Goal: Communication & Community: Answer question/provide support

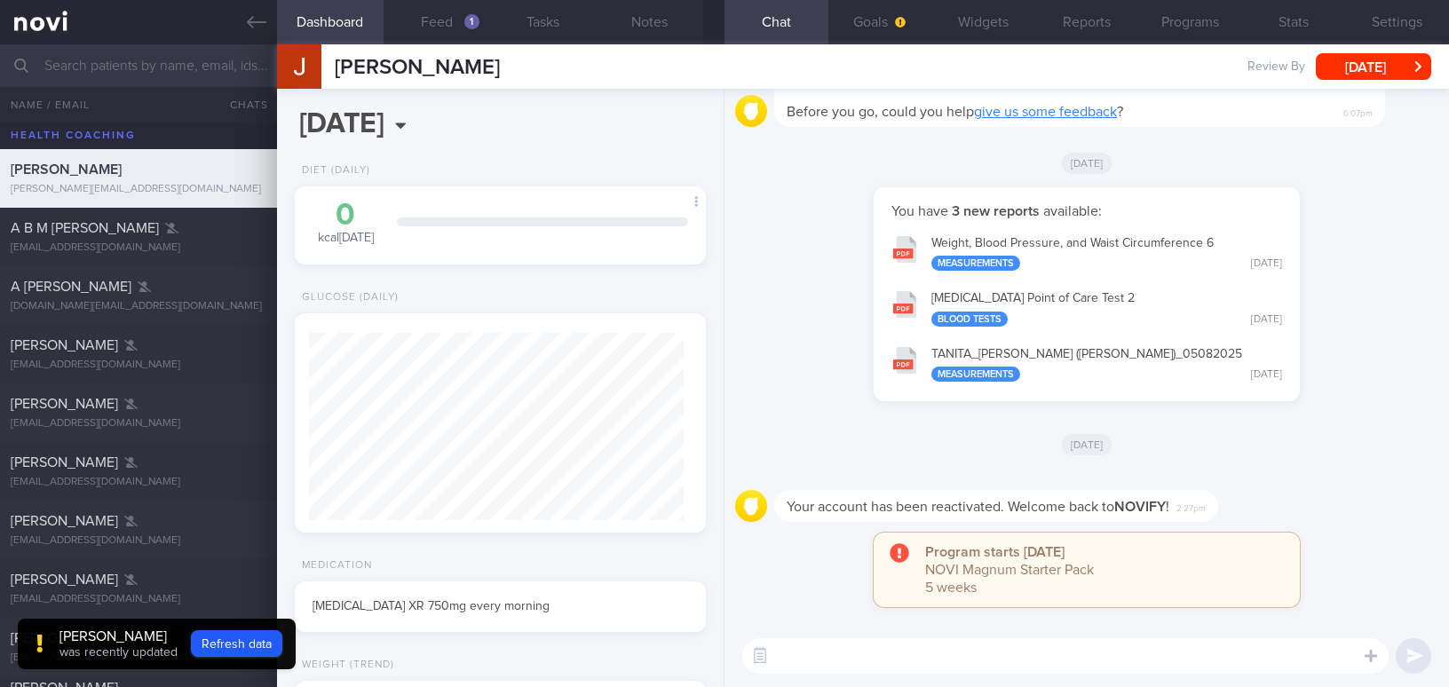
select select "7"
click at [647, 7] on button "Notes" at bounding box center [650, 22] width 107 height 44
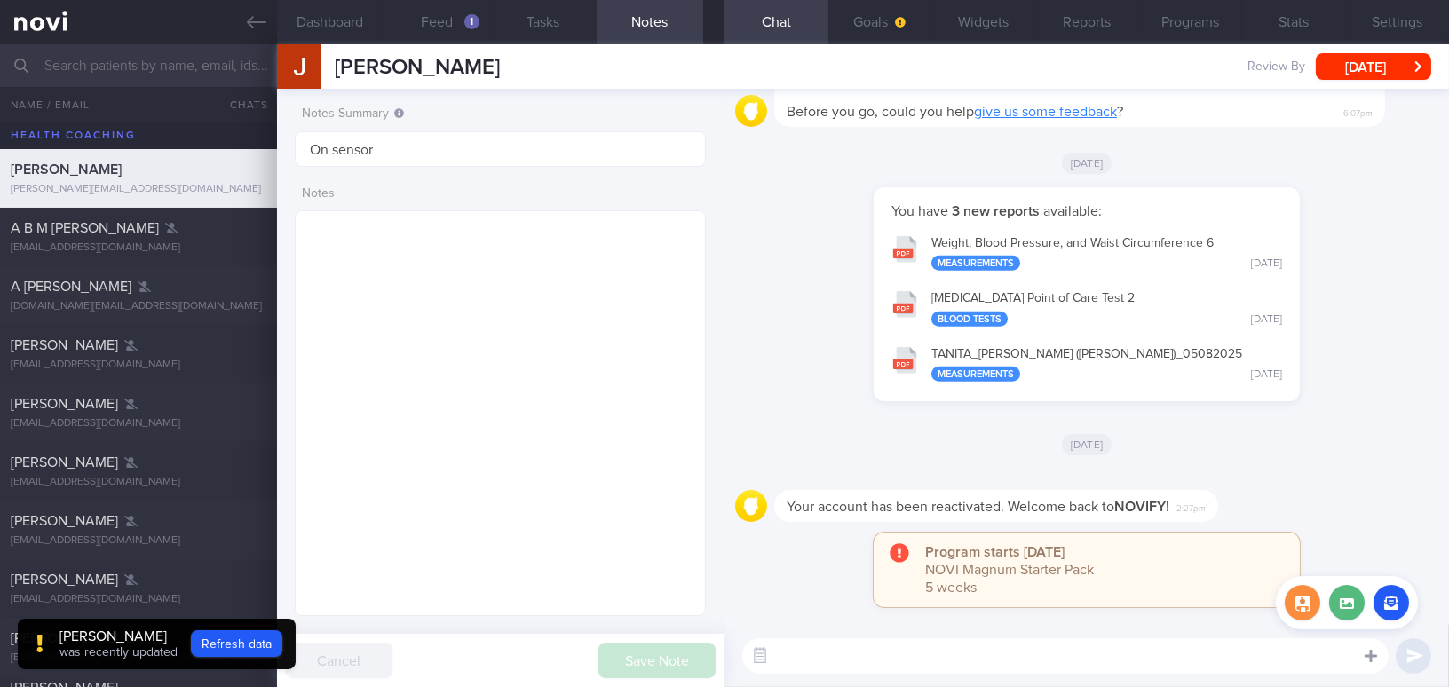
click at [1372, 652] on icon at bounding box center [1371, 656] width 12 height 12
click at [1337, 606] on label at bounding box center [1347, 603] width 36 height 36
click at [0, 0] on input "file" at bounding box center [0, 0] width 0 height 0
click at [1312, 609] on button "button" at bounding box center [1303, 603] width 36 height 36
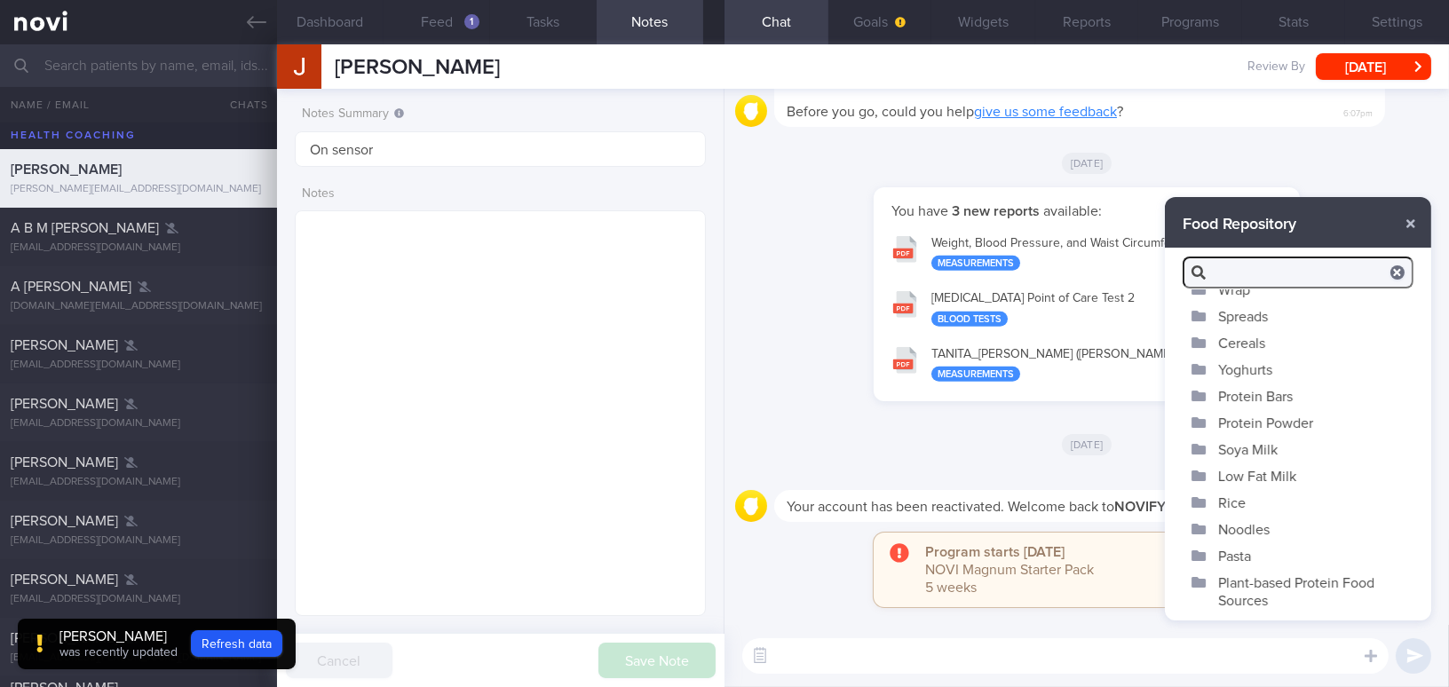
scroll to position [80, 0]
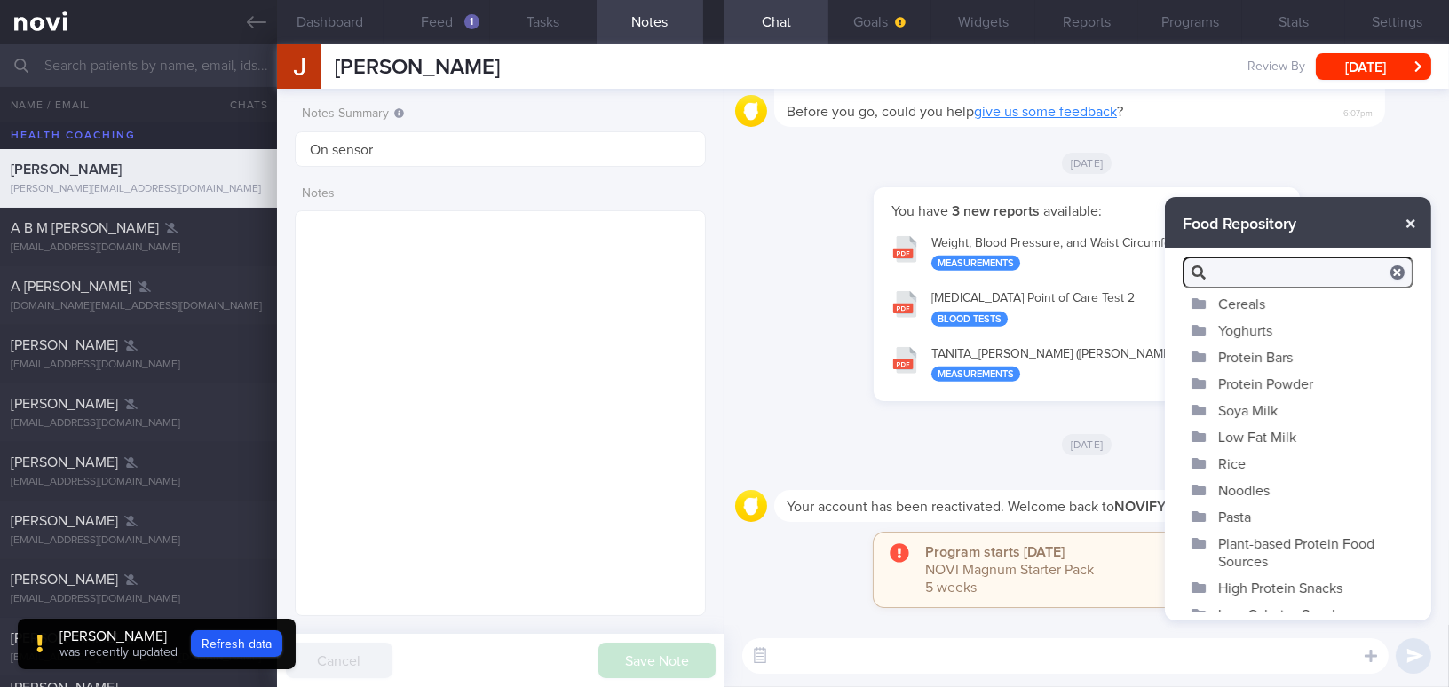
click at [1401, 225] on button "button" at bounding box center [1411, 224] width 32 height 32
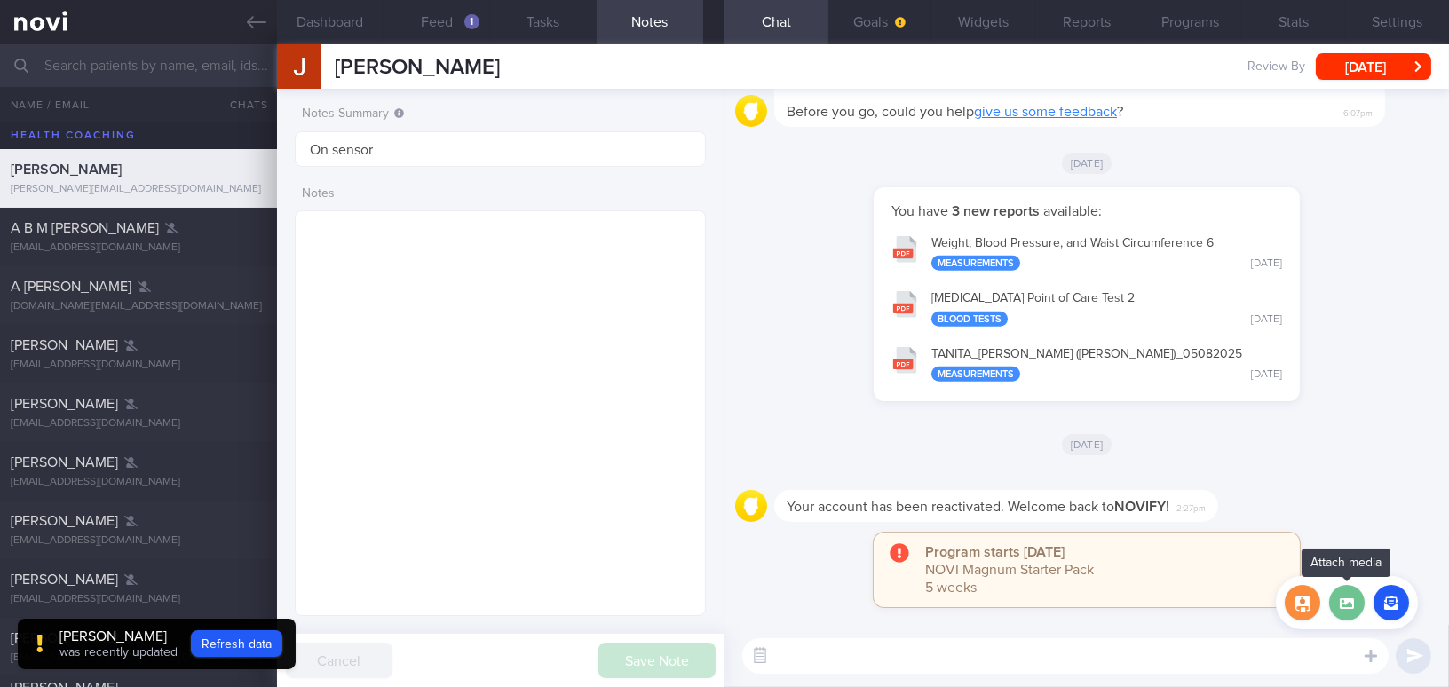
click at [1357, 610] on label at bounding box center [1347, 603] width 36 height 36
click at [0, 0] on input "file" at bounding box center [0, 0] width 0 height 0
click at [1384, 614] on button "button" at bounding box center [1392, 603] width 36 height 36
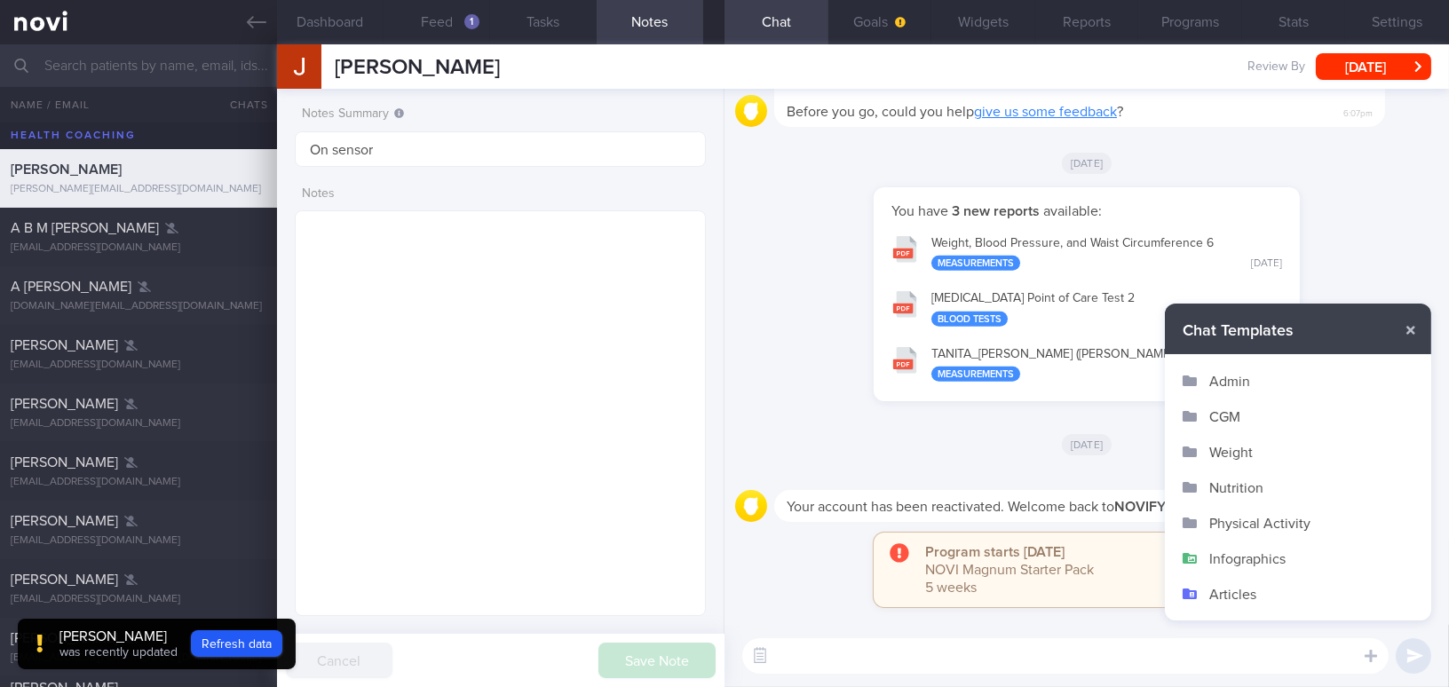
click at [1263, 554] on button "Infographics" at bounding box center [1298, 559] width 266 height 36
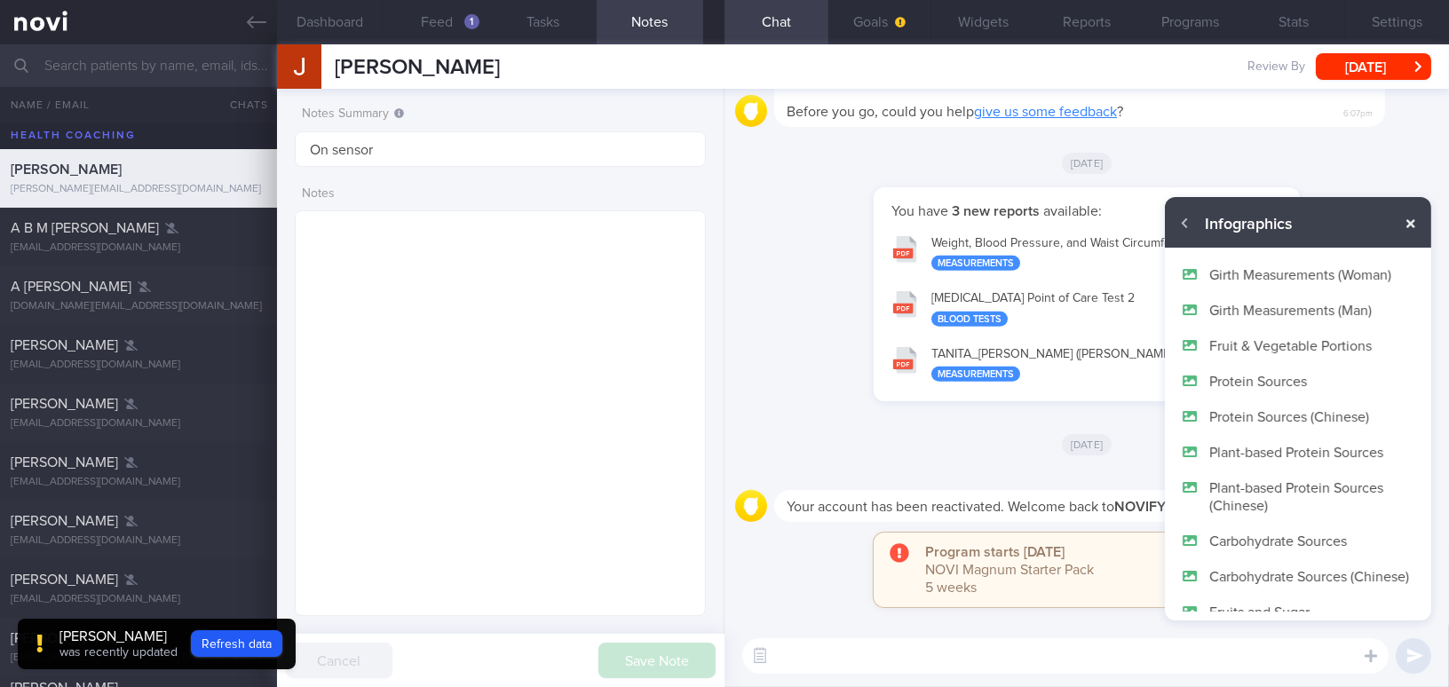
click at [1406, 221] on button "button" at bounding box center [1411, 224] width 32 height 32
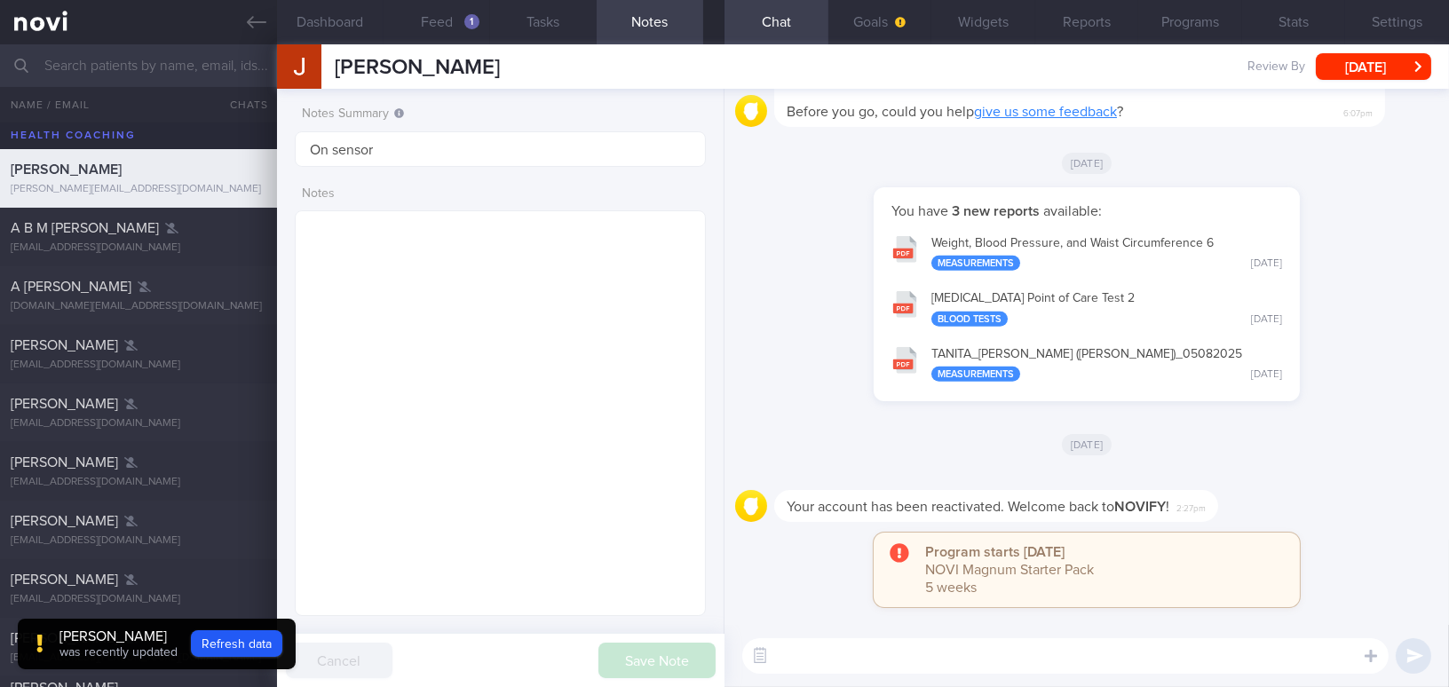
click at [155, 73] on input "text" at bounding box center [724, 65] width 1449 height 43
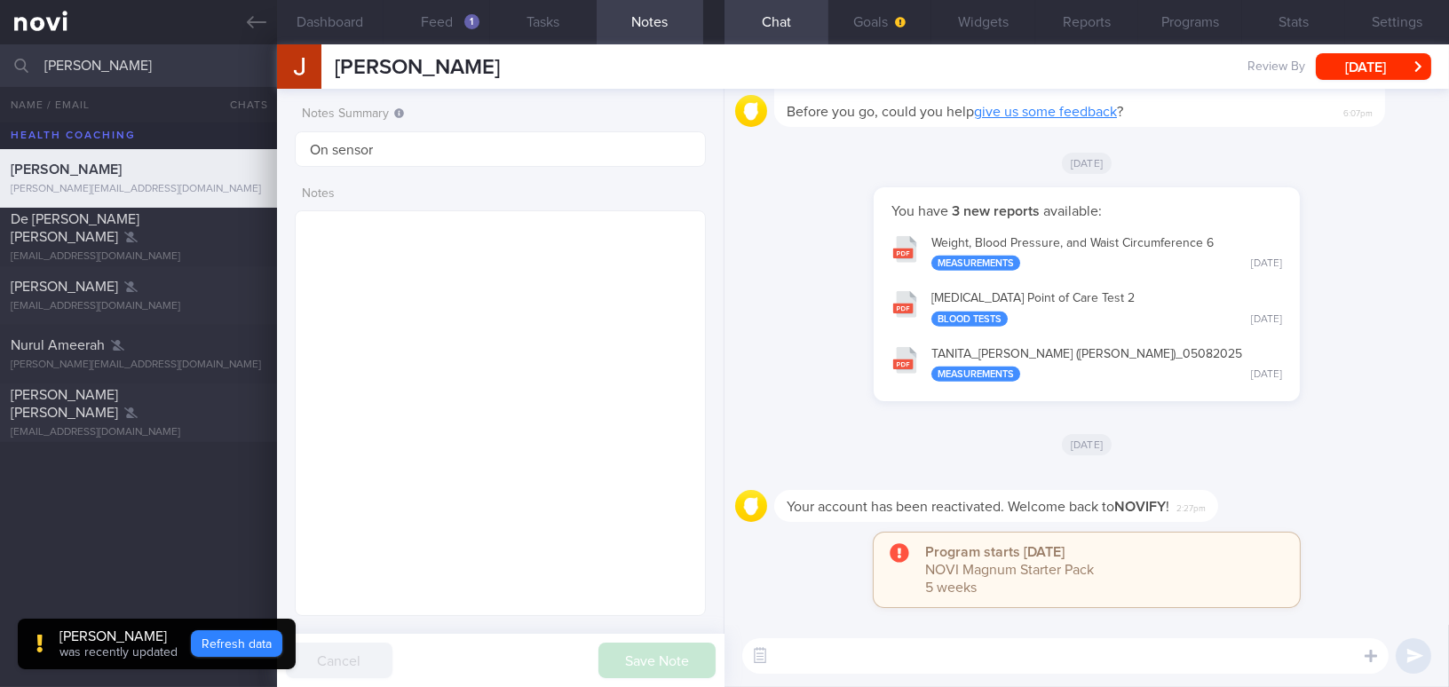
type input "mee li"
click at [247, 641] on button "Refresh data" at bounding box center [236, 643] width 91 height 27
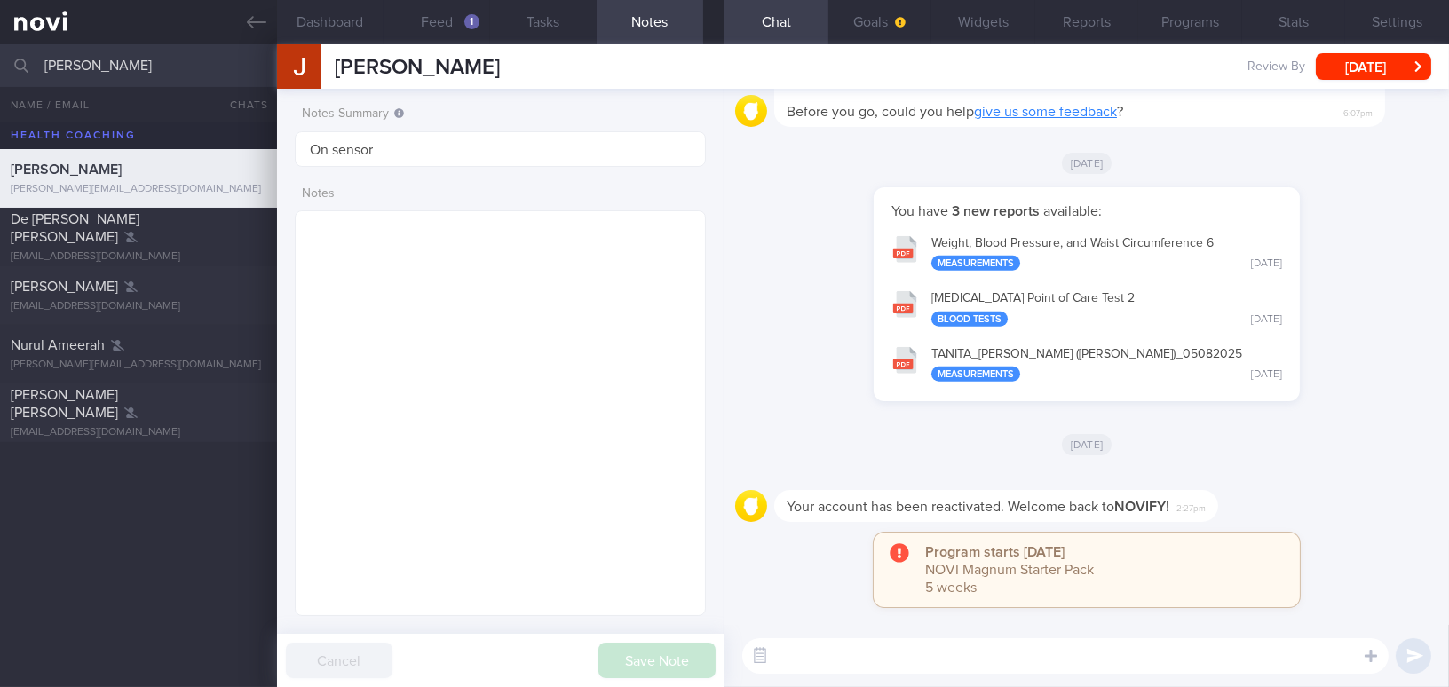
scroll to position [187, 374]
drag, startPoint x: 156, startPoint y: 62, endPoint x: 0, endPoint y: 60, distance: 156.3
click at [0, 60] on input "mee li" at bounding box center [724, 65] width 1449 height 43
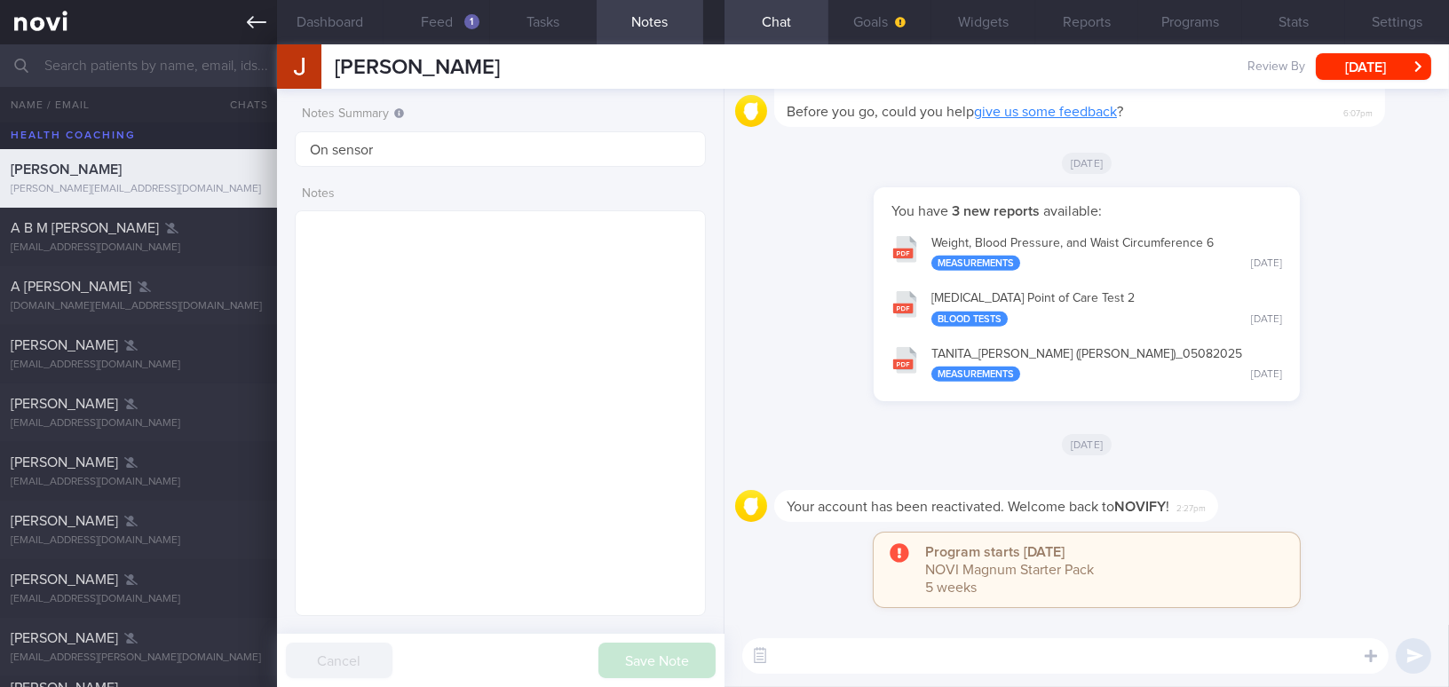
click at [241, 24] on link at bounding box center [138, 22] width 277 height 44
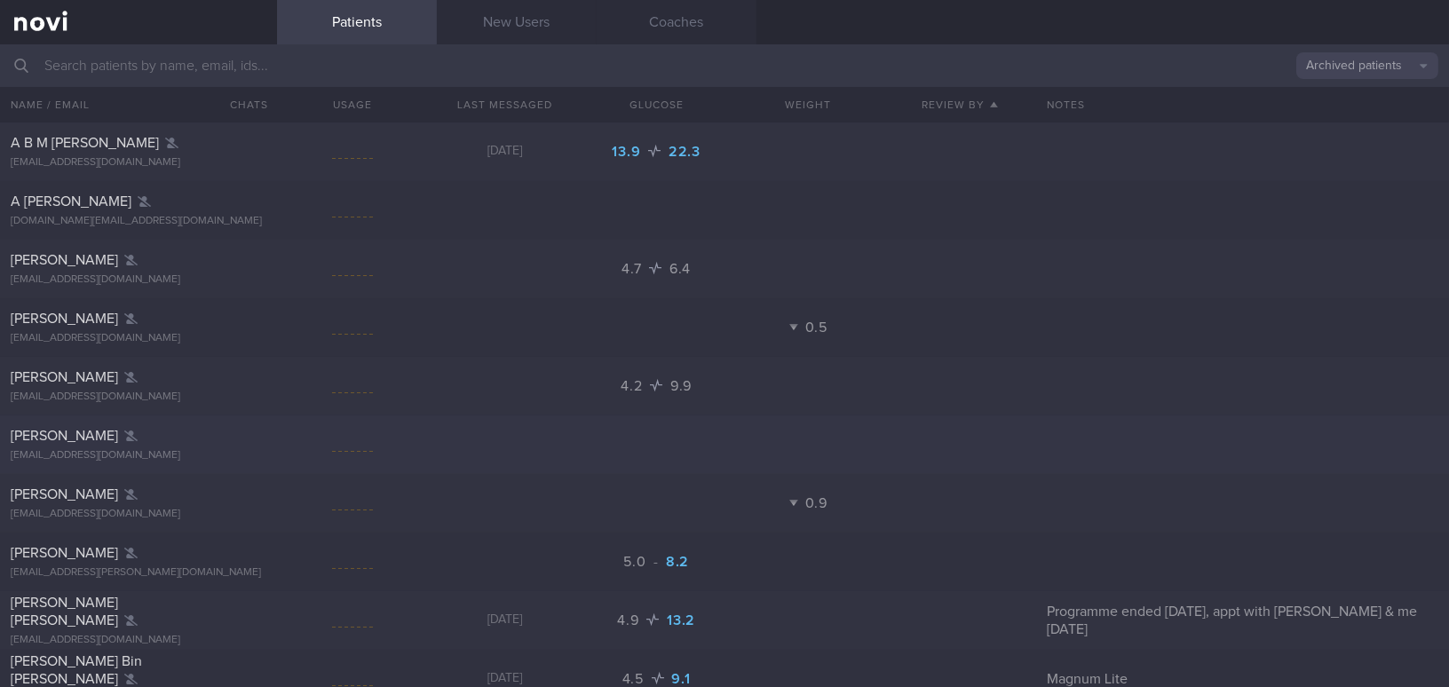
scroll to position [484, 0]
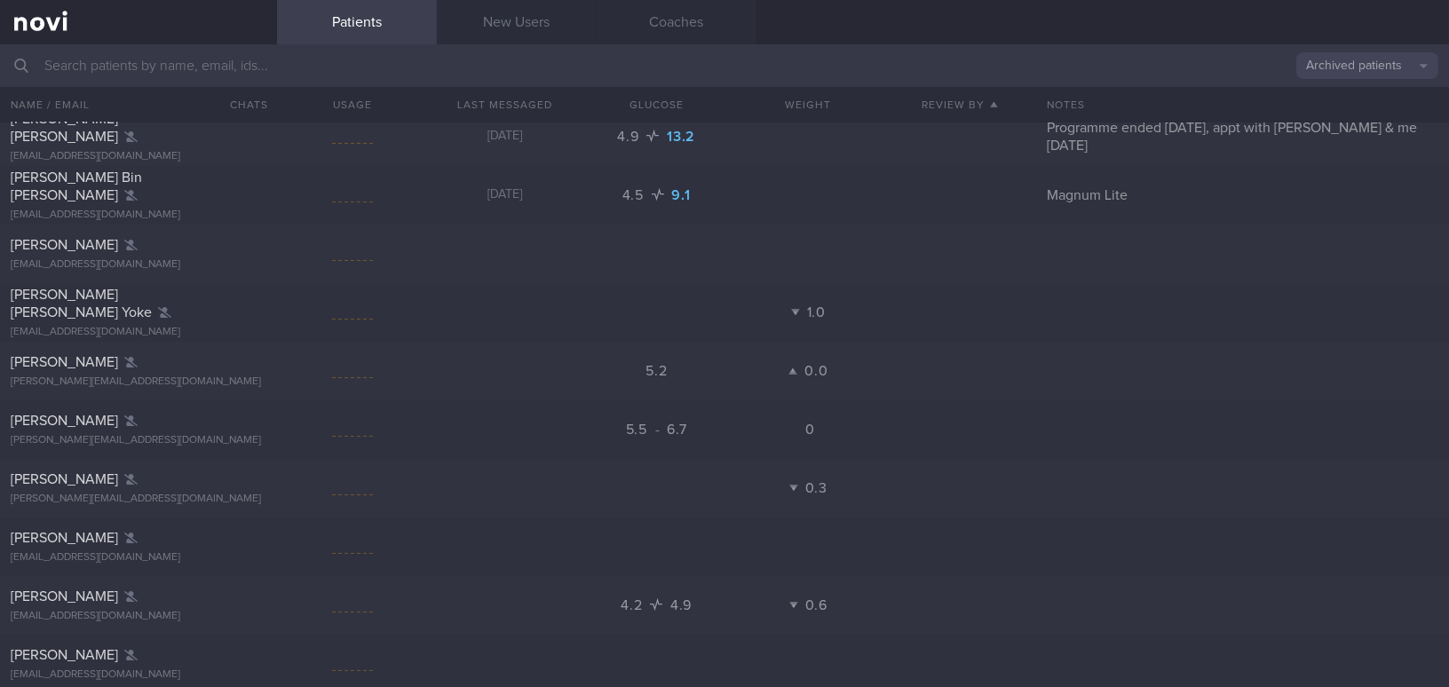
click at [1312, 55] on button "Archived patients" at bounding box center [1367, 65] width 142 height 27
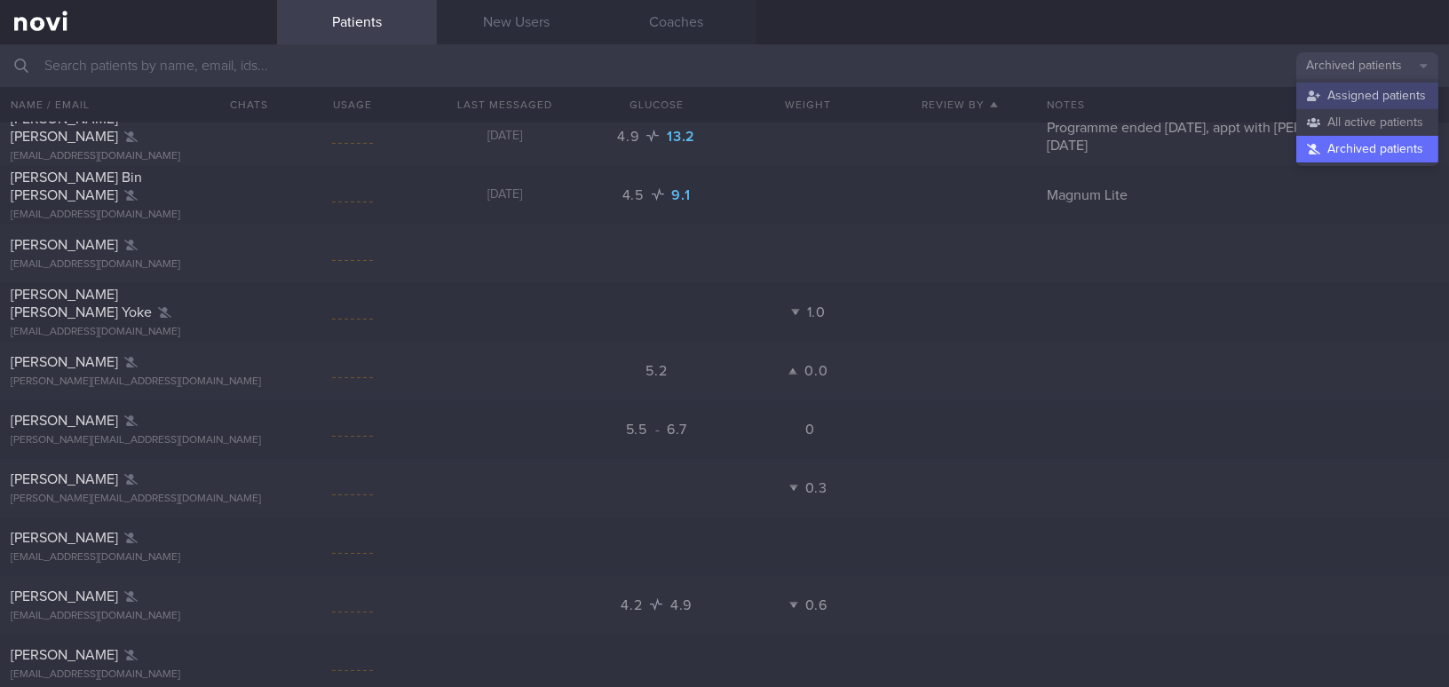
click at [1318, 90] on button "Assigned patients" at bounding box center [1367, 96] width 142 height 27
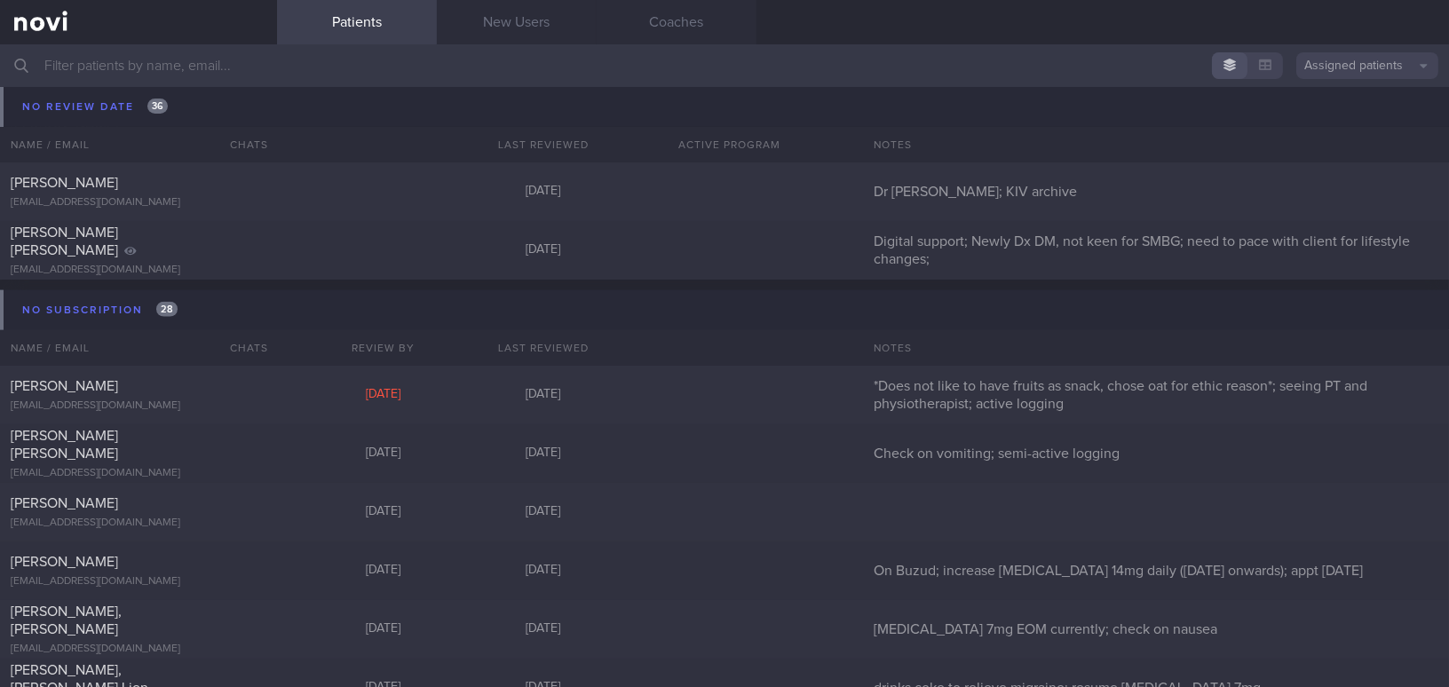
scroll to position [16952, 0]
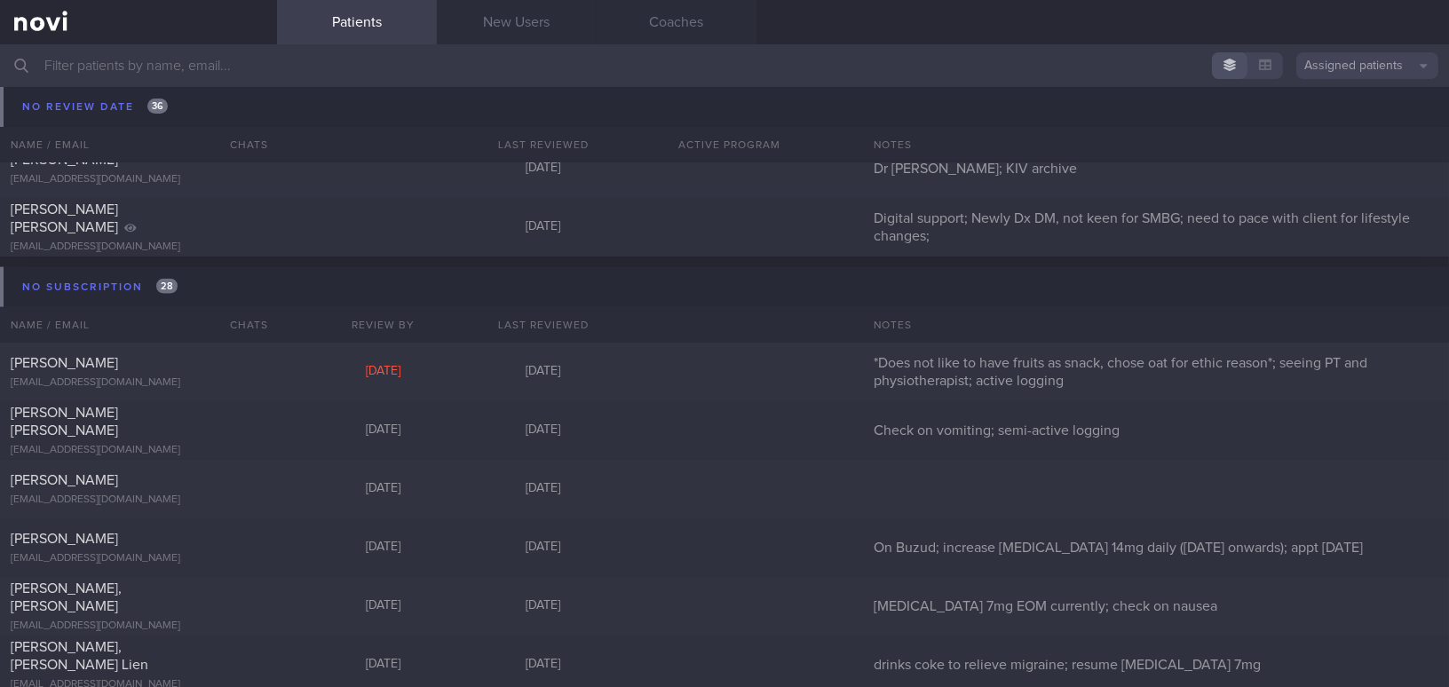
click at [191, 65] on input "text" at bounding box center [724, 65] width 1449 height 43
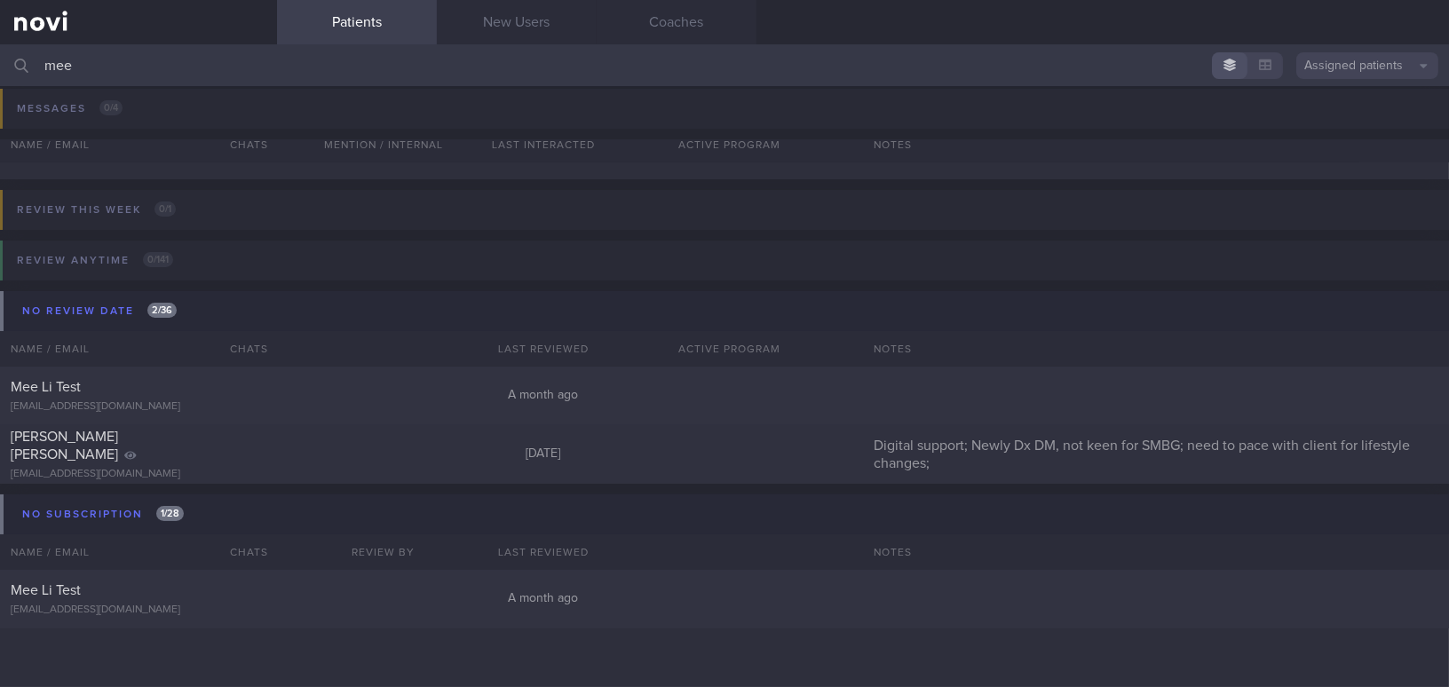
scroll to position [254, 0]
type input "mee"
click at [164, 593] on div "Mee Li Test" at bounding box center [136, 592] width 251 height 18
select select "7"
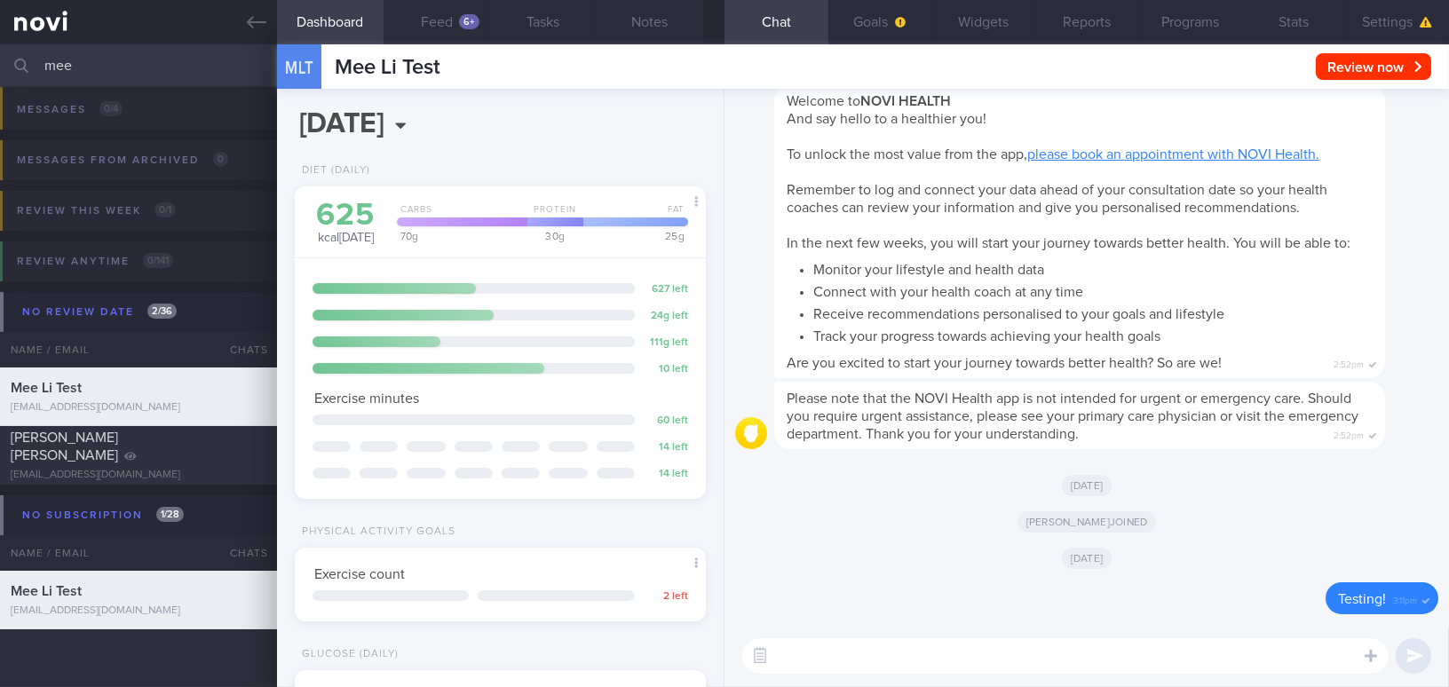
scroll to position [187, 374]
click at [449, 33] on button "Feed 6+" at bounding box center [437, 22] width 107 height 44
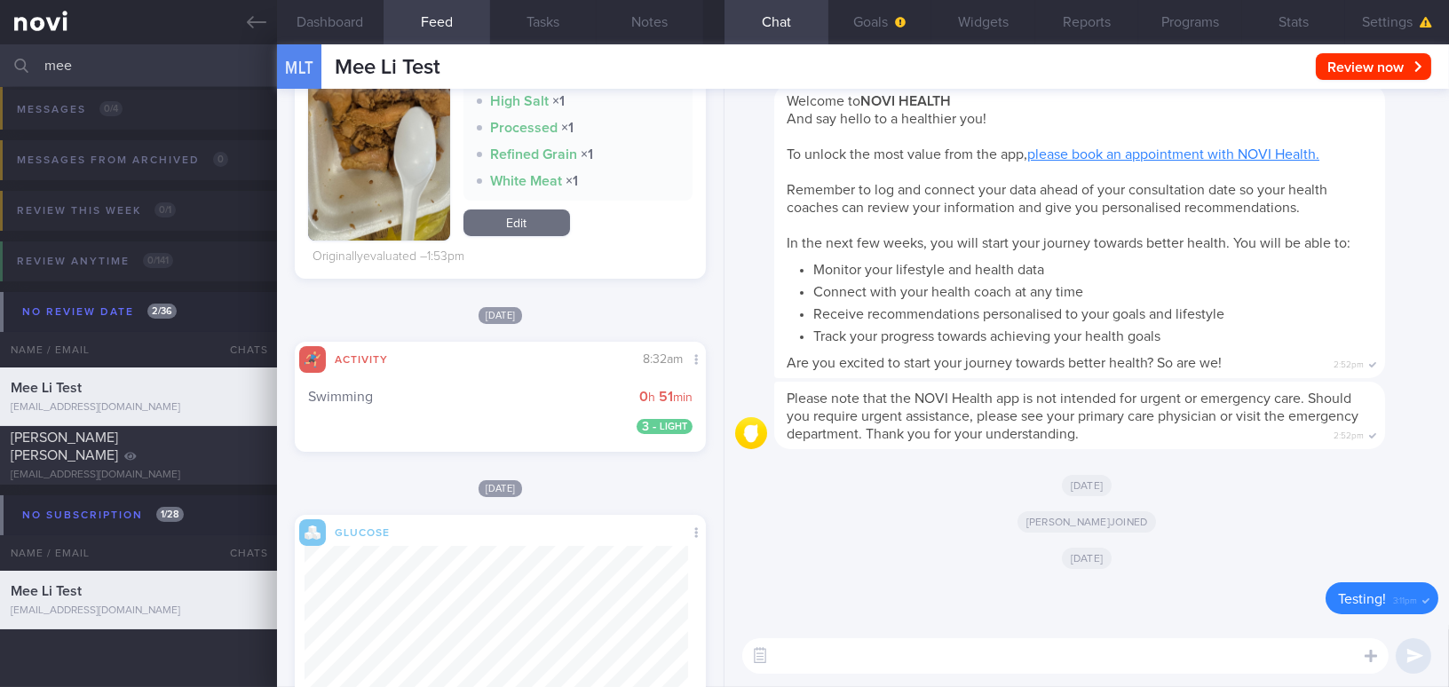
scroll to position [807, 0]
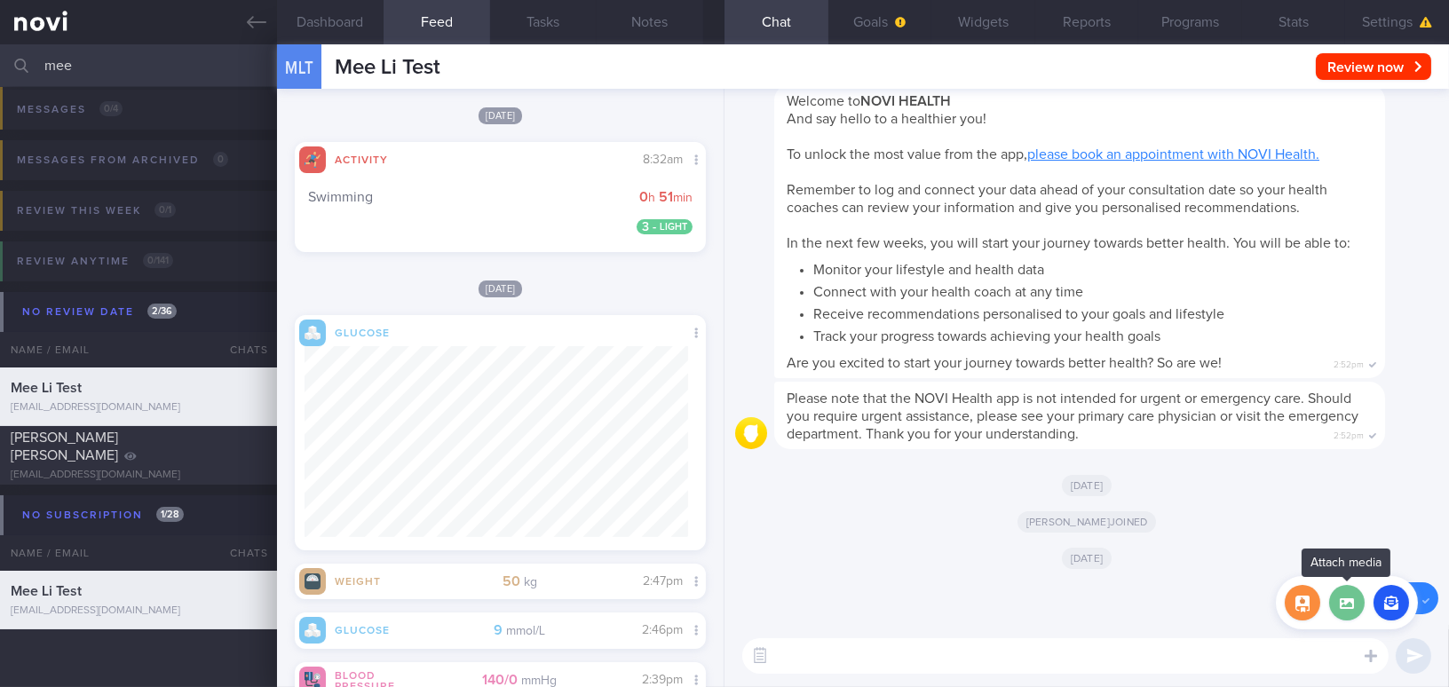
click at [1340, 606] on label at bounding box center [1347, 603] width 36 height 36
click at [0, 0] on input "file" at bounding box center [0, 0] width 0 height 0
click at [1349, 606] on label at bounding box center [1347, 603] width 36 height 36
click at [0, 0] on input "file" at bounding box center [0, 0] width 0 height 0
click at [1397, 609] on button "button" at bounding box center [1392, 603] width 36 height 36
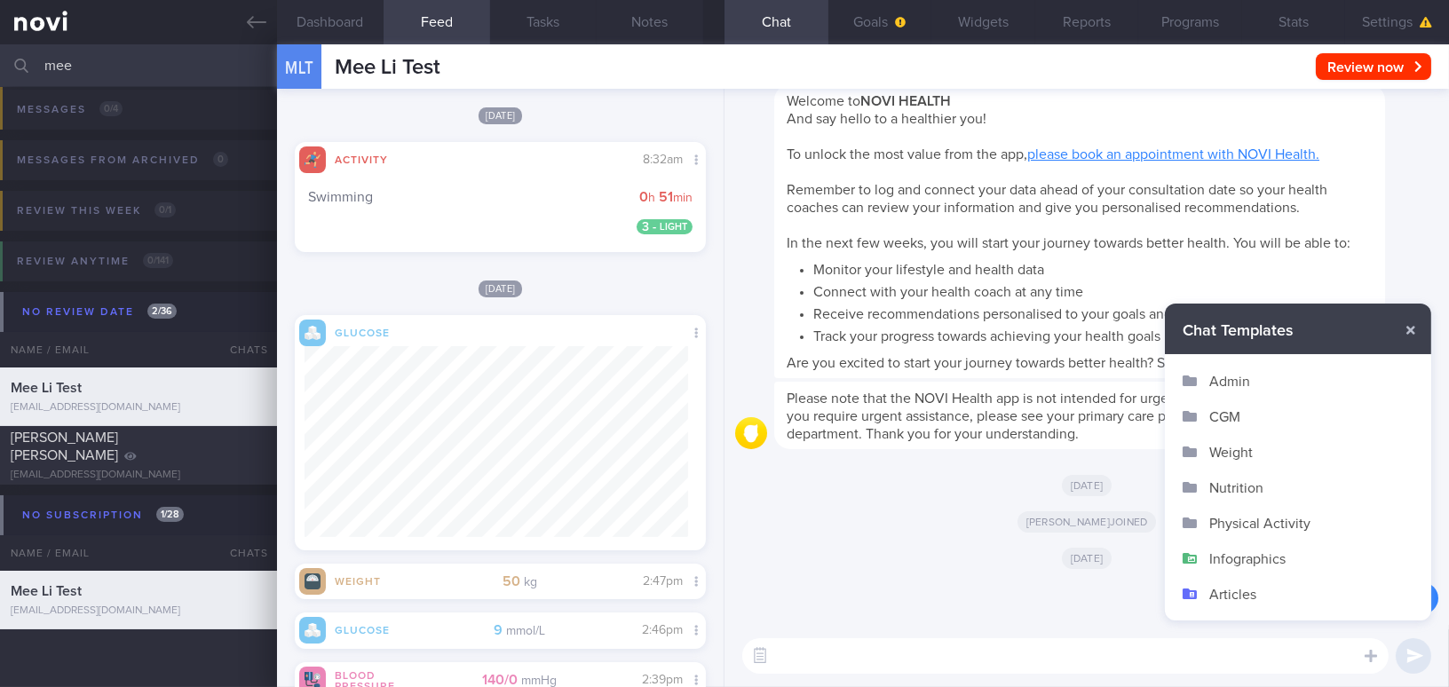
click at [1278, 557] on button "Infographics" at bounding box center [1298, 559] width 266 height 36
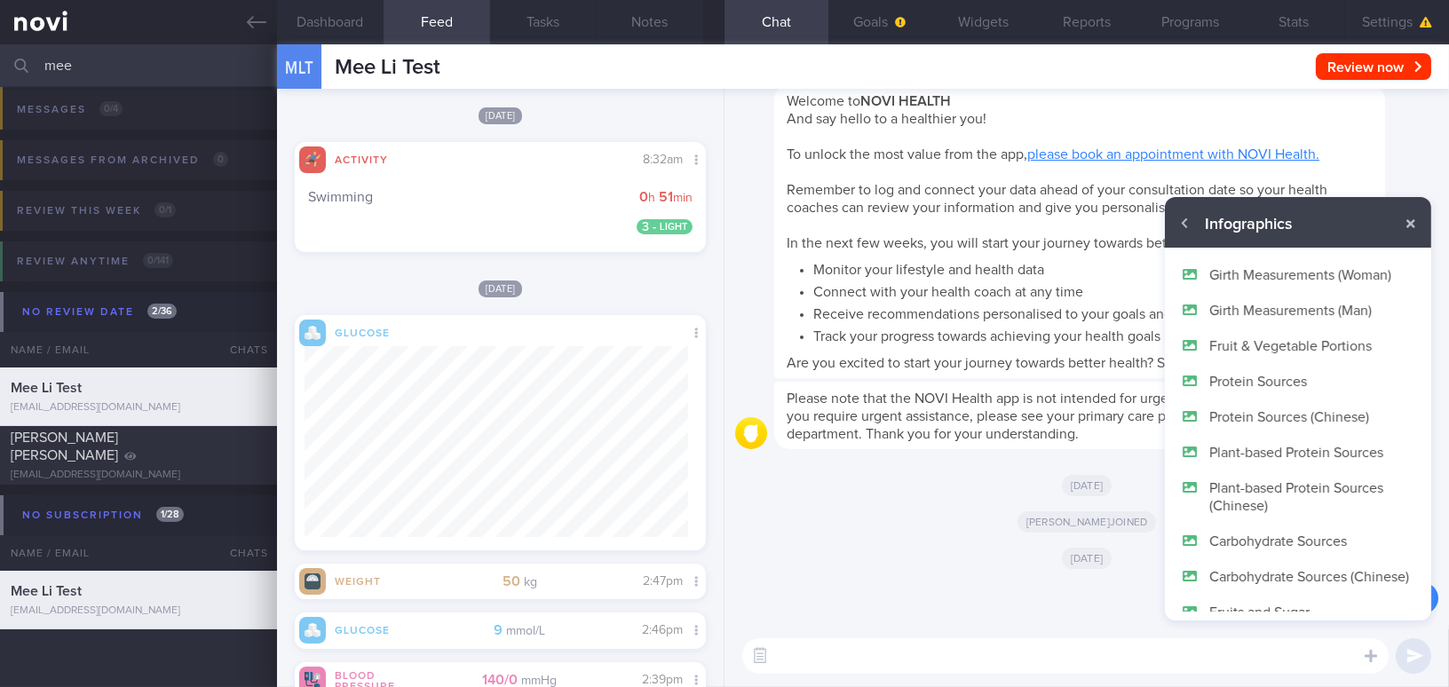
click at [1274, 541] on button "Carbohydrate Sources" at bounding box center [1298, 541] width 266 height 36
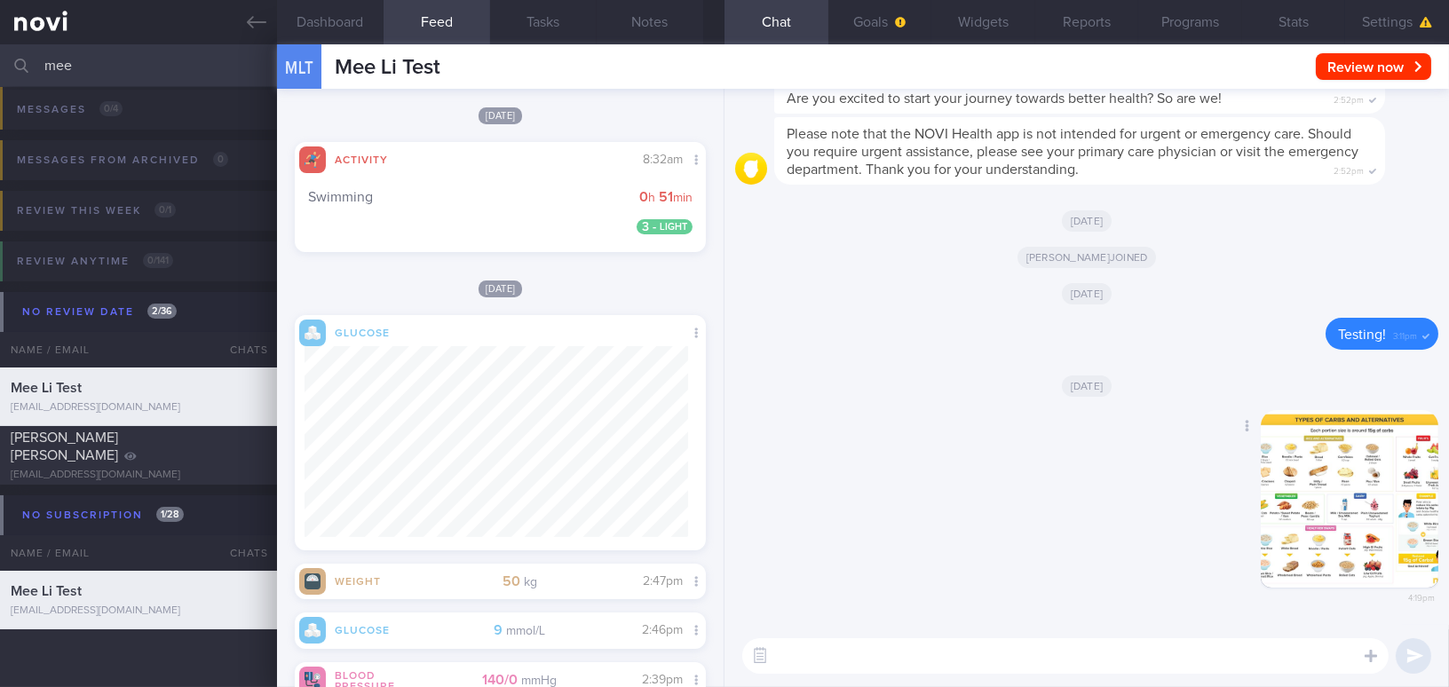
click at [1331, 543] on button "button" at bounding box center [1350, 499] width 178 height 178
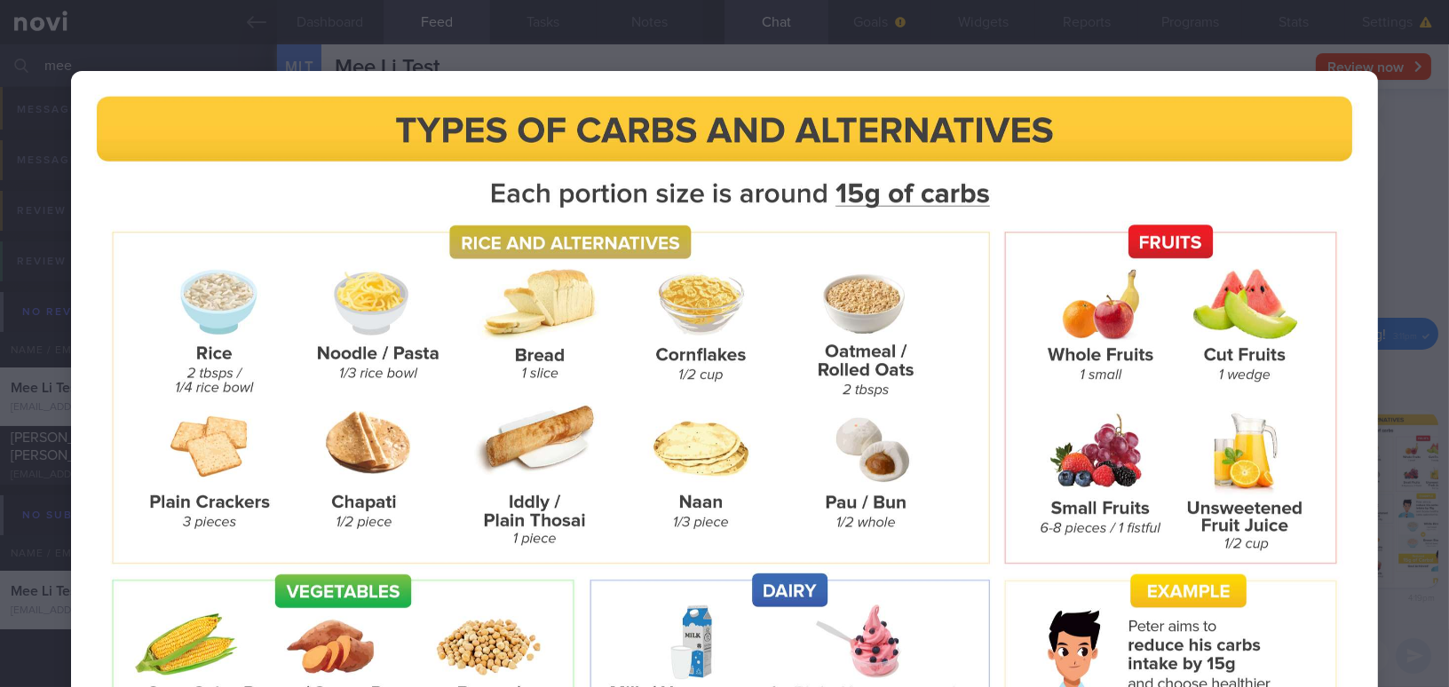
scroll to position [242, 0]
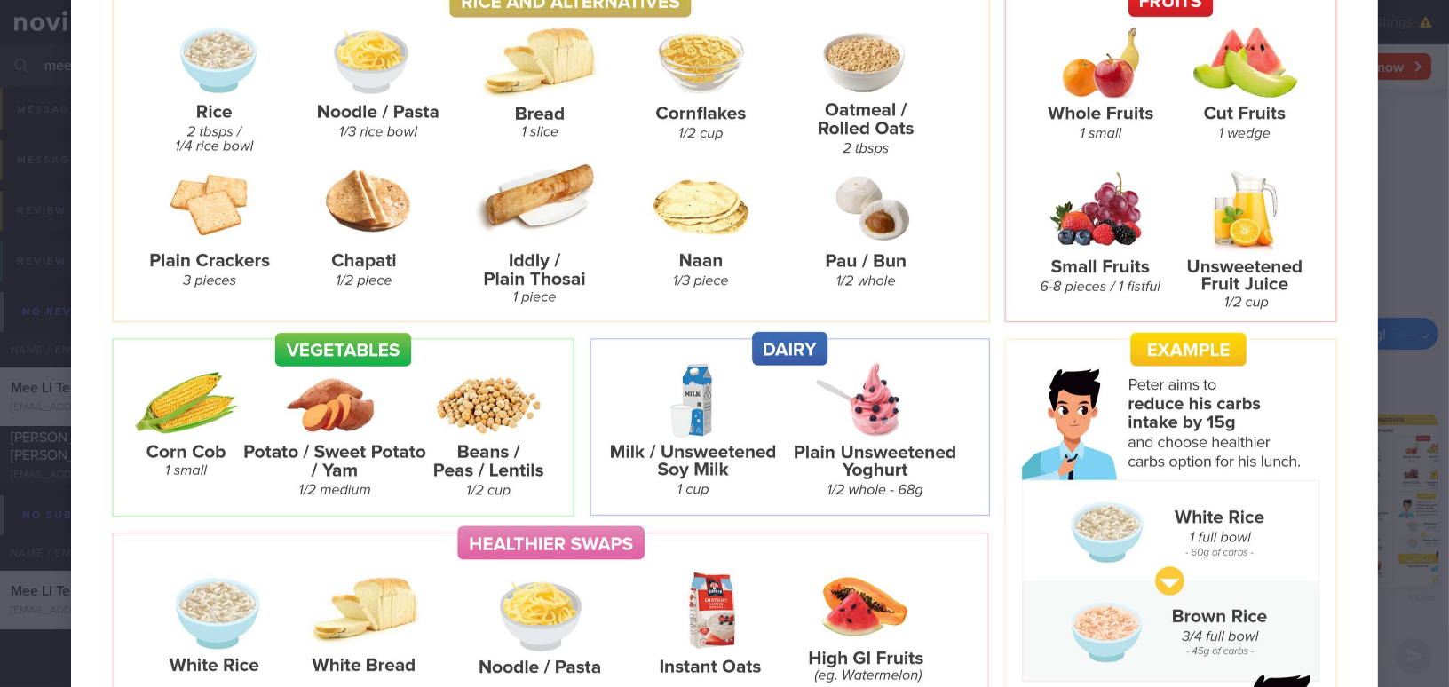
click at [1161, 295] on img at bounding box center [724, 367] width 1307 height 1074
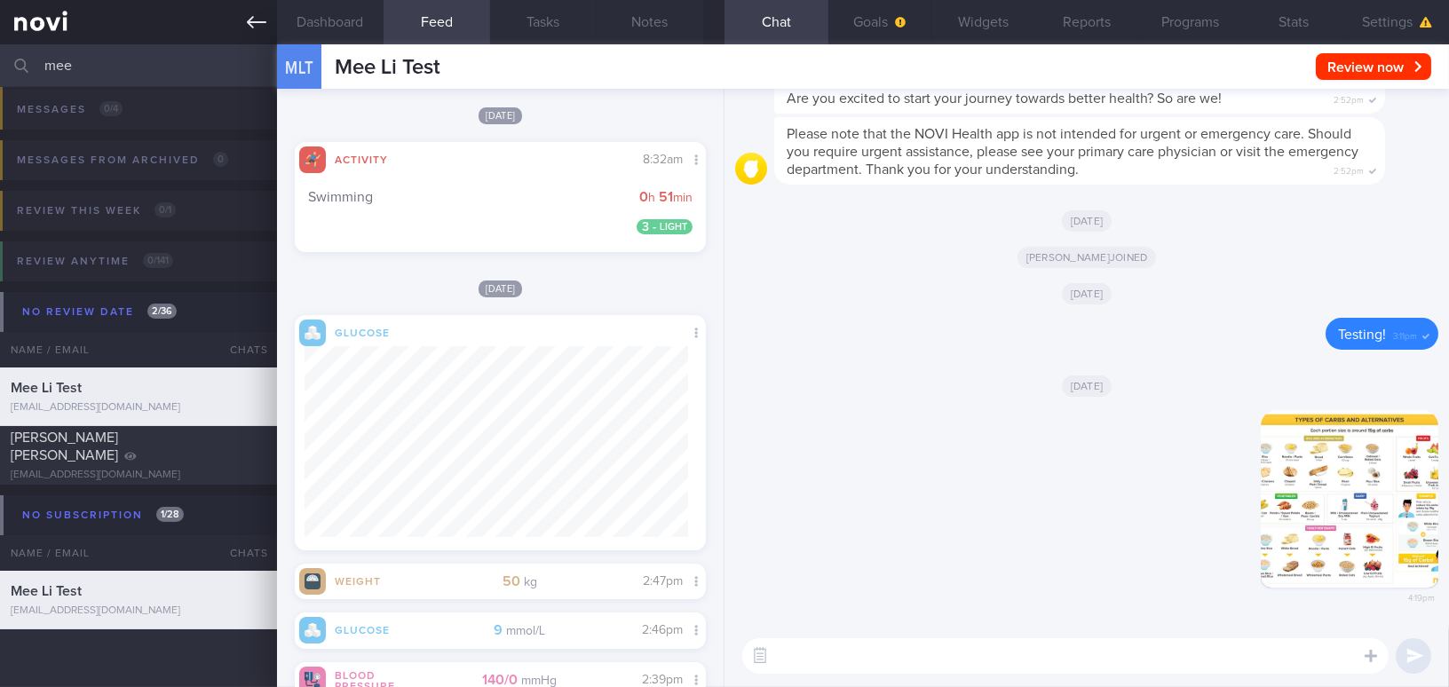
drag, startPoint x: 103, startPoint y: 56, endPoint x: 0, endPoint y: 34, distance: 105.4
click at [0, 34] on div "Patients New Users Coaches mee Assigned patients Assigned patients All active p…" at bounding box center [724, 343] width 1449 height 687
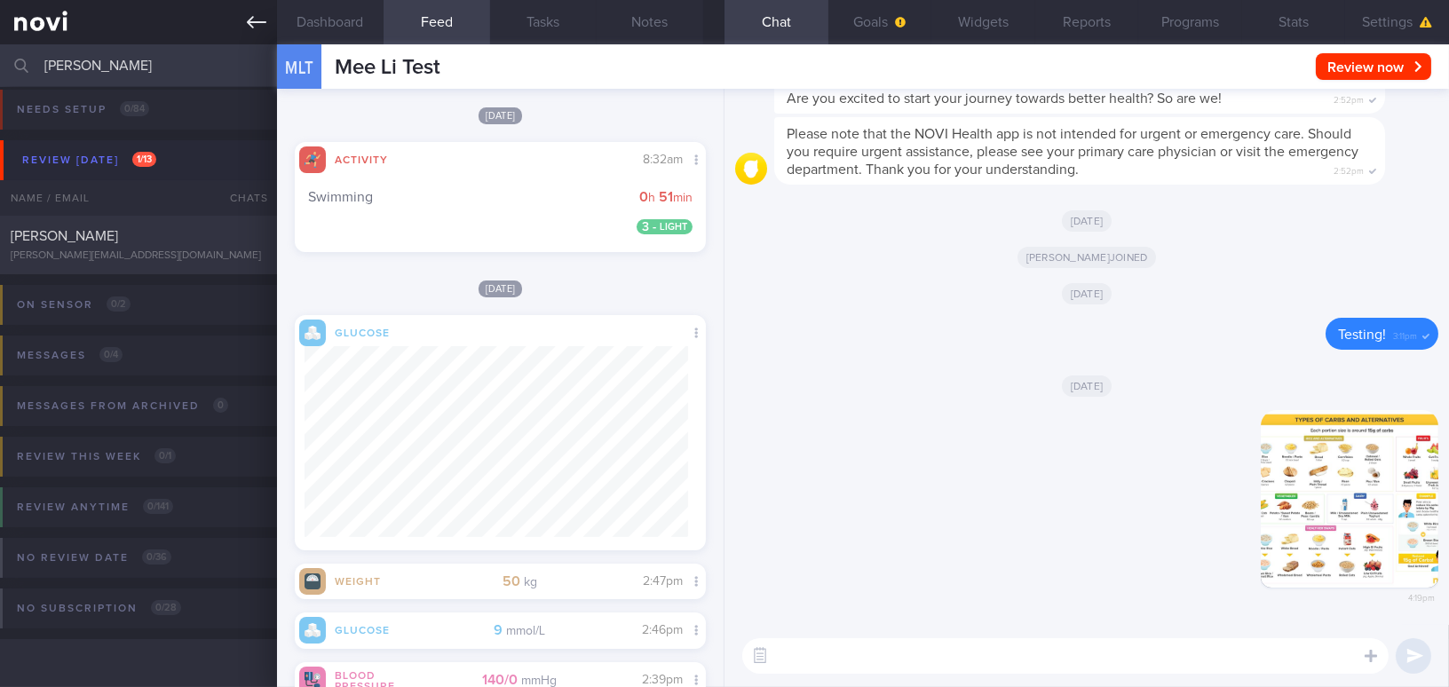
scroll to position [7, 0]
type input "jake"
drag, startPoint x: 146, startPoint y: 242, endPoint x: 170, endPoint y: 248, distance: 24.6
click at [146, 242] on div "[PERSON_NAME]" at bounding box center [136, 237] width 251 height 18
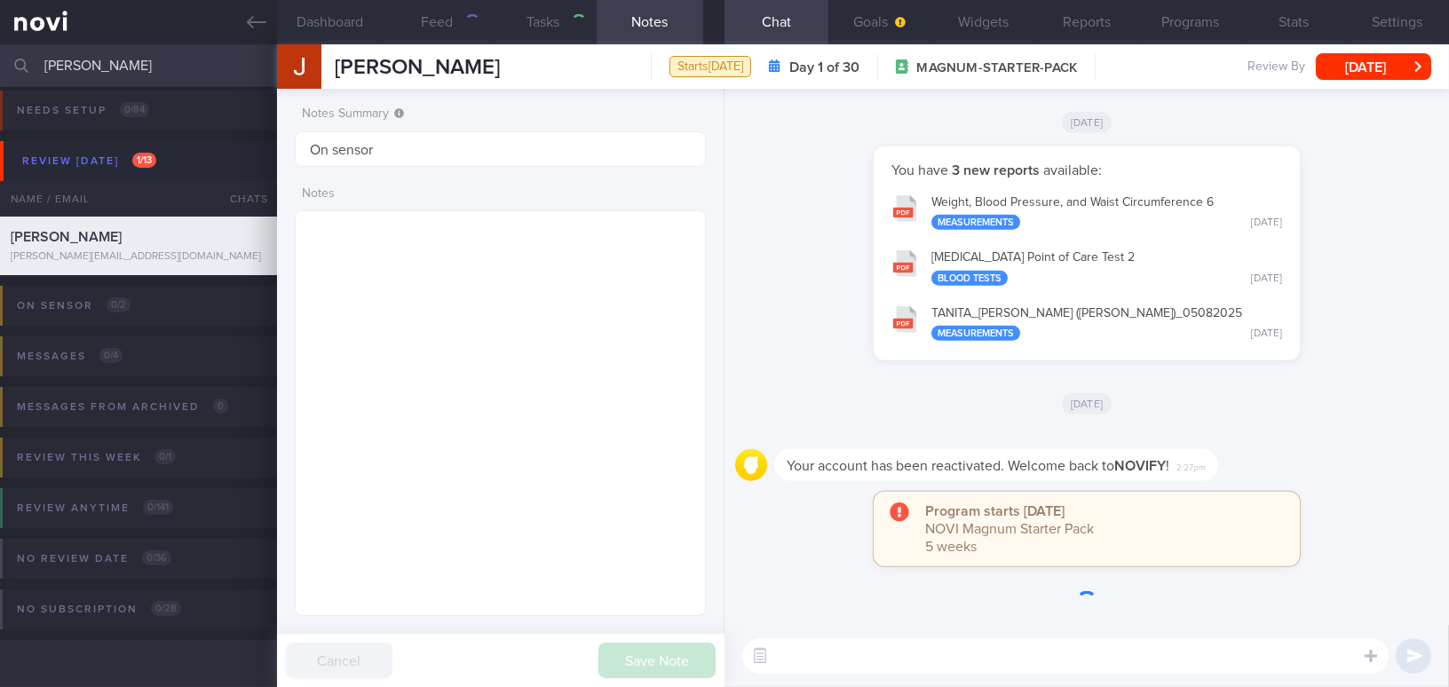
type input "On sensor"
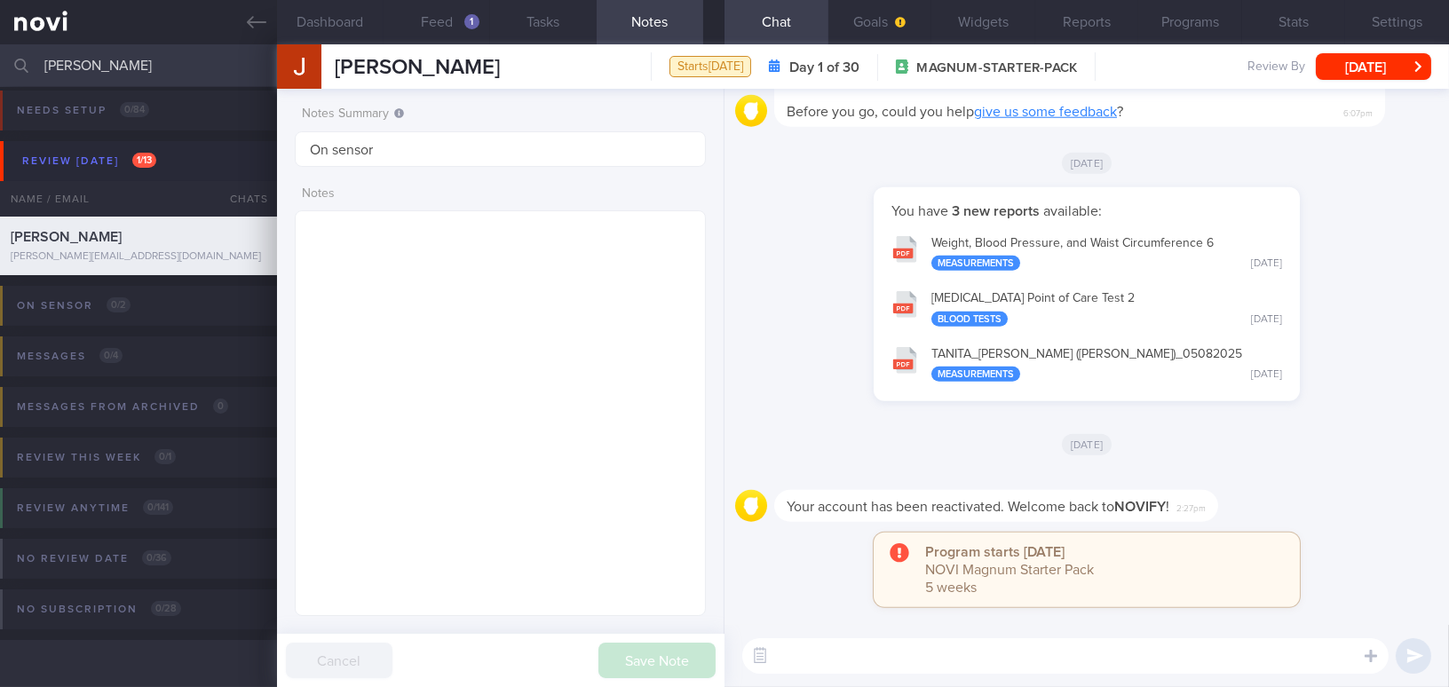
click at [844, 651] on textarea at bounding box center [1065, 656] width 646 height 36
paste textarea "Here is some guideline about 15 carbs: = 1 slice wholemeal bread = 3 tablespoon…"
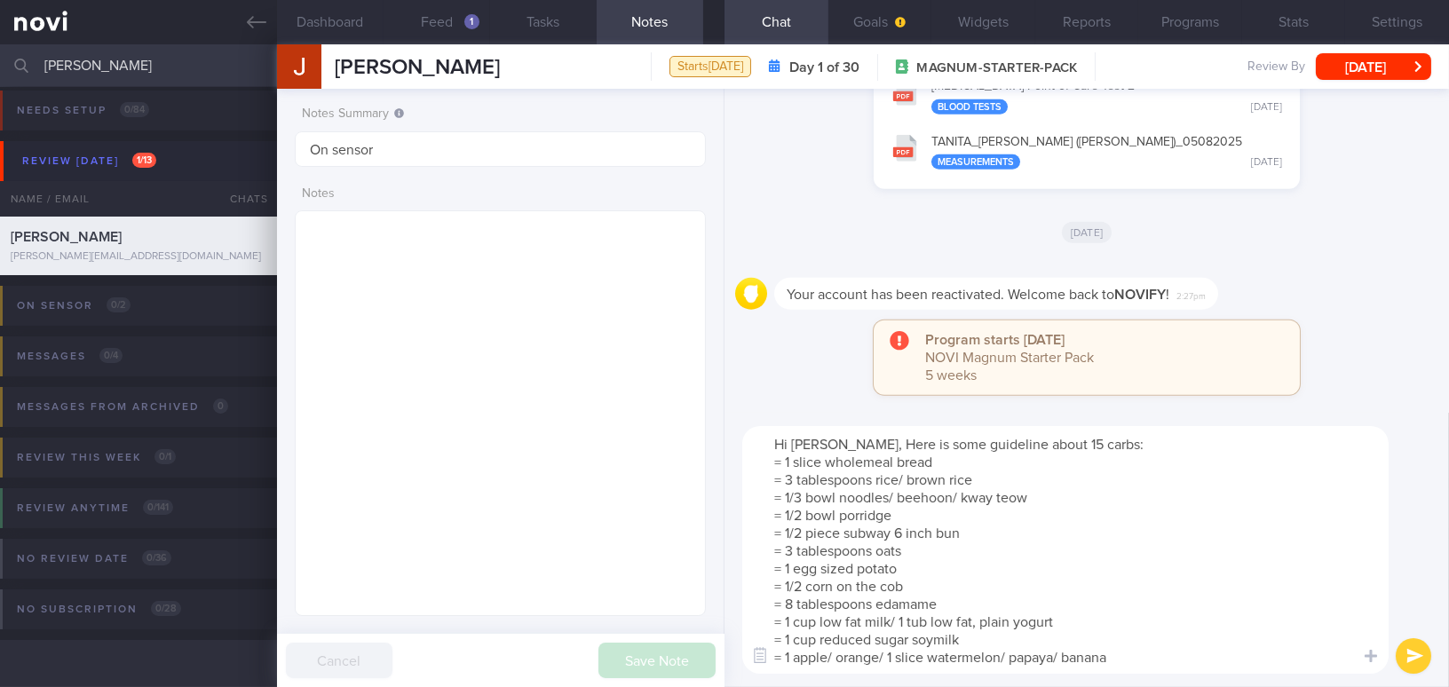
click at [836, 440] on textarea "Hi Jake, Here is some guideline about 15 carbs: = 1 slice wholemeal bread = 3 t…" at bounding box center [1065, 550] width 646 height 248
click at [872, 479] on textarea "Hi Jake, here is some guideline about 15 carbs: = 1 slice wholemeal bread = 3 t…" at bounding box center [1065, 550] width 646 height 248
click at [913, 569] on textarea "Hi Jake, here is some guideline about 15 carbs: = 1 slice wholemeal bread = 3 t…" at bounding box center [1065, 550] width 646 height 248
click at [1034, 619] on textarea "Hi Jake, here is some guideline about 15 carbs: = 1 slice wholemeal bread = 3 t…" at bounding box center [1065, 550] width 646 height 248
type textarea "Hi Jake, here is some guideline about 15 carbs: = 1 slice wholemeal bread = 3 t…"
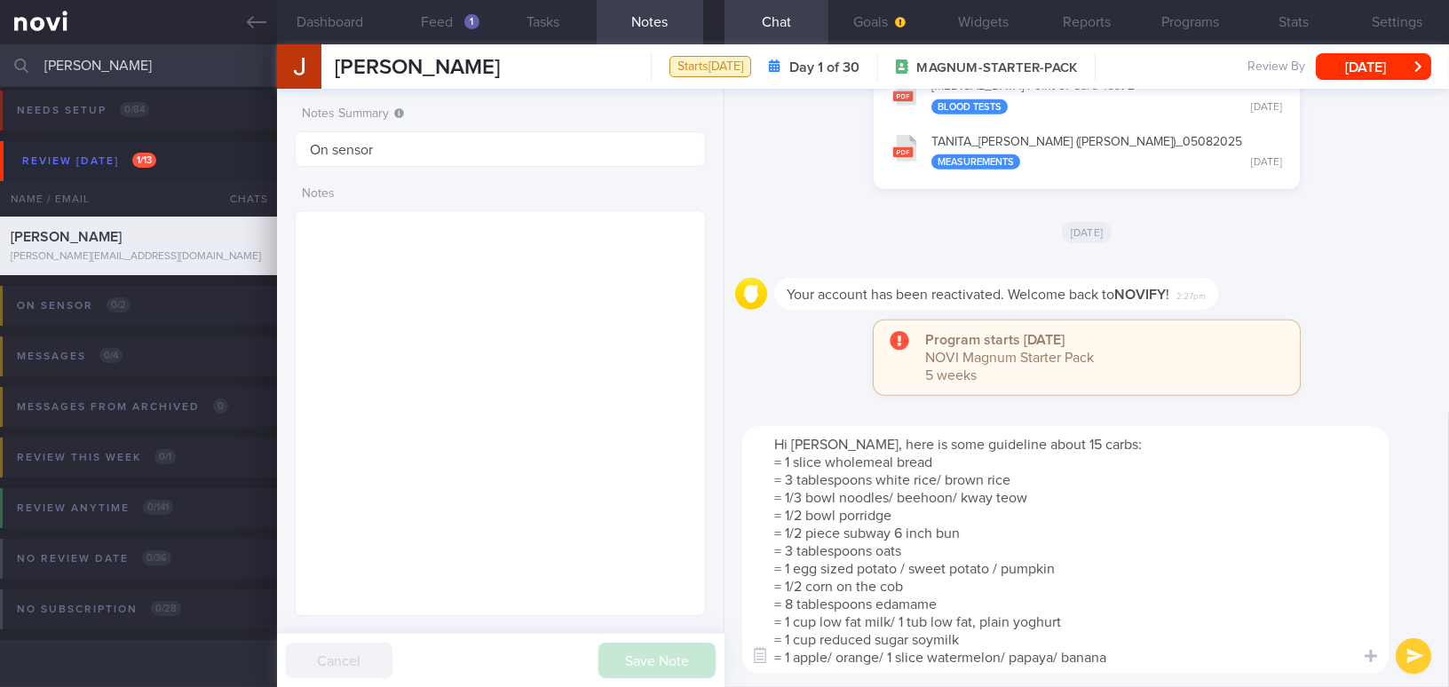
click at [1410, 651] on button "submit" at bounding box center [1414, 656] width 36 height 36
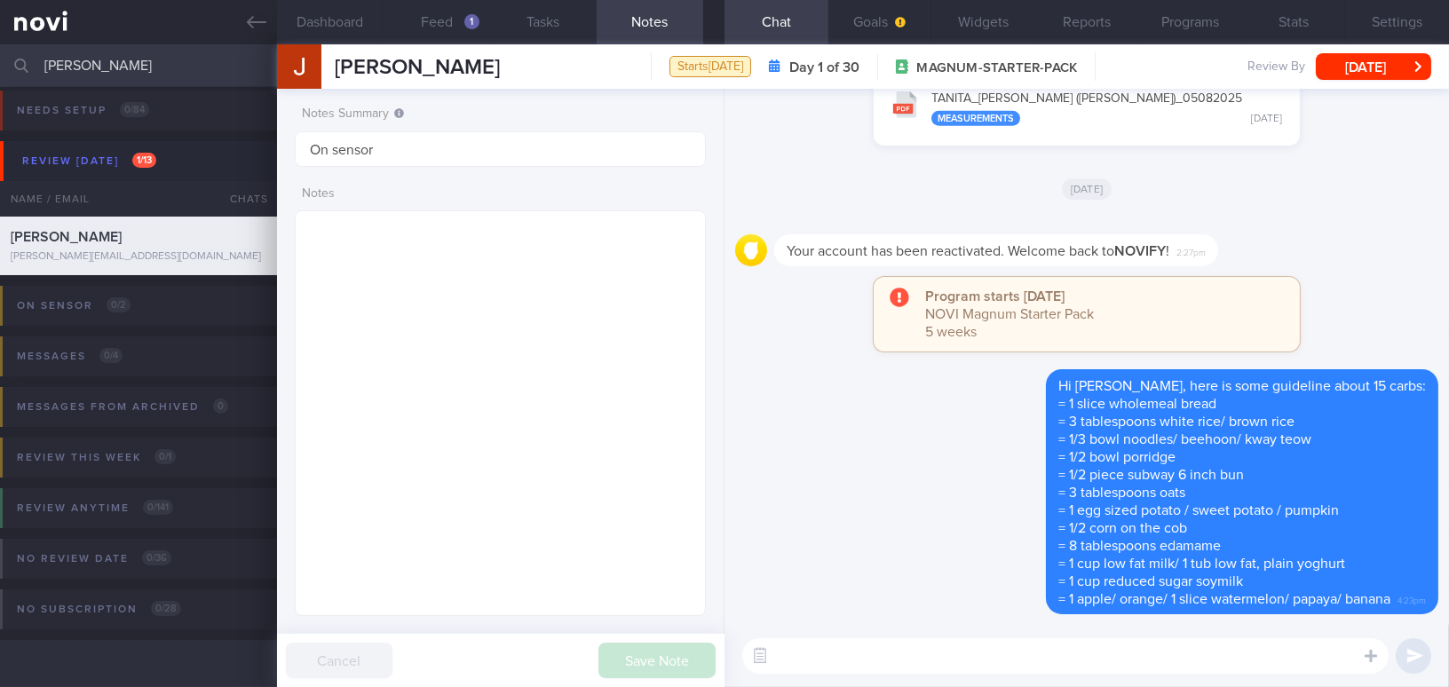
click at [1047, 669] on textarea at bounding box center [1065, 656] width 646 height 36
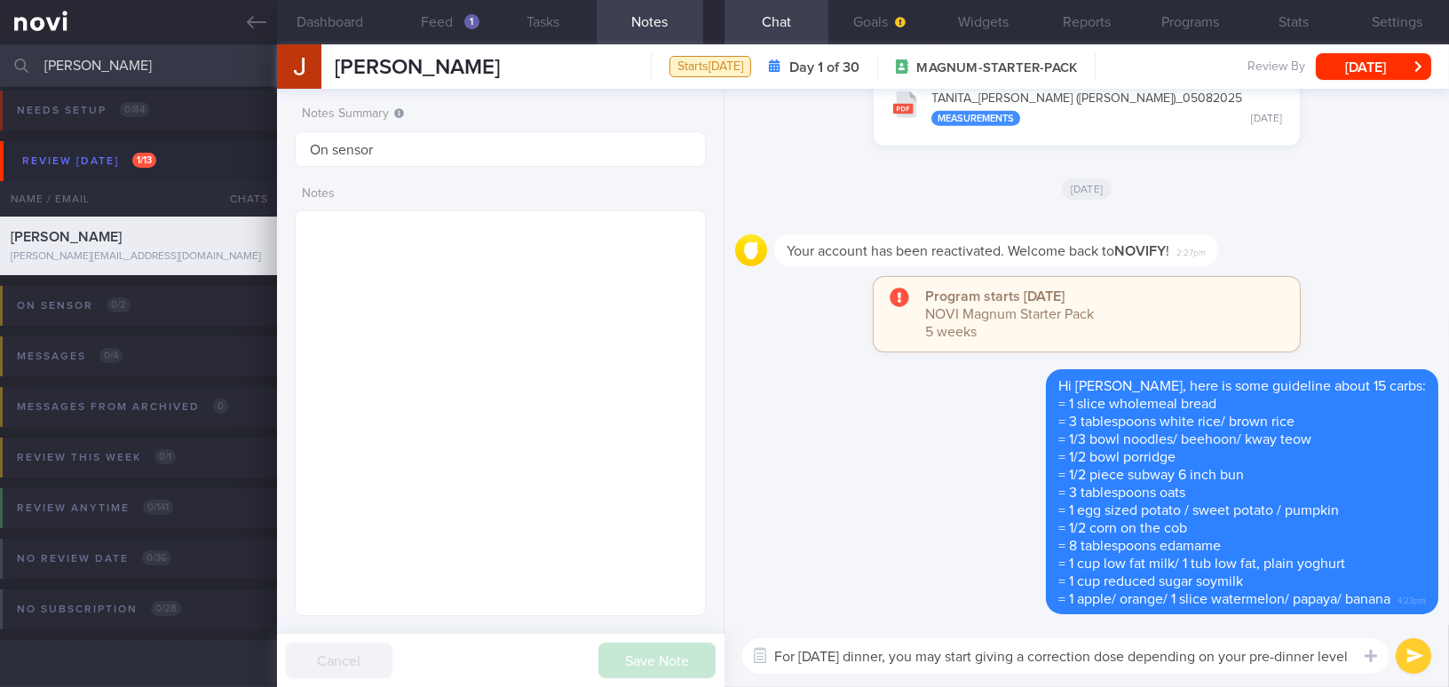
drag, startPoint x: 1354, startPoint y: 654, endPoint x: 1320, endPoint y: 666, distance: 35.7
click at [1319, 667] on div "Attach media Food repository Chat templates Chat Templates Admin CGM Weight" at bounding box center [1087, 656] width 725 height 62
drag, startPoint x: 1351, startPoint y: 660, endPoint x: 836, endPoint y: 655, distance: 515.9
click at [761, 649] on div "Attach media Food repository Chat templates Chat Templates Admin CGM Weight" at bounding box center [1087, 656] width 725 height 62
click at [1088, 679] on div "For today's dinner, you may start giving a correction dose depending on your pr…" at bounding box center [1087, 656] width 725 height 62
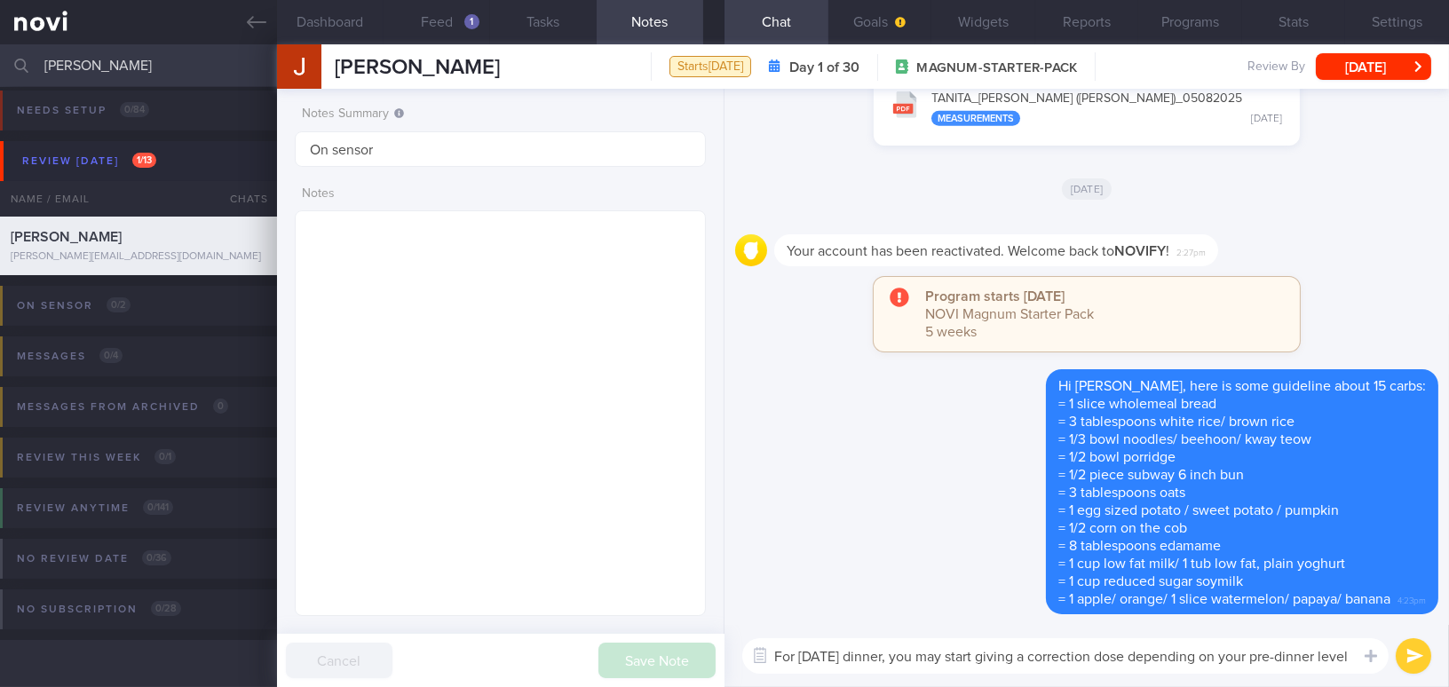
drag, startPoint x: 1352, startPoint y: 657, endPoint x: 745, endPoint y: 632, distance: 607.9
click at [745, 632] on div "For today's dinner, you may start giving a correction dose depending on your pr…" at bounding box center [1087, 656] width 725 height 62
paste textarea "night’s dinner, you may start giving a correction dose based on your pre-dinner…"
type textarea "For tonight’s dinner, you may start giving a correction dose based on your pre-…"
click at [1401, 656] on button "submit" at bounding box center [1414, 656] width 36 height 36
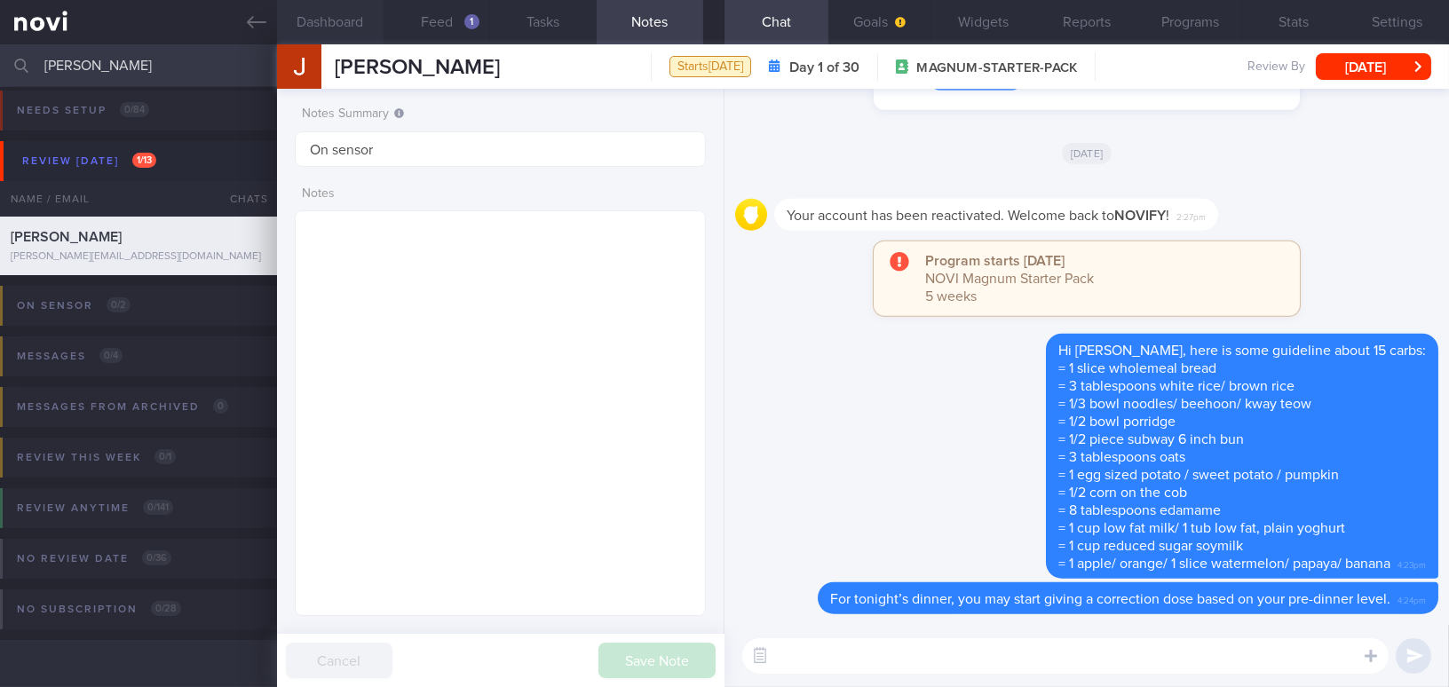
click at [350, 12] on button "Dashboard" at bounding box center [330, 22] width 107 height 44
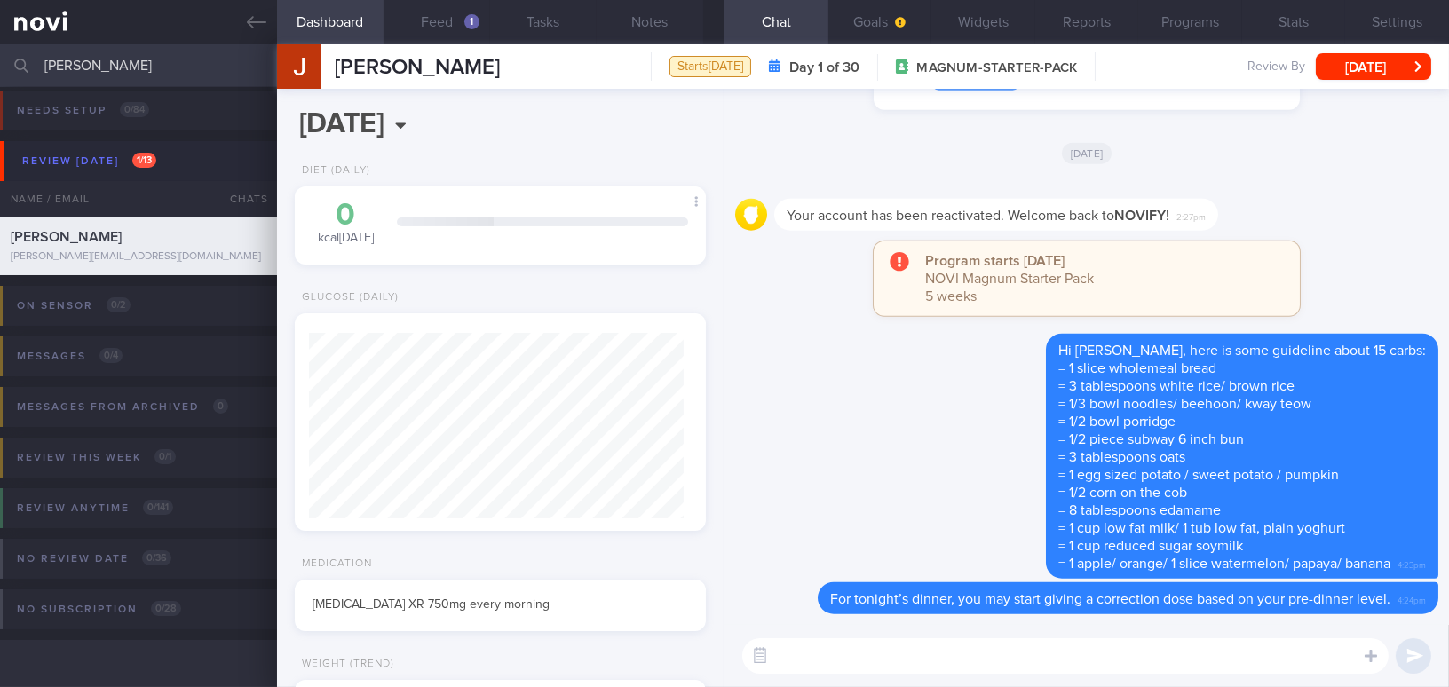
scroll to position [208, 367]
click at [877, 12] on button "Goals" at bounding box center [880, 22] width 104 height 44
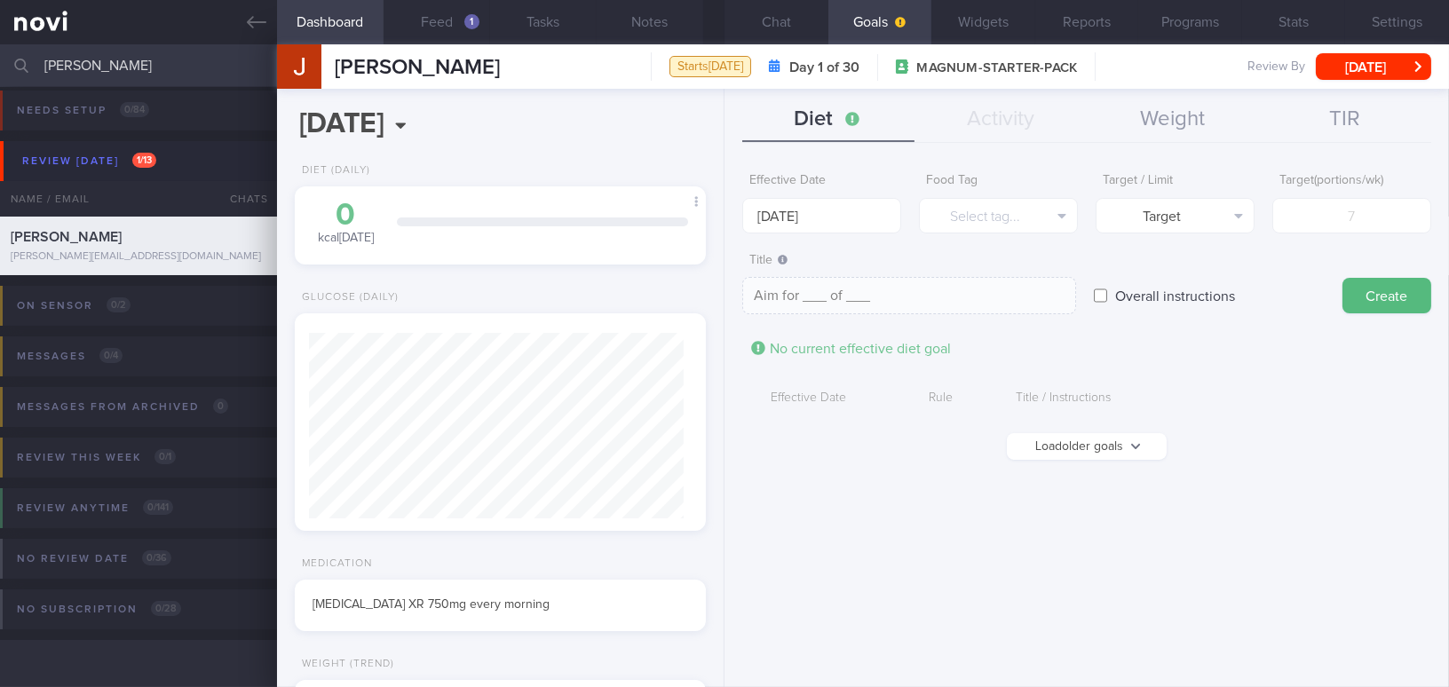
click at [1087, 448] on button "Load older goals" at bounding box center [1087, 446] width 160 height 27
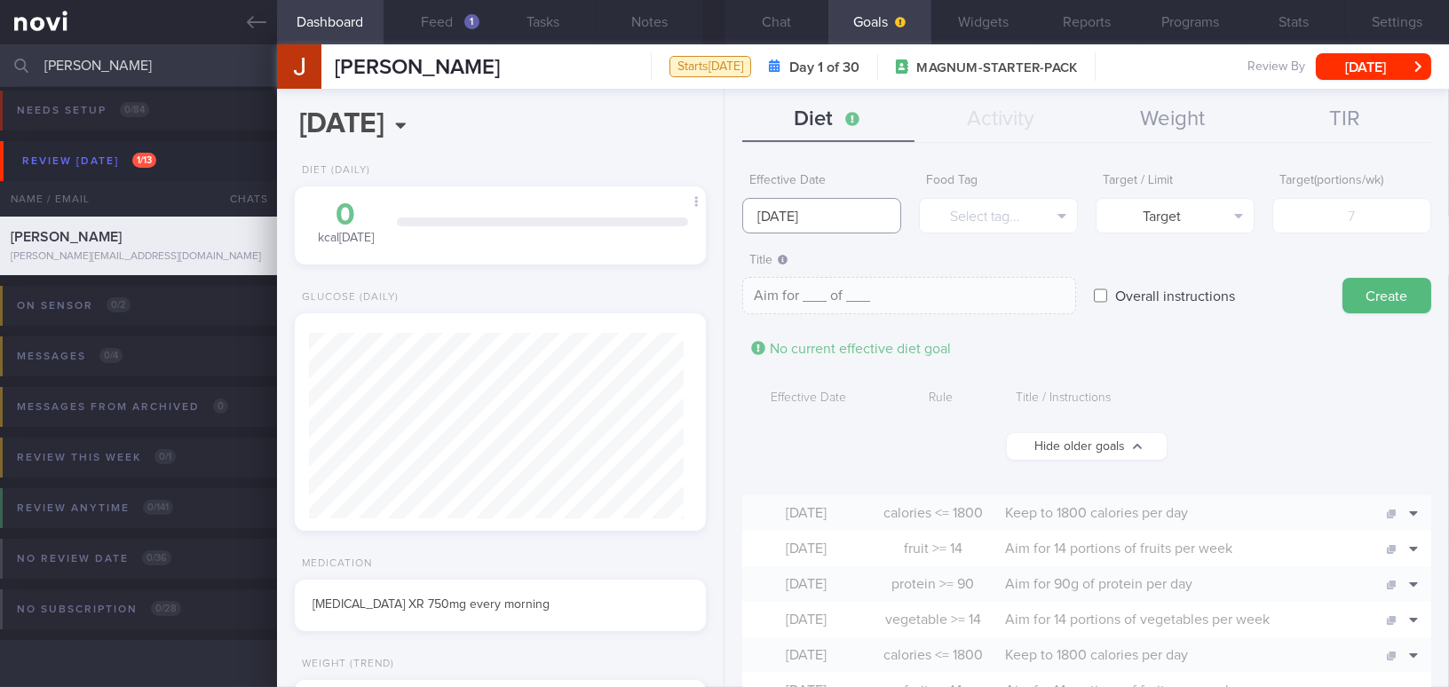
click at [782, 221] on input "[DATE]" at bounding box center [821, 216] width 159 height 36
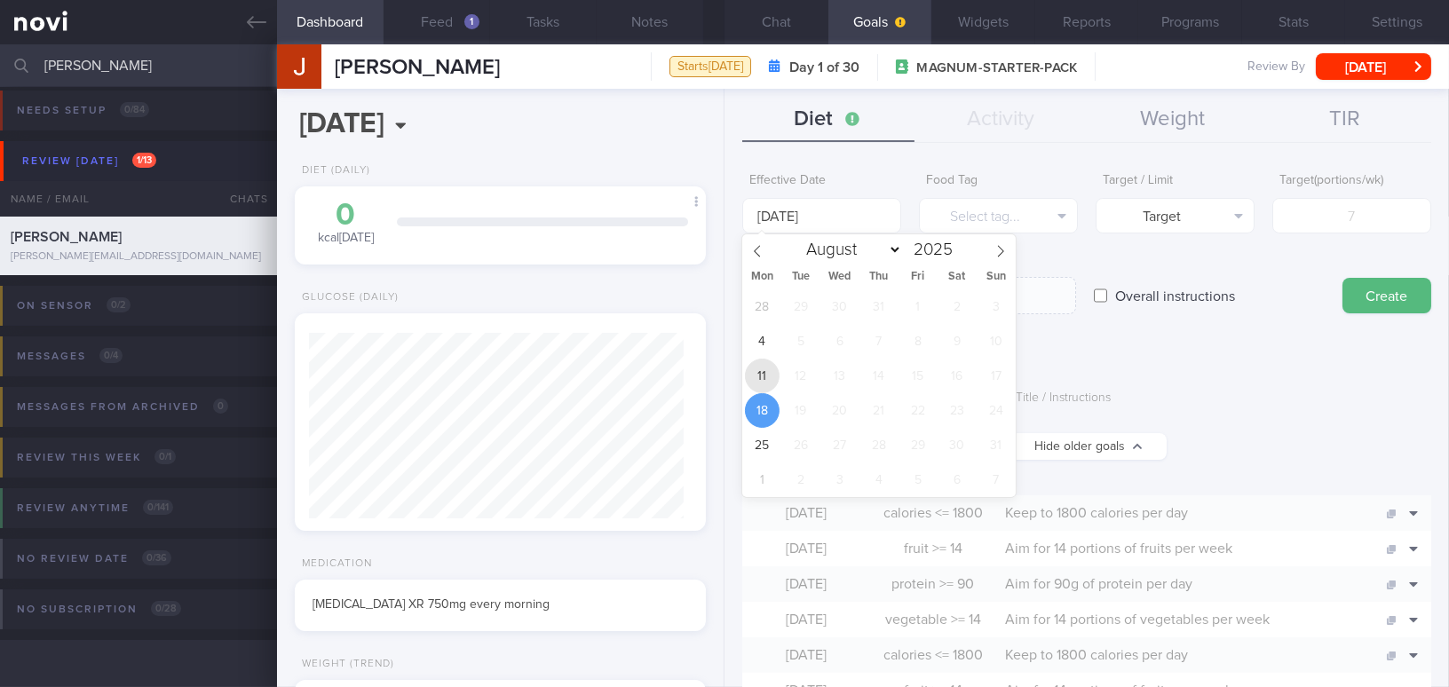
click at [757, 383] on span "11" at bounding box center [762, 376] width 35 height 35
type input "[DATE]"
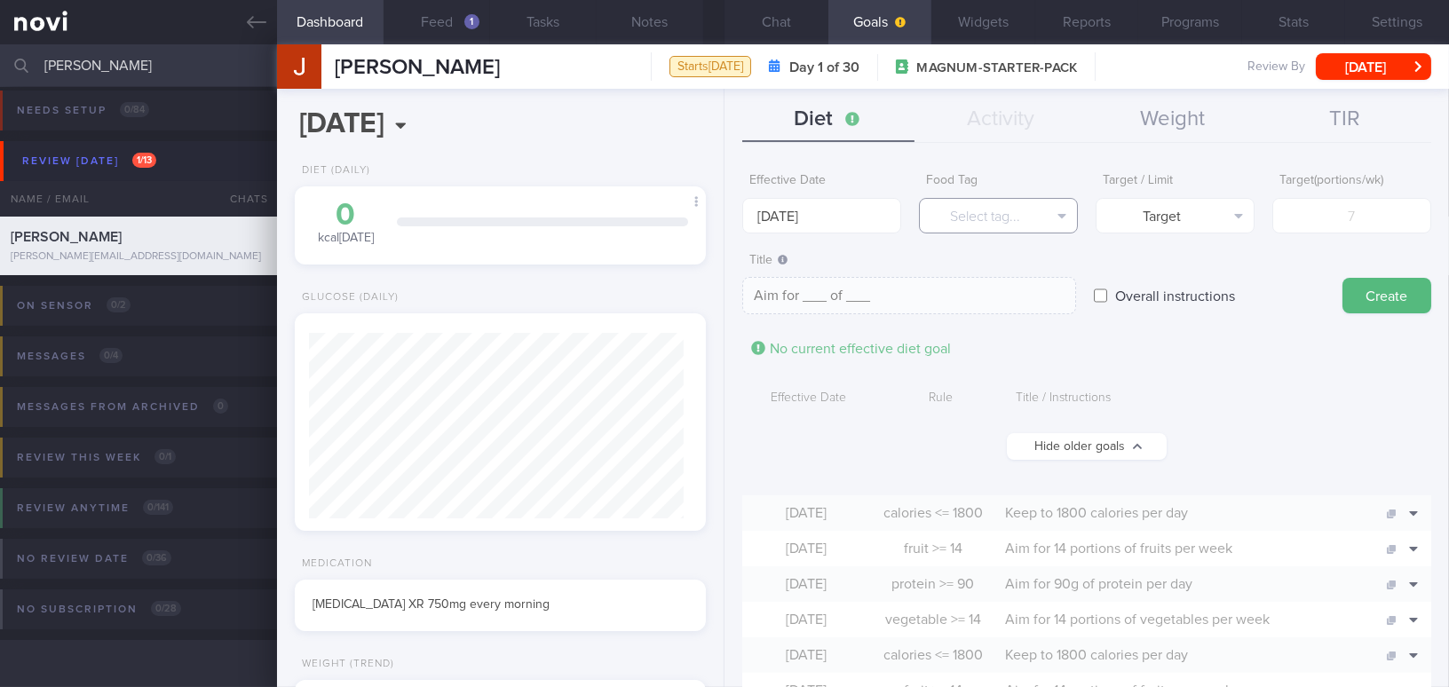
click at [999, 215] on button "Select tag..." at bounding box center [998, 216] width 159 height 36
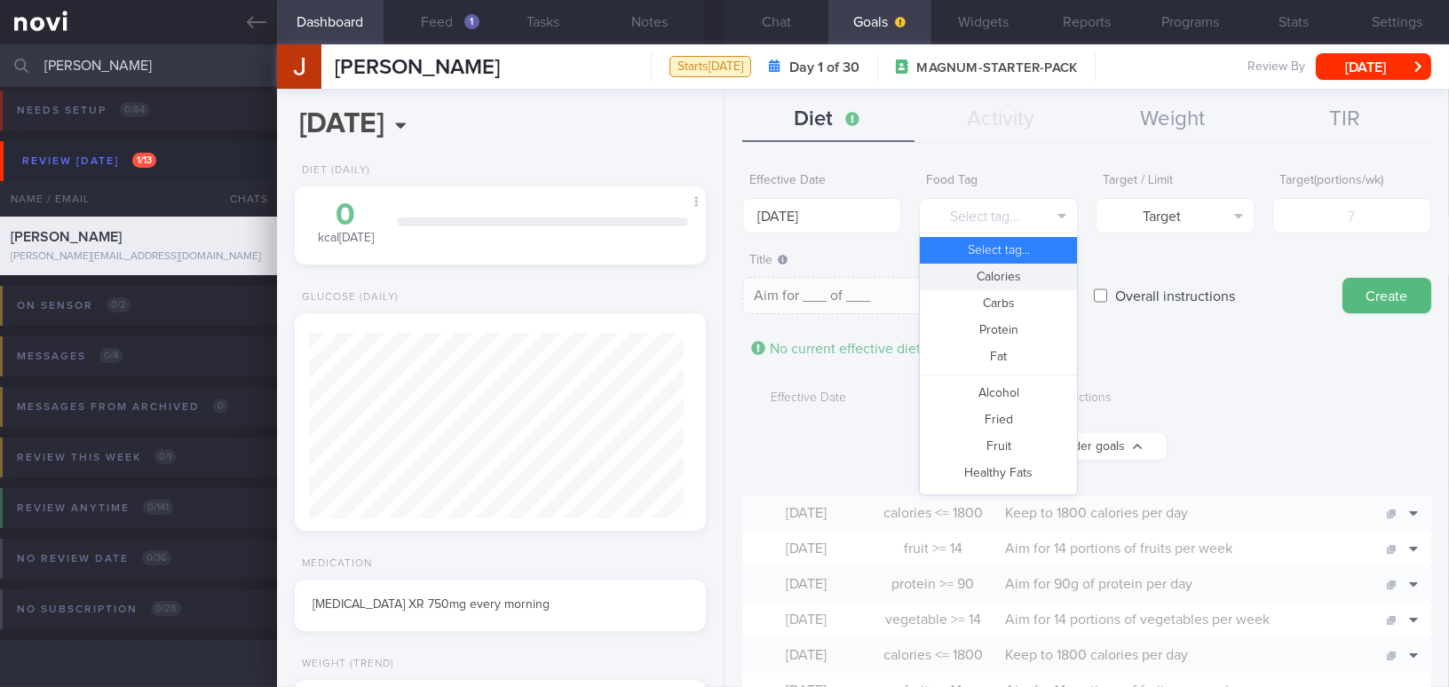
click at [1003, 278] on button "Calories" at bounding box center [998, 277] width 157 height 27
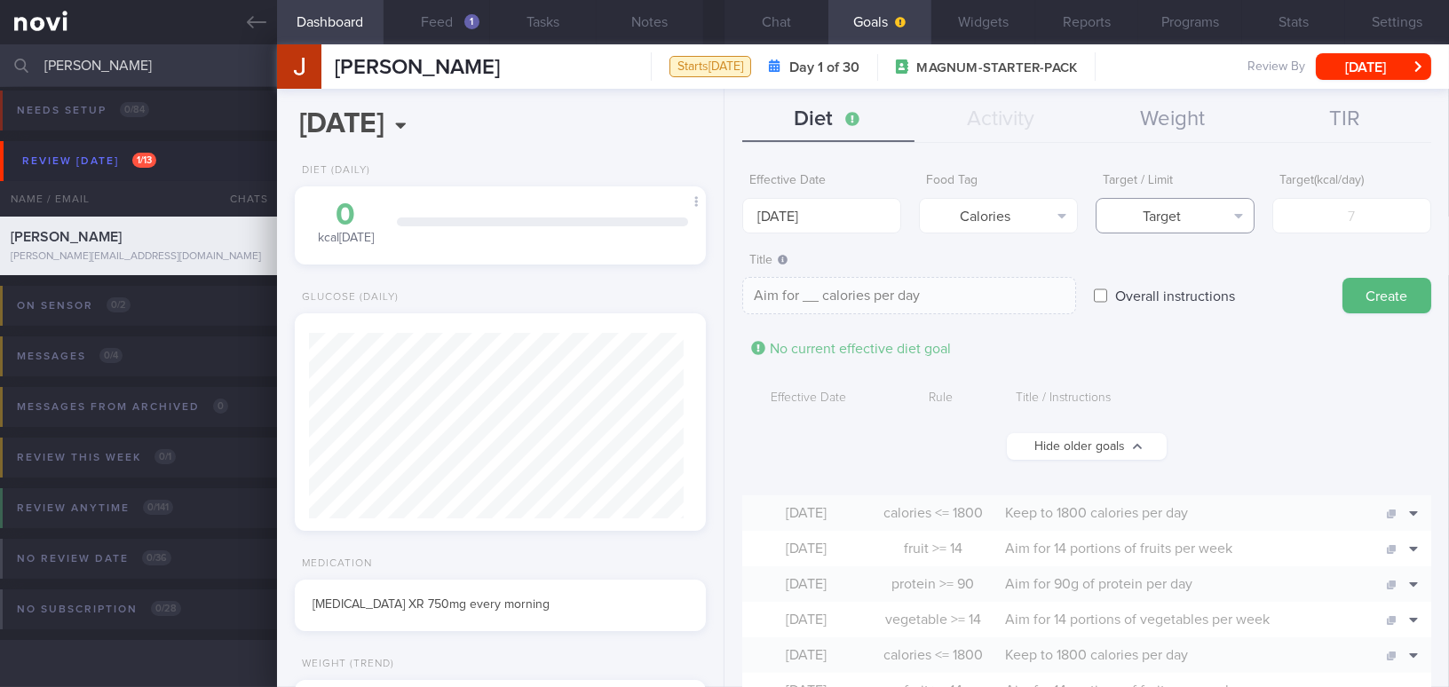
click at [1185, 227] on button "Target" at bounding box center [1175, 216] width 159 height 36
click at [1185, 274] on button "Limit" at bounding box center [1175, 277] width 157 height 27
type textarea "Keep to __ calories per day"
click at [1342, 223] on input "number" at bounding box center [1351, 216] width 159 height 36
type input "1"
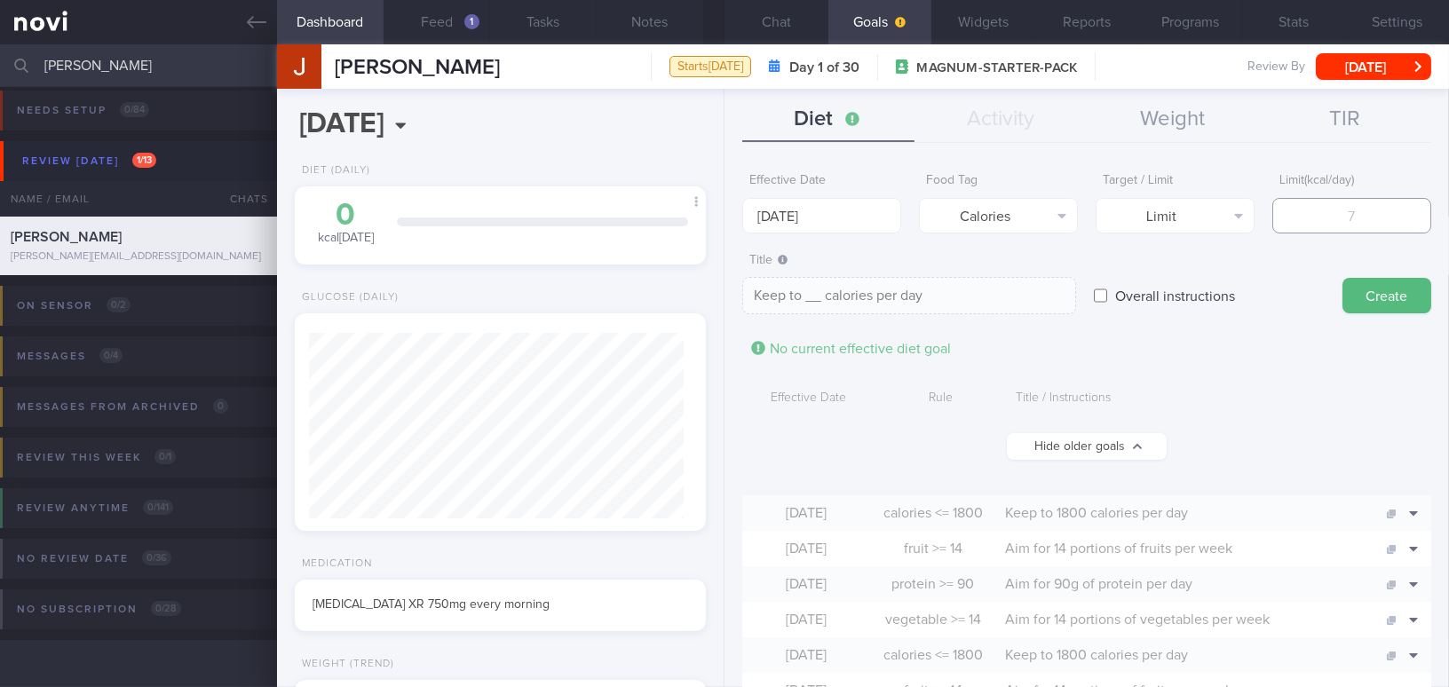
type textarea "Keep to 1 calories per day"
type input "18"
type textarea "Keep to 18 calories per day"
type input "180"
type textarea "Keep to 180 calories per day"
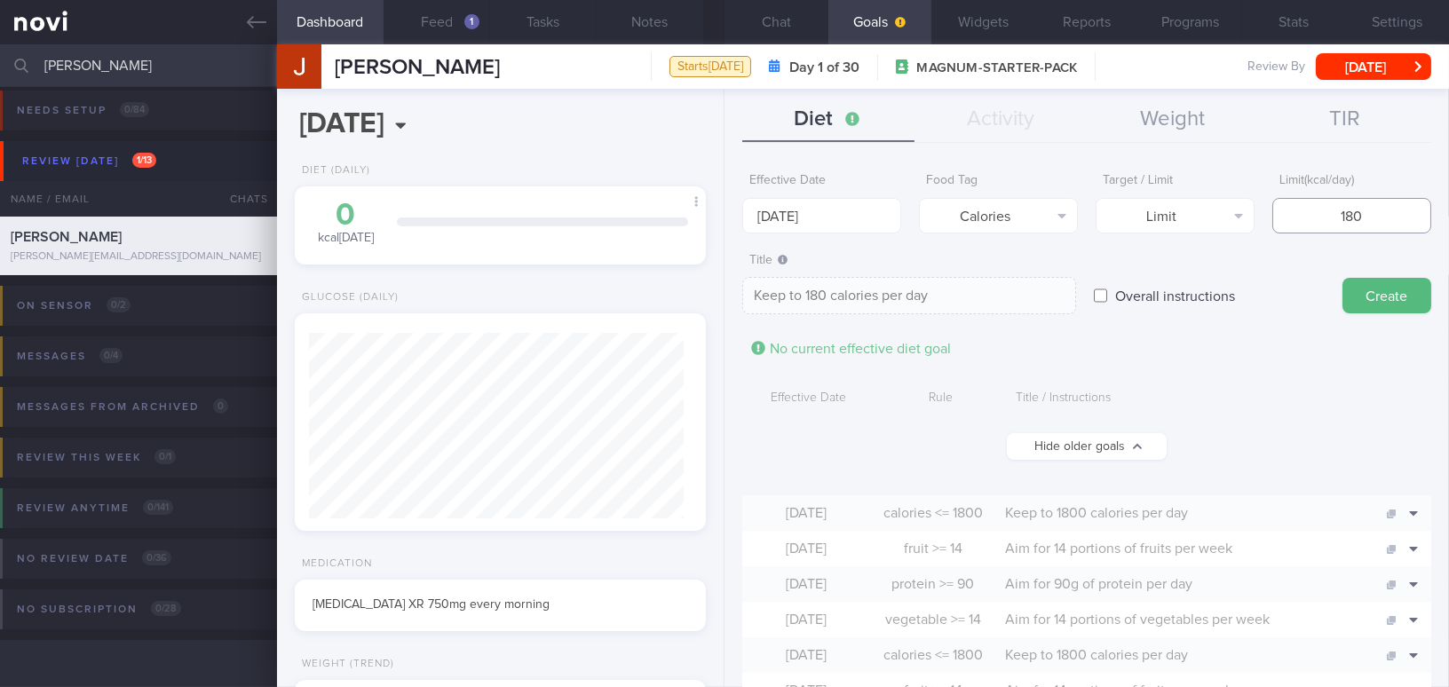
type input "1800"
type textarea "Keep to 1800 calories per day"
type input "1800"
click at [1399, 297] on button "Create" at bounding box center [1387, 296] width 89 height 36
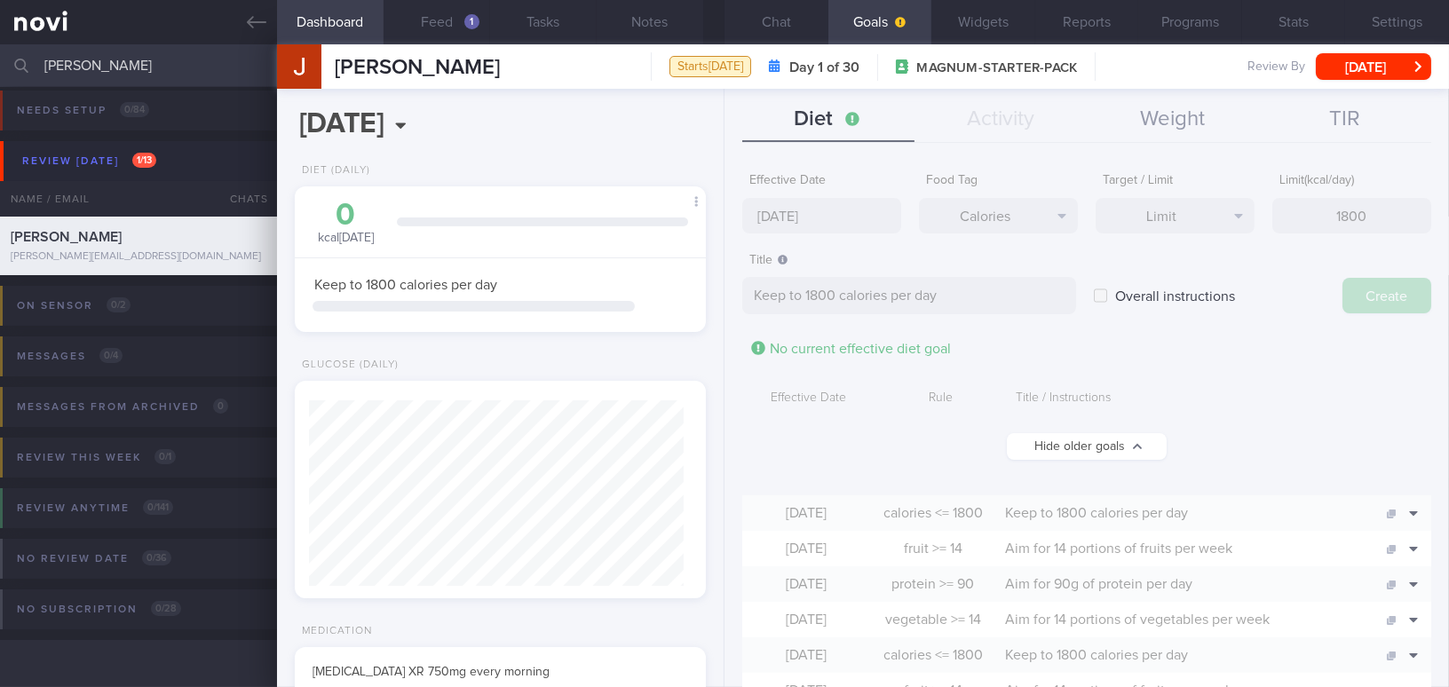
type input "[DATE]"
type textarea "Aim for ___ of ___"
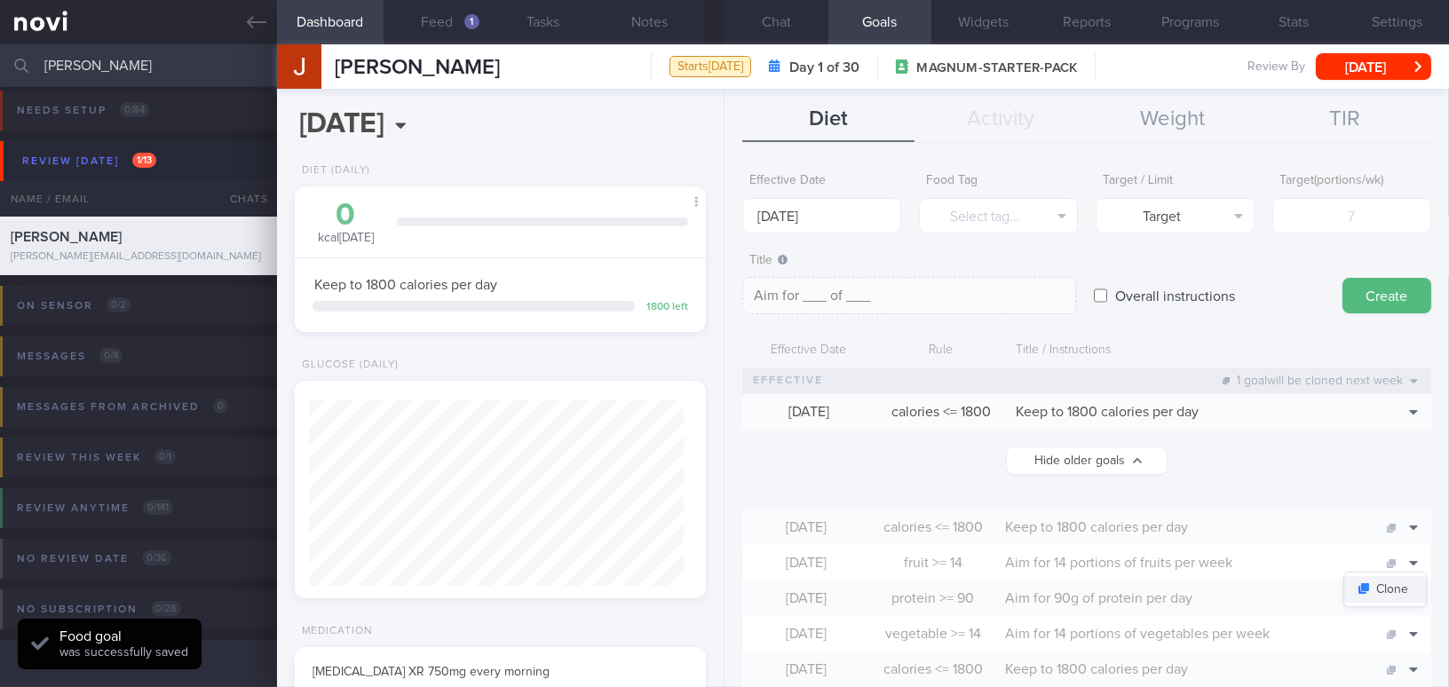
click at [1396, 583] on button "Clone" at bounding box center [1385, 589] width 82 height 27
type input "14"
type textarea "Aim for 14 portions of fruits per week"
click at [807, 205] on input "[DATE]" at bounding box center [821, 216] width 159 height 36
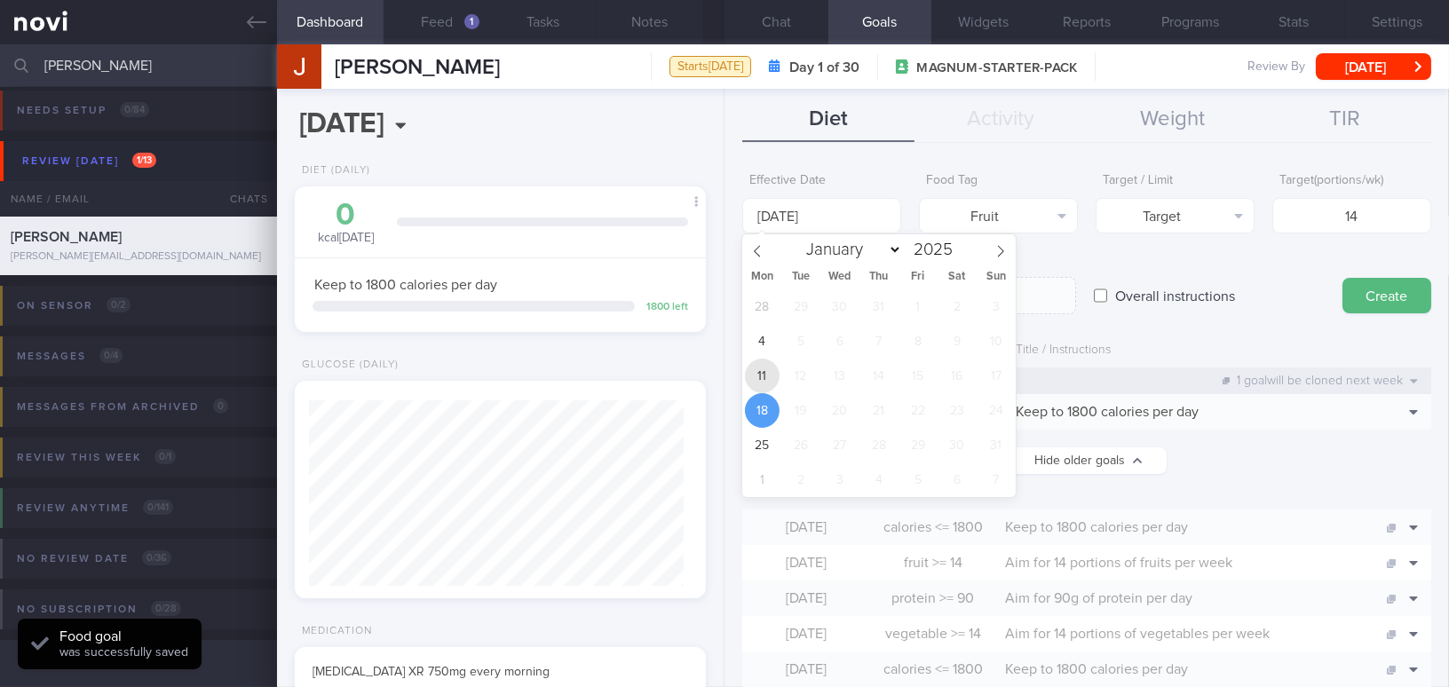
click at [765, 361] on span "11" at bounding box center [762, 376] width 35 height 35
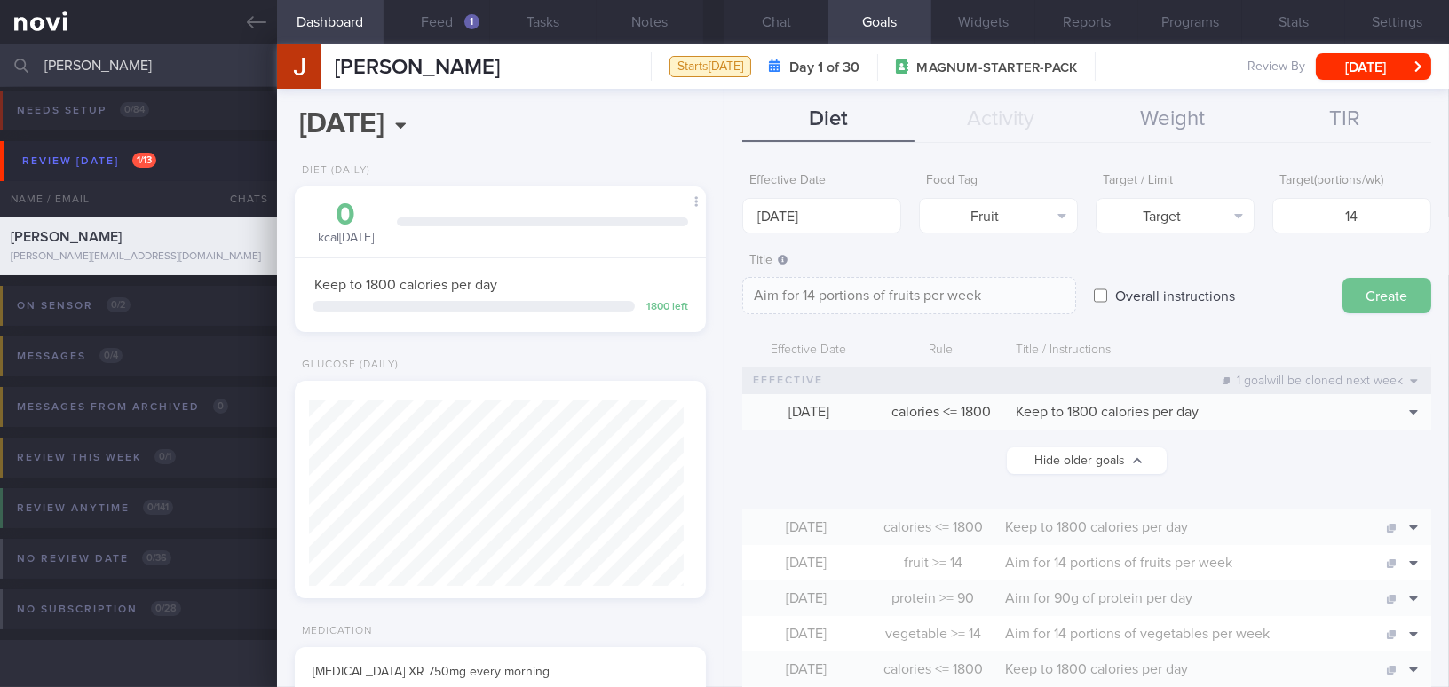
click at [1343, 283] on button "Create" at bounding box center [1387, 296] width 89 height 36
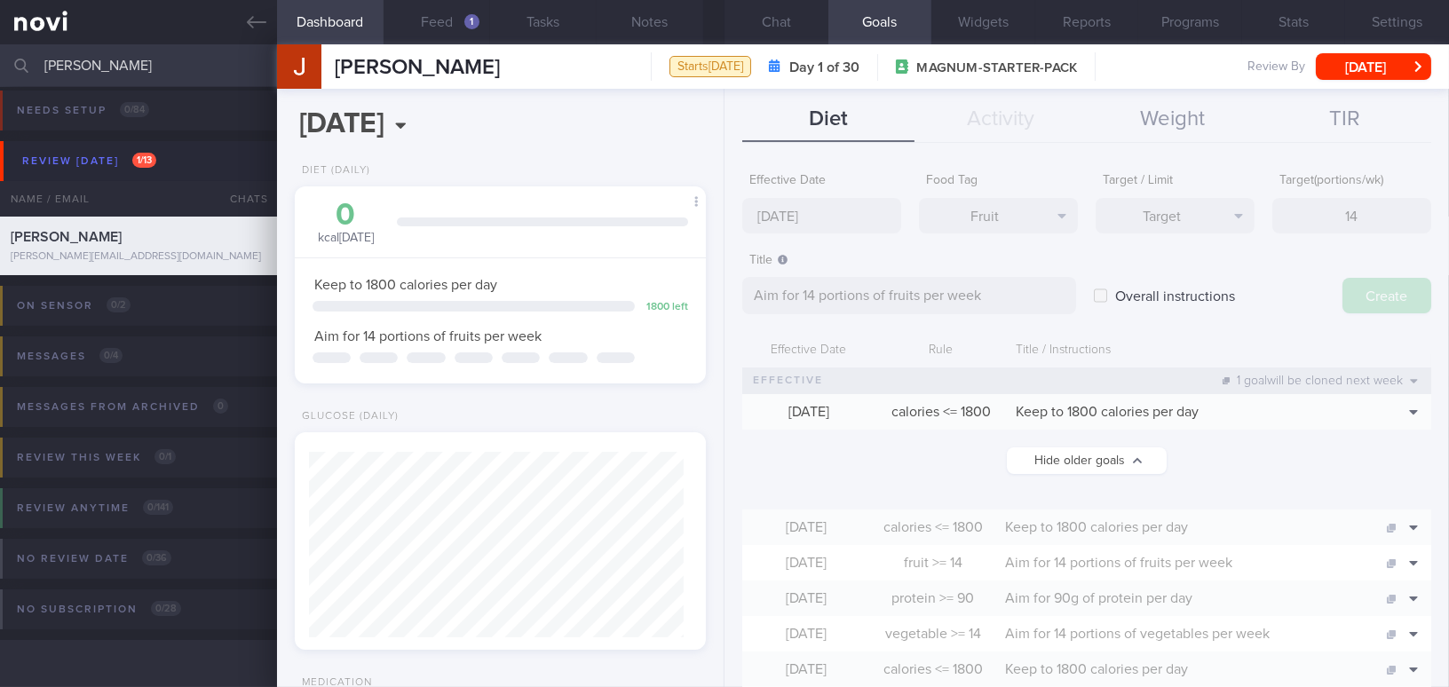
type input "18 Aug 2025"
type textarea "Aim for ___ of ___"
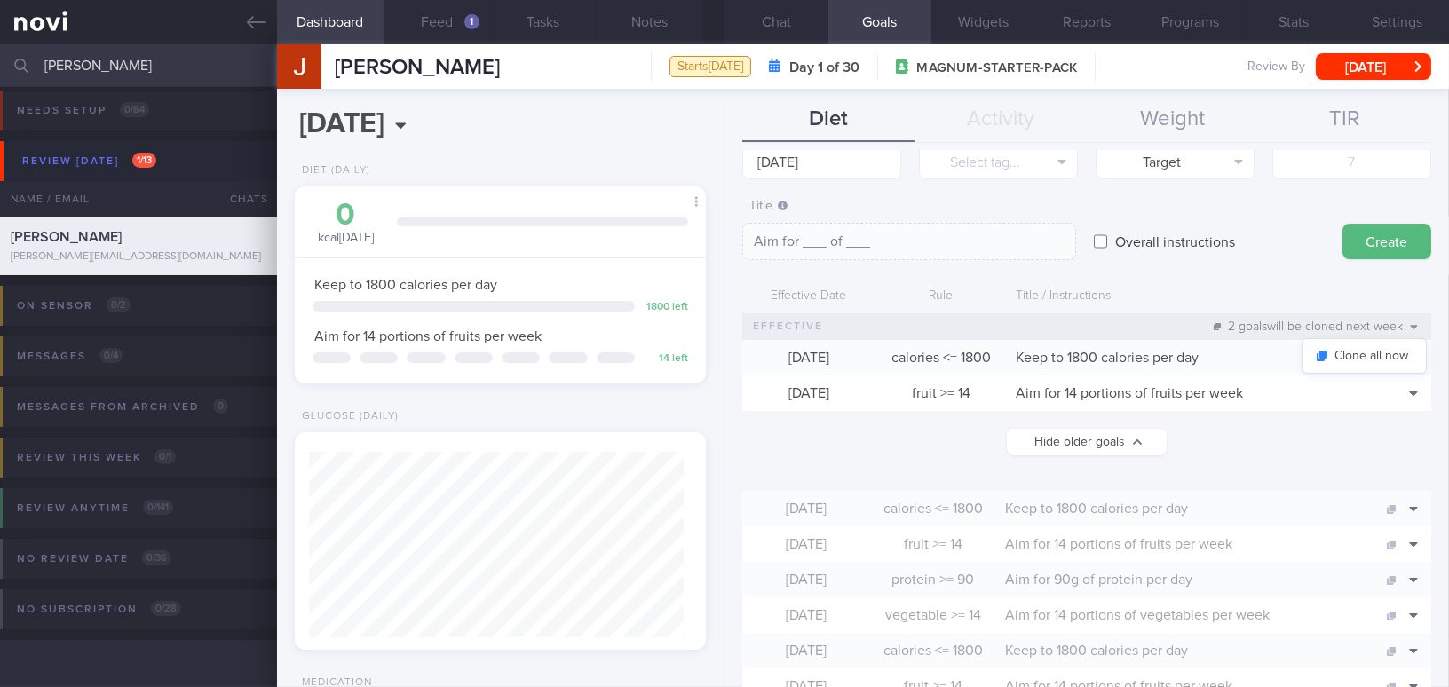
scroll to position [161, 0]
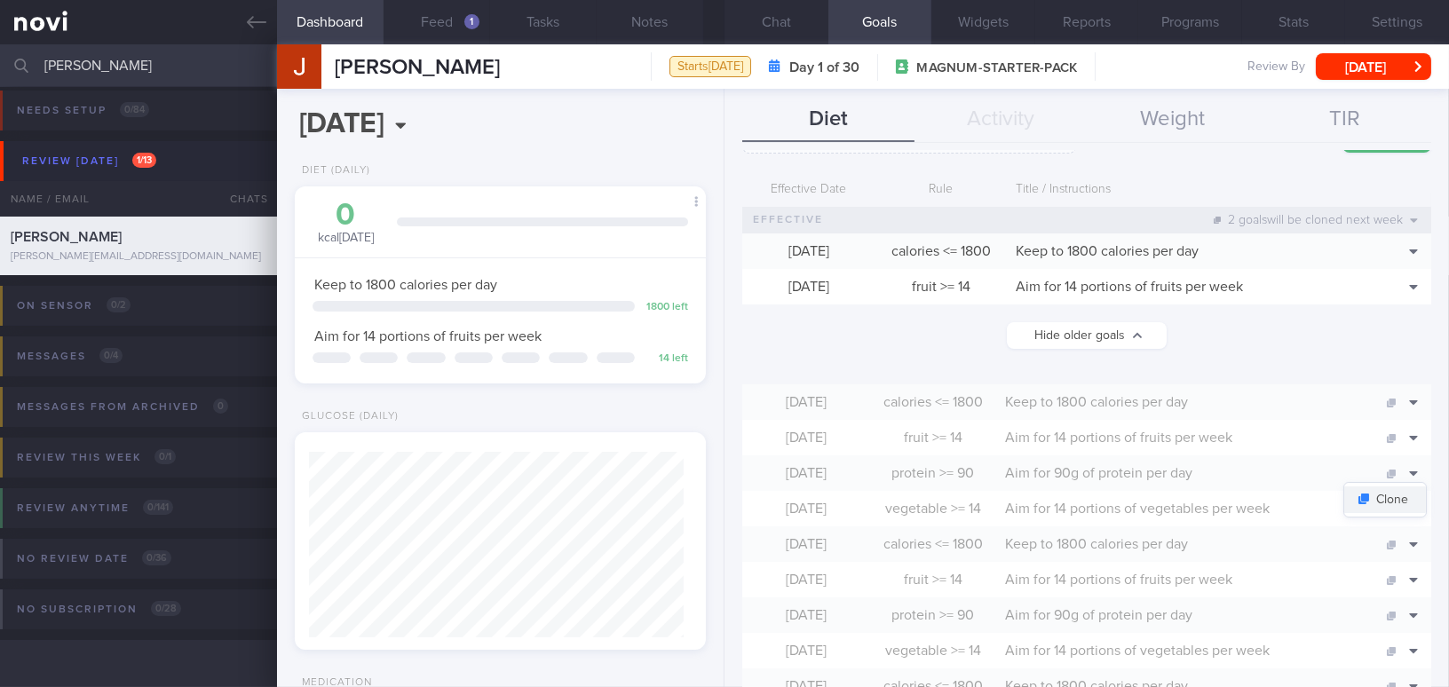
click at [1391, 500] on button "Clone" at bounding box center [1385, 500] width 82 height 27
type input "90"
type textarea "Aim for 90g of protein per day"
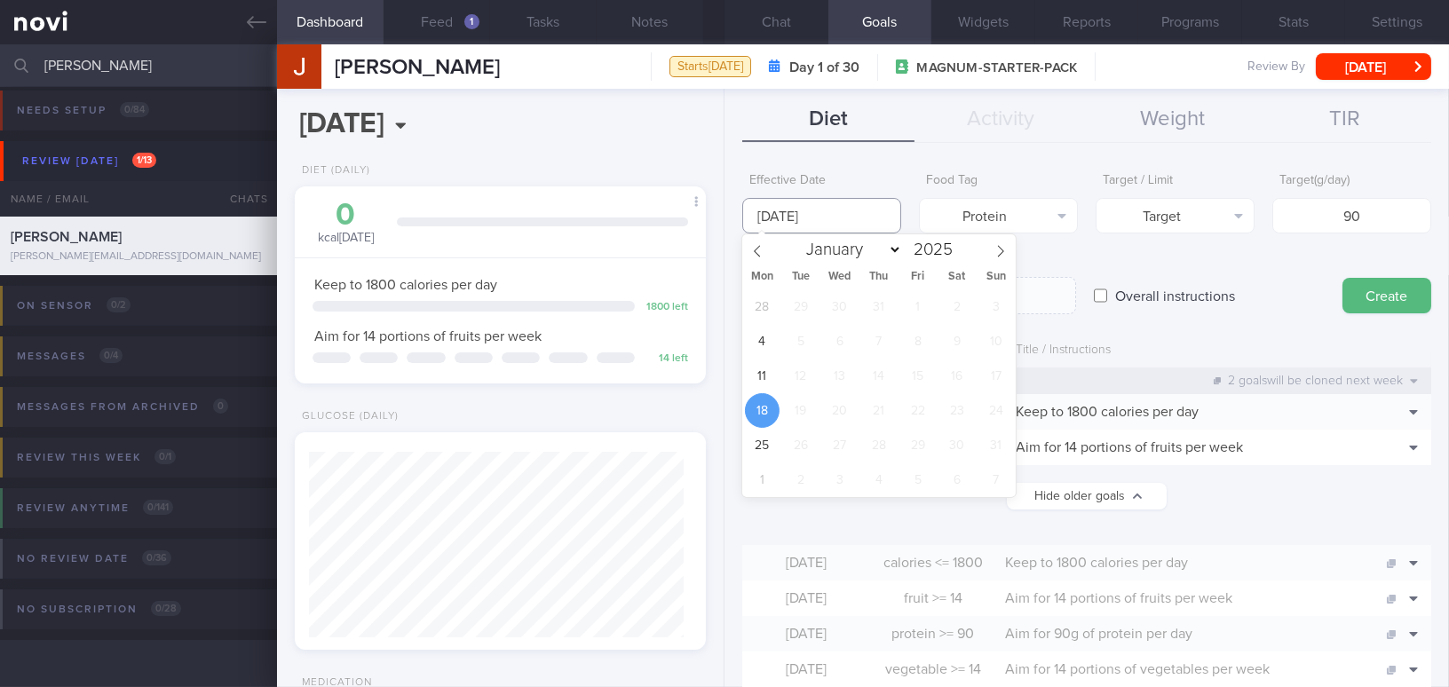
click at [840, 208] on input "18 Aug 2025" at bounding box center [821, 216] width 159 height 36
click at [757, 374] on span "11" at bounding box center [762, 376] width 35 height 35
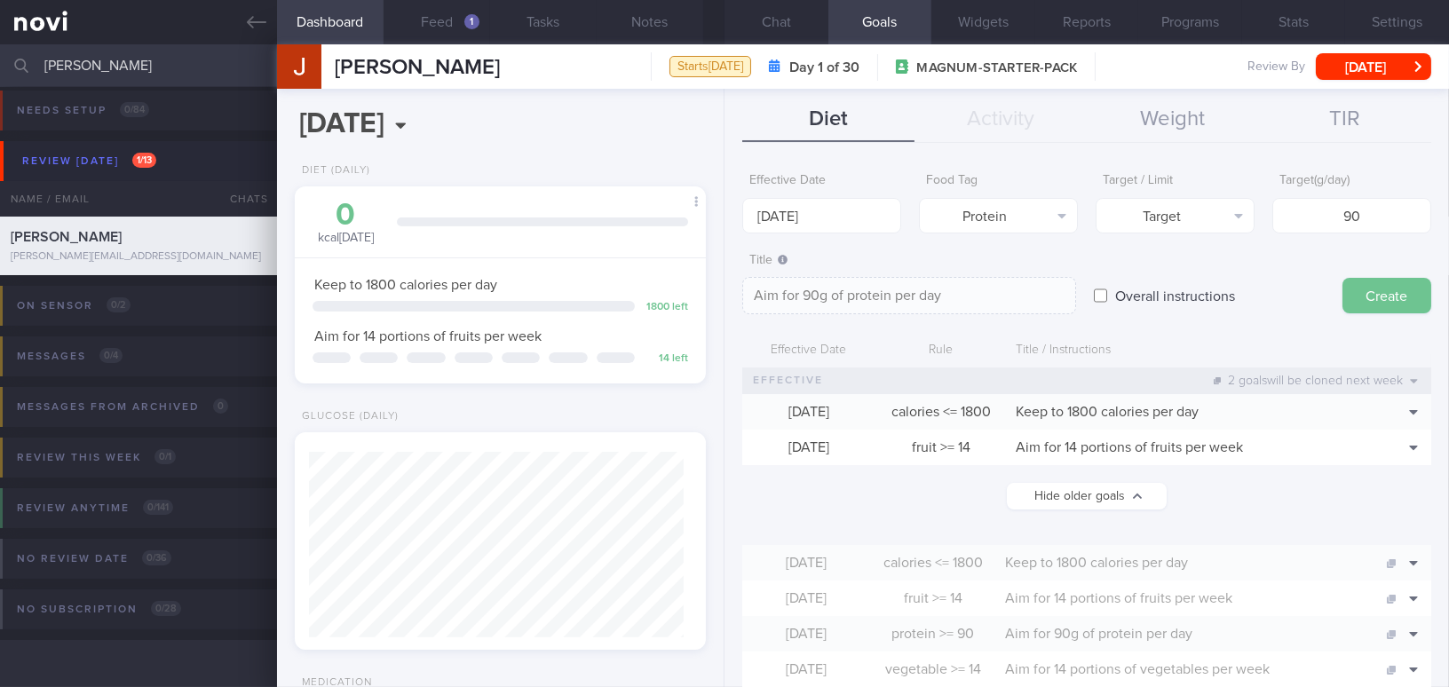
click at [1356, 299] on button "Create" at bounding box center [1387, 296] width 89 height 36
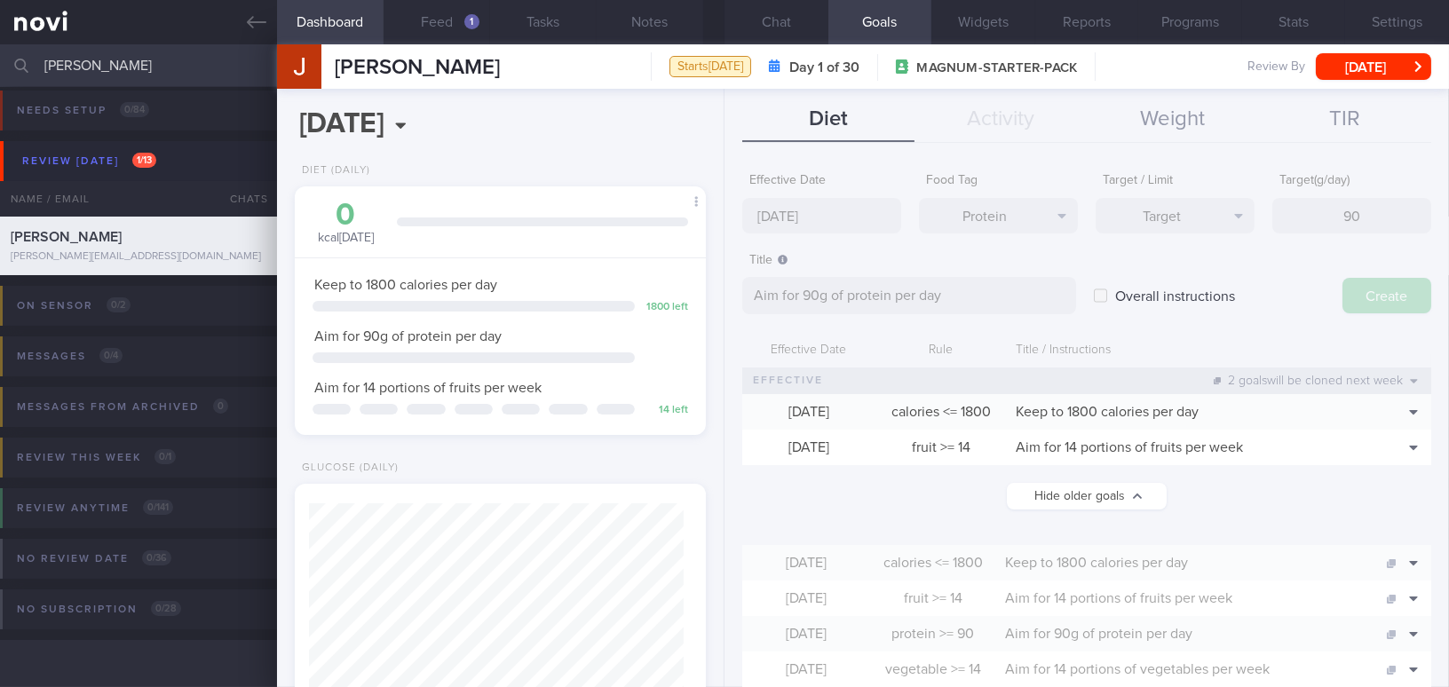
type input "18 Aug 2025"
type textarea "Aim for ___ of ___"
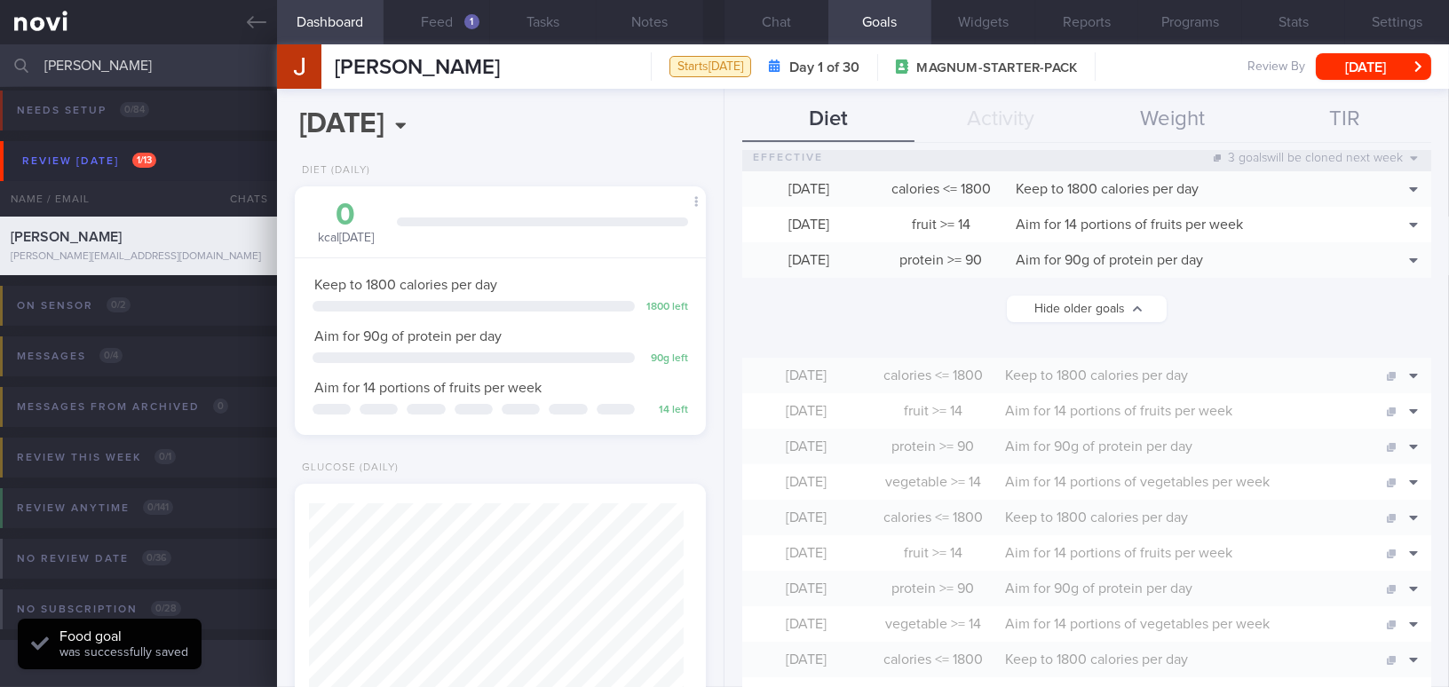
scroll to position [242, 0]
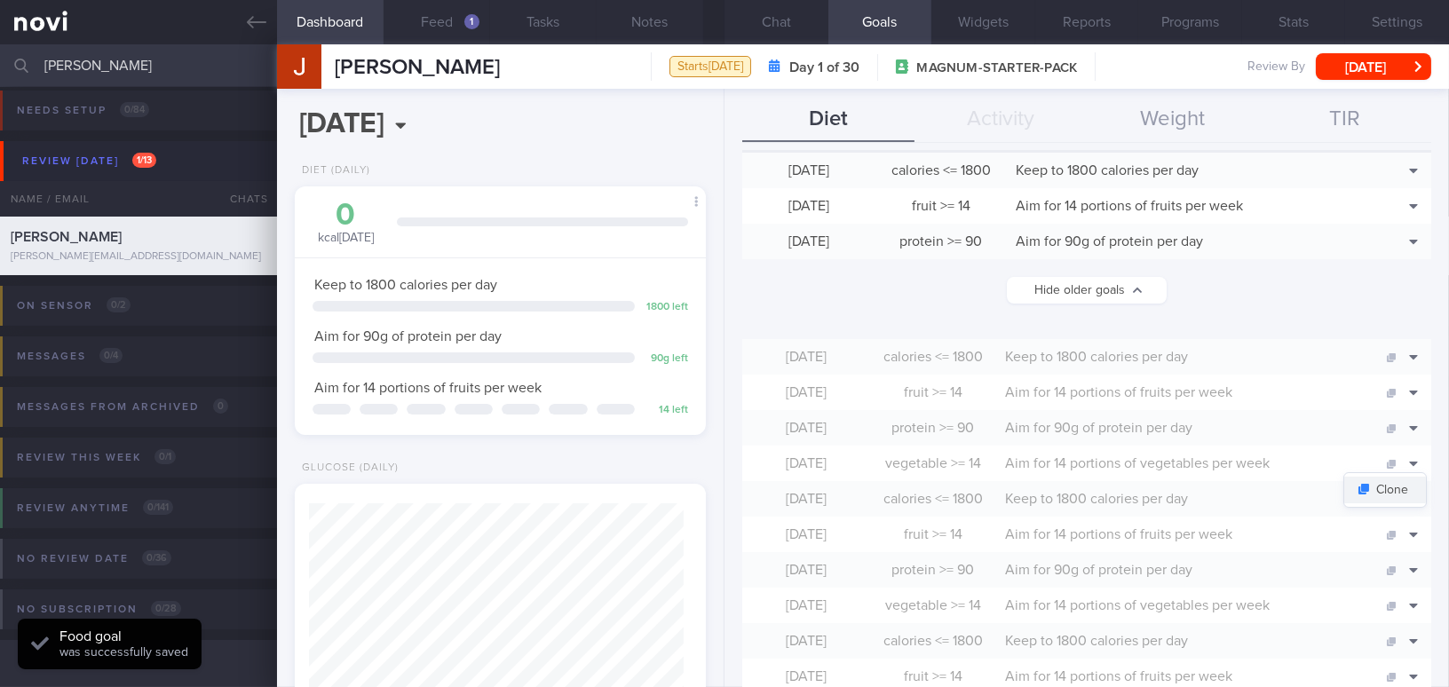
click at [1394, 484] on button "Clone" at bounding box center [1385, 490] width 82 height 27
type input "14"
type textarea "Aim for 14 portions of vegetables per week"
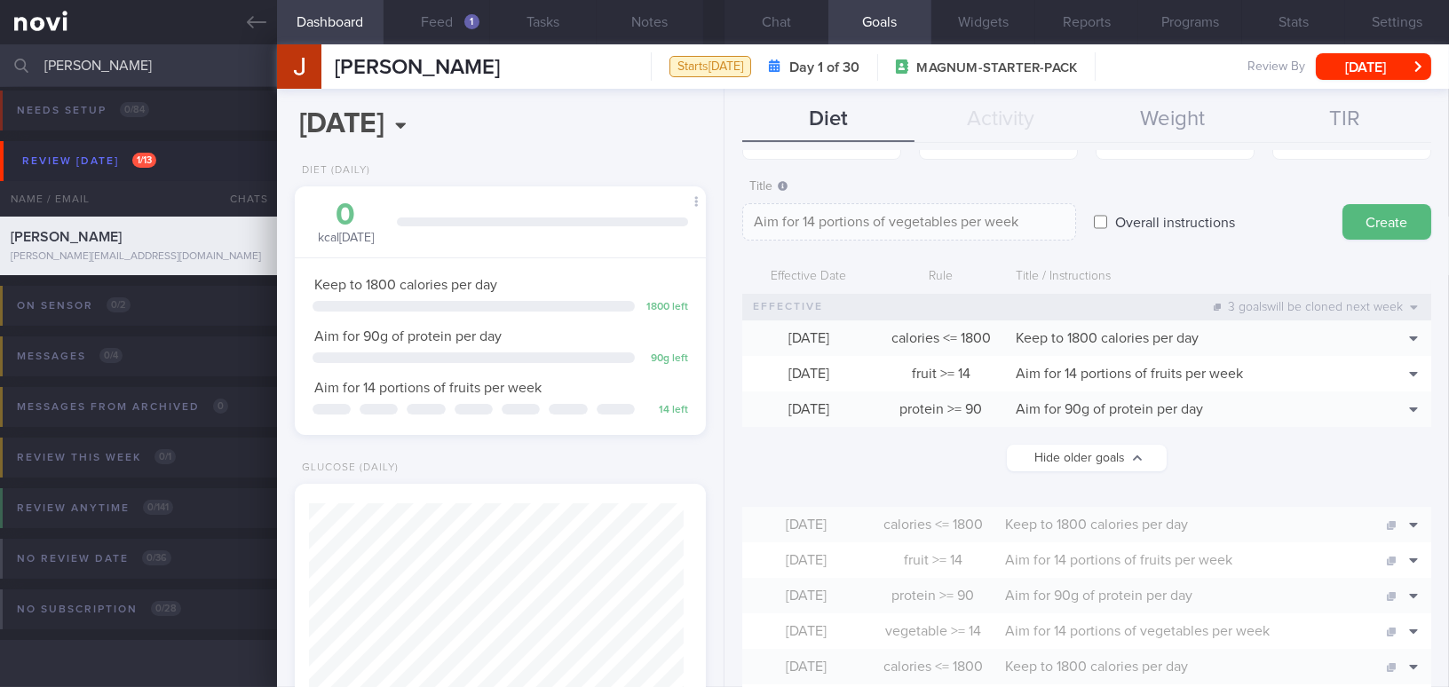
scroll to position [0, 0]
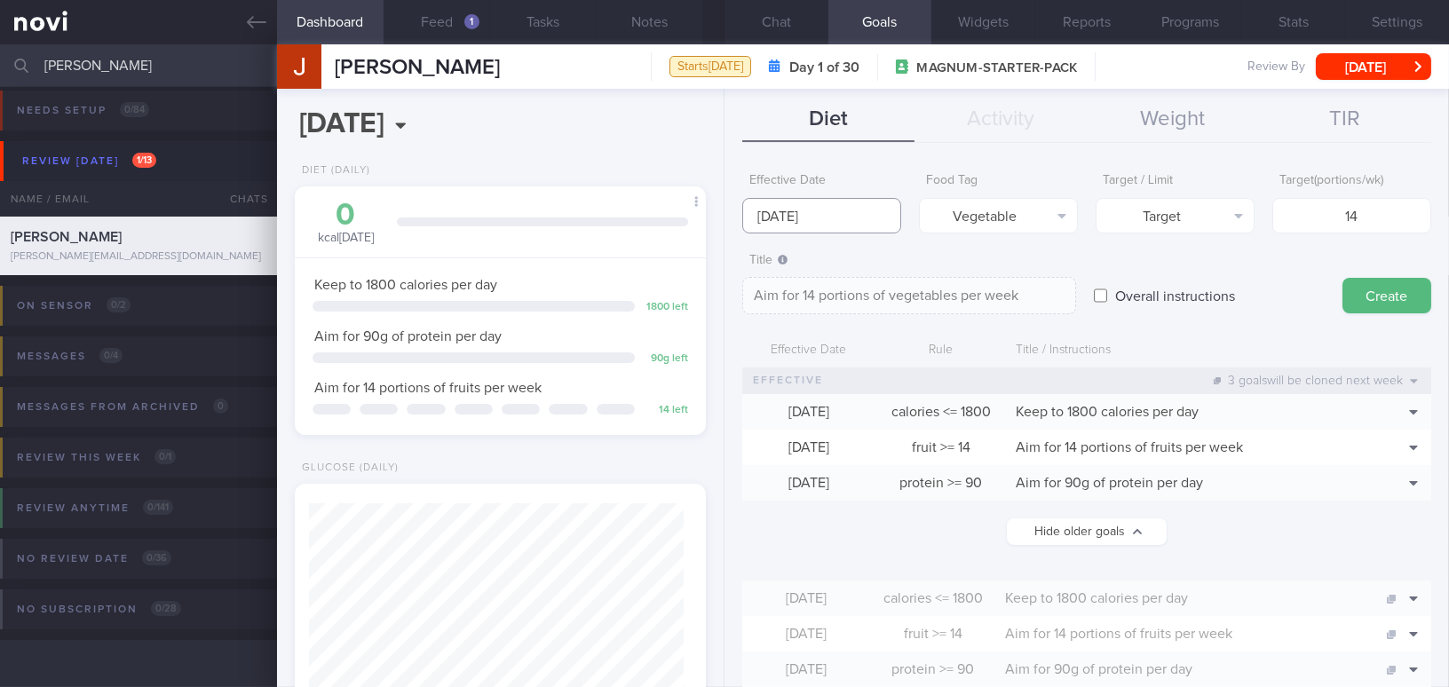
click at [799, 216] on input "18 Aug 2025" at bounding box center [821, 216] width 159 height 36
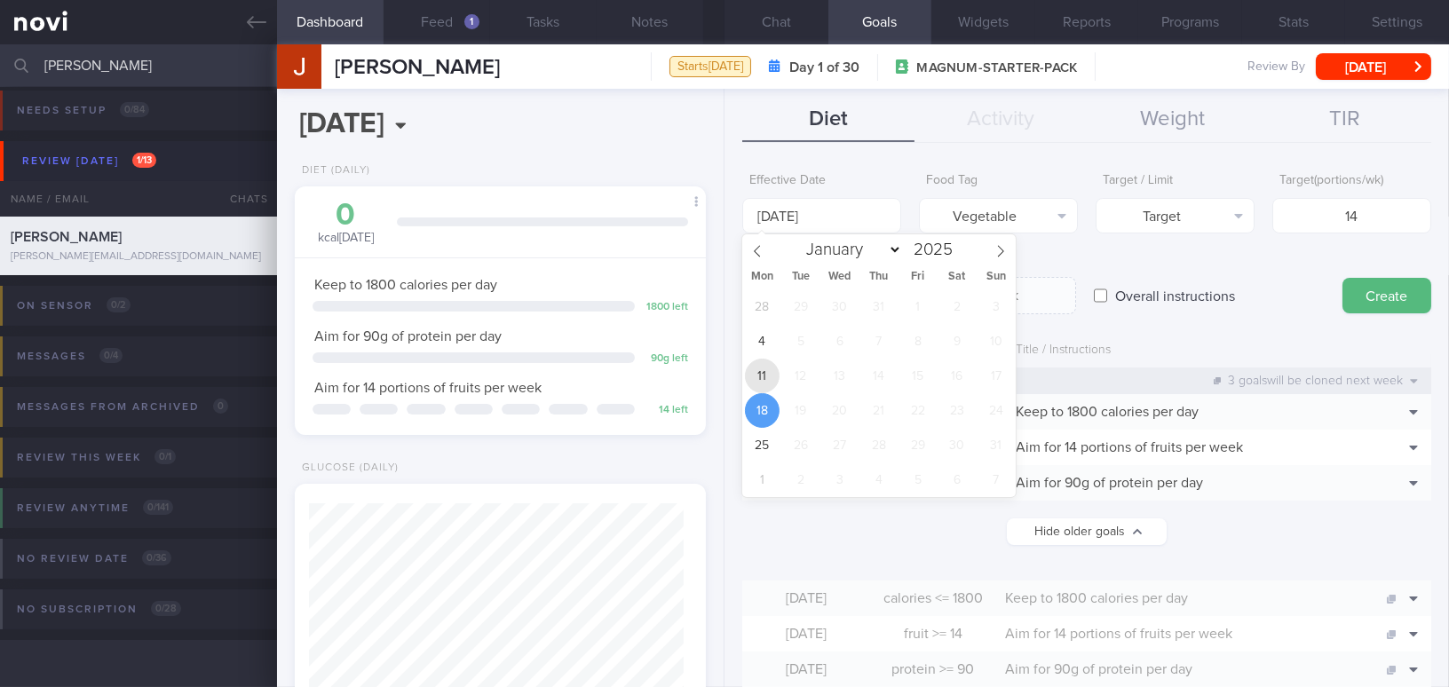
click at [768, 371] on span "11" at bounding box center [762, 376] width 35 height 35
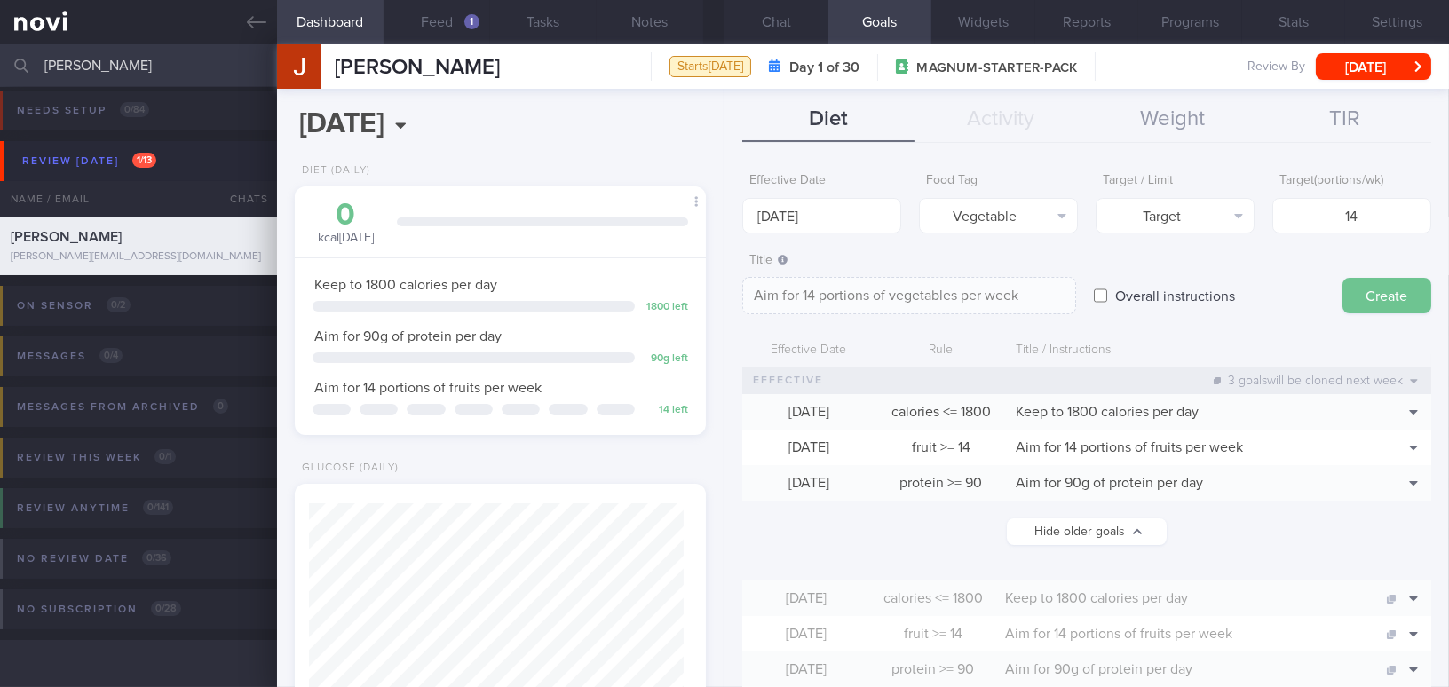
click at [1404, 297] on button "Create" at bounding box center [1387, 296] width 89 height 36
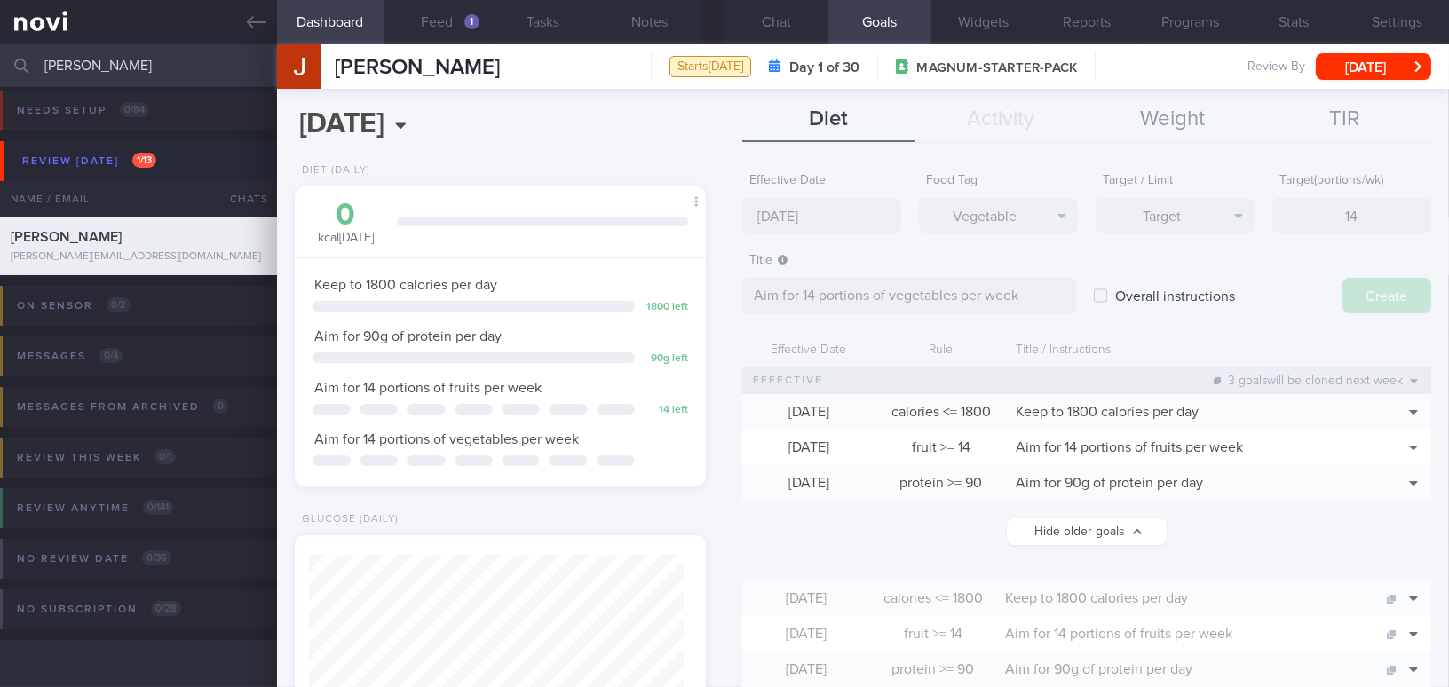
type input "18 Aug 2025"
type textarea "Aim for ___ of ___"
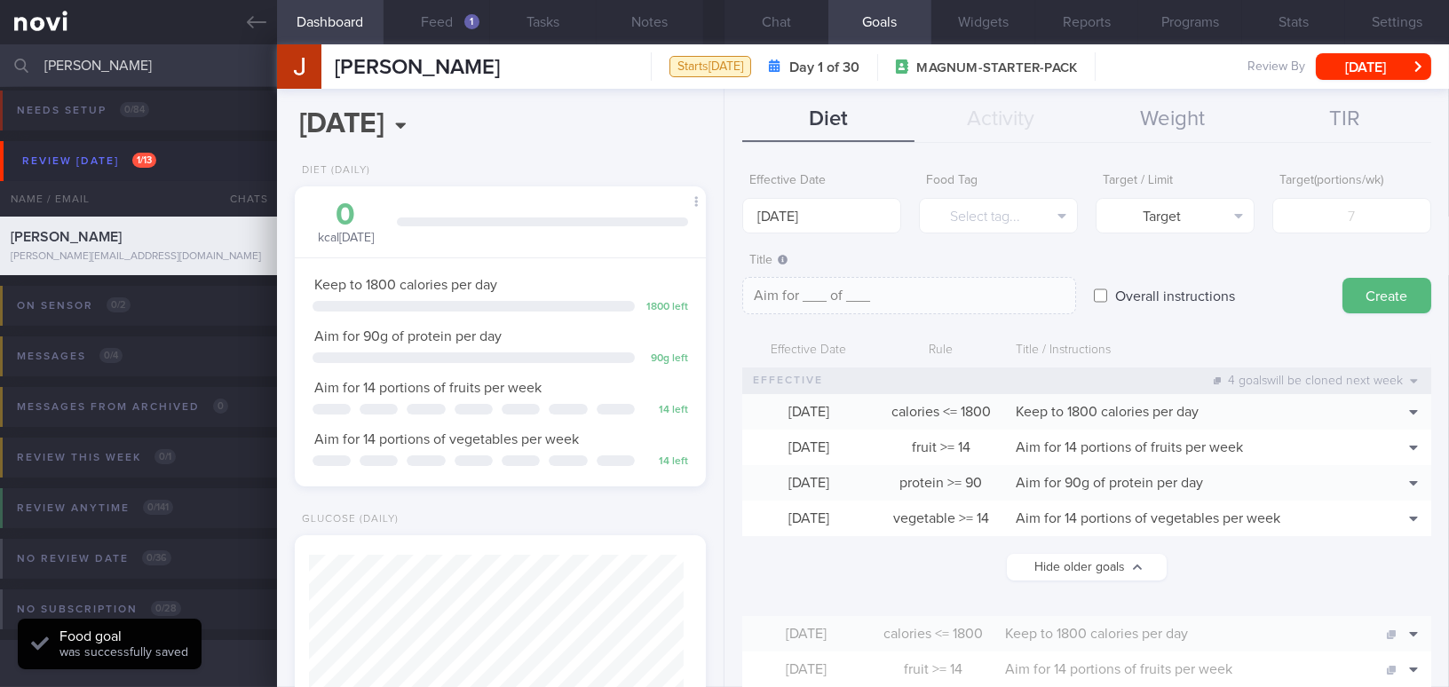
click at [1019, 112] on div "Diet Activity Weight TIR" at bounding box center [1086, 120] width 689 height 45
click at [993, 123] on div "Diet Activity Weight TIR" at bounding box center [1086, 120] width 689 height 45
click at [761, 20] on button "Chat" at bounding box center [777, 22] width 104 height 44
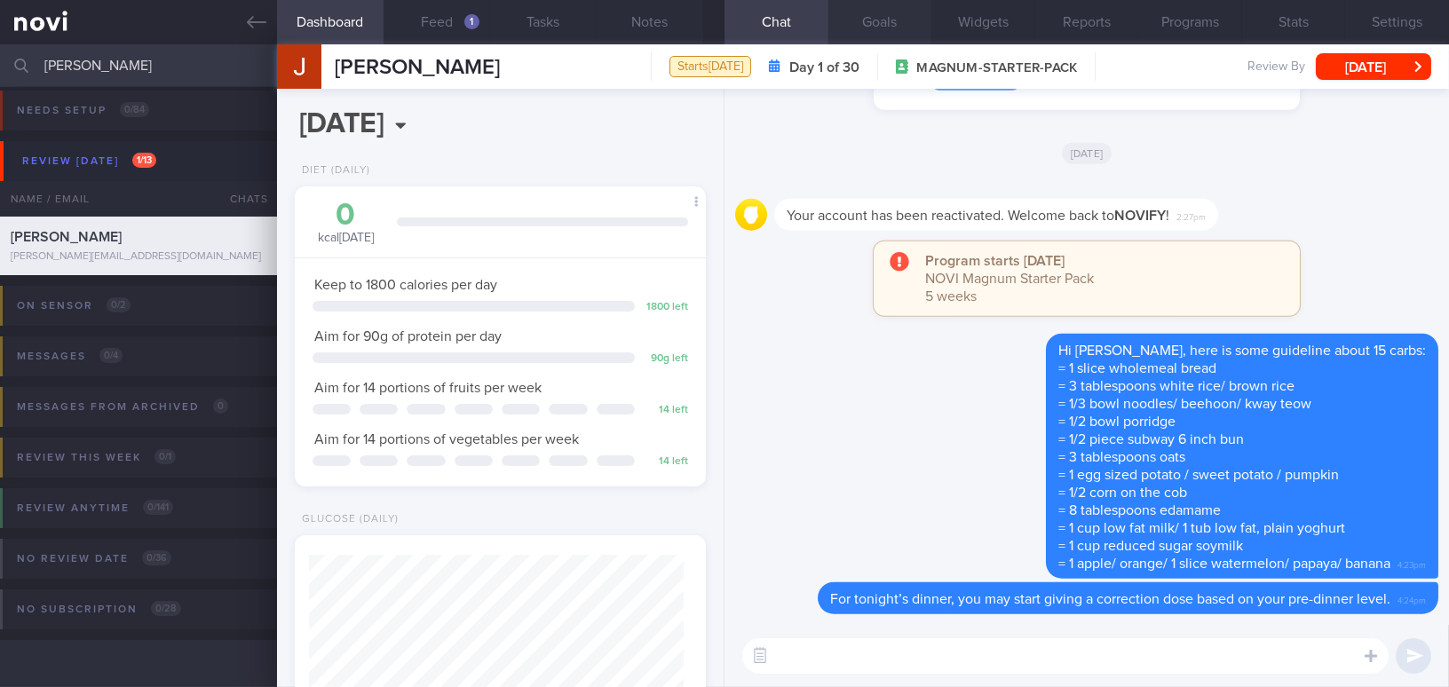
click at [893, 32] on button "Goals" at bounding box center [880, 22] width 104 height 44
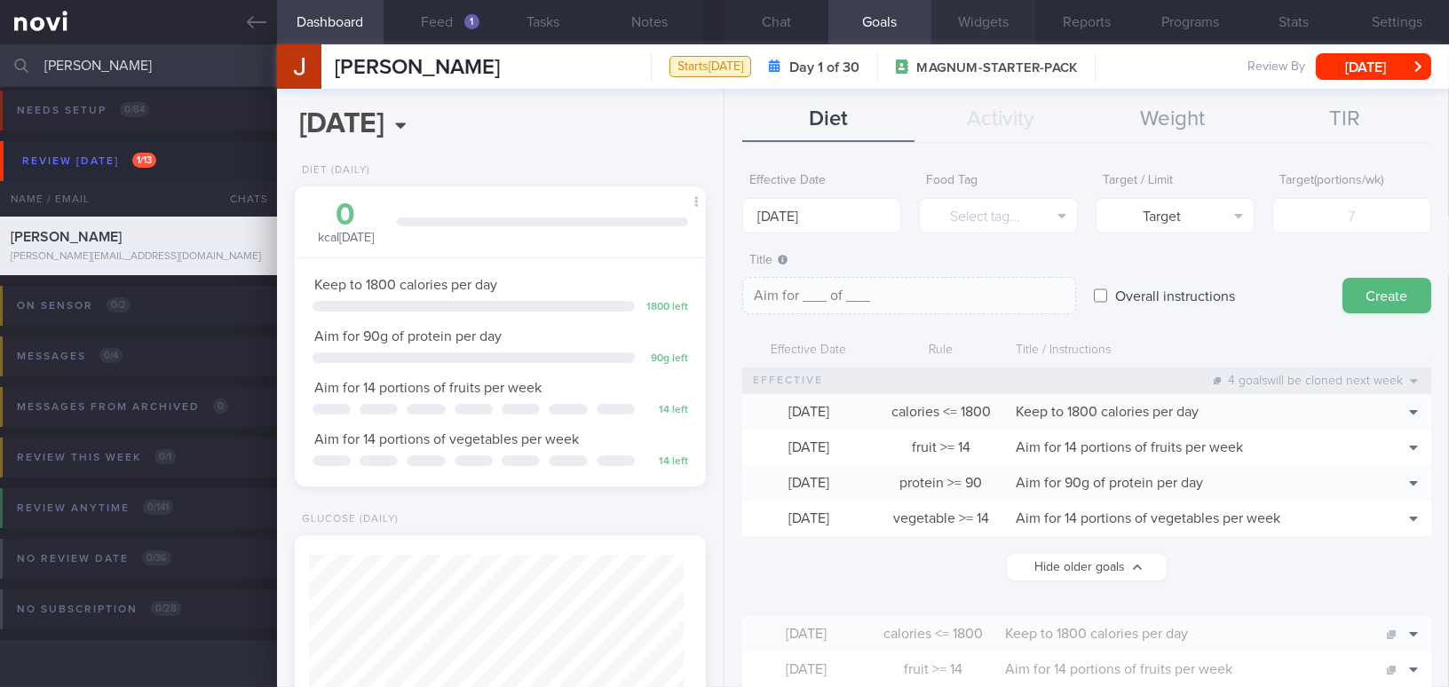
click at [979, 25] on button "Widgets" at bounding box center [983, 22] width 104 height 44
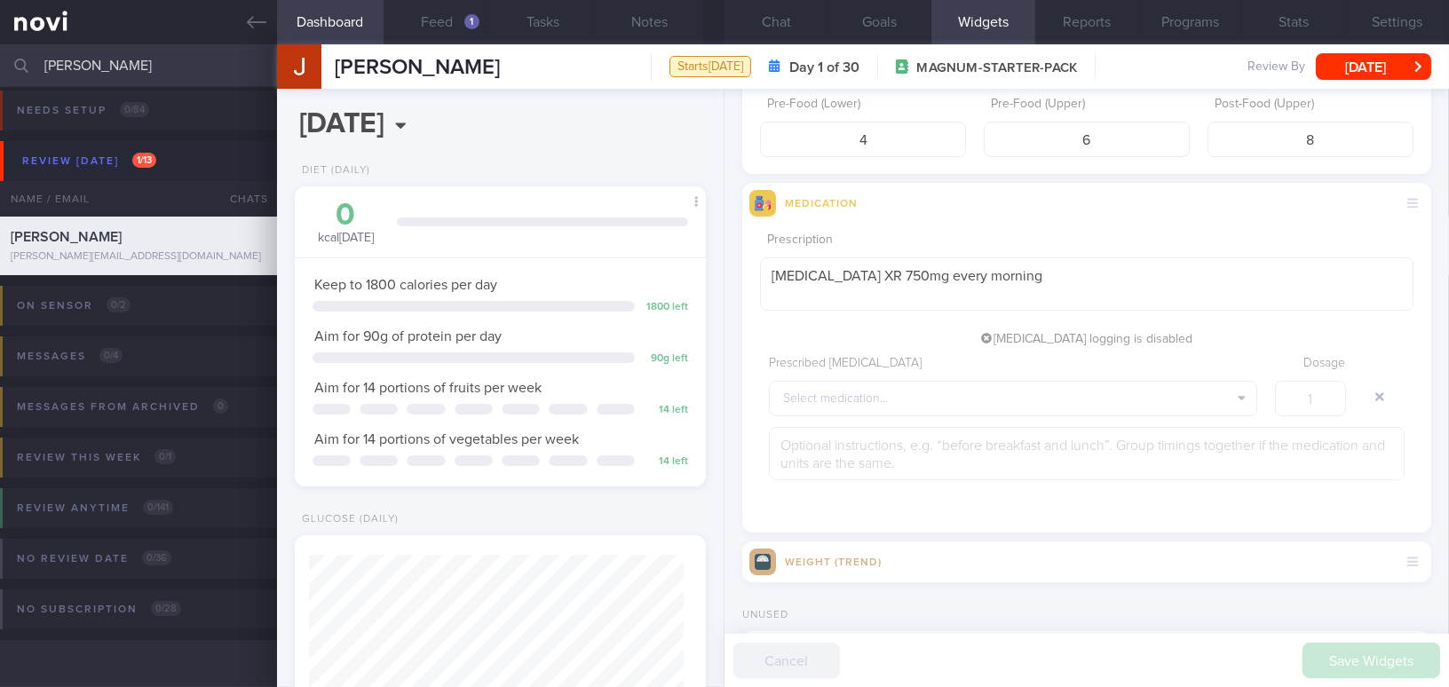
scroll to position [242, 0]
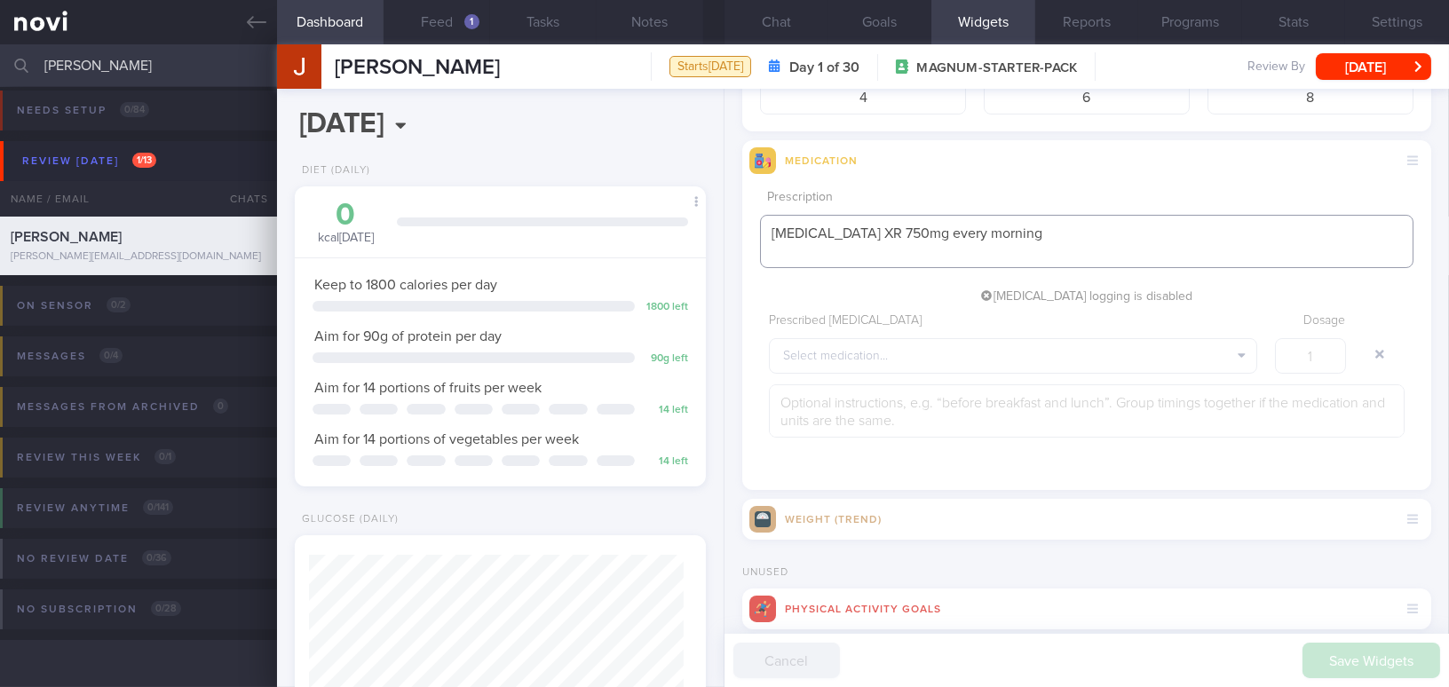
drag, startPoint x: 1028, startPoint y: 226, endPoint x: 712, endPoint y: 203, distance: 316.9
click at [712, 203] on div "Dashboard Feed 1 Tasks Notes Chat Goals Widgets Reports Programs Stats Settings…" at bounding box center [863, 365] width 1172 height 643
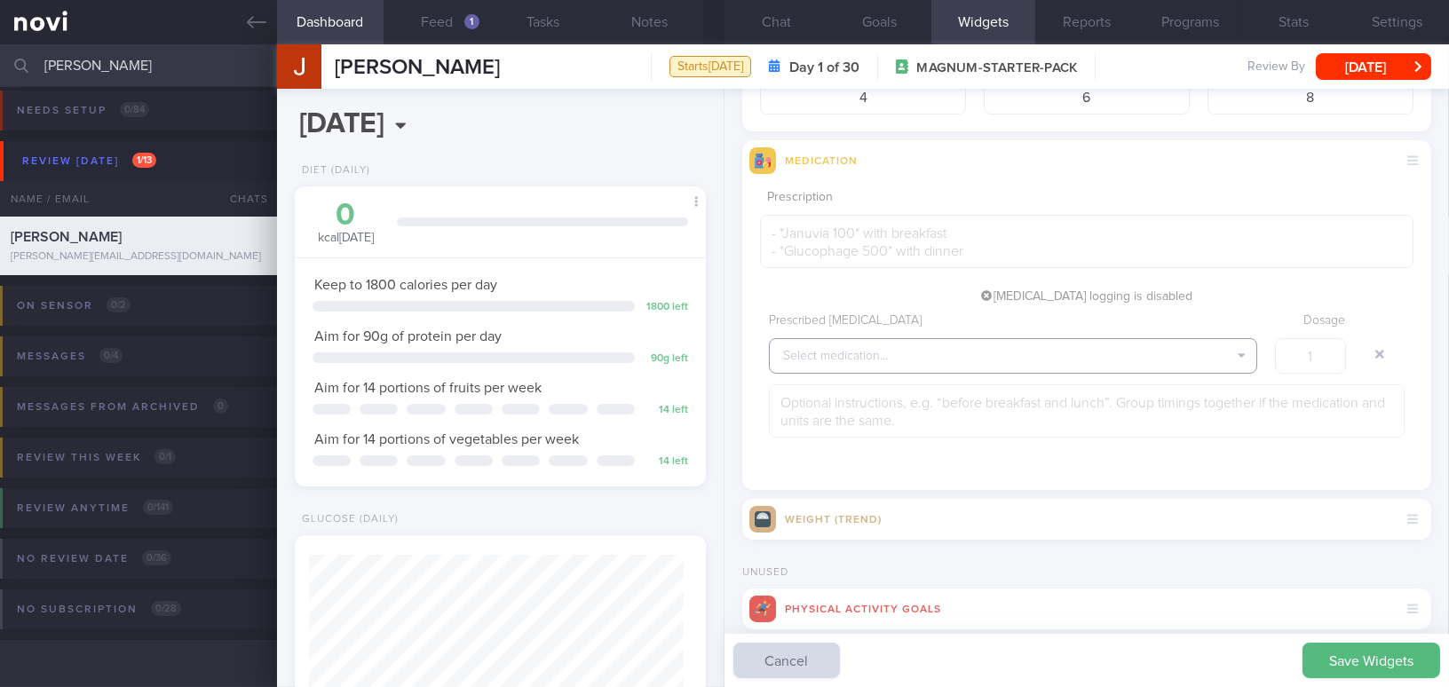
click at [1052, 351] on button "Select medication..." at bounding box center [1013, 356] width 488 height 36
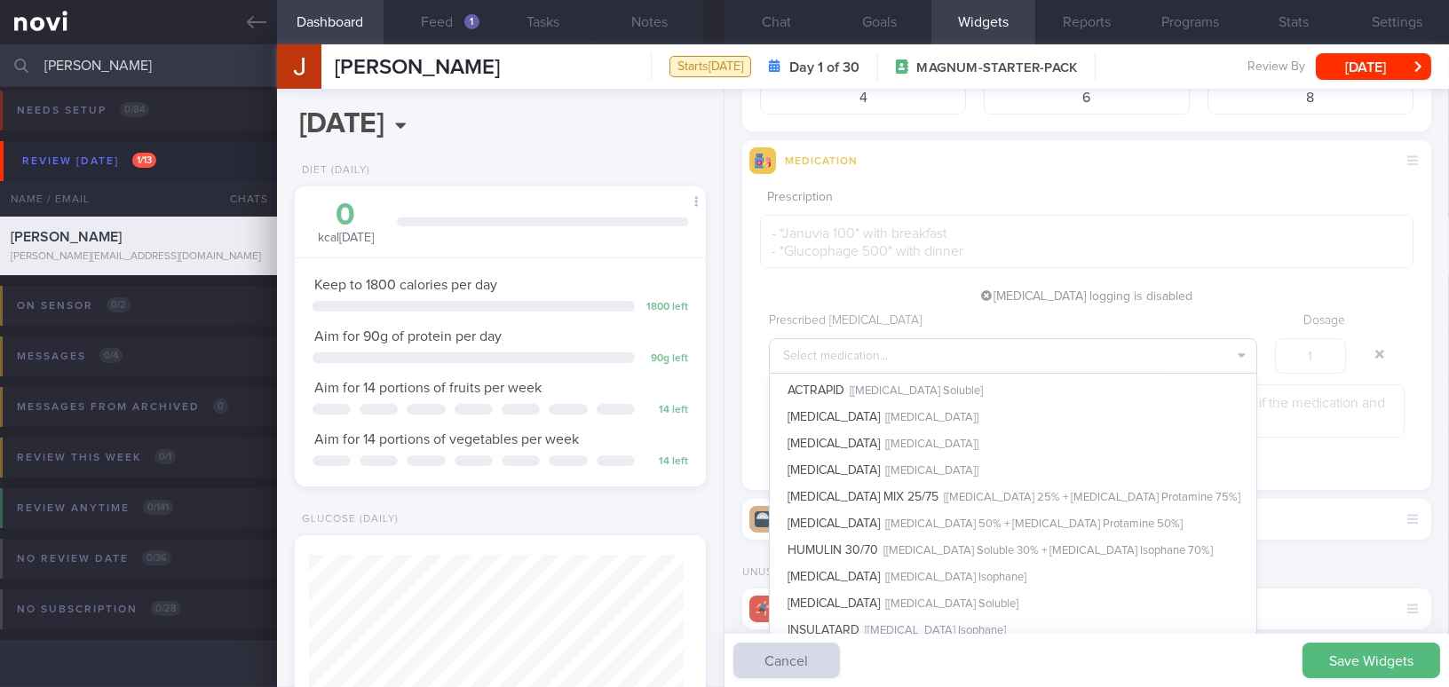
scroll to position [115, 0]
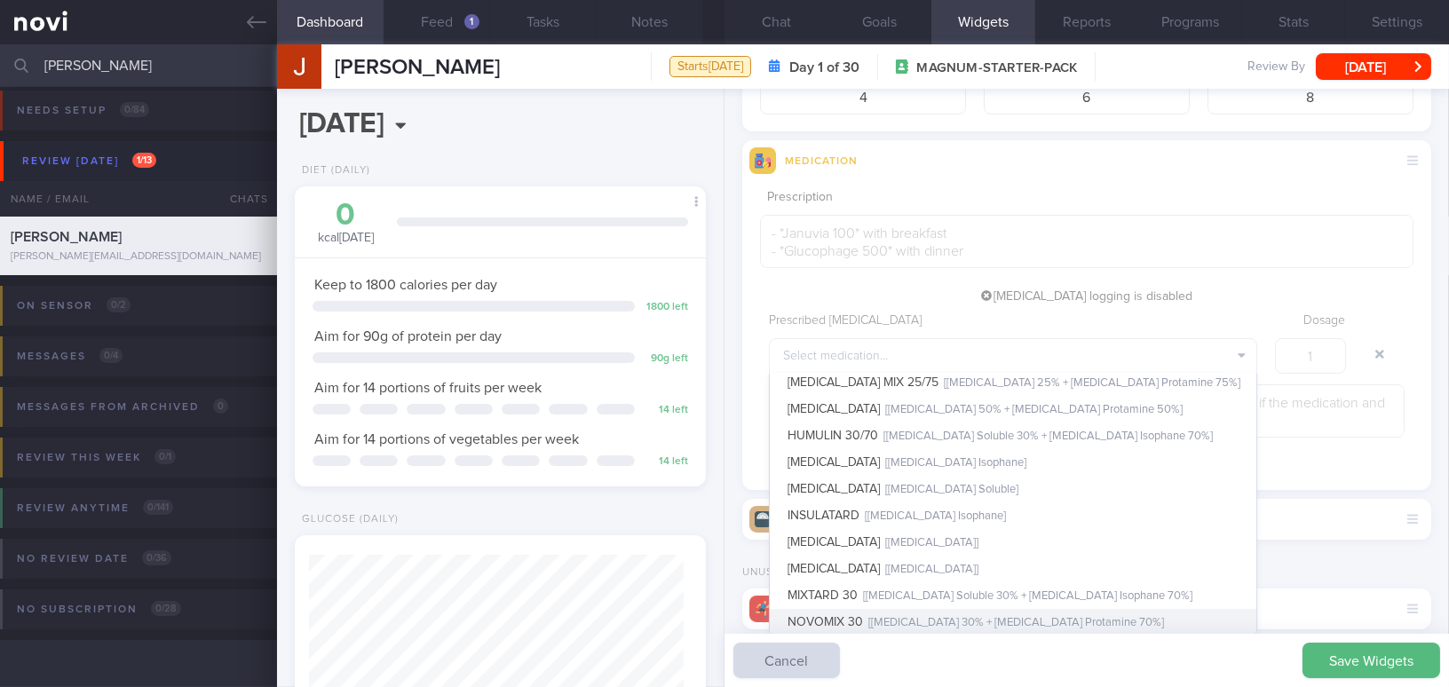
click at [994, 622] on button "NOVOMIX 30 [ Insulin Aspart 30% + Insulin Aspart Protamine 70% ]" at bounding box center [1013, 622] width 487 height 27
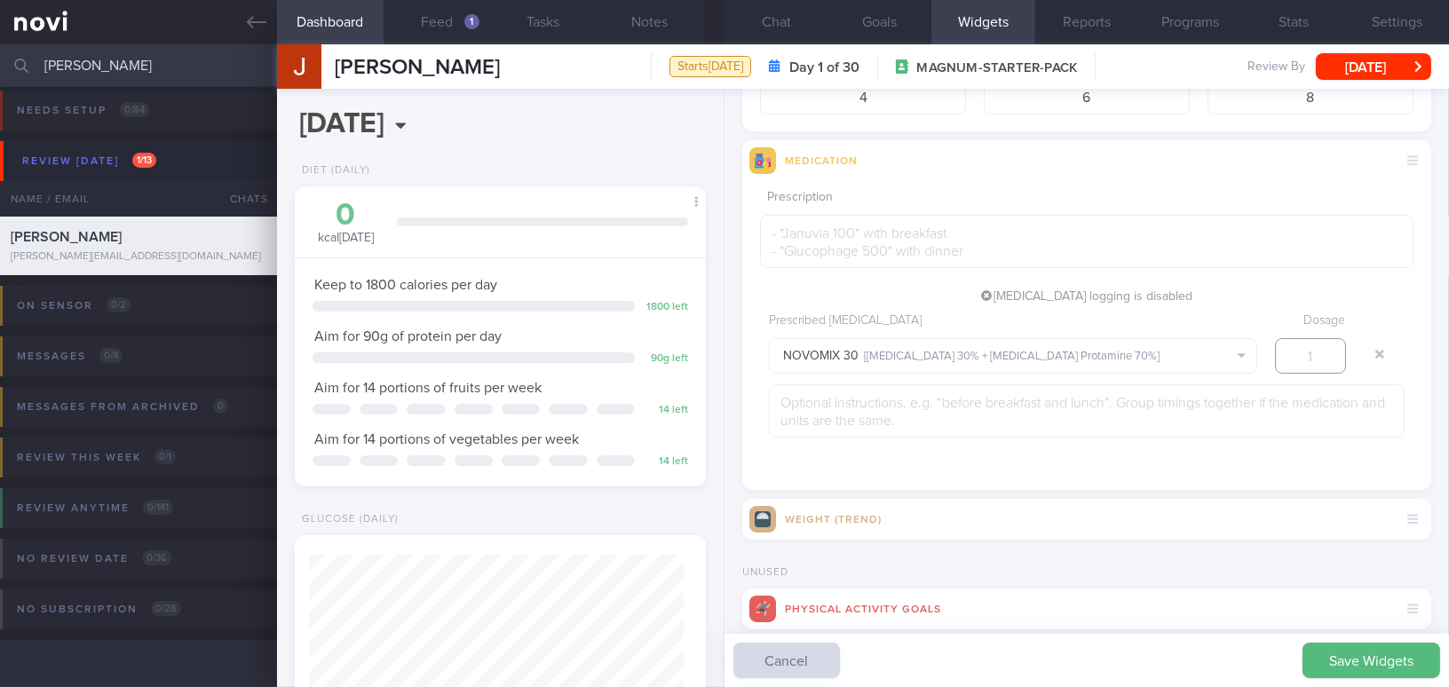
click at [1304, 362] on input "number" at bounding box center [1310, 356] width 71 height 36
type input "12"
click at [1181, 424] on textarea at bounding box center [1087, 410] width 636 height 53
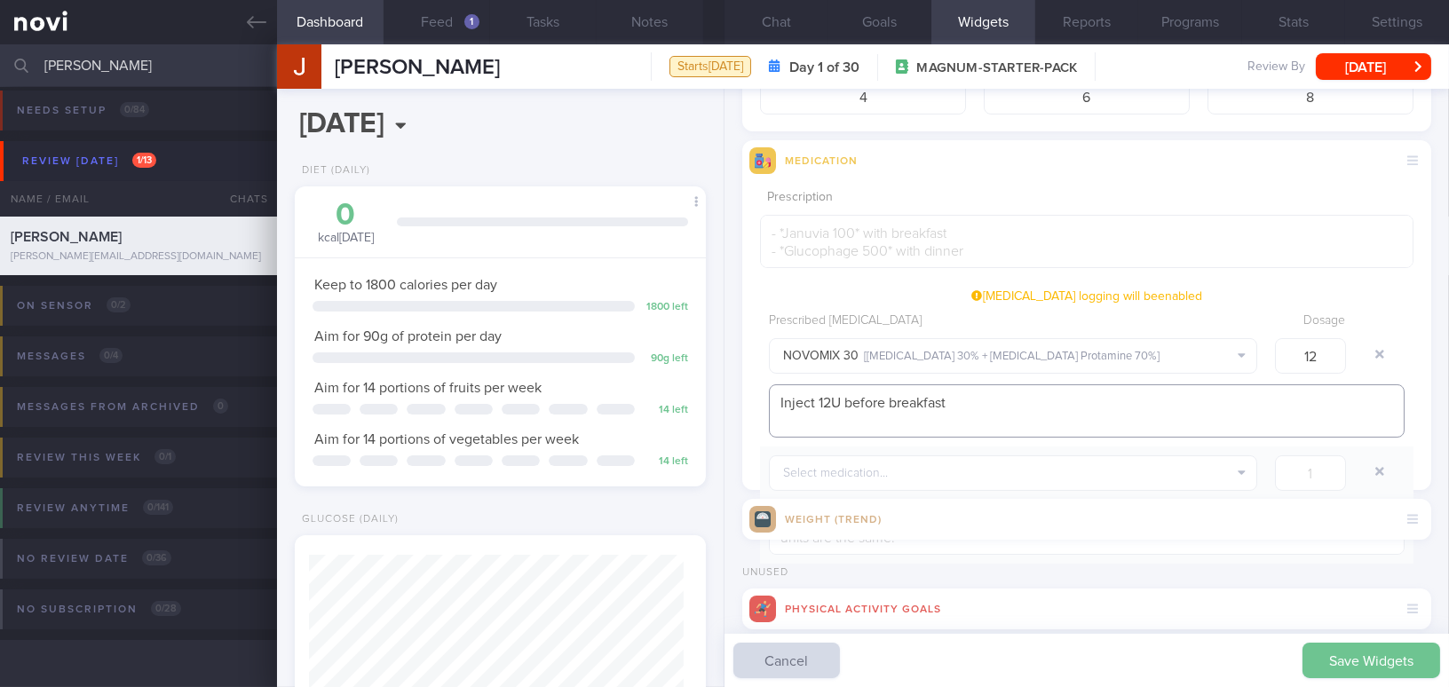
type textarea "Inject 12U before breakfast"
click at [1354, 653] on button "Save Widgets" at bounding box center [1372, 661] width 138 height 36
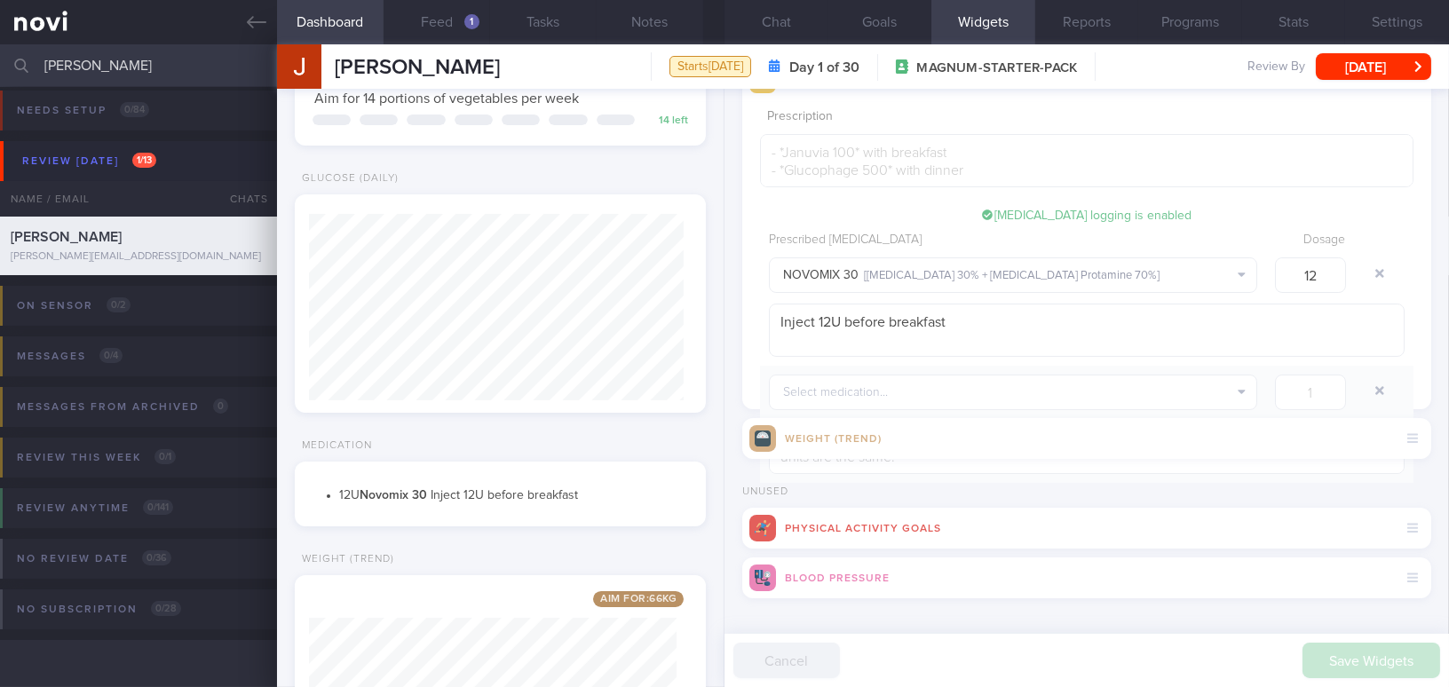
scroll to position [484, 0]
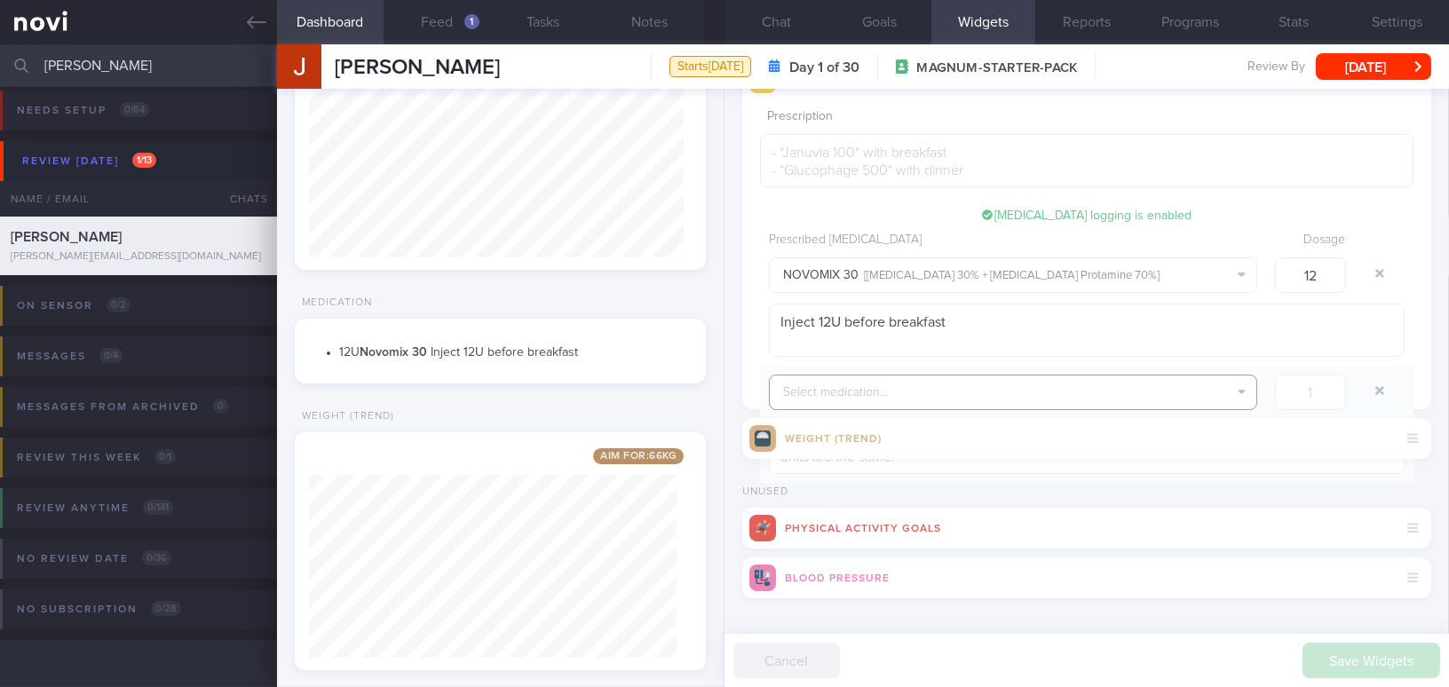
click at [843, 388] on button "Select medication..." at bounding box center [1013, 393] width 488 height 36
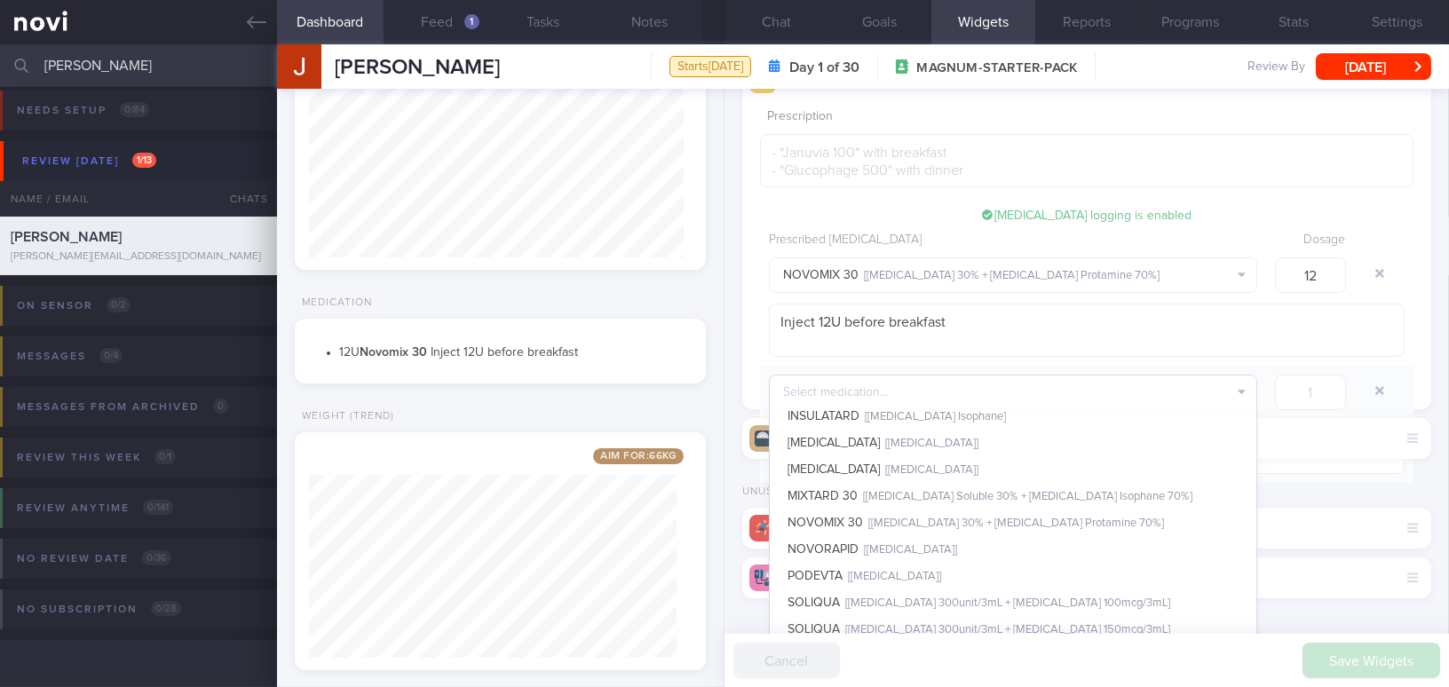
scroll to position [251, 0]
click at [888, 541] on button "NOVORAPID [ Insulin Aspart ]" at bounding box center [1013, 548] width 487 height 27
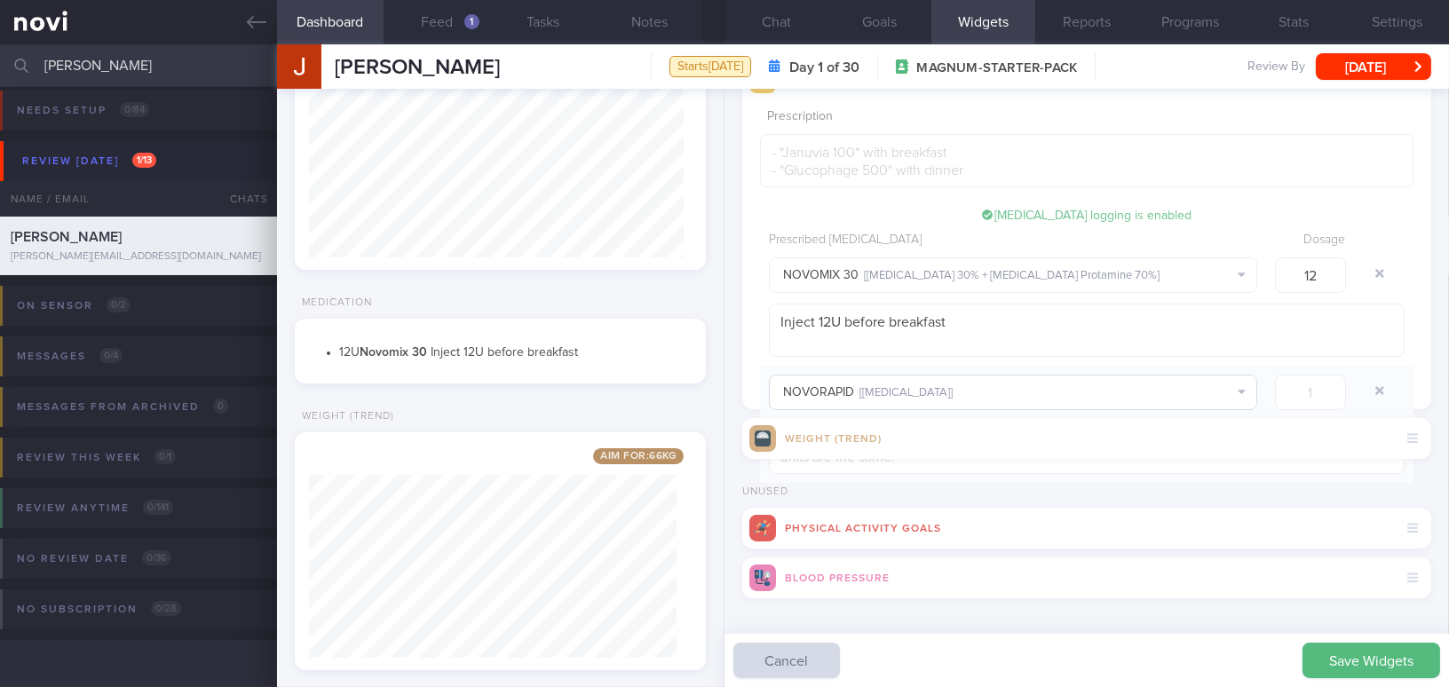
scroll to position [330, 0]
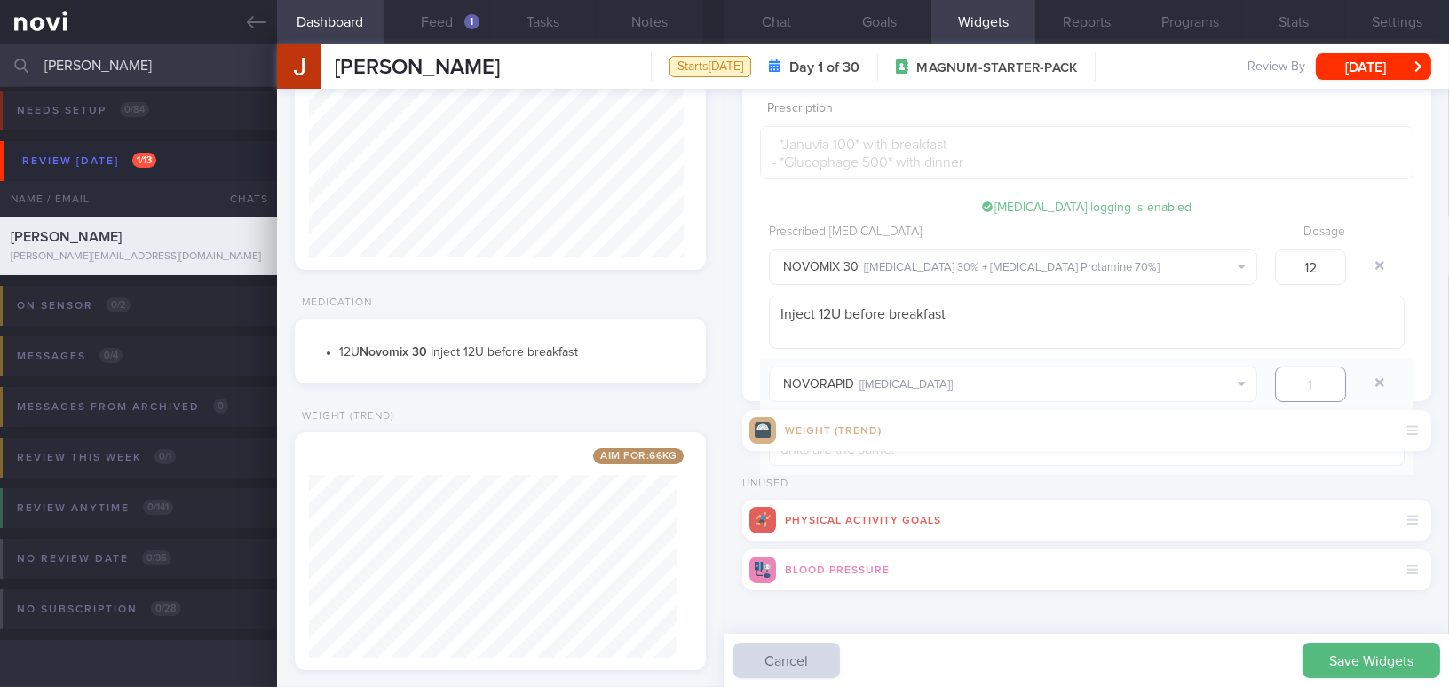
click at [1299, 384] on input "number" at bounding box center [1310, 385] width 71 height 36
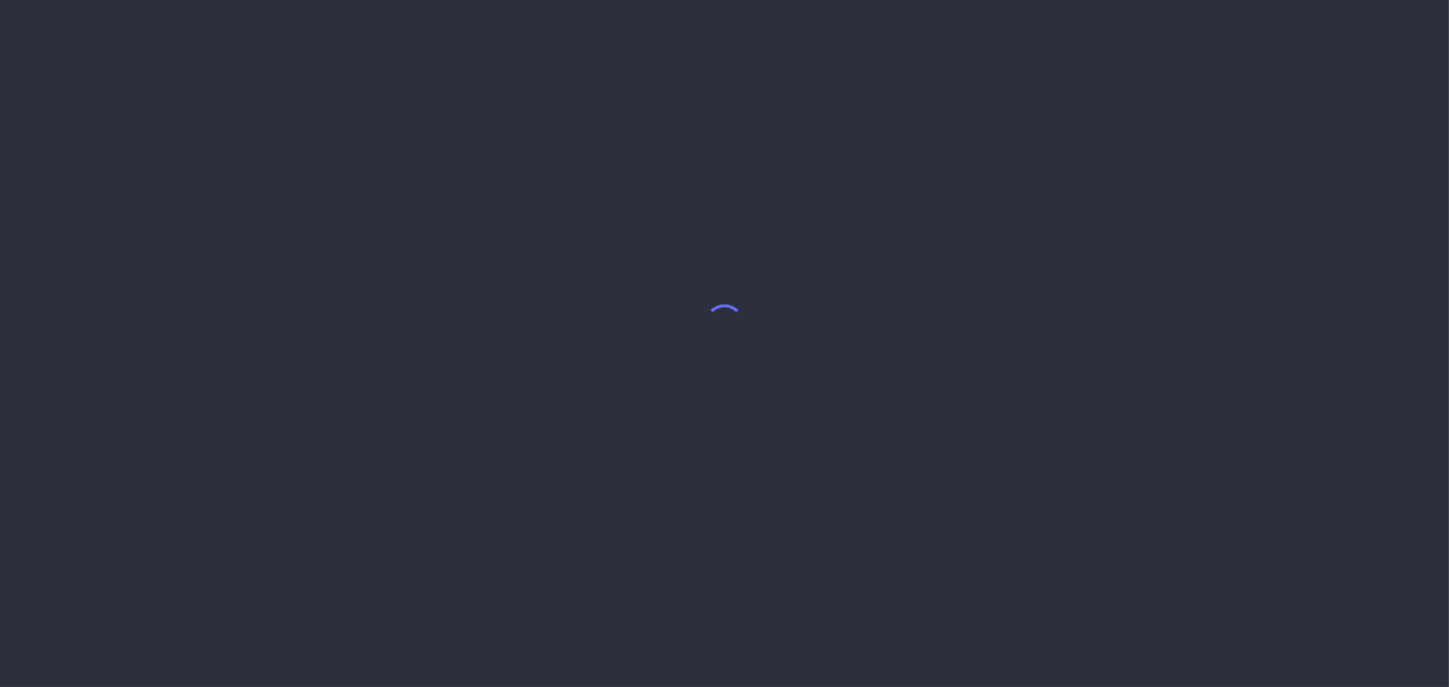
select select "7"
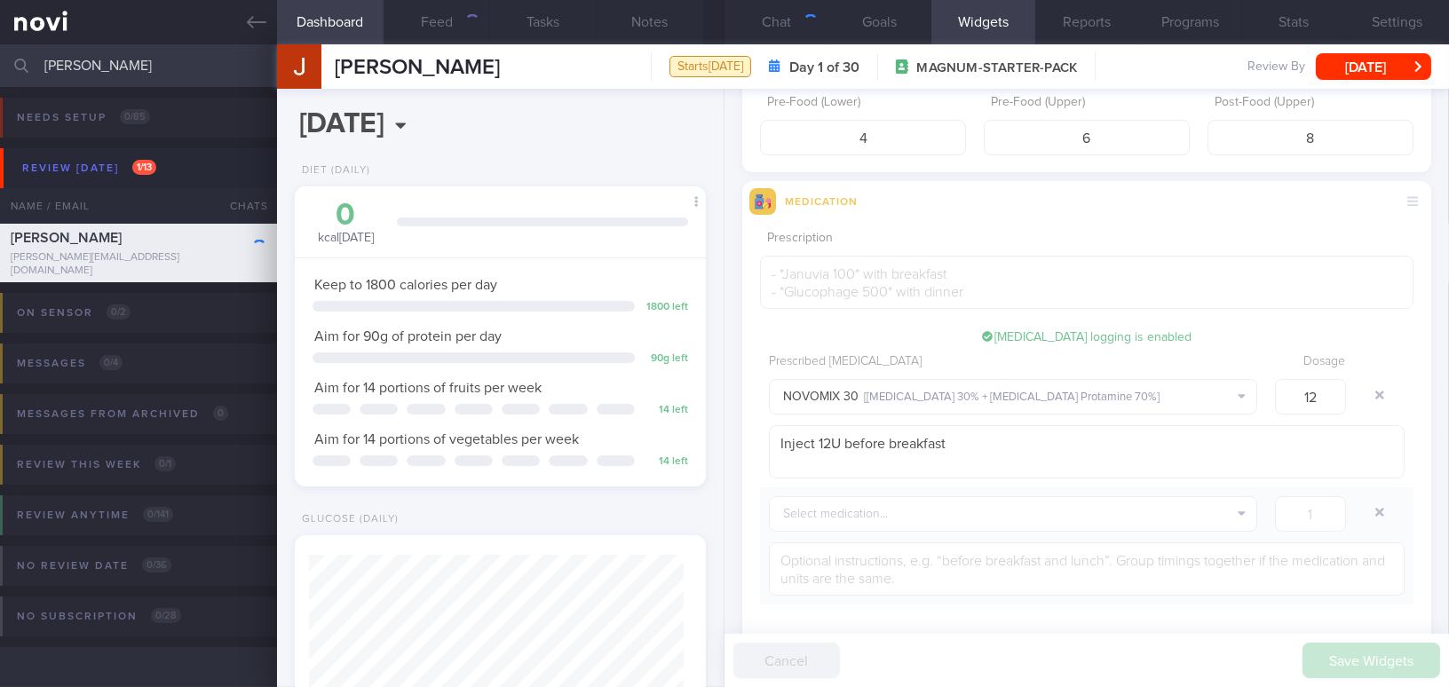
scroll to position [403, 0]
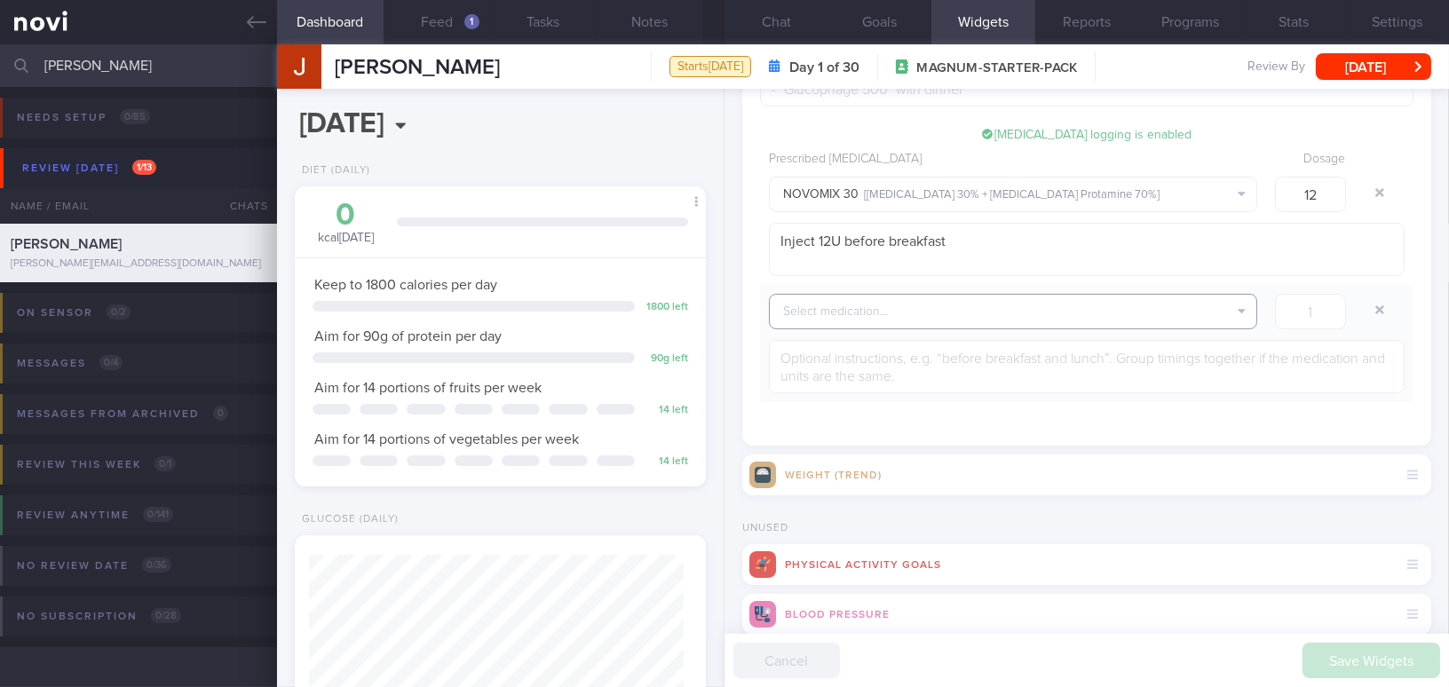
click at [1148, 313] on button "Select medication..." at bounding box center [1013, 312] width 488 height 36
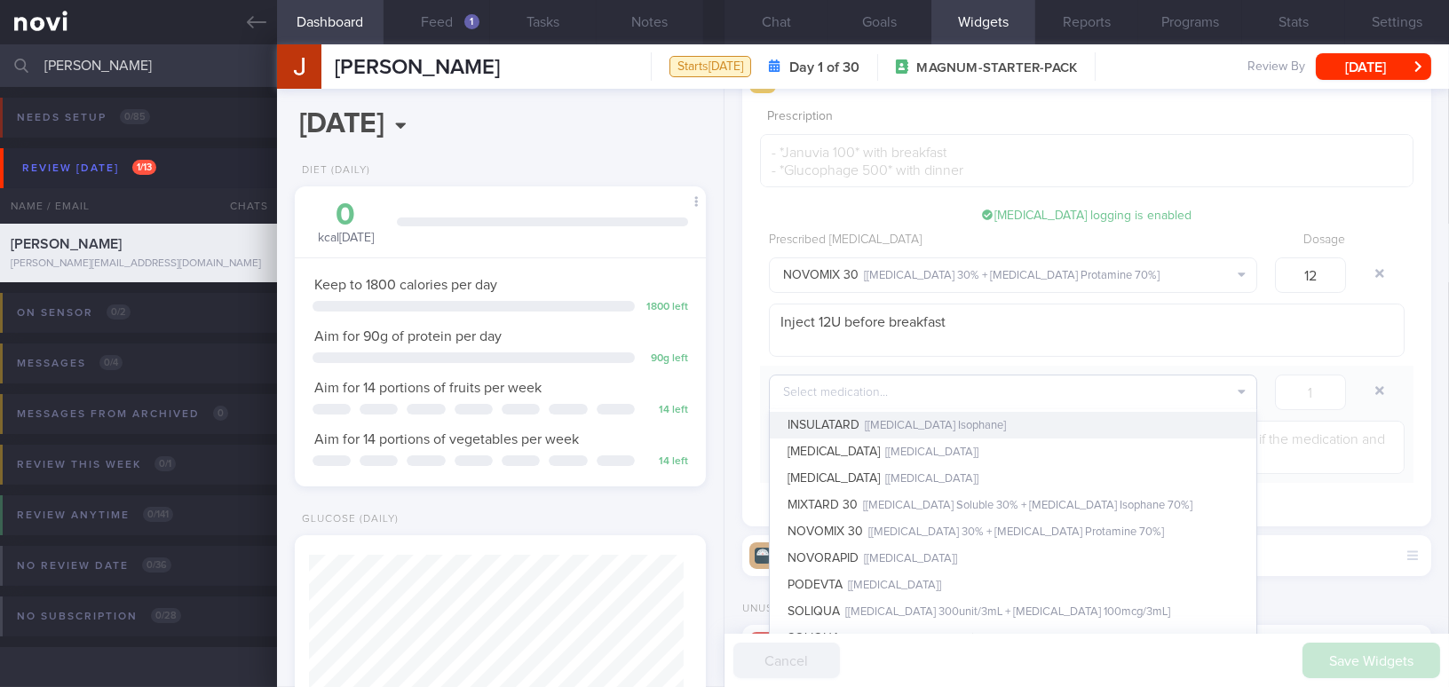
scroll to position [251, 0]
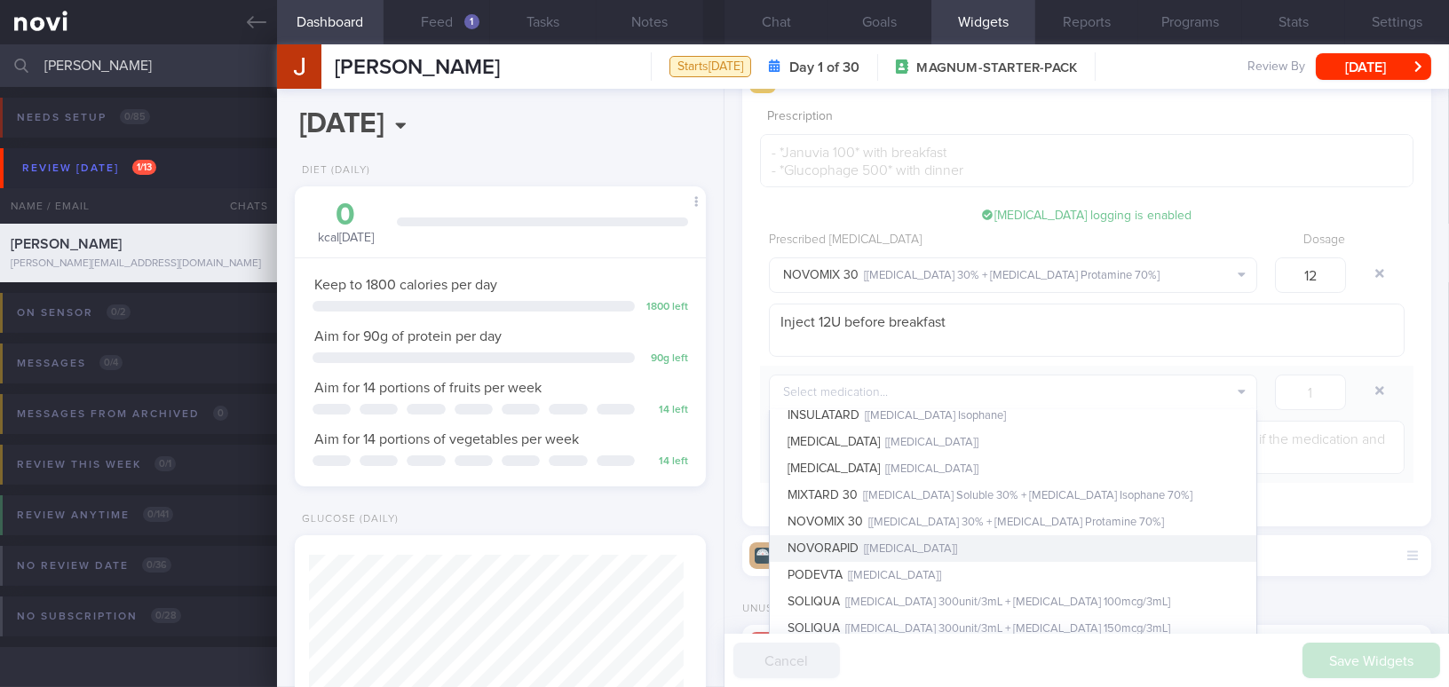
click at [917, 553] on button "NOVORAPID [ Insulin Aspart ]" at bounding box center [1013, 548] width 487 height 27
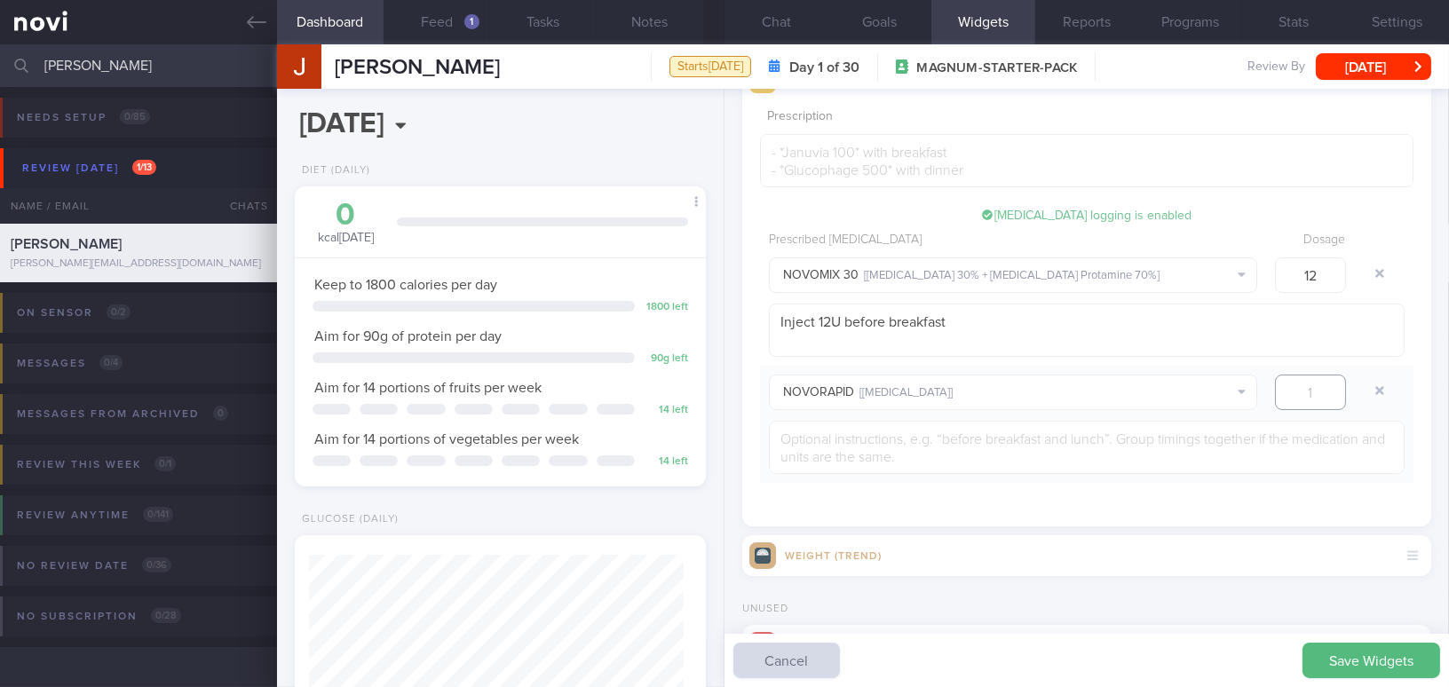
click at [1314, 391] on input "number" at bounding box center [1310, 393] width 71 height 36
type input "0"
click at [1197, 448] on textarea at bounding box center [1087, 447] width 636 height 53
drag, startPoint x: 1309, startPoint y: 389, endPoint x: 1258, endPoint y: 389, distance: 50.6
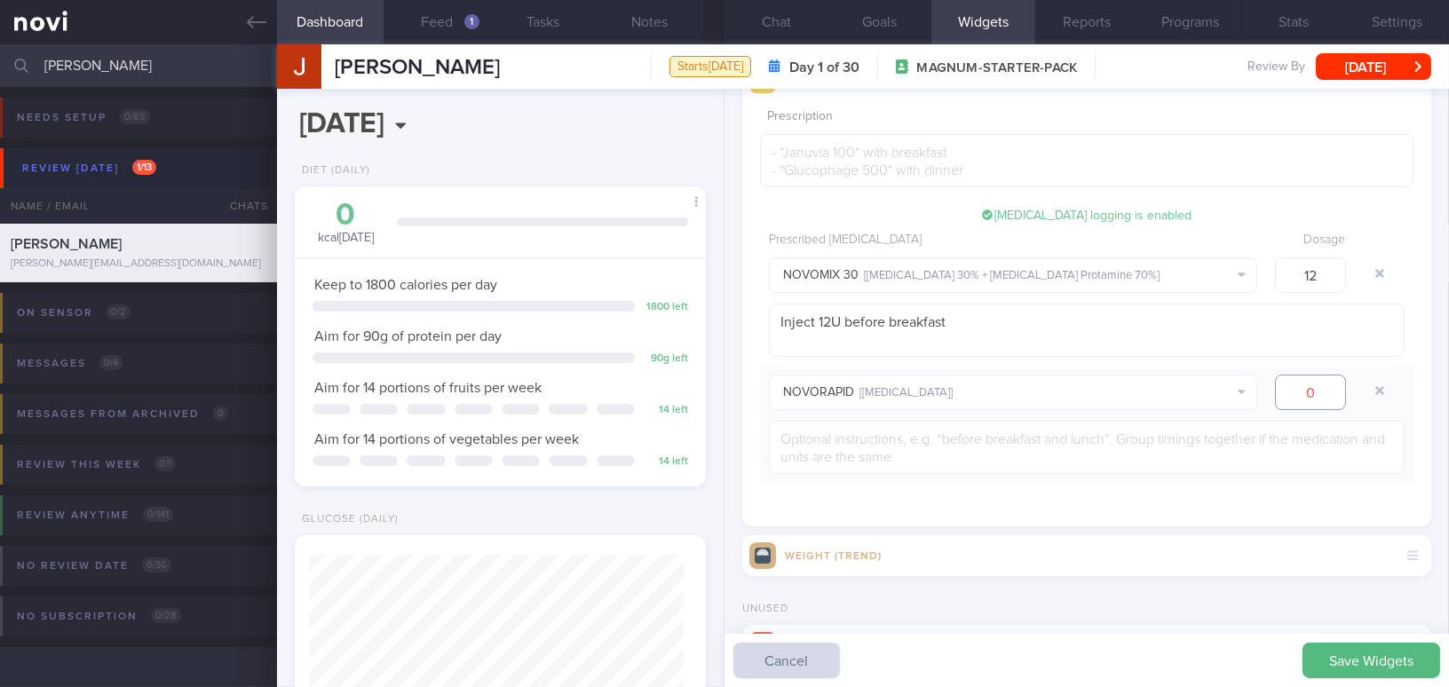
click at [1266, 389] on div "0" at bounding box center [1310, 393] width 89 height 36
click at [1364, 387] on button "button" at bounding box center [1380, 391] width 32 height 32
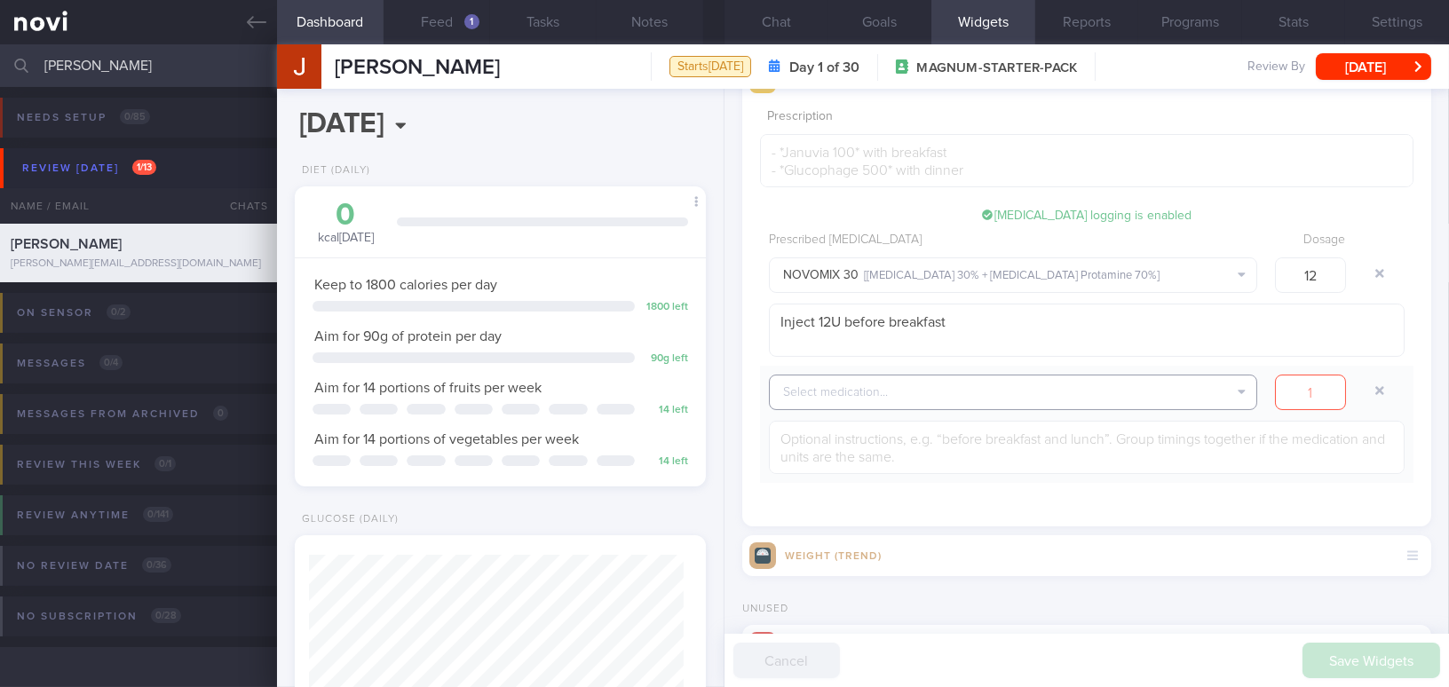
click at [1173, 386] on button "Select medication..." at bounding box center [1013, 393] width 488 height 36
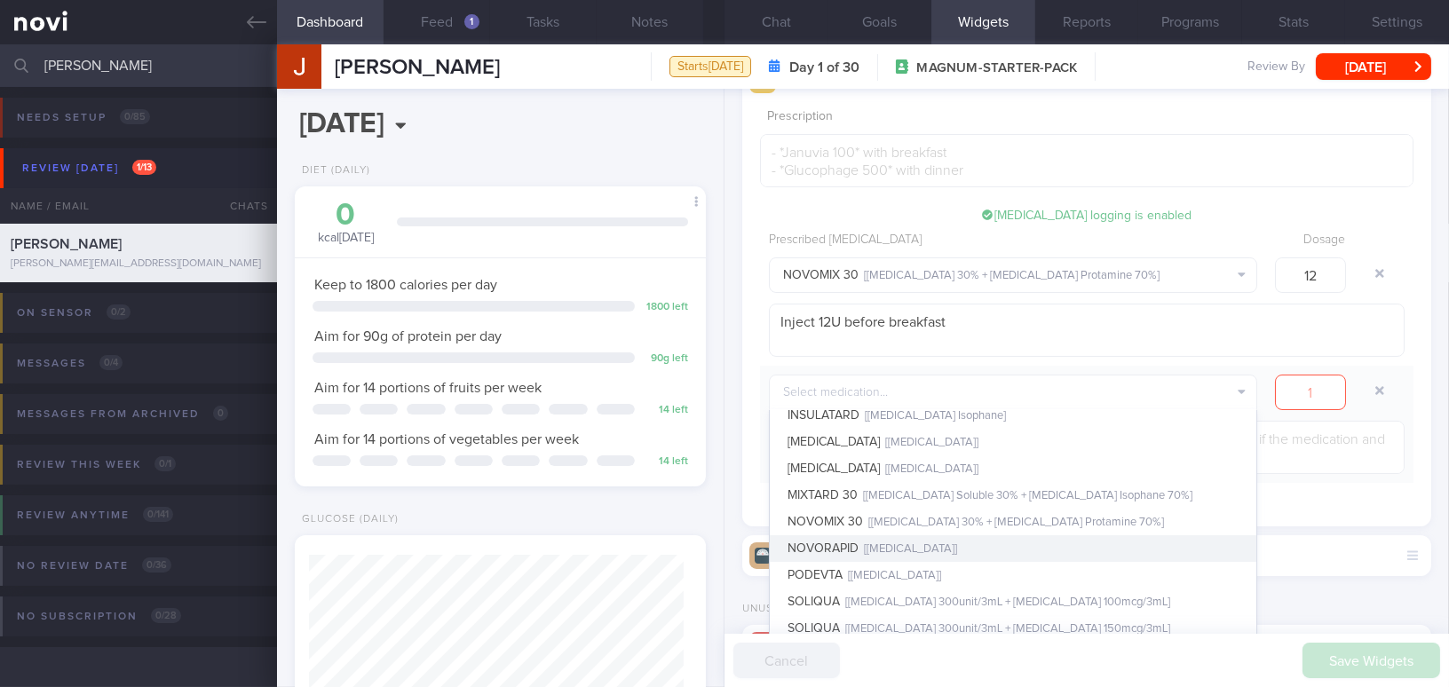
click at [940, 542] on button "NOVORAPID [ Insulin Aspart ]" at bounding box center [1013, 548] width 487 height 27
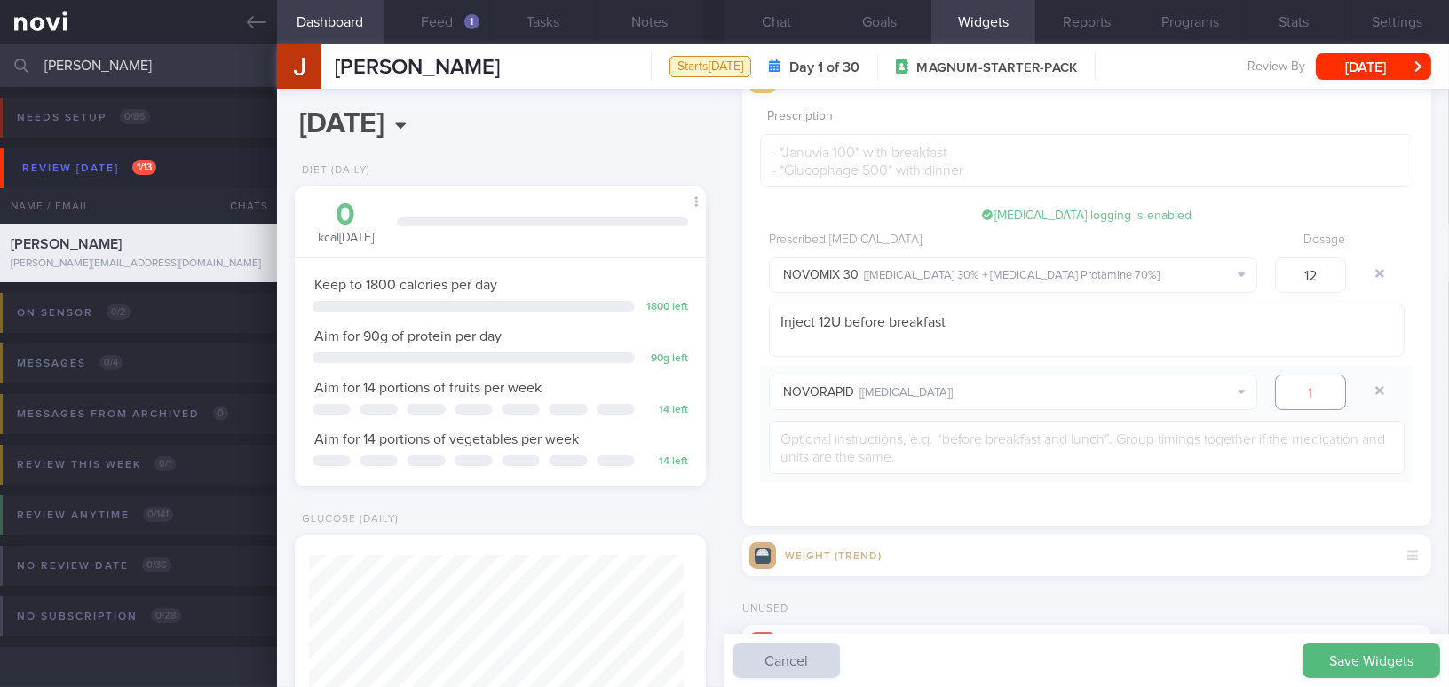
click at [1310, 397] on input "number" at bounding box center [1310, 393] width 71 height 36
type input "2"
click at [1162, 448] on textarea at bounding box center [1087, 447] width 636 height 53
paste textarea "Insulin correction factor : Target 3.9-8mmol/L 8 - 12mmol/L : + 2 units NOVOrap…"
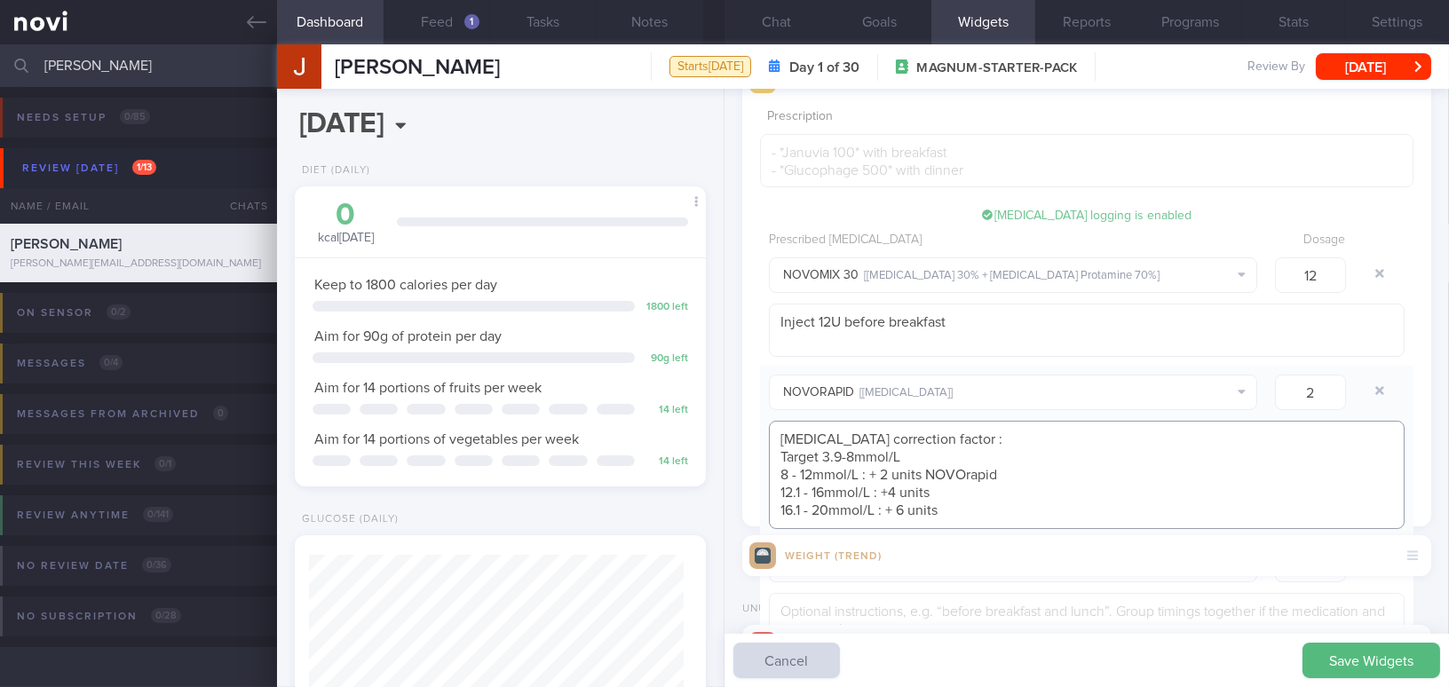
scroll to position [403, 0]
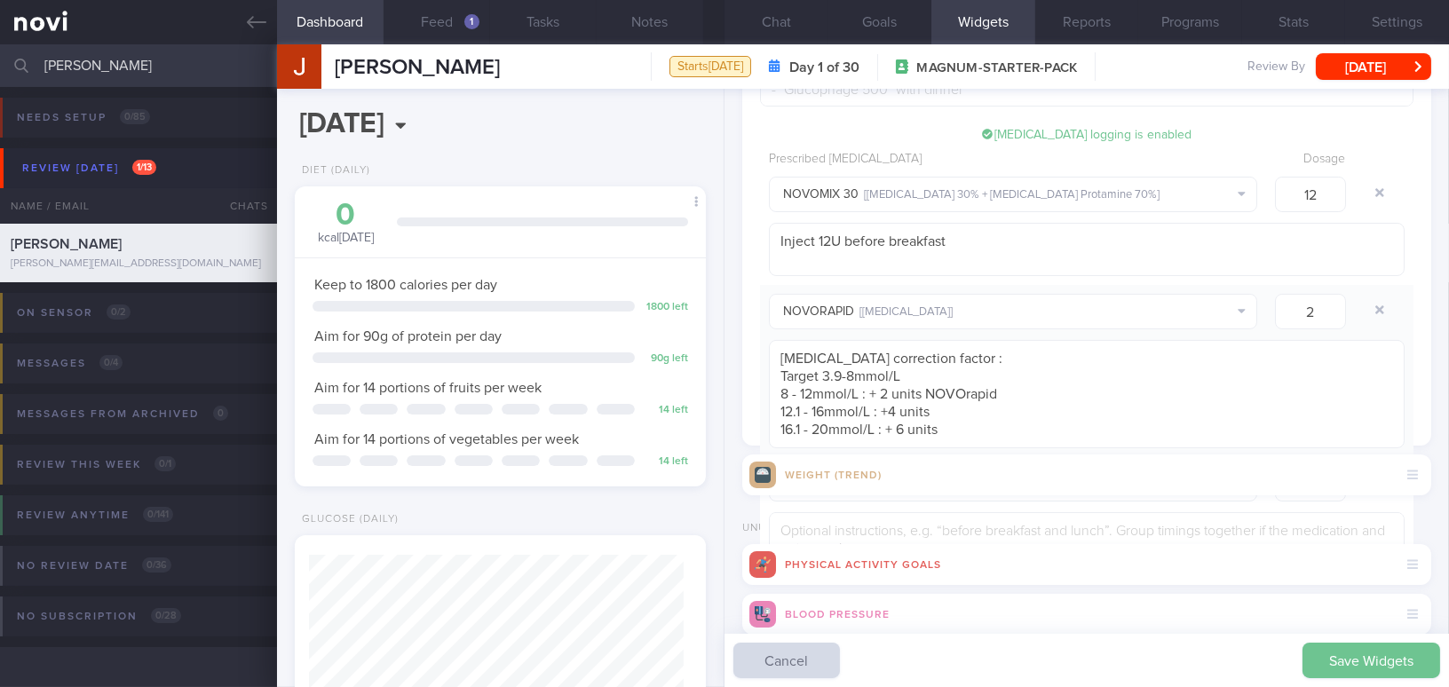
click at [1343, 659] on button "Save Widgets" at bounding box center [1372, 661] width 138 height 36
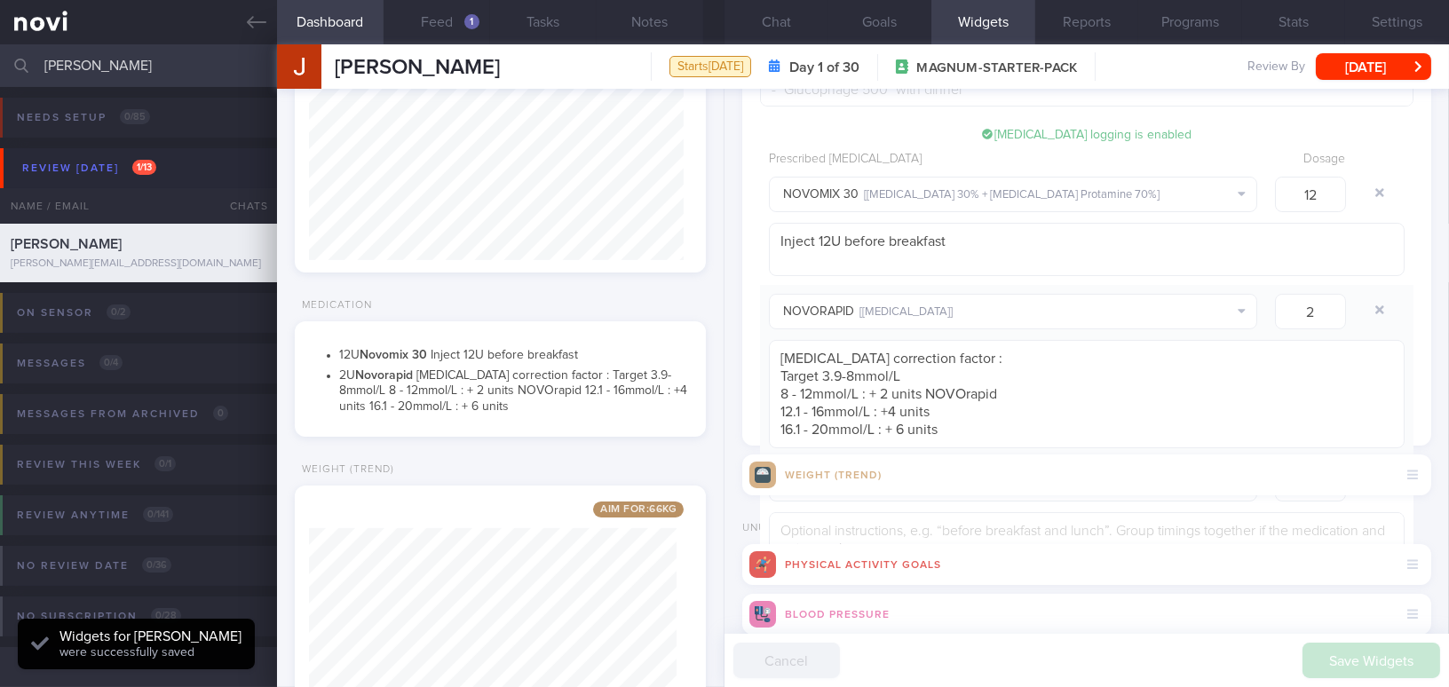
scroll to position [484, 0]
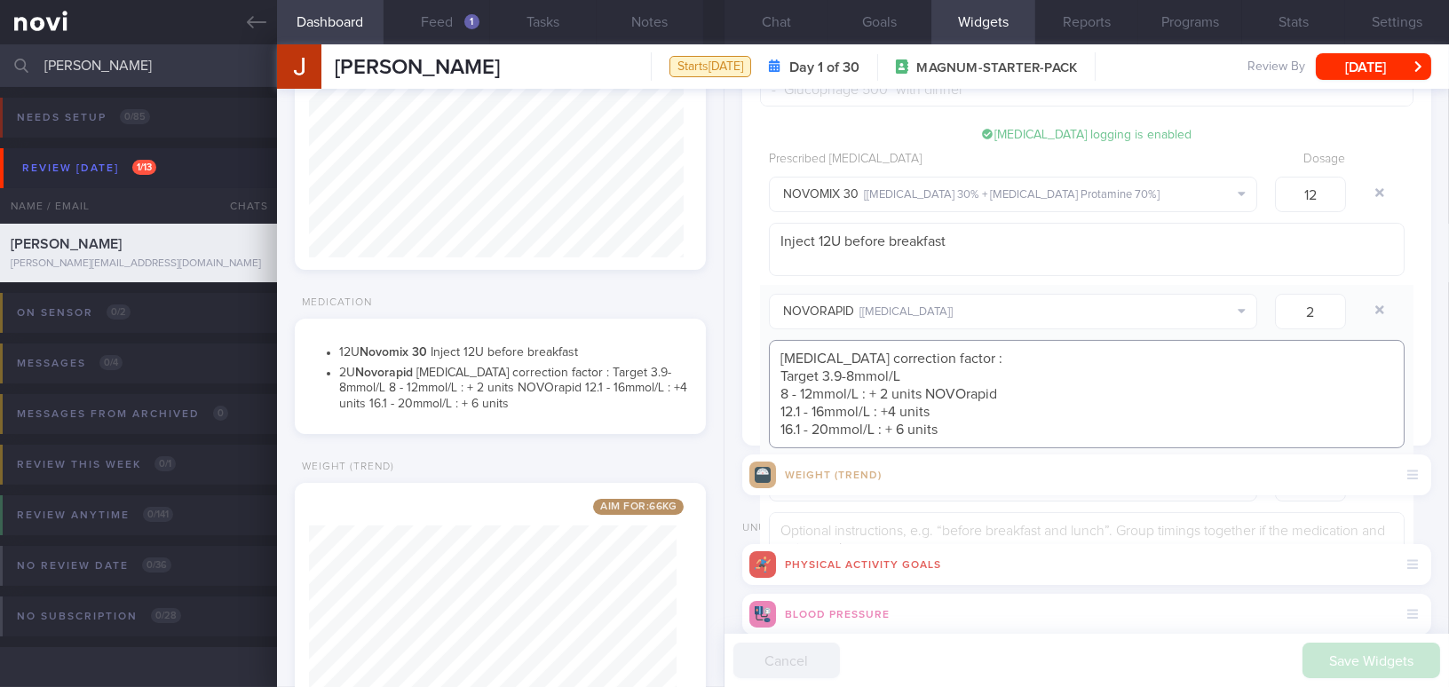
drag, startPoint x: 928, startPoint y: 396, endPoint x: 995, endPoint y: 388, distance: 68.0
click at [995, 388] on textarea "Insulin correction factor : Target 3.9-8mmol/L 8 - 12mmol/L : + 2 units NOVOrap…" at bounding box center [1087, 394] width 636 height 108
click at [779, 373] on textarea "Insulin correction factor : Target 3.9-8mmol/L 8 - 12mmol/L : + 2 units 12.1 - …" at bounding box center [1087, 394] width 636 height 108
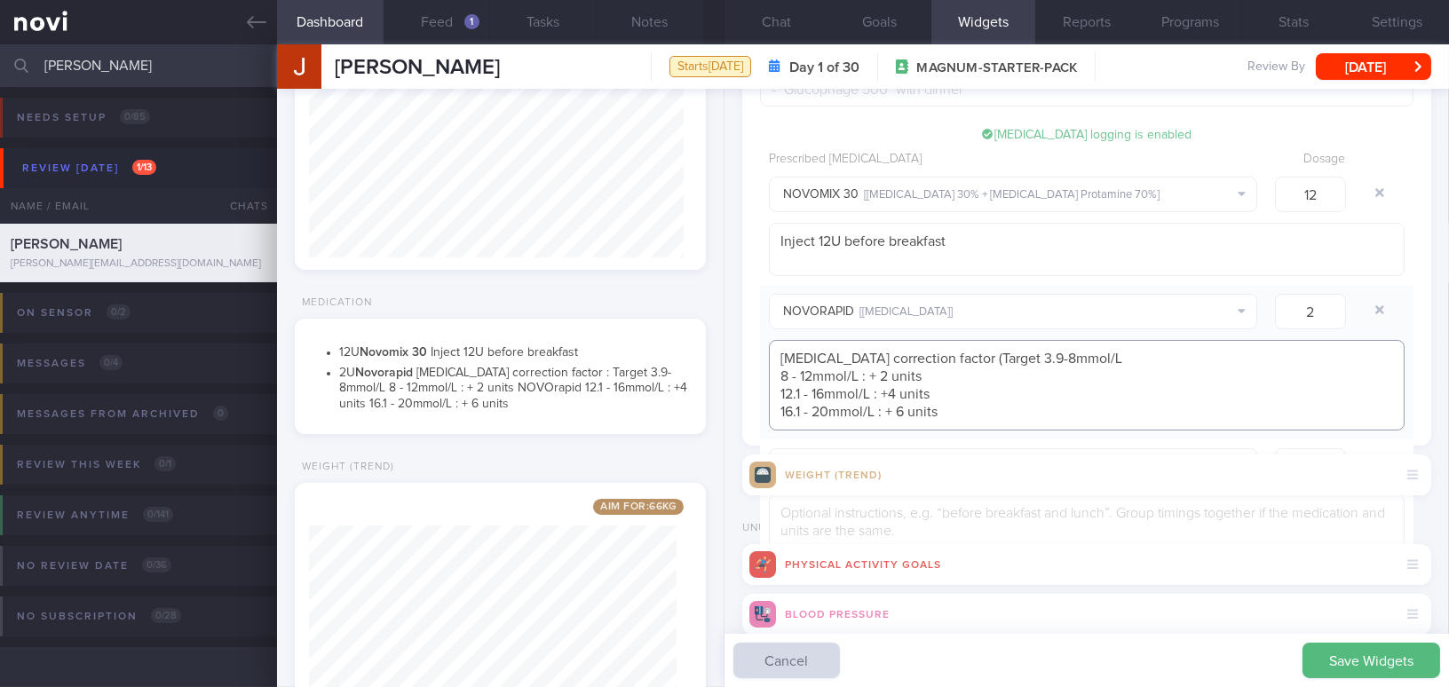
click at [1089, 353] on textarea "Insulin correction factor (Target 3.9-8mmol/L 8 - 12mmol/L : + 2 units 12.1 - 1…" at bounding box center [1087, 385] width 636 height 91
click at [1359, 676] on button "Save Widgets" at bounding box center [1372, 661] width 138 height 36
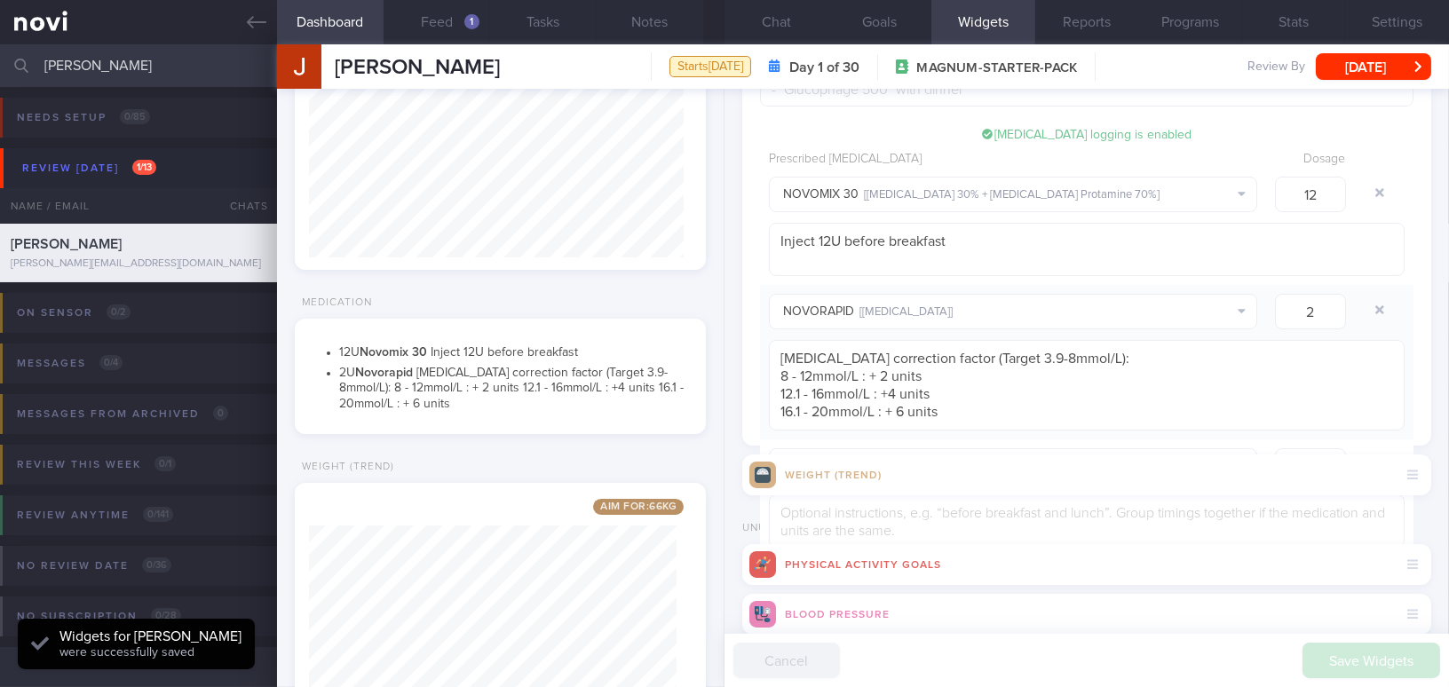
scroll to position [187, 374]
click at [903, 404] on textarea "Insulin correction factor (Target 3.9-8mmol/L): 8 - 12mmol/L : + 2 units 12.1 -…" at bounding box center [1087, 385] width 636 height 91
click at [778, 374] on textarea "Insulin correction factor (Target 3.9-8mmol/L): 8 - 12mmol/L : + 2 units 12.1 -…" at bounding box center [1087, 385] width 636 height 91
click at [781, 384] on textarea "Insulin correction factor (Target 3.9-8mmol/L): 8 - 12mmol/L : + 2 units 12.1 -…" at bounding box center [1087, 385] width 636 height 91
click at [783, 410] on textarea "Insulin correction factor (Target 3.9-8mmol/L): 8 - 12mmol/L : + 2 units 12.1 -…" at bounding box center [1087, 385] width 636 height 91
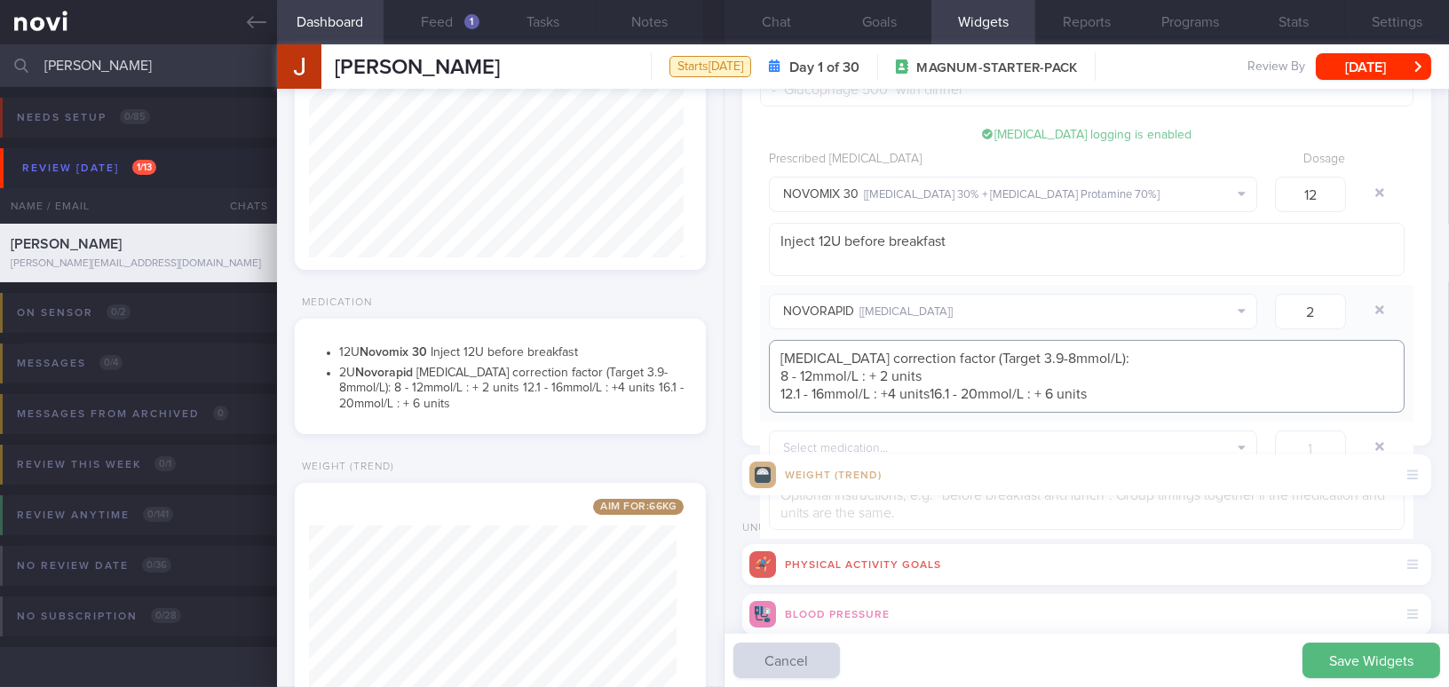
type textarea "Insulin correction factor (Target 3.9-8mmol/L): 8 - 12mmol/L : + 2 units 12.1 -…"
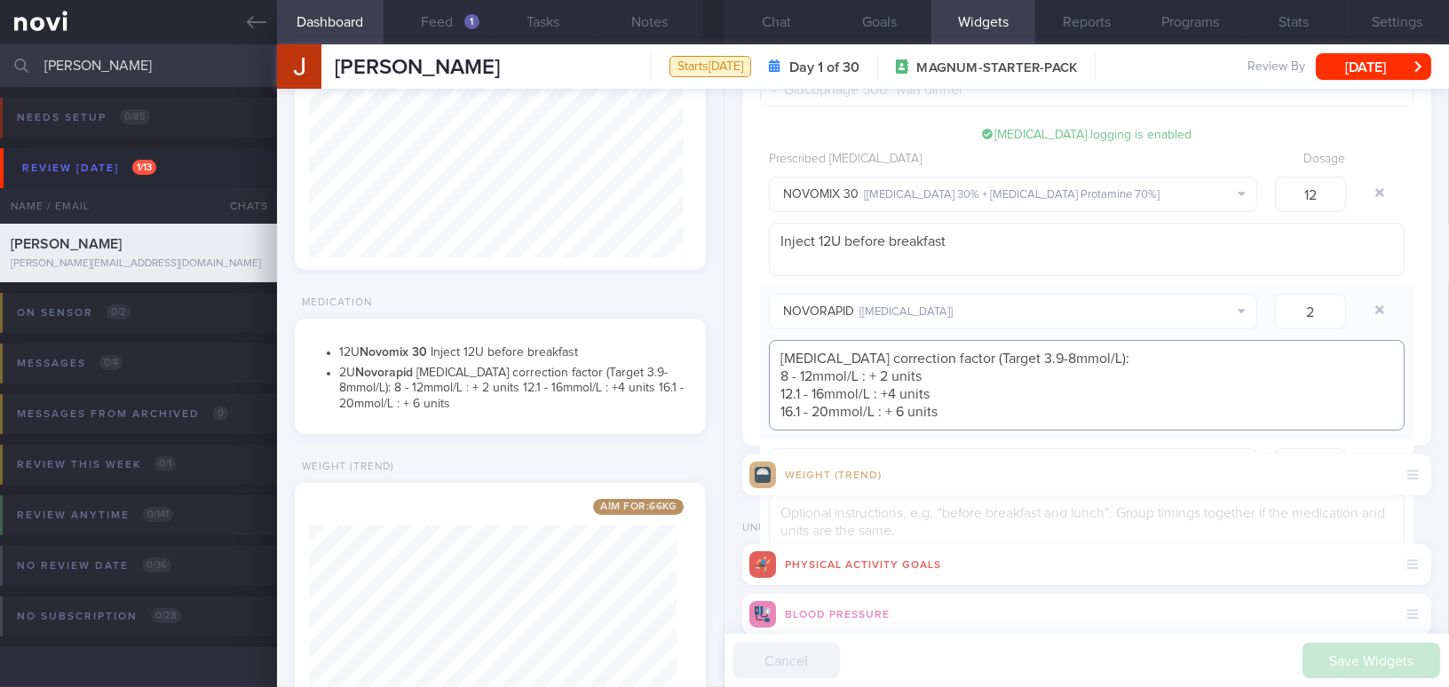
scroll to position [0, 0]
click at [1202, 418] on textarea "Insulin correction factor (Target 3.9-8mmol/L): 8 - 12mmol/L : + 2 units 12.1 -…" at bounding box center [1087, 385] width 636 height 91
click at [942, 424] on textarea "Insulin correction factor (Target 3.9-8mmol/L): 8 - 12mmol/L : + 2 units 12.1 -…" at bounding box center [1087, 385] width 636 height 91
drag, startPoint x: 941, startPoint y: 415, endPoint x: 806, endPoint y: 362, distance: 144.8
click at [788, 353] on textarea "Insulin correction factor (Target 3.9-8mmol/L): 8 - 12mmol/L : + 2 units 12.1 -…" at bounding box center [1087, 385] width 636 height 91
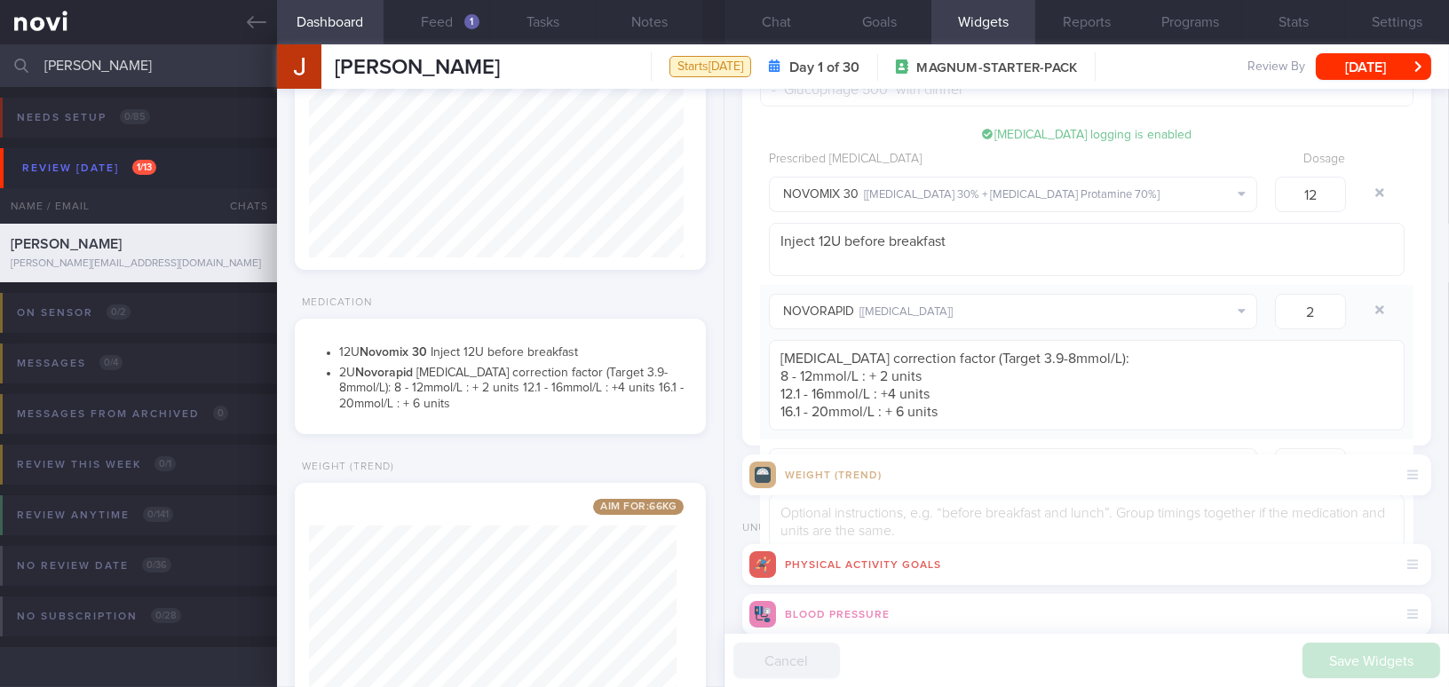
click at [1001, 443] on div "Select medication... ACTRAPID [ Insulin Soluble ] APIDRA [ Insulin Glulisine ] …" at bounding box center [1087, 498] width 654 height 117
click at [915, 402] on textarea "Insulin correction factor (Target 3.9-8mmol/L): 8 - 12mmol/L : + 2 units 12.1 -…" at bounding box center [1087, 385] width 636 height 91
click at [1359, 659] on div "Save Widgets Cancel" at bounding box center [1087, 660] width 725 height 53
click at [601, 461] on div "Weight (Trend)" at bounding box center [500, 472] width 411 height 22
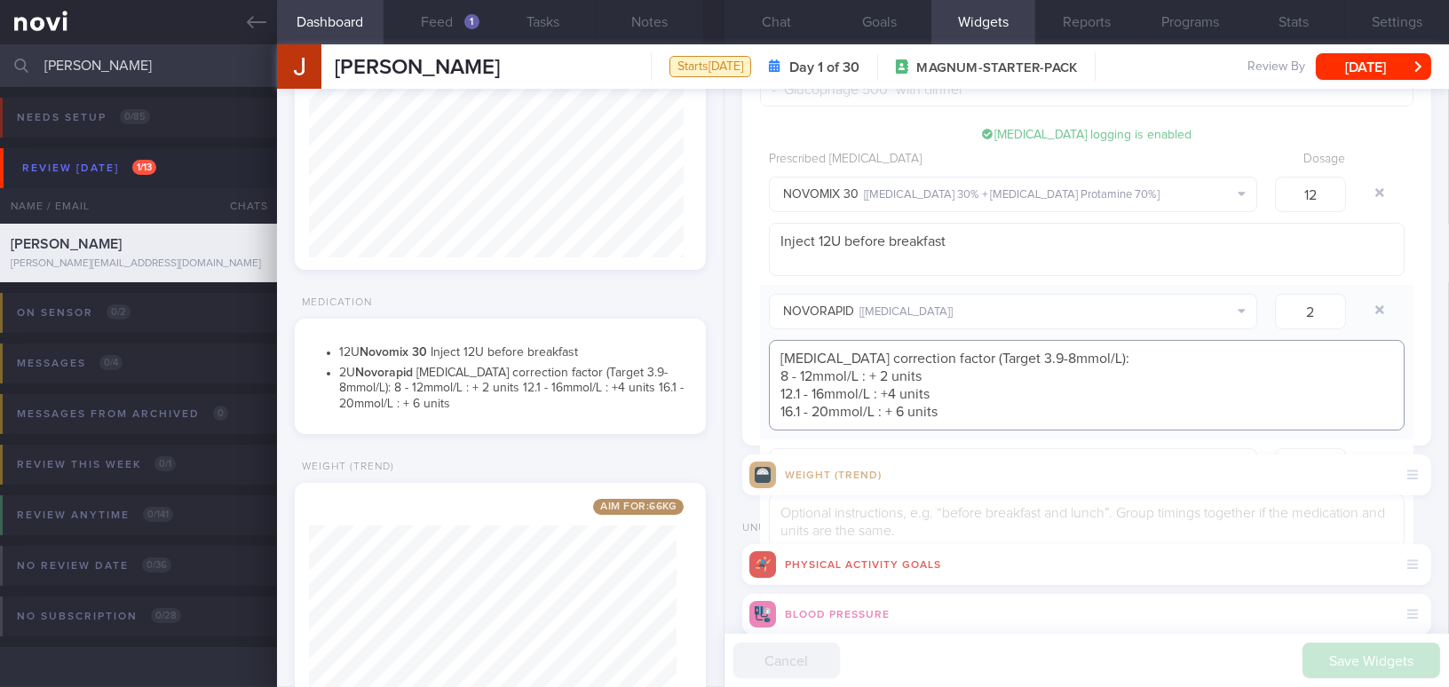
click at [983, 376] on textarea "Insulin correction factor (Target 3.9-8mmol/L): 8 - 12mmol/L : + 2 units 12.1 -…" at bounding box center [1087, 385] width 636 height 91
click at [746, 273] on div "Prescription ​ Insulin logging is enabled Prescribed Insulin Dosage NOVOMIX 30 …" at bounding box center [1086, 311] width 689 height 582
drag, startPoint x: 1320, startPoint y: 312, endPoint x: 1236, endPoint y: 305, distance: 84.7
click at [1236, 305] on div "NOVORAPID [ Insulin Aspart ] ACTRAPID [ Insulin Soluble ] APIDRA [ Insulin Glul…" at bounding box center [1087, 312] width 654 height 36
click at [1365, 307] on button "button" at bounding box center [1380, 310] width 32 height 32
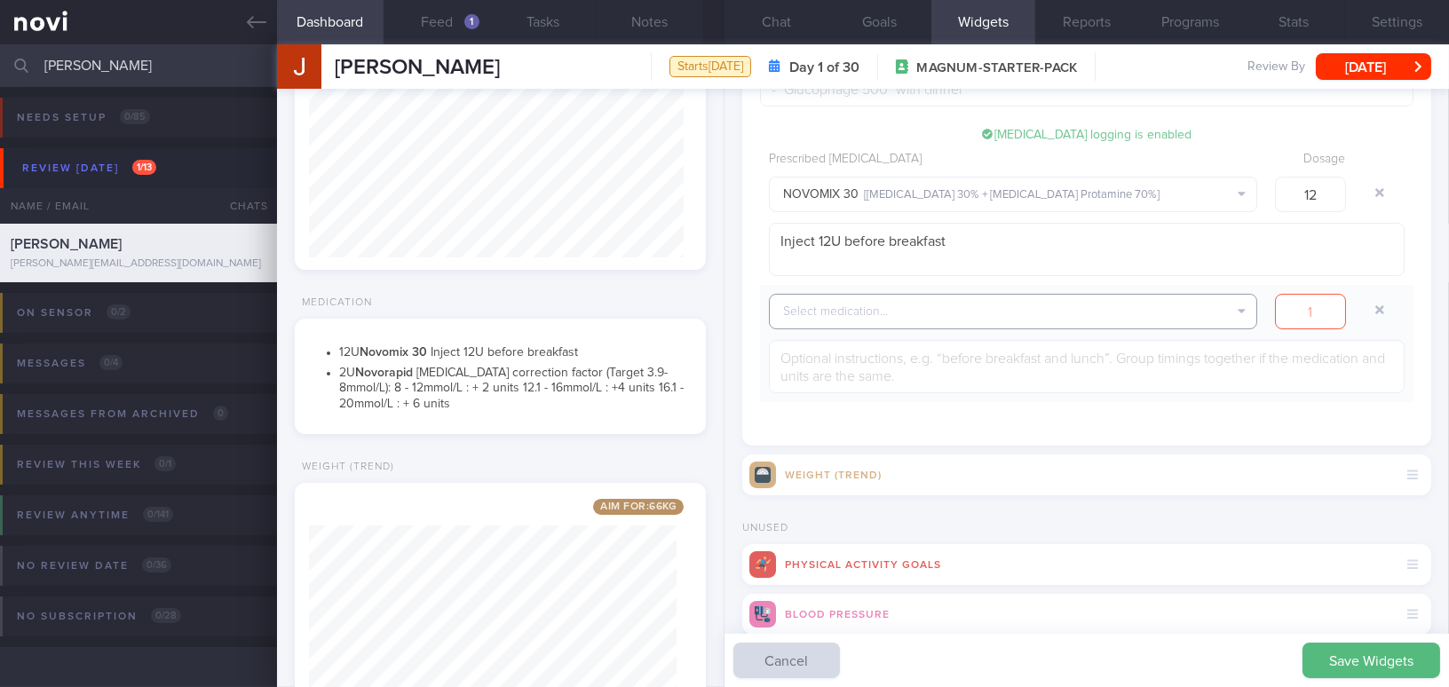
click at [892, 300] on button "Select medication..." at bounding box center [1013, 312] width 488 height 36
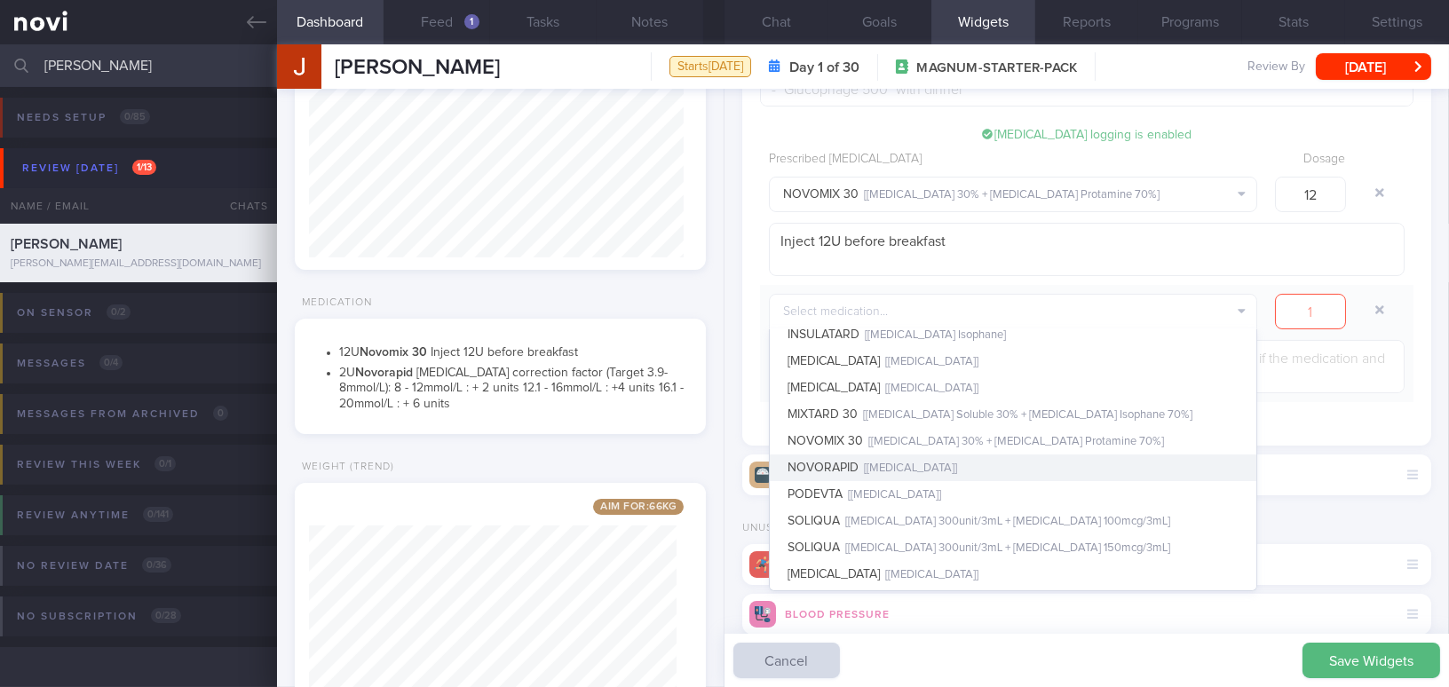
click at [906, 459] on button "NOVORAPID [ Insulin Aspart ]" at bounding box center [1013, 468] width 487 height 27
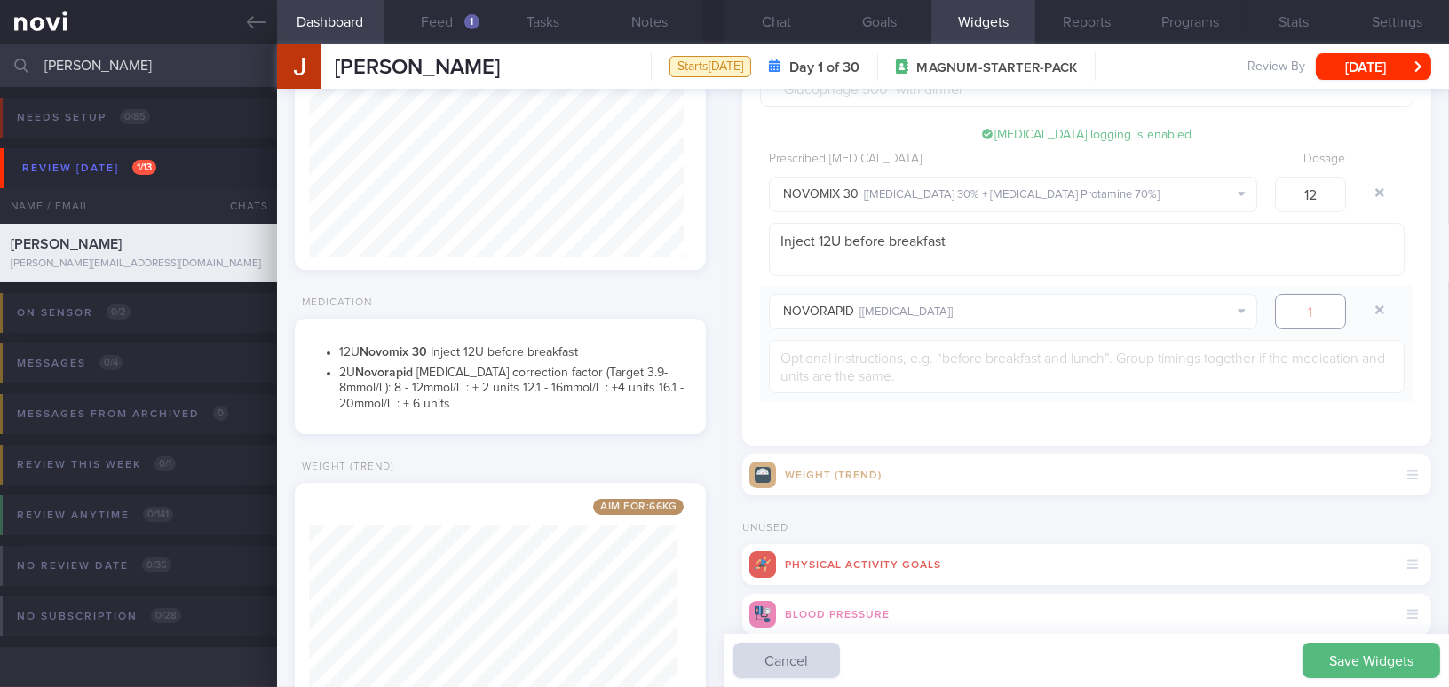
click at [1299, 302] on input "number" at bounding box center [1310, 312] width 71 height 36
type input "2"
click at [1178, 374] on textarea at bounding box center [1087, 366] width 636 height 53
paste textarea "Insulin correction factor : Target 3.9-8mmol/L 8 - 12mmol/L : + 2 units NOVOrap…"
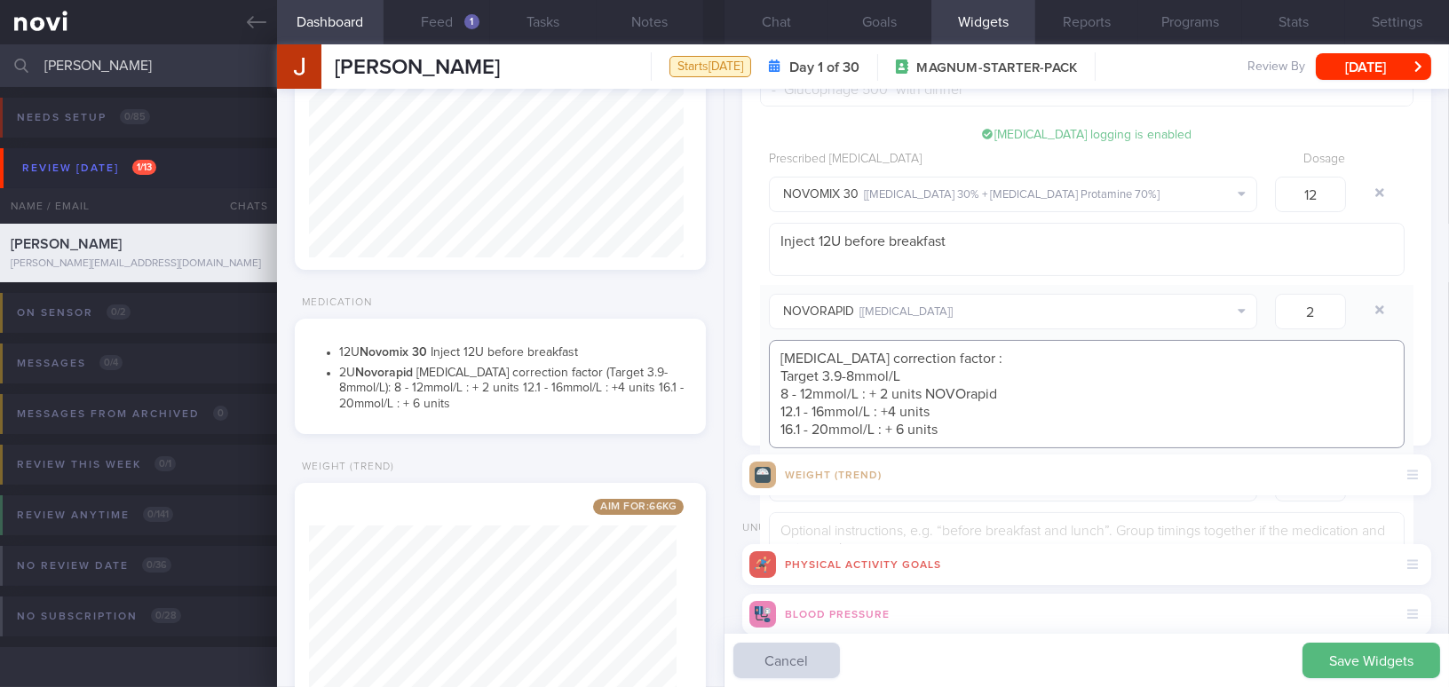
click at [937, 357] on textarea "Insulin correction factor : Target 3.9-8mmol/L 8 - 12mmol/L : + 2 units NOVOrap…" at bounding box center [1087, 394] width 636 height 108
click at [773, 375] on textarea "Insulin correction factor : Target 3.9-8mmol/L 8 - 12mmol/L : + 2 units NOVOrap…" at bounding box center [1087, 394] width 636 height 108
click at [1085, 354] on textarea "Insulin correction factor (Target 3.9-8mmol/L 8 - 12mmol/L : + 2 units NOVOrapi…" at bounding box center [1087, 385] width 636 height 91
drag, startPoint x: 927, startPoint y: 374, endPoint x: 1001, endPoint y: 374, distance: 73.7
click at [1001, 374] on textarea "Insulin correction factor (Target 3.9-8mmol/L): 8 - 12mmol/L : + 2 units NOVOra…" at bounding box center [1087, 385] width 636 height 91
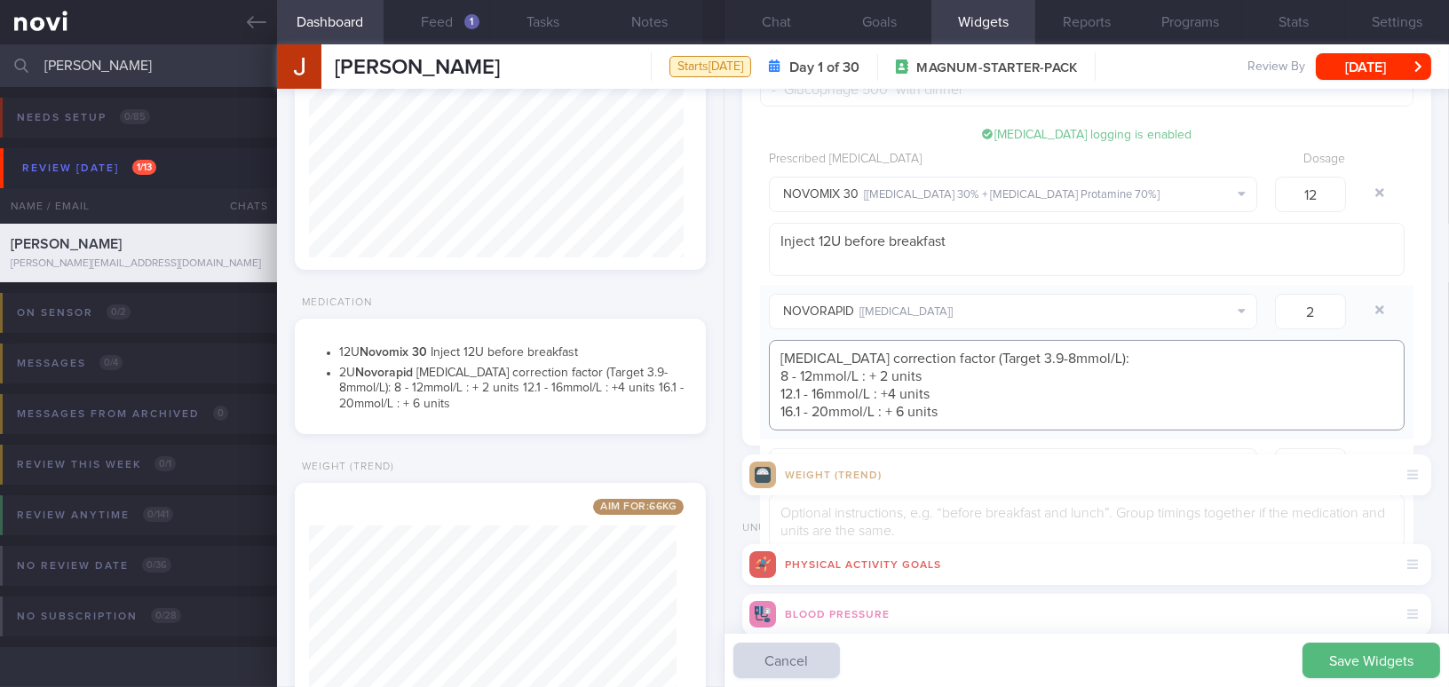
click at [781, 390] on textarea "Insulin correction factor (Target 3.9-8mmol/L): 8 - 12mmol/L : + 2 units 12.1 -…" at bounding box center [1087, 385] width 636 height 91
type textarea "Insulin correction factor (Target 3.9-8mmol/L): 8 - 12mmol/L : + 2 units 12.1 -…"
click at [1361, 660] on button "Save Widgets" at bounding box center [1372, 661] width 138 height 36
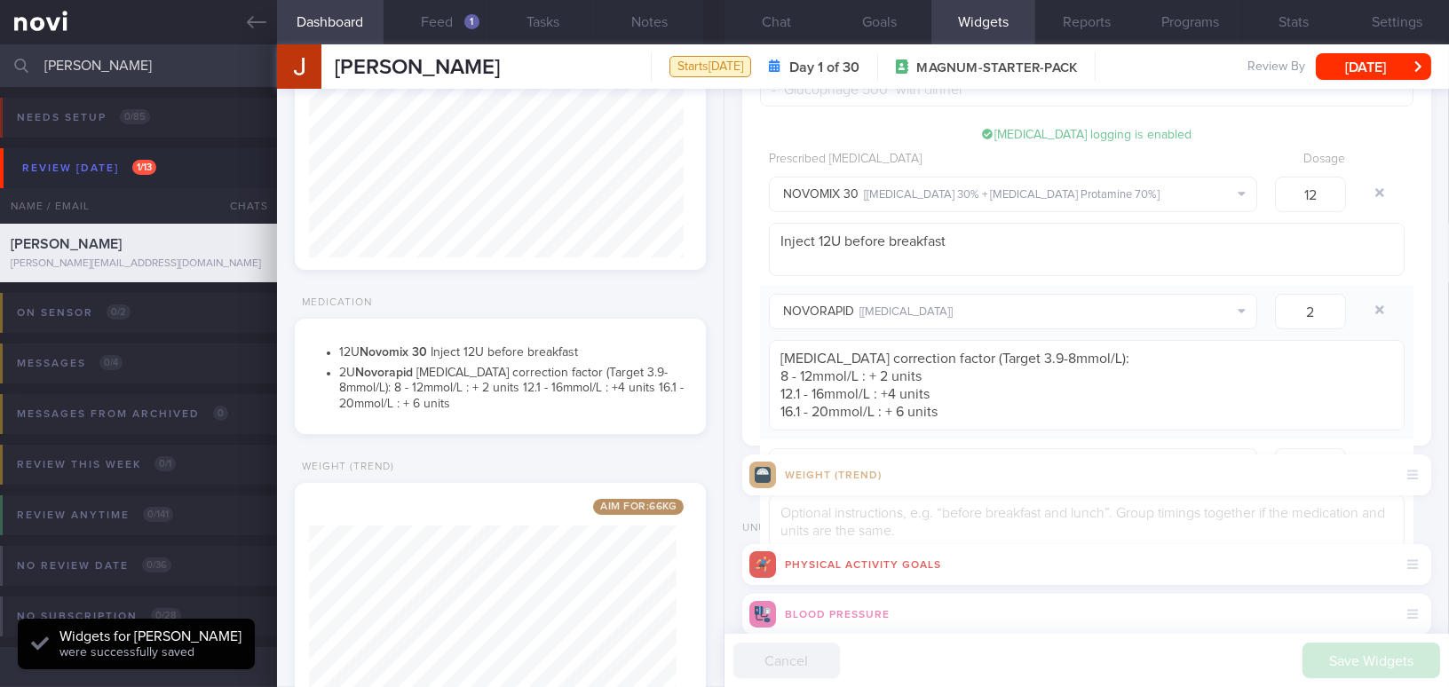
scroll to position [187, 374]
click at [506, 399] on li "2 U Novorapid Insulin correction factor (Target 3.9-8mmol/L): 8 - 12mmol/L : + …" at bounding box center [513, 387] width 349 height 52
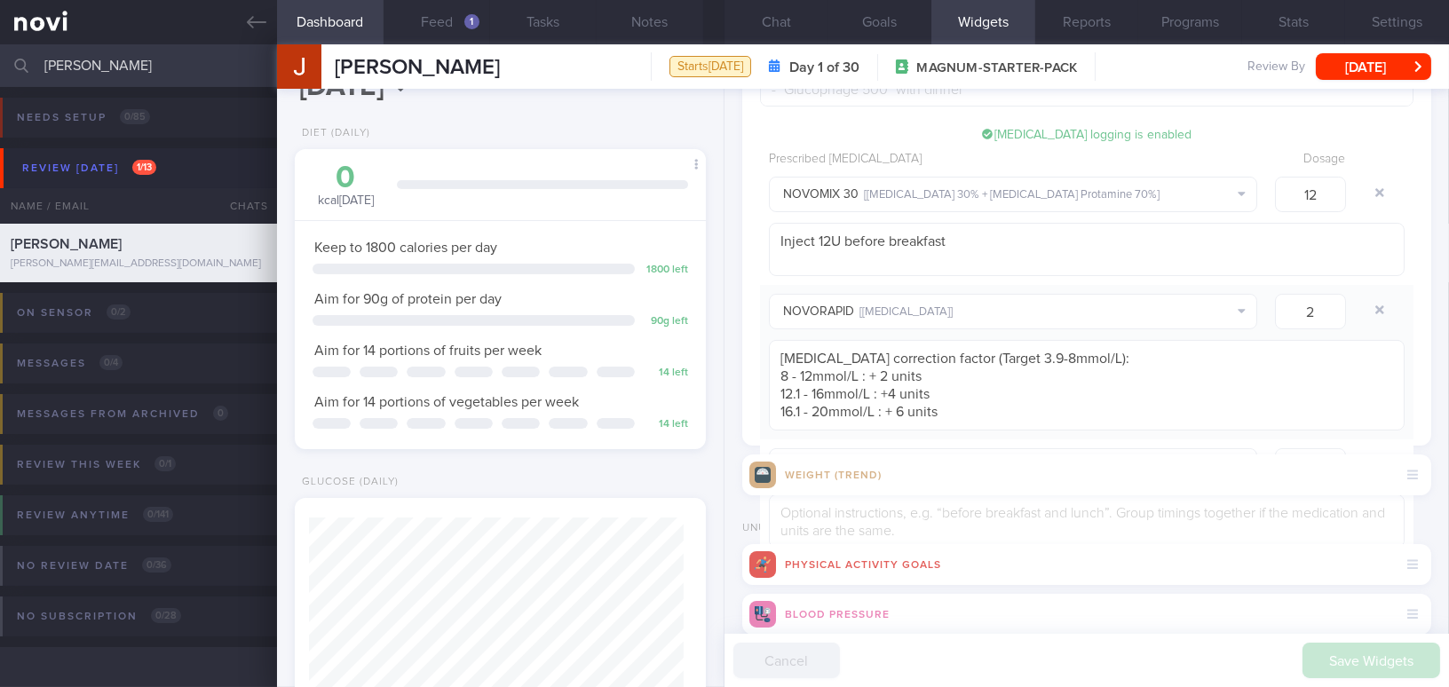
scroll to position [0, 0]
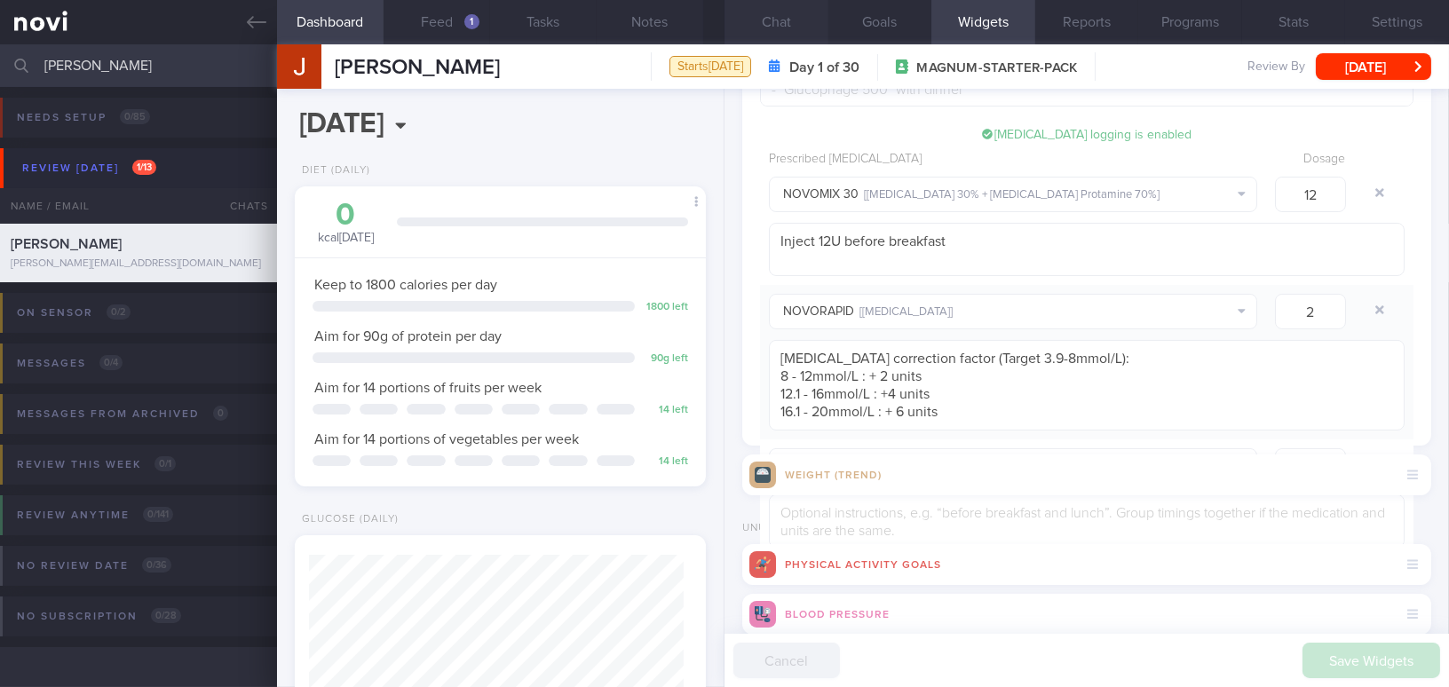
click at [803, 20] on button "Chat" at bounding box center [777, 22] width 104 height 44
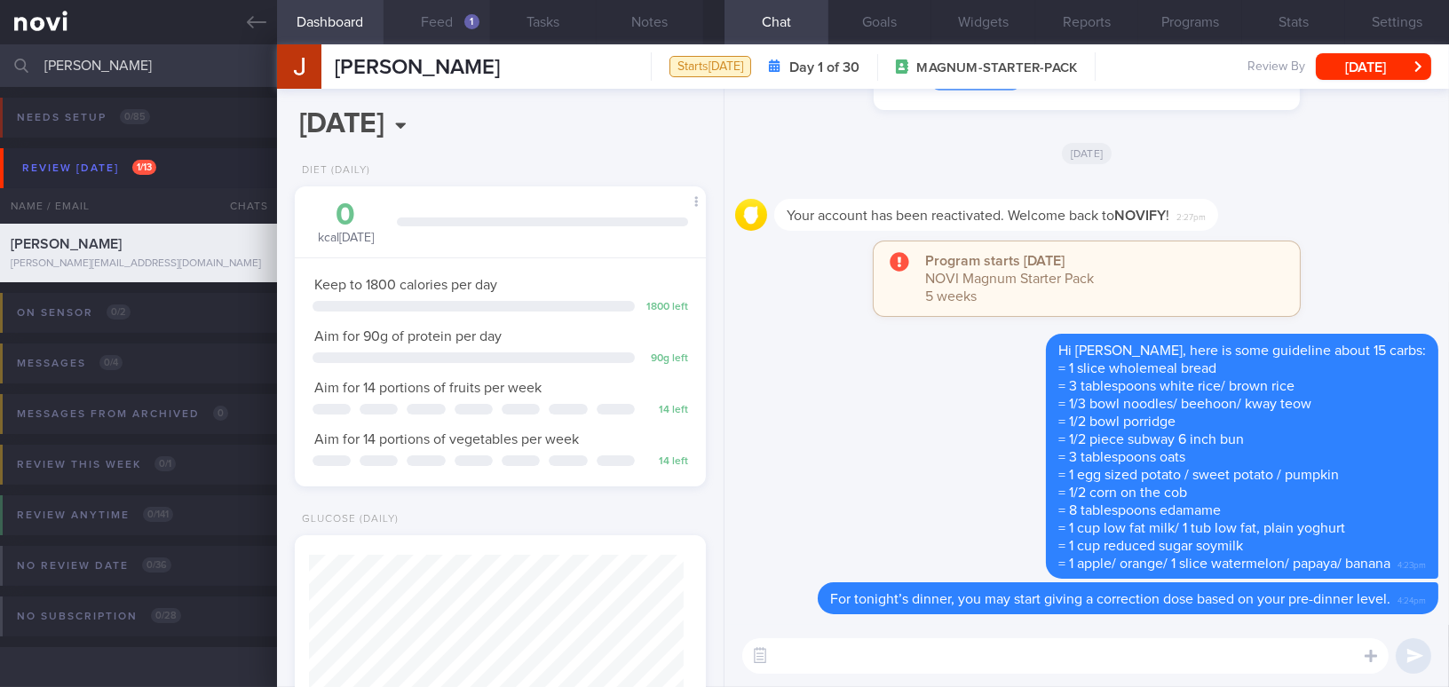
click at [454, 19] on button "Feed 1" at bounding box center [437, 22] width 107 height 44
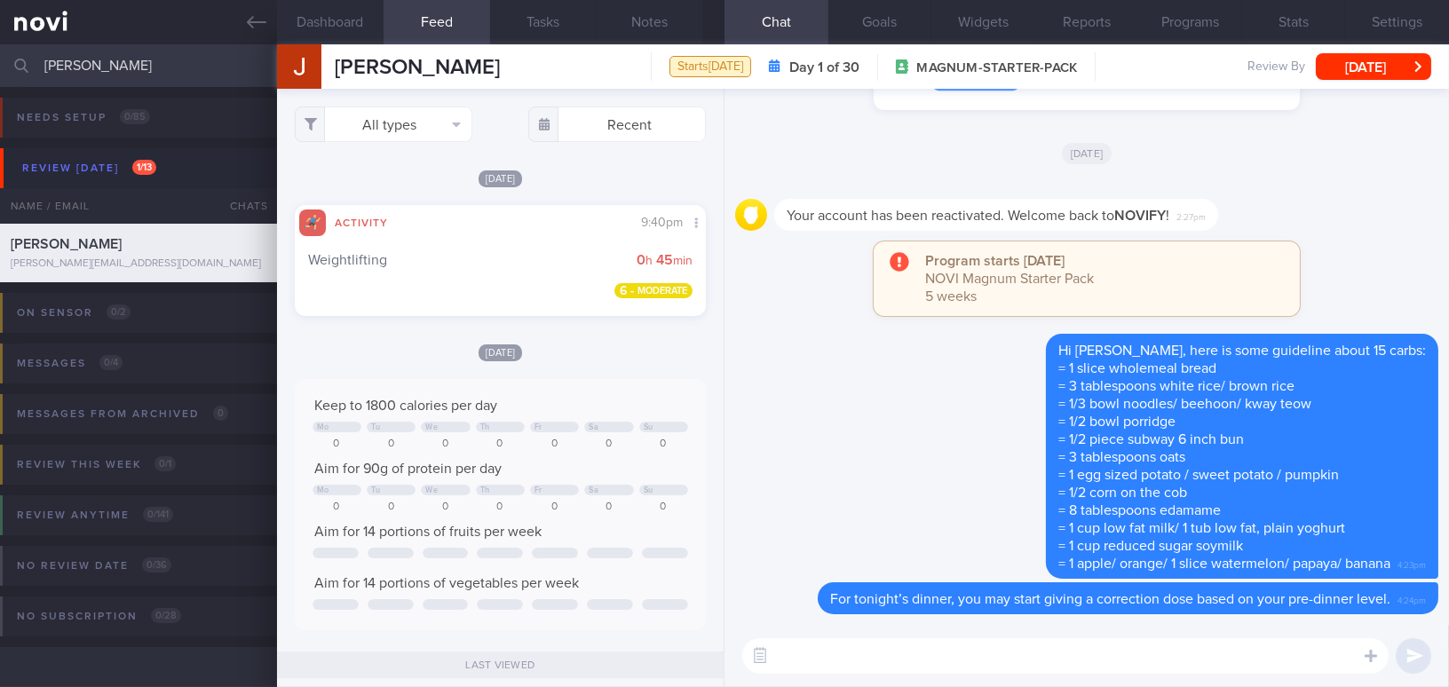
click at [1237, 656] on textarea at bounding box center [1065, 656] width 646 height 36
click at [1013, 659] on textarea "Here is a HPB's resource for treating hypoglycaemia]" at bounding box center [1065, 656] width 646 height 36
paste textarea "https://www.healthhub.sg/programmes/diabetes-hub/hypoglycaemia"
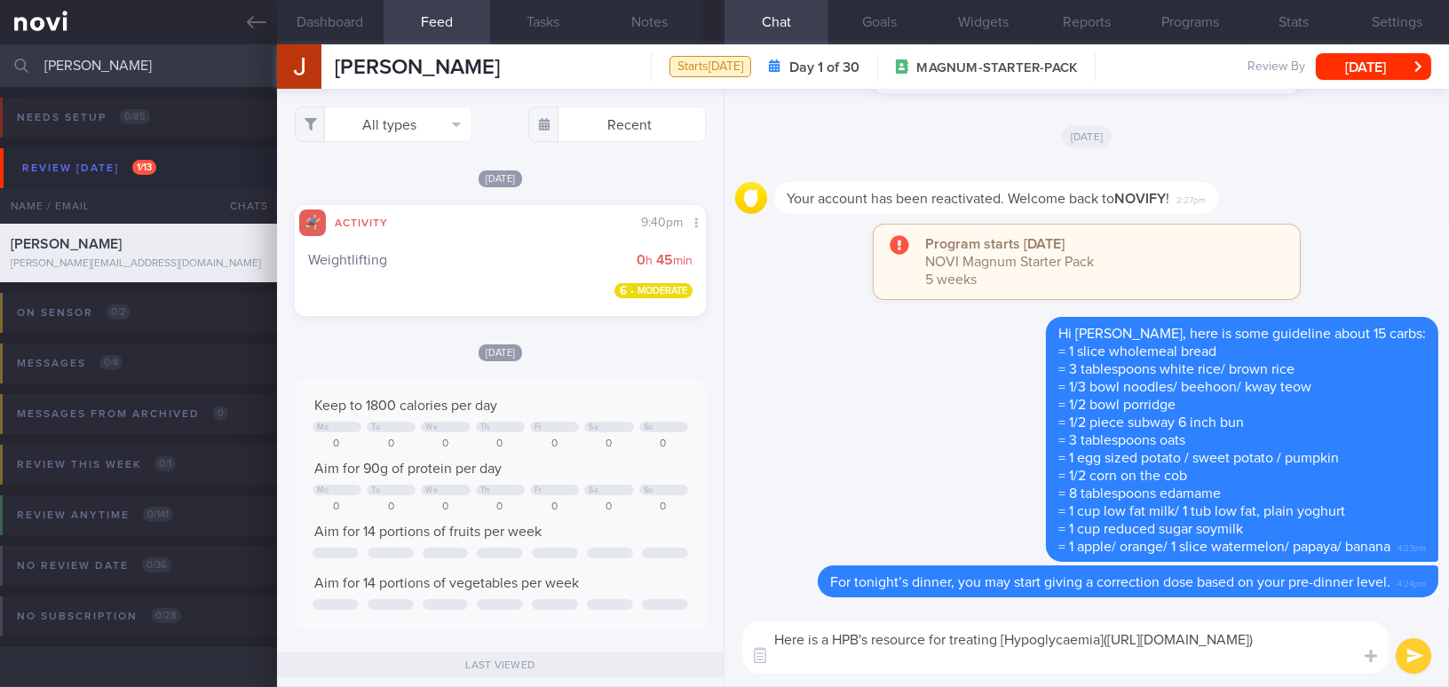
type textarea "Here is a HPB's resource for treating [Hypoglycaemia](https://www.healthhub.sg/…"
click at [1404, 654] on button "submit" at bounding box center [1414, 656] width 36 height 36
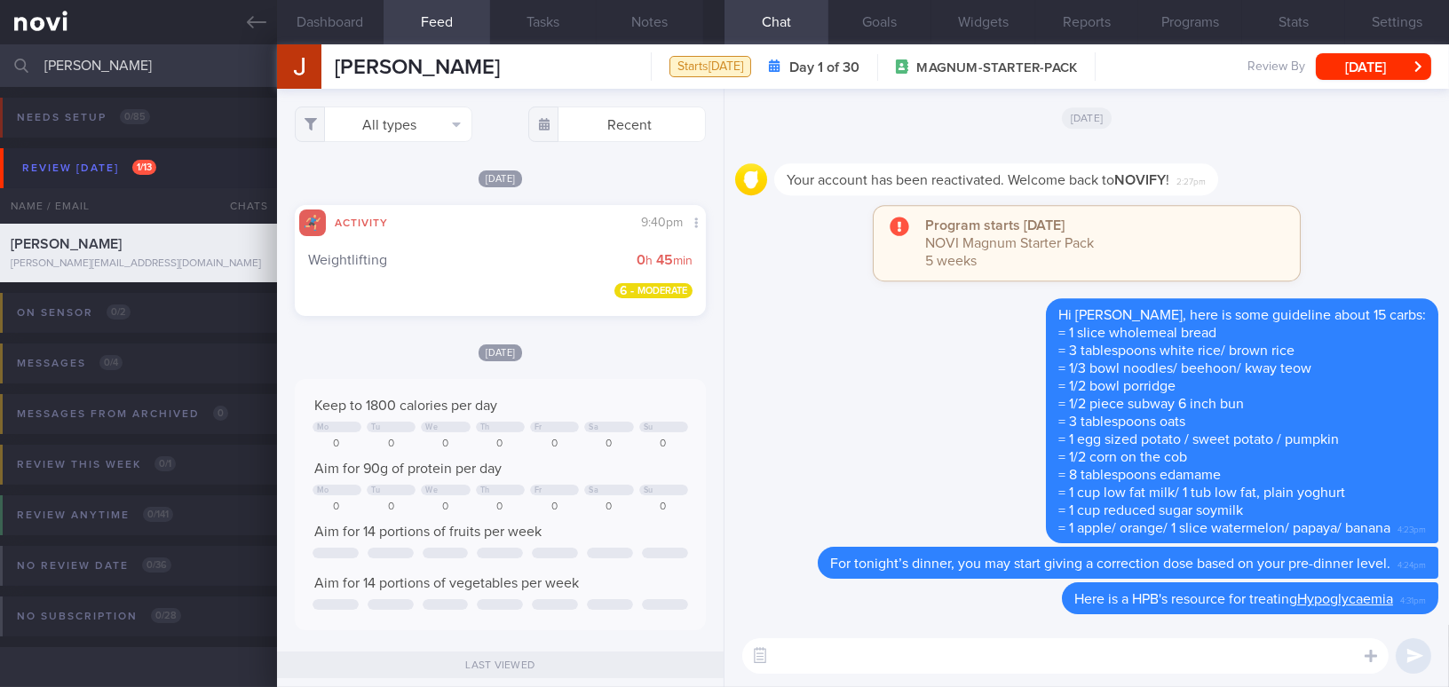
click at [1284, 661] on textarea at bounding box center [1065, 656] width 646 height 36
type textarea "Wishing you a great weekend ahead!"
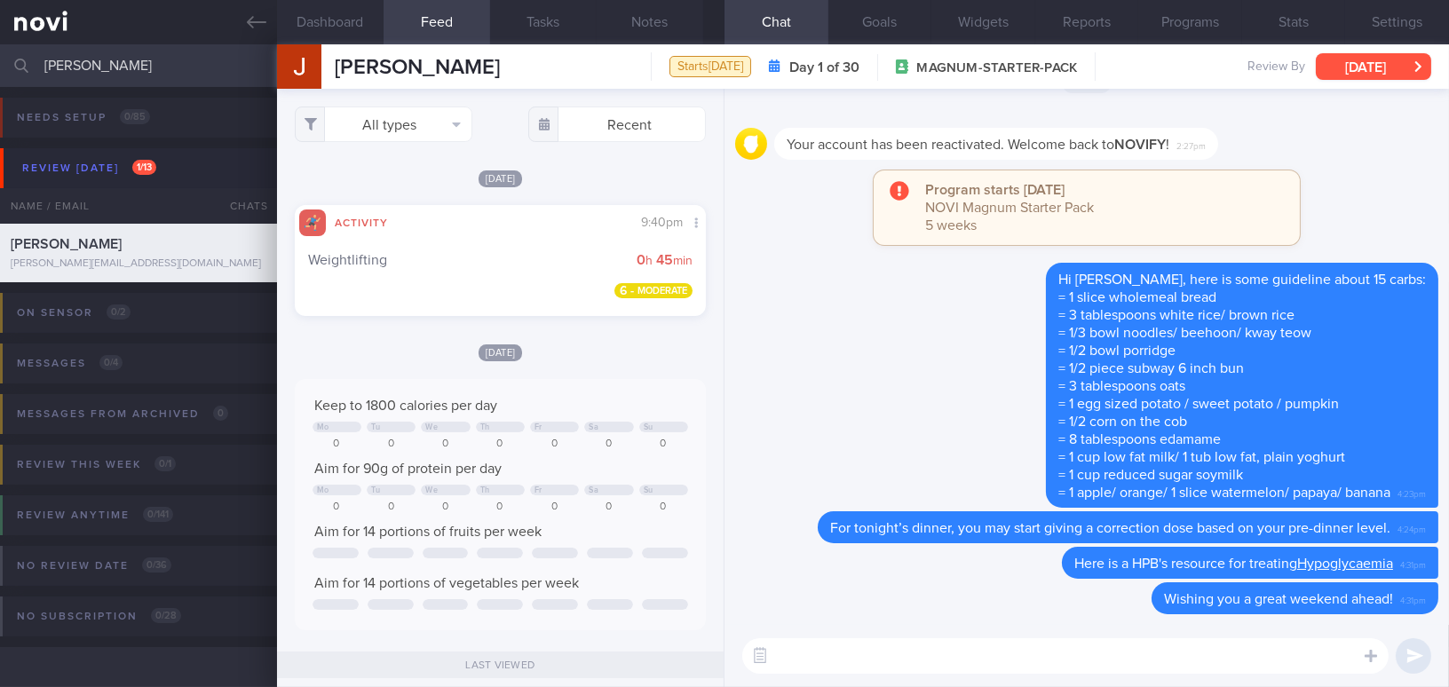
click at [1346, 72] on button "[DATE]" at bounding box center [1373, 66] width 115 height 27
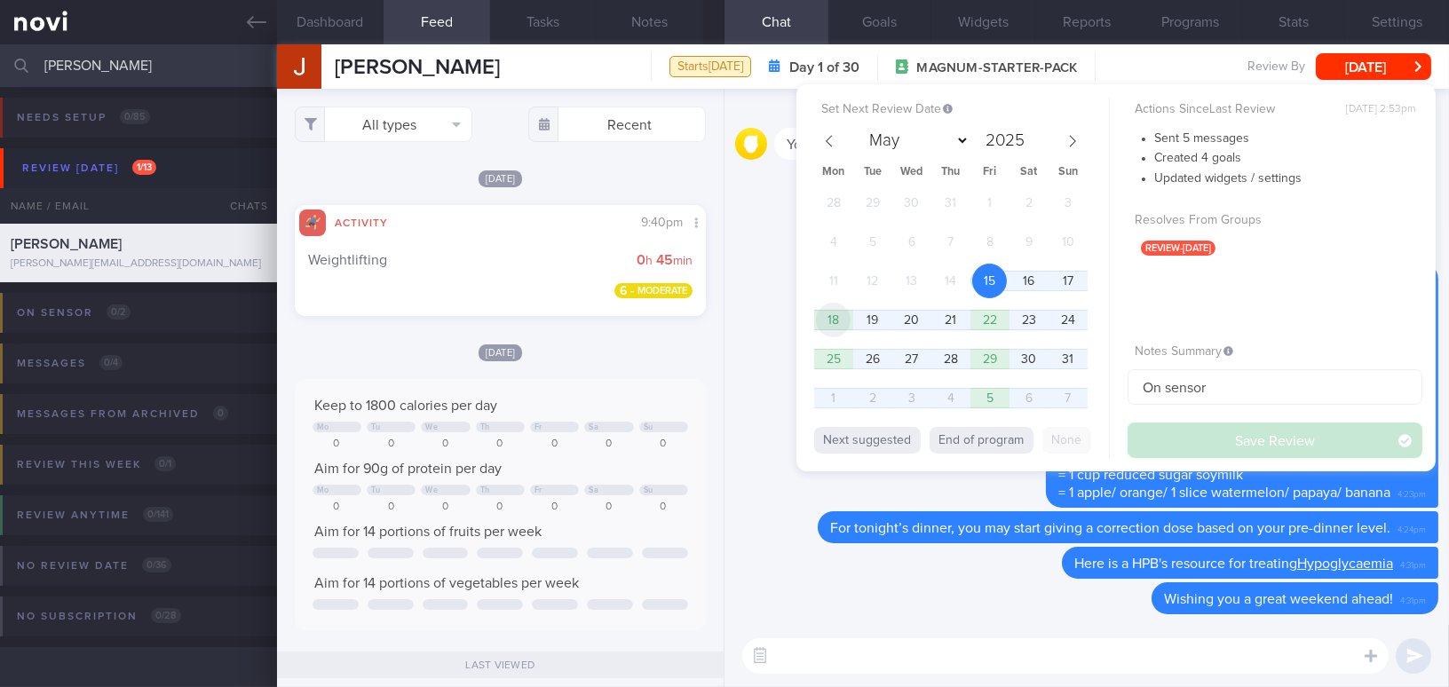
click at [835, 318] on span "18" at bounding box center [833, 320] width 35 height 35
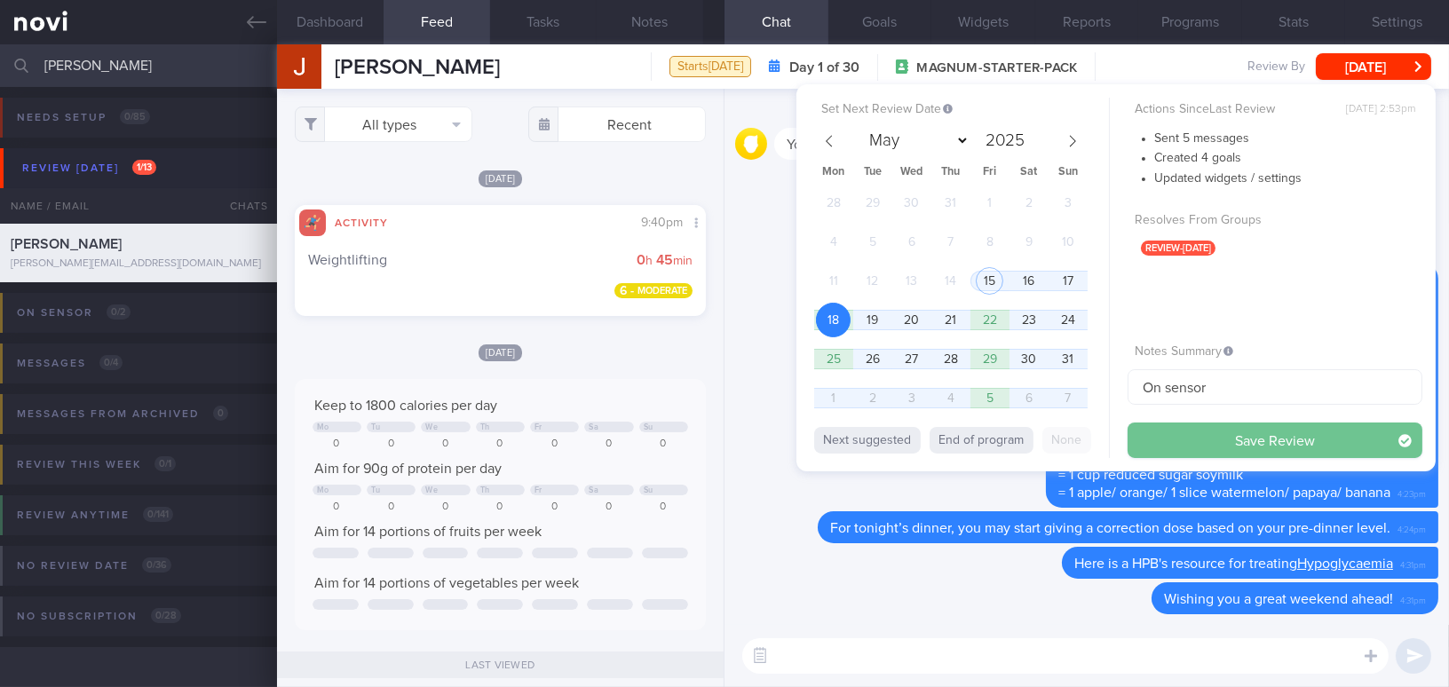
click at [1225, 442] on button "Save Review" at bounding box center [1275, 441] width 295 height 36
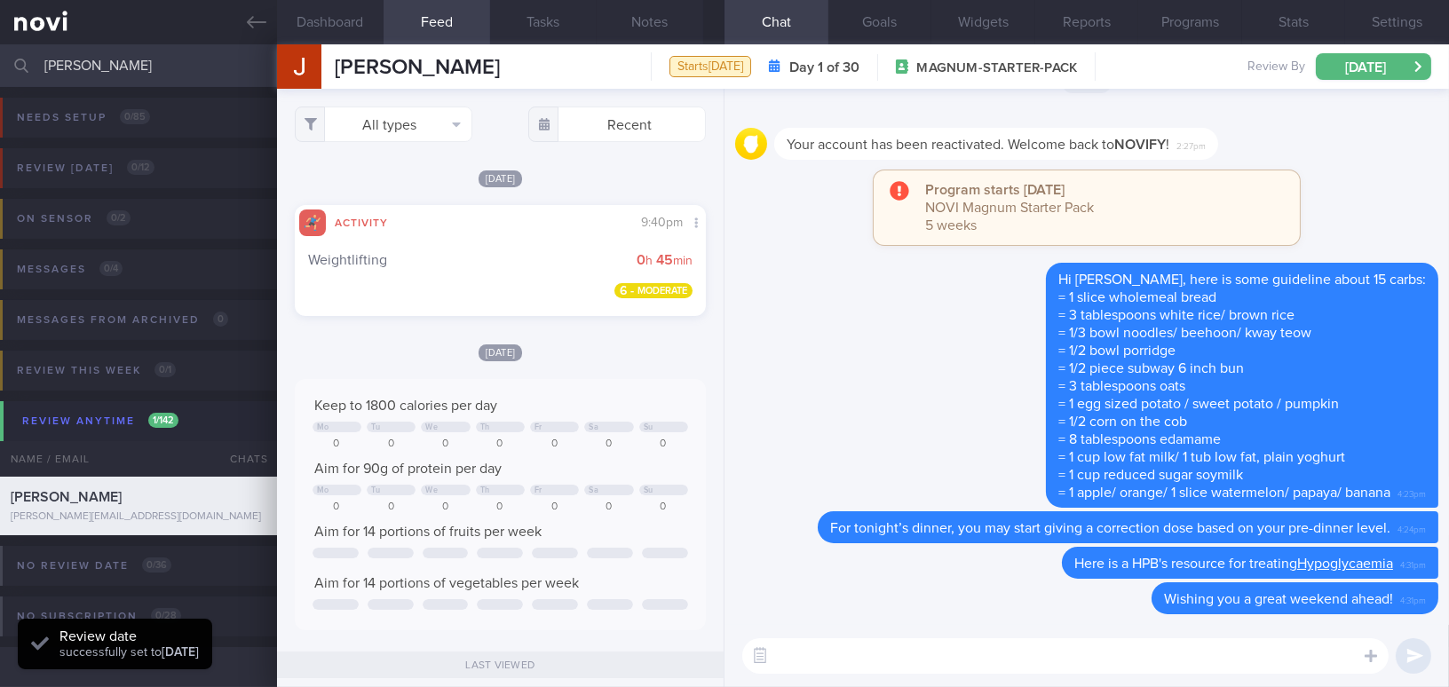
scroll to position [187, 374]
drag, startPoint x: 128, startPoint y: 72, endPoint x: 0, endPoint y: 57, distance: 128.8
click at [0, 57] on input "jake" at bounding box center [724, 65] width 1449 height 43
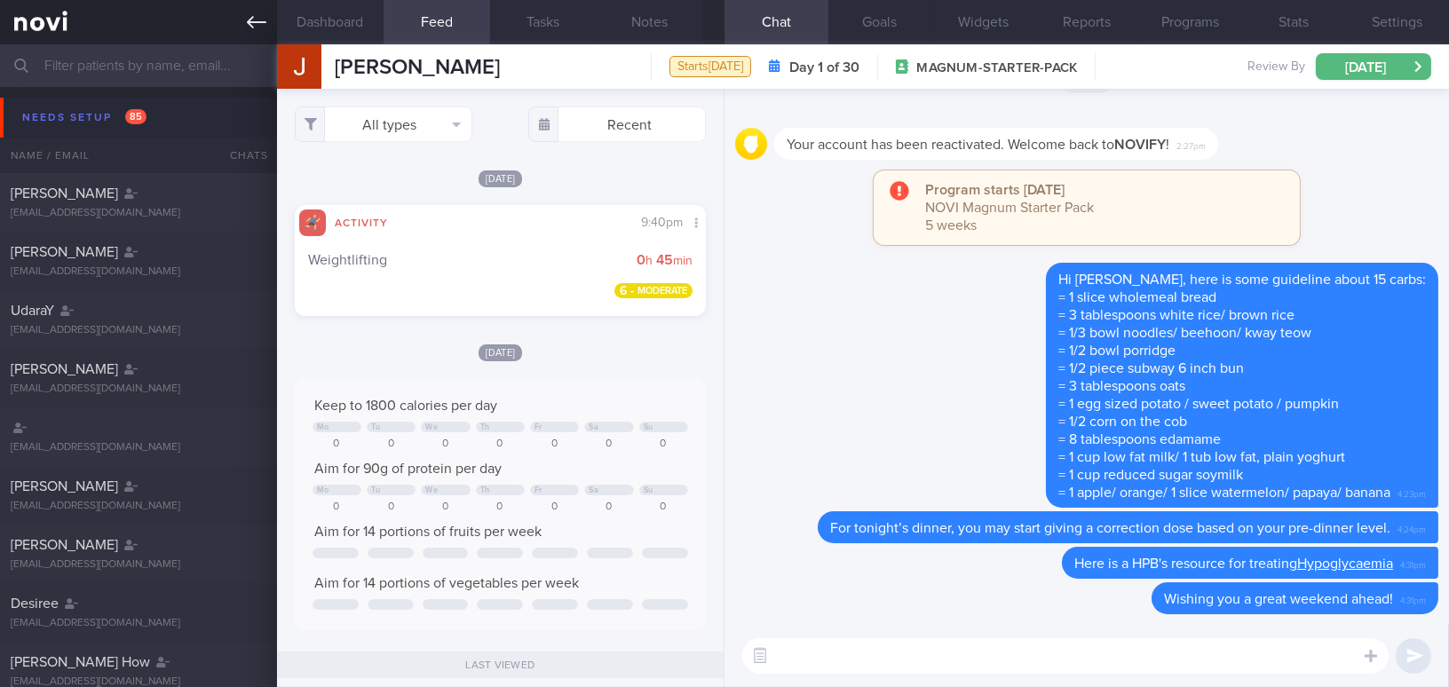
click at [241, 22] on link at bounding box center [138, 22] width 277 height 44
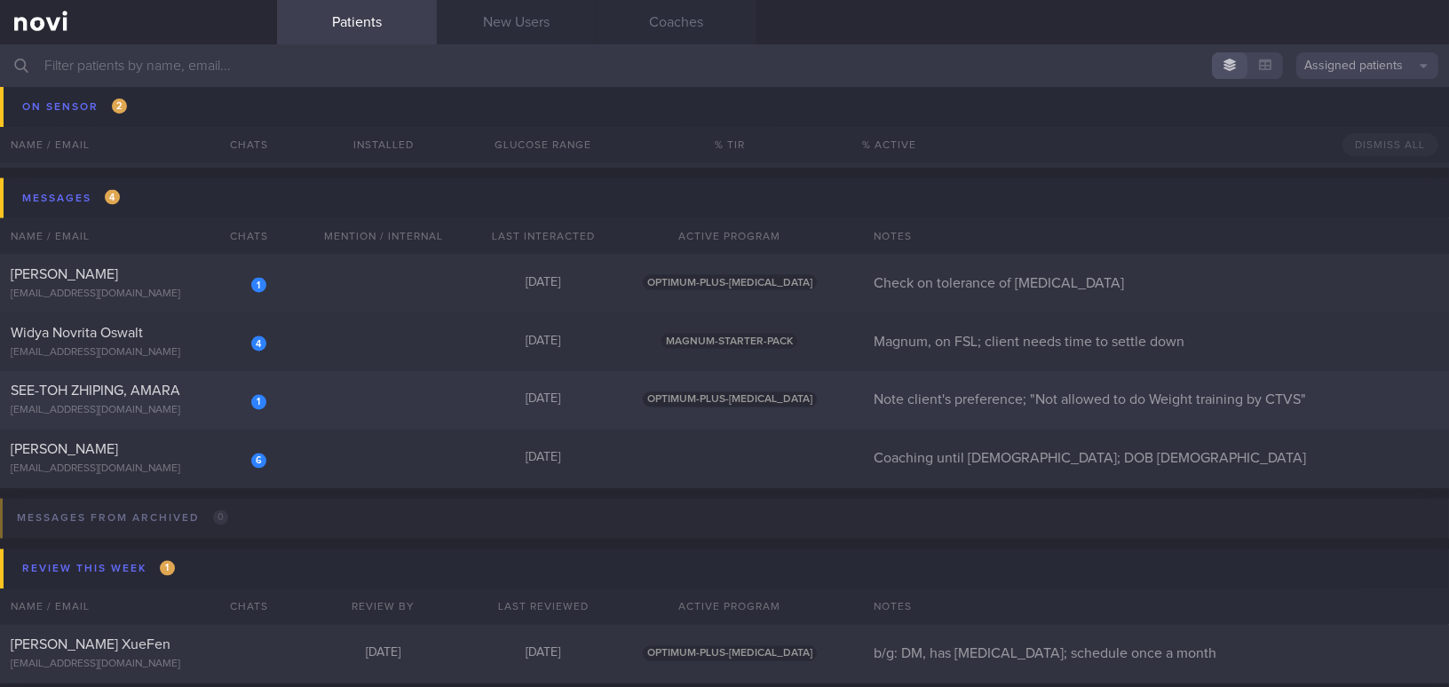
scroll to position [5974, 0]
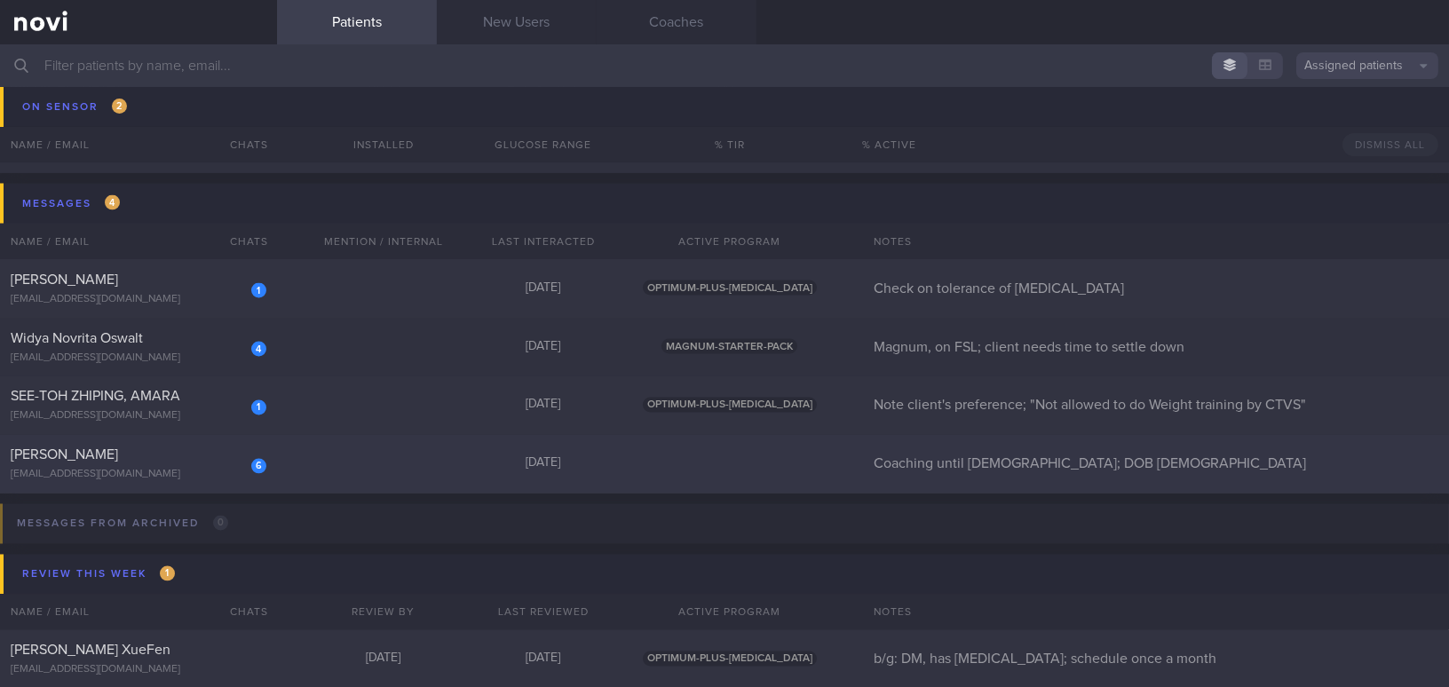
click at [117, 459] on div "[PERSON_NAME]" at bounding box center [136, 456] width 251 height 18
select select "7"
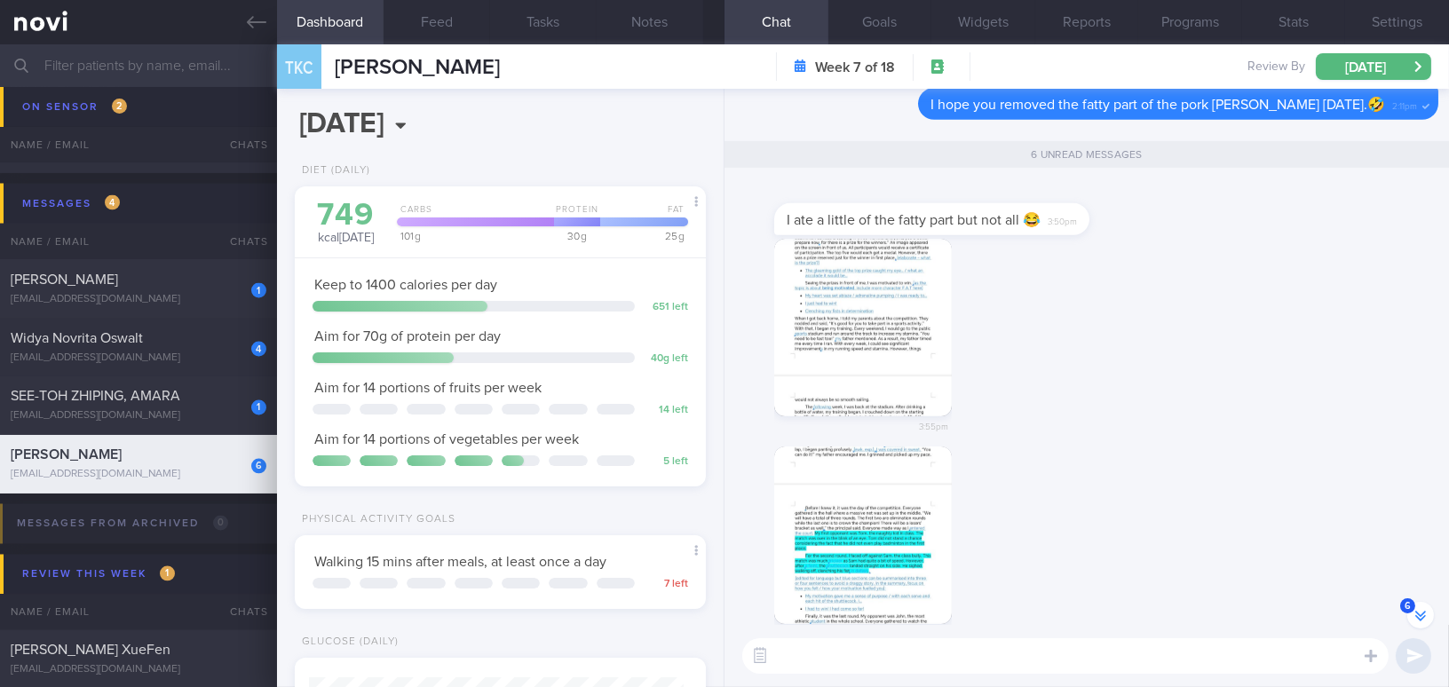
scroll to position [-274, 0]
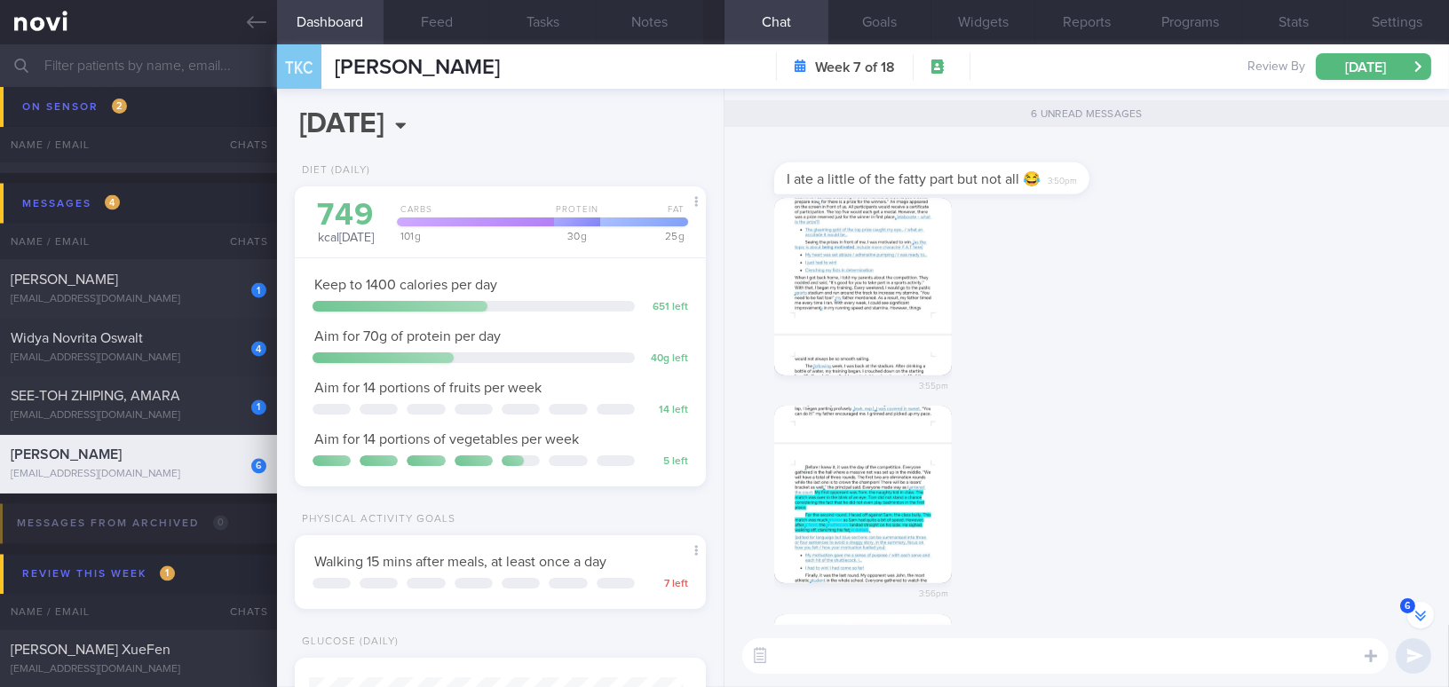
click at [871, 329] on button "button" at bounding box center [863, 287] width 178 height 178
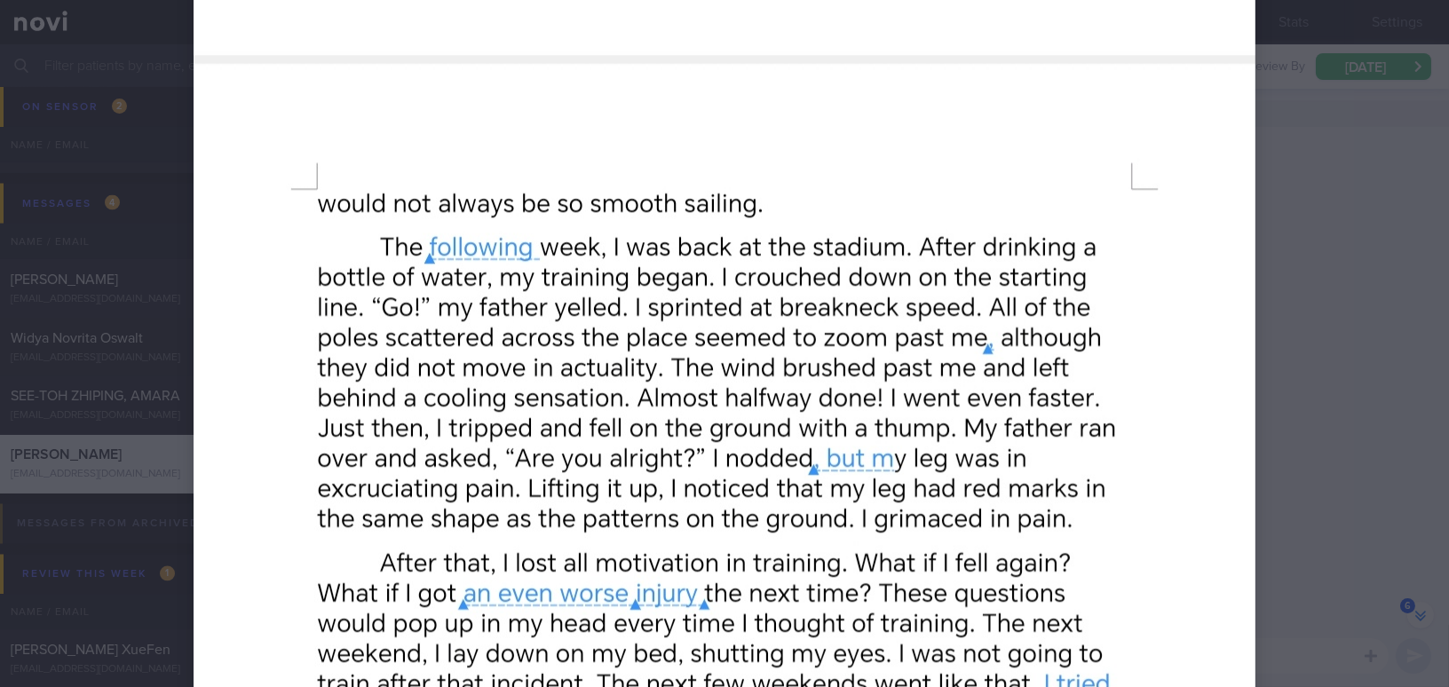
scroll to position [1458, 0]
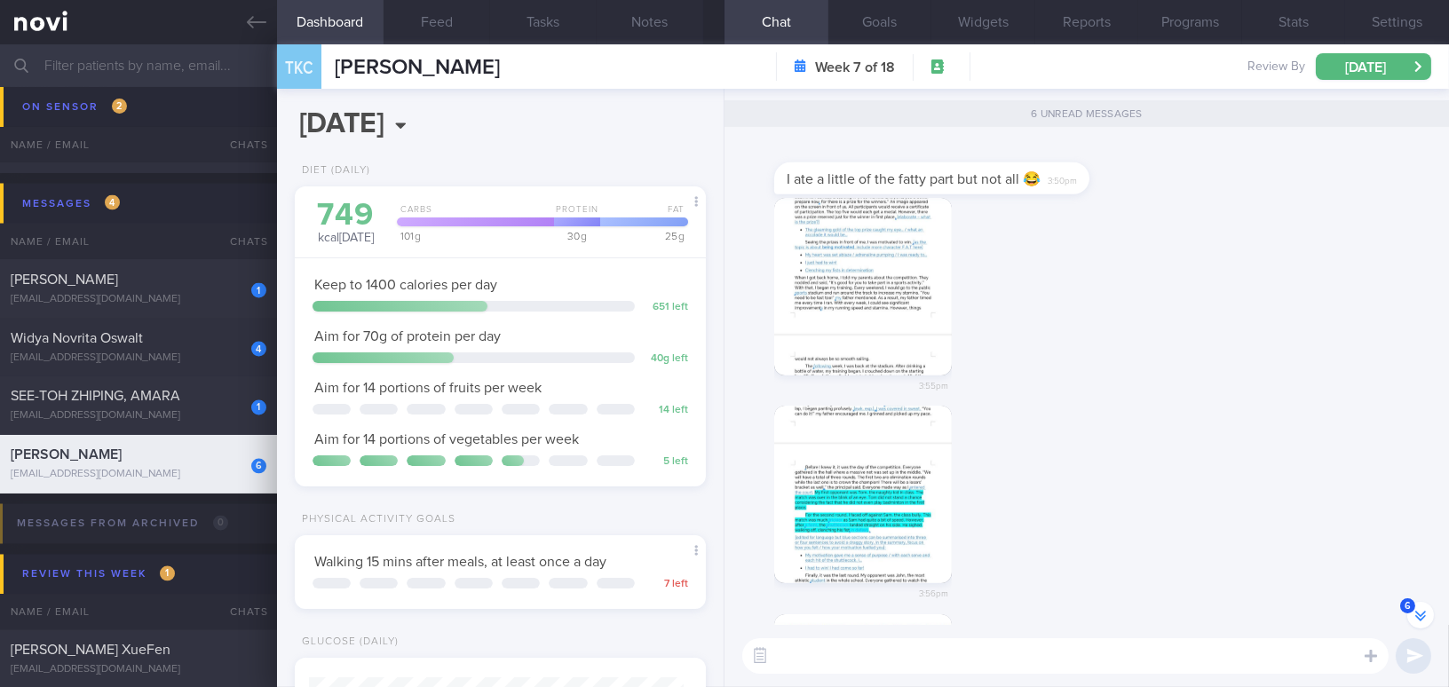
click at [915, 456] on button "button" at bounding box center [863, 495] width 178 height 178
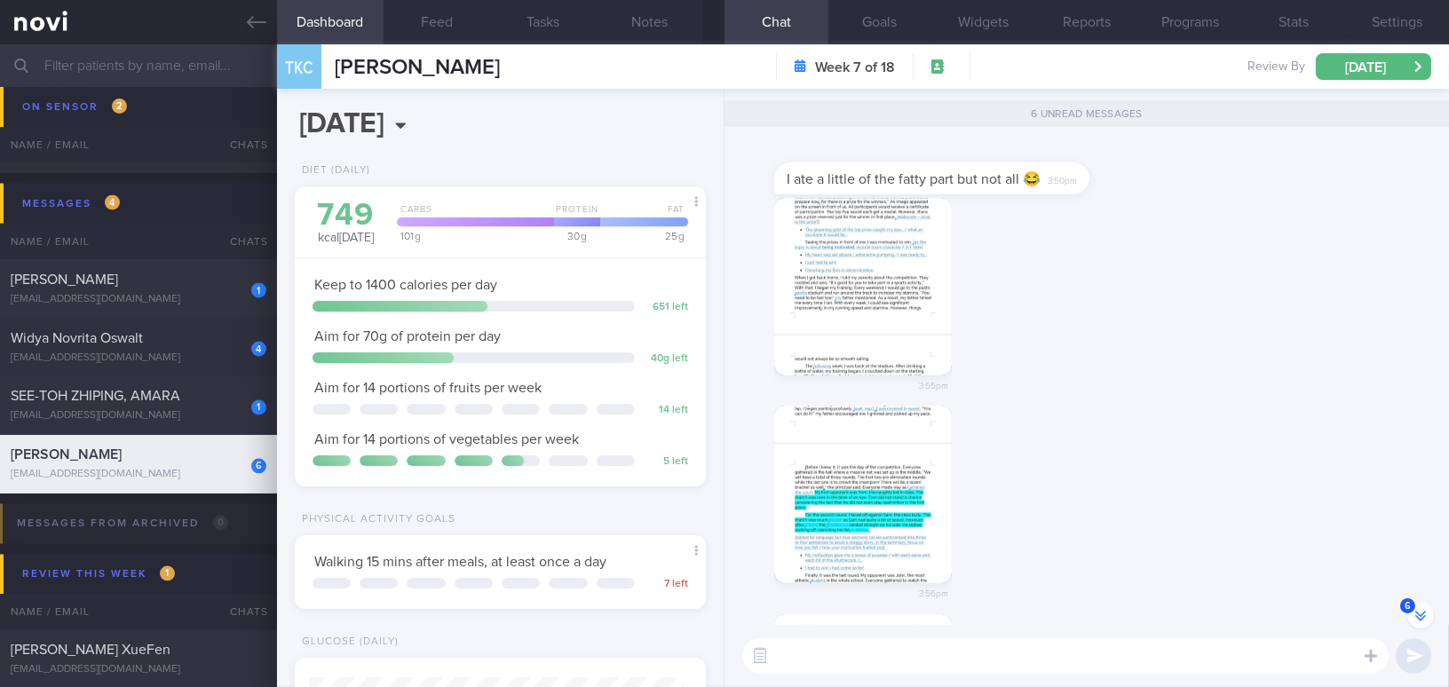
scroll to position [0, 0]
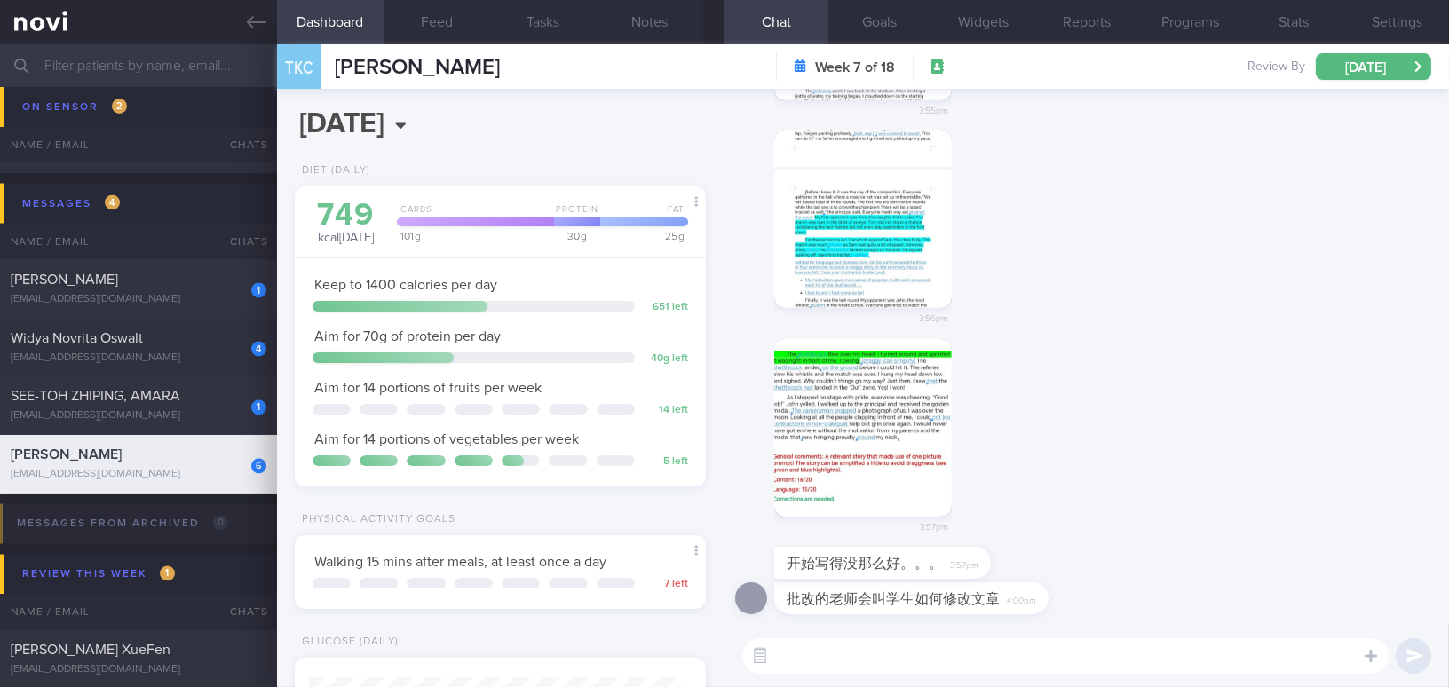
click at [889, 424] on button "button" at bounding box center [863, 428] width 178 height 178
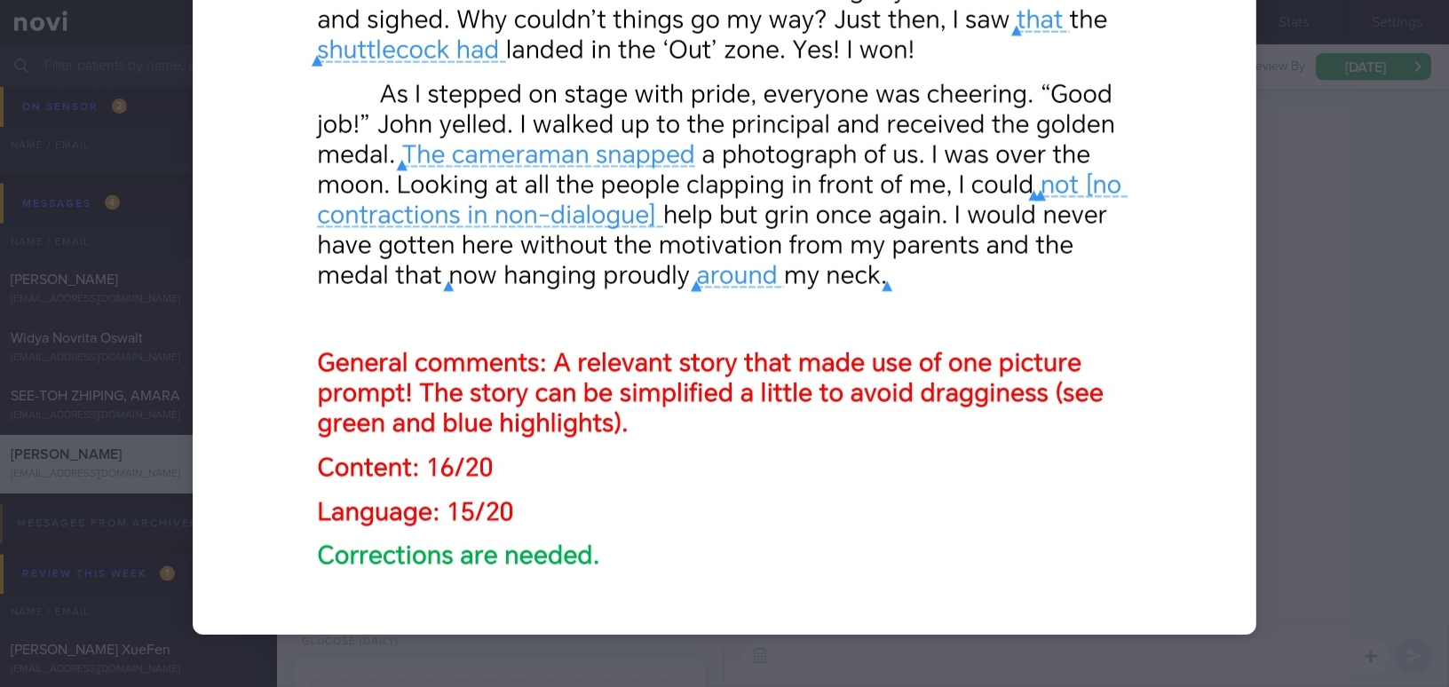
scroll to position [260, 0]
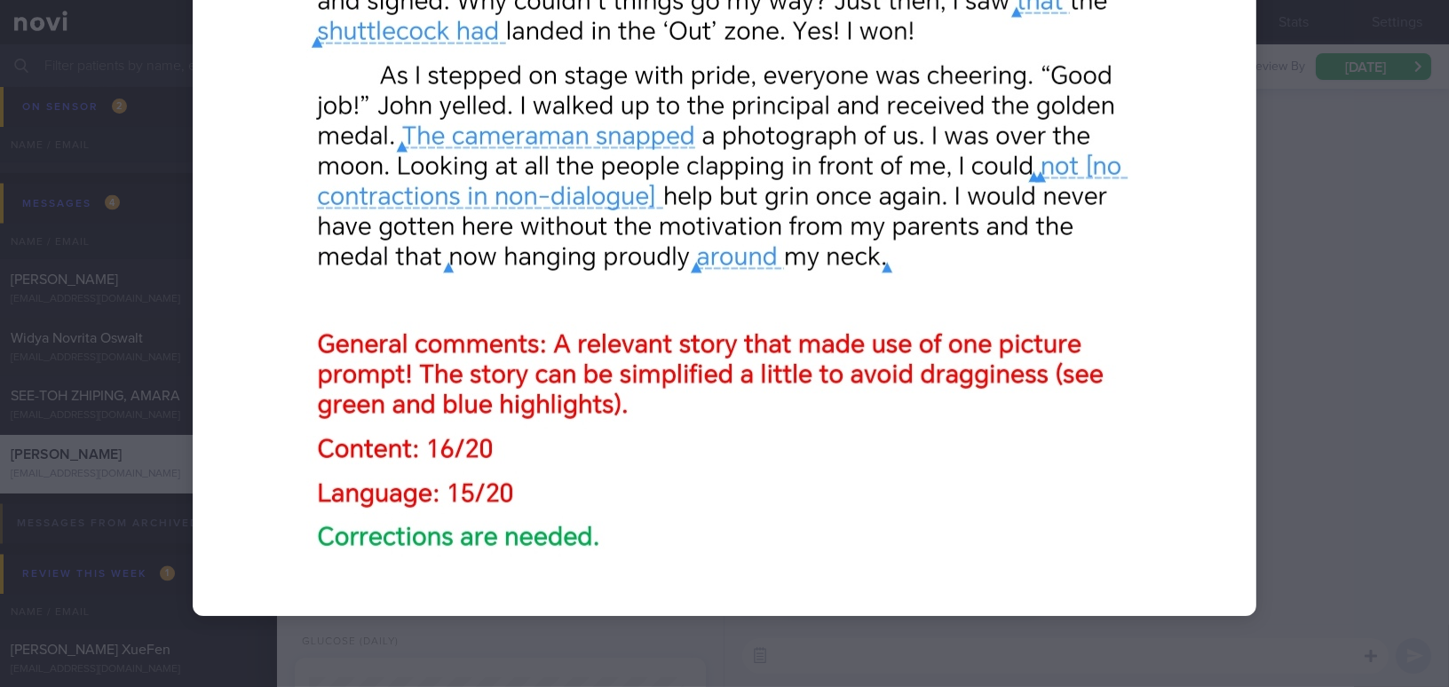
click at [1304, 464] on div at bounding box center [725, 213] width 1206 height 947
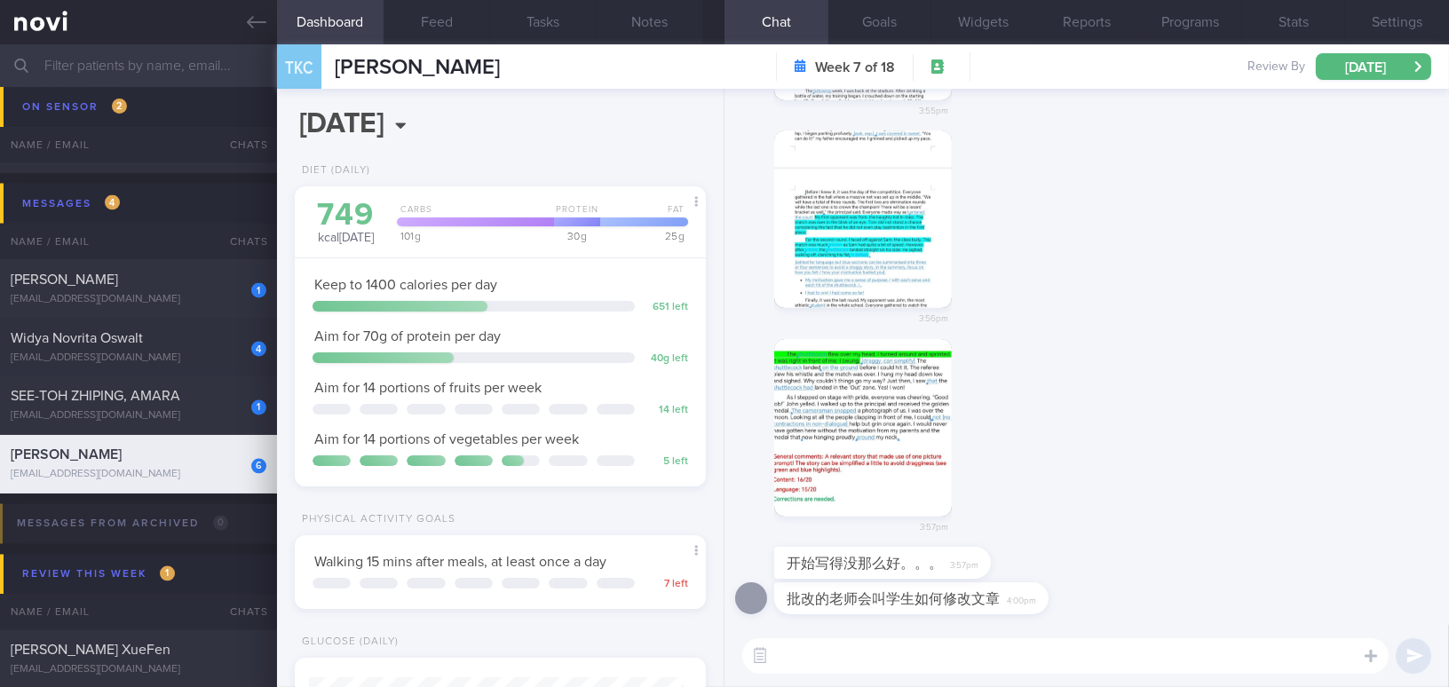
click at [1000, 654] on textarea at bounding box center [1065, 656] width 646 height 36
type textarea "W"
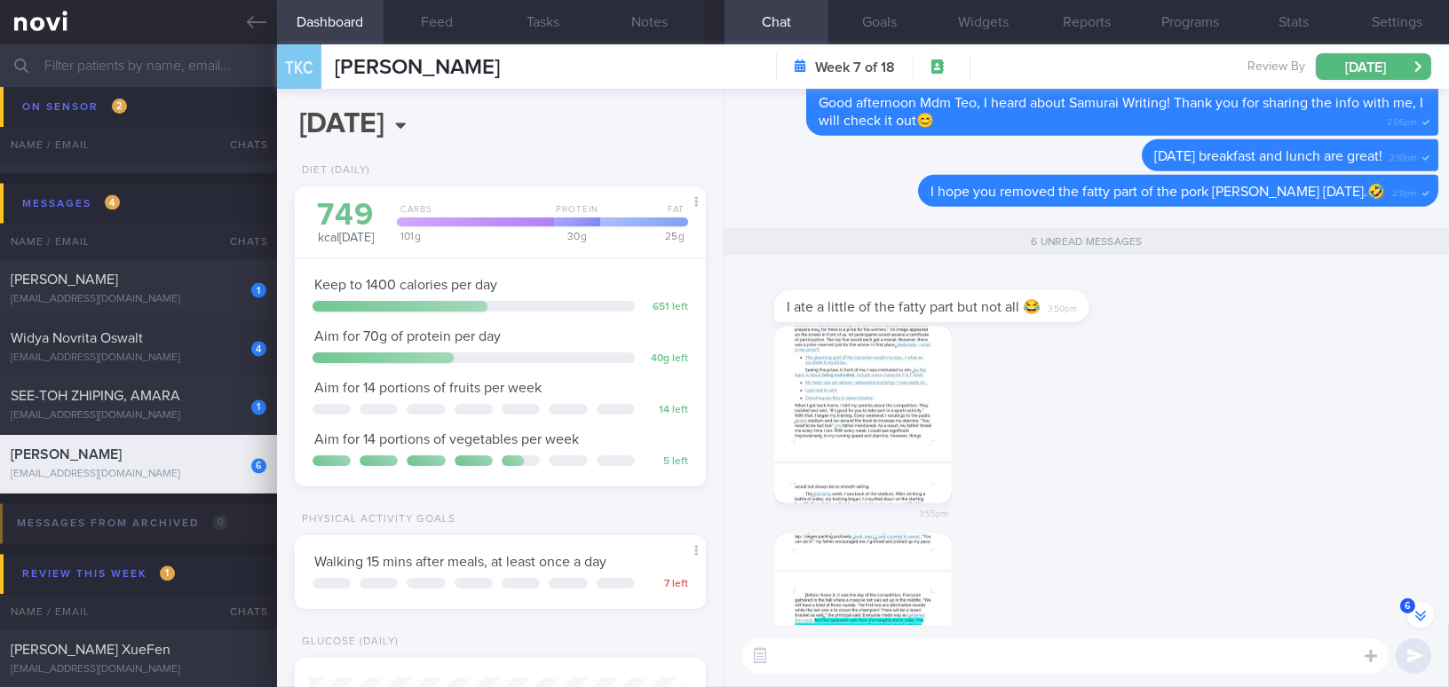
scroll to position [-403, 0]
click at [862, 365] on button "button" at bounding box center [863, 416] width 178 height 178
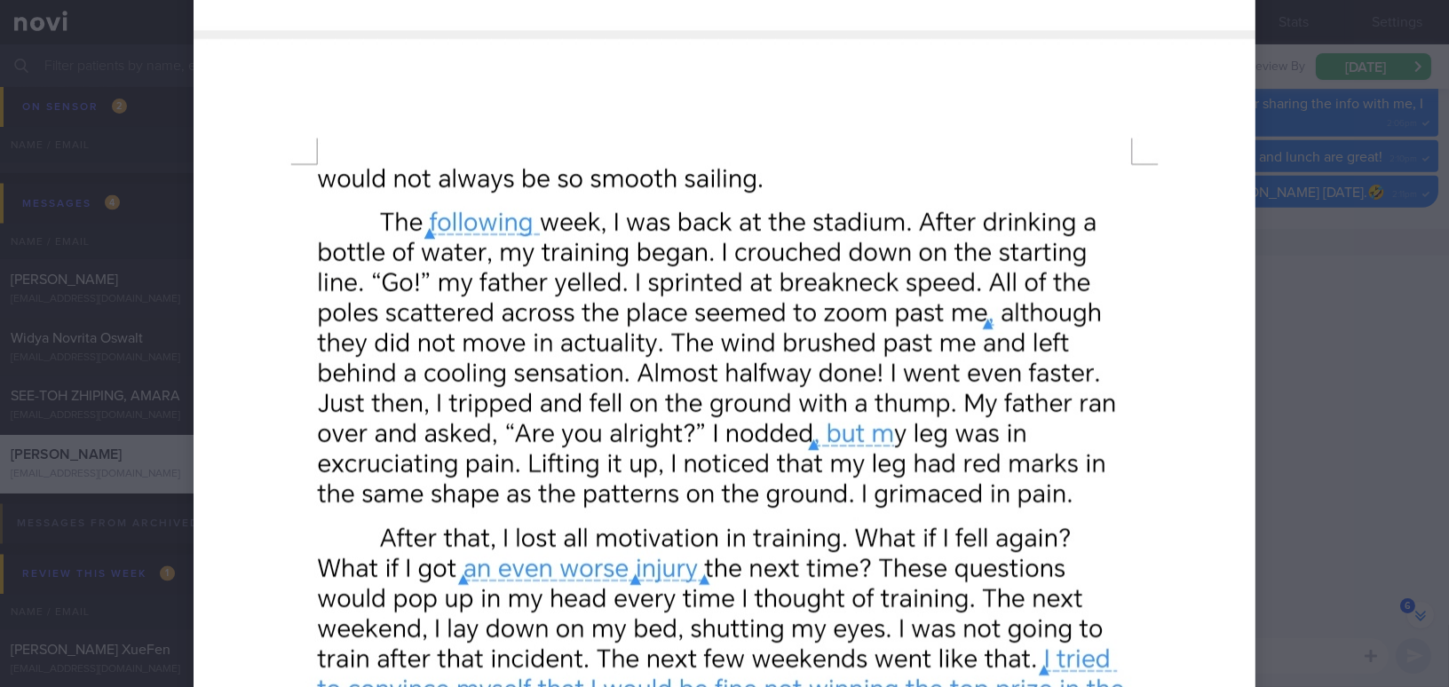
scroll to position [1458, 0]
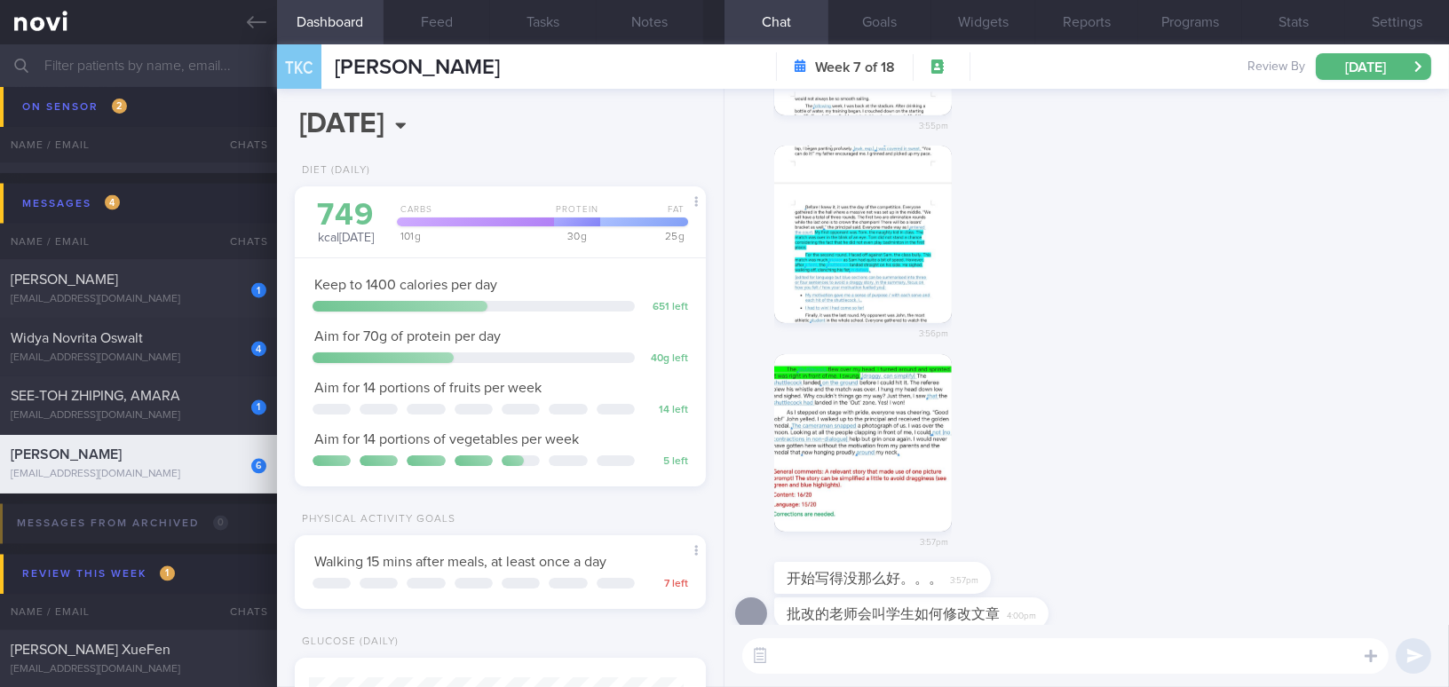
scroll to position [0, 0]
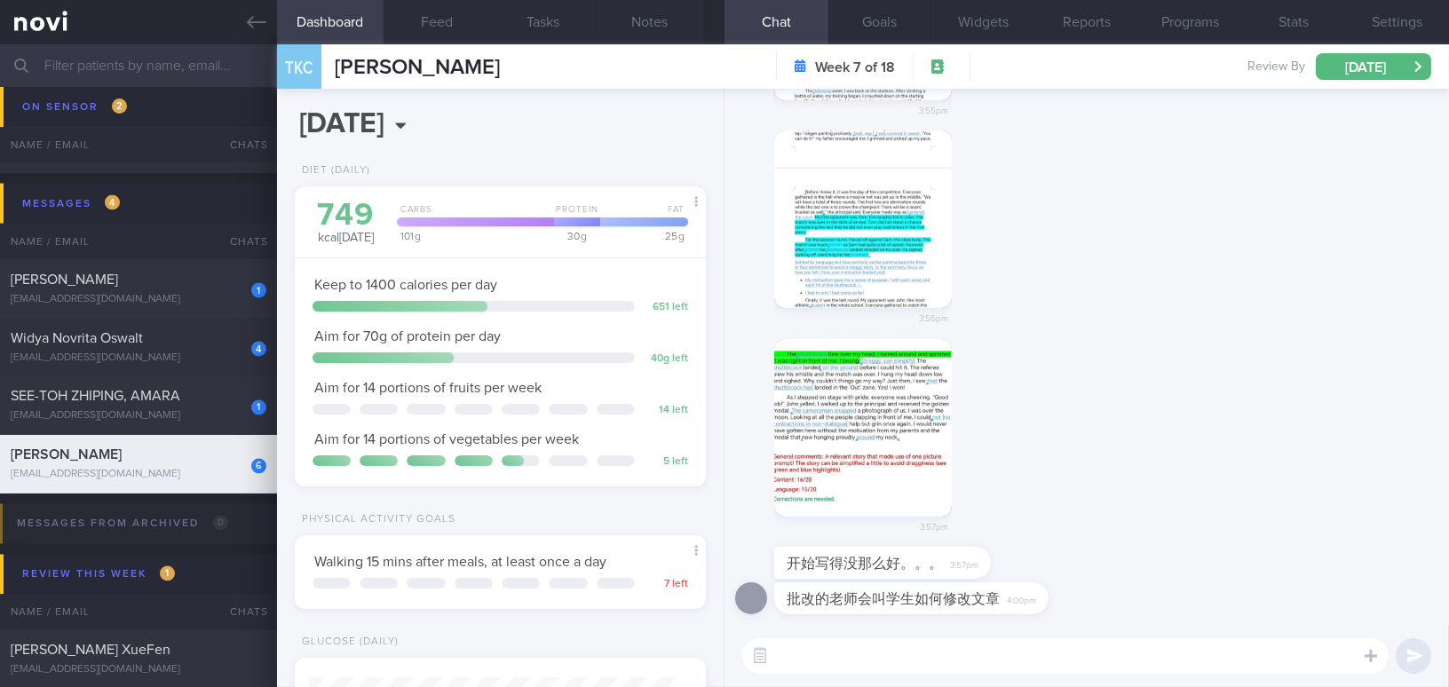
click at [915, 650] on textarea at bounding box center [1065, 656] width 646 height 36
type textarea "哇 已经很棒了咯！"
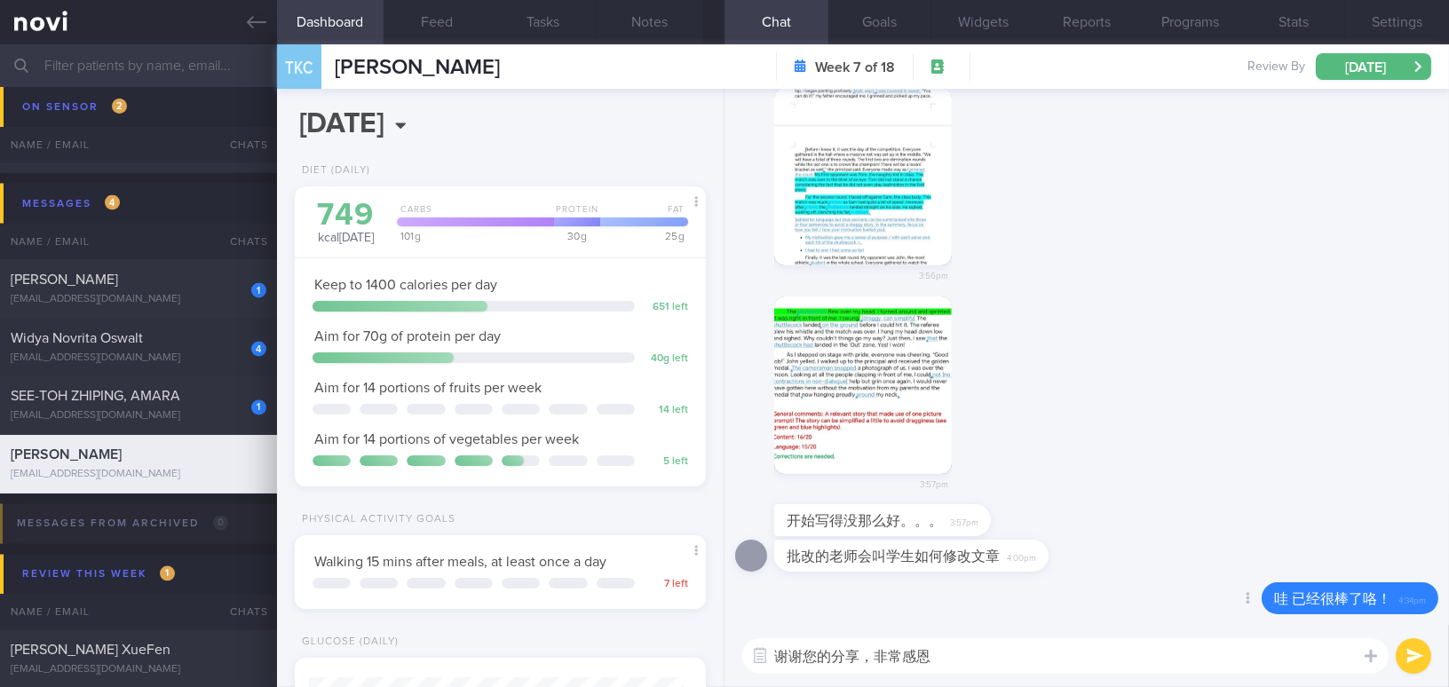
type textarea "谢谢您的分享，非常感恩。"
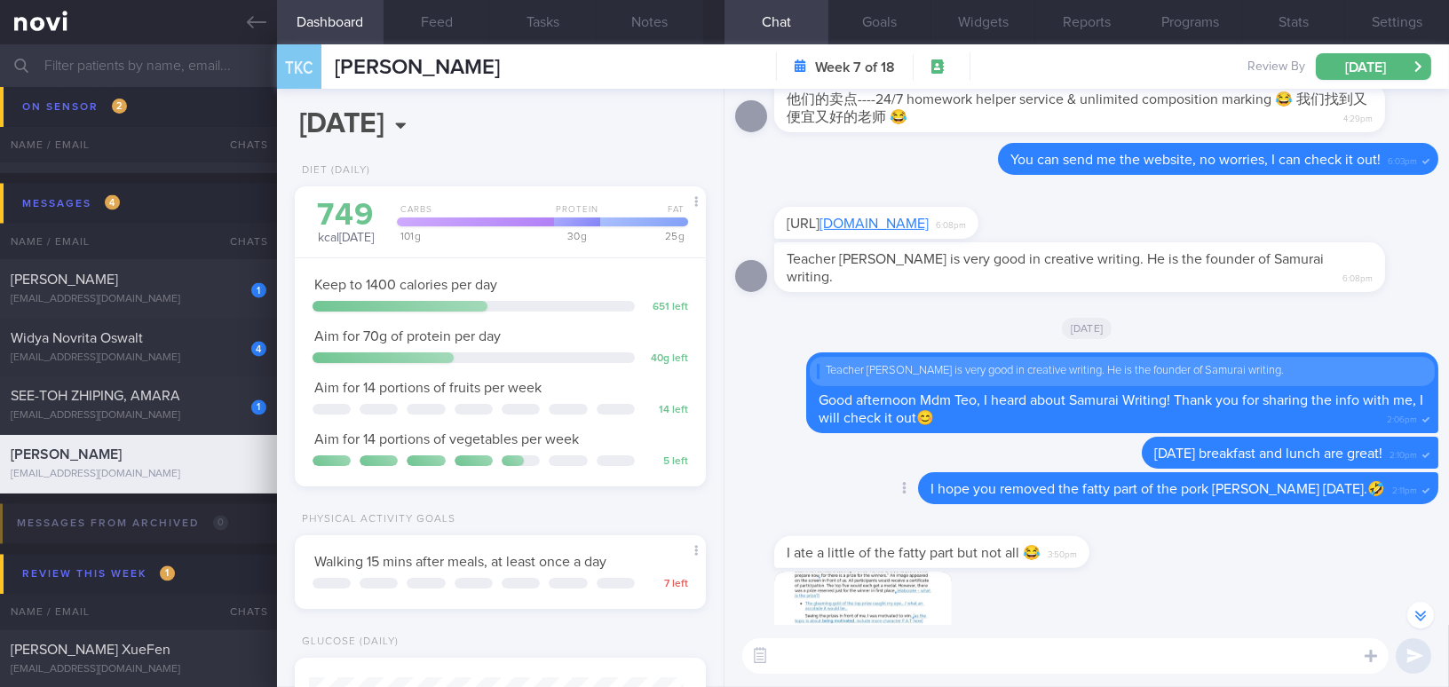
scroll to position [-322, 0]
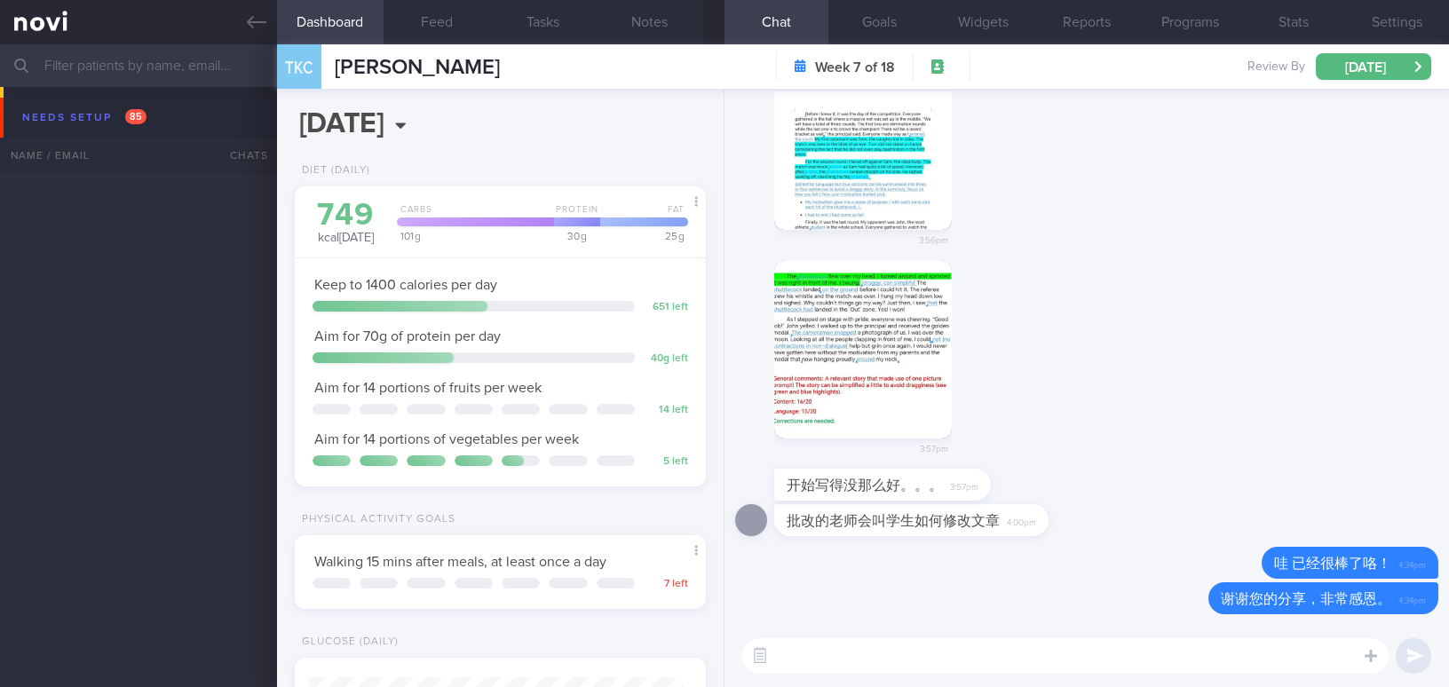
select select "7"
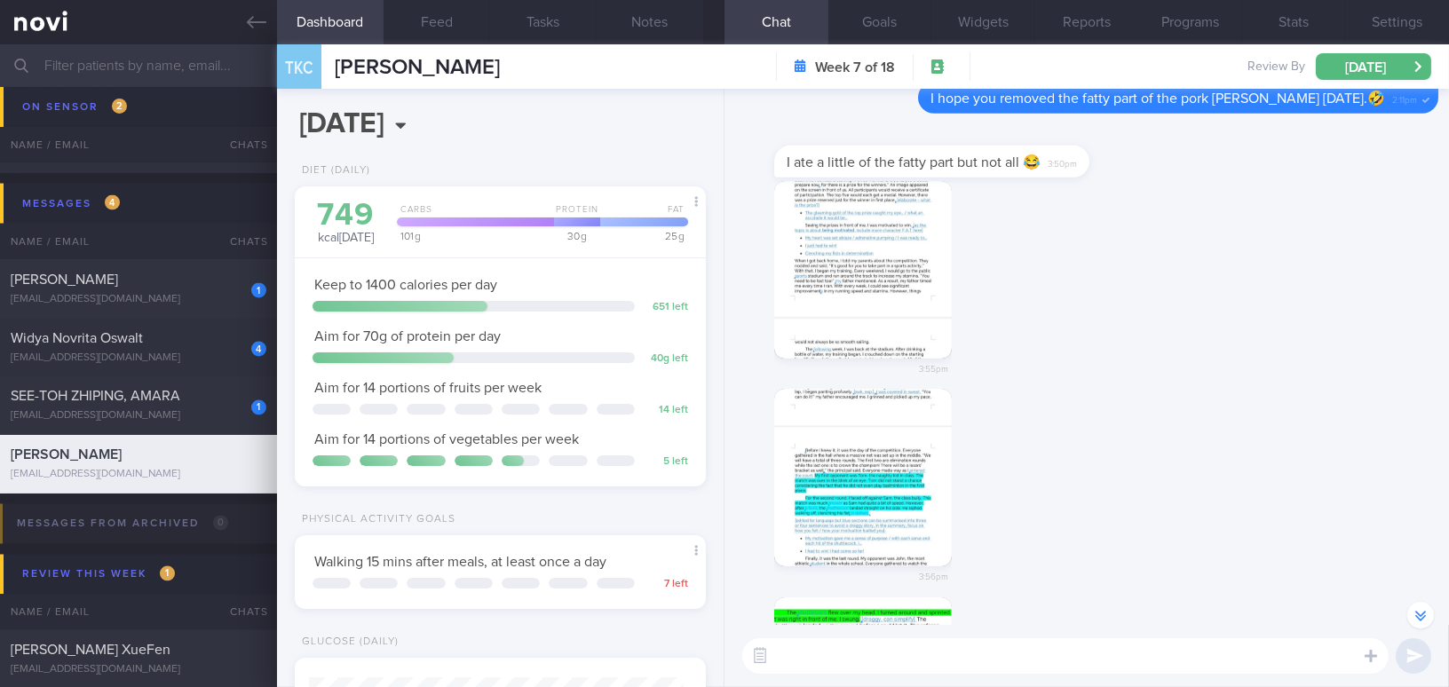
scroll to position [-321, 0]
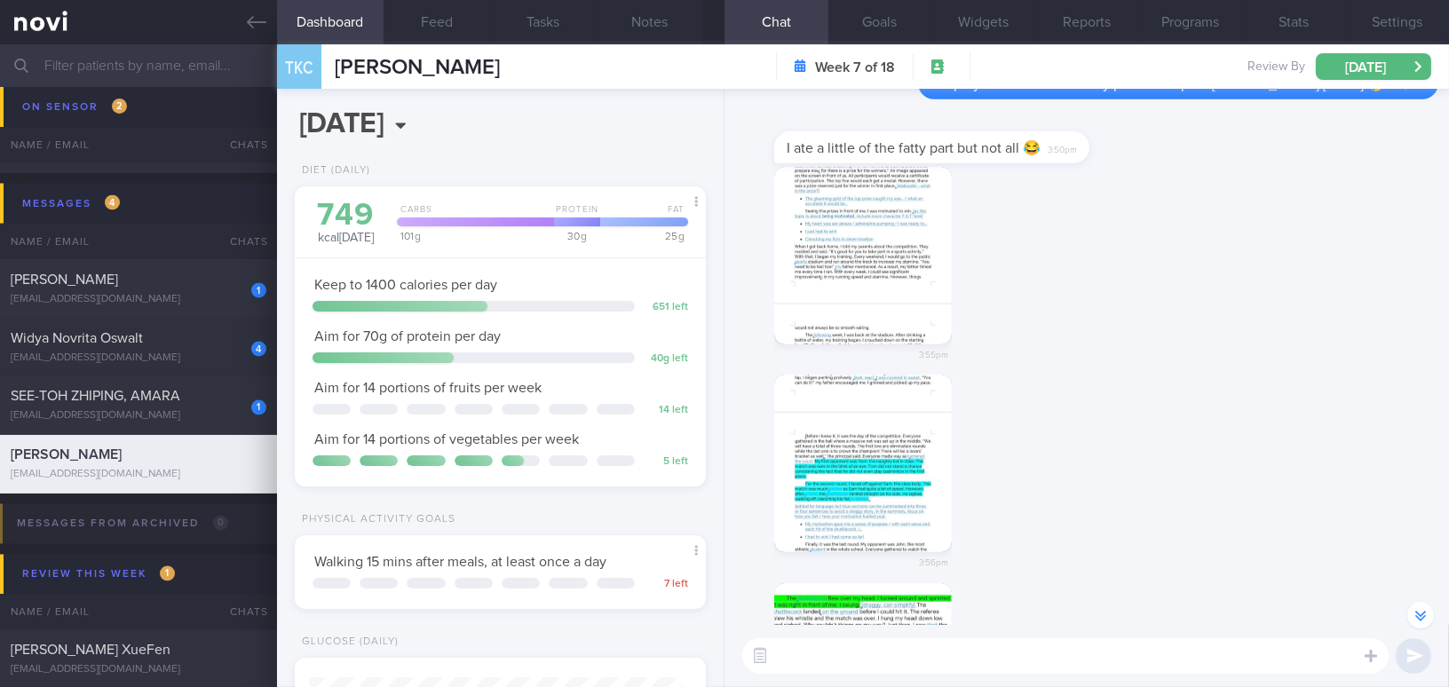
click at [855, 263] on button "button" at bounding box center [863, 256] width 178 height 178
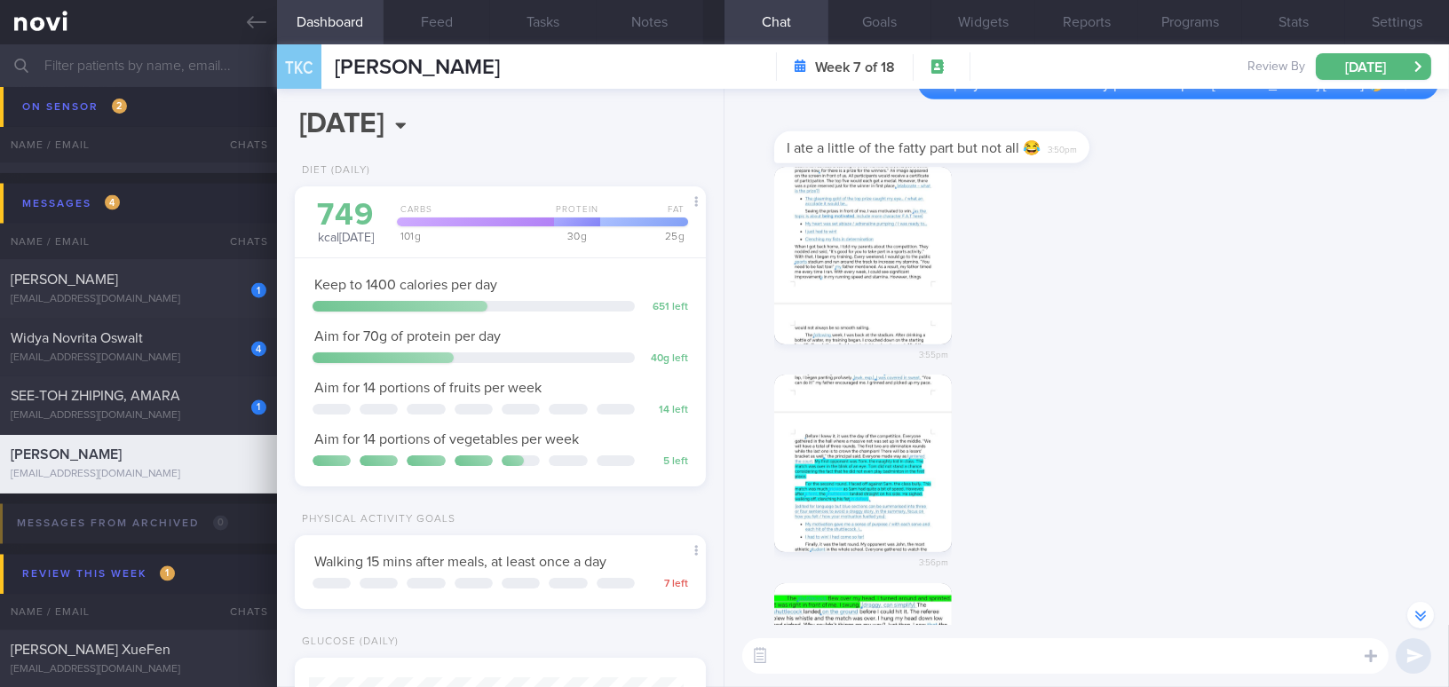
click at [868, 448] on button "button" at bounding box center [863, 464] width 178 height 178
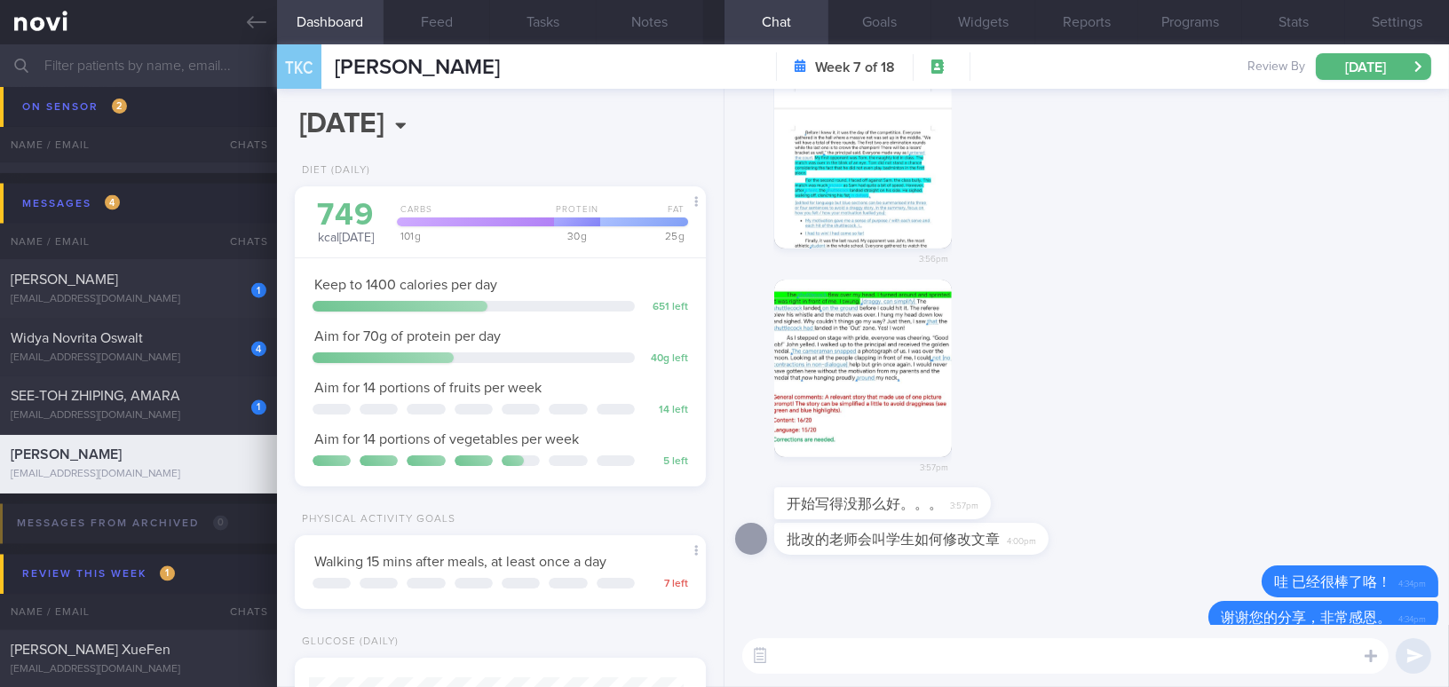
scroll to position [0, 0]
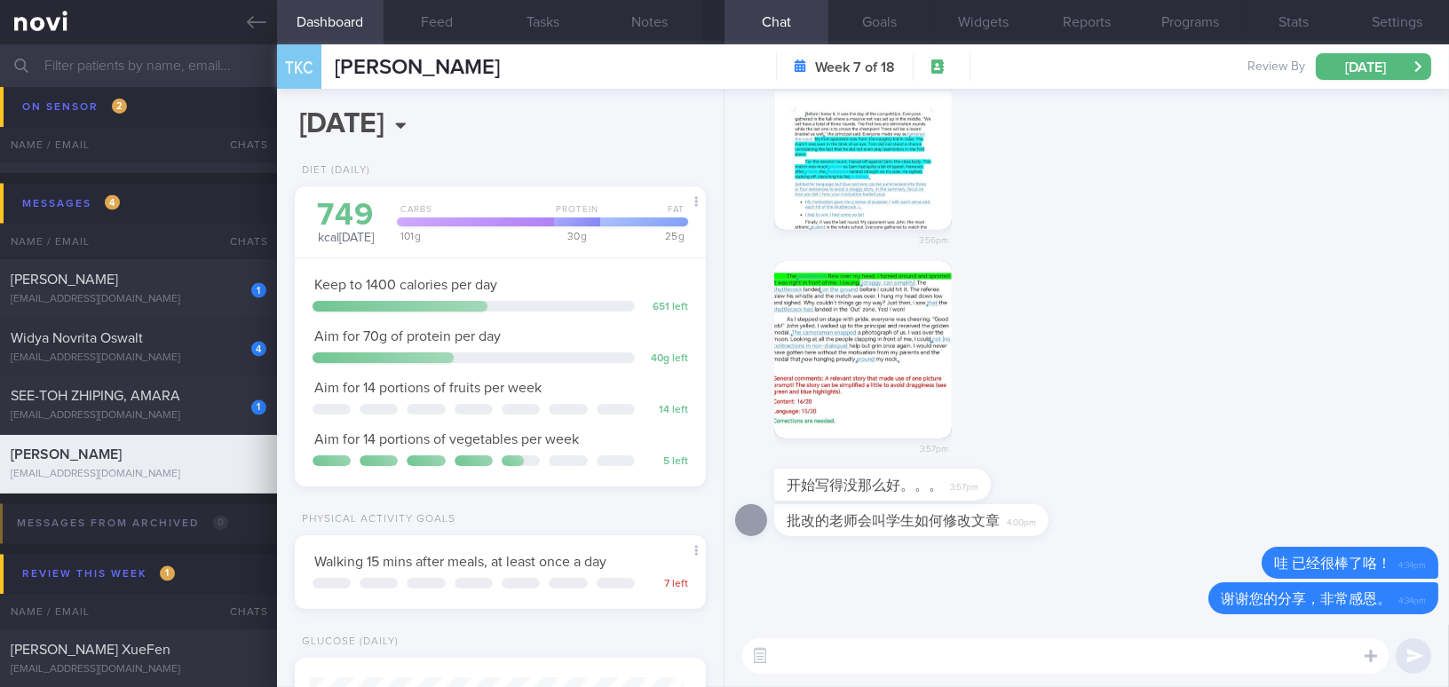
click at [836, 347] on button "button" at bounding box center [863, 350] width 178 height 178
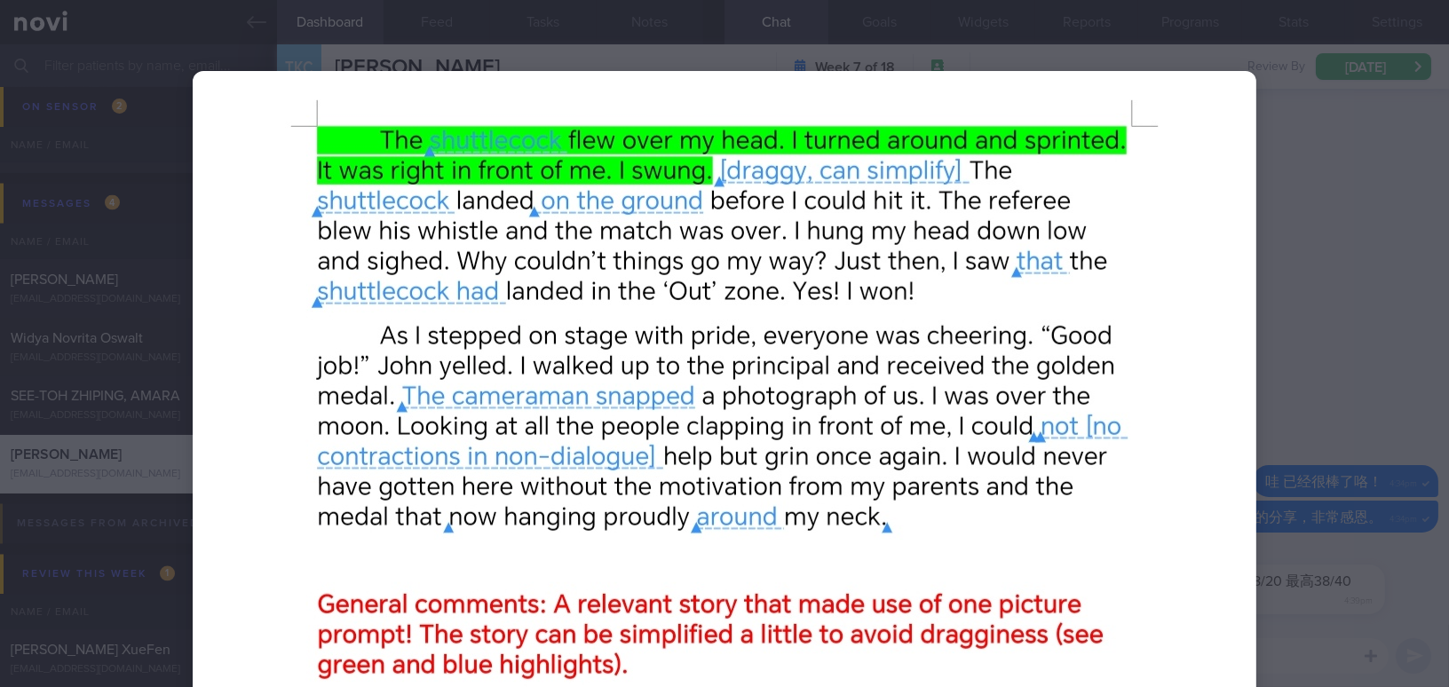
click at [845, 270] on img at bounding box center [725, 473] width 1064 height 805
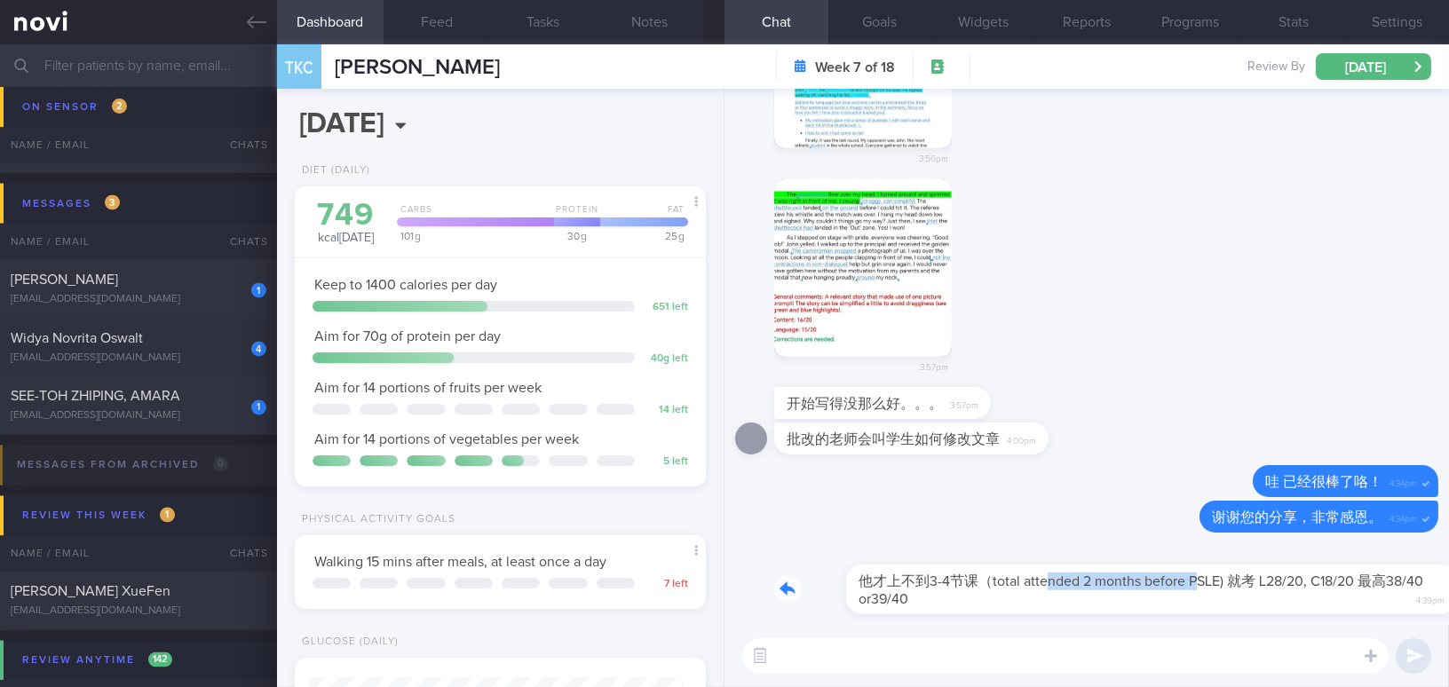
drag, startPoint x: 978, startPoint y: 572, endPoint x: 1124, endPoint y: 570, distance: 146.5
click at [1124, 570] on div "他才上不到3-4节课（total attended 2 months before PSLE) 就考 L28/20, C18/20 最高38/40 or39/…" at bounding box center [1106, 578] width 664 height 71
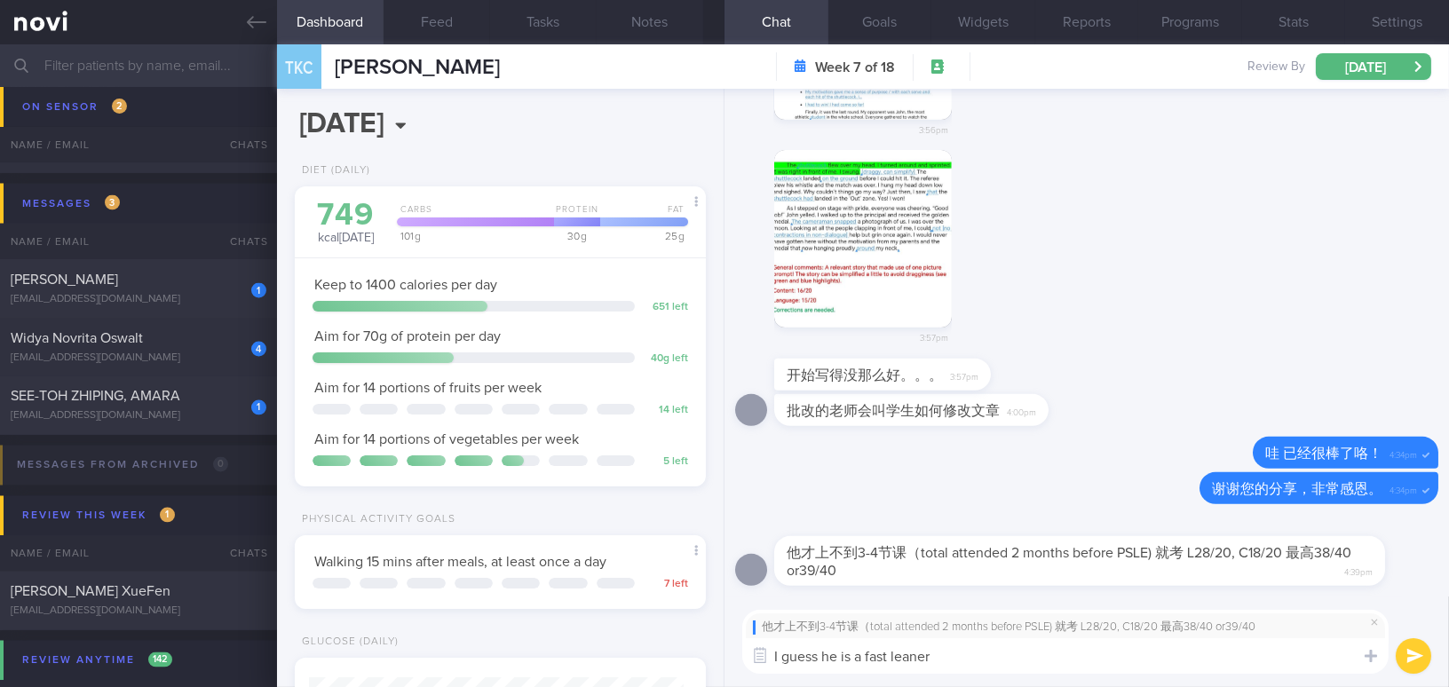
type textarea "I guess he is a fast leaner!"
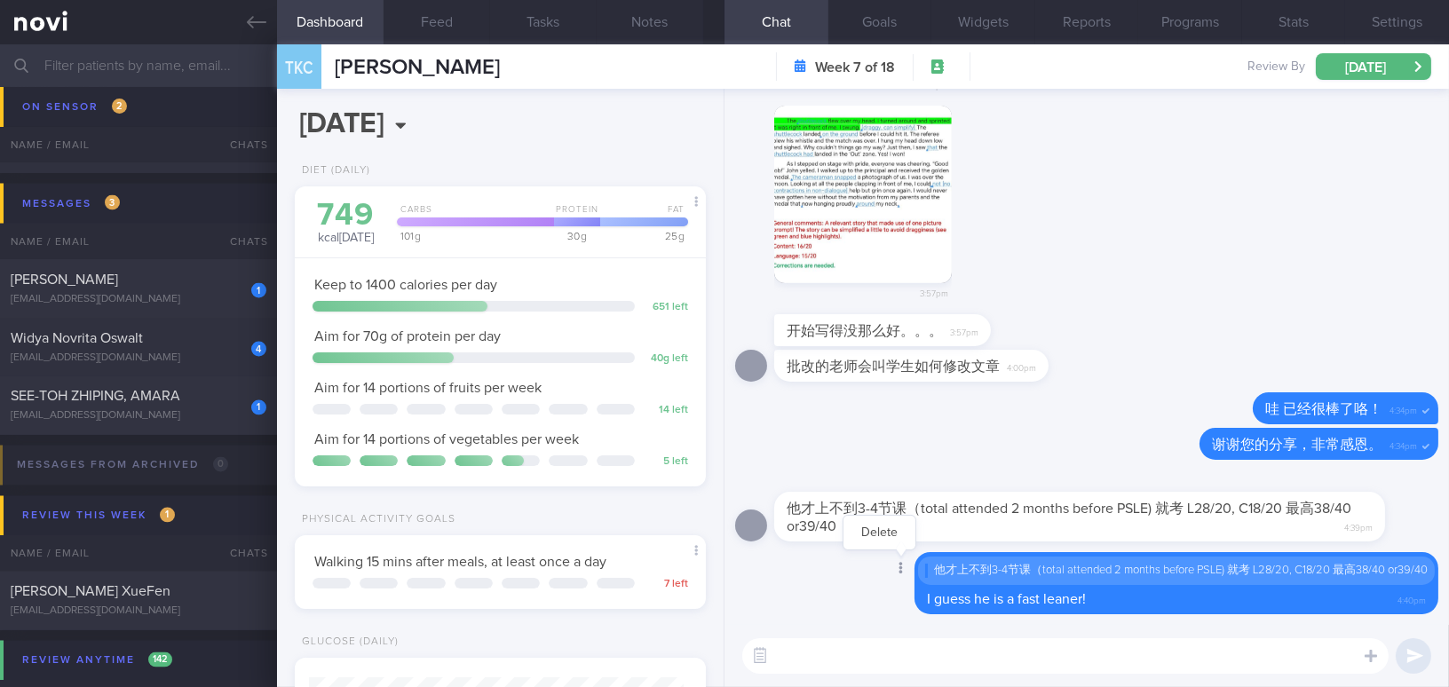
click at [891, 570] on div at bounding box center [900, 569] width 32 height 33
click at [866, 534] on button "Delete" at bounding box center [880, 532] width 72 height 27
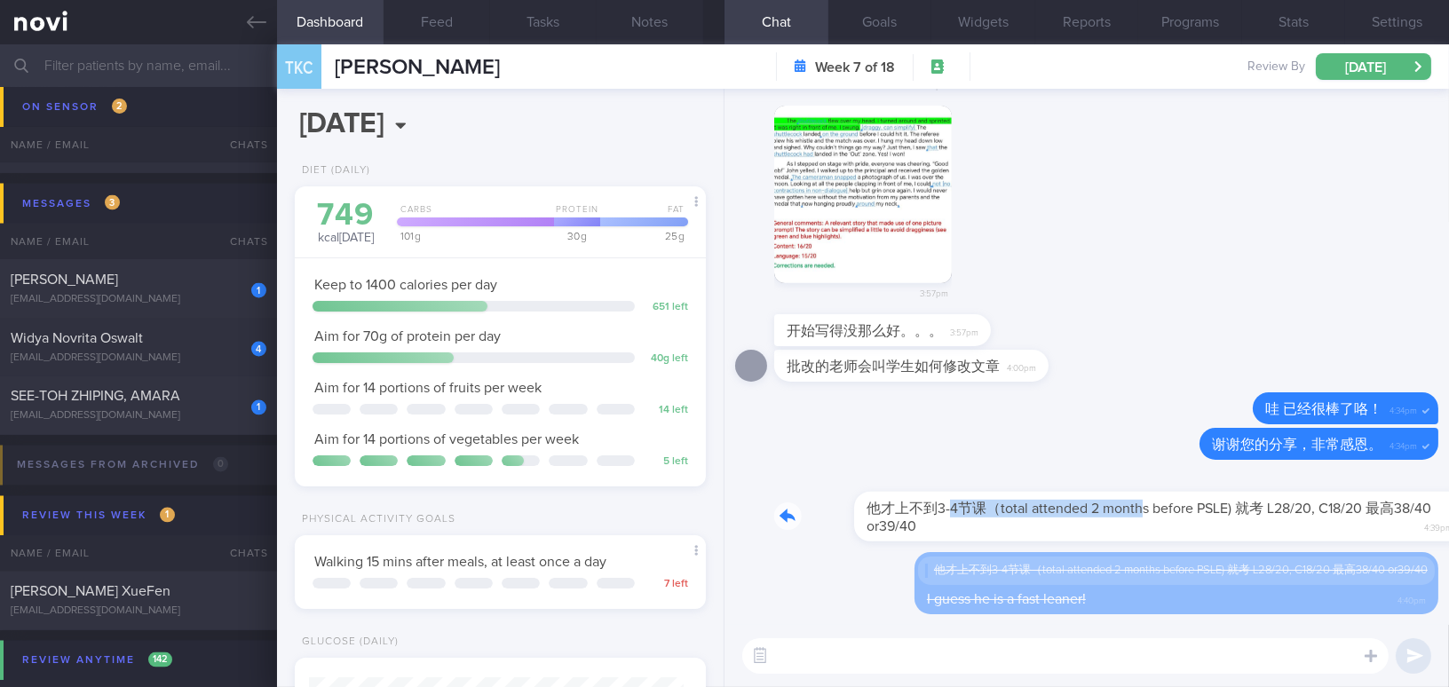
drag, startPoint x: 873, startPoint y: 497, endPoint x: 1058, endPoint y: 515, distance: 186.4
click at [1058, 515] on div "他才上不到3-4节课（total attended 2 months before PSLE) 就考 L28/20, C18/20 最高38/40 or39/…" at bounding box center [1106, 506] width 664 height 71
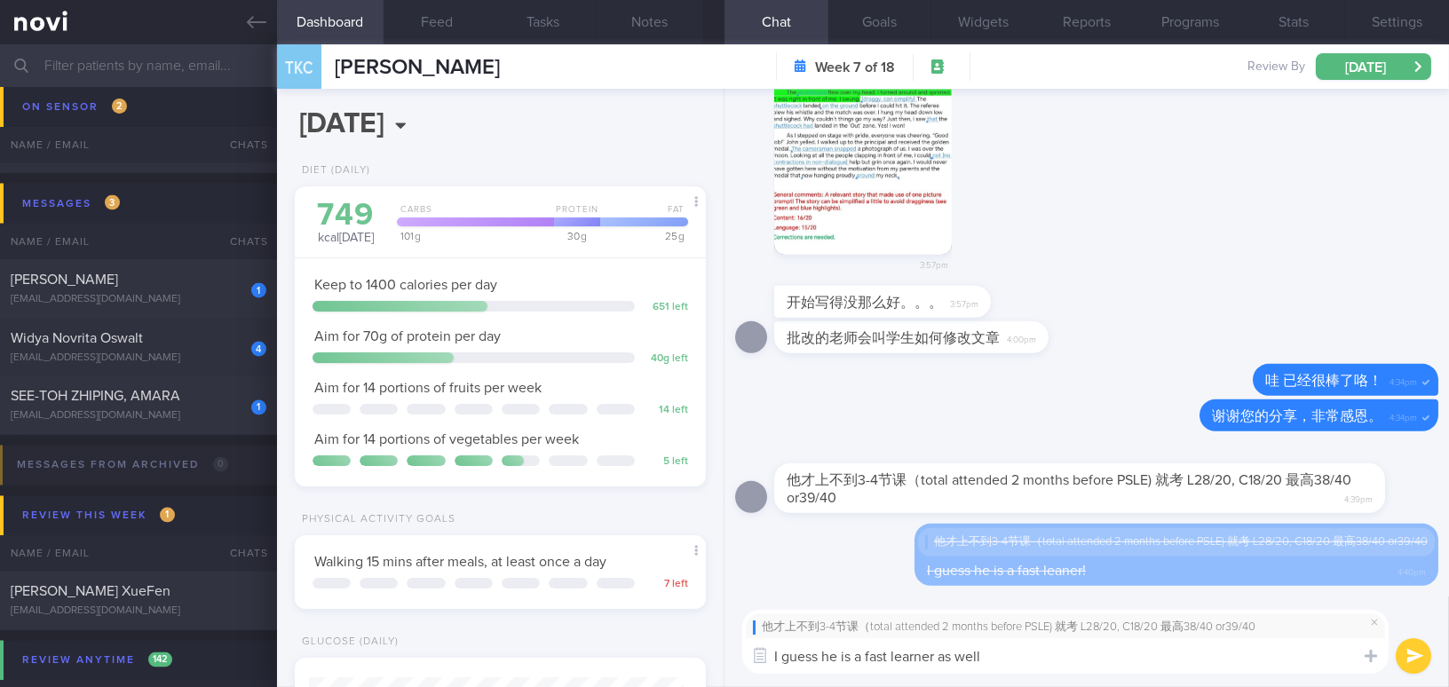
type textarea "I guess he is a fast learner as well!"
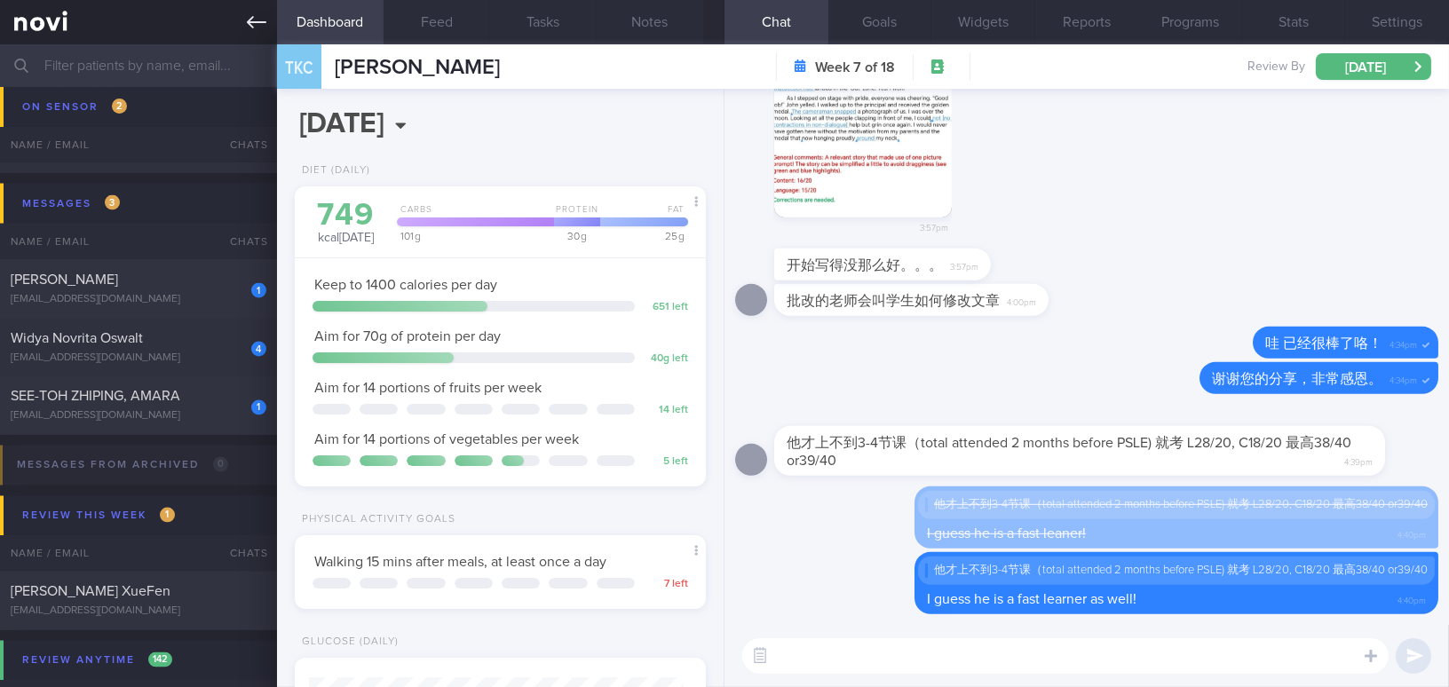
click at [255, 30] on icon at bounding box center [257, 22] width 20 height 20
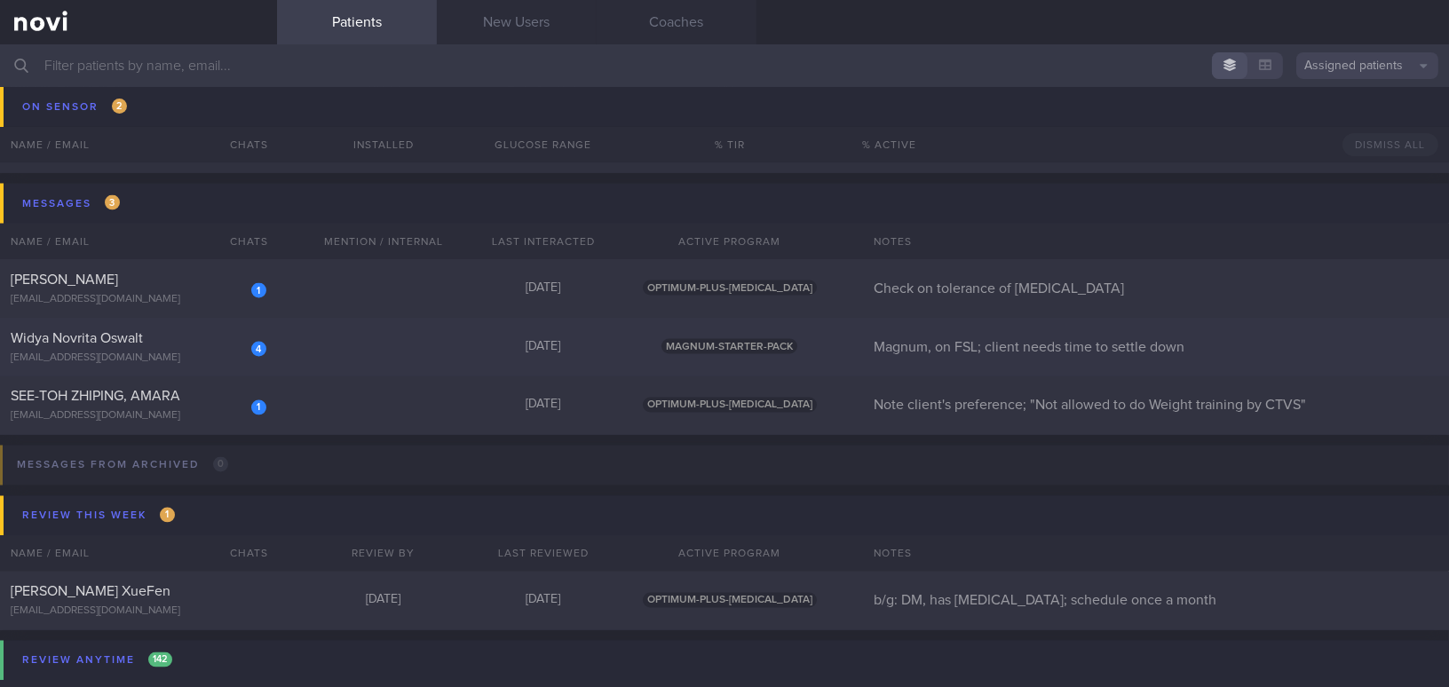
click at [175, 342] on div "Widya Novrita Oswalt" at bounding box center [136, 338] width 251 height 18
select select "7"
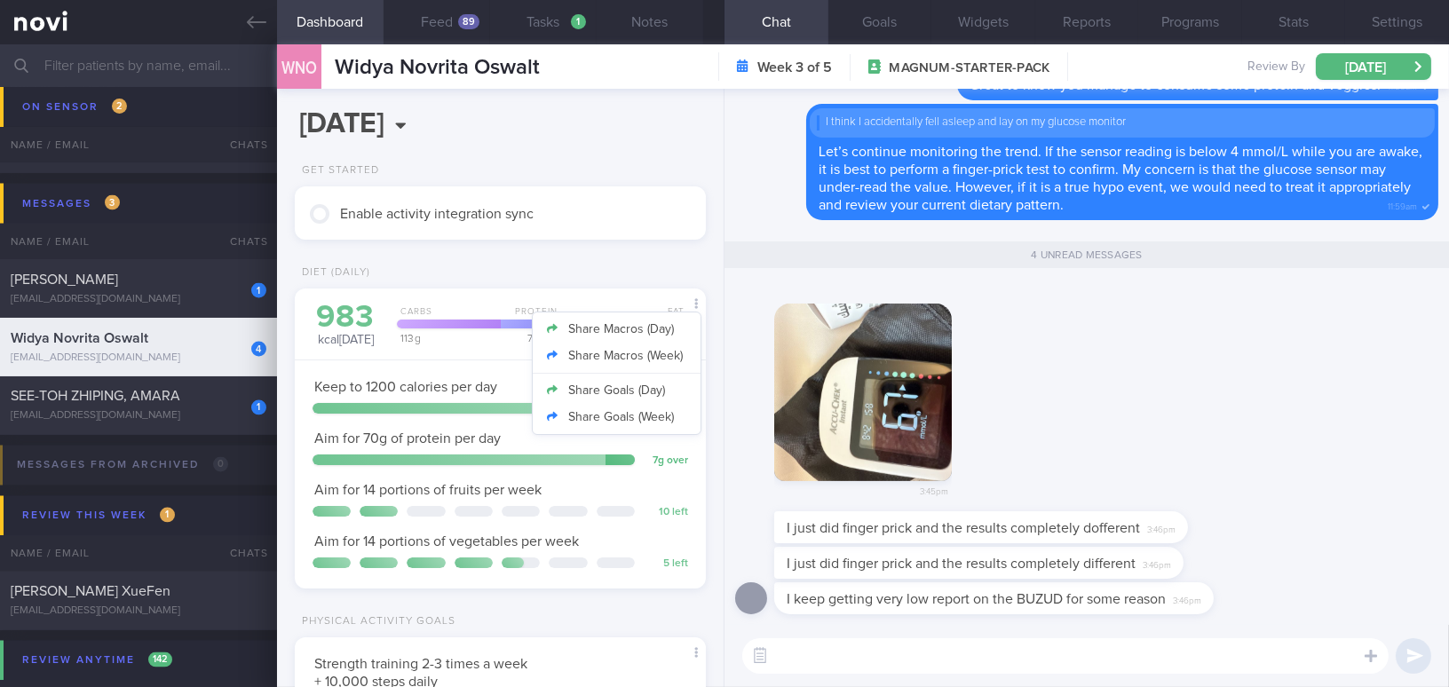
scroll to position [187, 374]
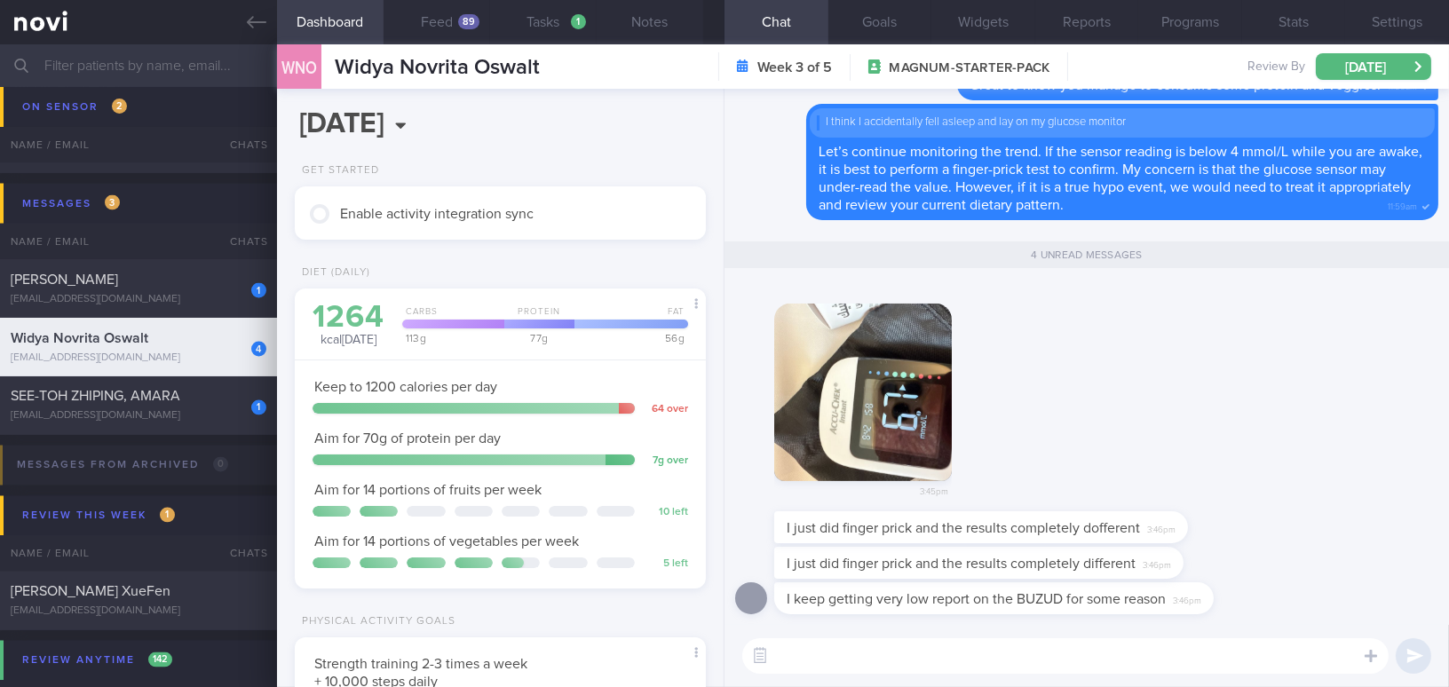
click at [900, 664] on textarea at bounding box center [1065, 656] width 646 height 36
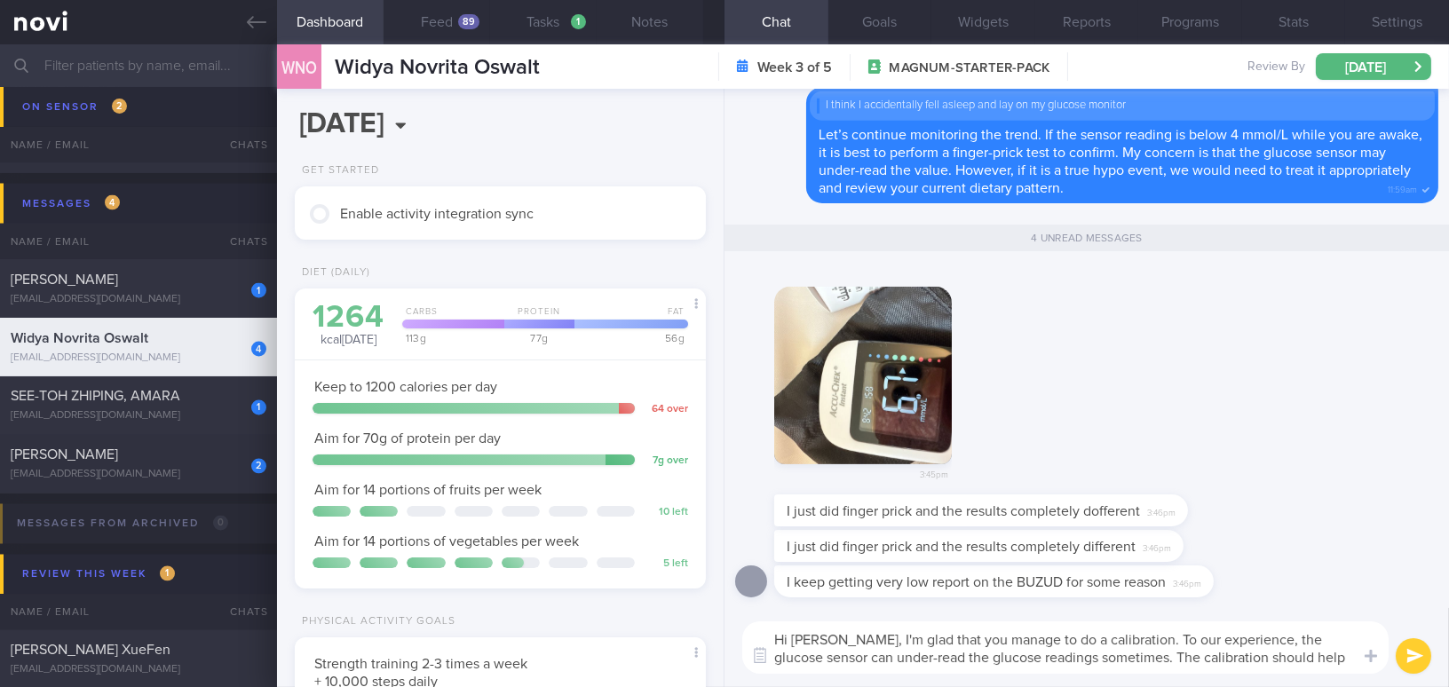
scroll to position [0, 0]
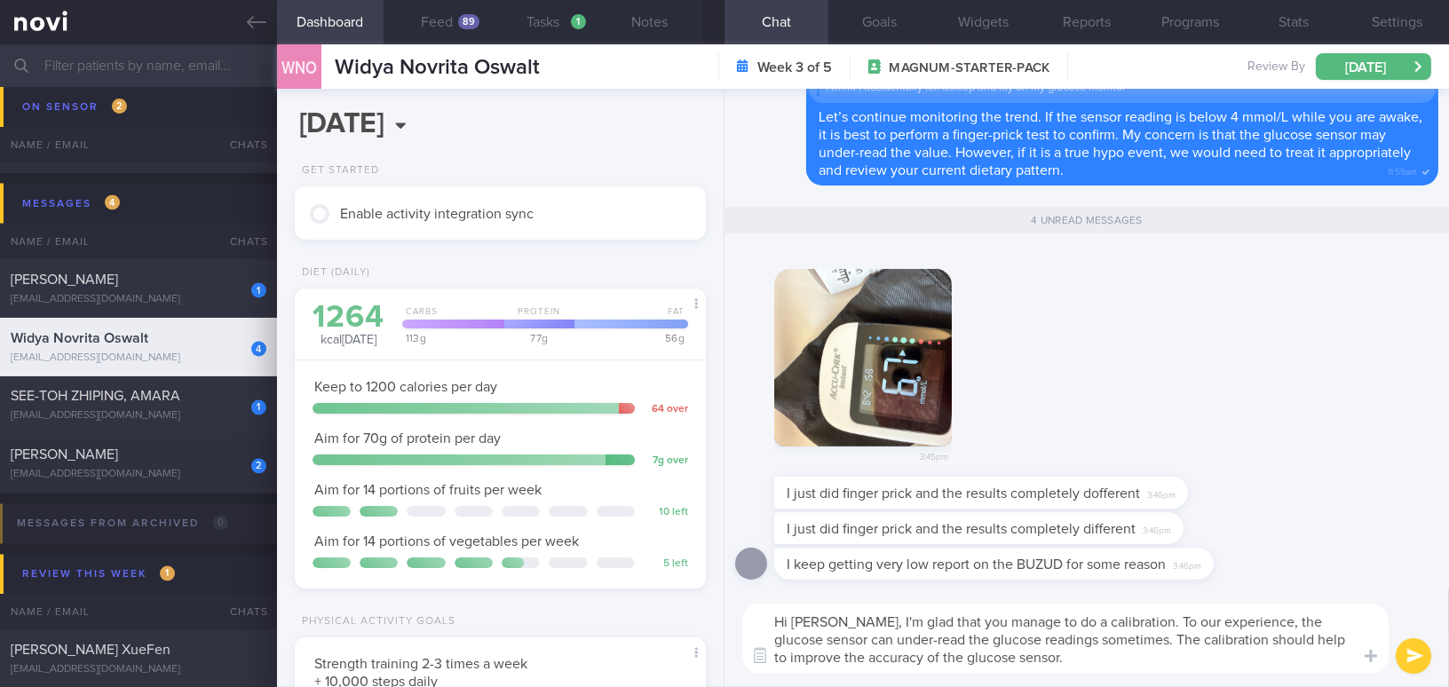
drag, startPoint x: 837, startPoint y: 622, endPoint x: 994, endPoint y: 670, distance: 163.7
click at [994, 670] on textarea "Hi Widya, I'm glad that you manage to do a calibration. To our experience, the …" at bounding box center [1065, 639] width 646 height 70
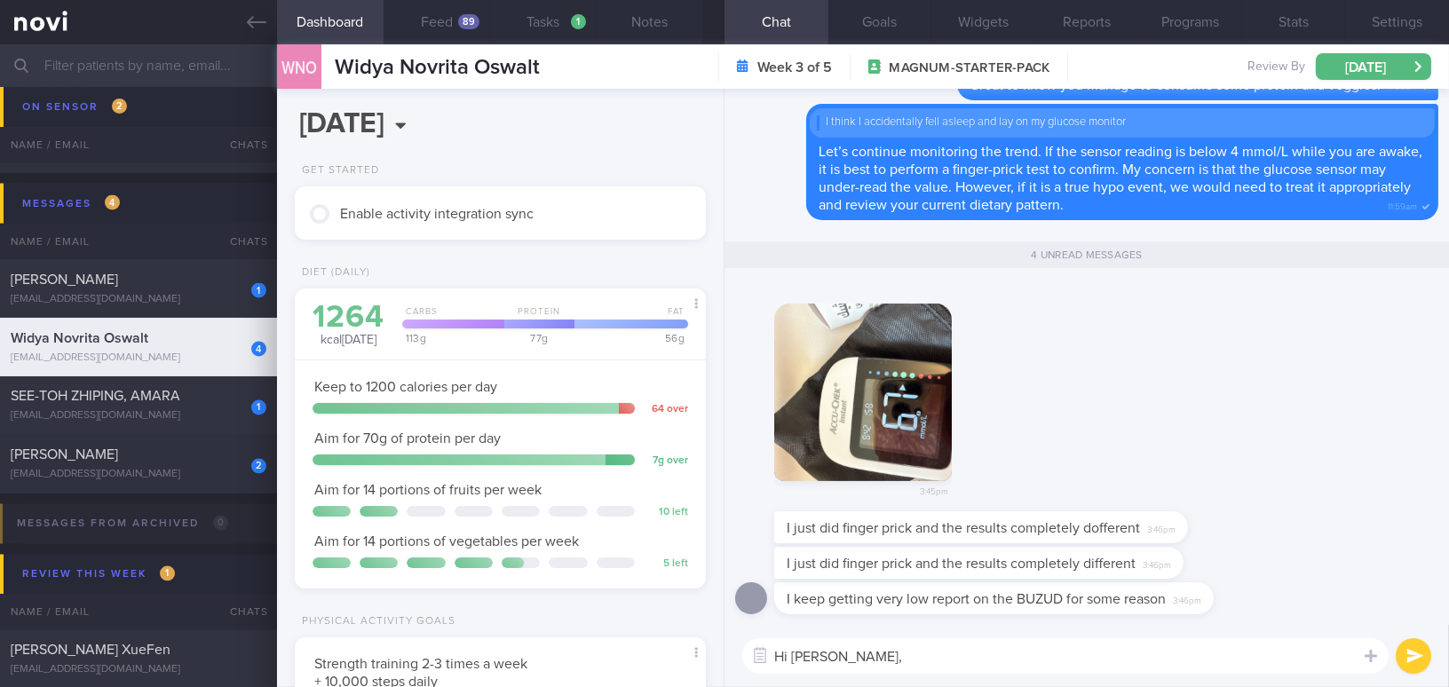
paste textarea "I’m glad you managed to do a calibration. In our experience, the glucose sensor…"
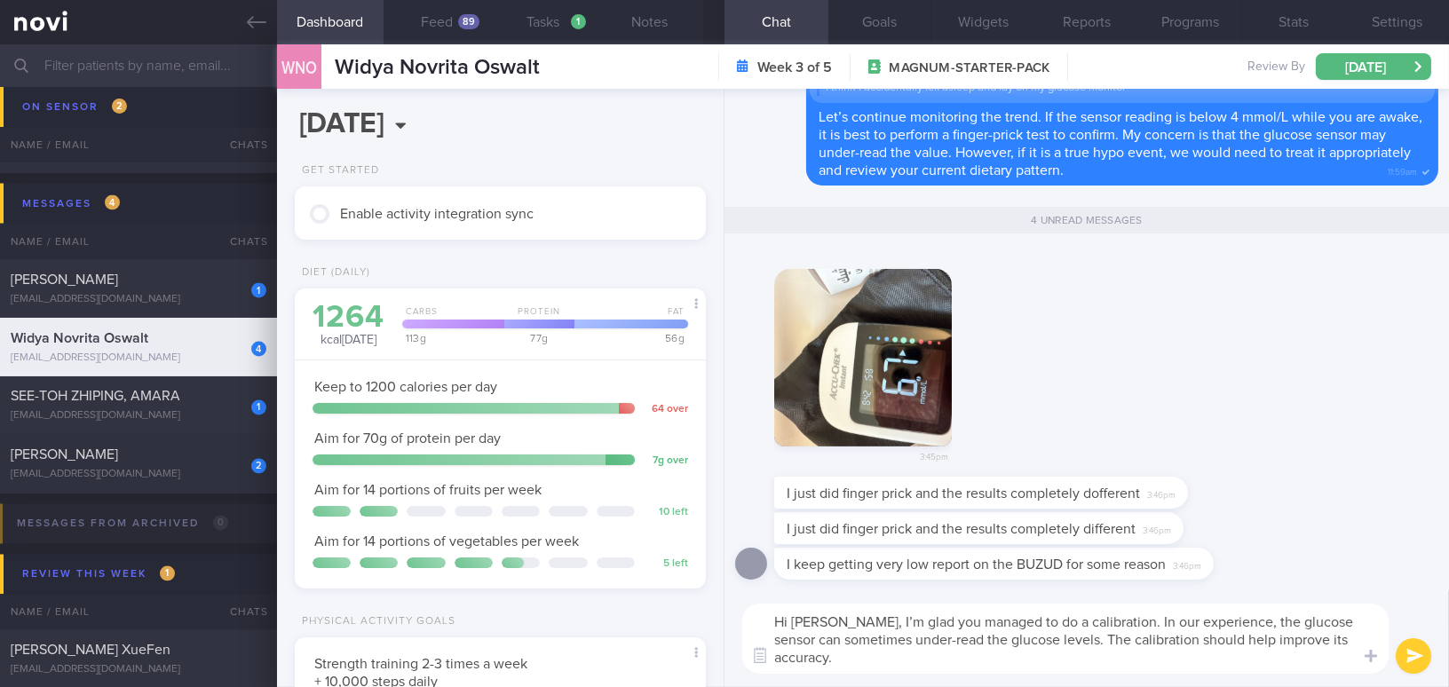
type textarea "Hi Widya, I’m glad you managed to do a calibration. In our experience, the gluc…"
click at [1414, 656] on button "submit" at bounding box center [1414, 656] width 36 height 36
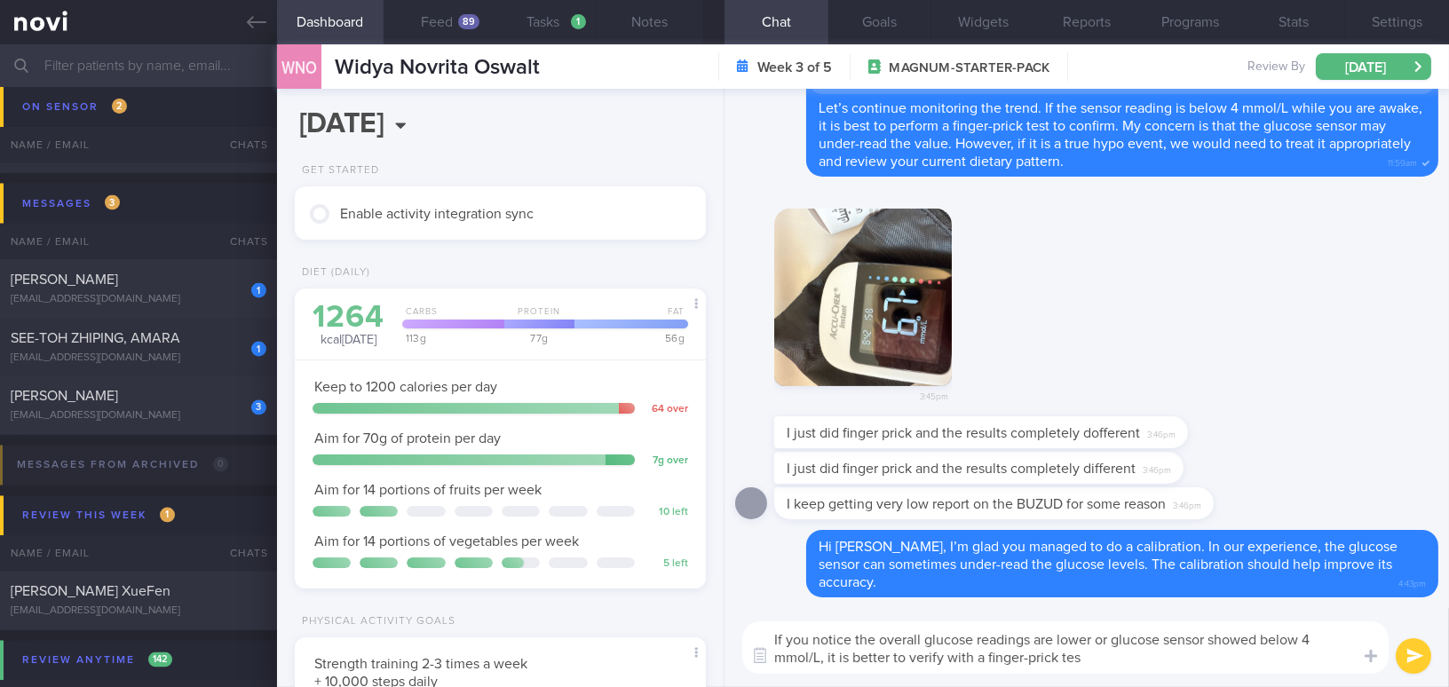
type textarea "If you notice the overall glucose readings are lower or glucose sensor showed b…"
drag, startPoint x: 1103, startPoint y: 656, endPoint x: 712, endPoint y: 631, distance: 391.5
click at [712, 631] on div "Dashboard Feed 89 Tasks 1 Notes Chat Goals Widgets Reports Programs Stats Setti…" at bounding box center [863, 365] width 1172 height 643
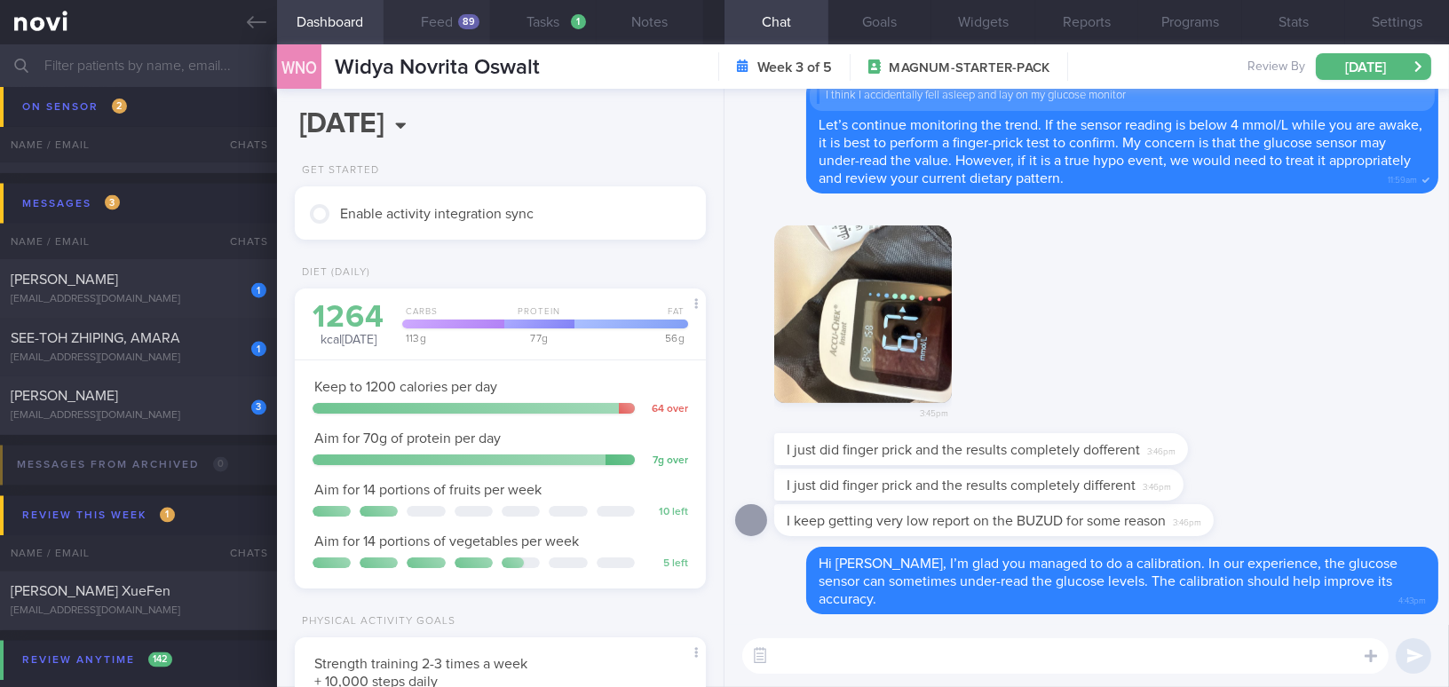
click at [431, 17] on button "Feed 89" at bounding box center [437, 22] width 107 height 44
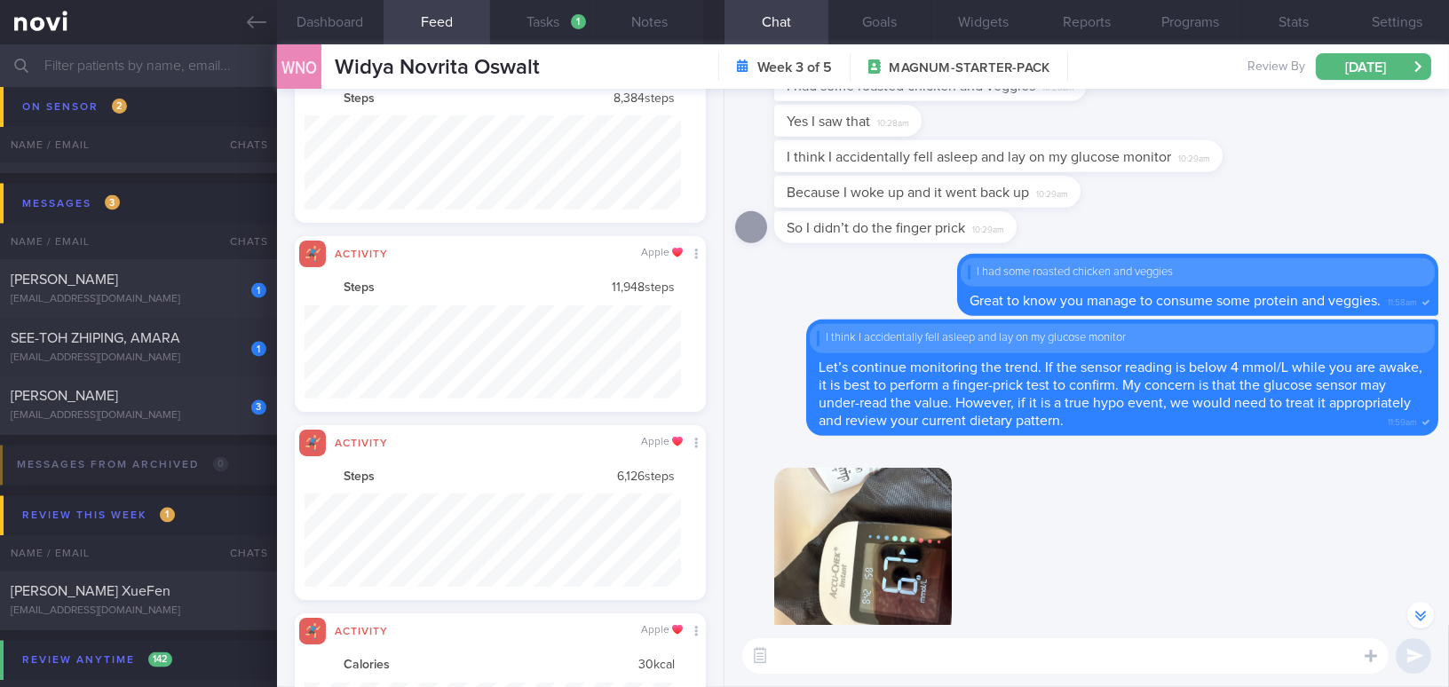
scroll to position [94, 376]
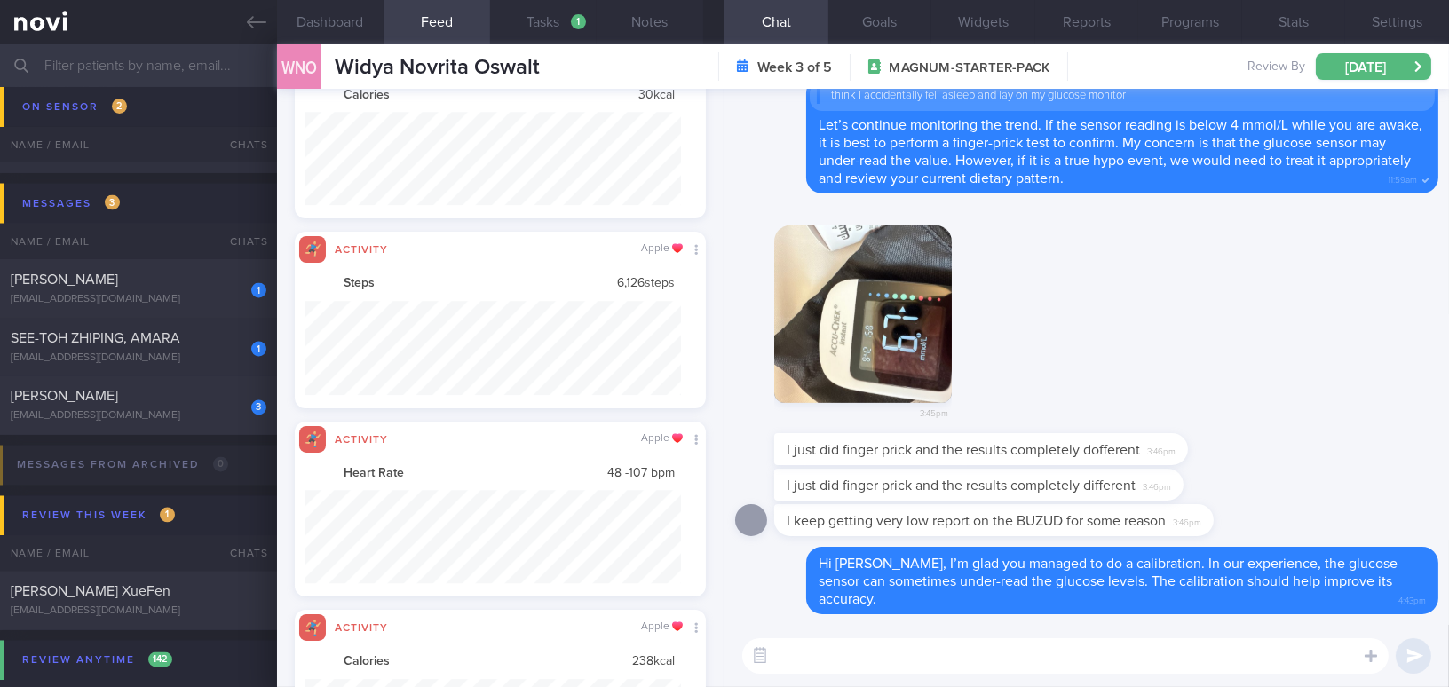
click at [838, 660] on textarea at bounding box center [1065, 656] width 646 height 36
click at [194, 288] on div "Wei Fa" at bounding box center [136, 280] width 251 height 18
type input "Check on tolerance of Wegovy"
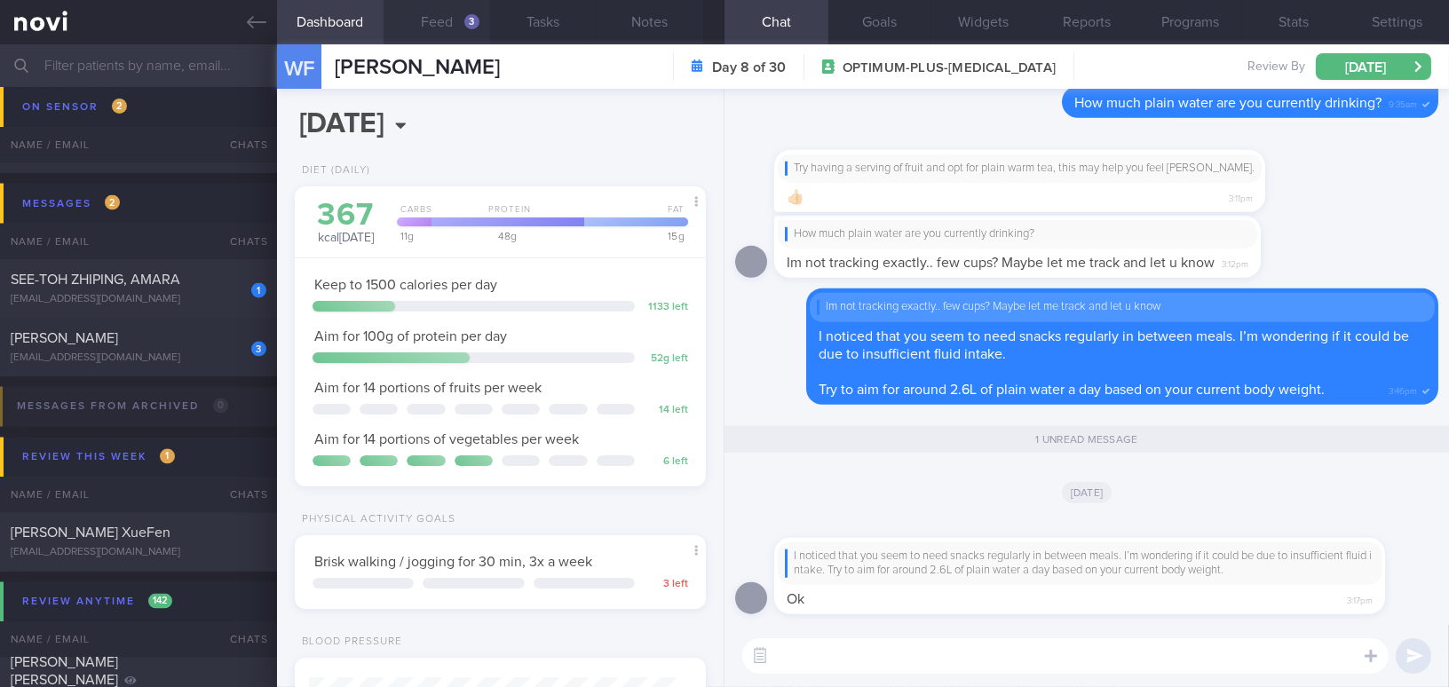
click at [429, 25] on button "Feed 3" at bounding box center [437, 22] width 107 height 44
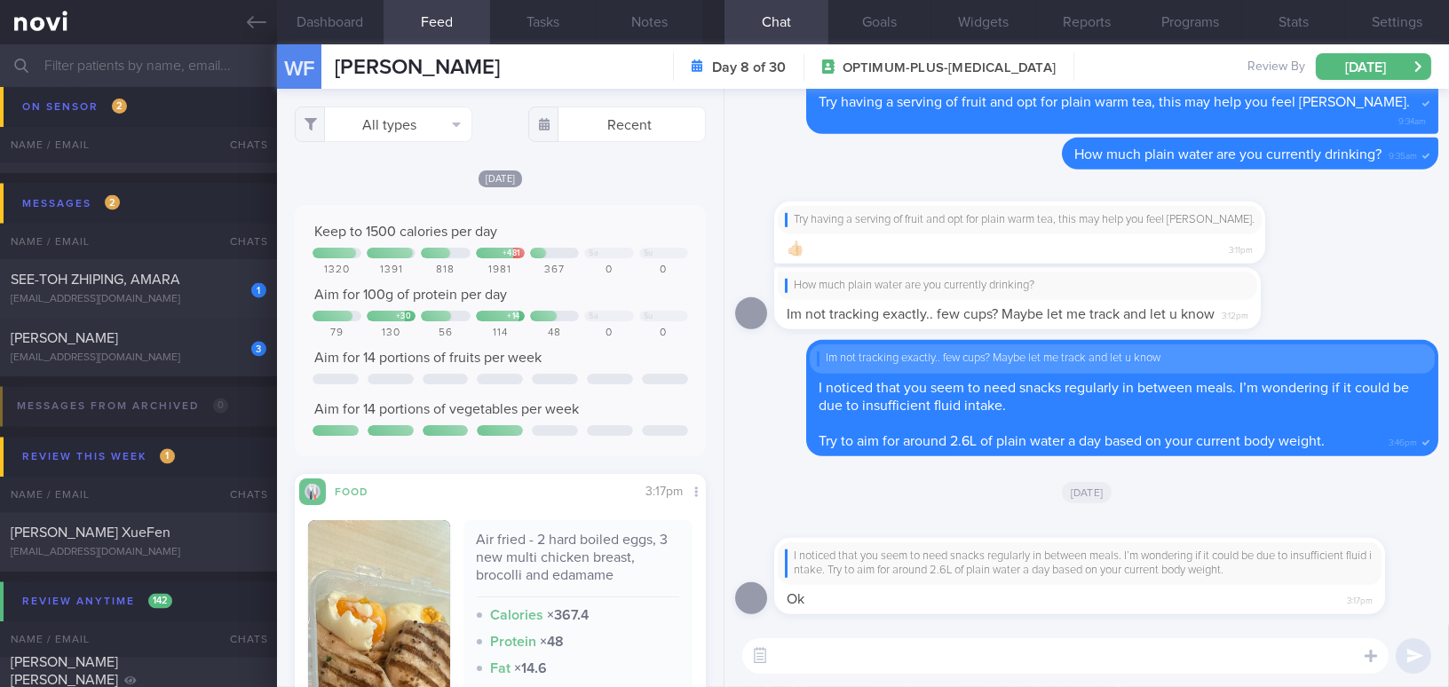
click at [866, 672] on textarea at bounding box center [1065, 656] width 646 height 36
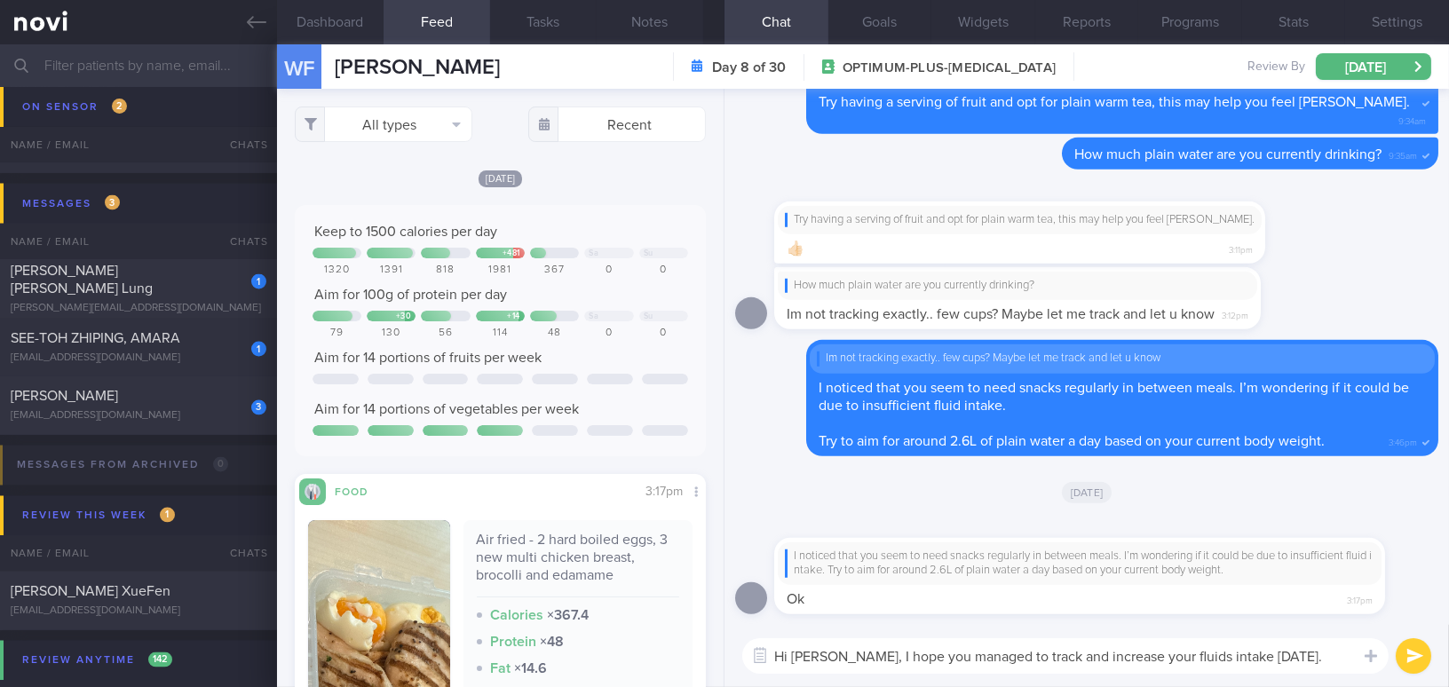
drag, startPoint x: 1137, startPoint y: 656, endPoint x: 1176, endPoint y: 635, distance: 43.7
click at [1171, 660] on textarea "Hi Wei Fa, I hope you managed to track and increase your fluids intake today." at bounding box center [1065, 656] width 646 height 36
type textarea "Hi Wei Fa, I hope you managed to track and increase your plain water intake tod…"
click at [1418, 654] on button "submit" at bounding box center [1414, 656] width 36 height 36
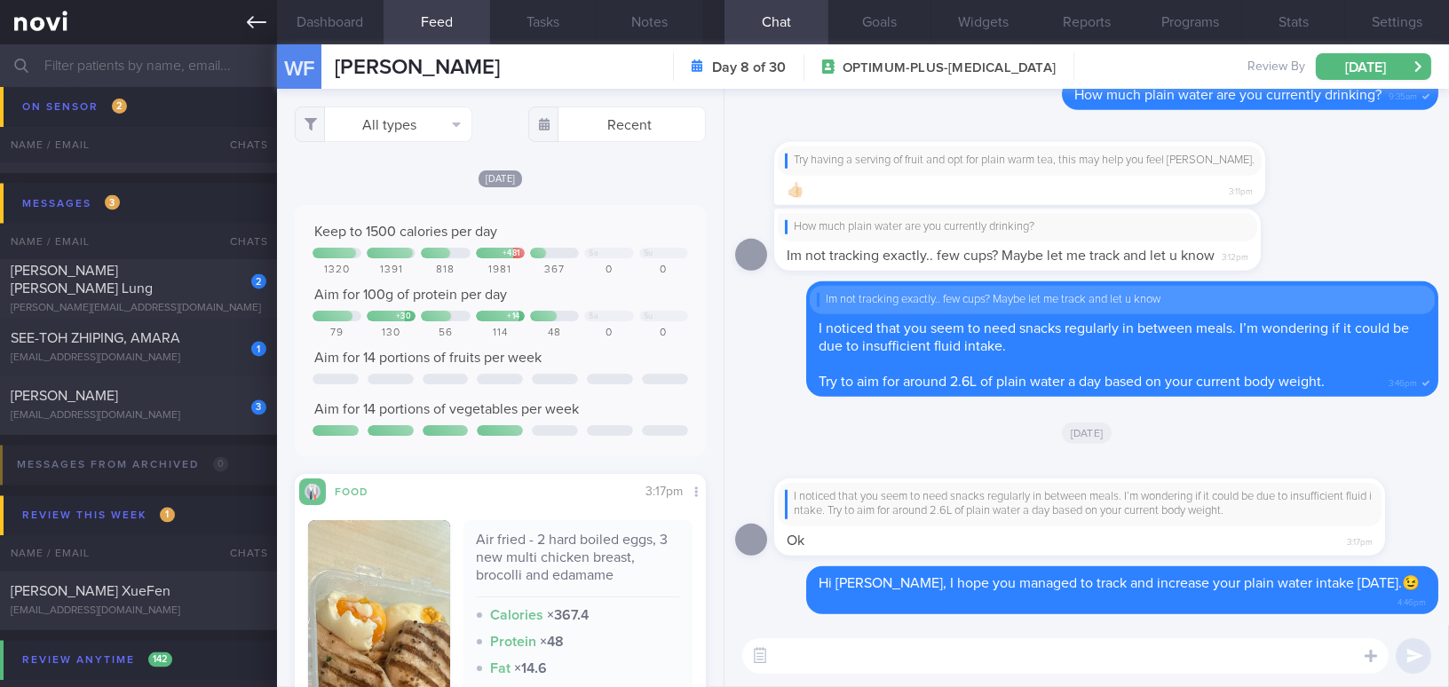
click at [250, 37] on link at bounding box center [138, 22] width 277 height 44
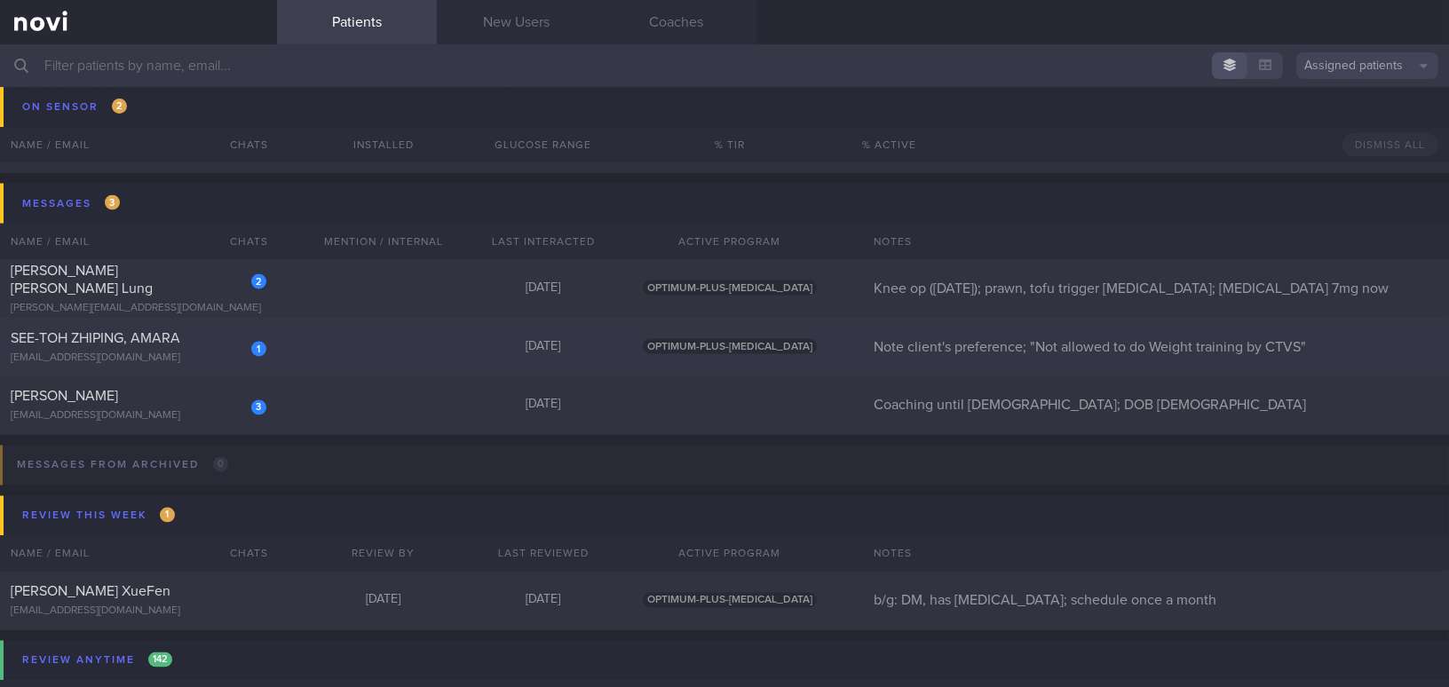
click at [125, 344] on span "SEE-TOH ZHIPING, AMARA" at bounding box center [96, 338] width 170 height 14
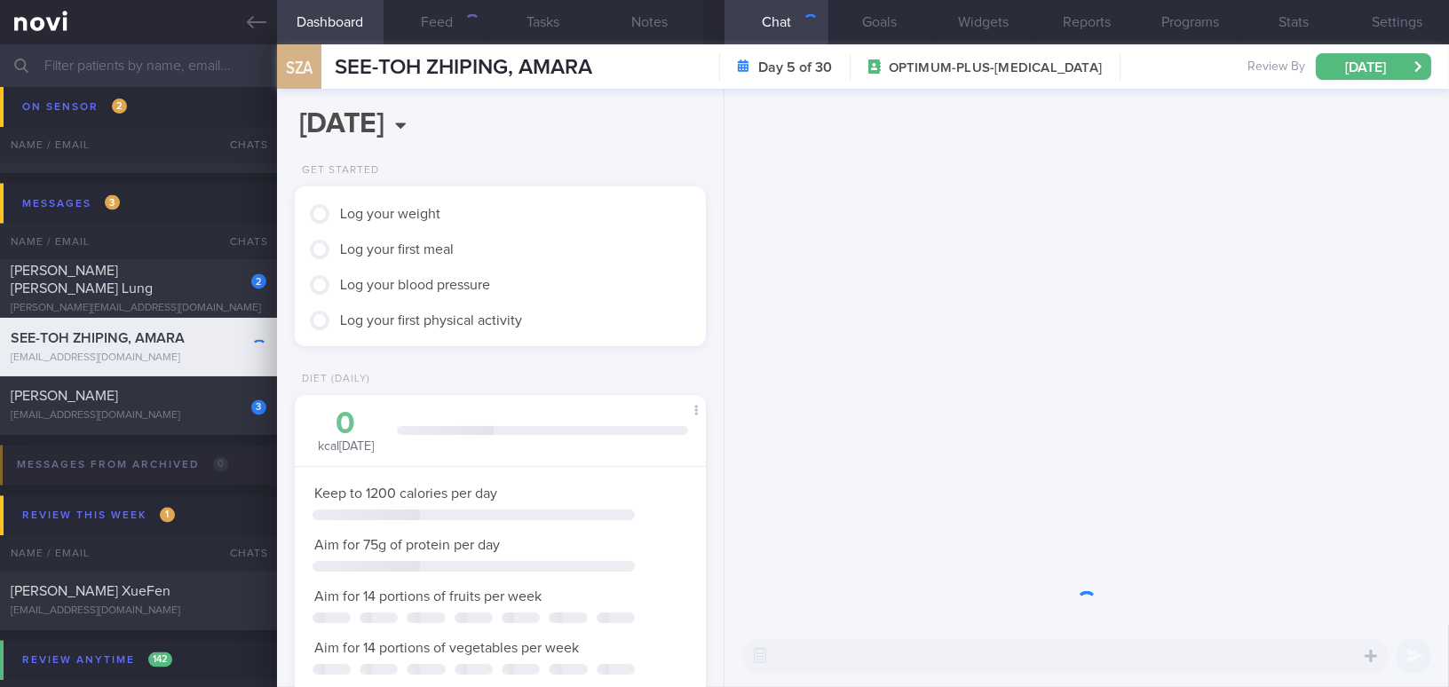
scroll to position [183, 367]
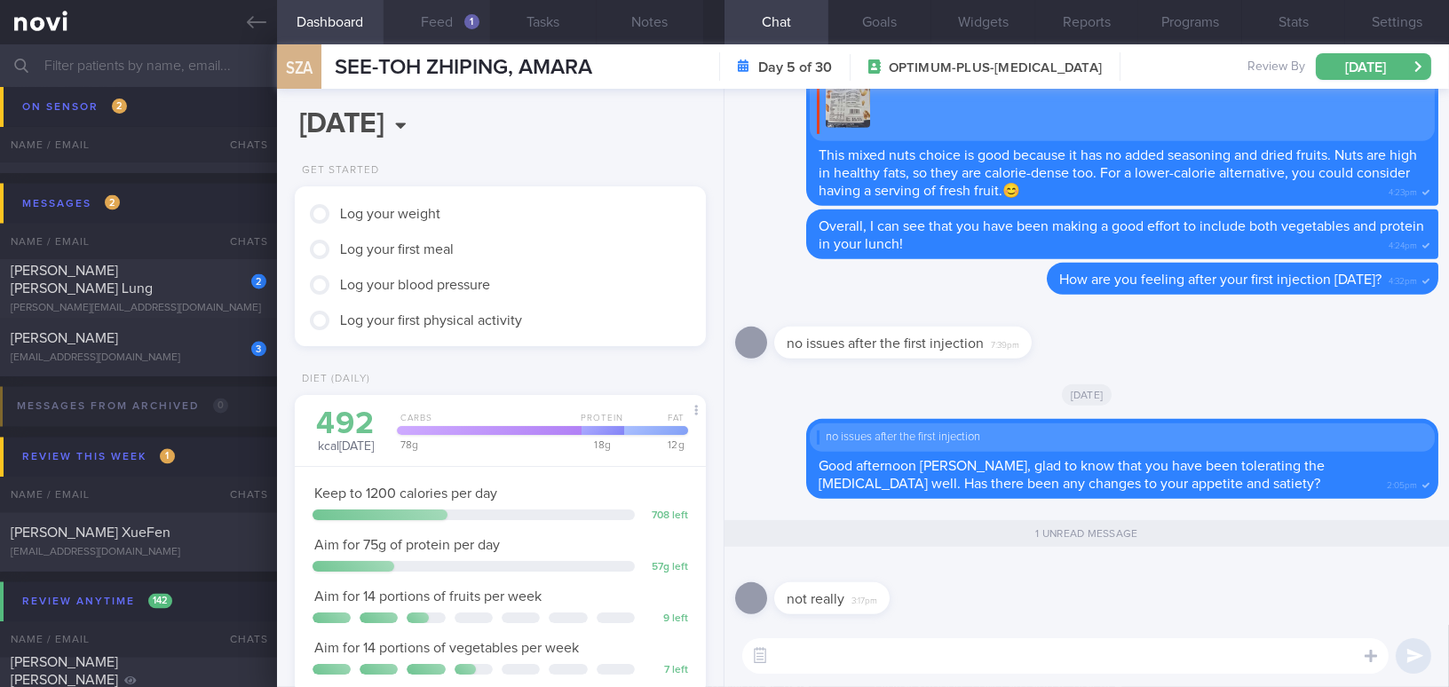
click at [448, 14] on button "Feed 1" at bounding box center [437, 22] width 107 height 44
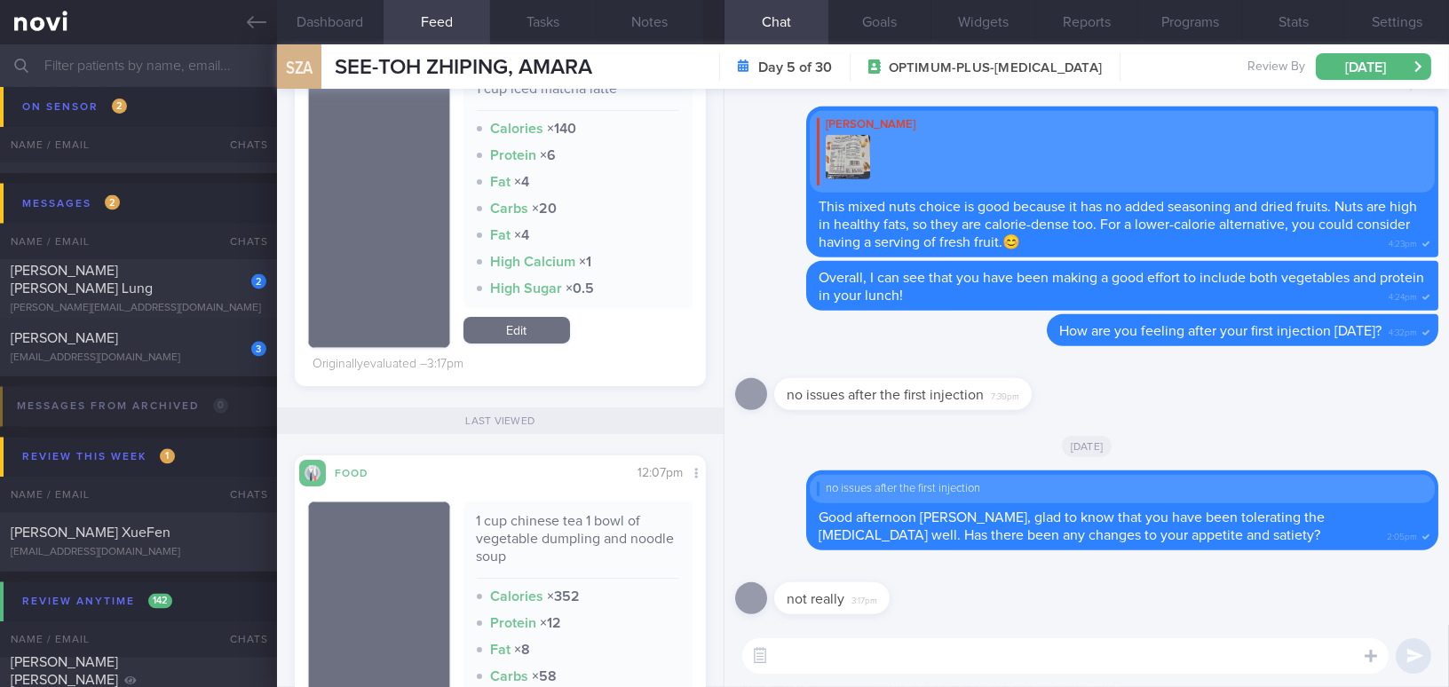
scroll to position [484, 0]
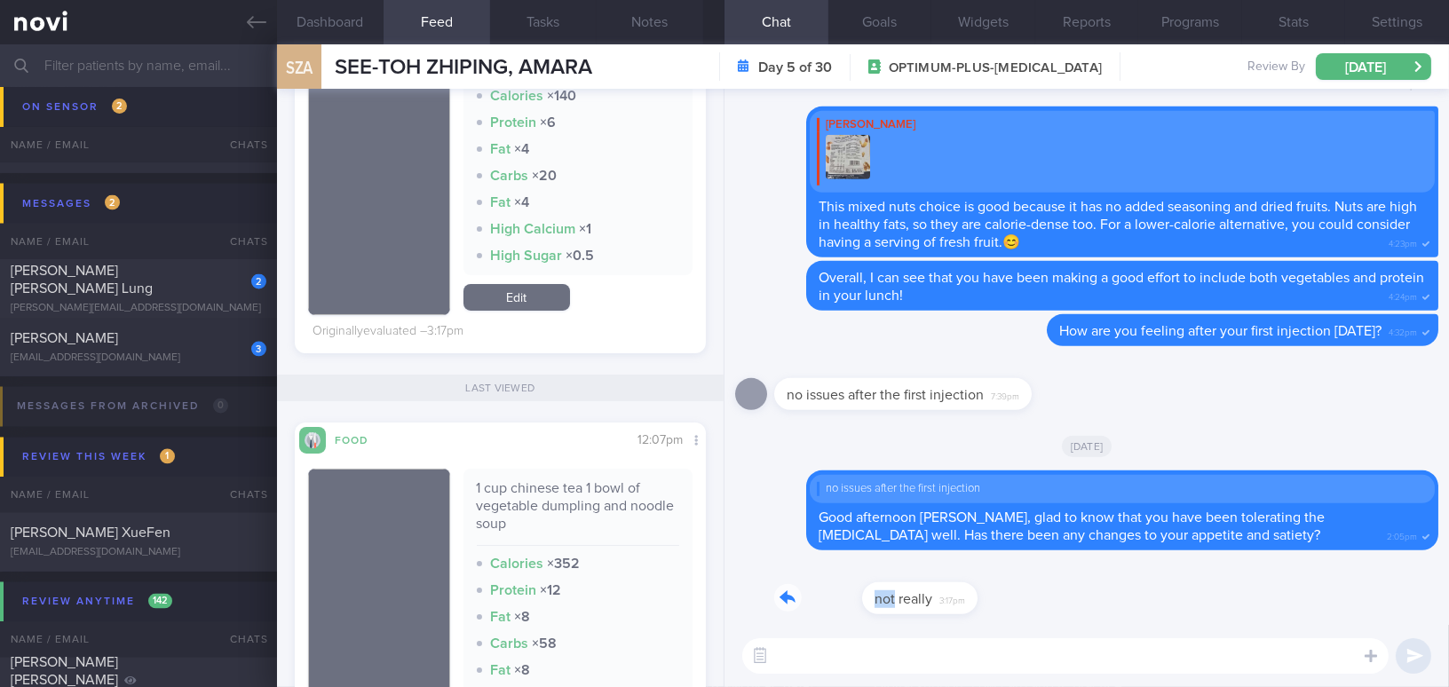
drag, startPoint x: 805, startPoint y: 587, endPoint x: 1033, endPoint y: 592, distance: 228.3
click at [1033, 592] on div "not really 3:17pm" at bounding box center [1086, 593] width 703 height 64
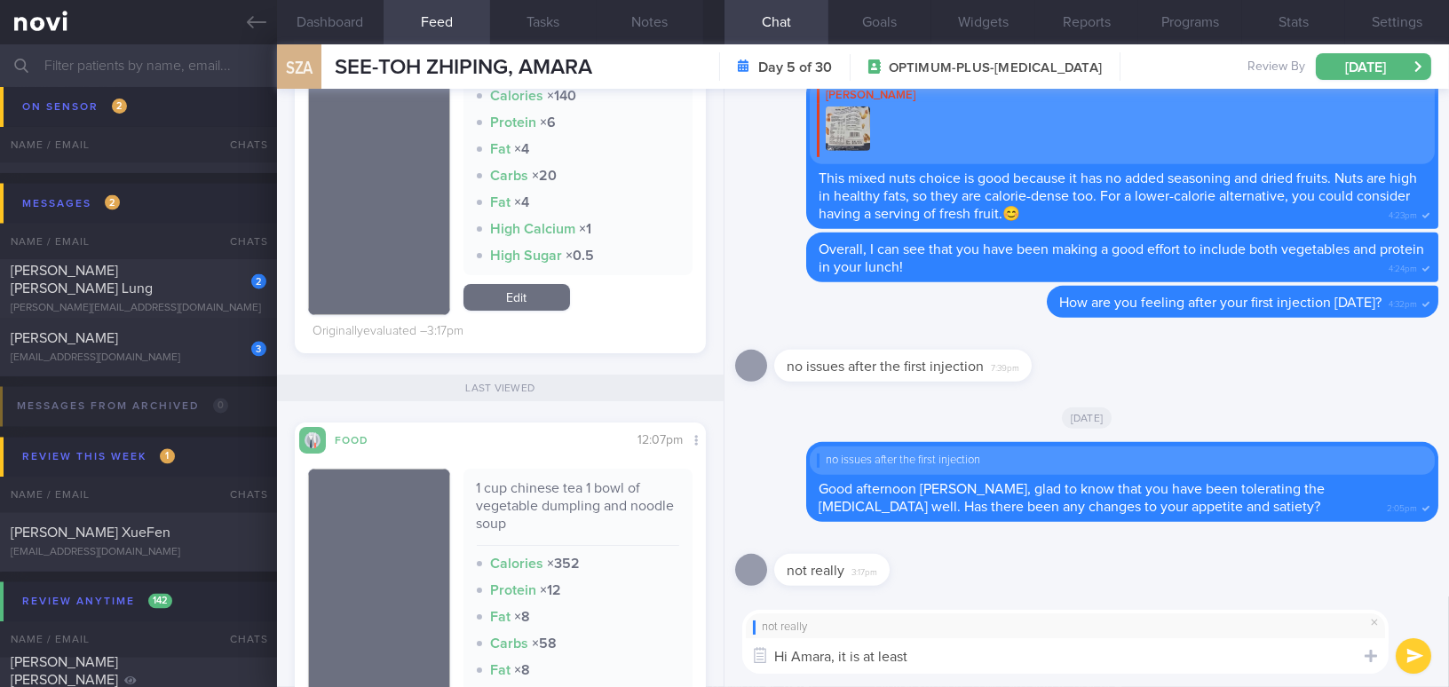
type textarea "Hi Amara, it is at least"
click at [1197, 32] on button "Programs" at bounding box center [1190, 22] width 104 height 44
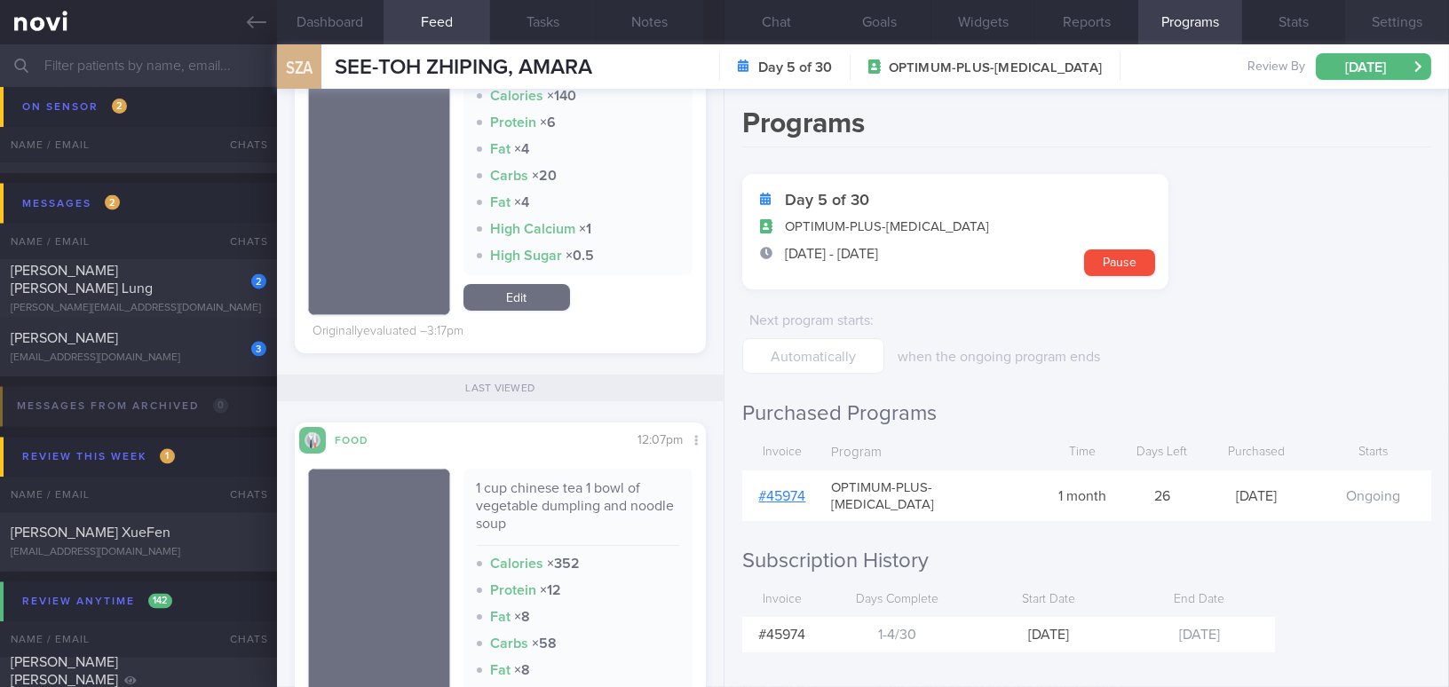
click at [1385, 20] on button "Settings" at bounding box center [1397, 22] width 104 height 44
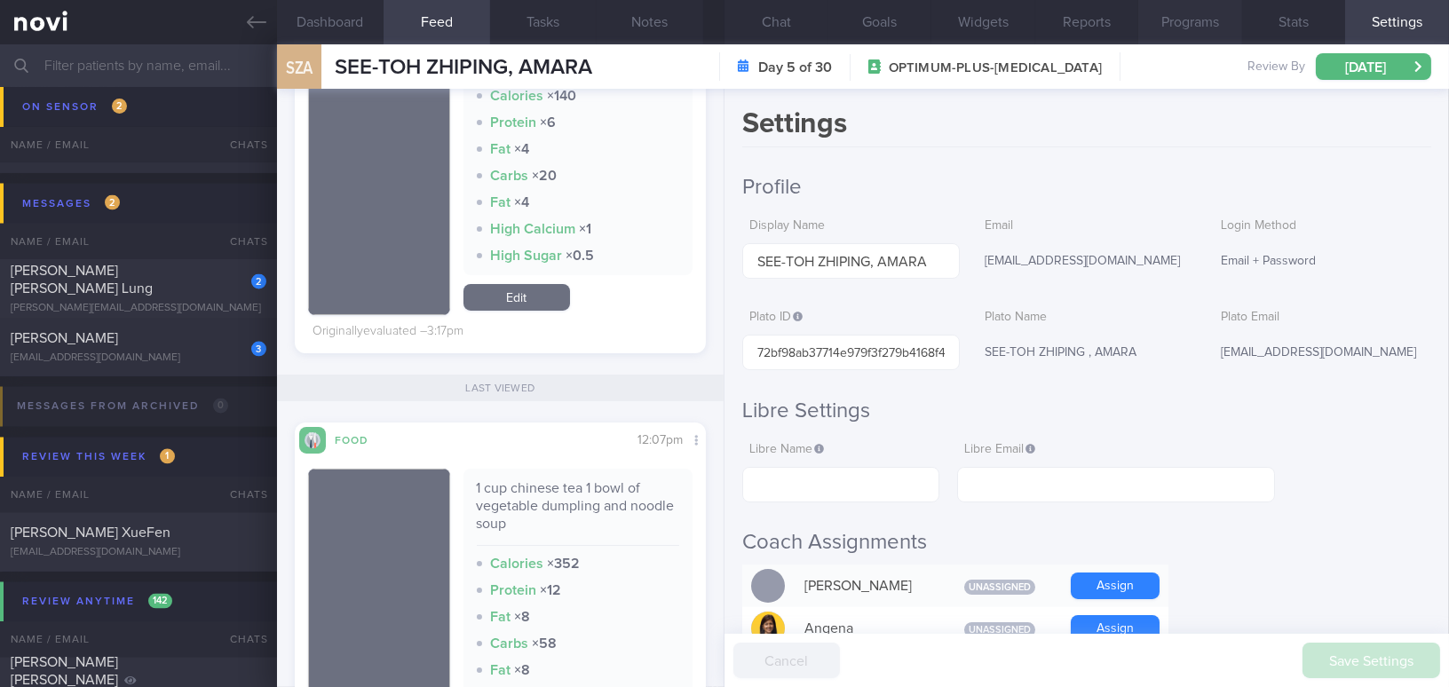
click at [1192, 22] on button "Programs" at bounding box center [1190, 22] width 104 height 44
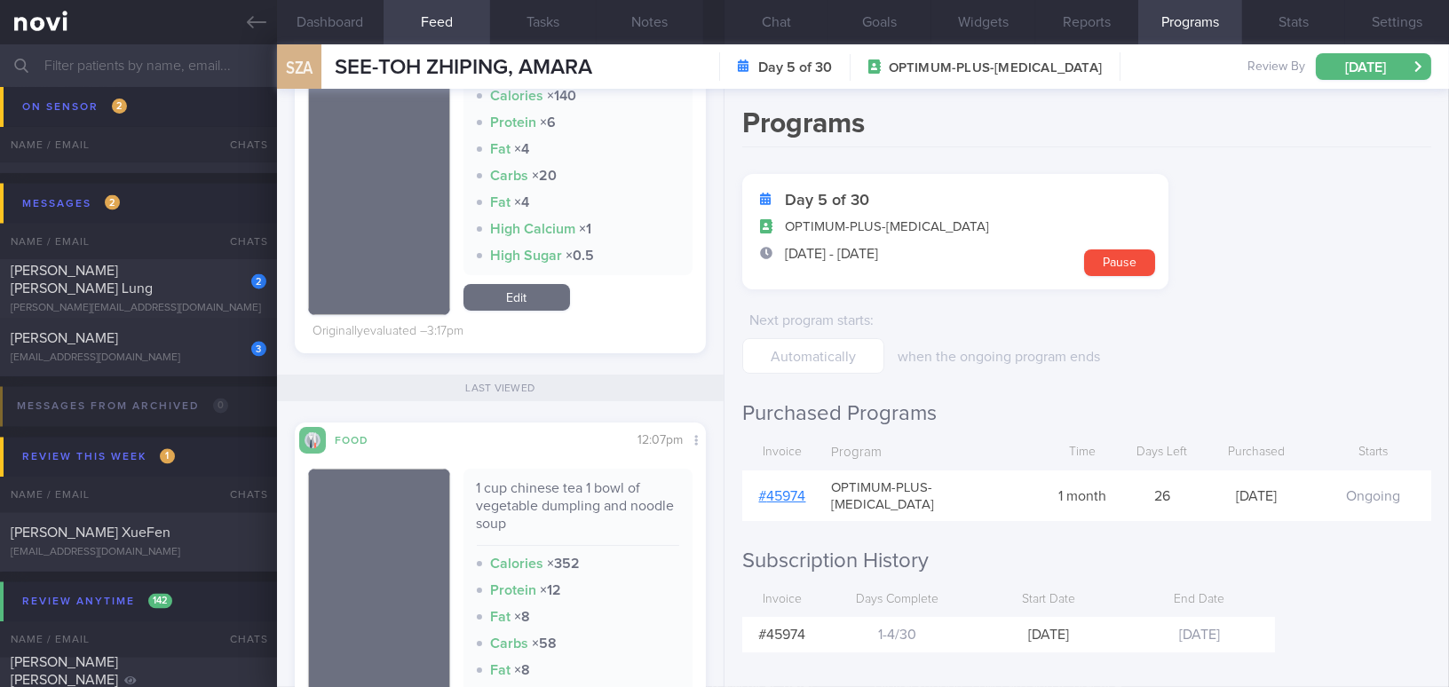
click at [773, 489] on link "# 45974" at bounding box center [782, 496] width 47 height 14
click at [770, 20] on button "Chat" at bounding box center [777, 22] width 104 height 44
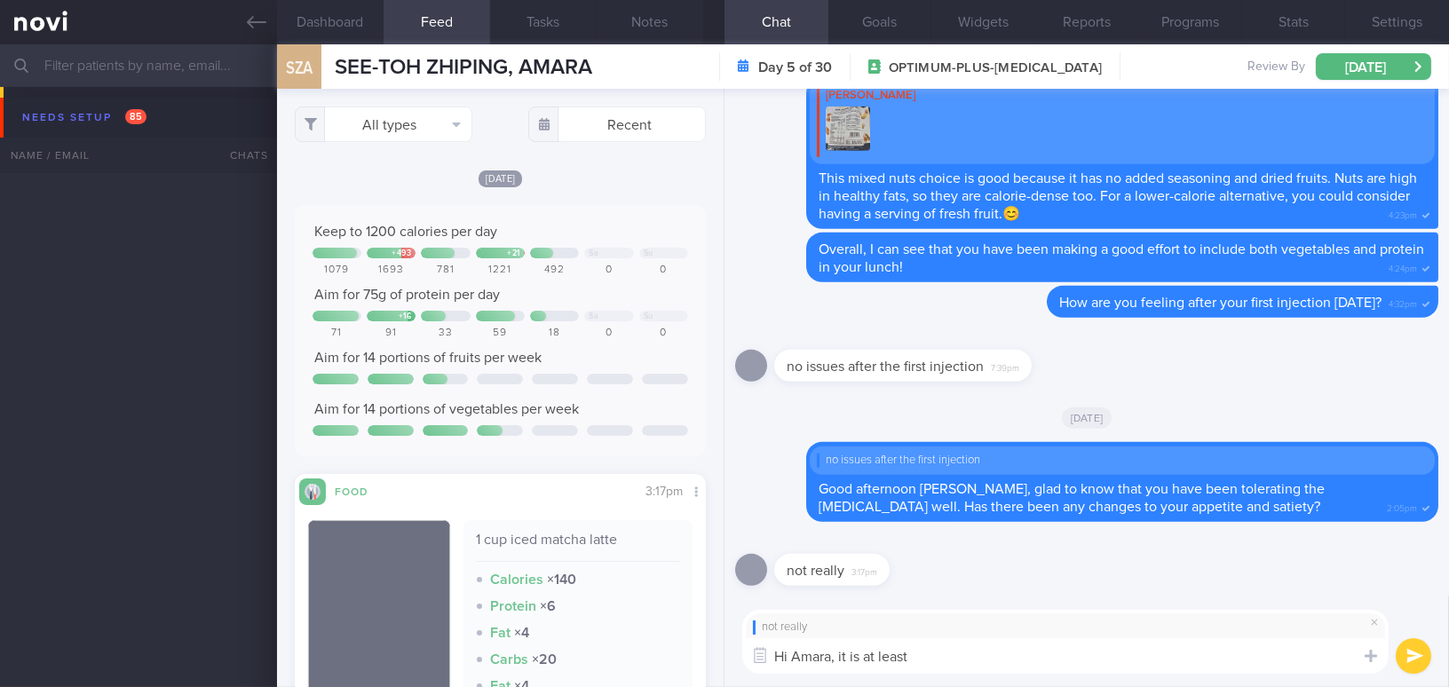
scroll to position [484, 0]
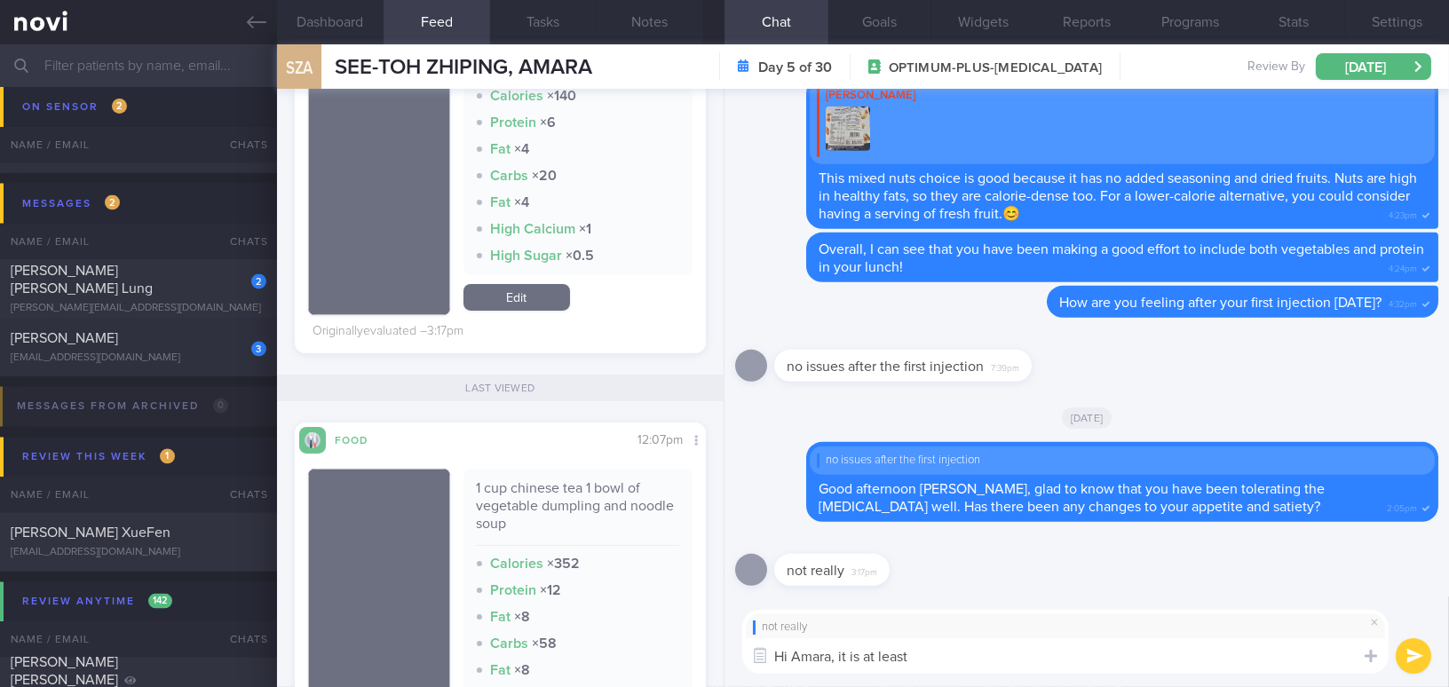
drag, startPoint x: 837, startPoint y: 654, endPoint x: 907, endPoint y: 654, distance: 69.3
click at [907, 654] on textarea "Hi Amara, it is at least" at bounding box center [1065, 656] width 646 height 36
paste textarea "It’s great to know that you’re tolerating [MEDICAL_DATA] well now. The medicati…"
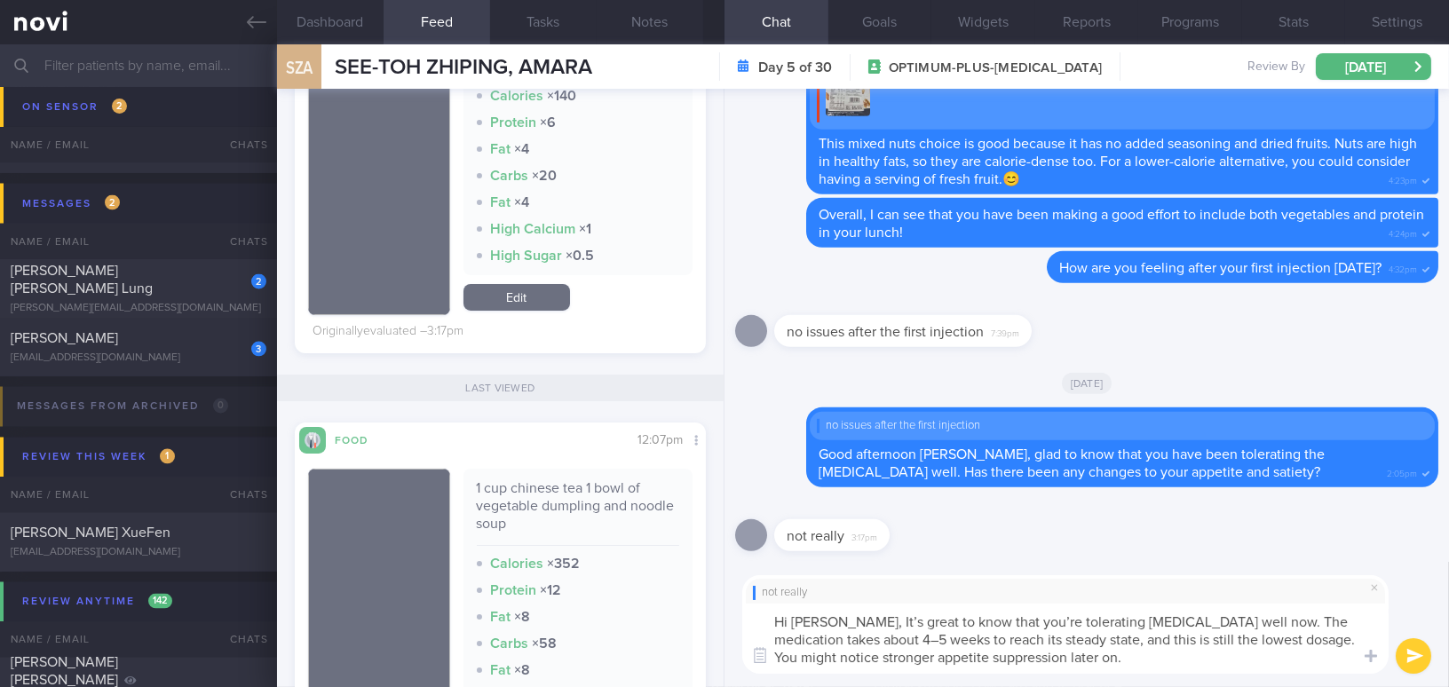
scroll to position [0, 0]
click at [858, 619] on textarea "Hi [PERSON_NAME], It’s great to know that you’re tolerating [MEDICAL_DATA] well…" at bounding box center [1065, 639] width 646 height 70
click at [1018, 614] on textarea "Hi [PERSON_NAME], it is great to know that you’re tolerating [MEDICAL_DATA] wel…" at bounding box center [1065, 639] width 646 height 70
click at [832, 643] on textarea "Hi [PERSON_NAME], it is great to know that you are tolerating [MEDICAL_DATA] we…" at bounding box center [1065, 639] width 646 height 70
click at [1026, 657] on textarea "Hi [PERSON_NAME], it is great to know that you are tolerating [MEDICAL_DATA] we…" at bounding box center [1065, 639] width 646 height 70
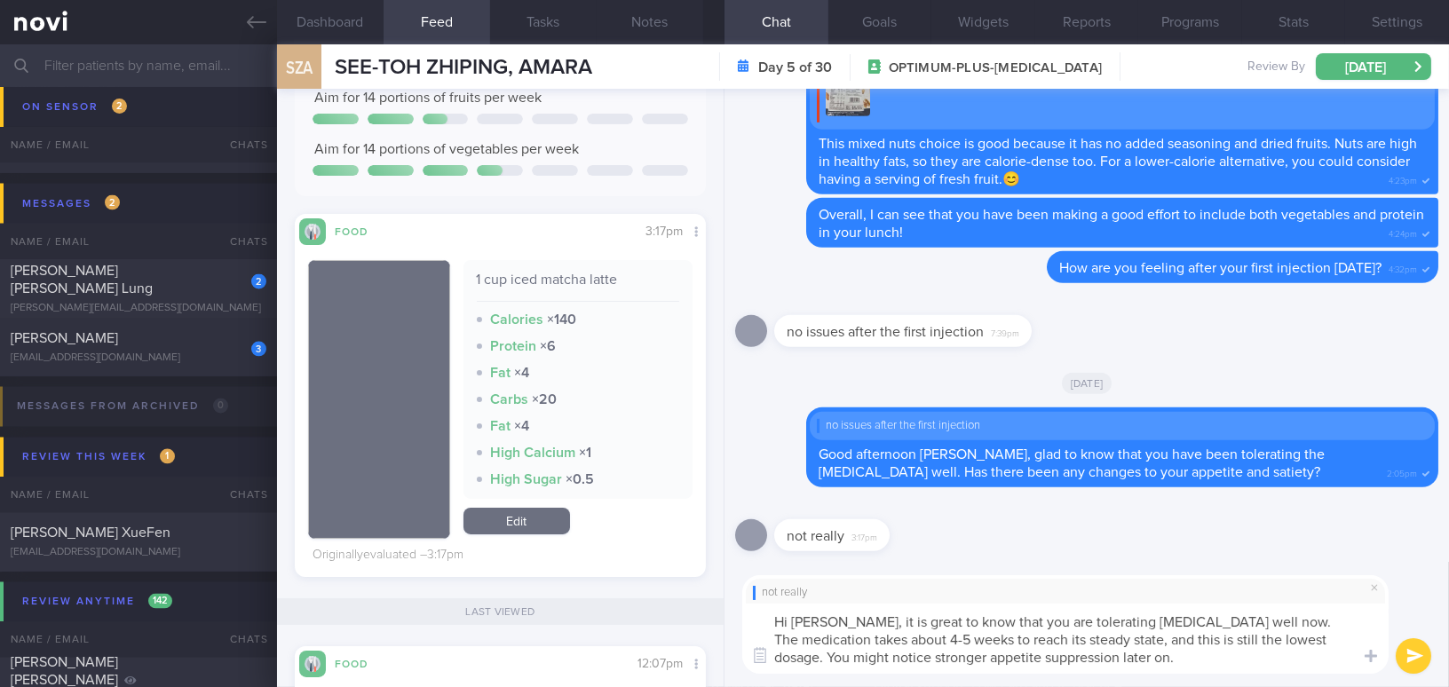
scroll to position [242, 0]
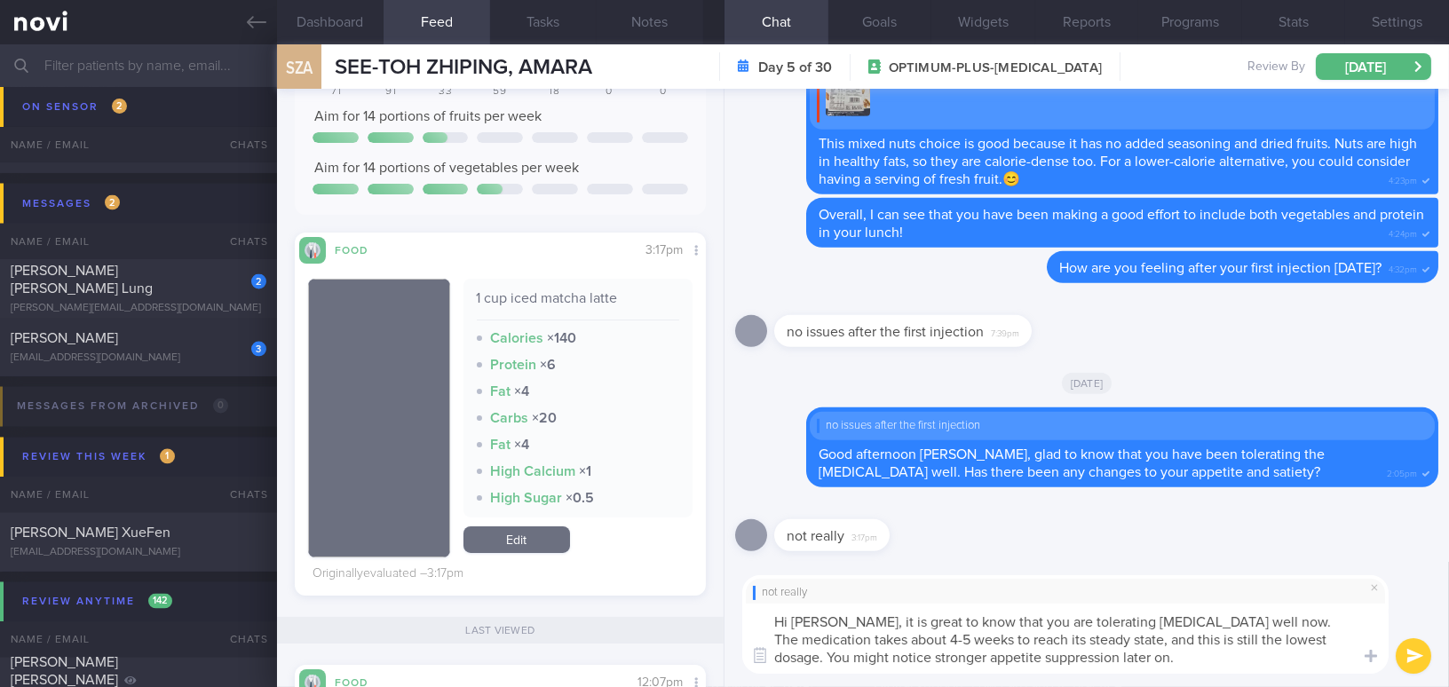
type textarea "Hi [PERSON_NAME], it is great to know that you are tolerating [MEDICAL_DATA] we…"
click at [1415, 660] on button "submit" at bounding box center [1414, 656] width 36 height 36
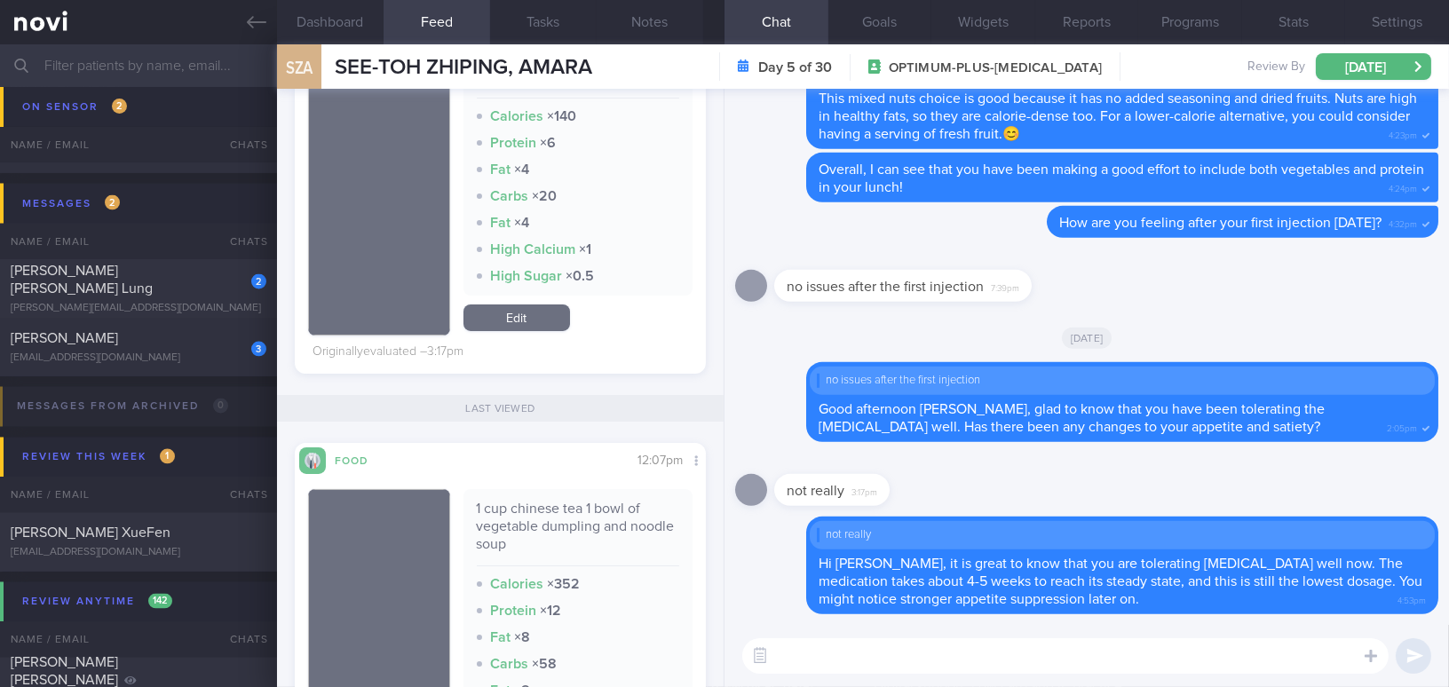
scroll to position [484, 0]
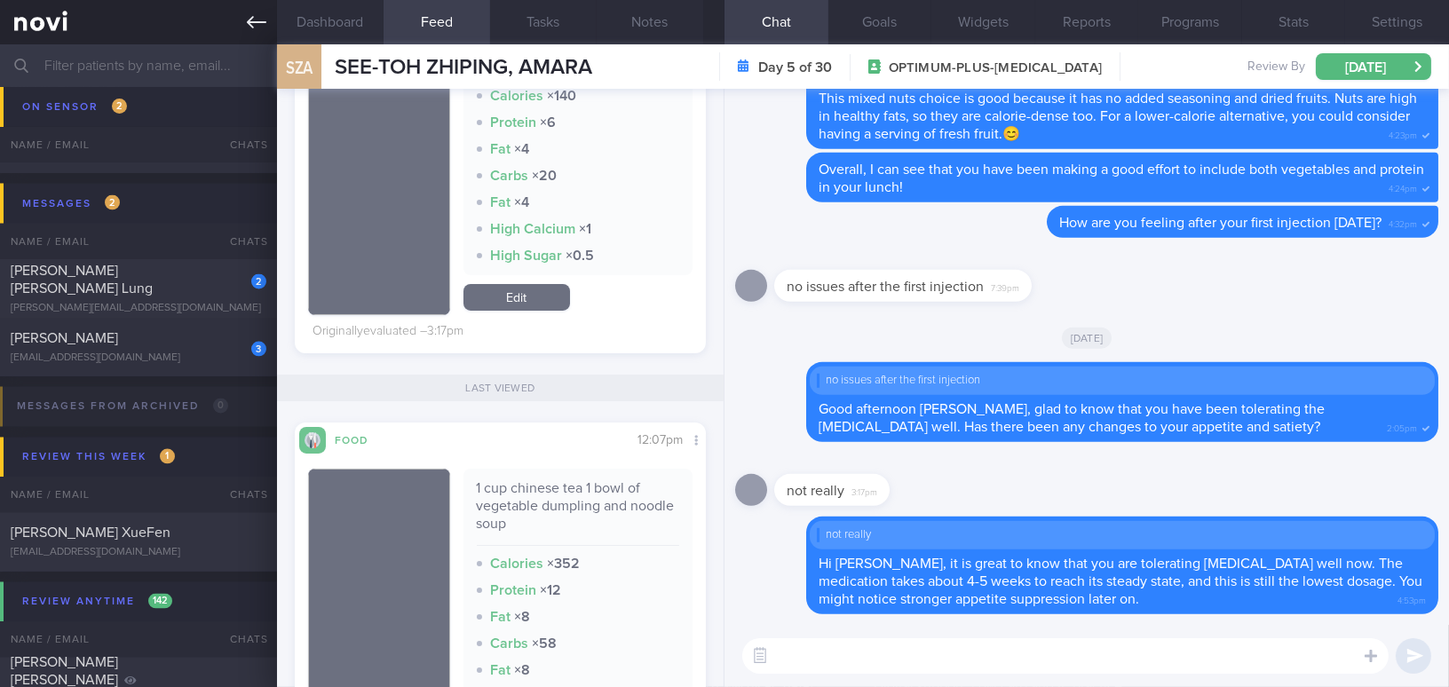
click at [250, 28] on icon at bounding box center [257, 22] width 20 height 20
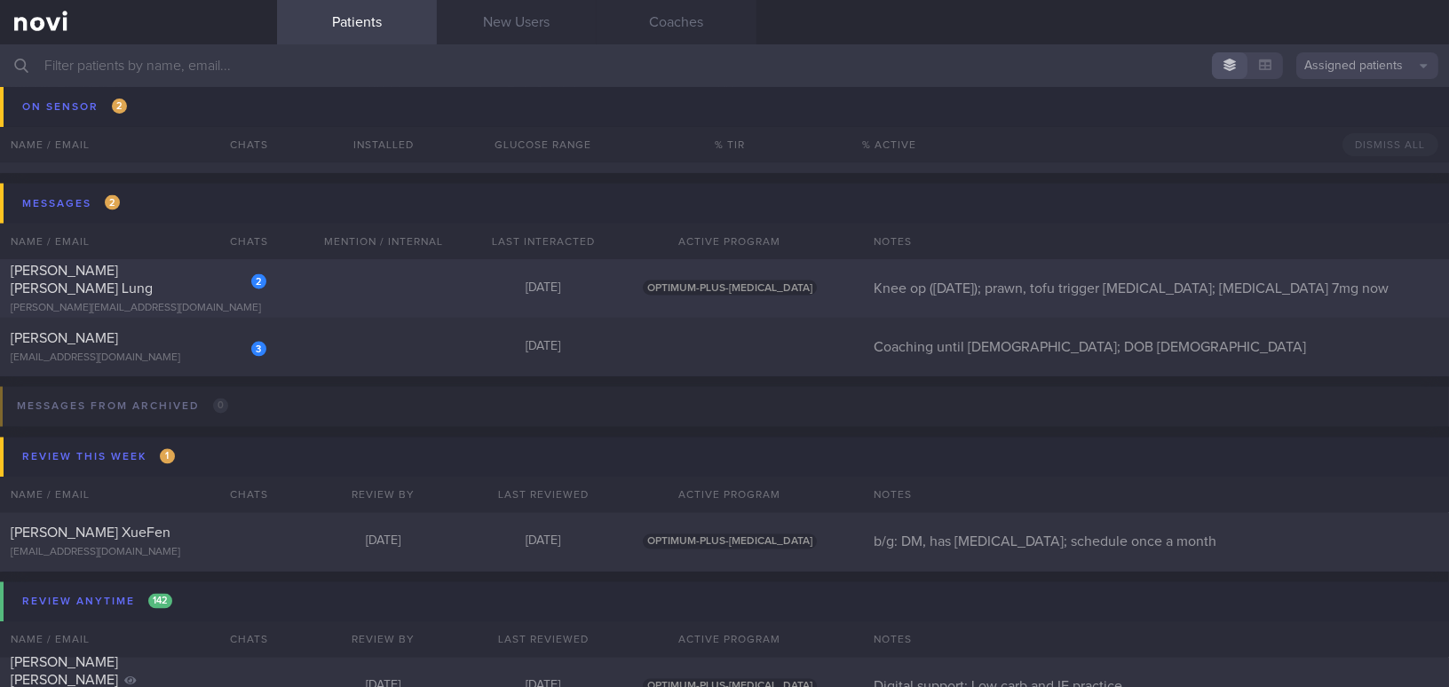
click at [142, 285] on div "[PERSON_NAME] [PERSON_NAME] Lung" at bounding box center [136, 280] width 251 height 36
select select "7"
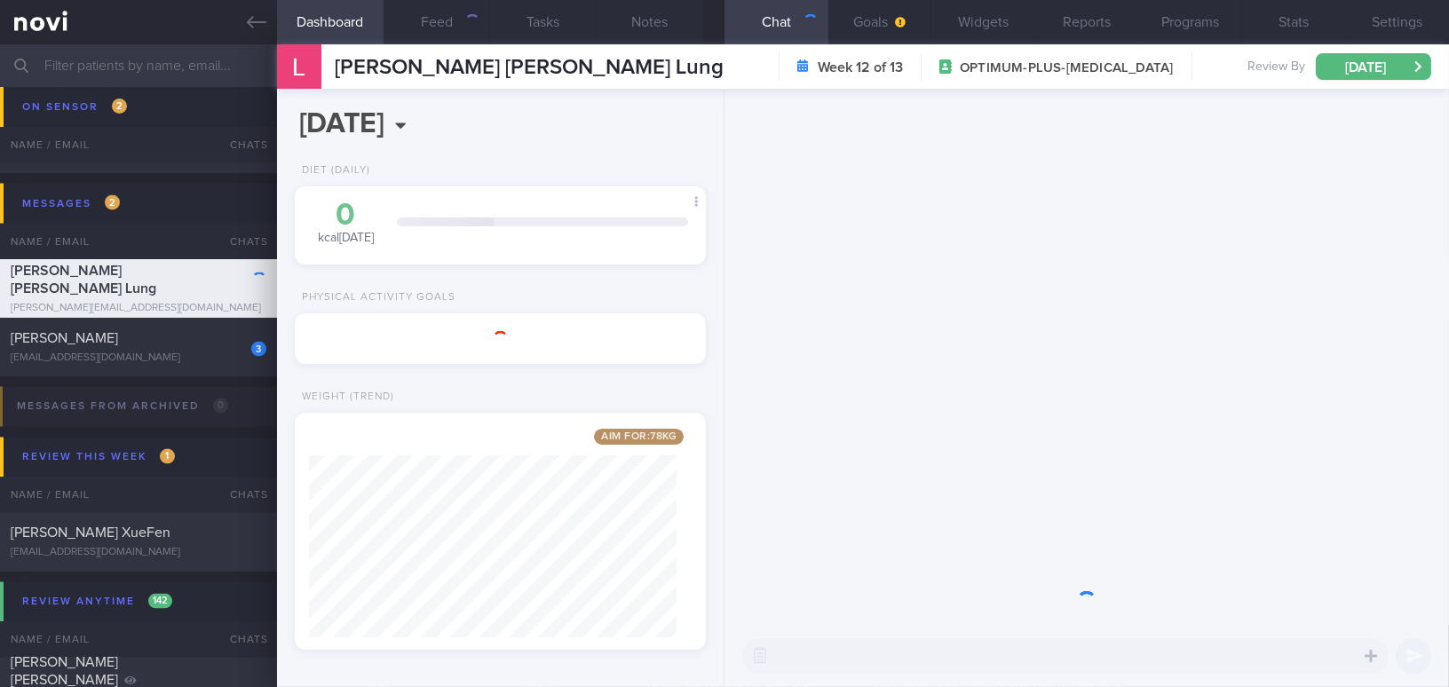
scroll to position [208, 367]
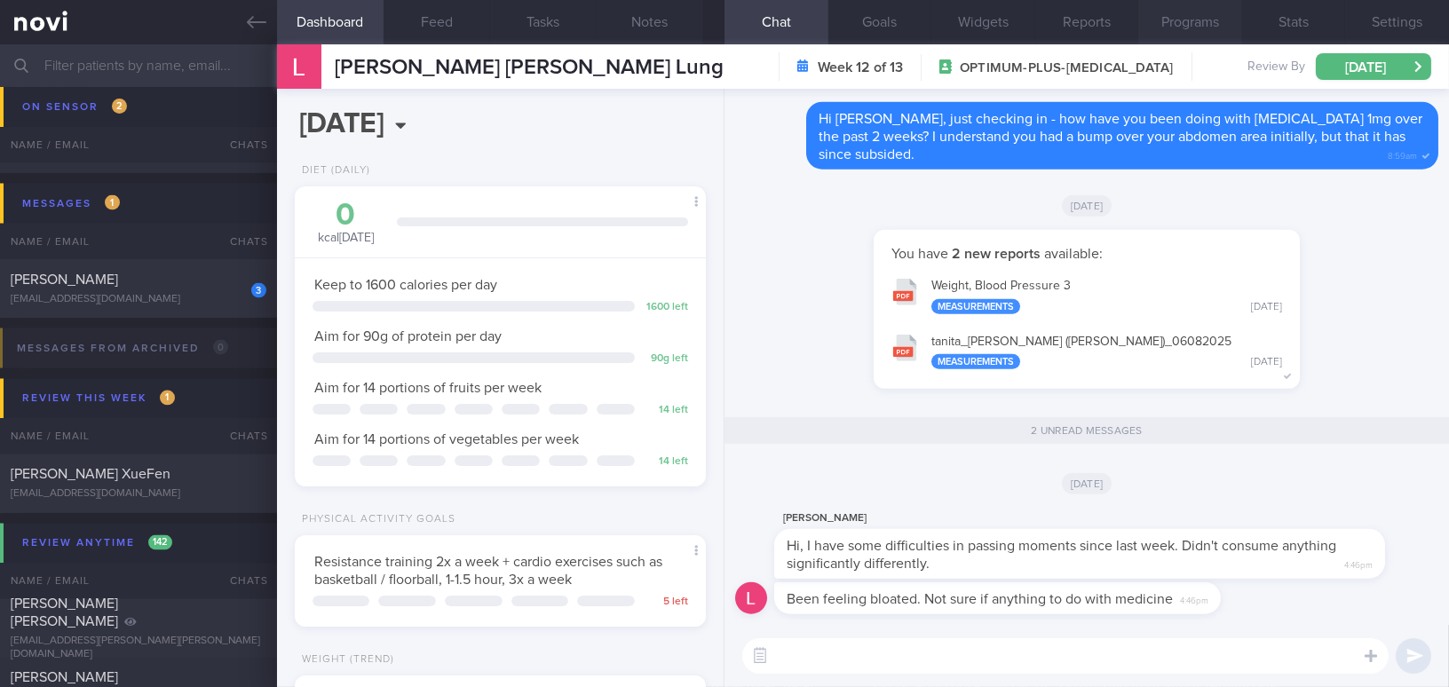
click at [1205, 23] on button "Programs" at bounding box center [1190, 22] width 104 height 44
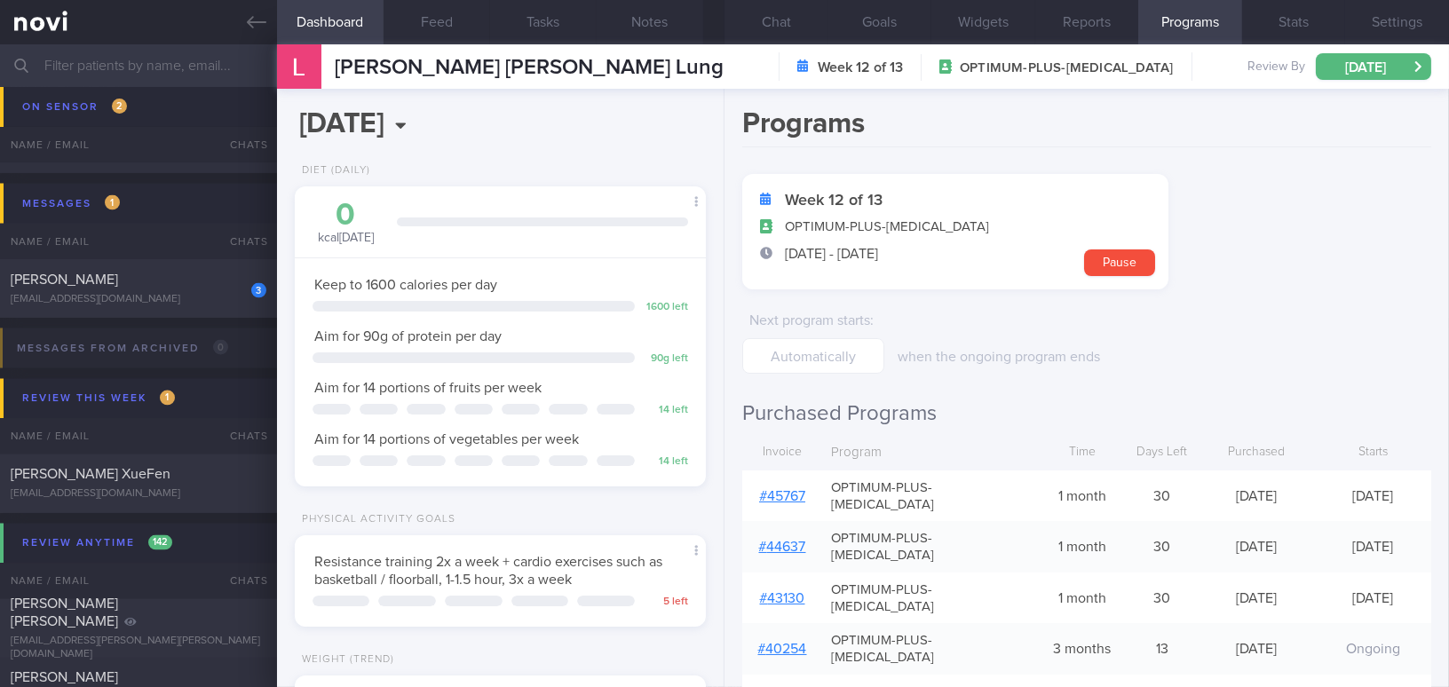
click at [783, 489] on link "# 45767" at bounding box center [782, 496] width 46 height 14
click at [762, 17] on button "Chat" at bounding box center [777, 22] width 104 height 44
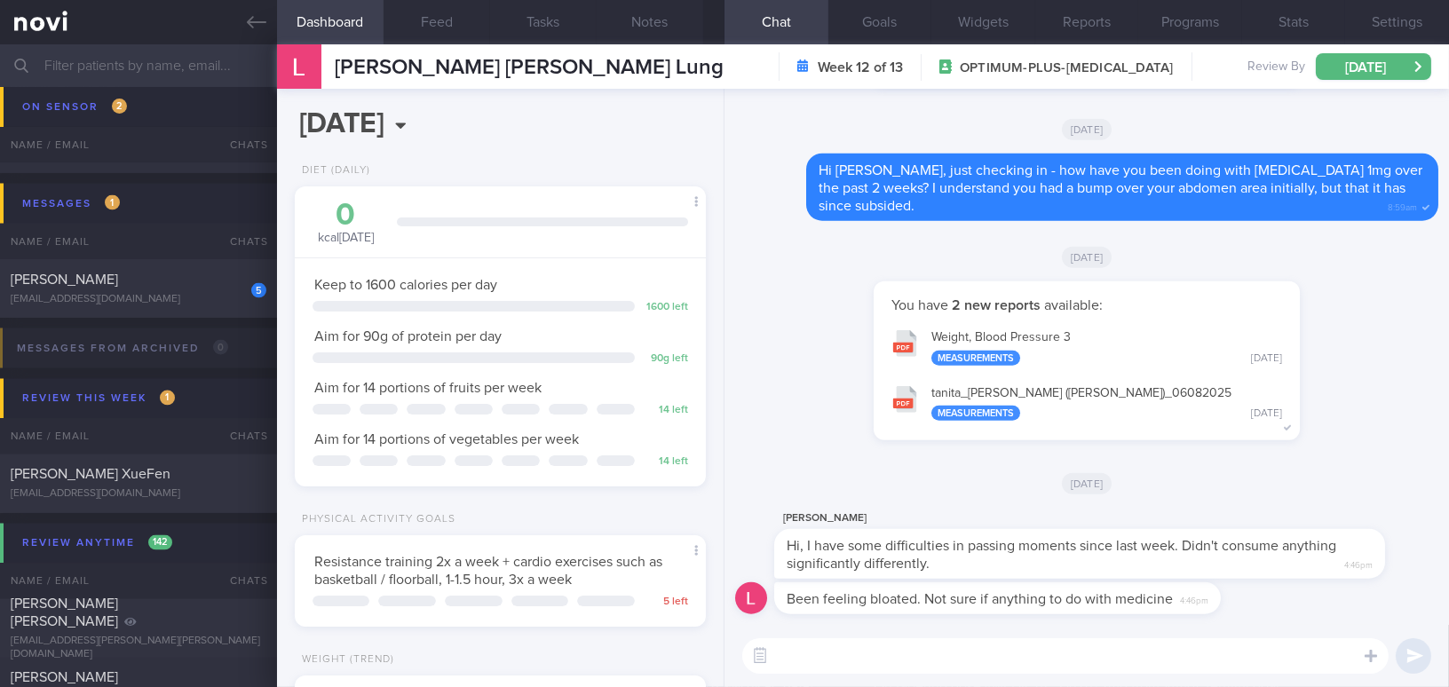
click at [983, 663] on textarea at bounding box center [1065, 656] width 646 height 36
paste textarea "Yes, [MEDICAL_DATA] itself can increase constipation. does slow down digestion/…"
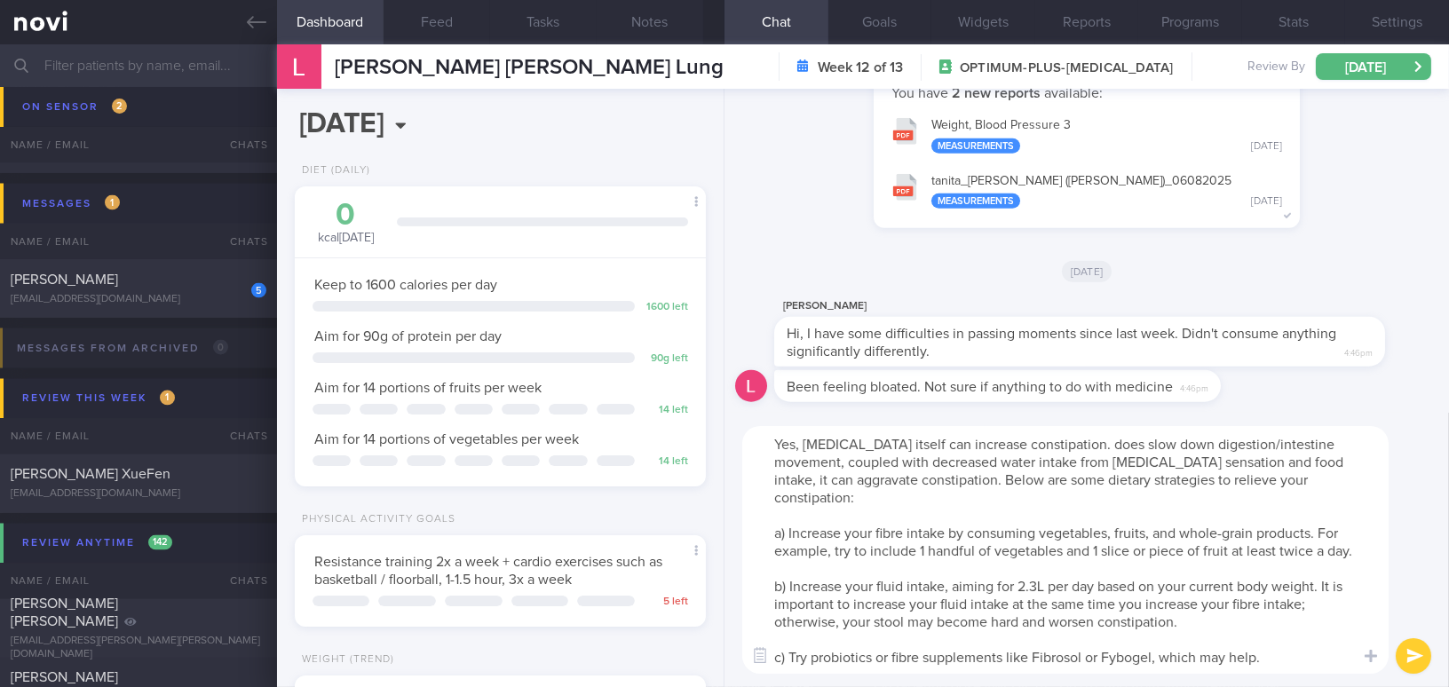
click at [773, 446] on textarea "Yes, [MEDICAL_DATA] itself can increase constipation. does slow down digestion/…" at bounding box center [1065, 550] width 646 height 248
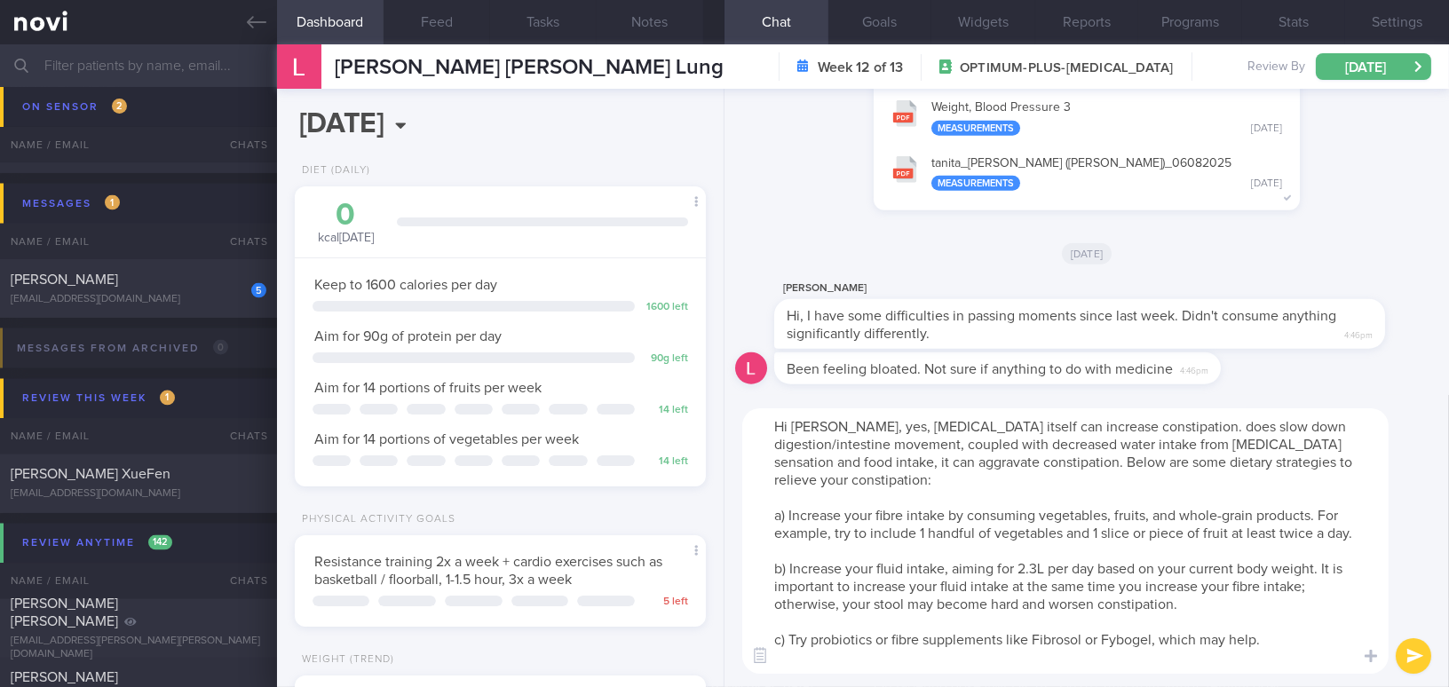
drag, startPoint x: 868, startPoint y: 424, endPoint x: 923, endPoint y: 420, distance: 56.1
click at [923, 420] on textarea "Hi [PERSON_NAME], yes, [MEDICAL_DATA] itself can increase constipation. does sl…" at bounding box center [1065, 541] width 646 height 266
click at [1147, 424] on textarea "Hi [PERSON_NAME], yes, [MEDICAL_DATA] itself can increase constipation. does sl…" at bounding box center [1065, 541] width 646 height 266
drag, startPoint x: 960, startPoint y: 446, endPoint x: 1129, endPoint y: 463, distance: 169.6
click at [1129, 463] on textarea "Hi [PERSON_NAME], yes, [MEDICAL_DATA] itself can increase constipation. It does…" at bounding box center [1065, 541] width 646 height 266
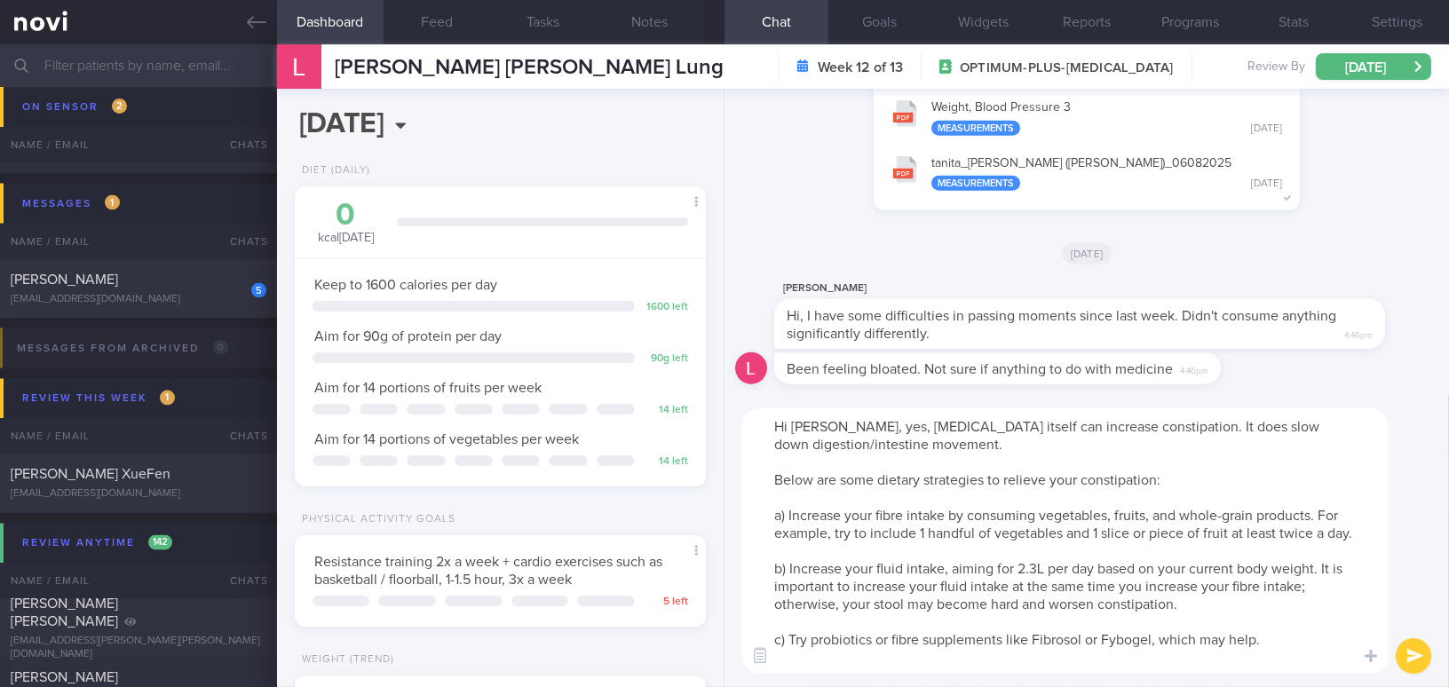
click at [1034, 584] on textarea "Hi [PERSON_NAME], yes, [MEDICAL_DATA] itself can increase constipation. It does…" at bounding box center [1065, 541] width 646 height 266
click at [836, 660] on textarea "Hi [PERSON_NAME], yes, [MEDICAL_DATA] itself can increase constipation. It does…" at bounding box center [1065, 541] width 646 height 266
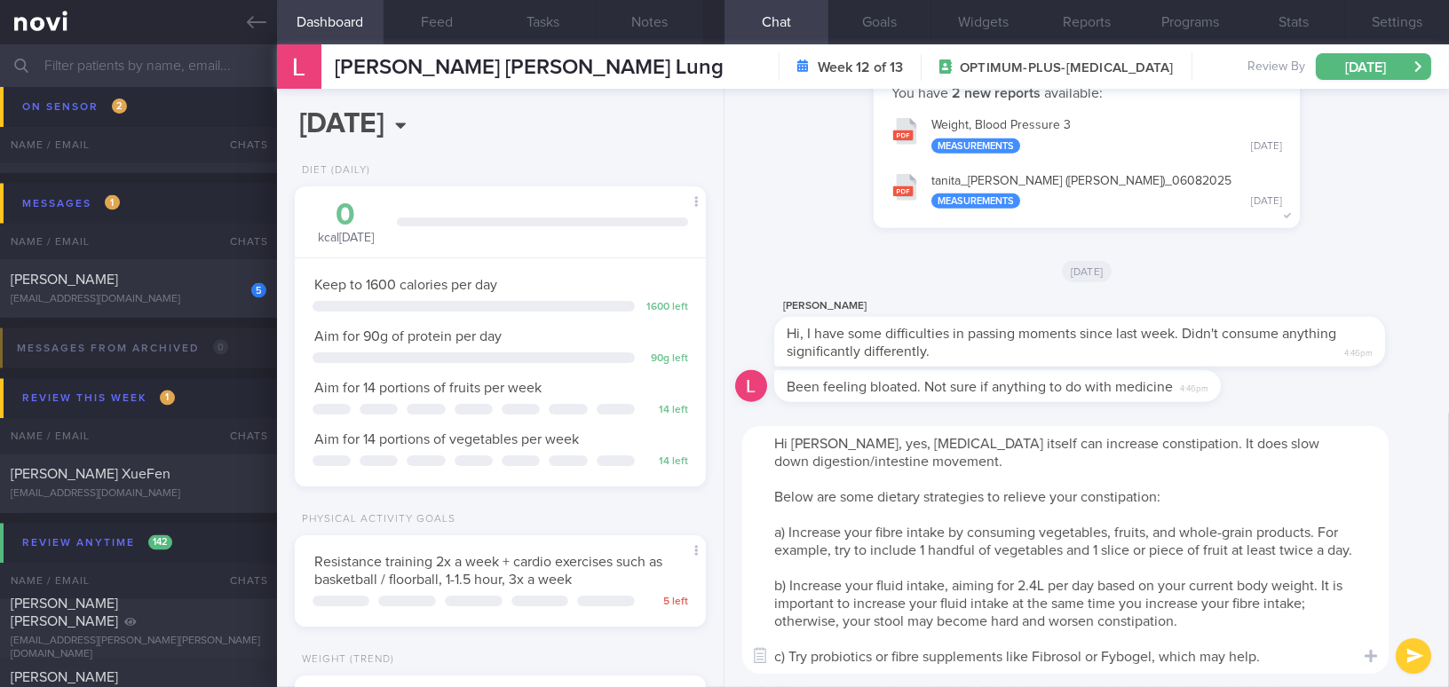
scroll to position [0, 0]
type textarea "Hi [PERSON_NAME], yes, [MEDICAL_DATA] itself can increase constipation. It does…"
click at [1405, 651] on button "submit" at bounding box center [1414, 656] width 36 height 36
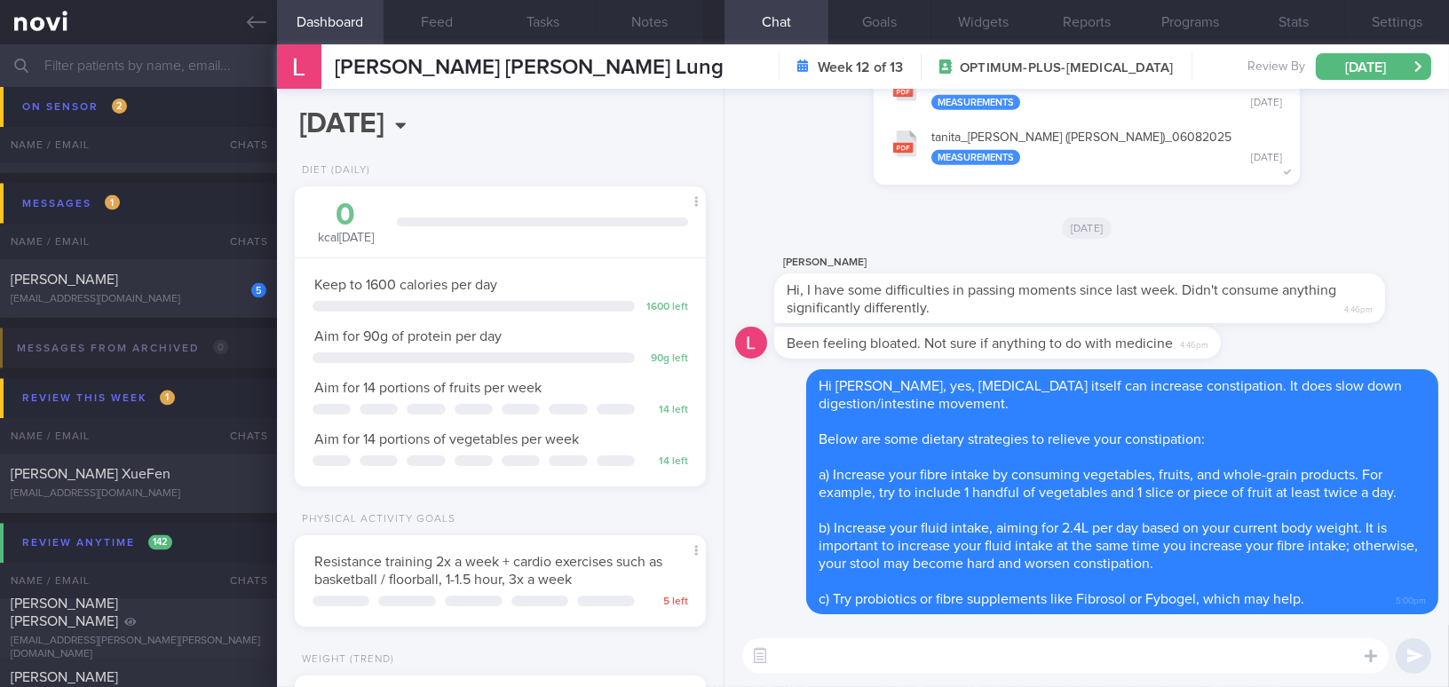
click at [905, 645] on textarea at bounding box center [1065, 656] width 646 height 36
paste textarea "If the above is not helpful in relieving your constipation, I can check with th…"
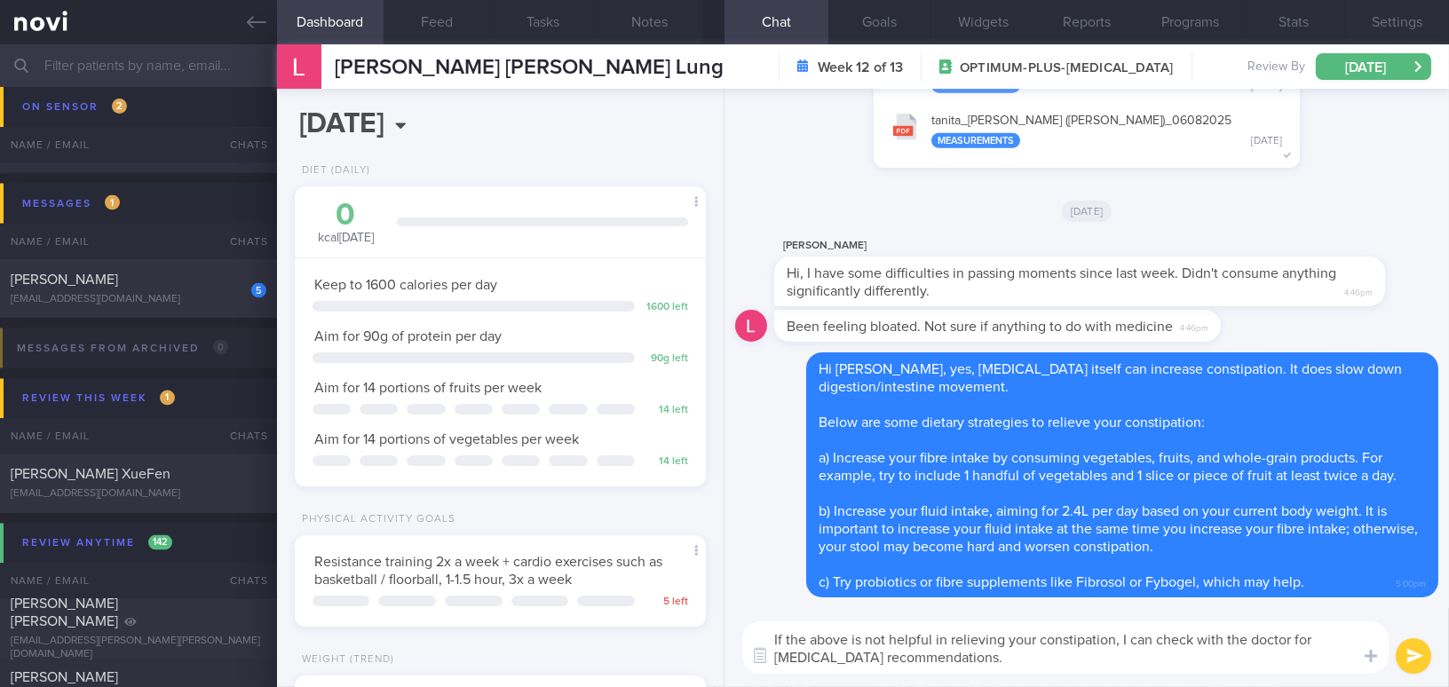
drag, startPoint x: 1224, startPoint y: 639, endPoint x: 1288, endPoint y: 638, distance: 64.0
click at [1288, 638] on textarea "If the above is not helpful in relieving your constipation, I can check with th…" at bounding box center [1065, 648] width 646 height 52
click at [1393, 13] on button "Settings" at bounding box center [1397, 22] width 104 height 44
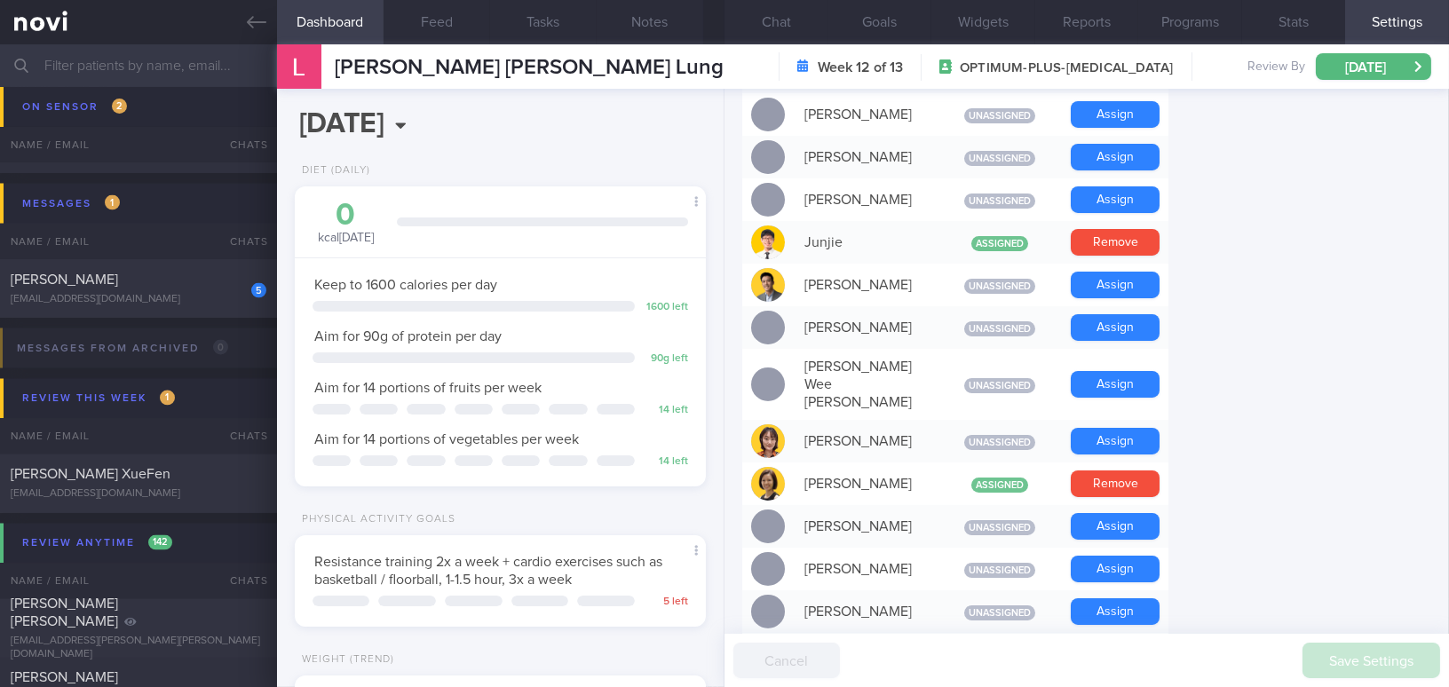
scroll to position [887, 0]
click at [786, 22] on button "Chat" at bounding box center [777, 22] width 104 height 44
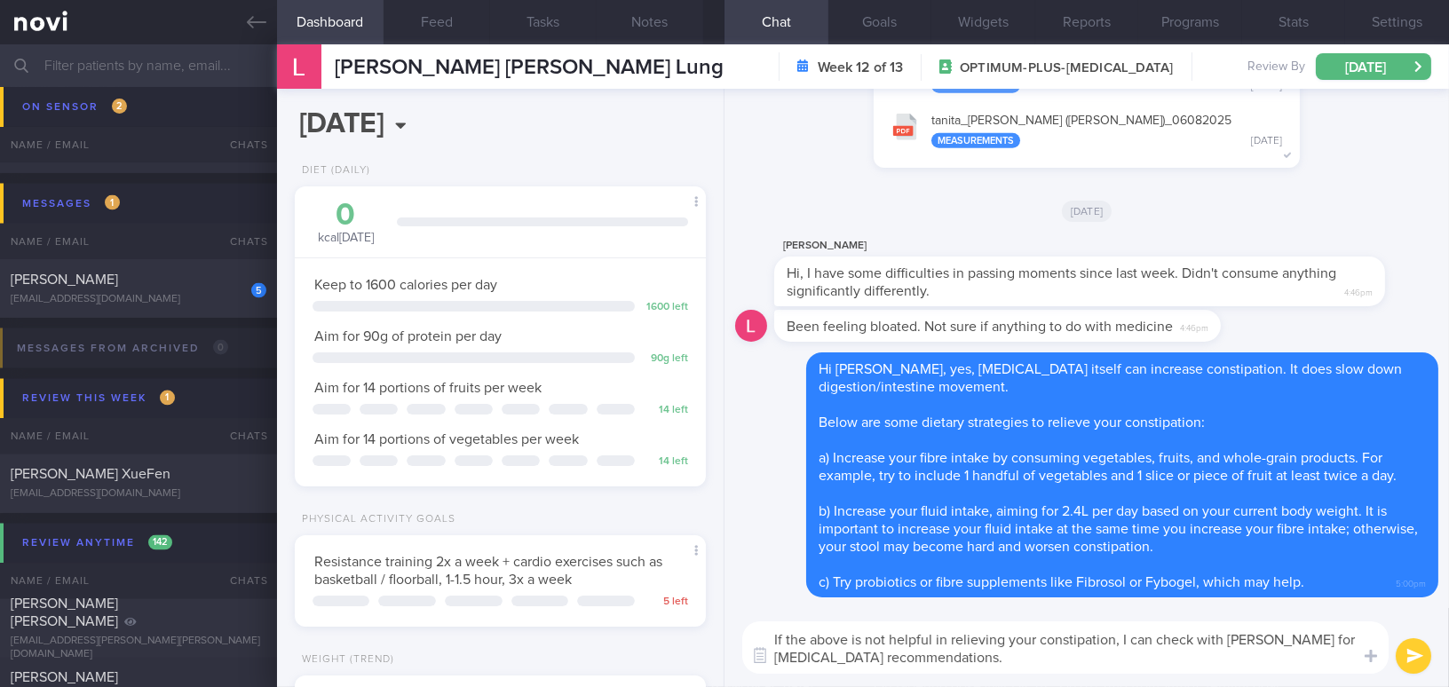
click at [1288, 639] on textarea "If the above is not helpful in relieving your constipation, I can check with [P…" at bounding box center [1065, 648] width 646 height 52
drag, startPoint x: 1028, startPoint y: 662, endPoint x: 665, endPoint y: 642, distance: 363.7
click at [665, 642] on div "Dashboard Feed Tasks Notes Chat Goals Widgets Reports Programs Stats Settings […" at bounding box center [863, 365] width 1172 height 643
click at [916, 640] on textarea "If the above is not helpful in relieving your constipation, I can check with [P…" at bounding box center [1065, 648] width 646 height 52
drag, startPoint x: 1010, startPoint y: 656, endPoint x: 604, endPoint y: 603, distance: 409.3
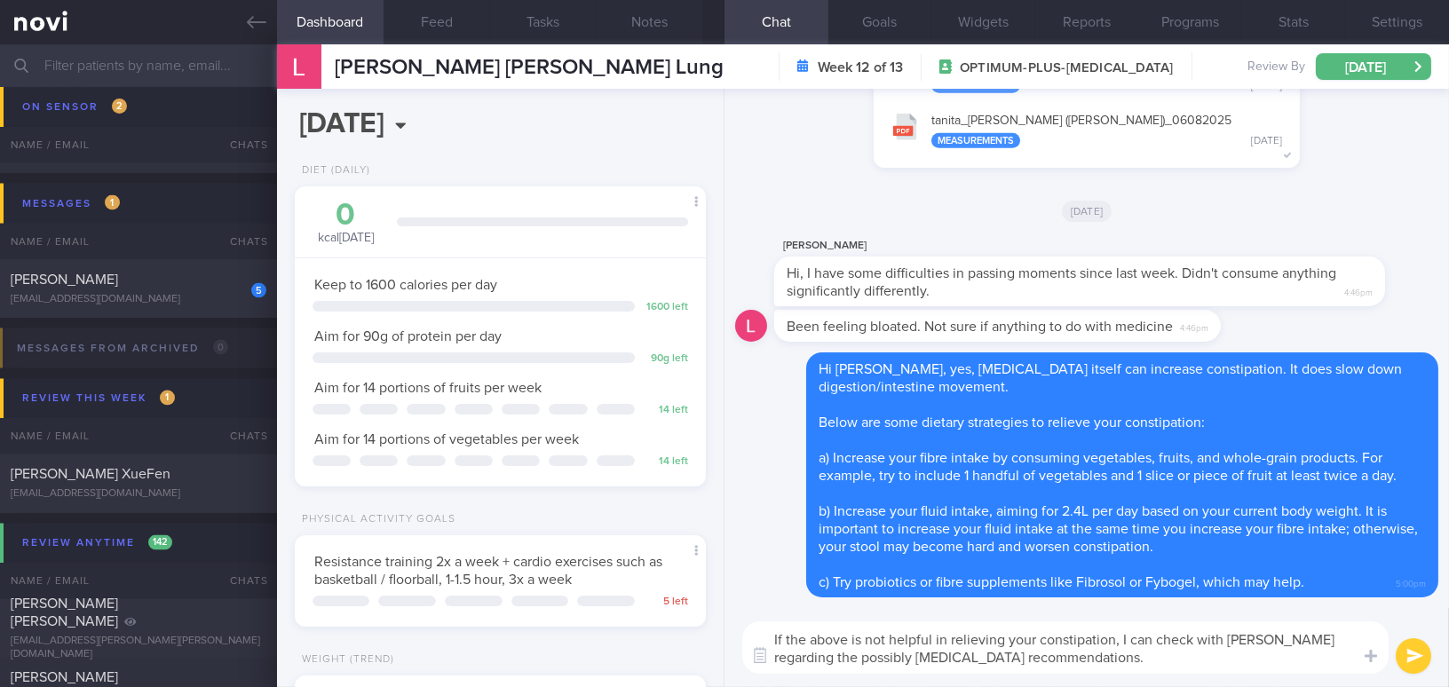
click at [604, 603] on div "Dashboard Feed Tasks Notes Chat Goals Widgets Reports Programs Stats Settings […" at bounding box center [863, 365] width 1172 height 643
paste textarea ". Yeo regarding possible"
click at [1240, 639] on textarea "If the above is not helpful in relieving your constipation, I can check with [P…" at bounding box center [1065, 648] width 646 height 52
type textarea "If the above is not helpful in relieving your constipation, I can check with [P…"
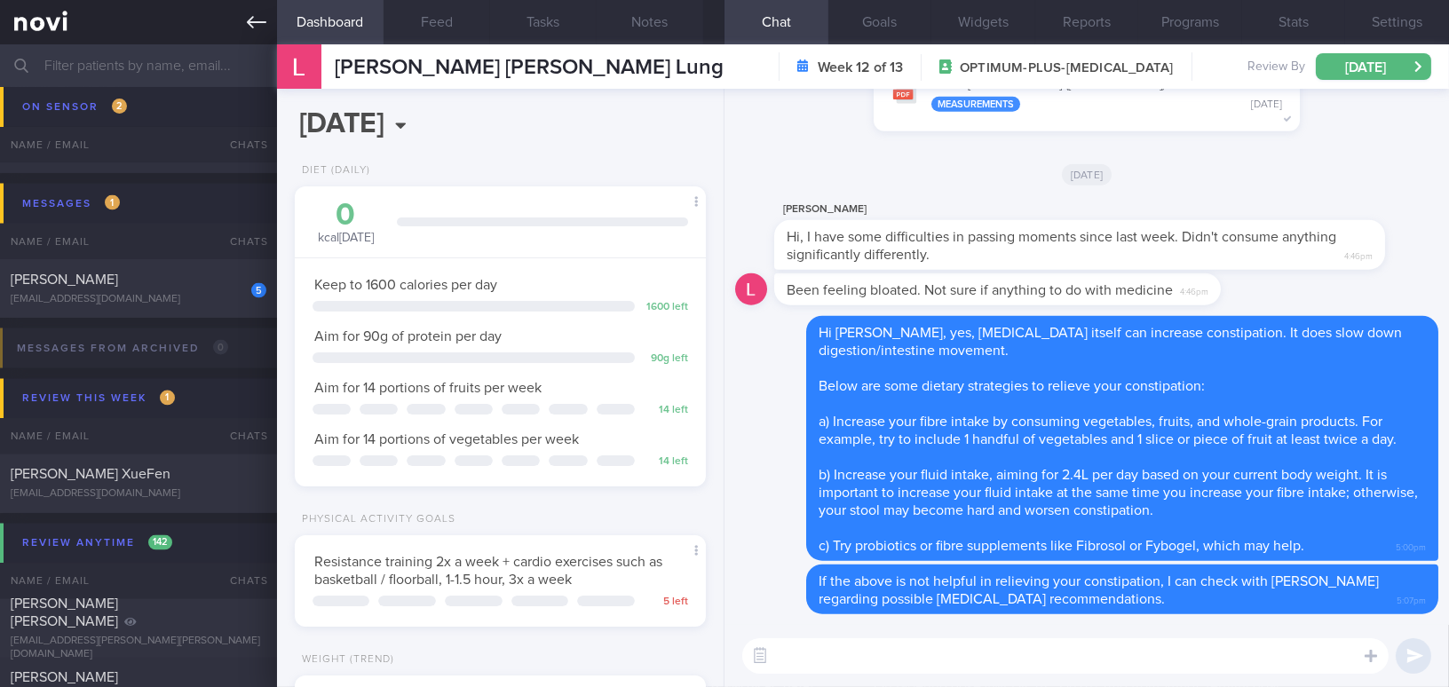
click at [250, 19] on icon at bounding box center [257, 22] width 20 height 12
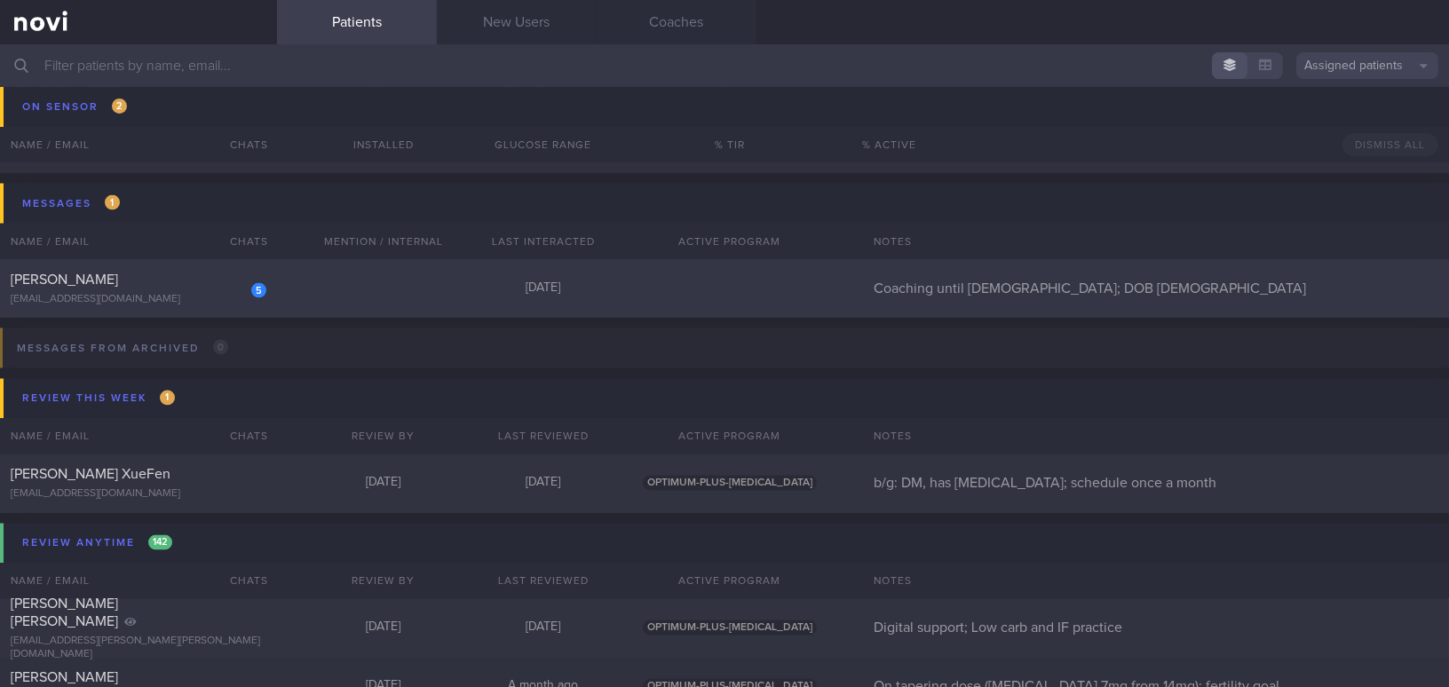
click at [135, 278] on div "[PERSON_NAME]" at bounding box center [136, 280] width 251 height 18
select select "7"
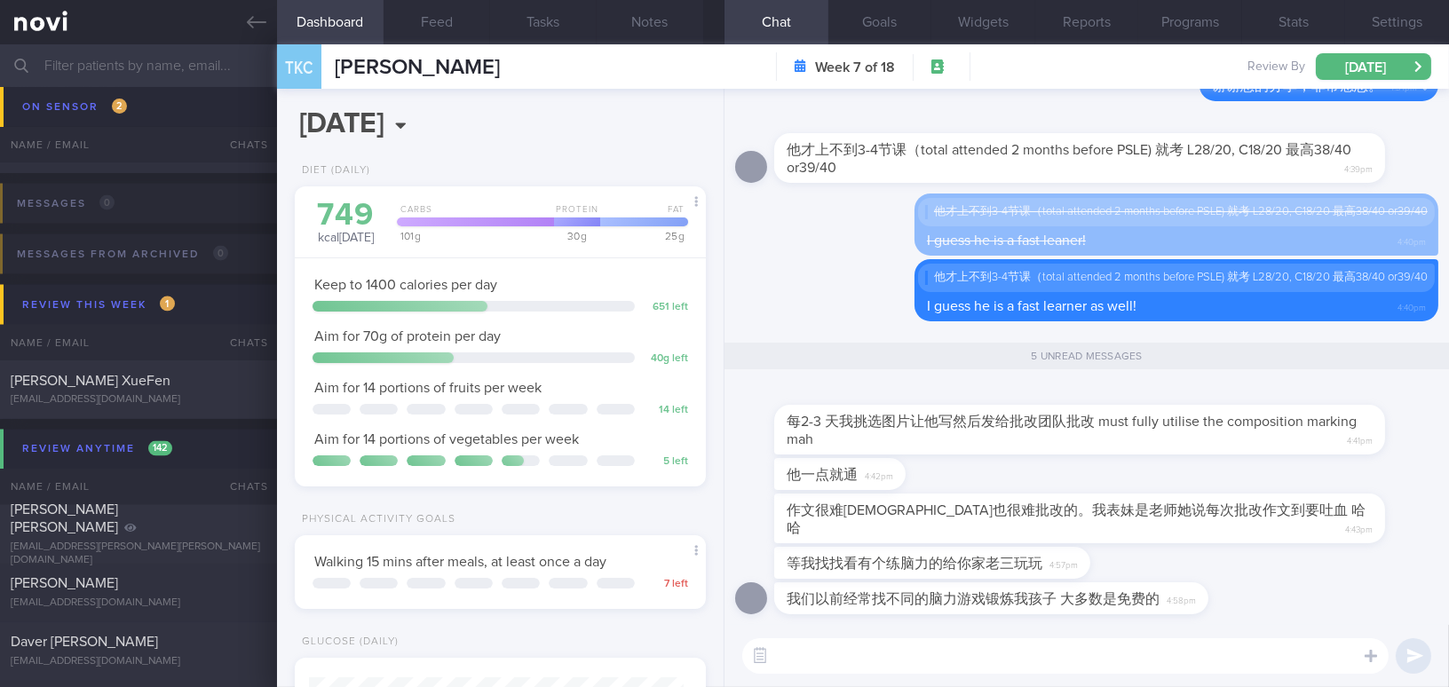
scroll to position [187, 374]
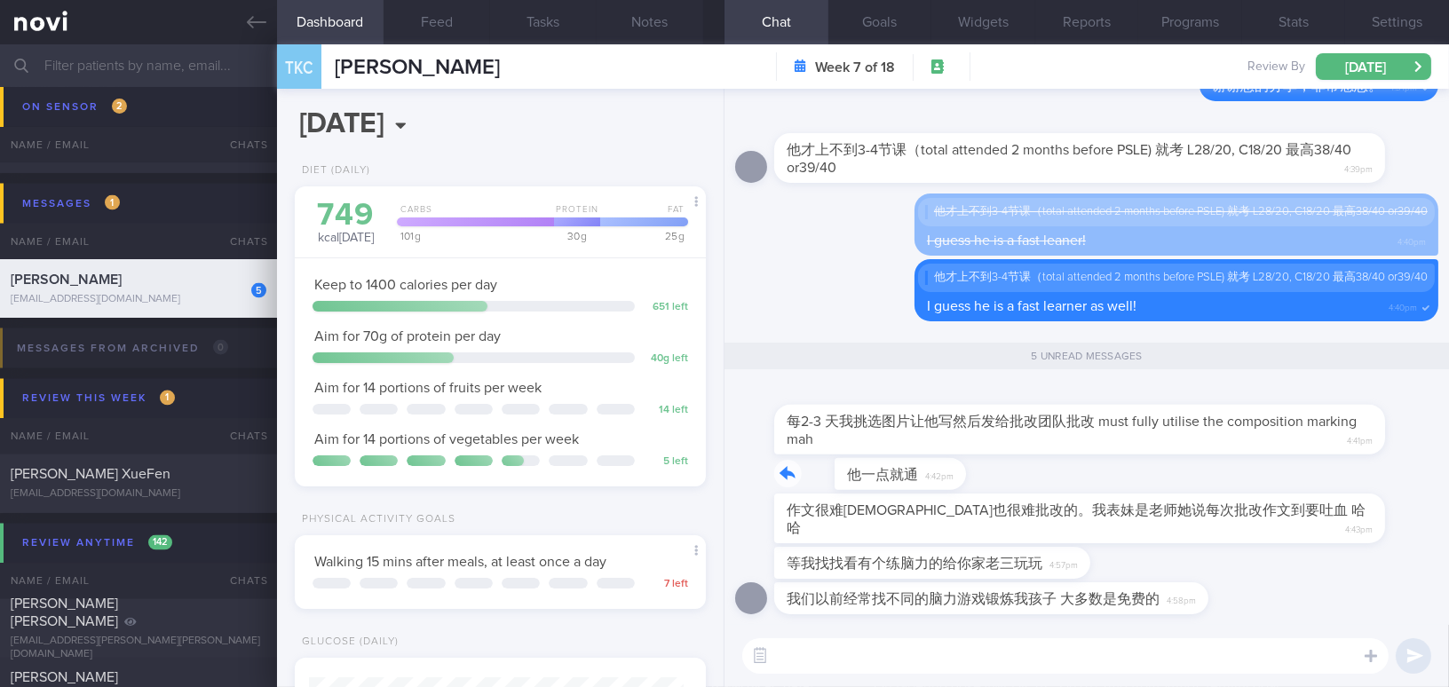
drag, startPoint x: 854, startPoint y: 481, endPoint x: 943, endPoint y: 484, distance: 88.8
click at [943, 484] on div "他一点就通 4:42pm" at bounding box center [866, 474] width 185 height 32
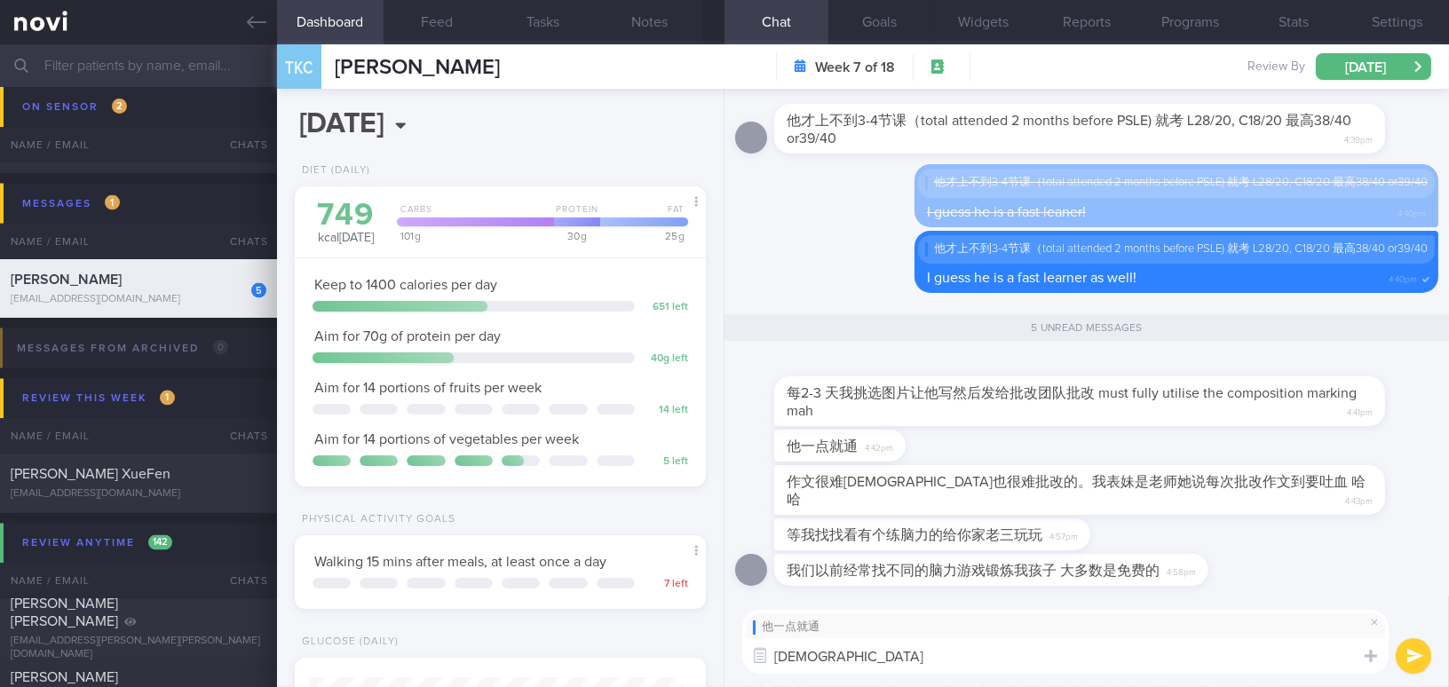
drag, startPoint x: 826, startPoint y: 659, endPoint x: 710, endPoint y: 654, distance: 115.5
click at [710, 654] on div "Dashboard Feed Tasks Notes Chat 5 Goals Widgets Reports Programs Stats Settings…" at bounding box center [863, 365] width 1172 height 643
type textarea "哈哈 这个是重点。你家的儿子好聪明。"
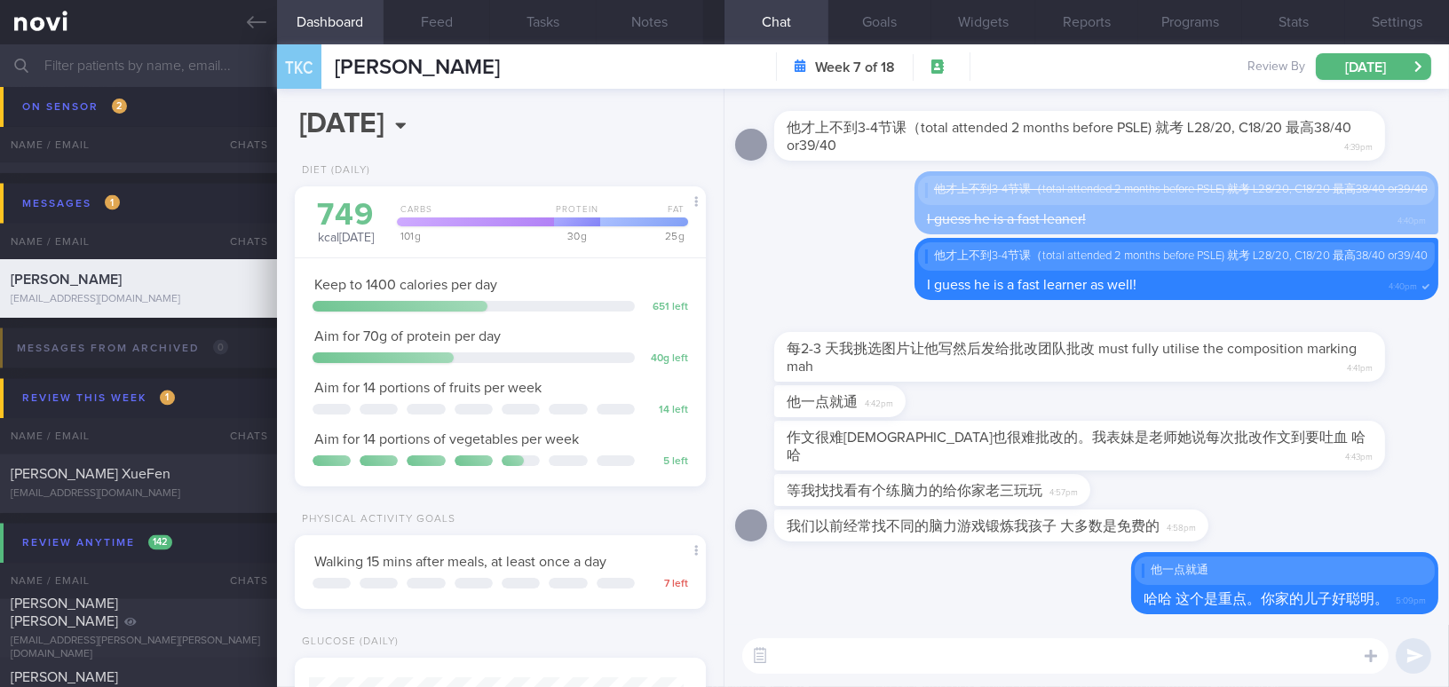
scroll to position [0, 0]
click at [264, 22] on icon at bounding box center [257, 22] width 20 height 12
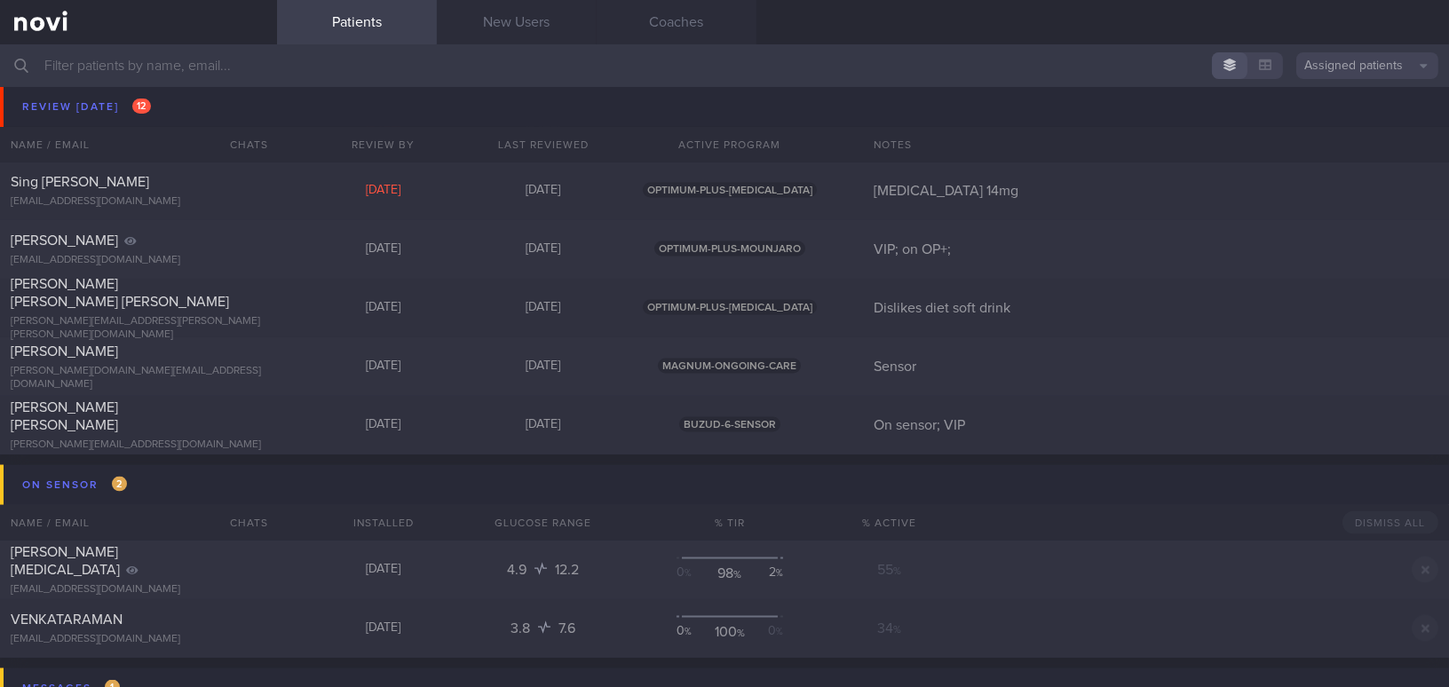
scroll to position [5409, 0]
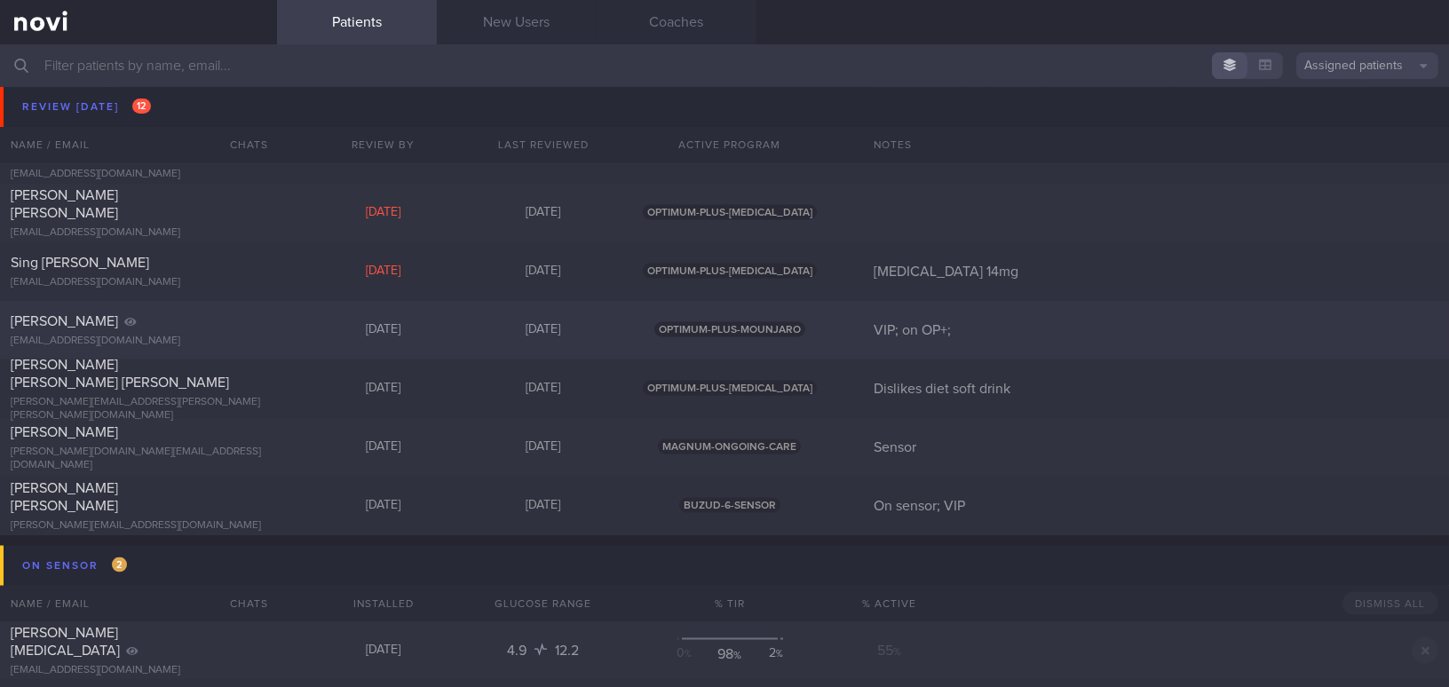
click at [172, 336] on div "[EMAIL_ADDRESS][DOMAIN_NAME]" at bounding box center [139, 341] width 256 height 13
select select "7"
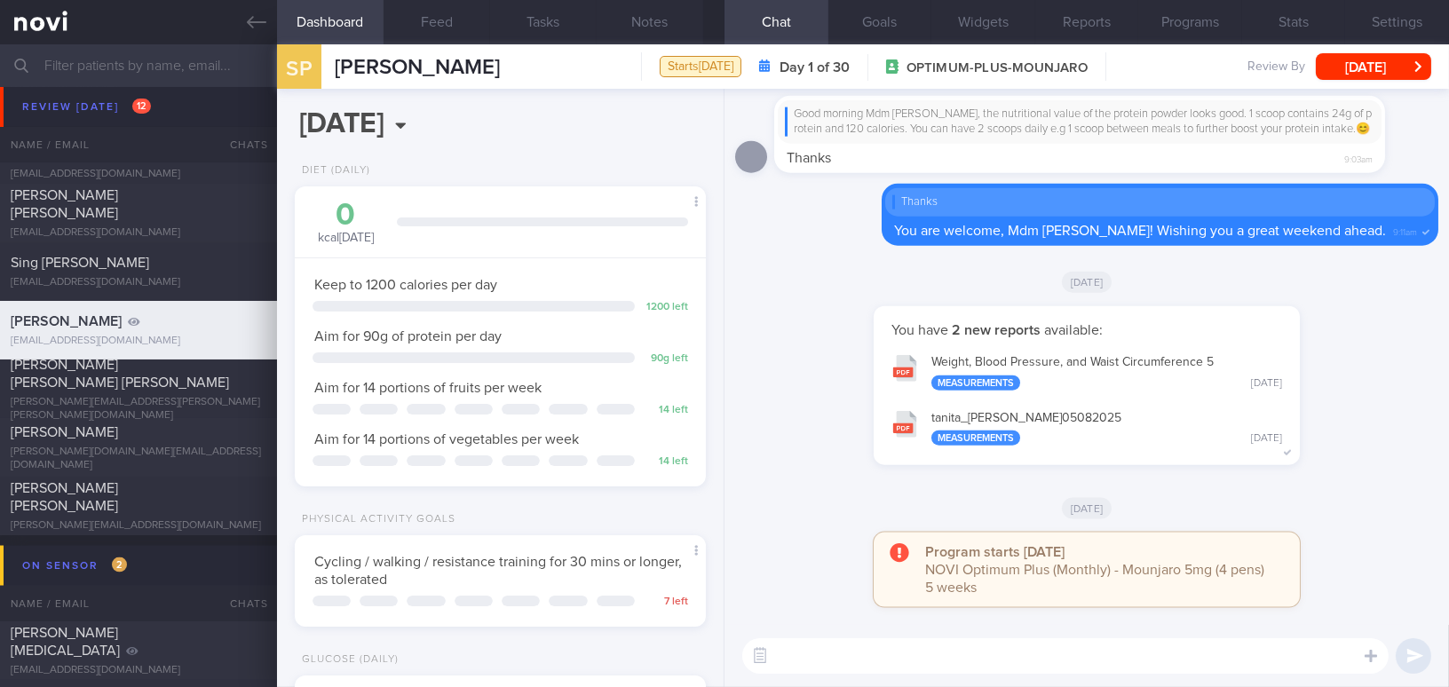
scroll to position [187, 374]
click at [858, 20] on button "Goals" at bounding box center [880, 22] width 104 height 44
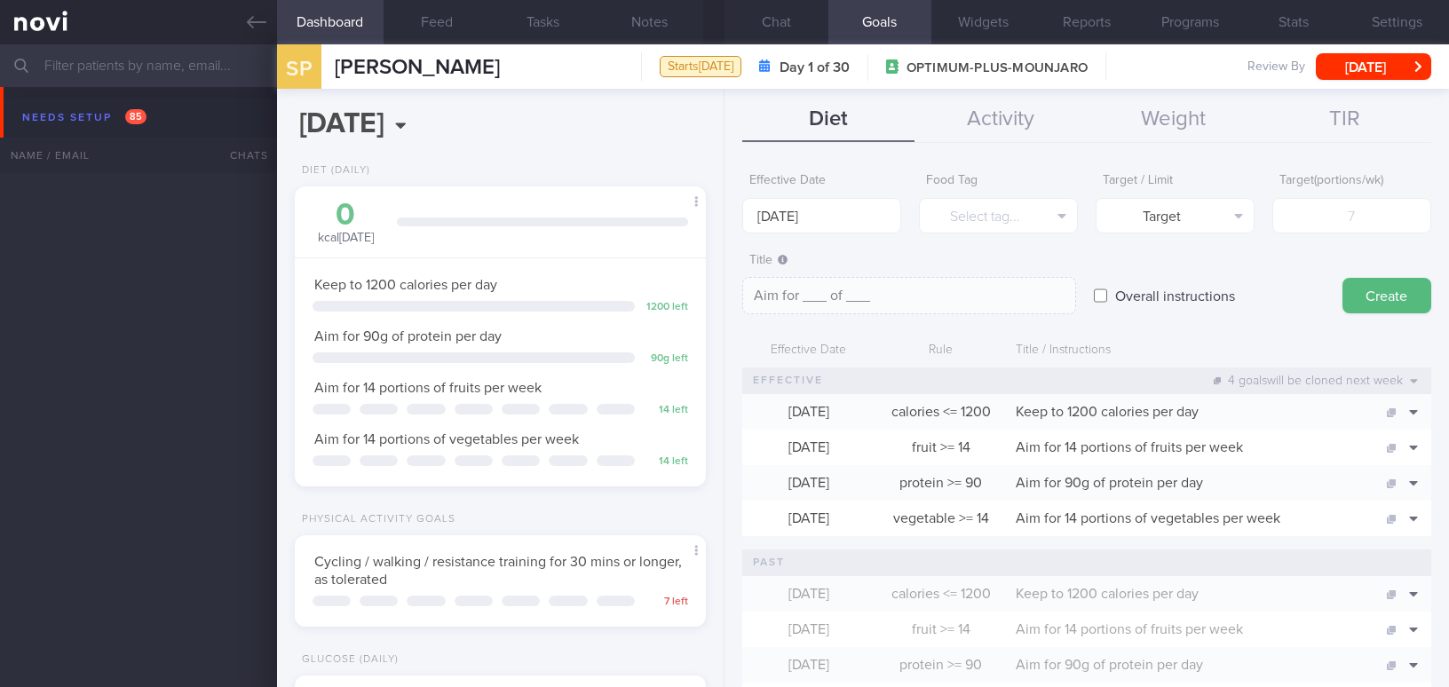
select select "7"
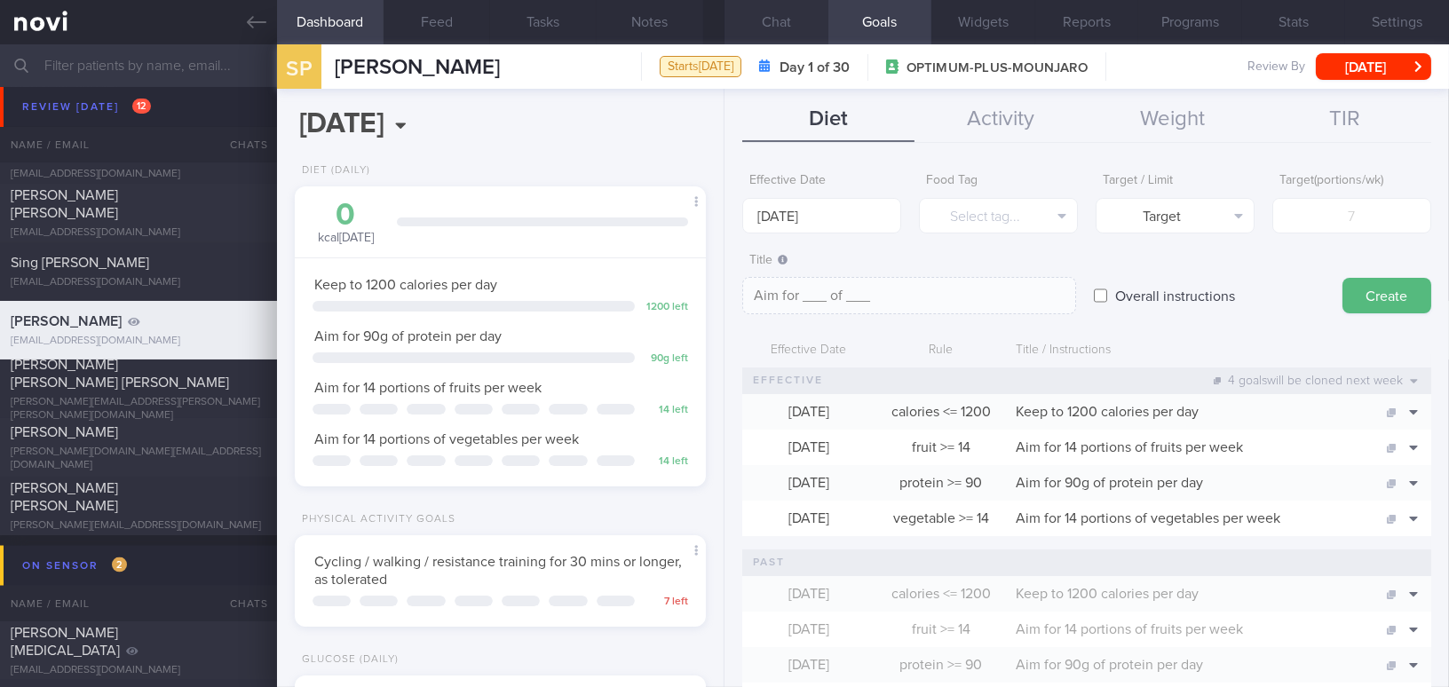
click at [777, 14] on button "Chat" at bounding box center [777, 22] width 104 height 44
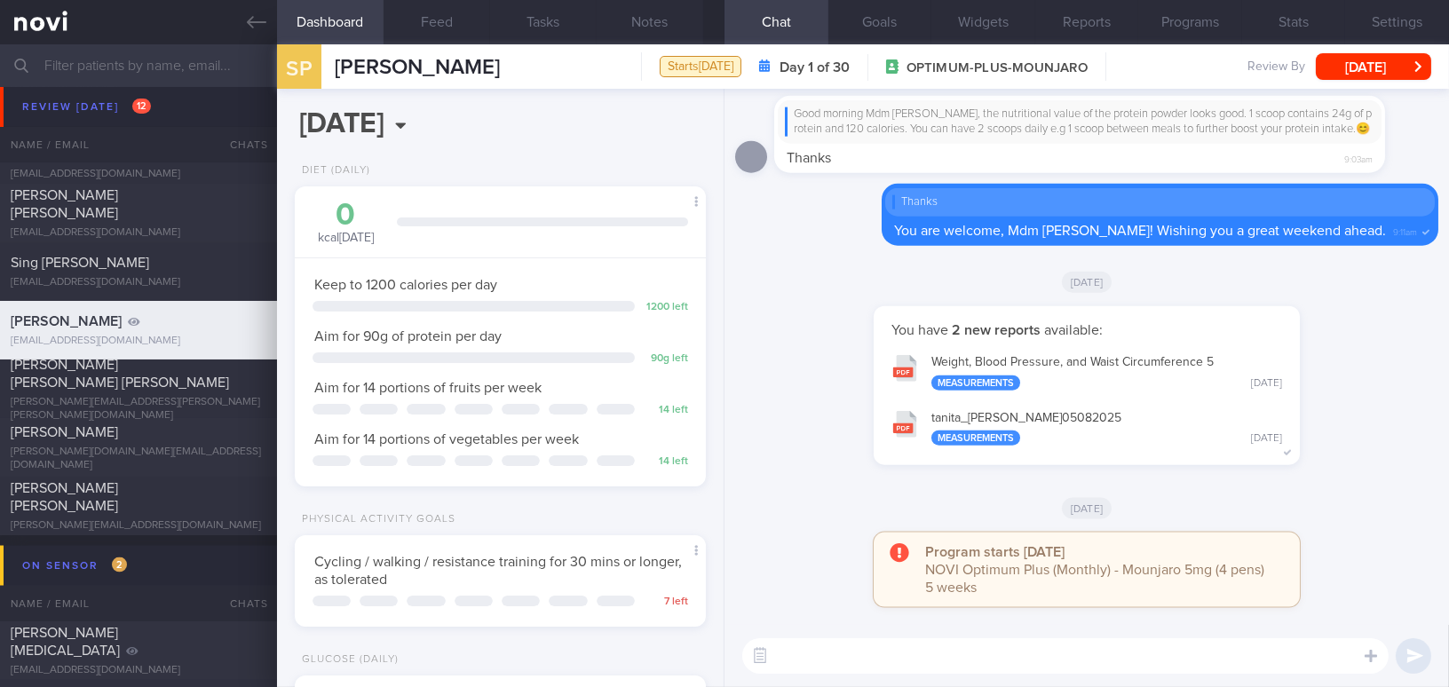
click at [936, 664] on textarea at bounding box center [1065, 656] width 646 height 36
type textarea "G"
paste textarea "It’s great to see that your body composition has improved. Have you been able t…"
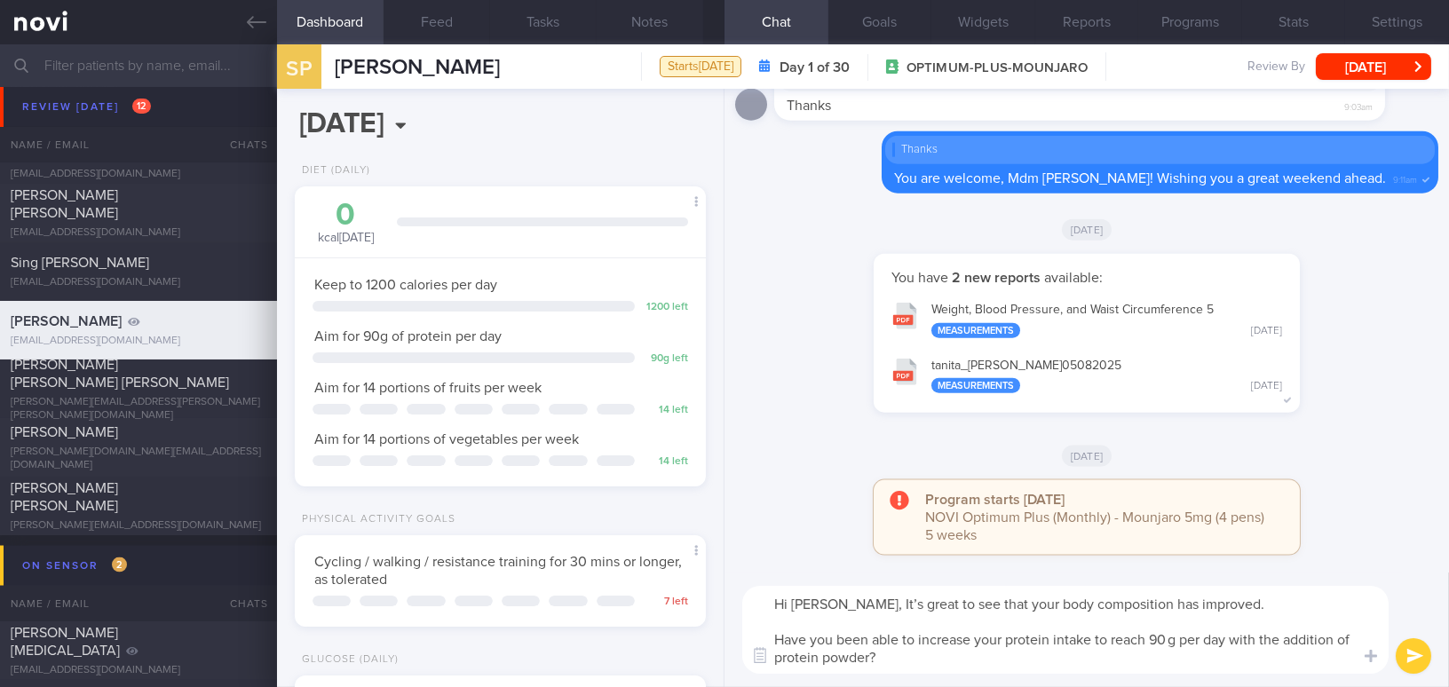
click at [896, 604] on textarea "Hi [PERSON_NAME], It’s great to see that your body composition has improved. Ha…" at bounding box center [1065, 630] width 646 height 88
click at [1327, 607] on textarea "Hi [PERSON_NAME], it is great to see that your body composition has improved. H…" at bounding box center [1065, 630] width 646 height 88
click at [1169, 638] on textarea "Hi [PERSON_NAME], it is great to see that your body composition has improved.👍👏…" at bounding box center [1065, 630] width 646 height 88
type textarea "Hi [PERSON_NAME], it is great to see that your body composition has improved.👍👏…"
click at [1406, 649] on button "submit" at bounding box center [1414, 656] width 36 height 36
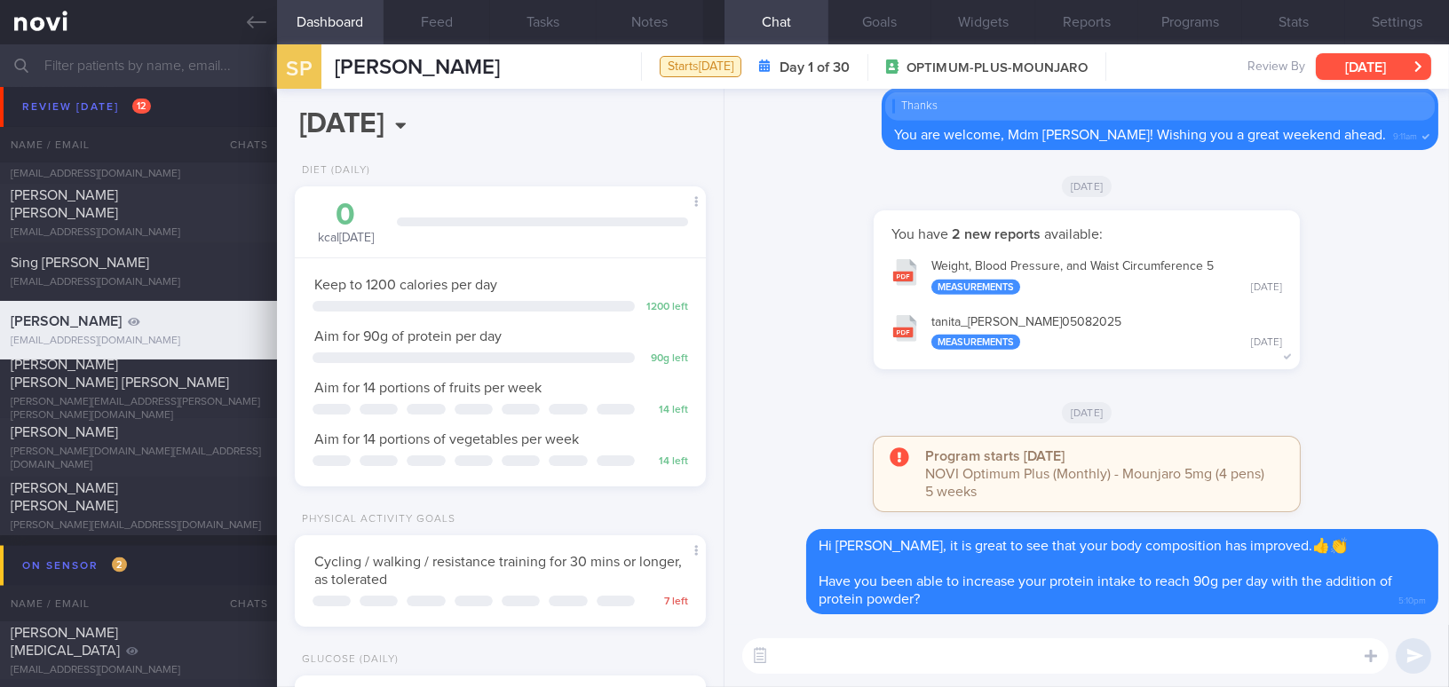
click at [1387, 66] on button "[DATE]" at bounding box center [1373, 66] width 115 height 27
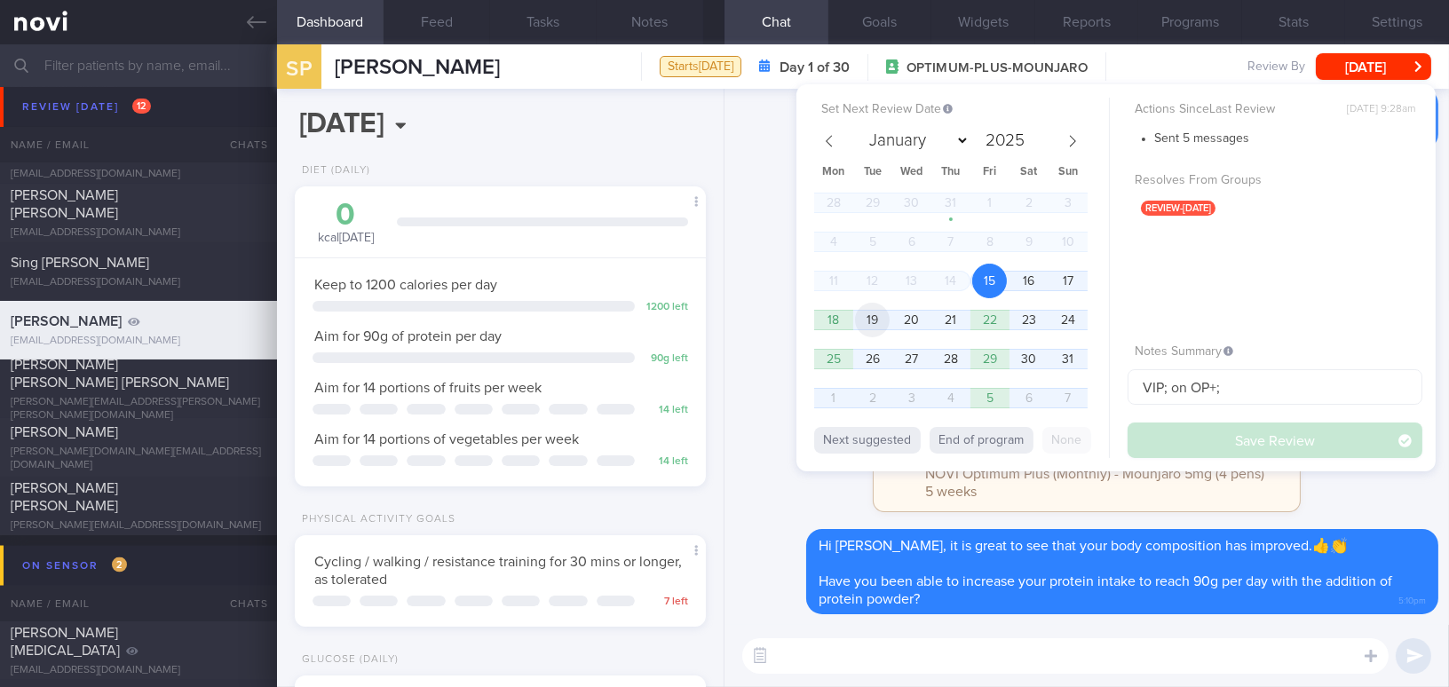
click at [875, 323] on span "19" at bounding box center [872, 320] width 35 height 35
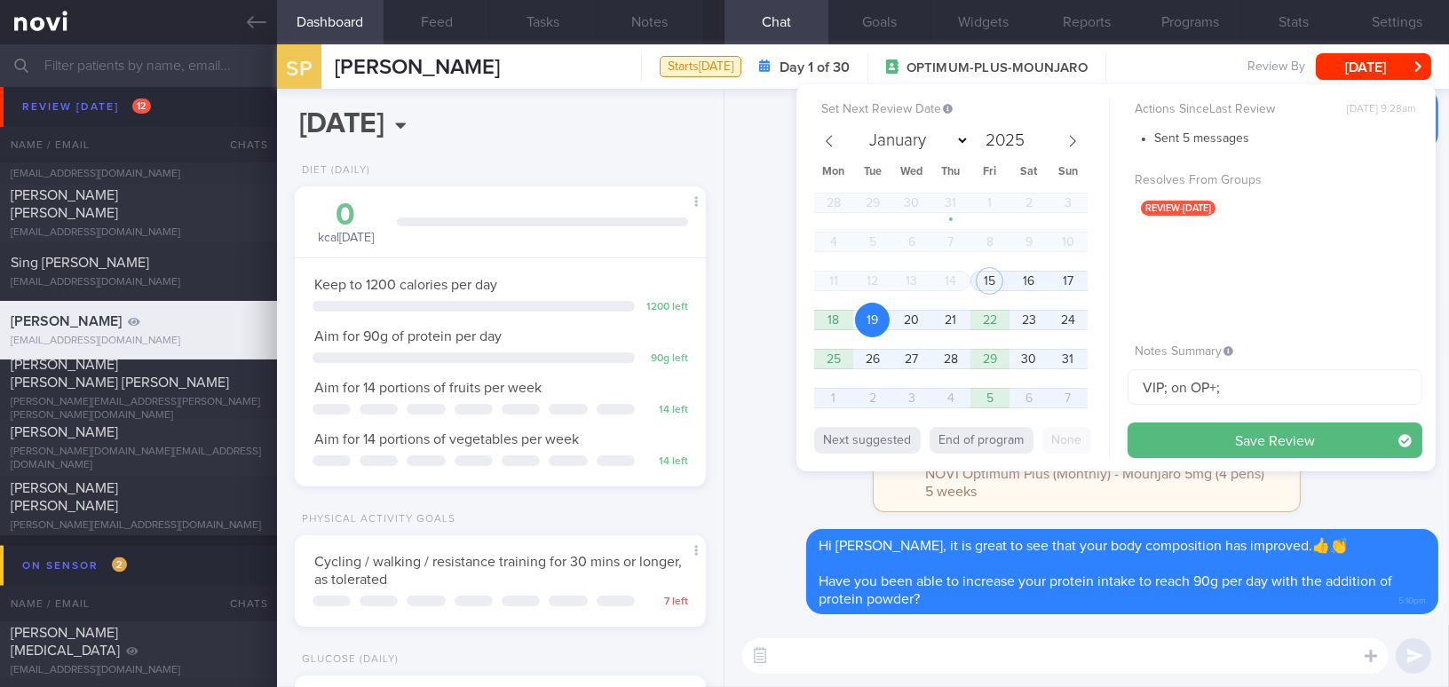
drag, startPoint x: 1187, startPoint y: 432, endPoint x: 1141, endPoint y: 414, distance: 49.5
click at [1141, 414] on div "Actions Since Last Review Thu, 31 Jul, 9:28am Sent 5 messages Resolves From Gro…" at bounding box center [1275, 278] width 295 height 361
click at [870, 397] on span "2" at bounding box center [872, 398] width 35 height 35
select select "8"
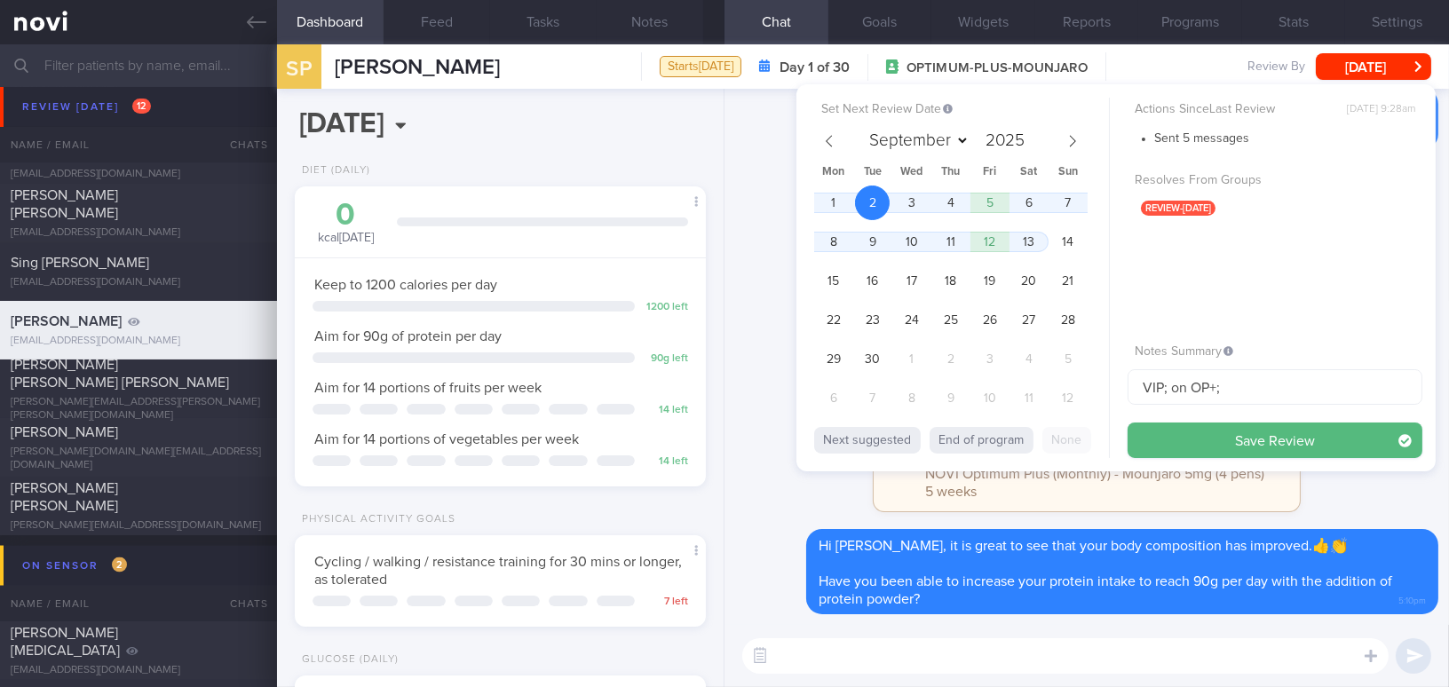
click at [1118, 434] on div "Set Next Review Date 2 Sep 2025 January February March April May June July Augu…" at bounding box center [1116, 277] width 639 height 387
click at [1163, 439] on button "Save Review" at bounding box center [1275, 441] width 295 height 36
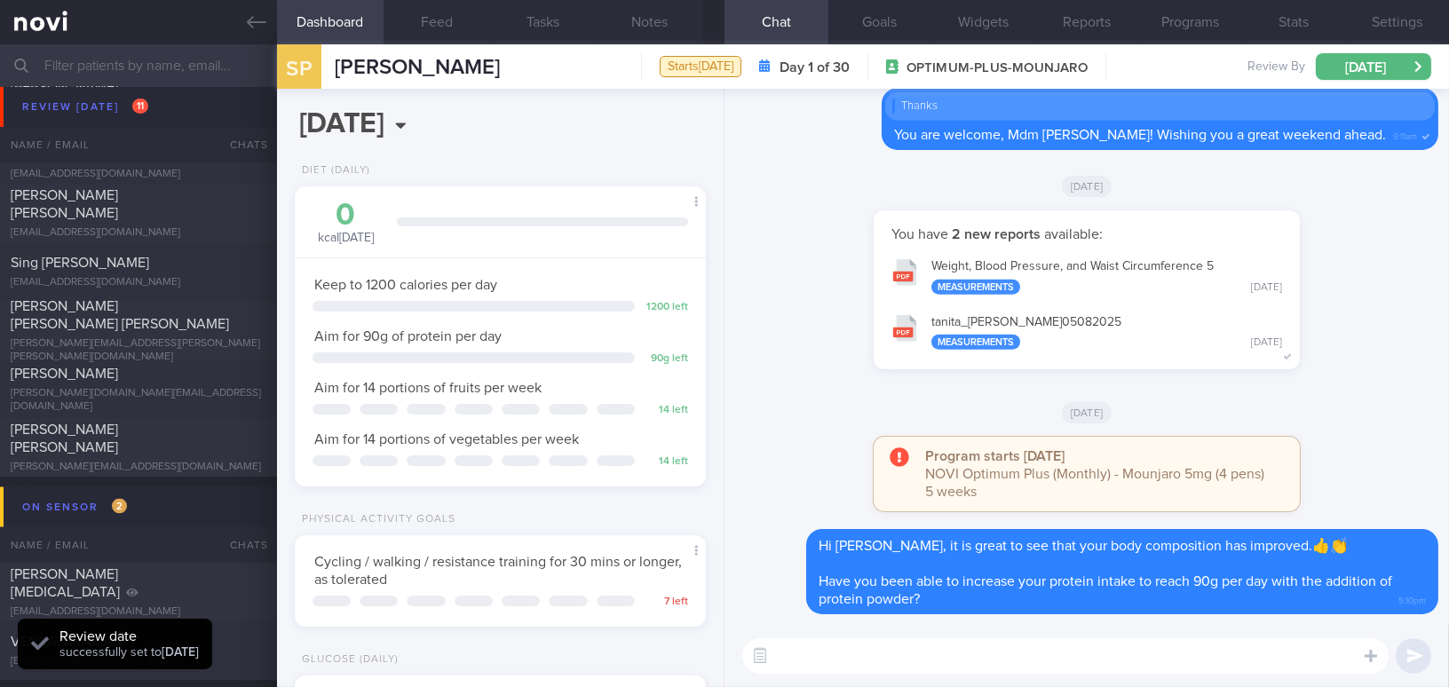
scroll to position [187, 374]
click at [250, 22] on icon at bounding box center [257, 22] width 20 height 12
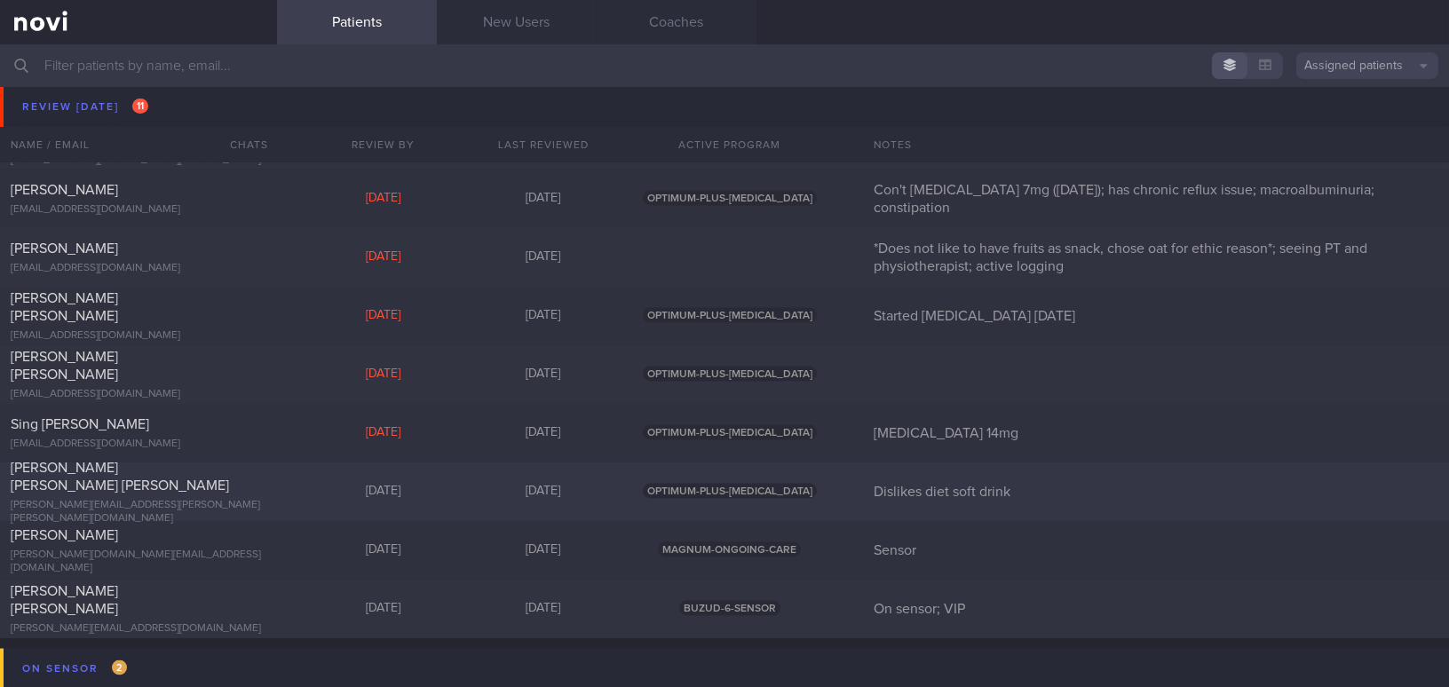
scroll to position [5167, 0]
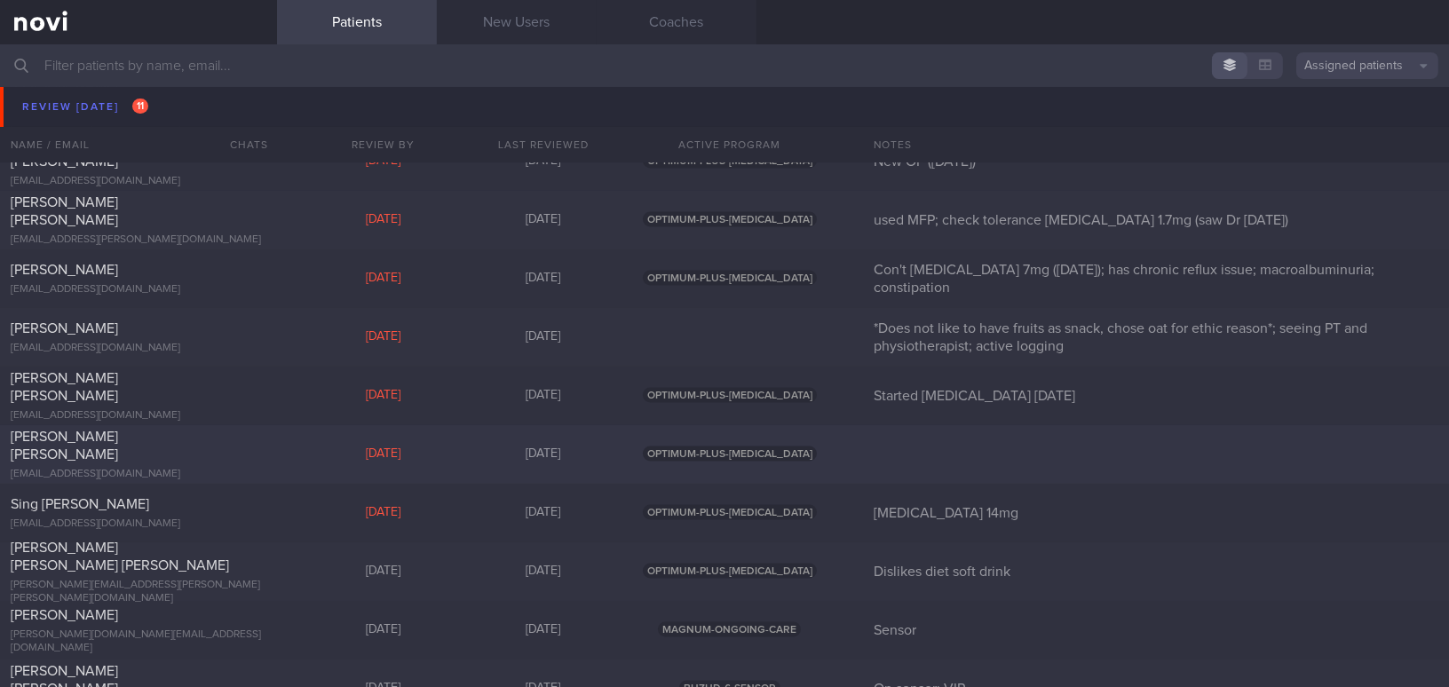
click at [175, 468] on div "[EMAIL_ADDRESS][DOMAIN_NAME]" at bounding box center [139, 474] width 256 height 13
select select "7"
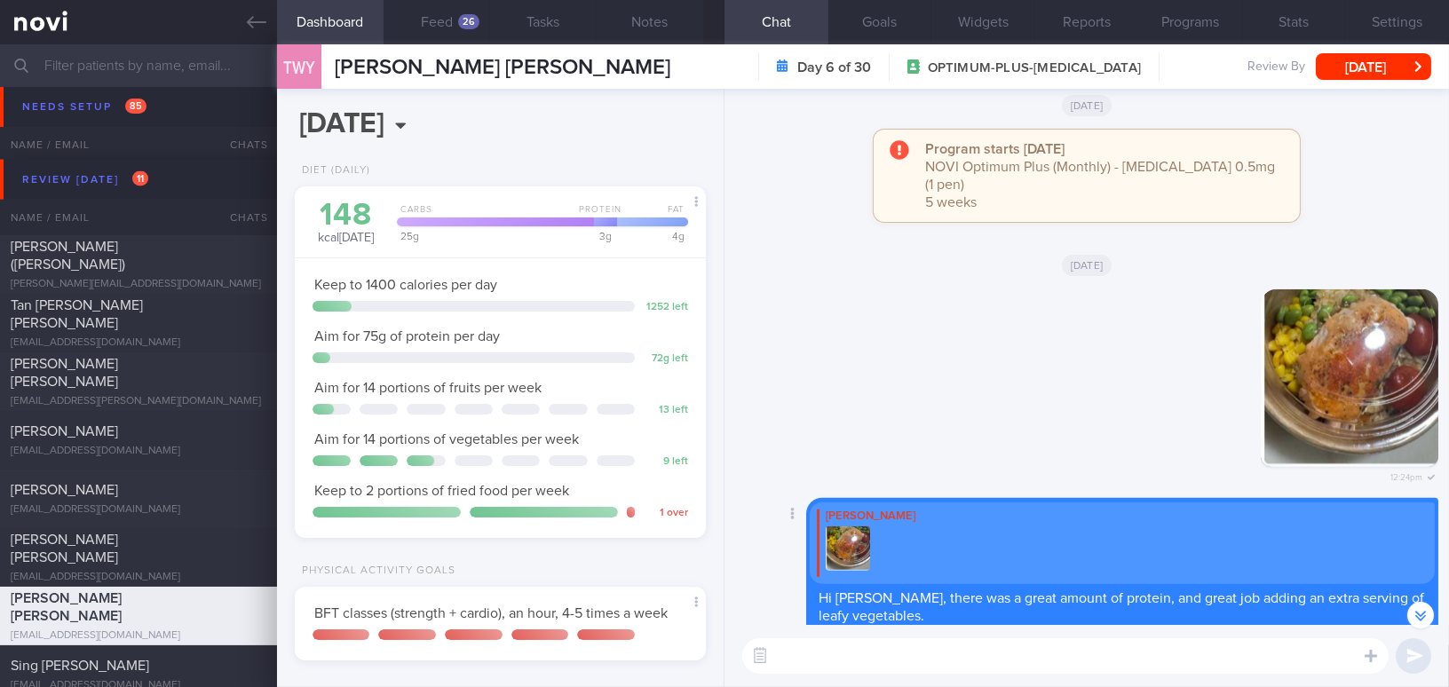
scroll to position [-405, 0]
click at [464, 20] on div "26" at bounding box center [468, 21] width 21 height 15
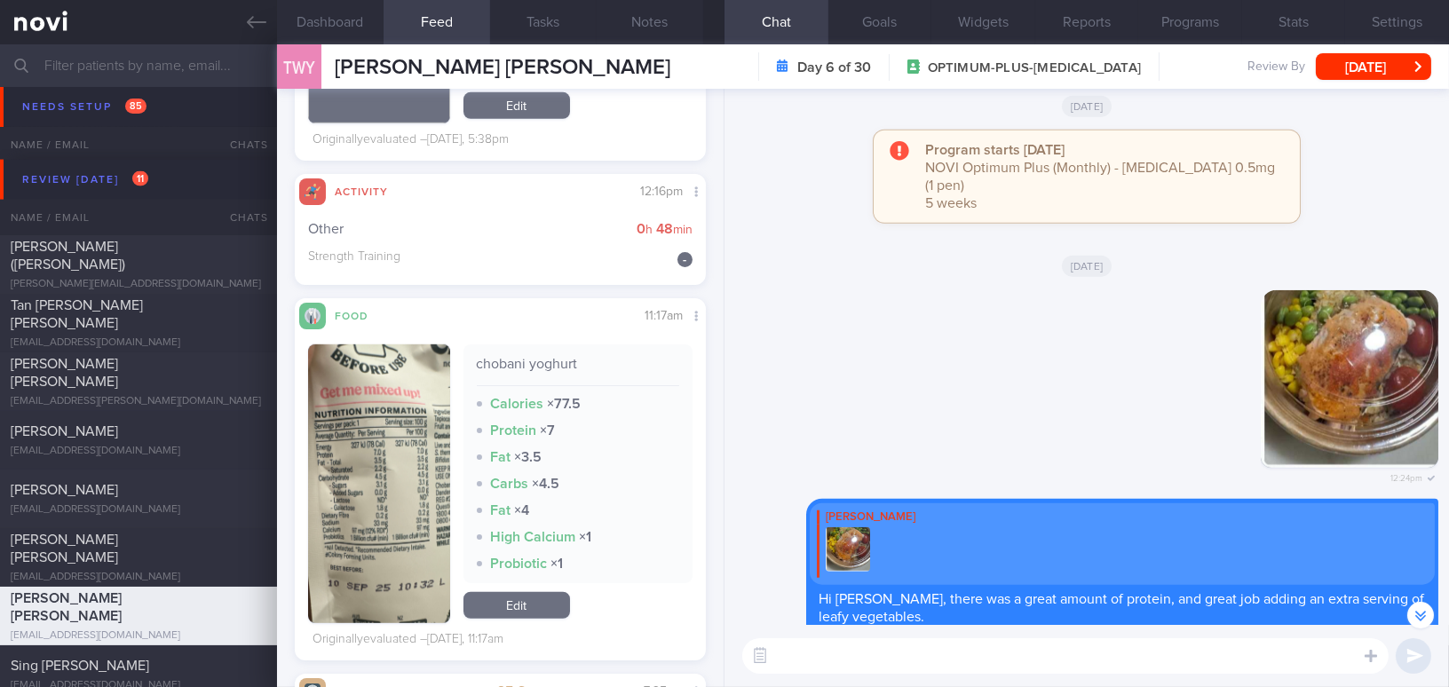
scroll to position [2502, 0]
click at [397, 426] on button "button" at bounding box center [379, 482] width 142 height 279
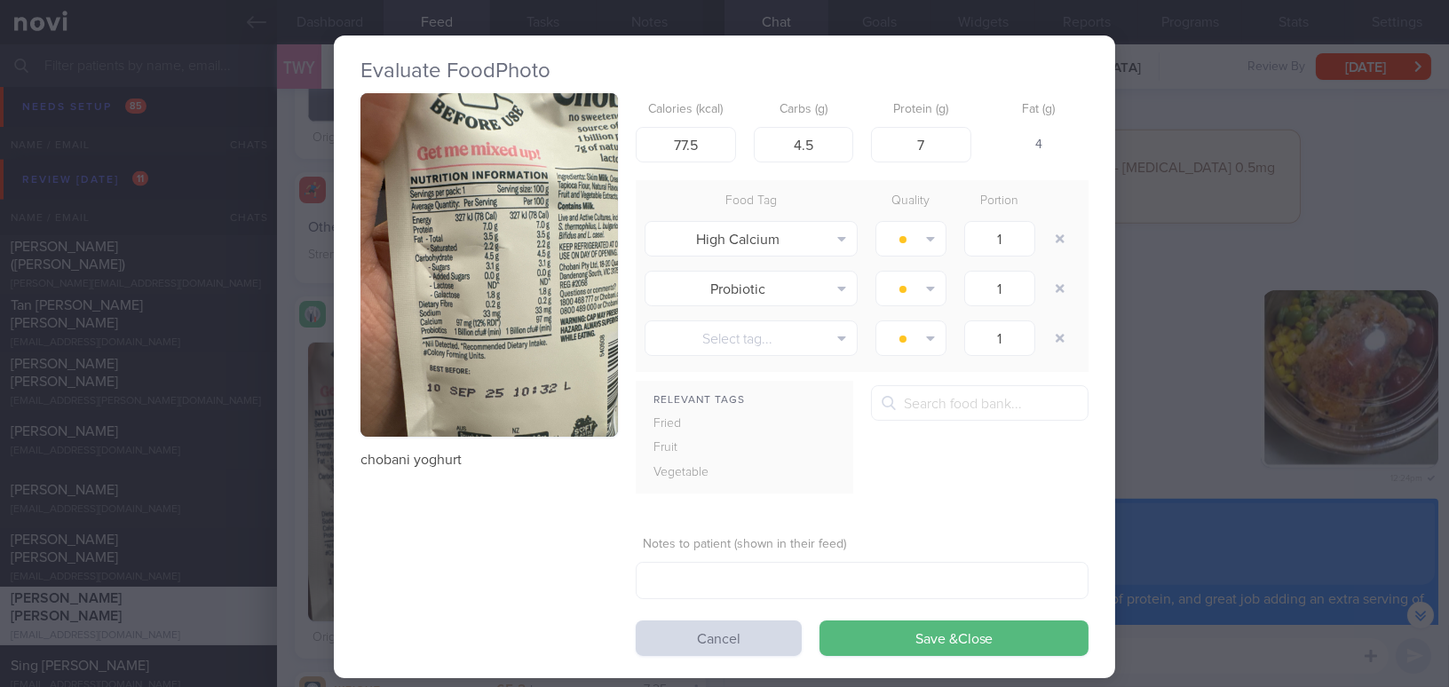
click at [452, 312] on button "button" at bounding box center [490, 265] width 258 height 344
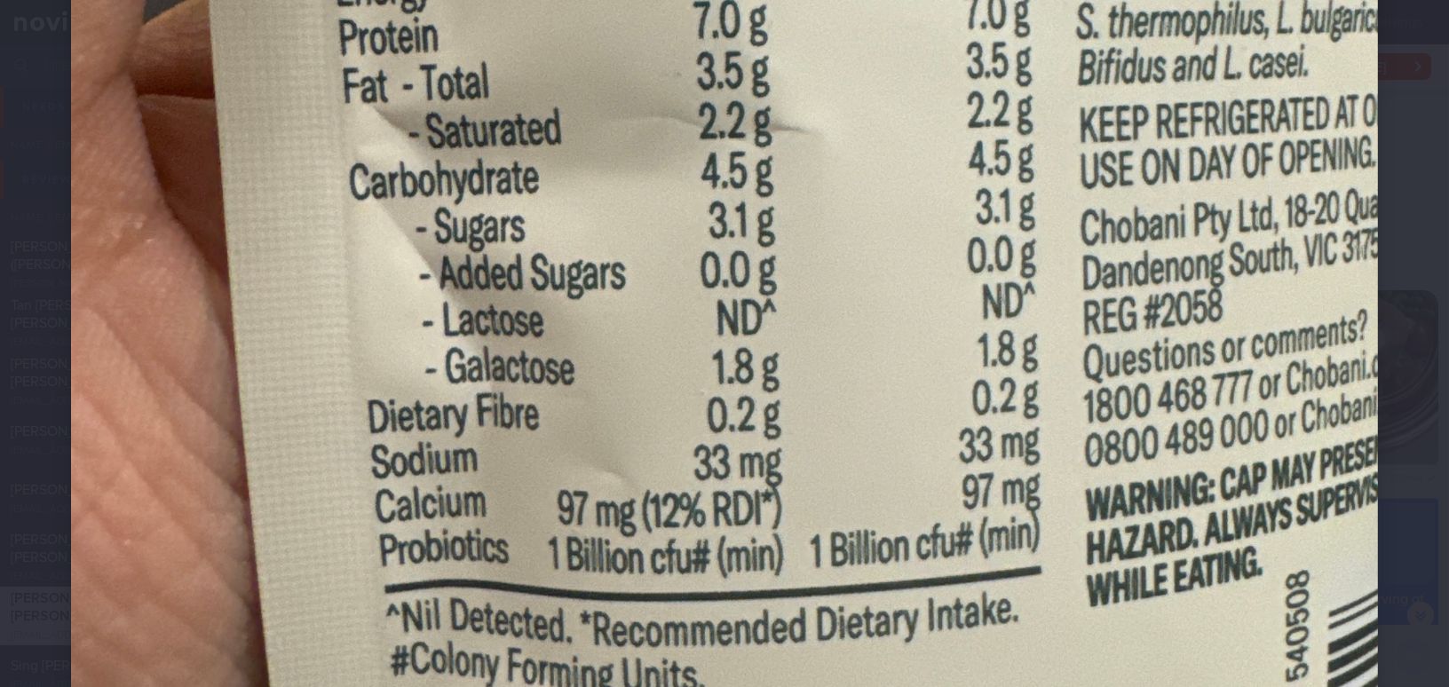
scroll to position [968, 0]
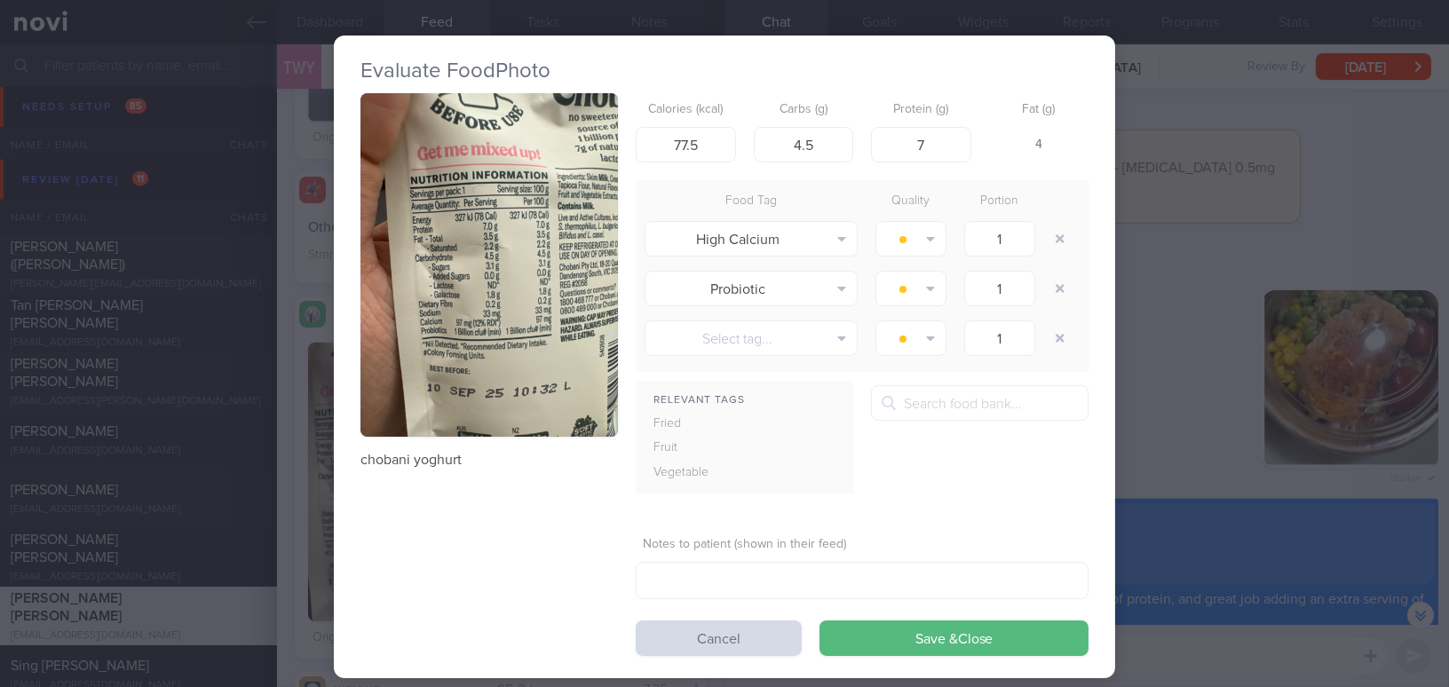
click at [1153, 426] on div "Evaluate Food Photo chobani yoghurt Calories (kcal) 77.5 Carbs (g) 4.5 Protein …" at bounding box center [724, 343] width 1449 height 687
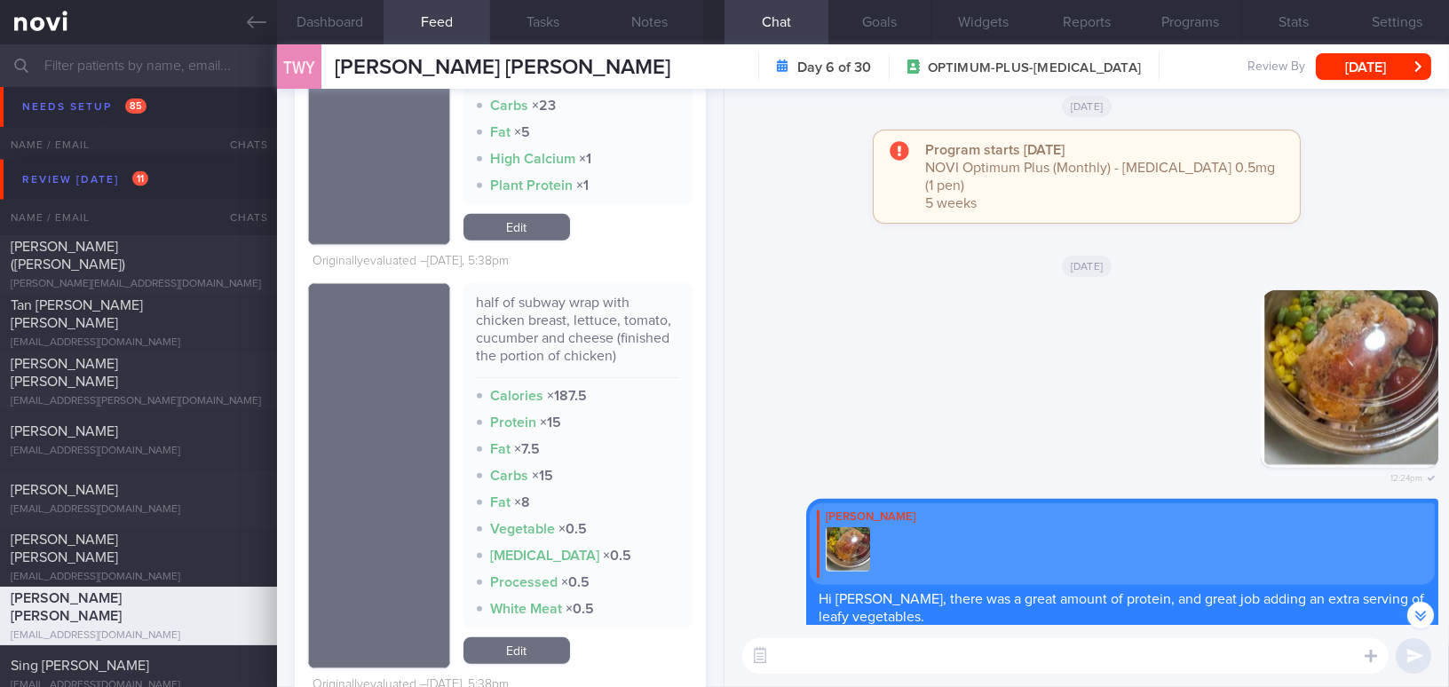
scroll to position [1937, 0]
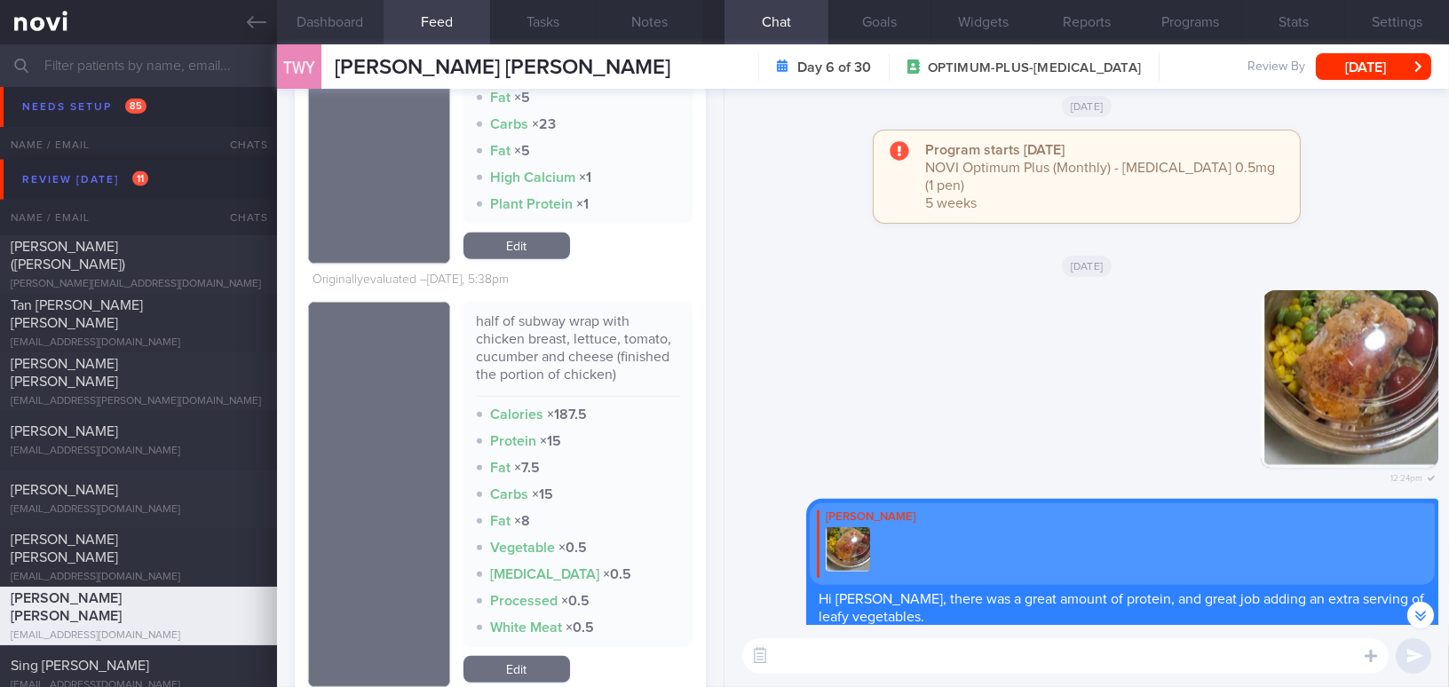
click at [336, 9] on button "Dashboard" at bounding box center [330, 22] width 107 height 44
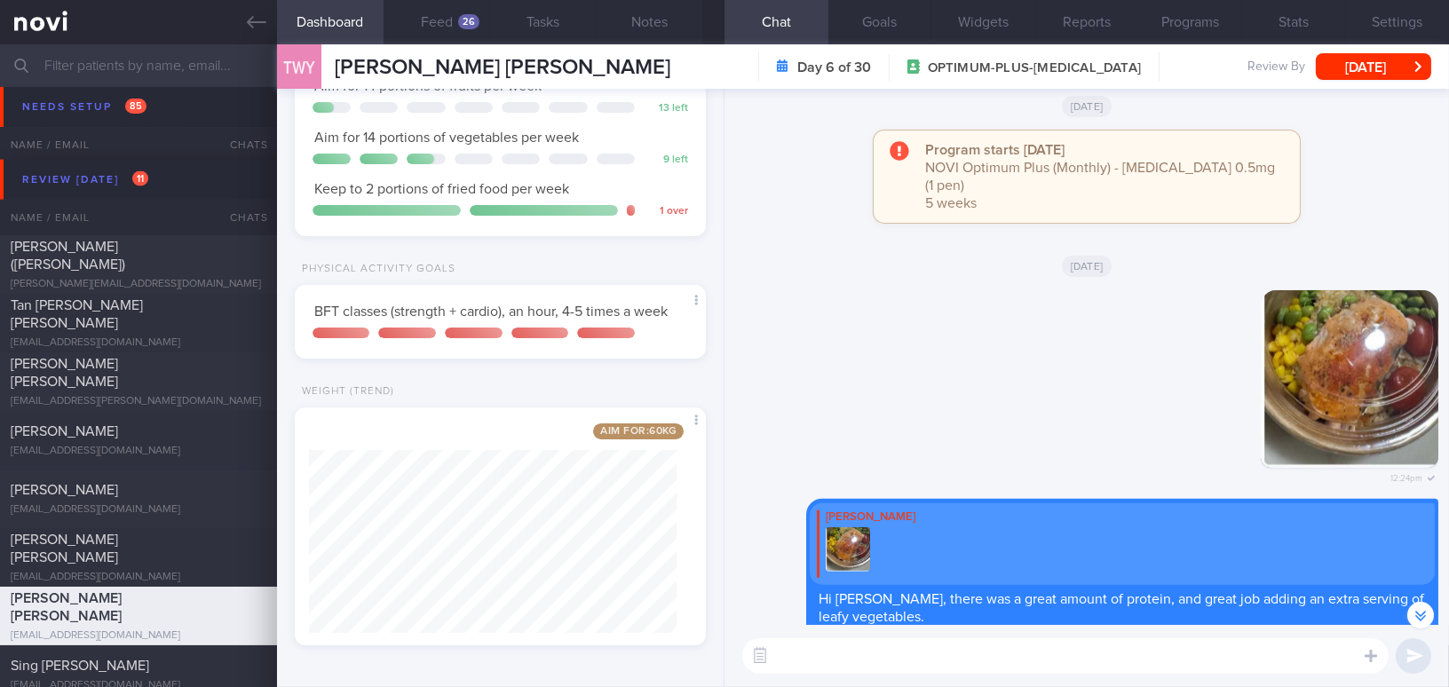
scroll to position [305, 0]
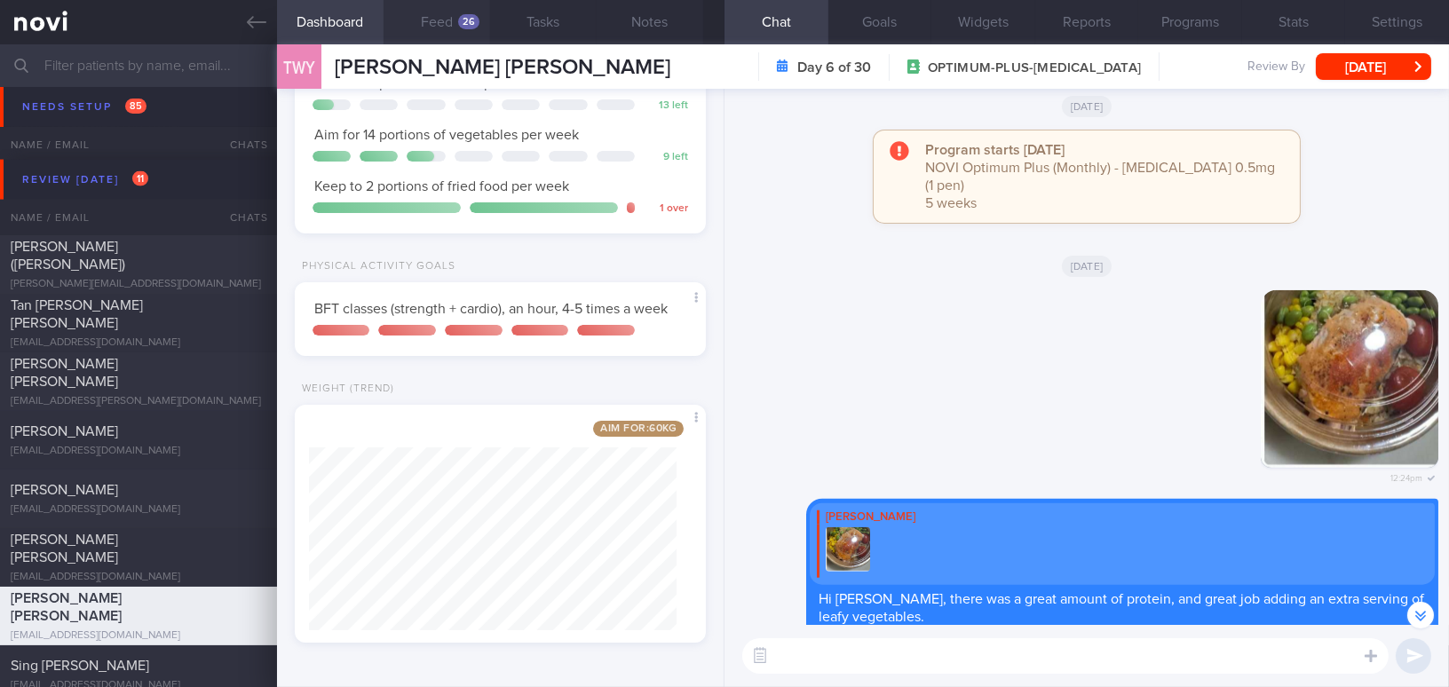
click at [451, 25] on button "Feed 26" at bounding box center [437, 22] width 107 height 44
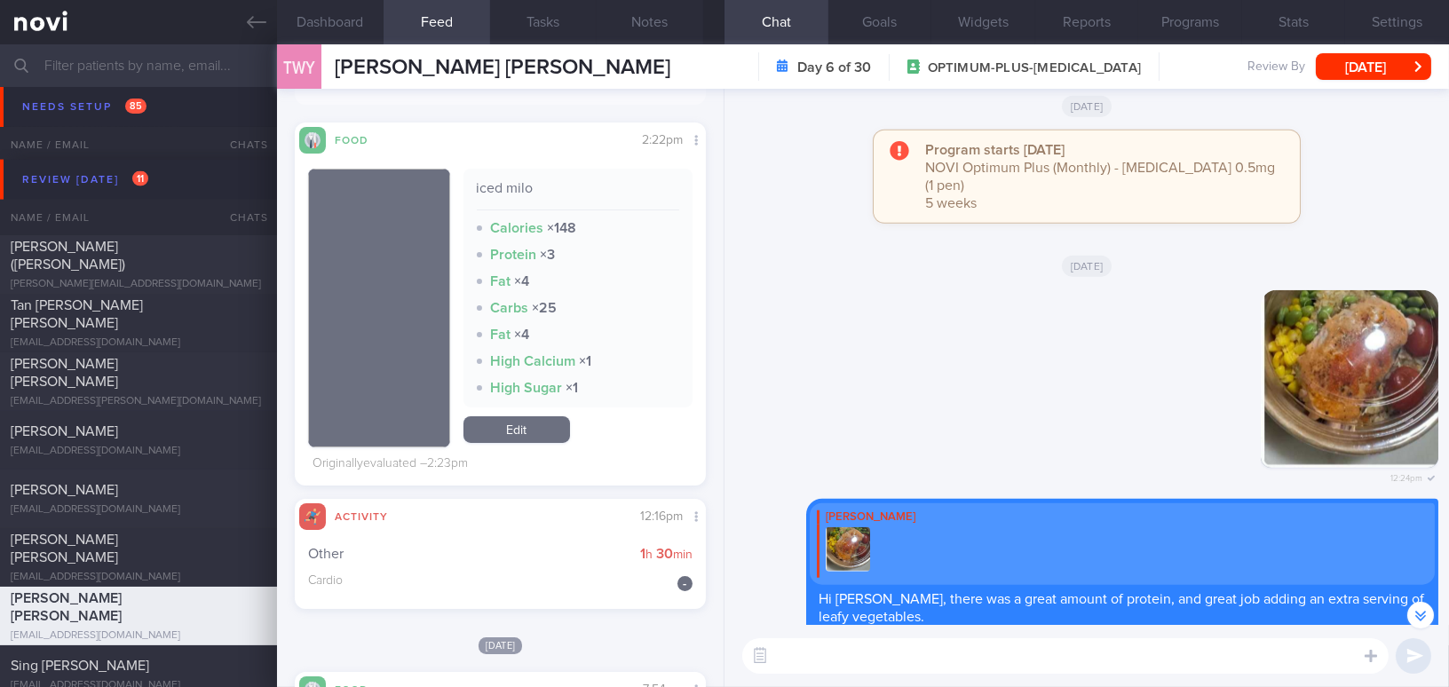
scroll to position [726, 0]
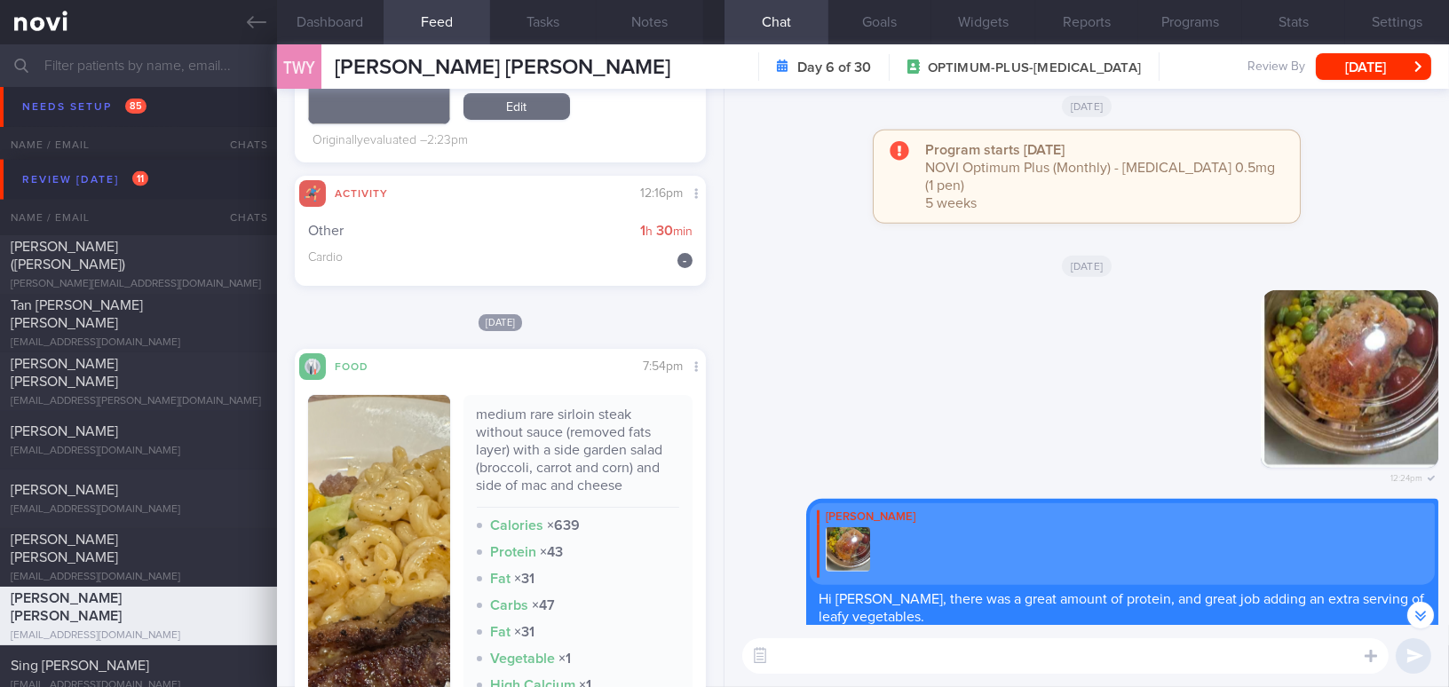
click at [404, 478] on img "button" at bounding box center [379, 650] width 142 height 510
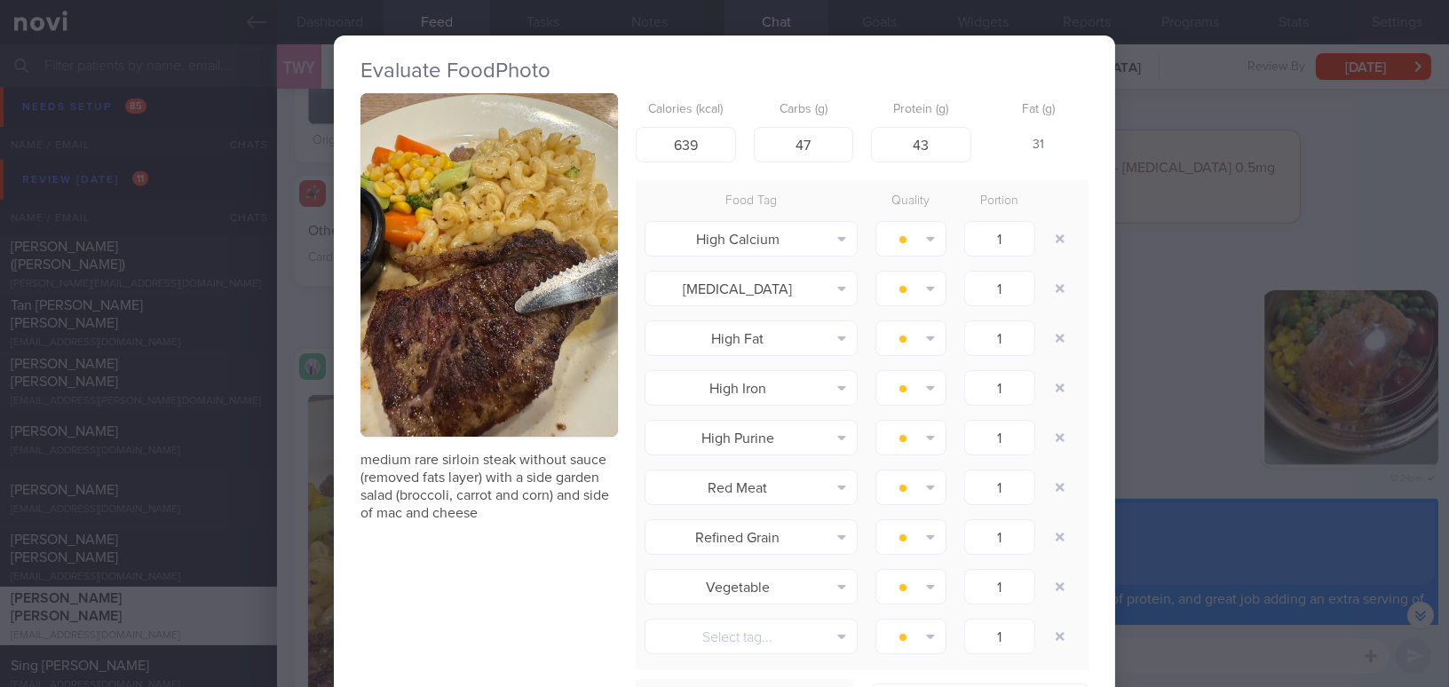
click at [1182, 336] on div "Evaluate Food Photo medium rare sirloin steak without sauce (removed fats layer…" at bounding box center [724, 343] width 1449 height 687
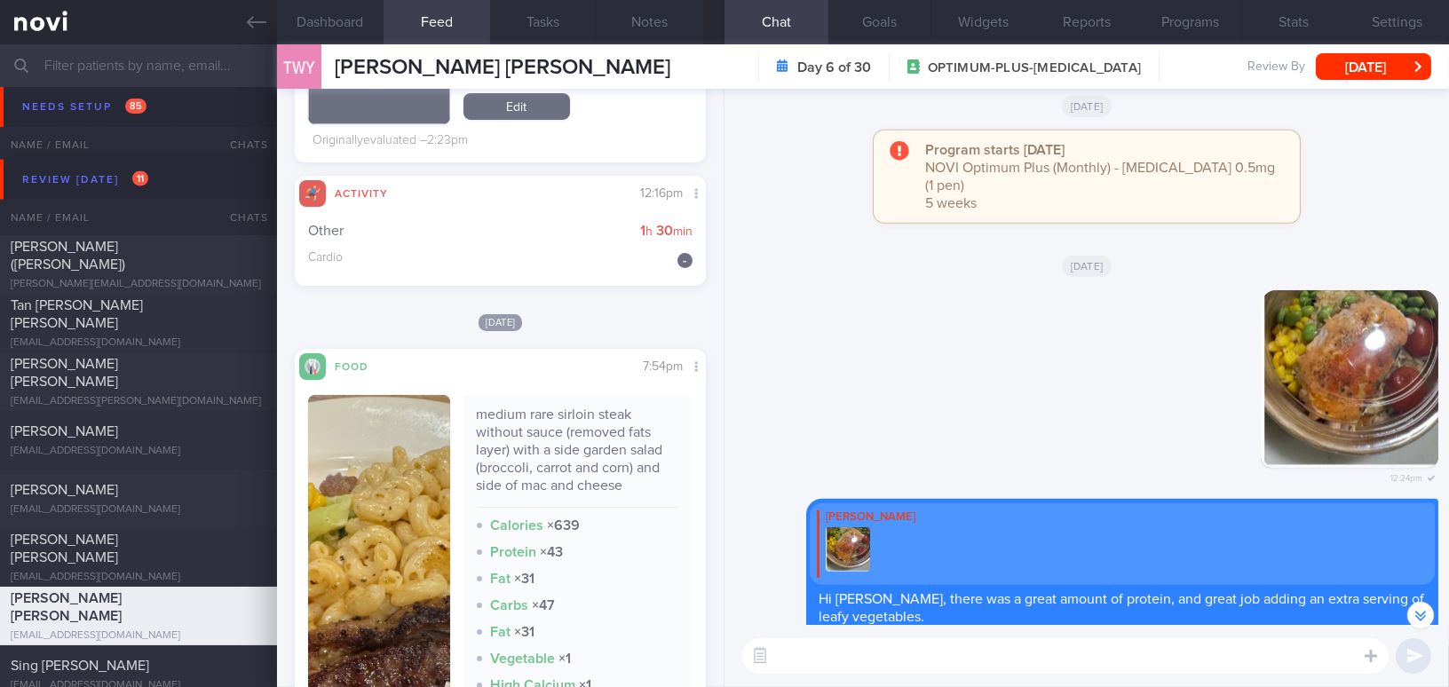
click at [355, 501] on img "button" at bounding box center [379, 650] width 142 height 510
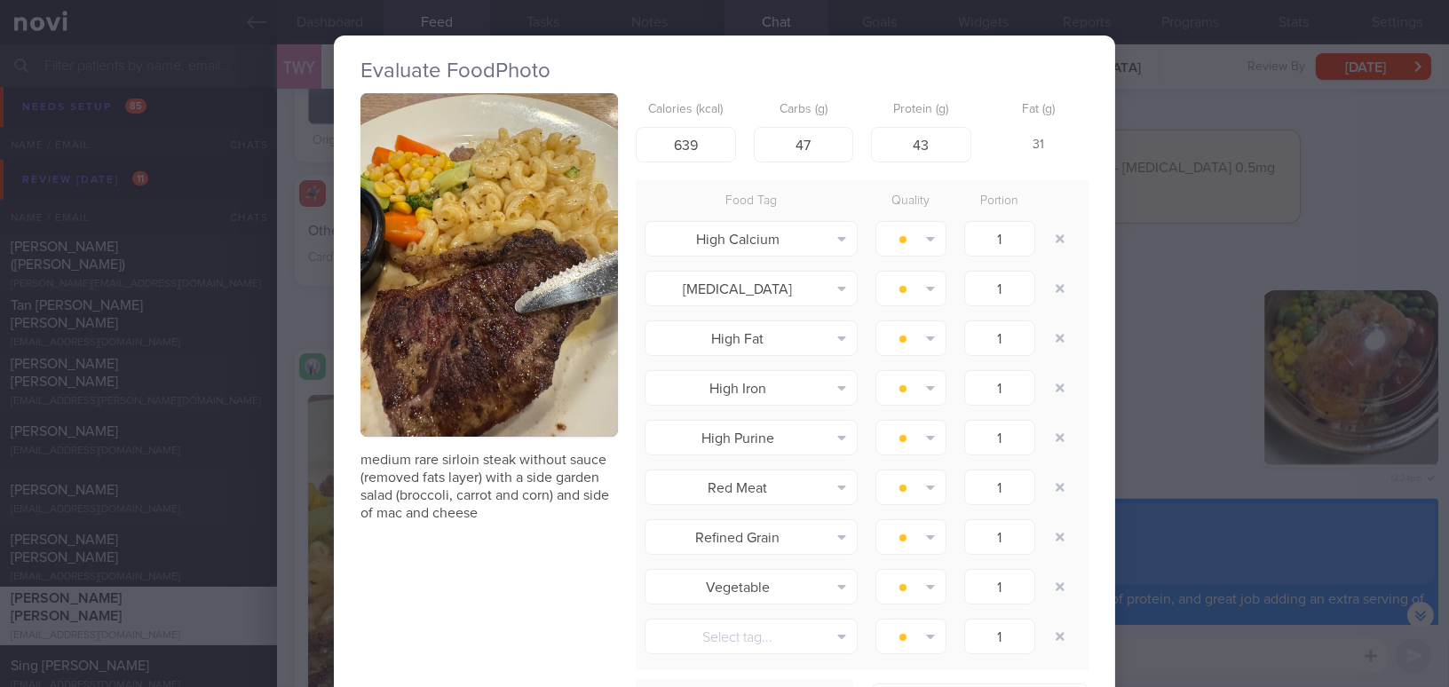
click at [1217, 340] on div "Evaluate Food Photo medium rare sirloin steak without sauce (removed fats layer…" at bounding box center [724, 343] width 1449 height 687
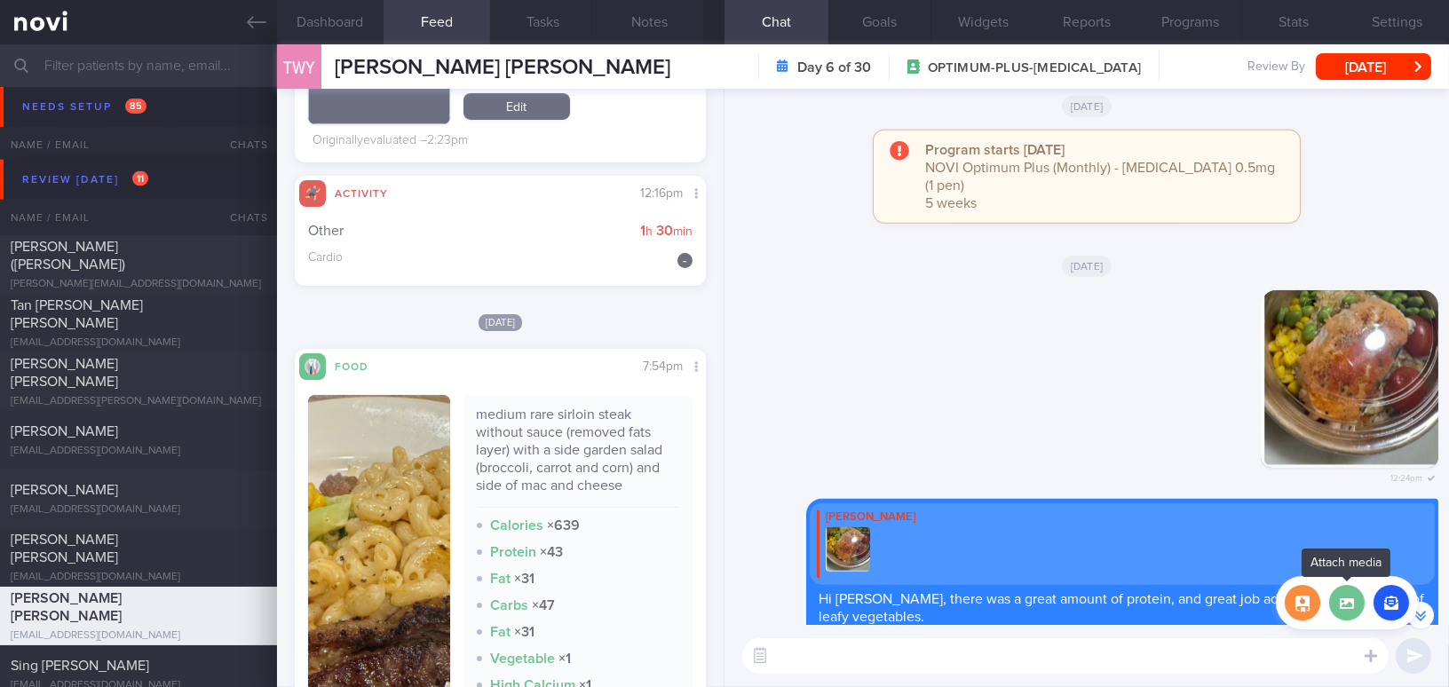
click at [1354, 603] on label at bounding box center [1347, 603] width 36 height 36
click at [0, 0] on input "file" at bounding box center [0, 0] width 0 height 0
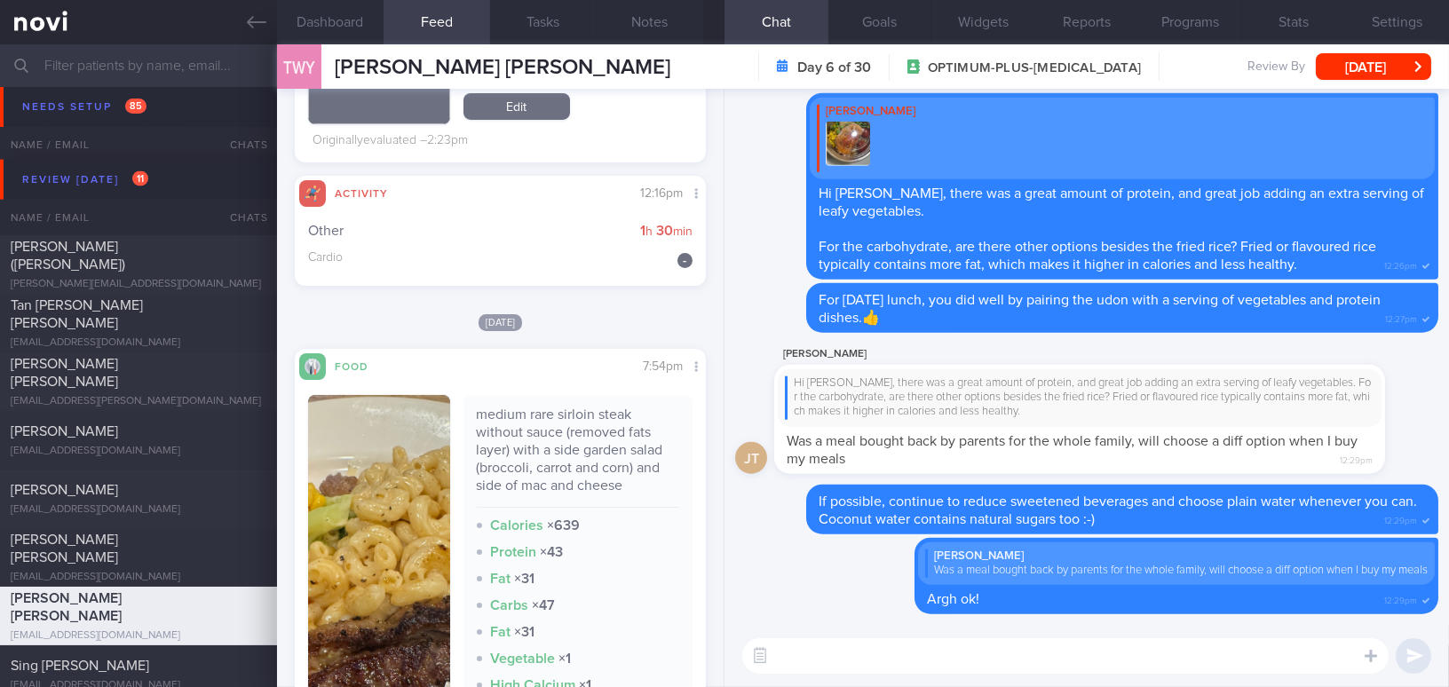
click at [376, 479] on img "button" at bounding box center [379, 650] width 142 height 510
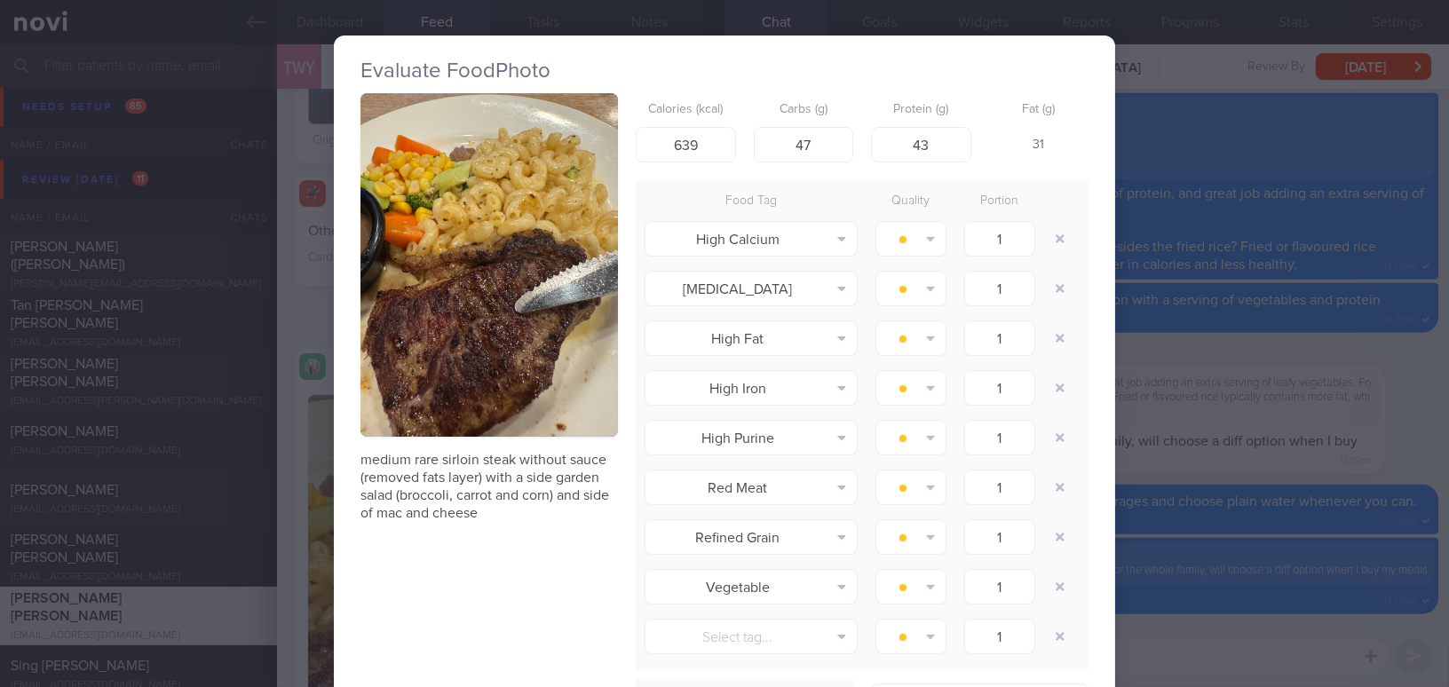
click at [1218, 348] on div "Evaluate Food Photo medium rare sirloin steak without sauce (removed fats layer…" at bounding box center [724, 343] width 1449 height 687
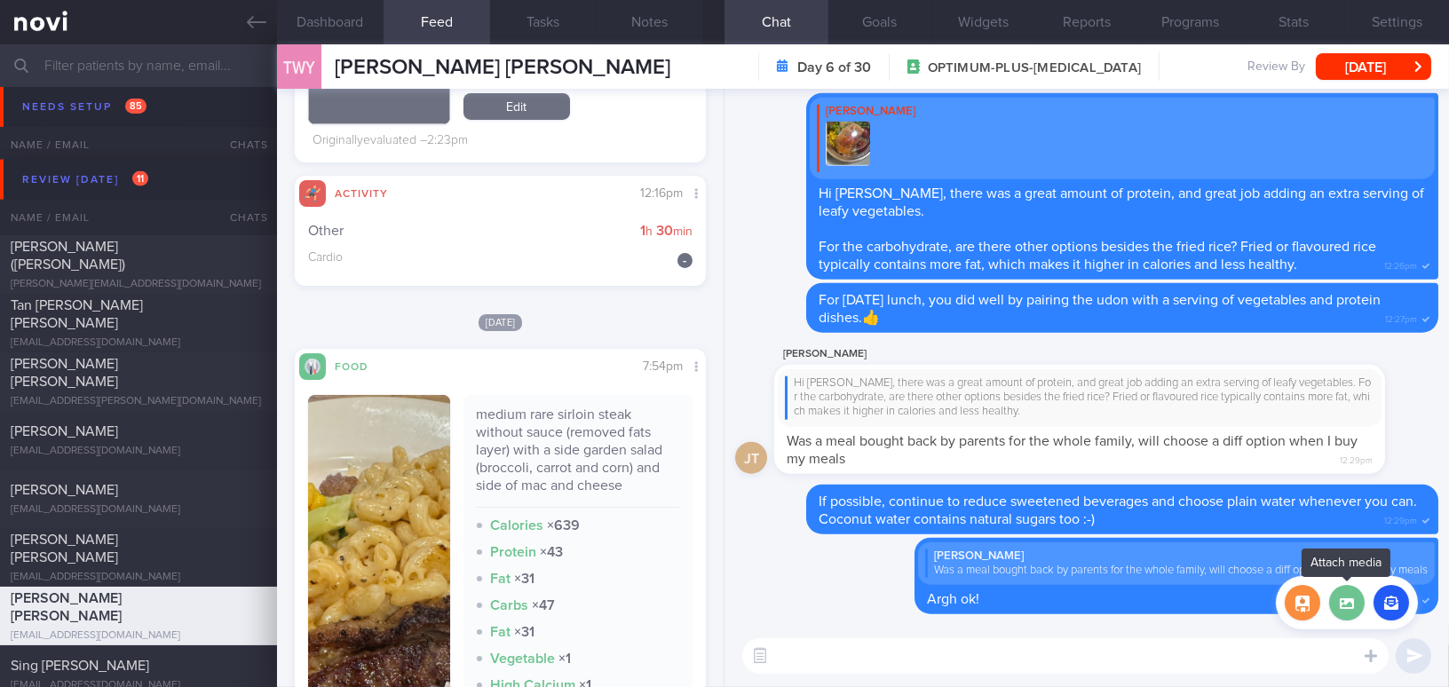
click at [1356, 598] on label at bounding box center [1347, 603] width 36 height 36
click at [0, 0] on input "file" at bounding box center [0, 0] width 0 height 0
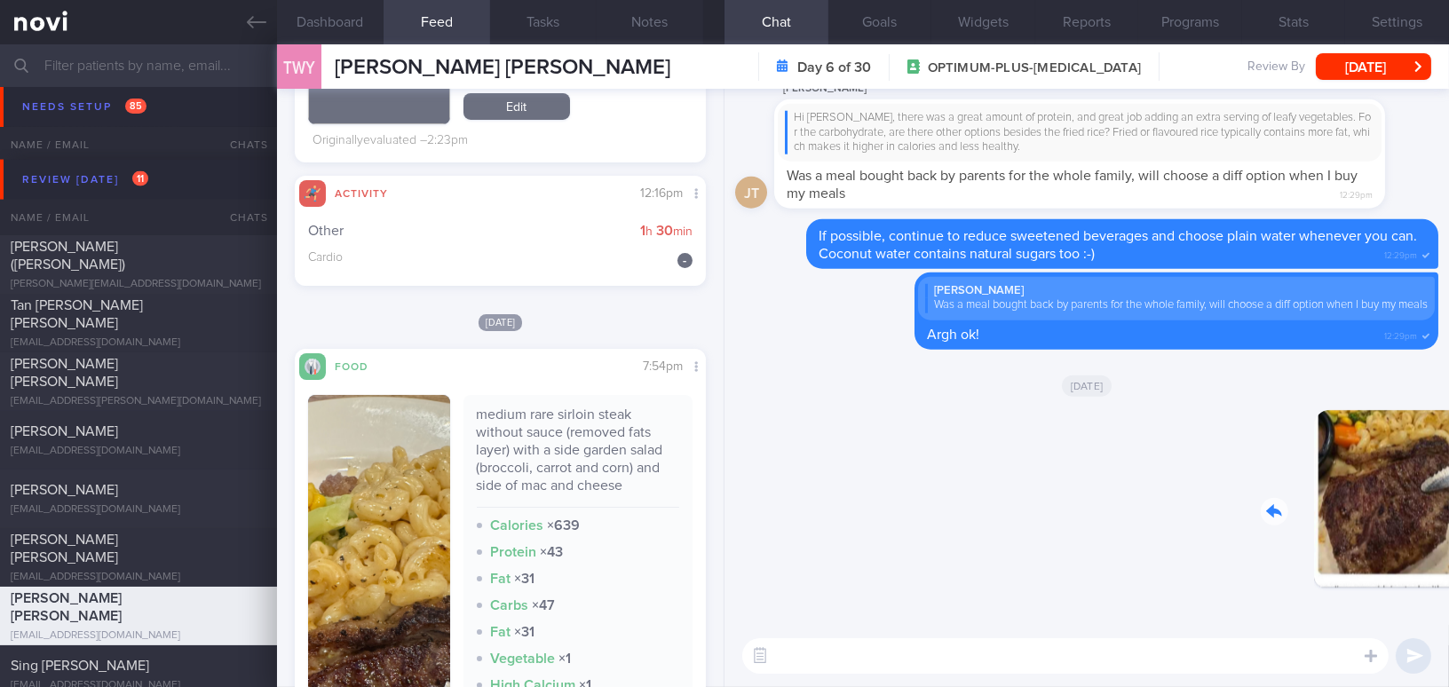
drag, startPoint x: 1300, startPoint y: 505, endPoint x: 1430, endPoint y: 523, distance: 130.9
click at [1430, 523] on div "Delete 5:15pm Today Delete Joey Tay Was a meal bought back by parents for the w…" at bounding box center [1087, 357] width 725 height 536
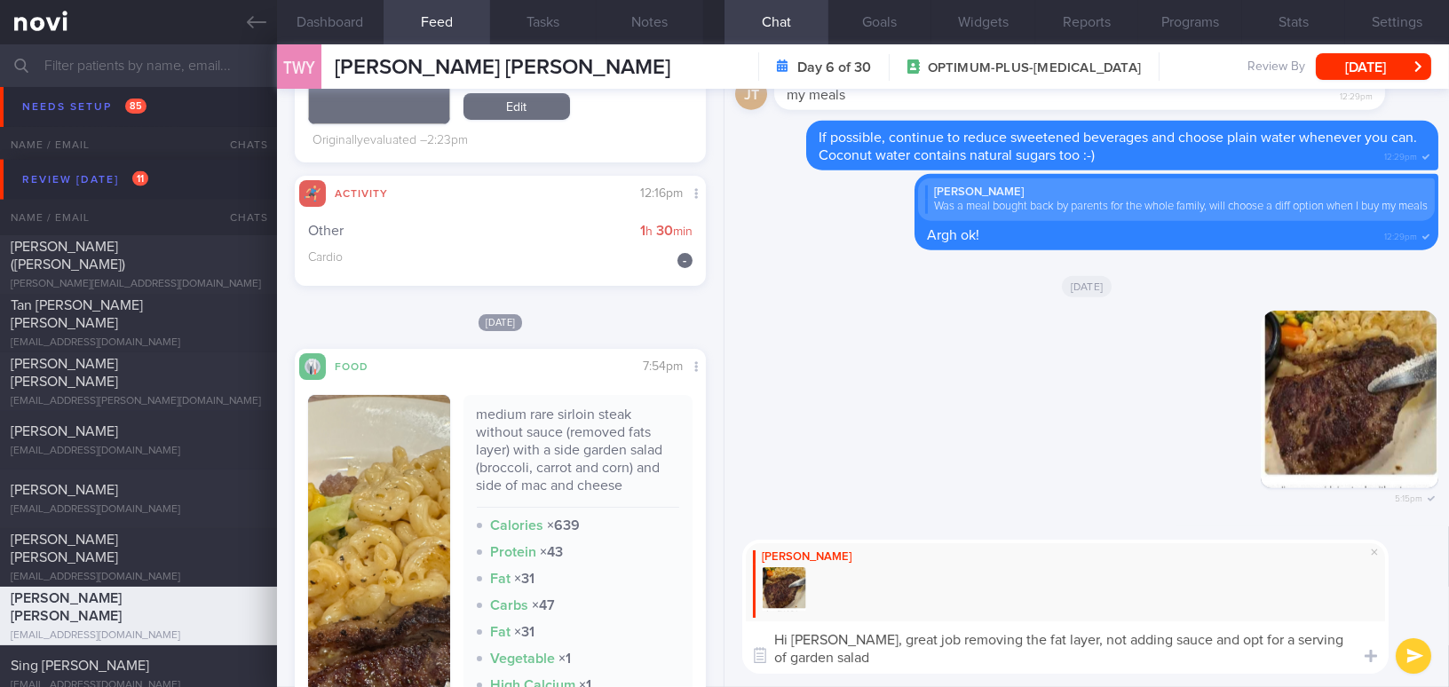
drag, startPoint x: 830, startPoint y: 645, endPoint x: 843, endPoint y: 654, distance: 15.8
click at [843, 654] on textarea "Hi Joey, great job removing the fat layer, not adding sauce and opt for a servi…" at bounding box center [1065, 648] width 646 height 52
click at [822, 631] on textarea "Hi Joey, great job removing the fat layer, not adding sauce and opt for a servi…" at bounding box center [1065, 648] width 646 height 52
drag, startPoint x: 828, startPoint y: 639, endPoint x: 848, endPoint y: 676, distance: 41.3
click at [848, 676] on div "Mee Li Hi Joey, great job removing the fat layer, not adding sauce and opt for …" at bounding box center [1087, 607] width 725 height 161
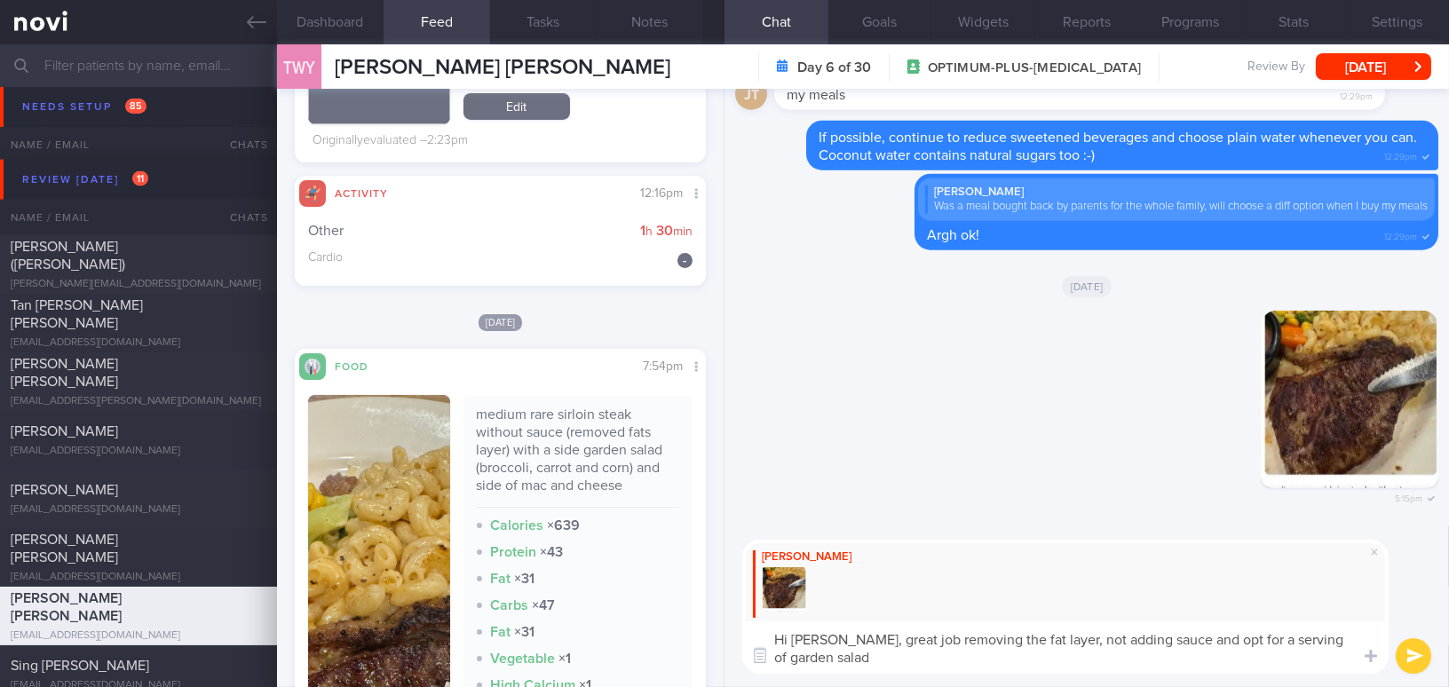
paste textarea "Great job removing the fat layer, skipping the sauce, and opting for a serving …"
click at [834, 643] on textarea "Hi Joey, Great job removing the fat layer, skipping the sauce, and opting for a…" at bounding box center [1065, 648] width 646 height 52
click at [1149, 644] on textarea "Hi Joey, great job removing the fat layer, skipping the sauce, and opting for a…" at bounding box center [1065, 648] width 646 height 52
click at [983, 664] on textarea "Hi Joey, great job removing the fat layer, skipping the sauce and opting for a …" at bounding box center [1065, 648] width 646 height 52
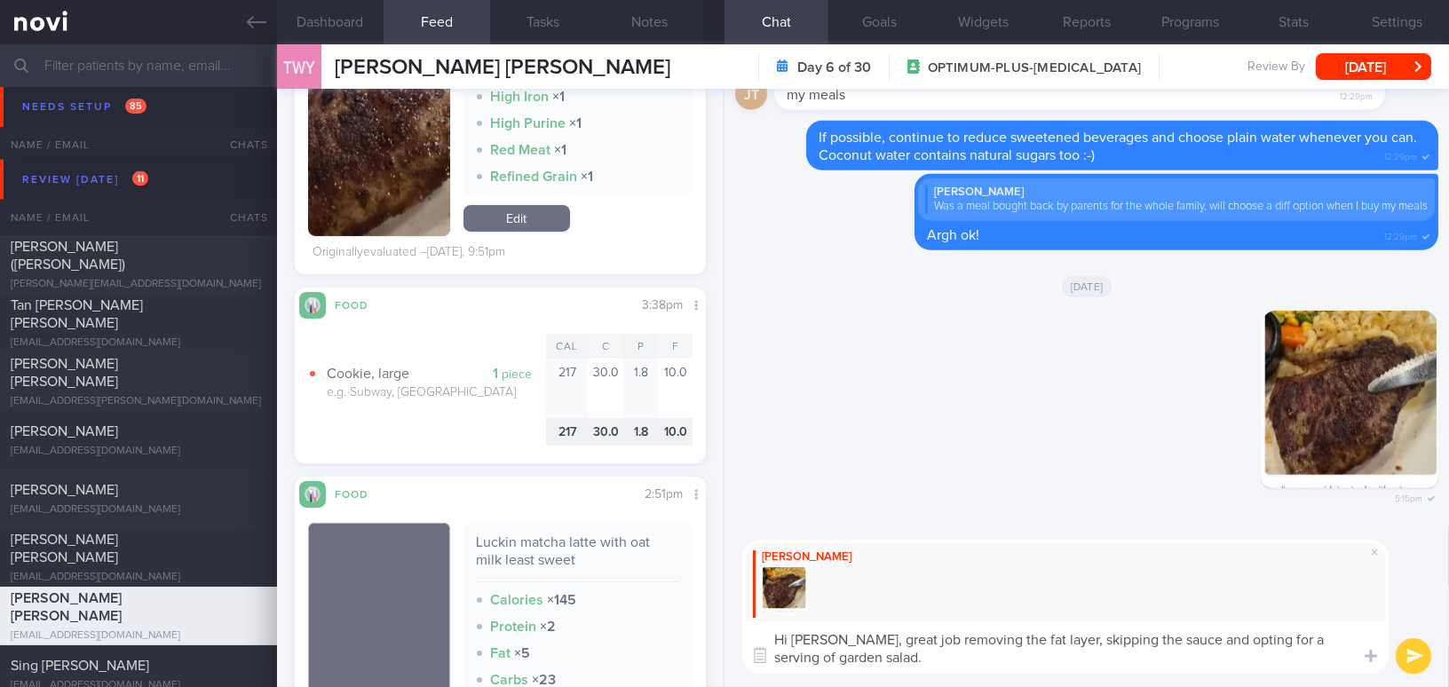
scroll to position [1453, 0]
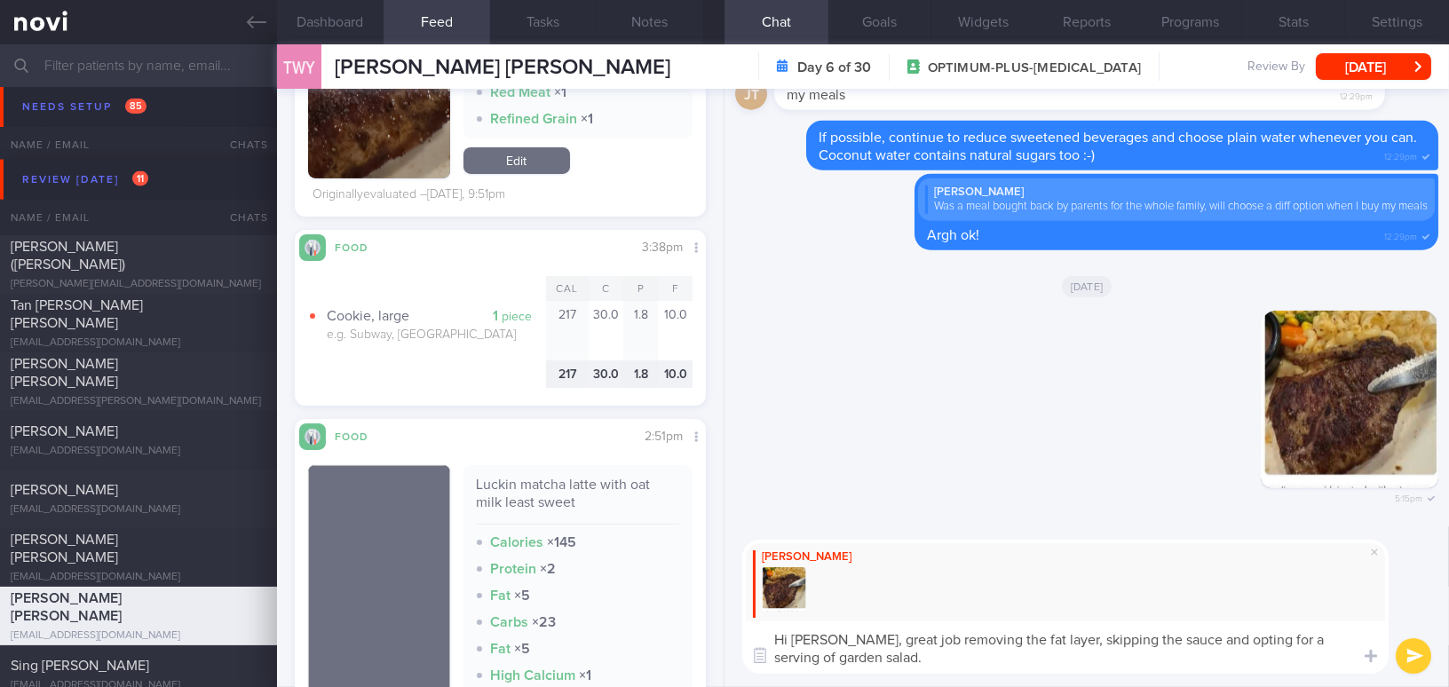
type textarea "Hi Joey, great job removing the fat layer, skipping the sauce and opting for a …"
click at [1413, 657] on button "submit" at bounding box center [1414, 656] width 36 height 36
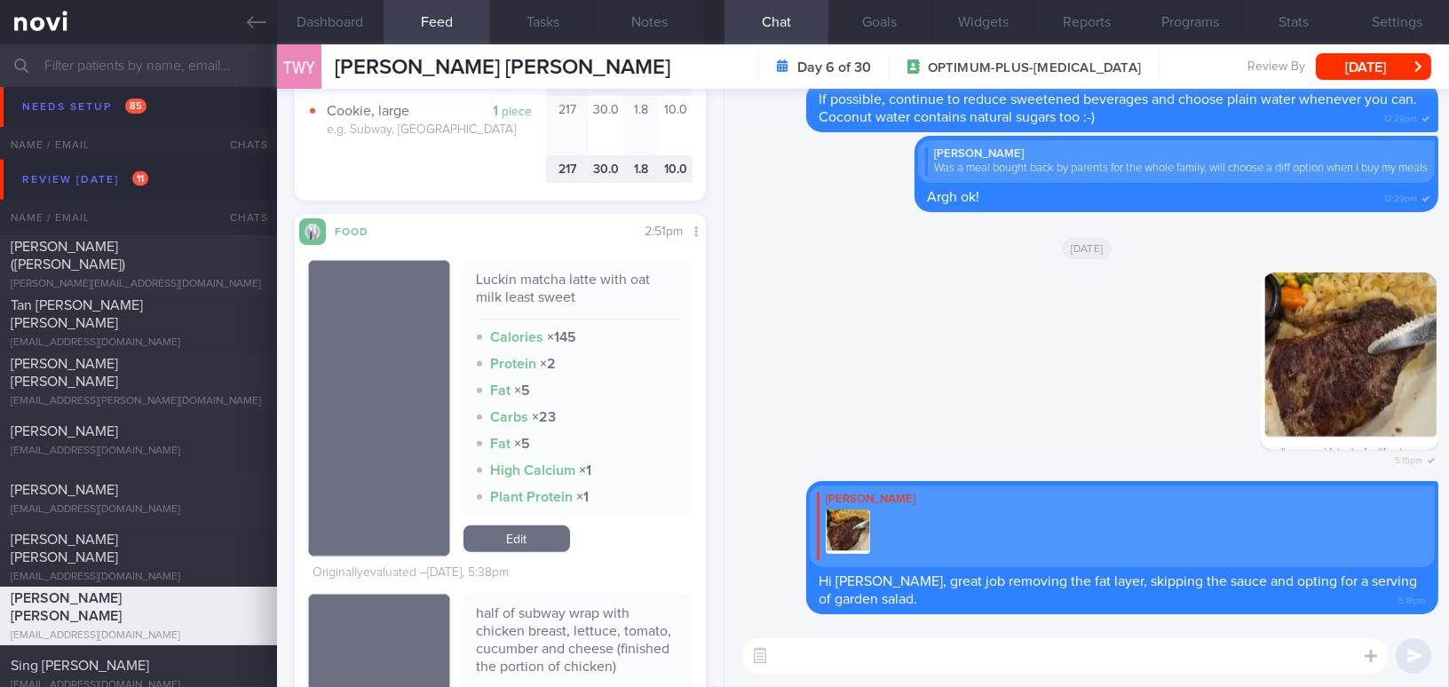
scroll to position [1614, 0]
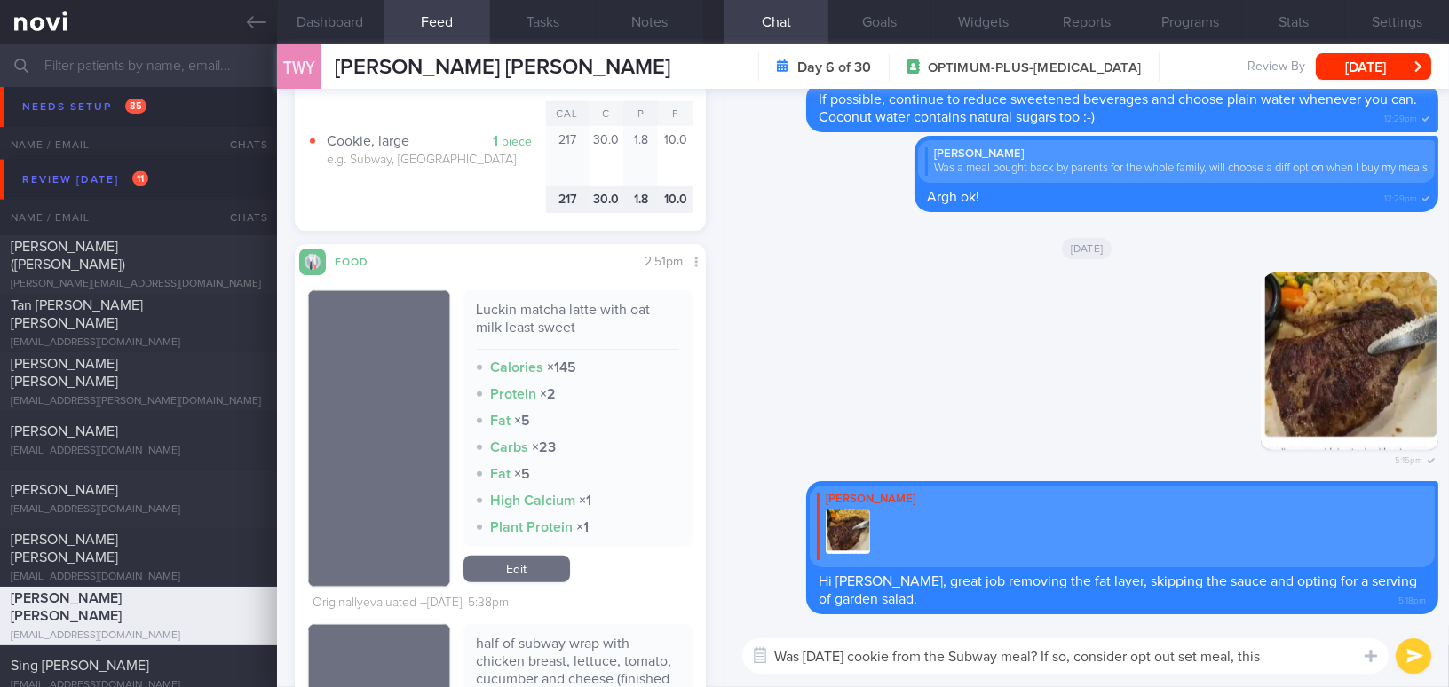
type textarea "Was yesterday's cookie from the Subway meal? If so, consider opt out set meal, …"
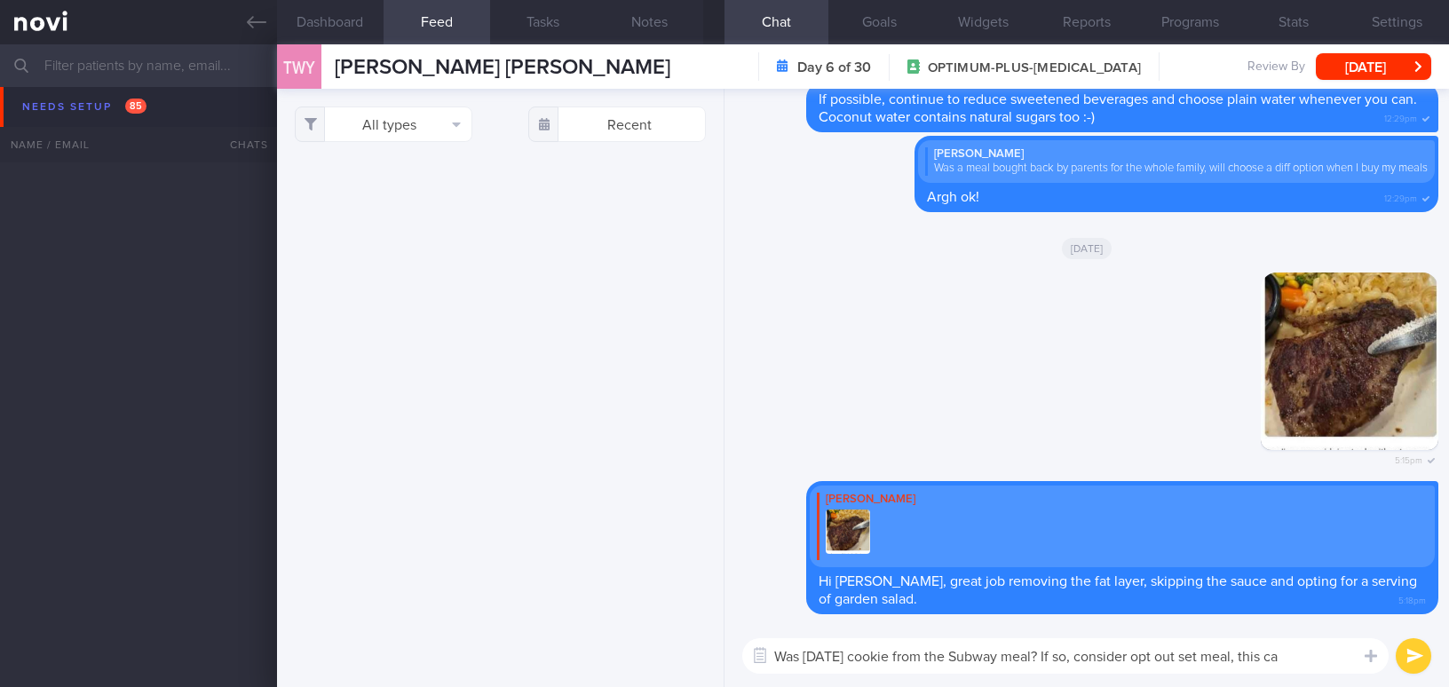
select select "7"
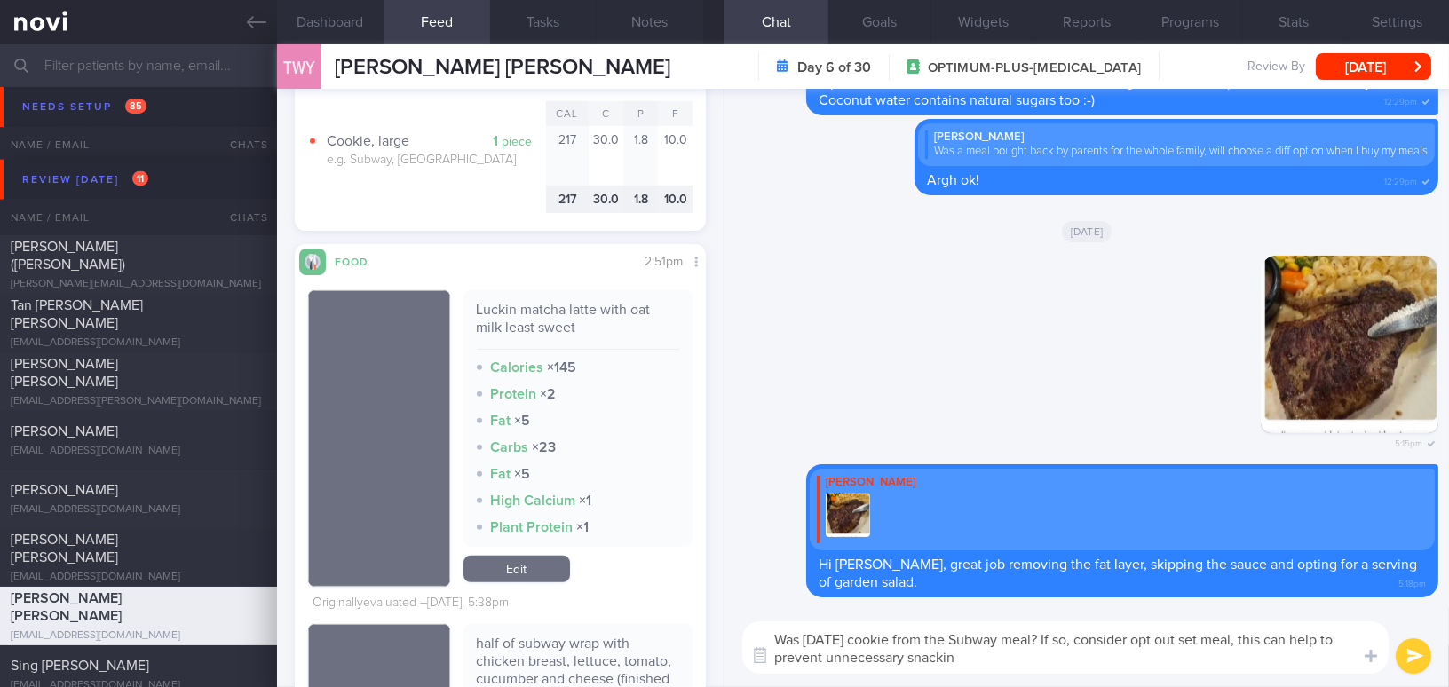
type textarea "Was [DATE] cookie from the Subway meal? If so, consider opt out set meal, this …"
drag, startPoint x: 992, startPoint y: 654, endPoint x: 765, endPoint y: 630, distance: 227.8
click at [765, 630] on textarea "Was [DATE] cookie from the Subway meal? If so, consider opt out set meal, this …" at bounding box center [1065, 648] width 646 height 52
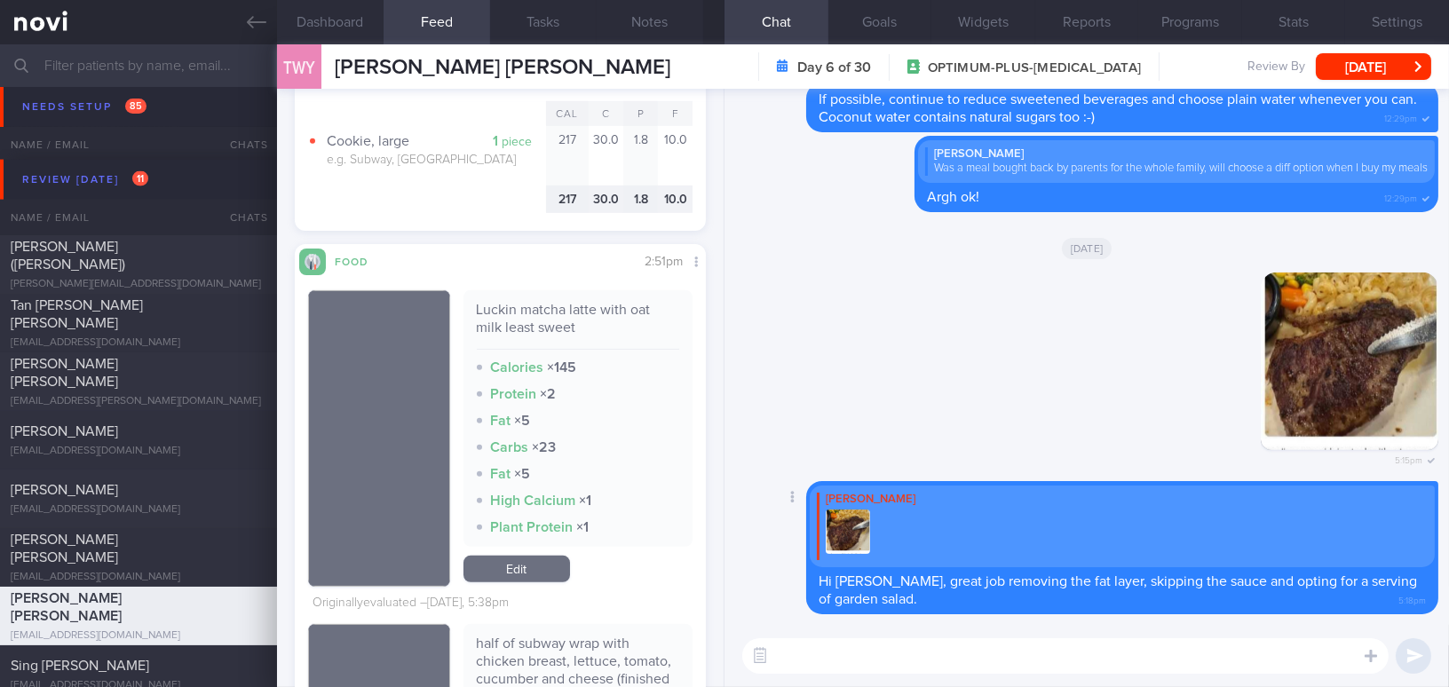
paste textarea "Was [DATE] cookie from the Subway meal? If so, consider opting out of the set m…"
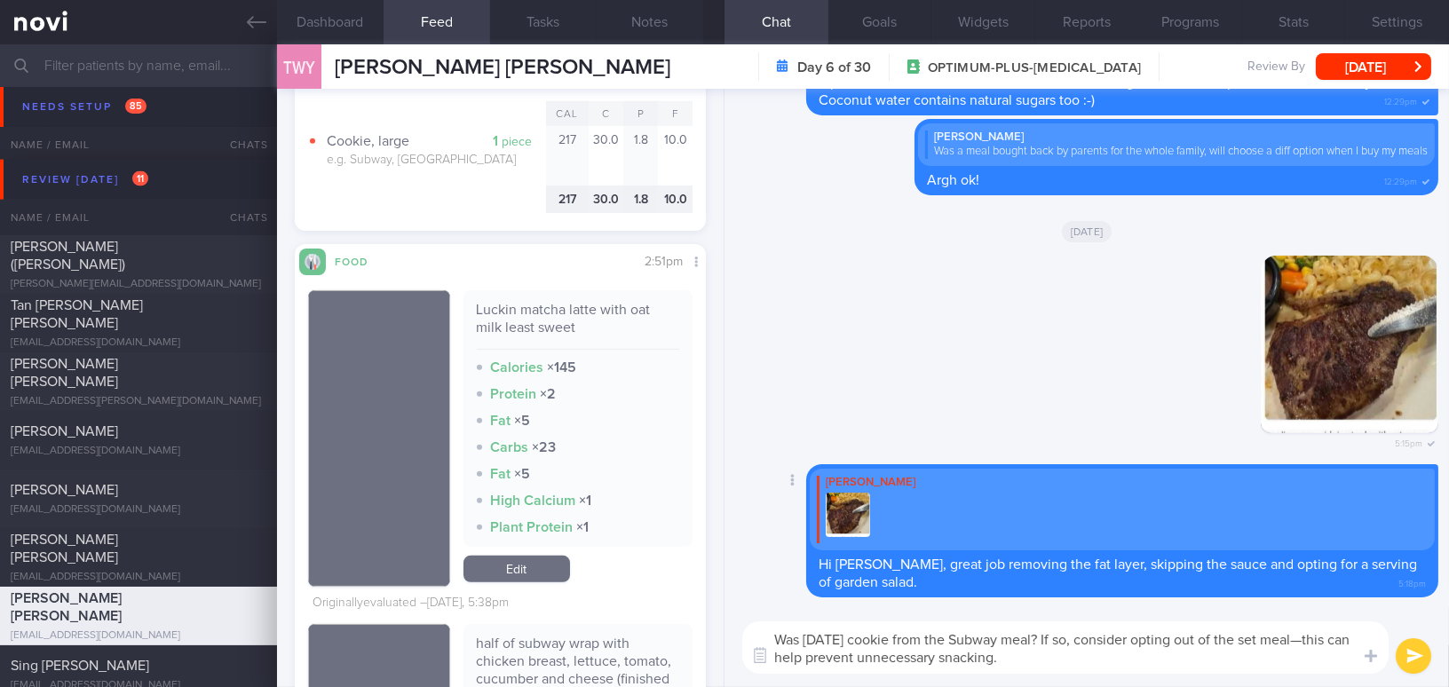
drag, startPoint x: 1330, startPoint y: 644, endPoint x: 1379, endPoint y: 594, distance: 69.7
click at [1330, 645] on textarea "Was [DATE] cookie from the Subway meal? If so, consider opting out of the set m…" at bounding box center [1065, 648] width 646 height 52
click at [1129, 665] on textarea "Was [DATE] cookie from the Subway meal? If so, consider opting out of the set m…" at bounding box center [1065, 648] width 646 height 52
type textarea "Was [DATE] cookie from the Subway meal? If so, consider opting out of the set m…"
click at [1415, 649] on button "submit" at bounding box center [1414, 656] width 36 height 36
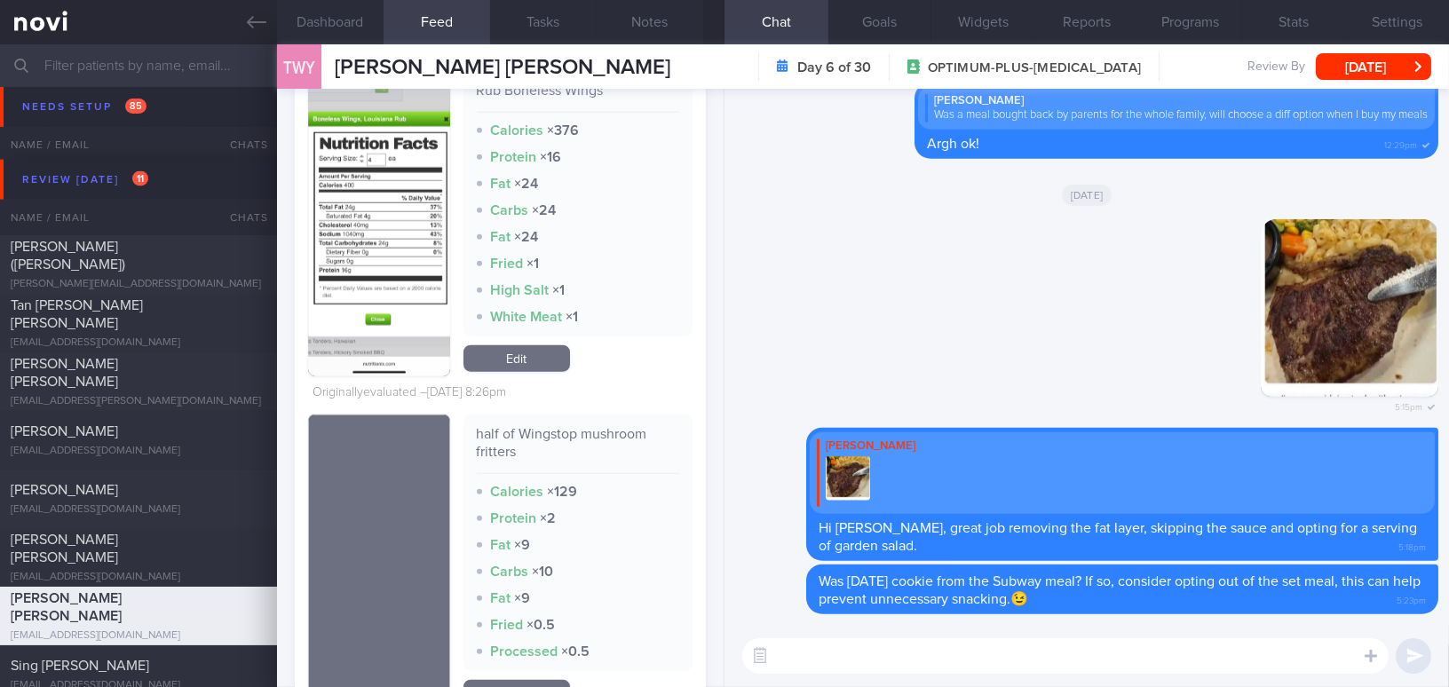
scroll to position [3471, 0]
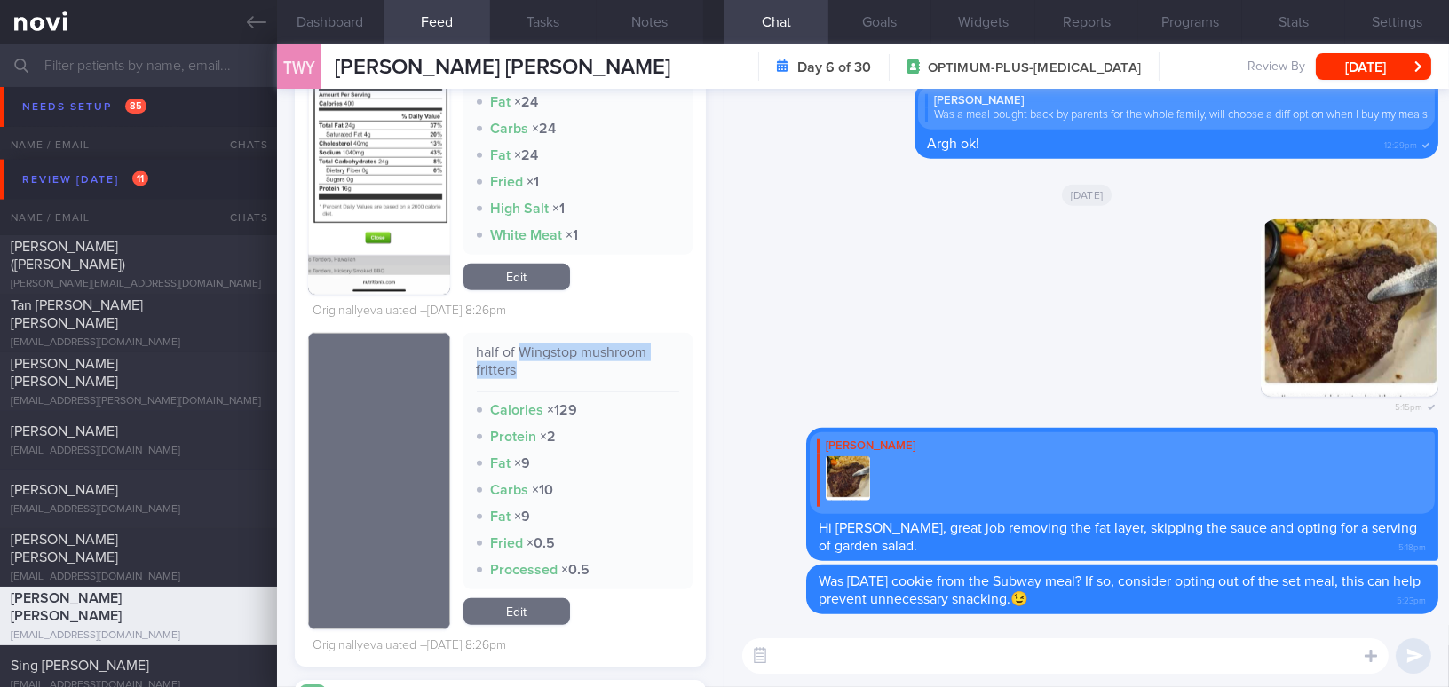
drag, startPoint x: 523, startPoint y: 338, endPoint x: 543, endPoint y: 349, distance: 22.3
click at [539, 350] on div "half of Wingstop mushroom fritters" at bounding box center [578, 368] width 203 height 49
copy div "Wingstop mushroom fritters"
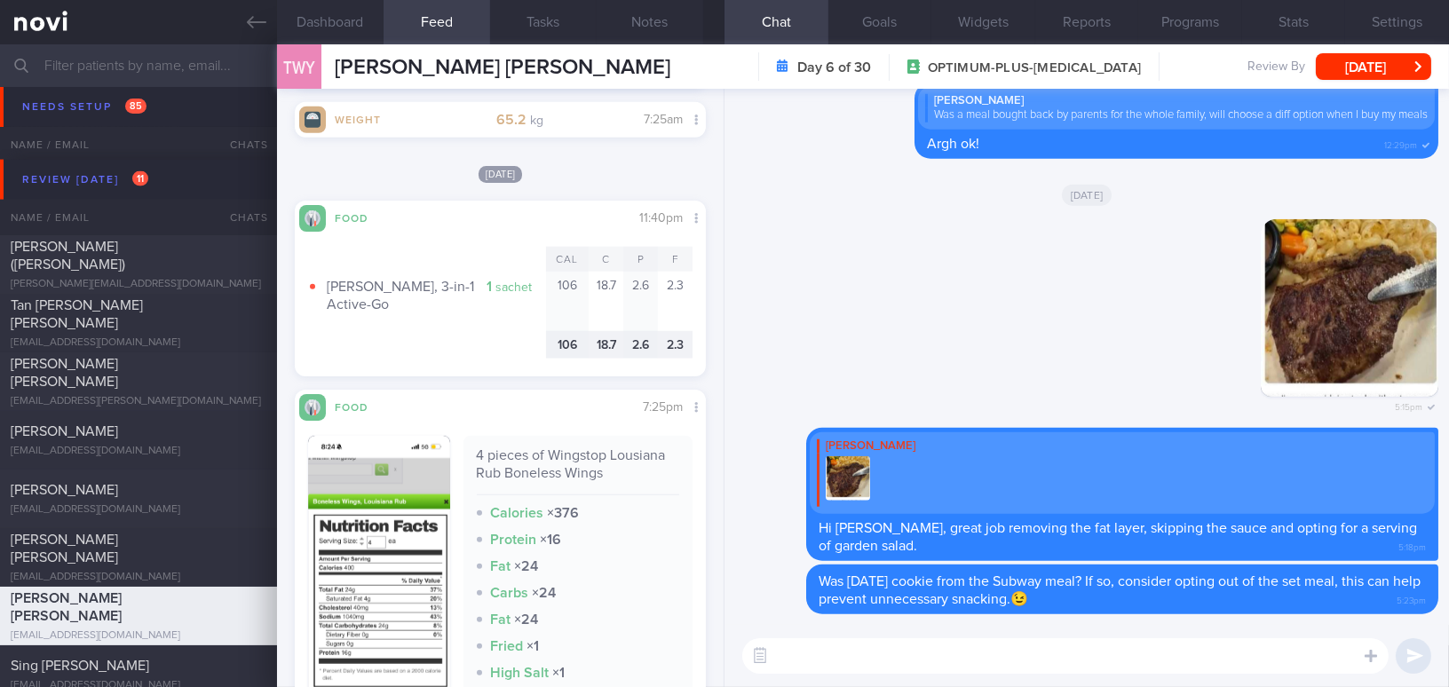
scroll to position [2986, 0]
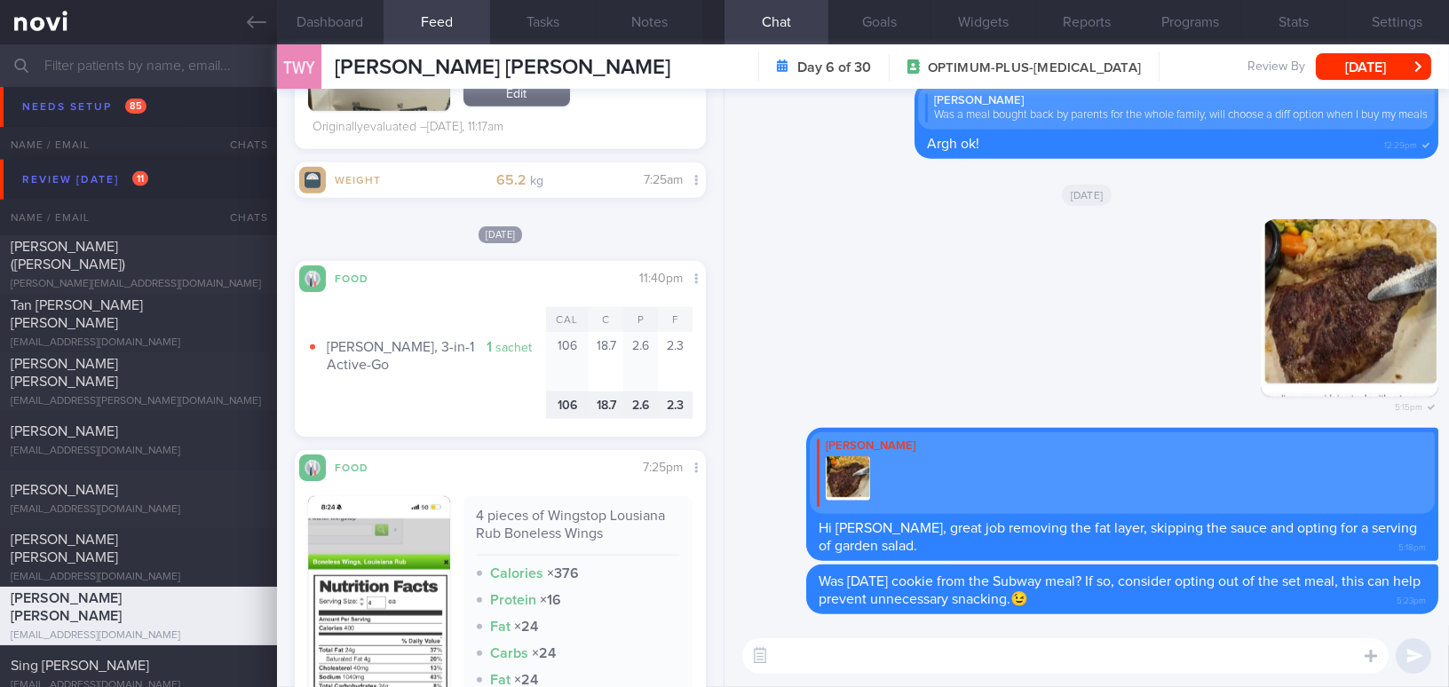
click at [810, 661] on textarea at bounding box center [1065, 656] width 646 height 36
type textarea "T"
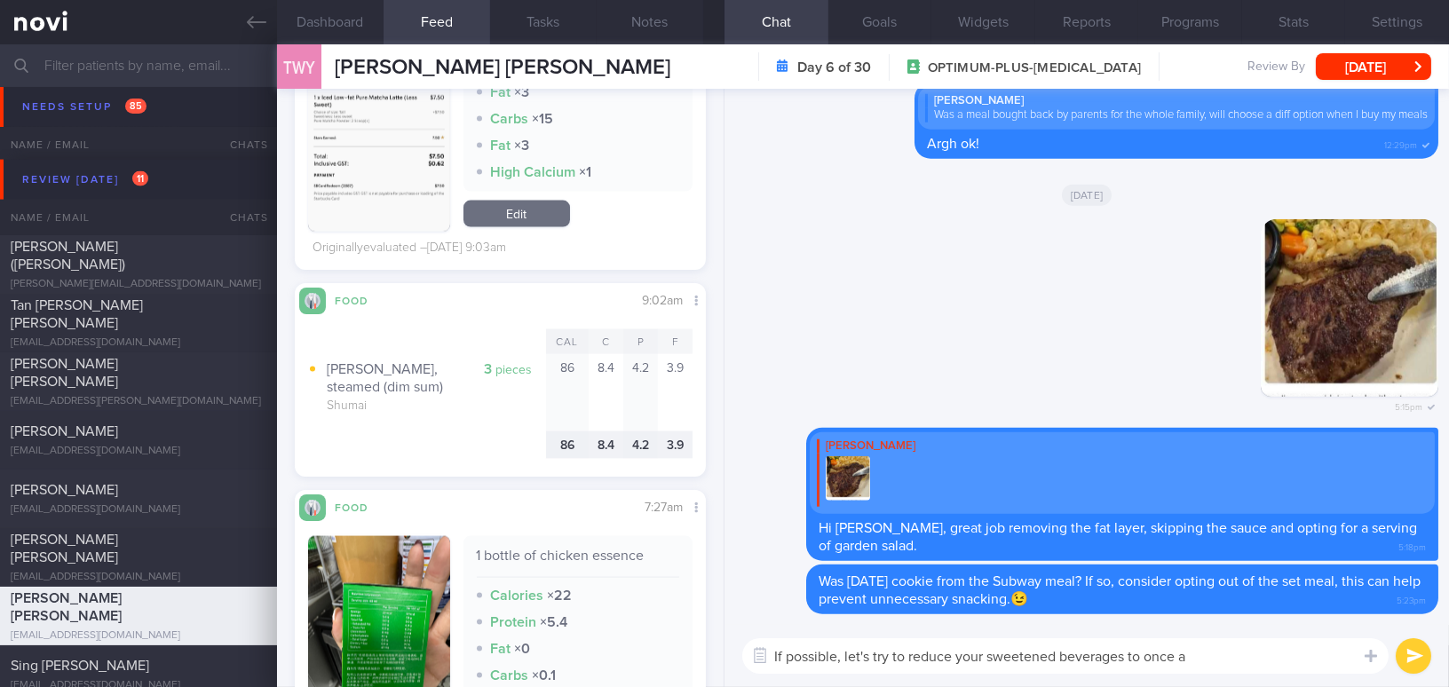
scroll to position [5005, 0]
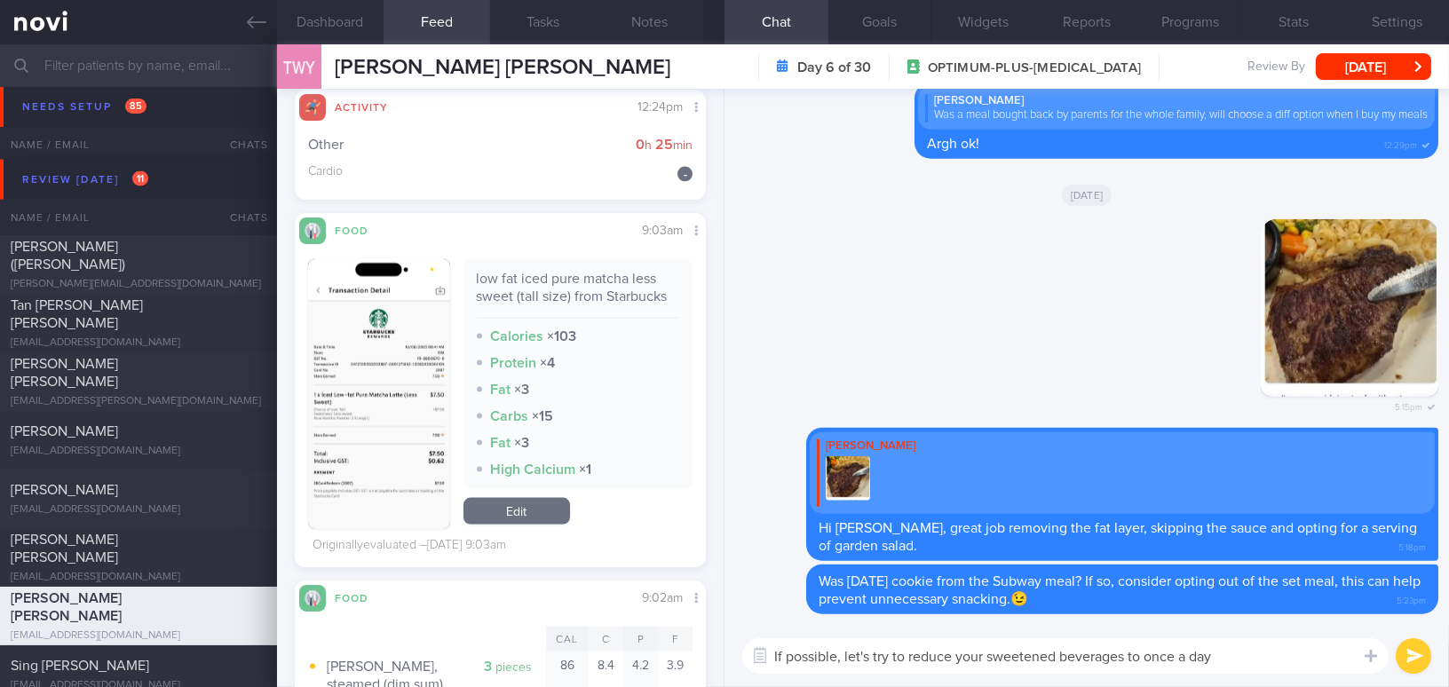
type textarea "If possible, let's try to reduce your sweetened beverages to once a day!"
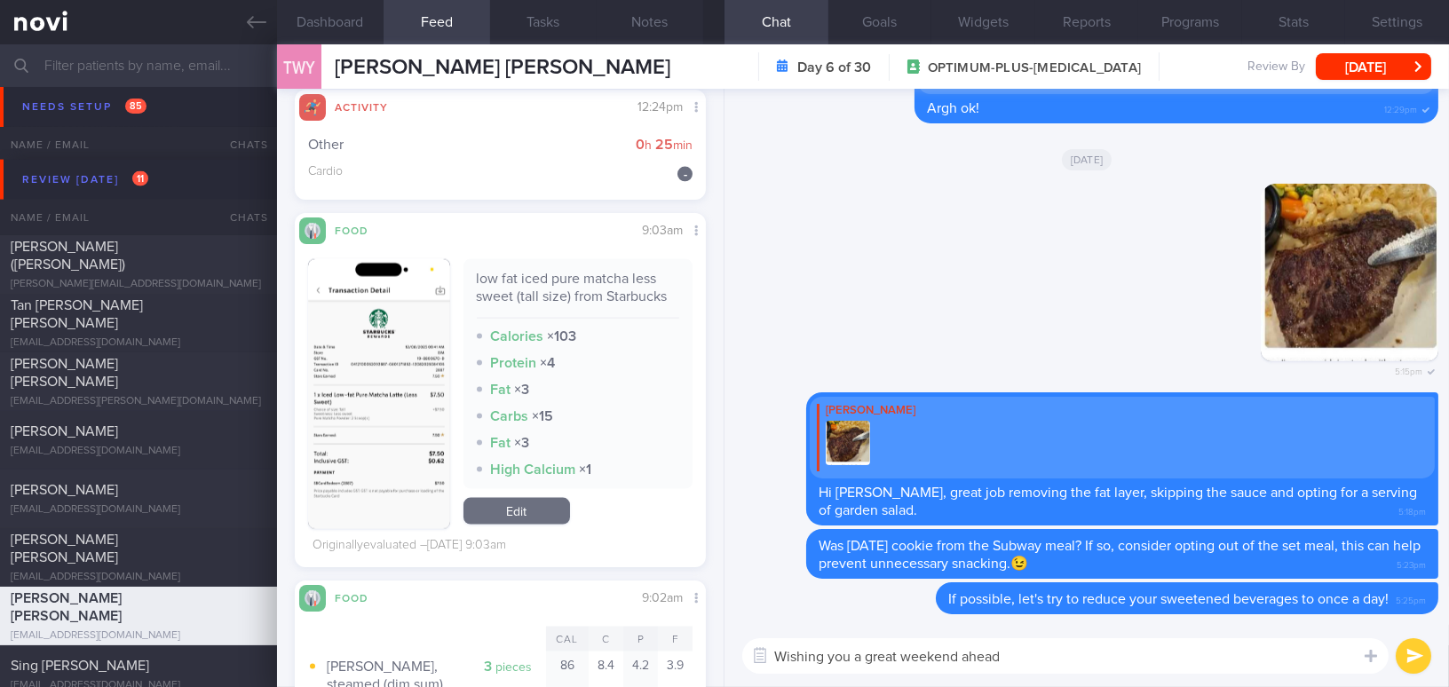
type textarea "Wishing you a great weekend ahead."
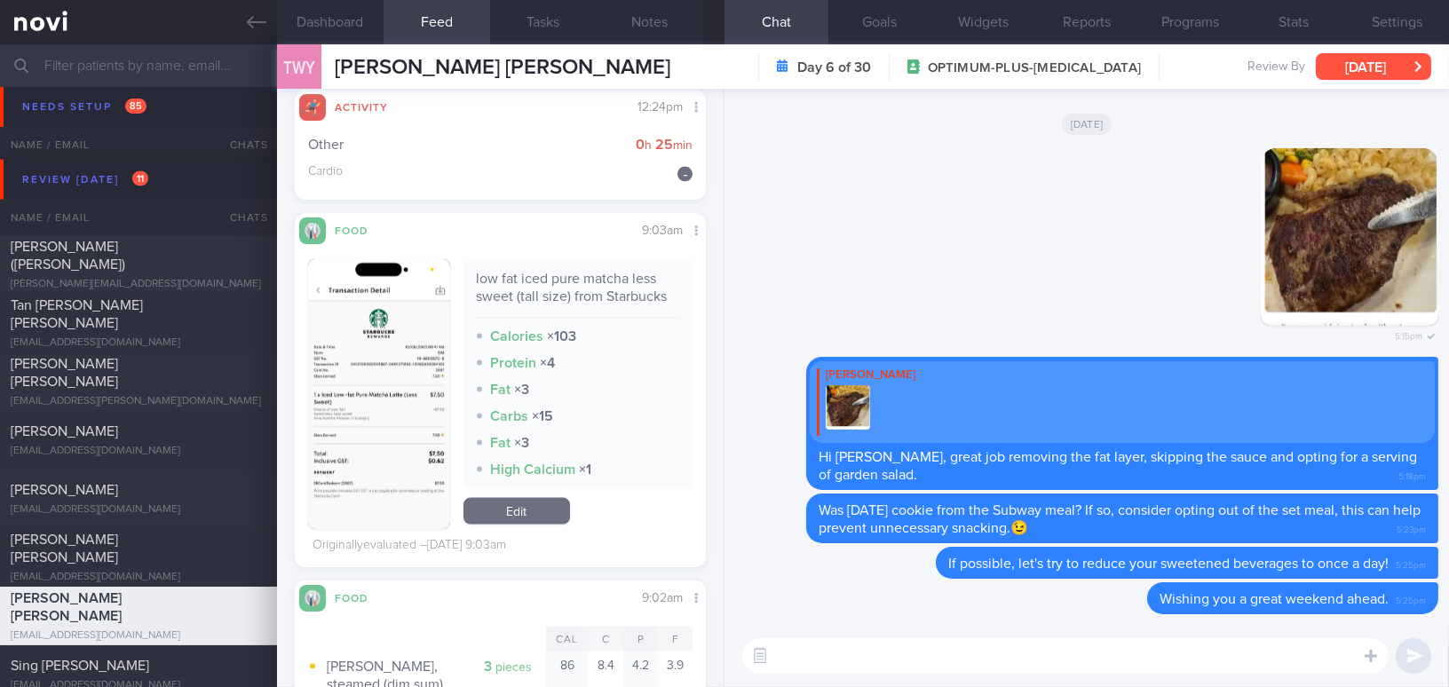
click at [1343, 56] on button "[DATE]" at bounding box center [1373, 66] width 115 height 27
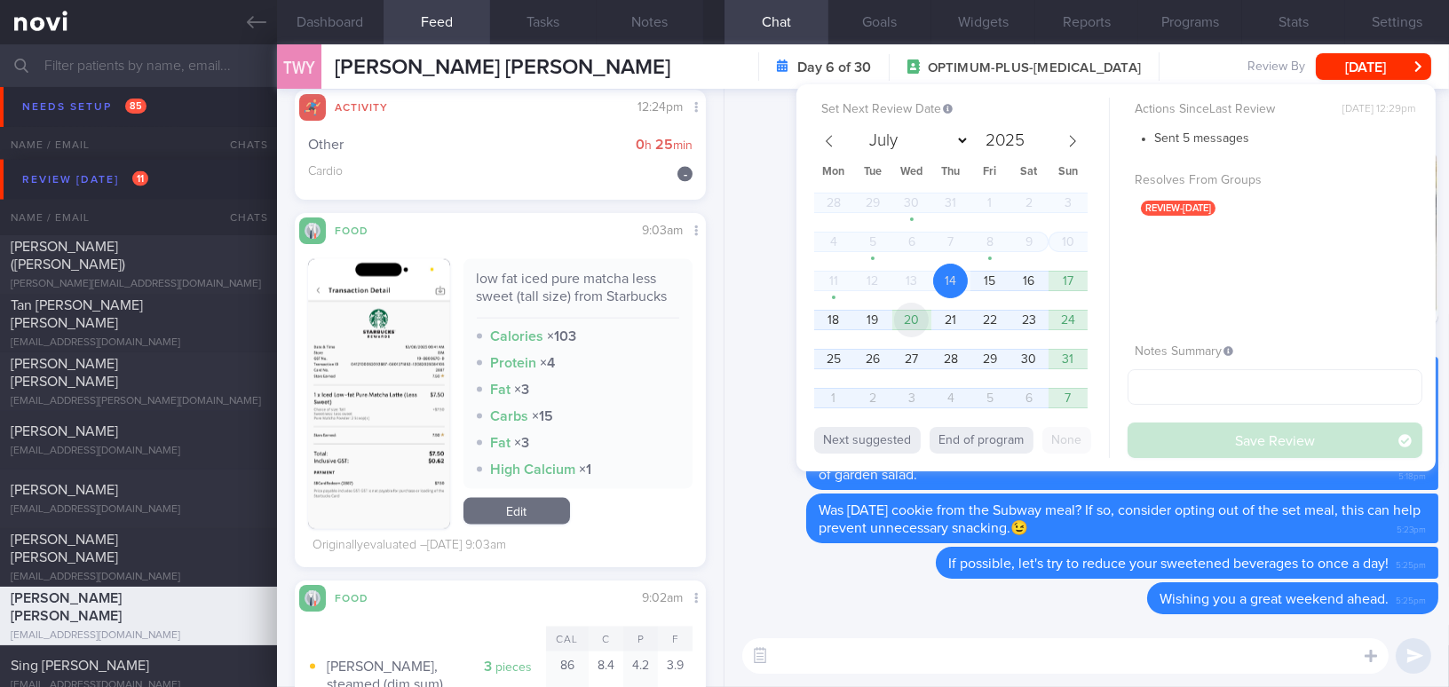
click at [913, 321] on span "20" at bounding box center [911, 320] width 35 height 35
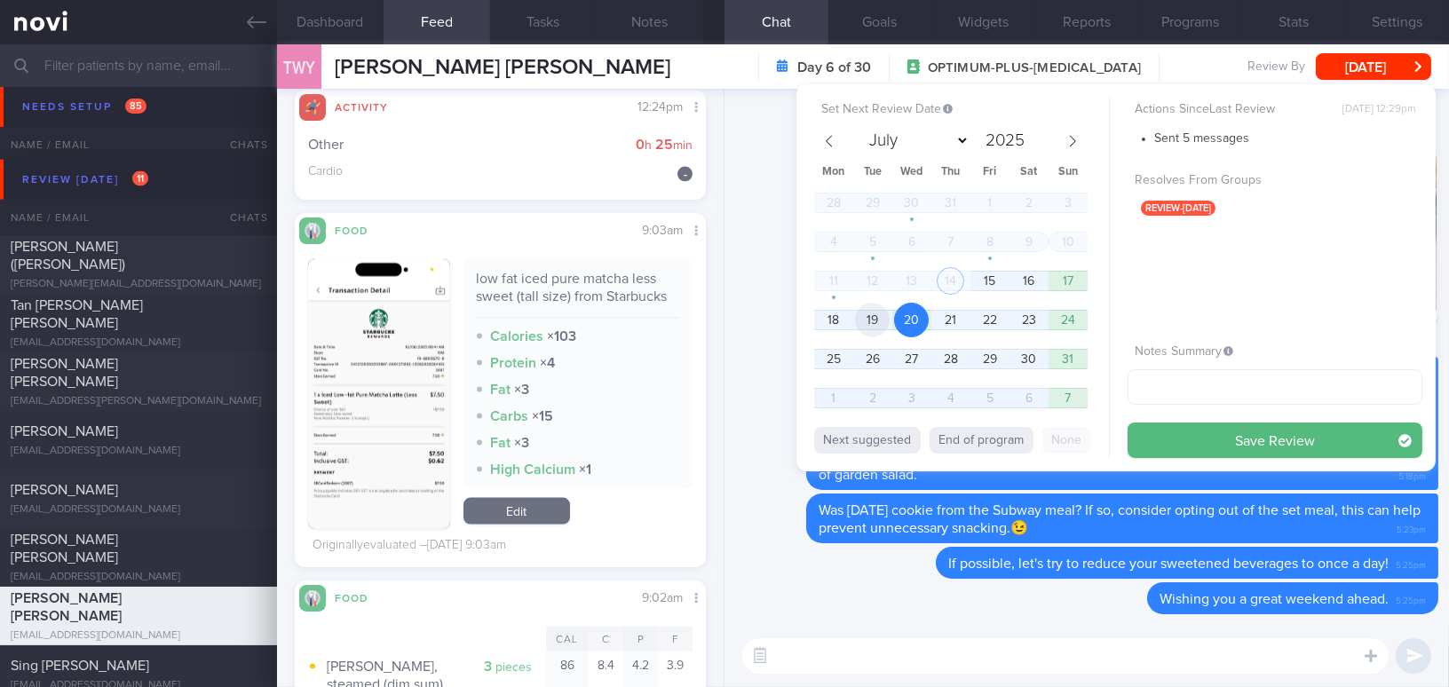
click at [881, 322] on span "19" at bounding box center [872, 320] width 35 height 35
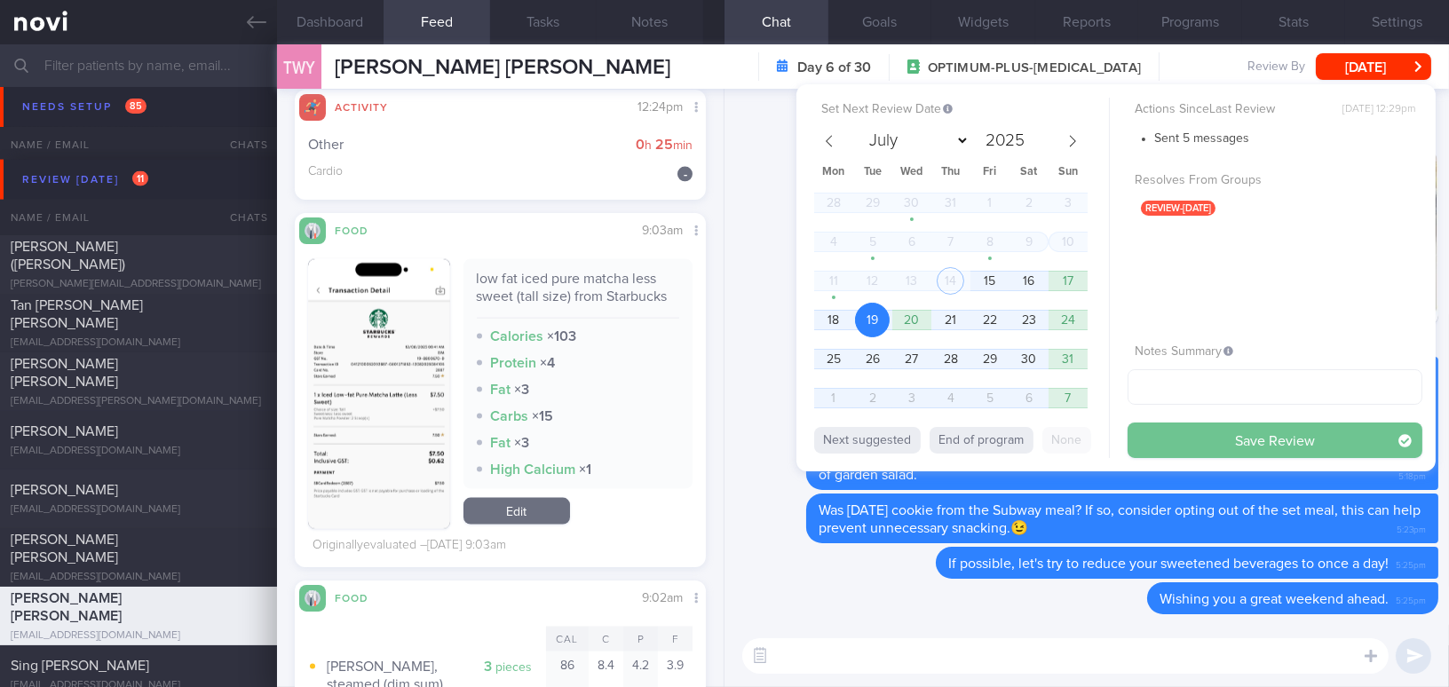
click at [1177, 444] on button "Save Review" at bounding box center [1275, 441] width 295 height 36
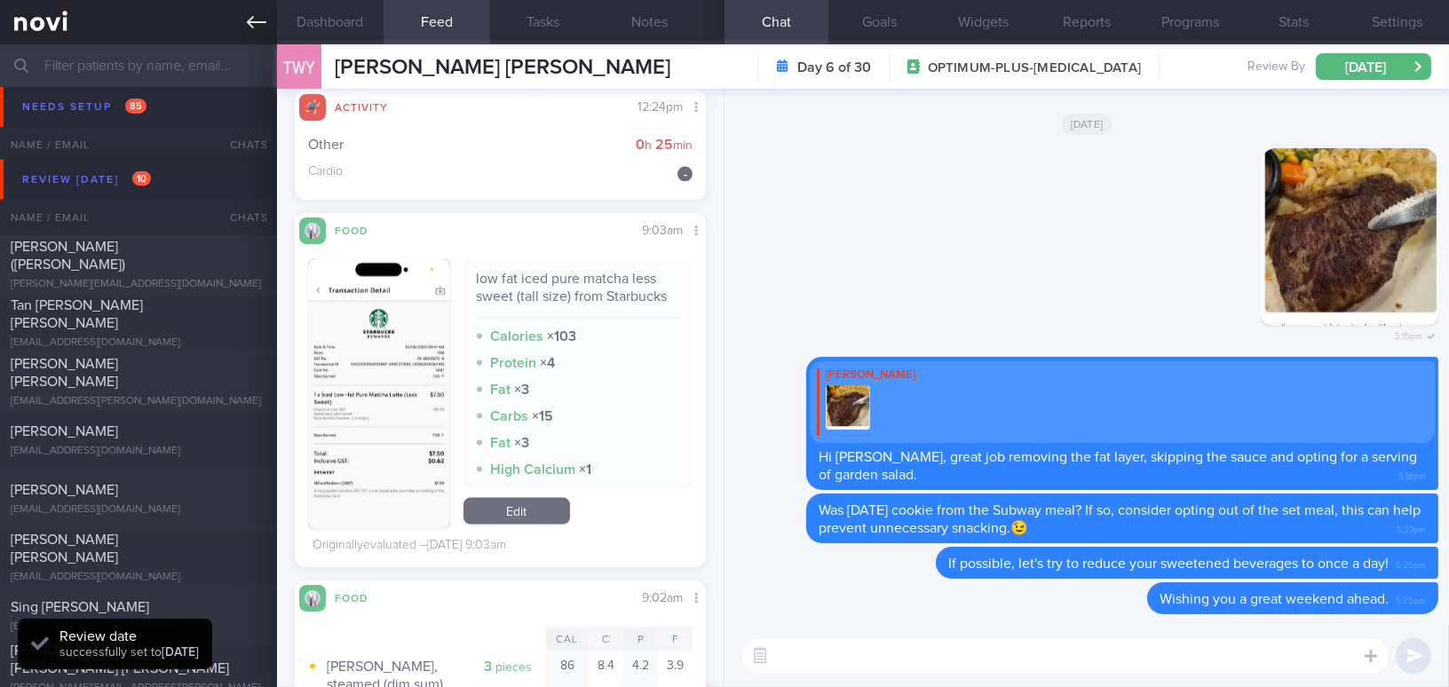
click at [255, 30] on icon at bounding box center [257, 22] width 20 height 20
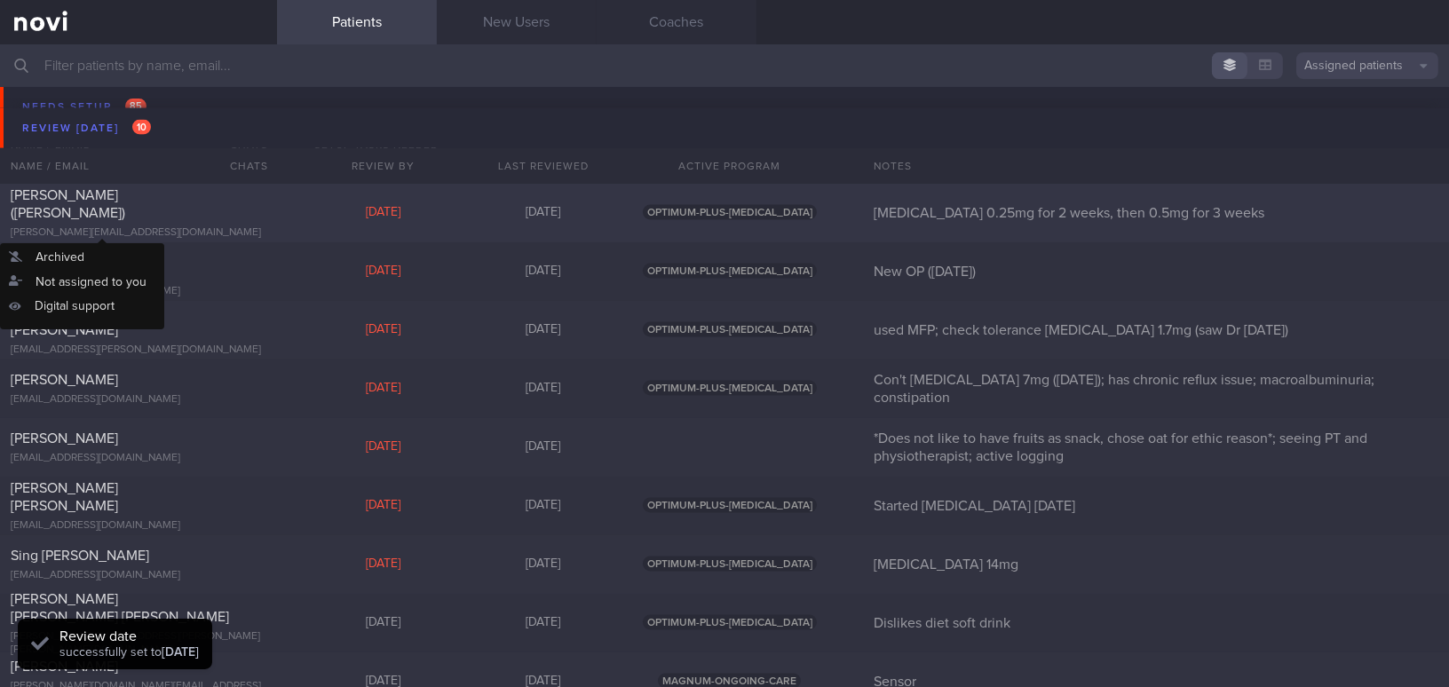
scroll to position [5086, 0]
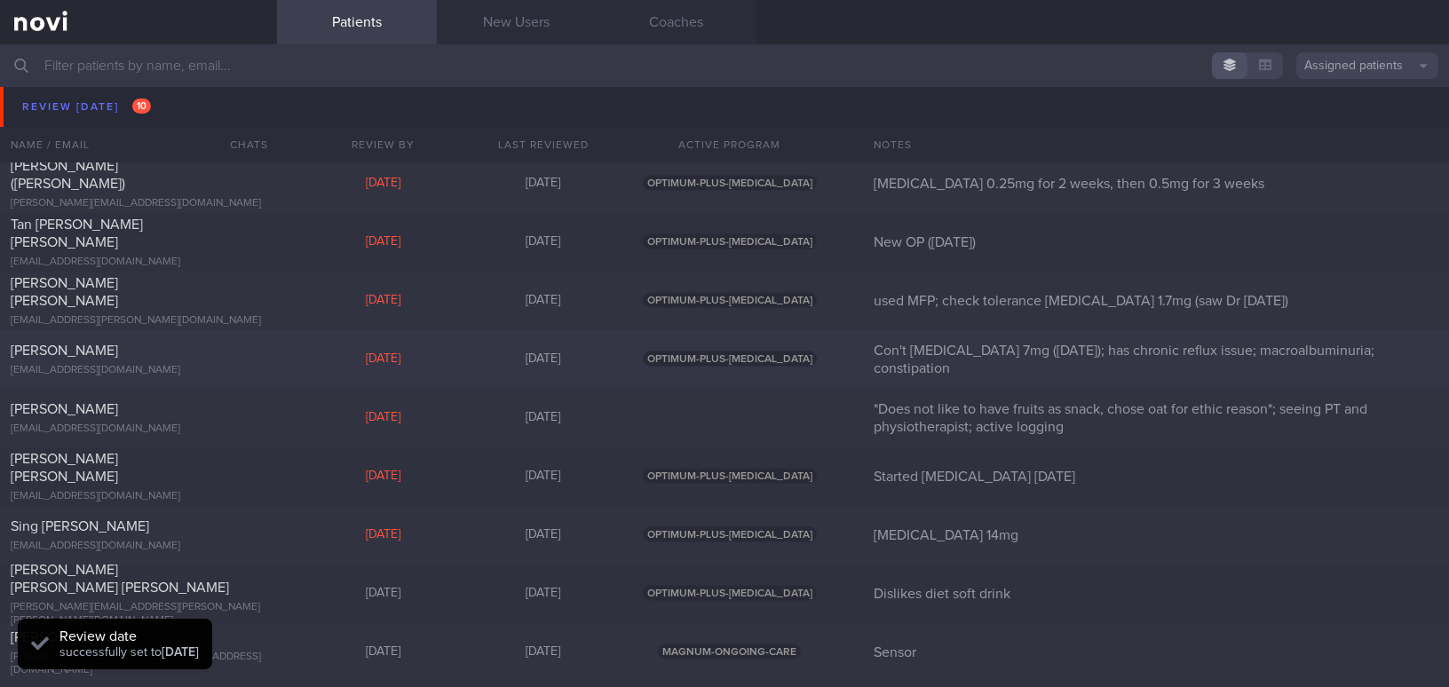
click at [138, 357] on div "[PERSON_NAME]" at bounding box center [136, 351] width 251 height 18
select select "7"
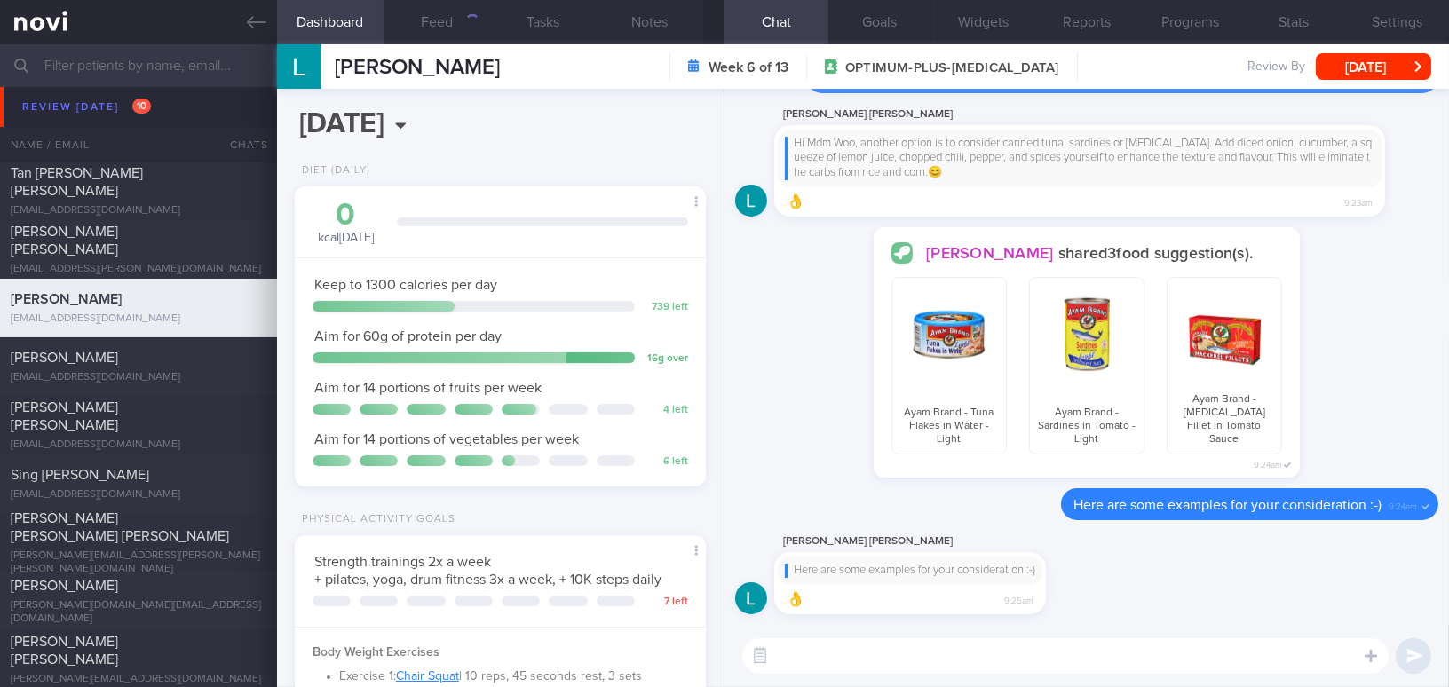
scroll to position [5167, 0]
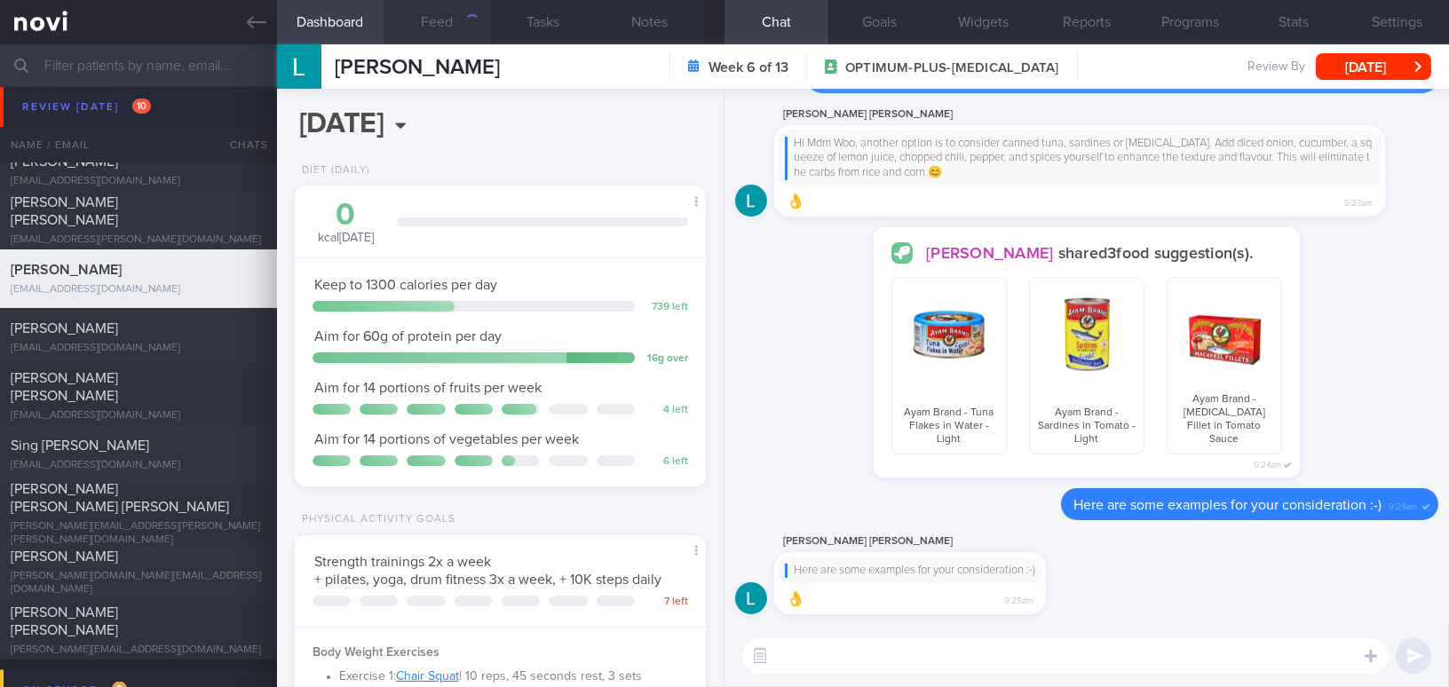
click at [432, 17] on button "Feed" at bounding box center [437, 22] width 107 height 44
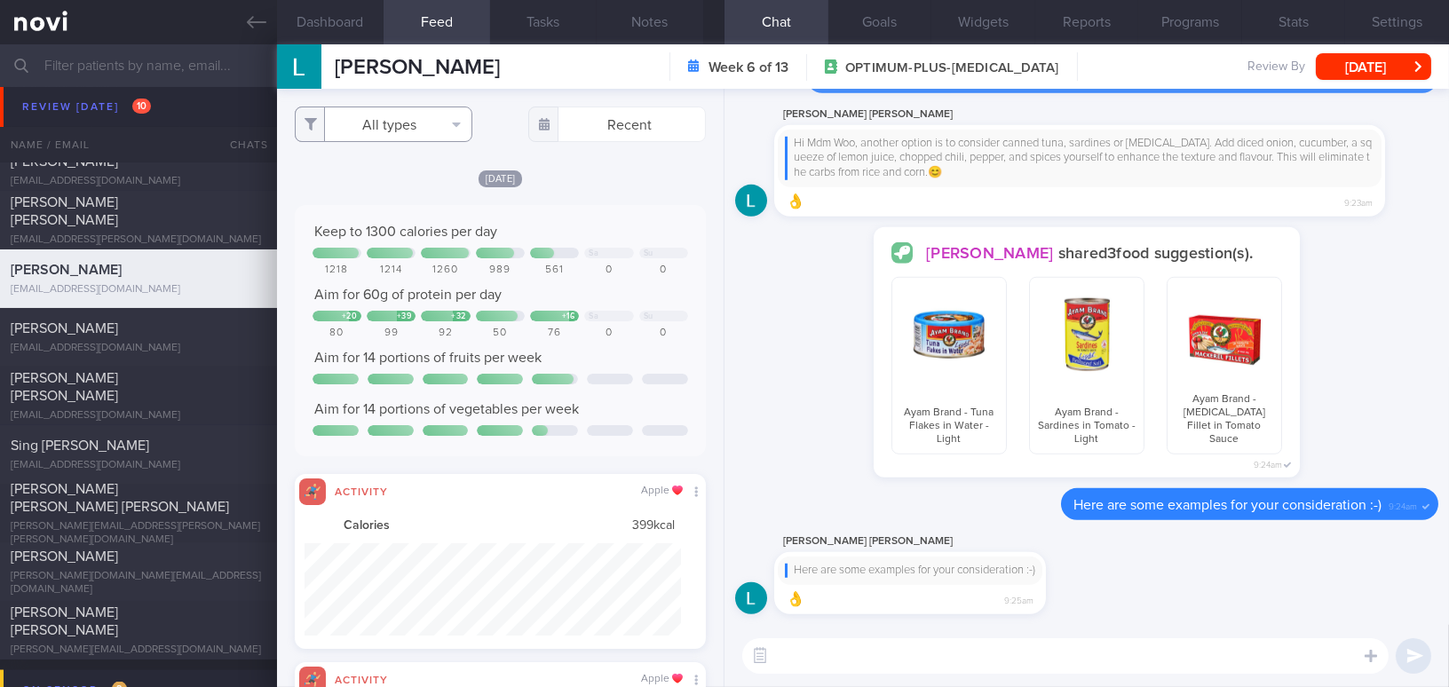
click at [383, 124] on button "All types" at bounding box center [384, 125] width 178 height 36
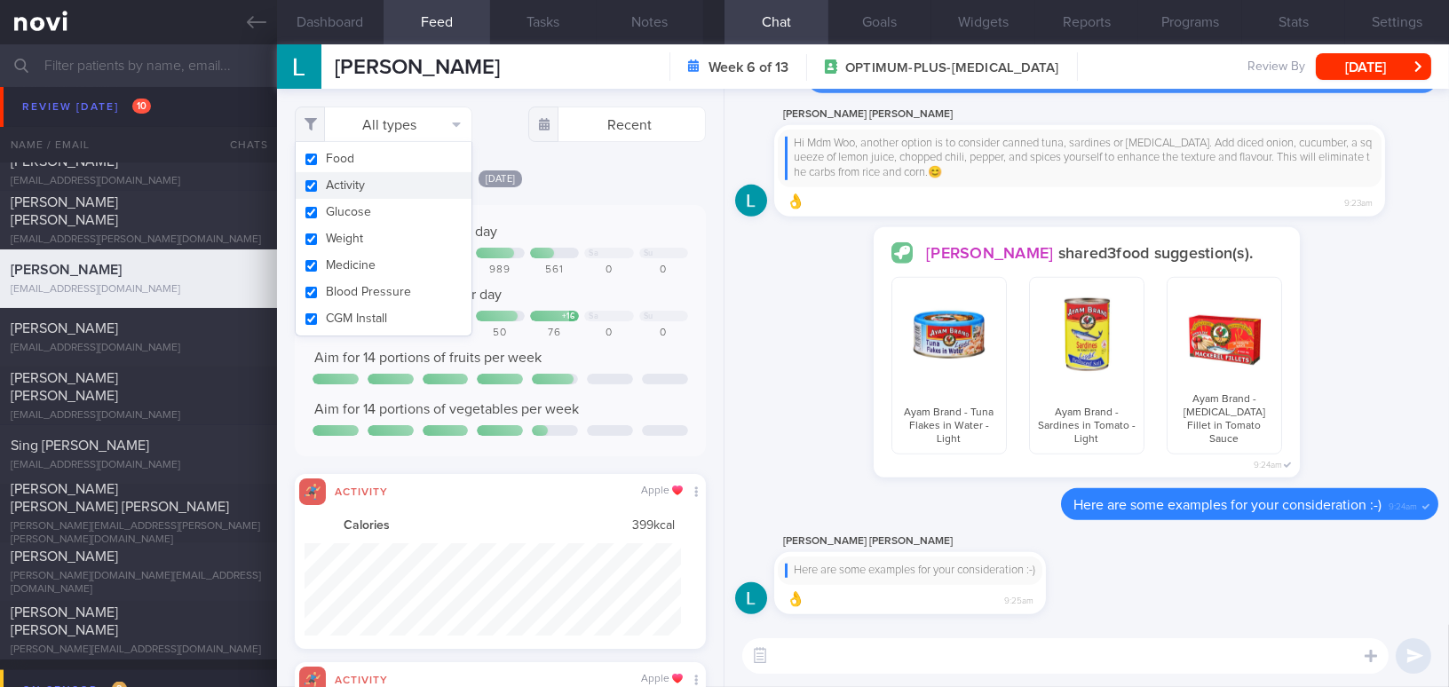
click at [319, 183] on button "Activity" at bounding box center [384, 185] width 176 height 27
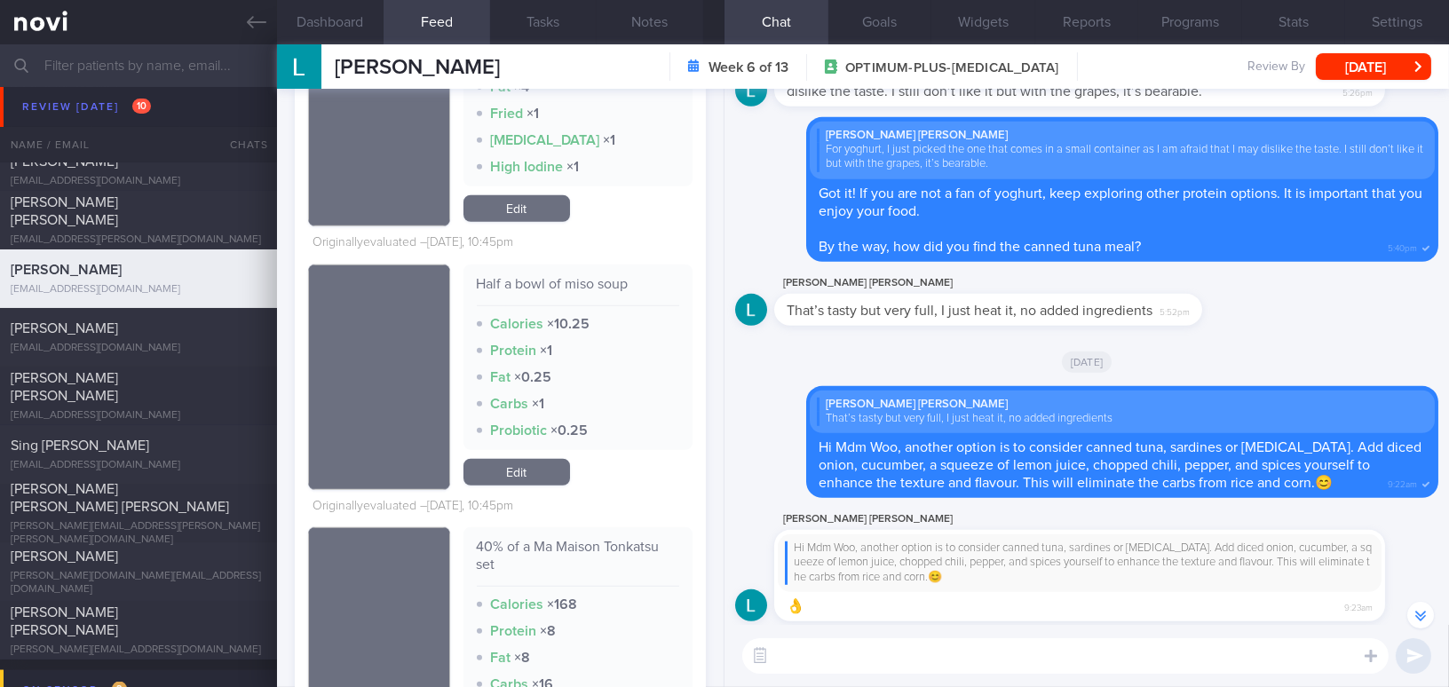
scroll to position [-566, 0]
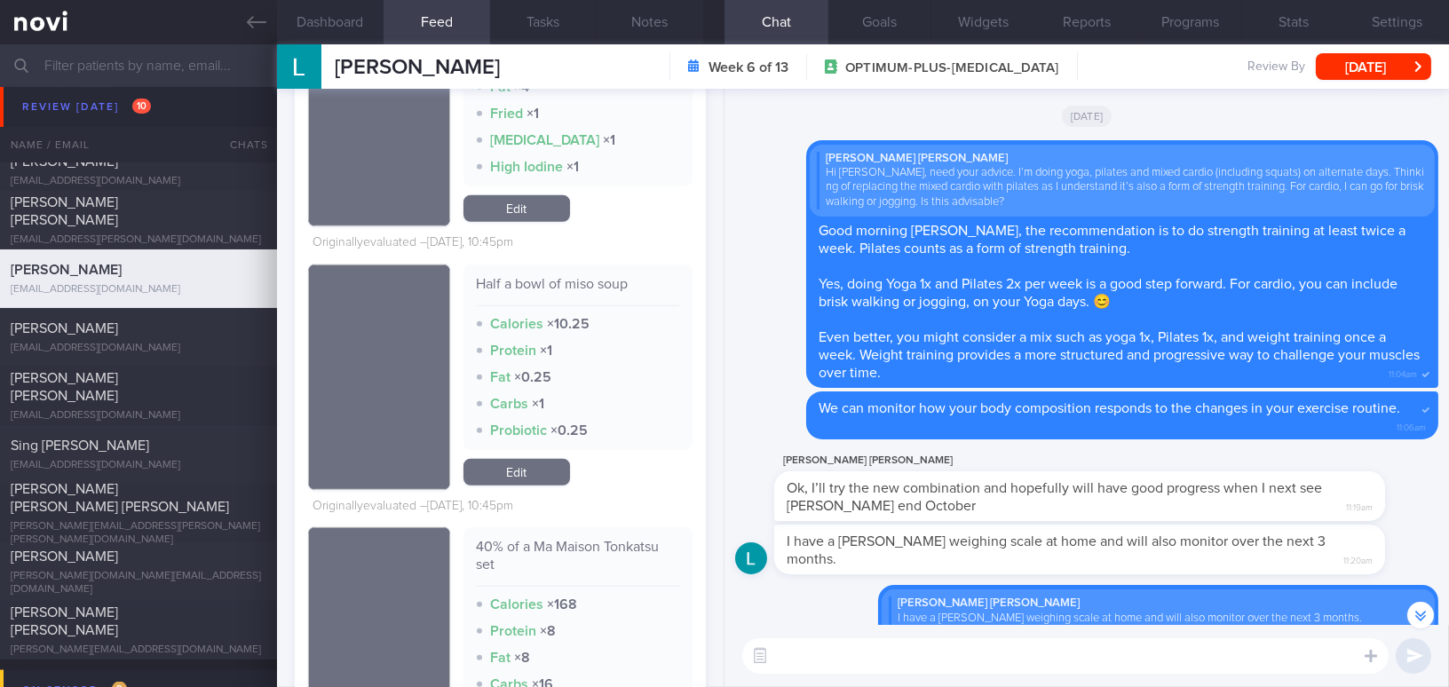
click at [1028, 670] on textarea at bounding box center [1065, 656] width 646 height 36
click at [337, 31] on button "Dashboard" at bounding box center [330, 22] width 107 height 44
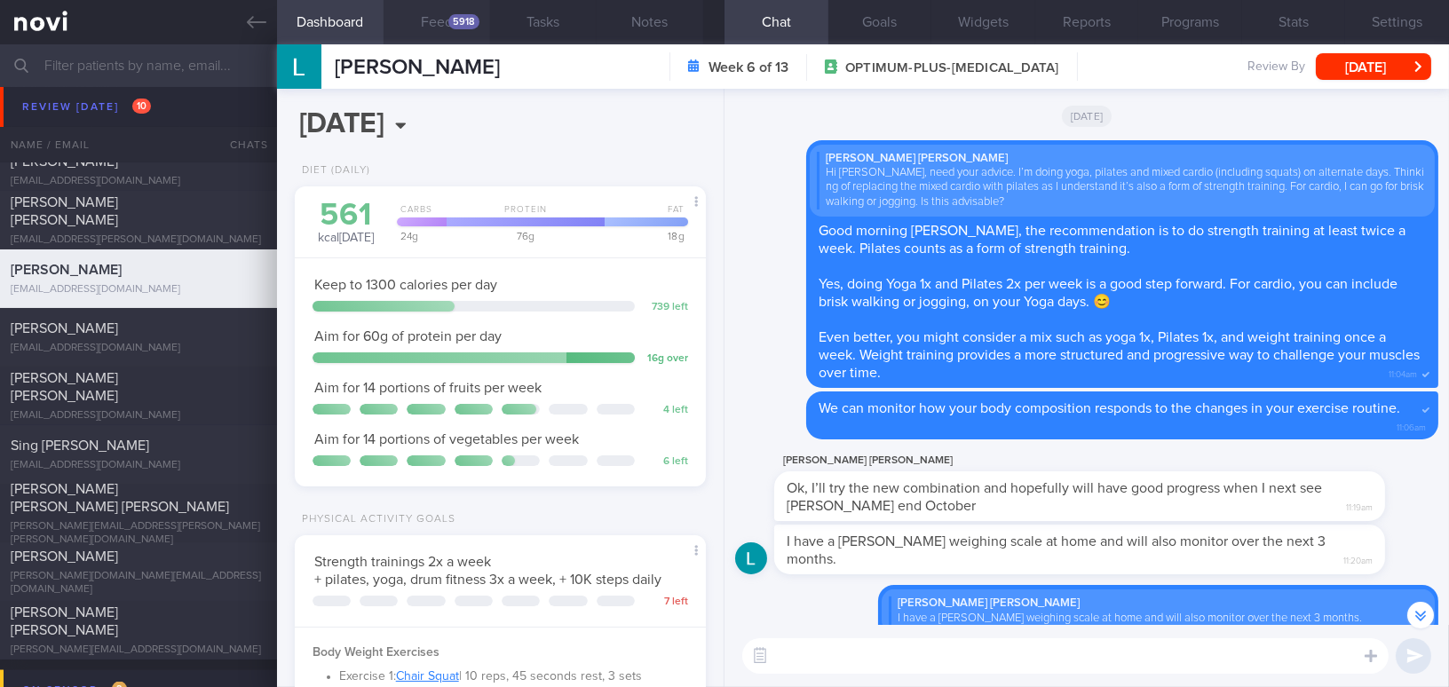
click at [447, 16] on button "Feed 5918" at bounding box center [437, 22] width 107 height 44
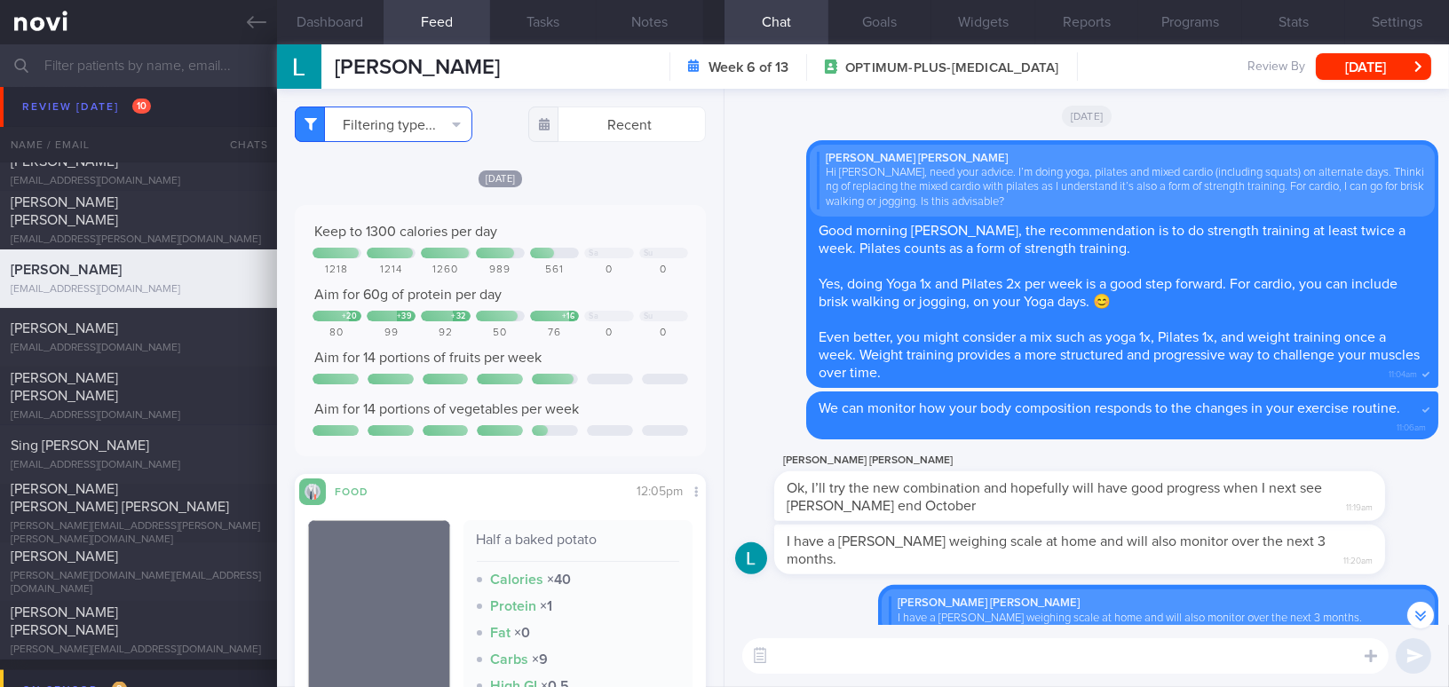
click at [367, 123] on button "Filtering type..." at bounding box center [384, 125] width 178 height 36
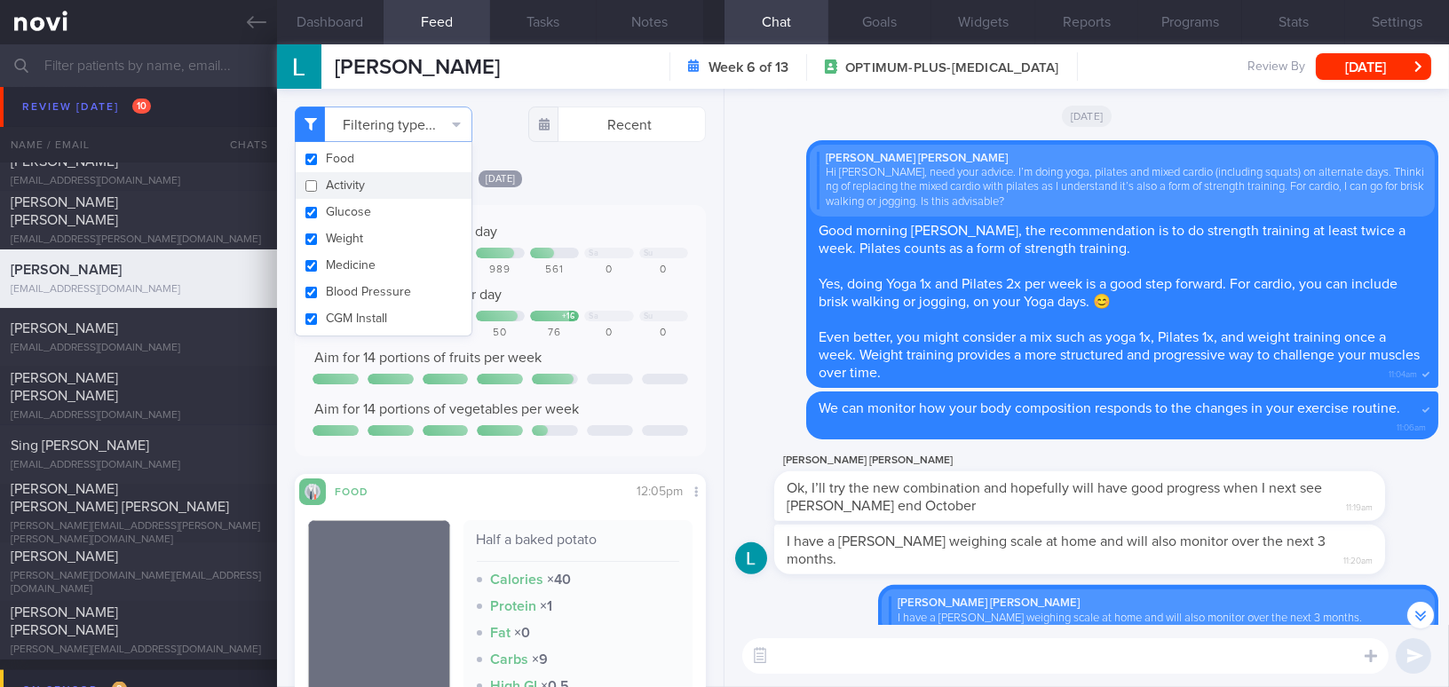
click at [306, 186] on button "Activity" at bounding box center [384, 185] width 176 height 27
checkbox input "true"
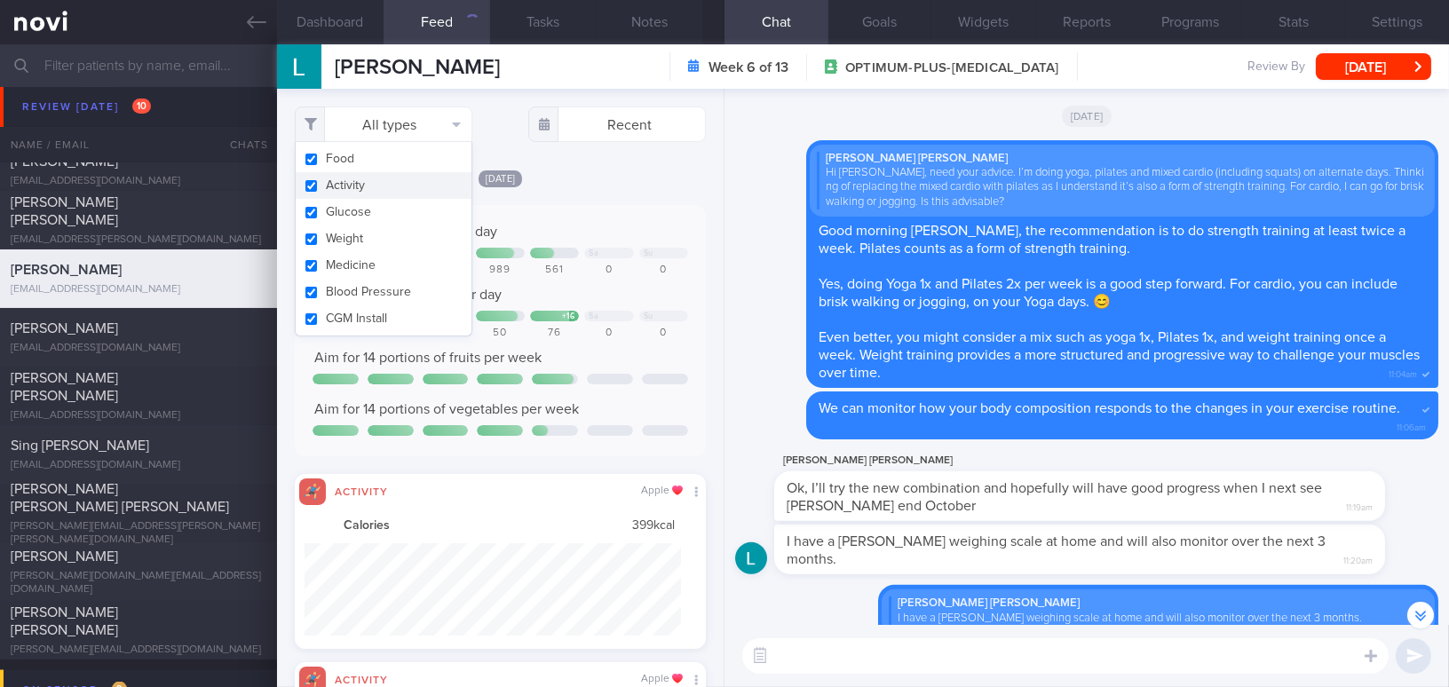
scroll to position [92, 376]
click at [577, 191] on div "Today Keep to 1300 calories per day Sa Su 1218 1214 1260 989 561 0 0 Aim for 60…" at bounding box center [500, 409] width 411 height 480
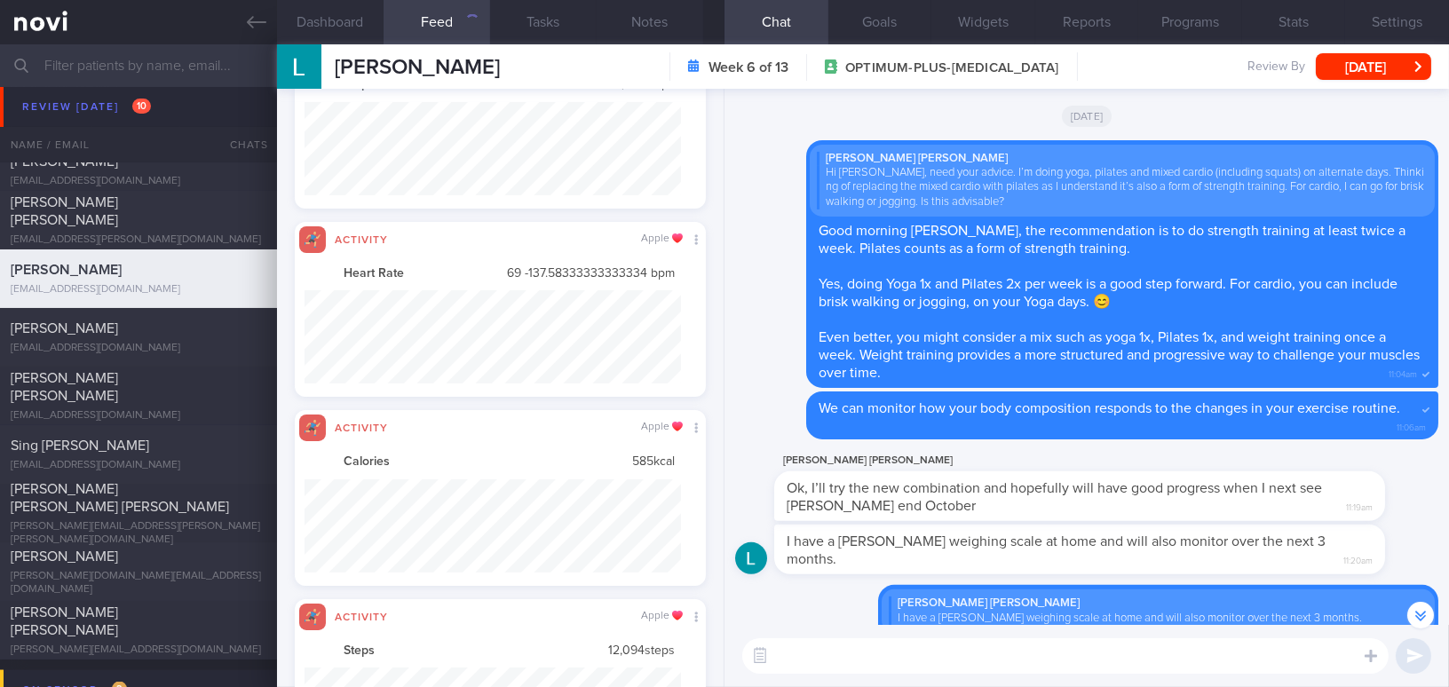
scroll to position [781, 0]
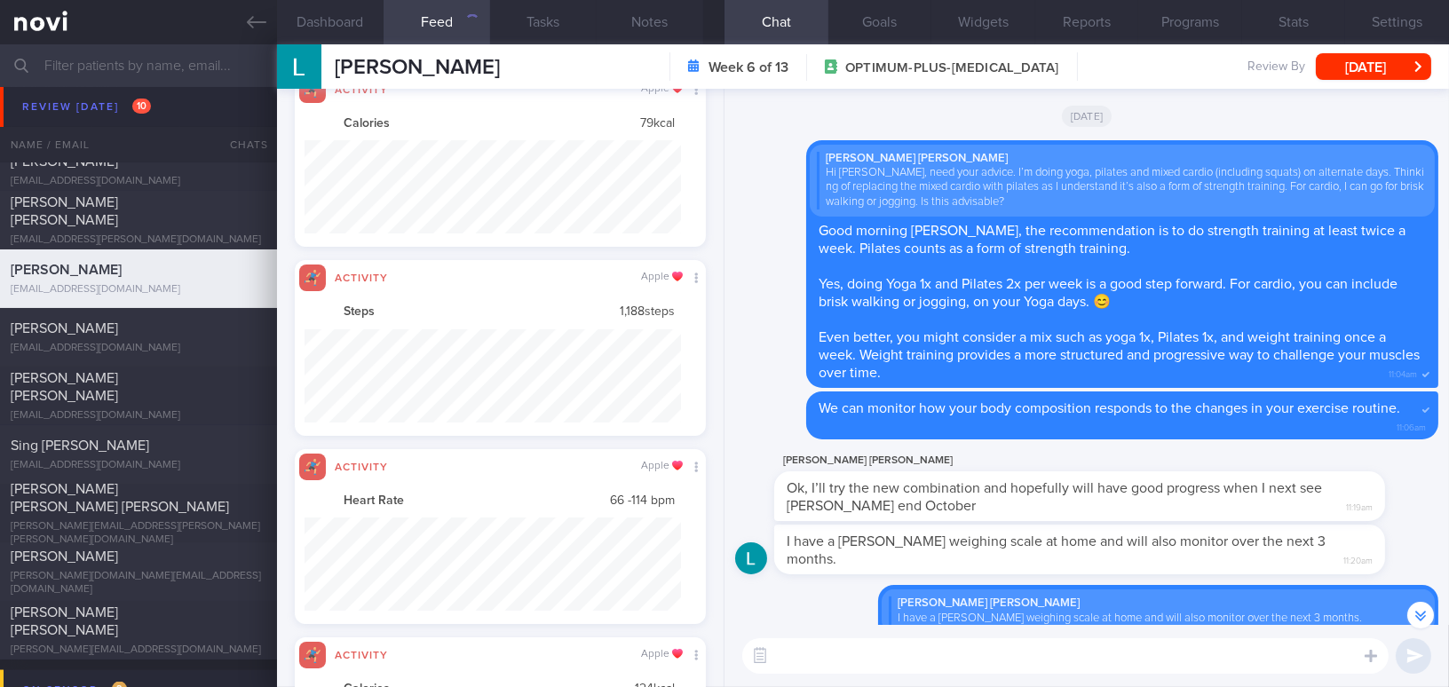
click at [928, 655] on textarea at bounding box center [1065, 656] width 646 height 36
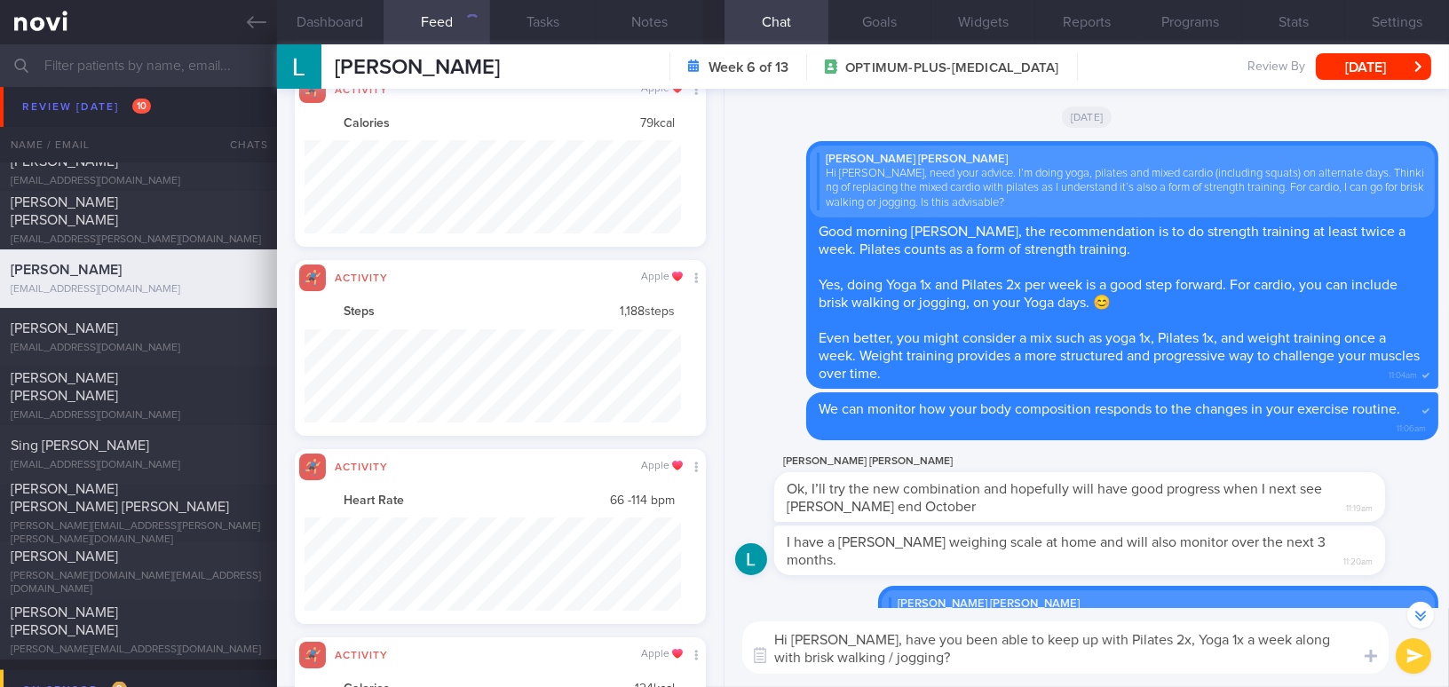
drag, startPoint x: 862, startPoint y: 639, endPoint x: 900, endPoint y: 656, distance: 40.9
click at [900, 656] on textarea "Hi Mdm Woo, have you been able to keep up with Pilates 2x, Yoga 1x a week along…" at bounding box center [1065, 648] width 646 height 52
click at [868, 639] on textarea "Hi Mdm Woo, have you been able to keep up with Pilates 2x, Yoga 1x a week along…" at bounding box center [1065, 648] width 646 height 52
drag, startPoint x: 861, startPoint y: 643, endPoint x: 897, endPoint y: 670, distance: 44.4
click at [897, 670] on textarea "Hi Mdm Woo, have you been able to keep up with Pilates 2x, Yoga 1x a week along…" at bounding box center [1065, 648] width 646 height 52
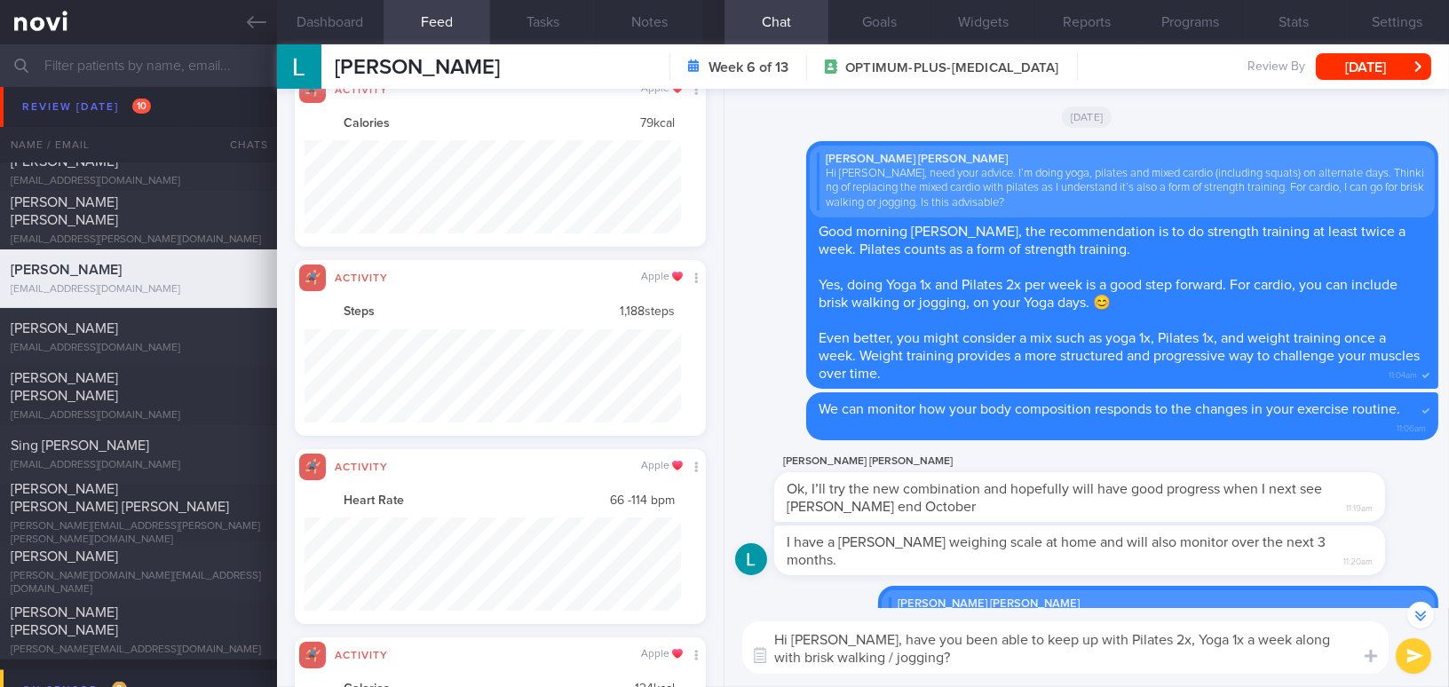
paste textarea "Have you been able to keep up with Pilates twice a week, Yoga once a week, alon…"
click at [872, 646] on textarea "Hi Mdm Woo, Have you been able to keep up with Pilates twice a week, Yoga once …" at bounding box center [1065, 648] width 646 height 52
drag, startPoint x: 860, startPoint y: 639, endPoint x: 1002, endPoint y: 661, distance: 142.8
click at [1002, 661] on textarea "Hi Mdm Woo, have you been able to keep up with Pilates twice a week, Yoga once …" at bounding box center [1065, 648] width 646 height 52
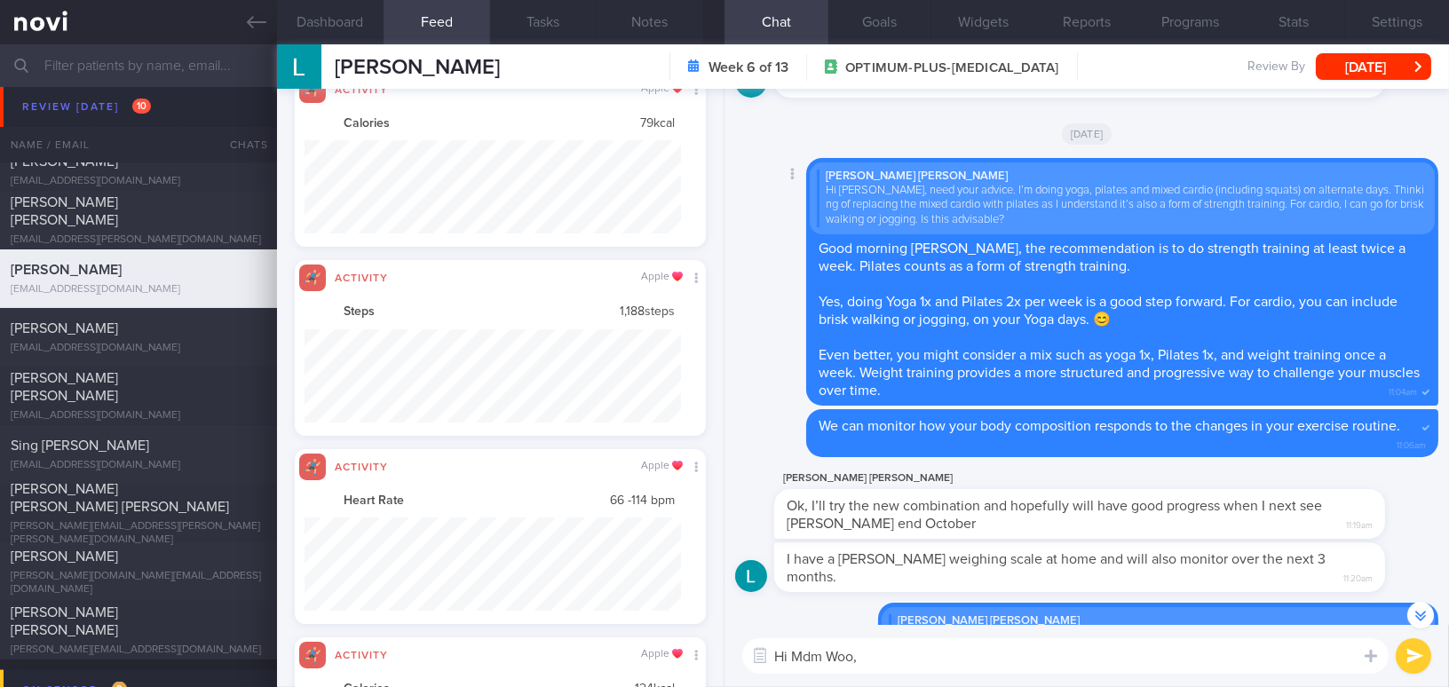
scroll to position [-1454, 0]
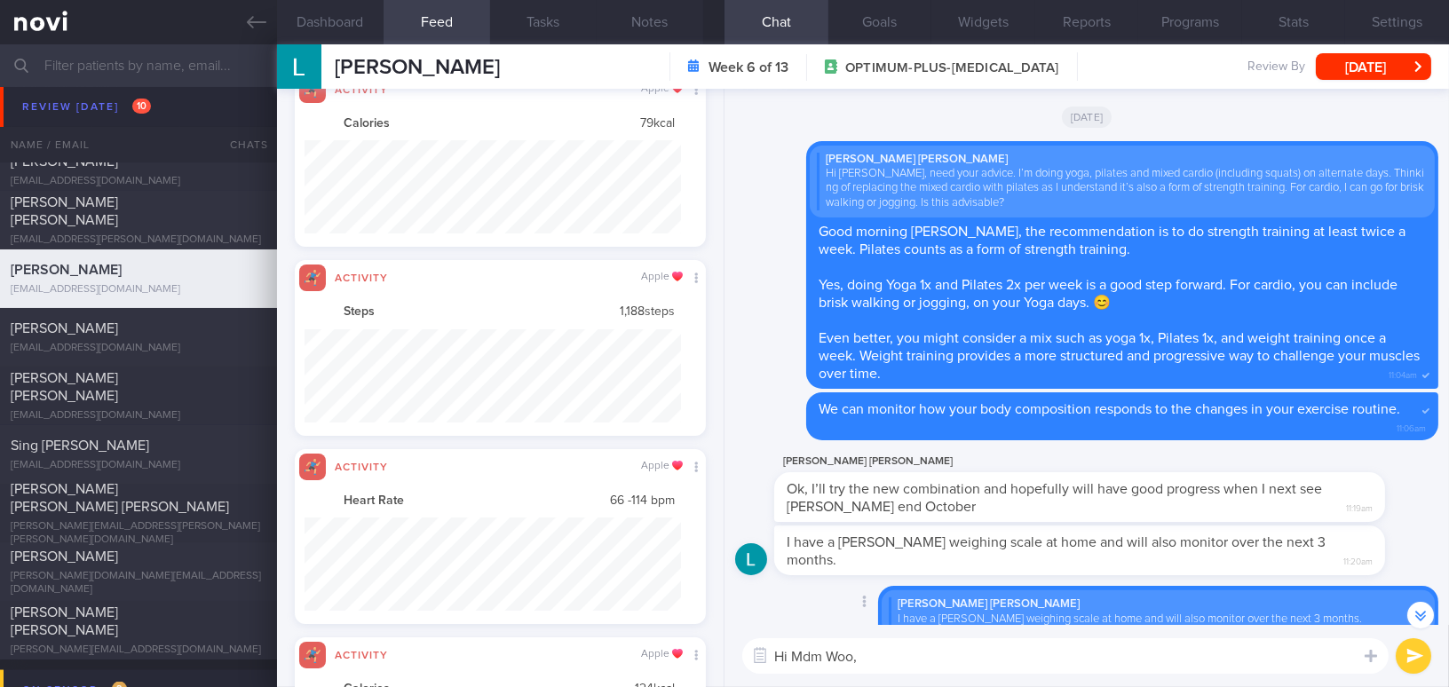
paste textarea "Have you been keeping up with Pilates twice a week, Yoga once a week, and brisk…"
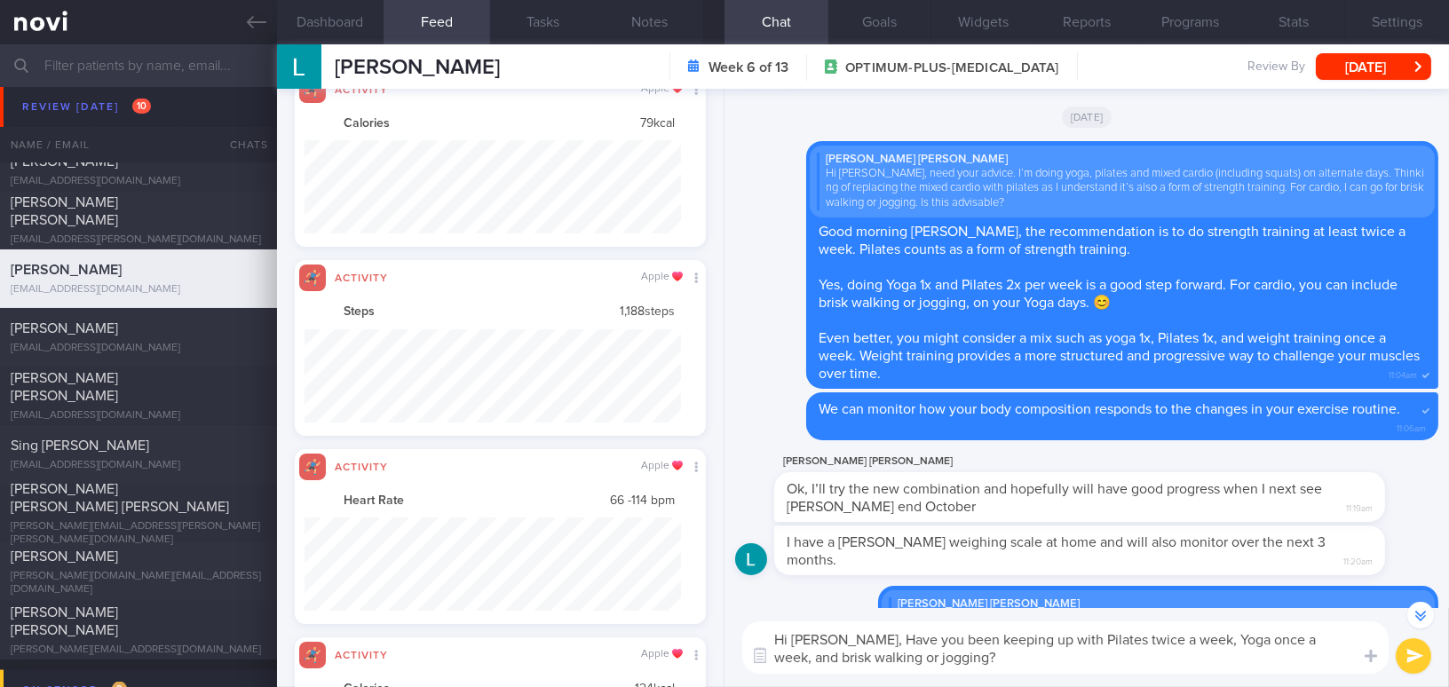
click at [867, 638] on textarea "Hi Mdm Woo, Have you been keeping up with Pilates twice a week, Yoga once a wee…" at bounding box center [1065, 648] width 646 height 52
drag, startPoint x: 1106, startPoint y: 638, endPoint x: 1139, endPoint y: 639, distance: 33.8
click at [1139, 639] on textarea "Hi Mdm Woo, have you been keeping up with Pilates twice a week, Yoga once a wee…" at bounding box center [1065, 648] width 646 height 52
click at [1294, 644] on textarea "Hi Mdm Woo, have you been keeping up with Pilates 2x a week, Yoga once a week, …" at bounding box center [1065, 648] width 646 height 52
click at [993, 662] on textarea "Hi Mdm Woo, have you been keeping up with Pilates 2x a week, Yoga once a week a…" at bounding box center [1065, 648] width 646 height 52
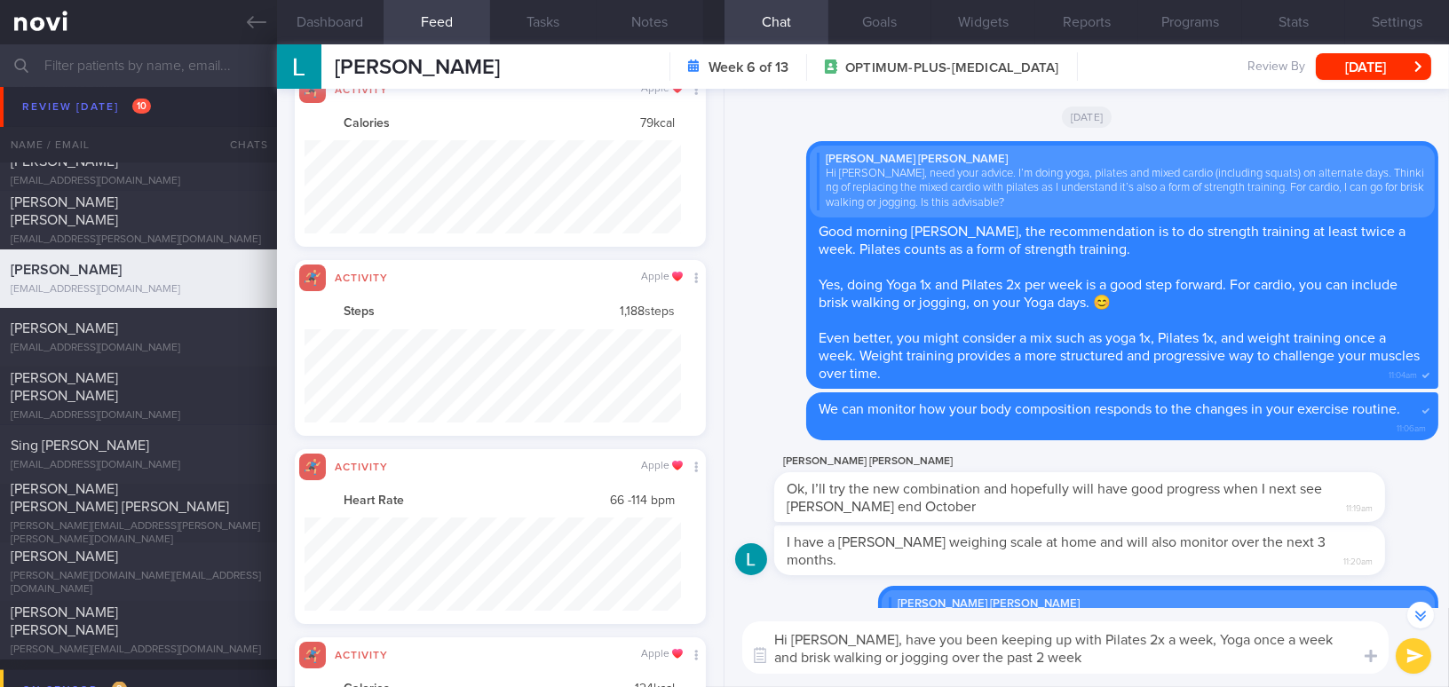
type textarea "Hi Mdm Woo, have you been keeping up with Pilates 2x a week, Yoga once a week a…"
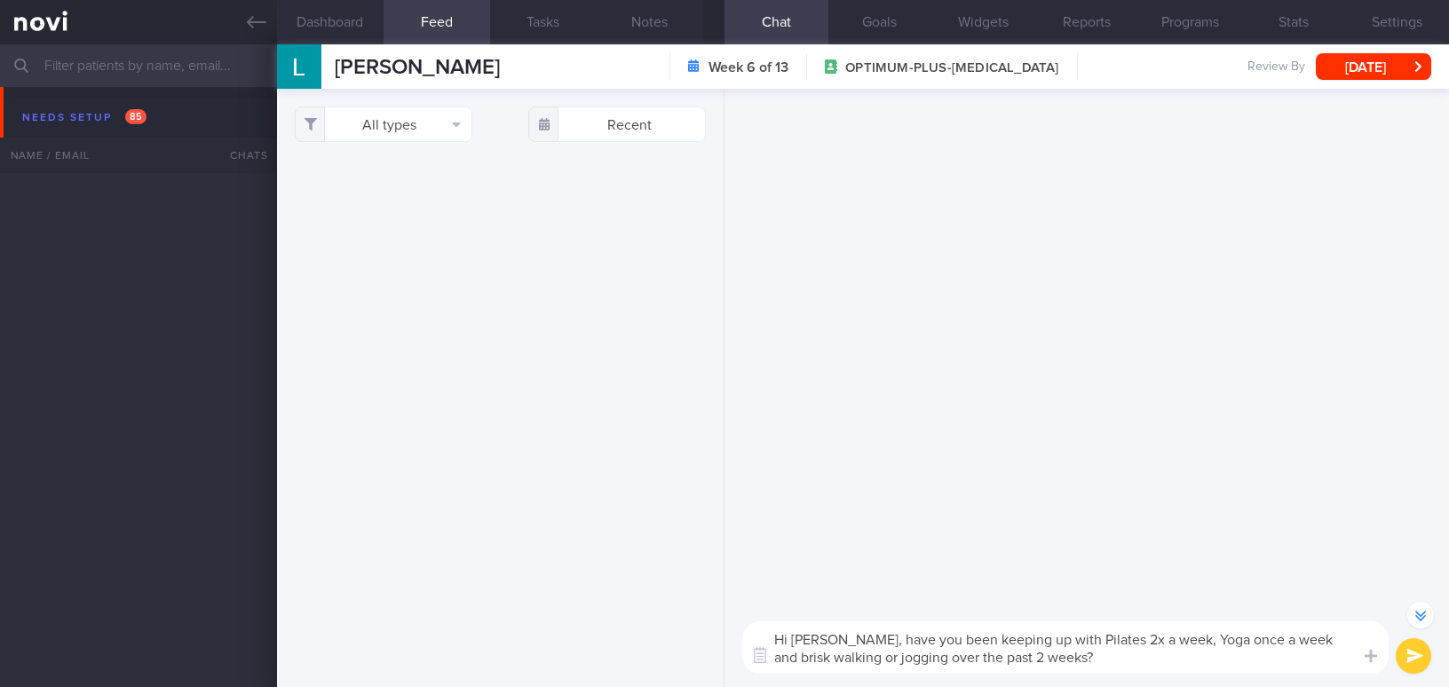
select select "7"
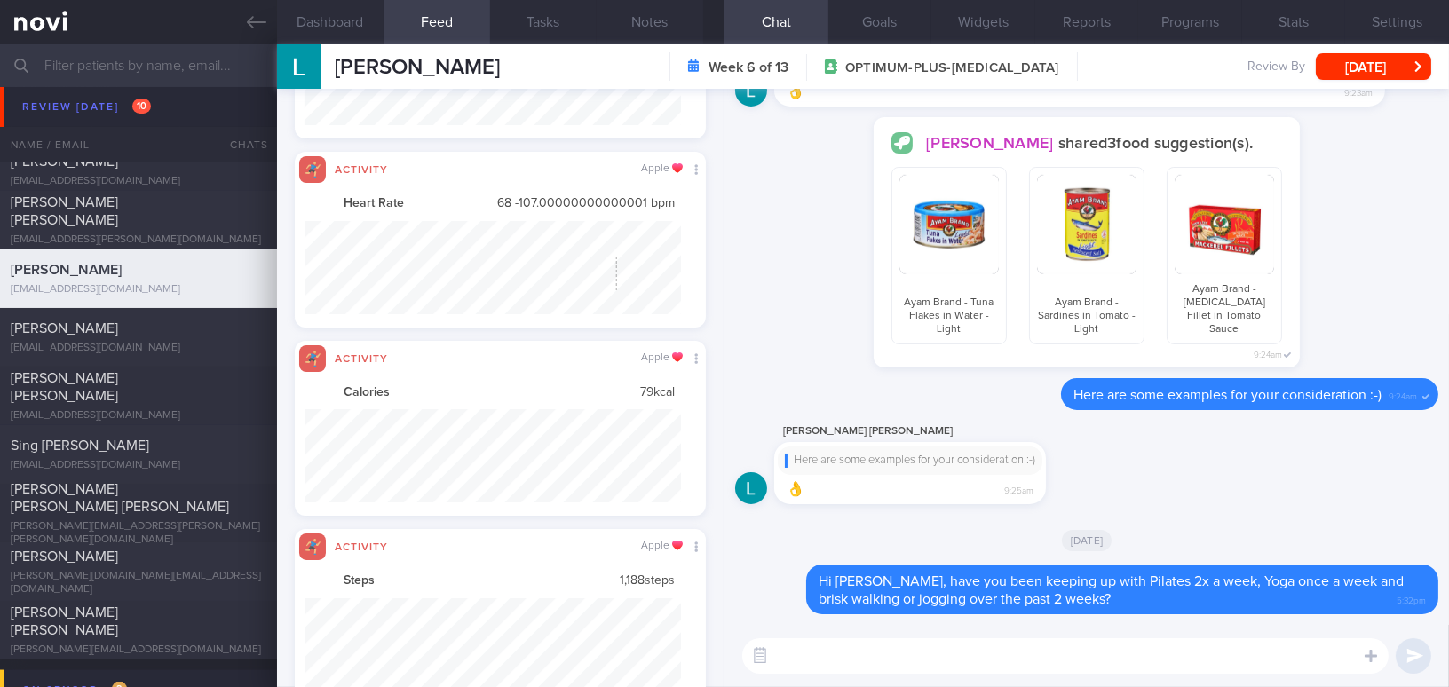
scroll to position [94, 376]
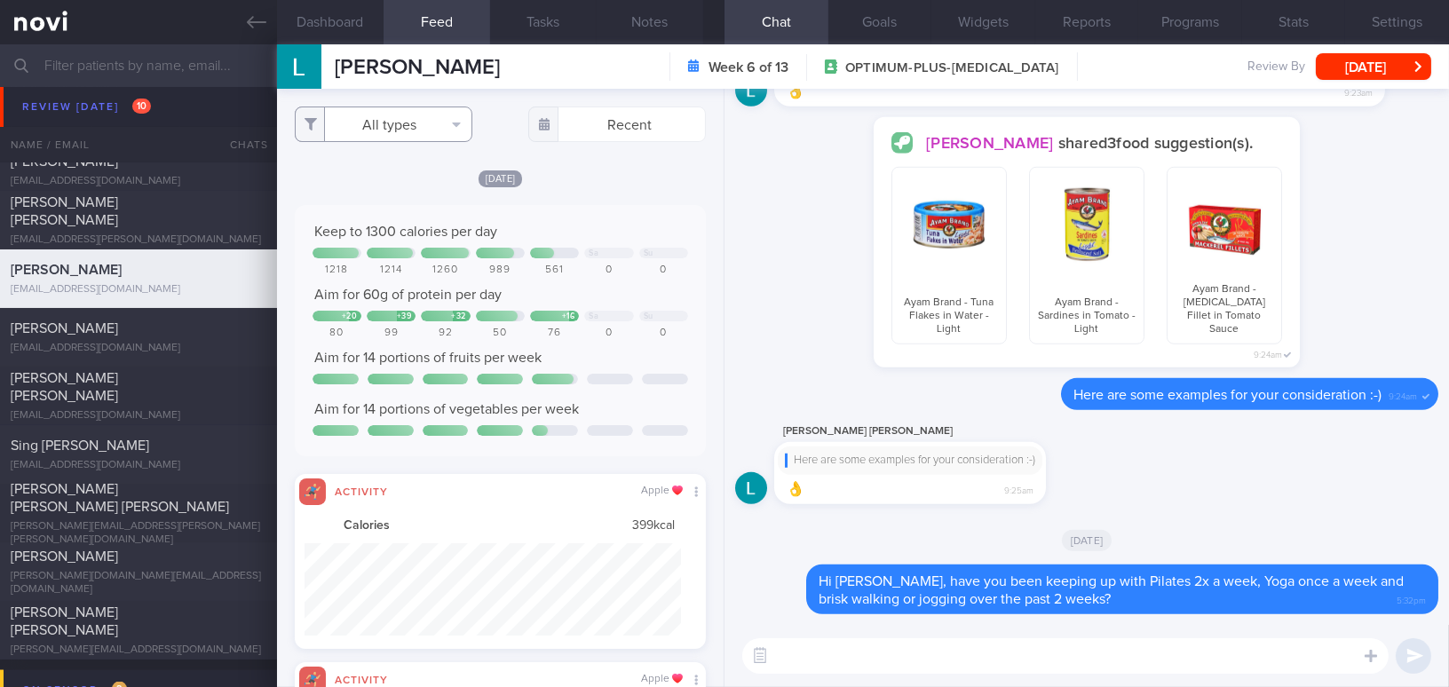
click at [376, 118] on button "All types" at bounding box center [384, 125] width 178 height 36
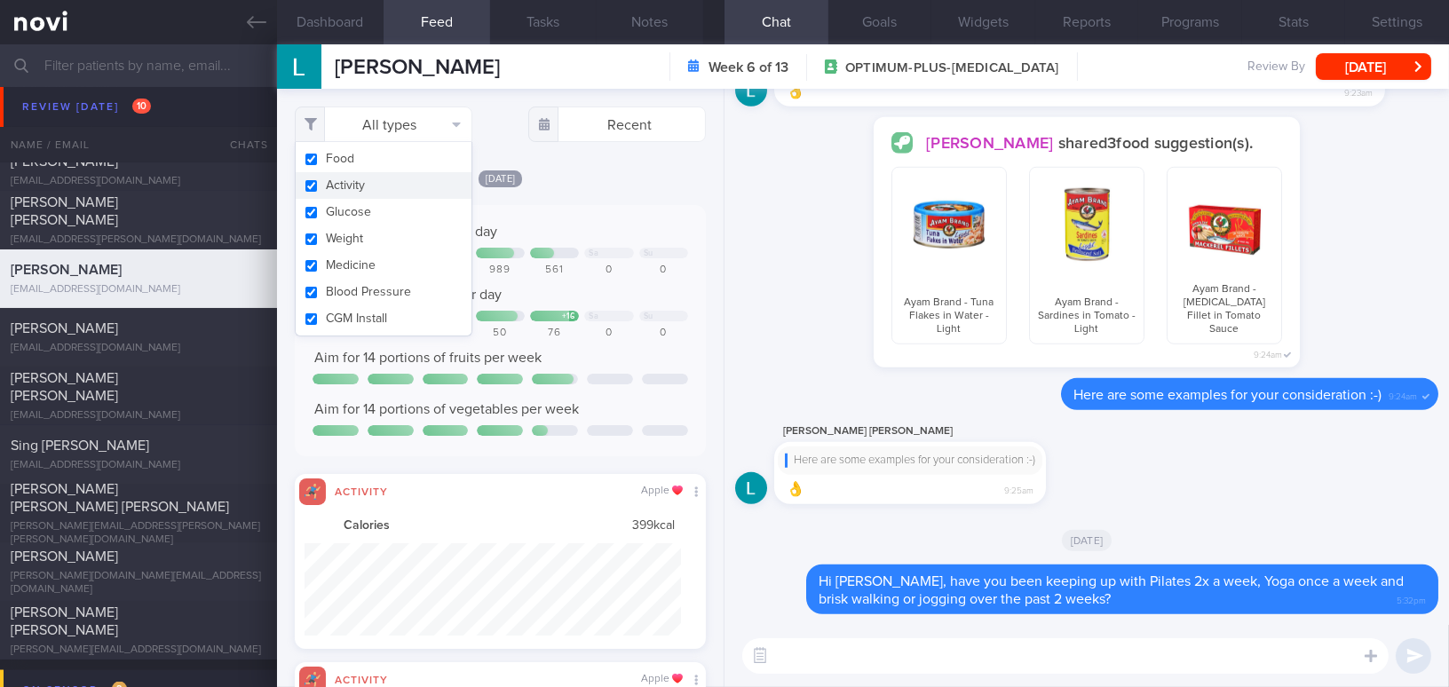
click at [315, 188] on button "Activity" at bounding box center [384, 185] width 176 height 27
checkbox input "false"
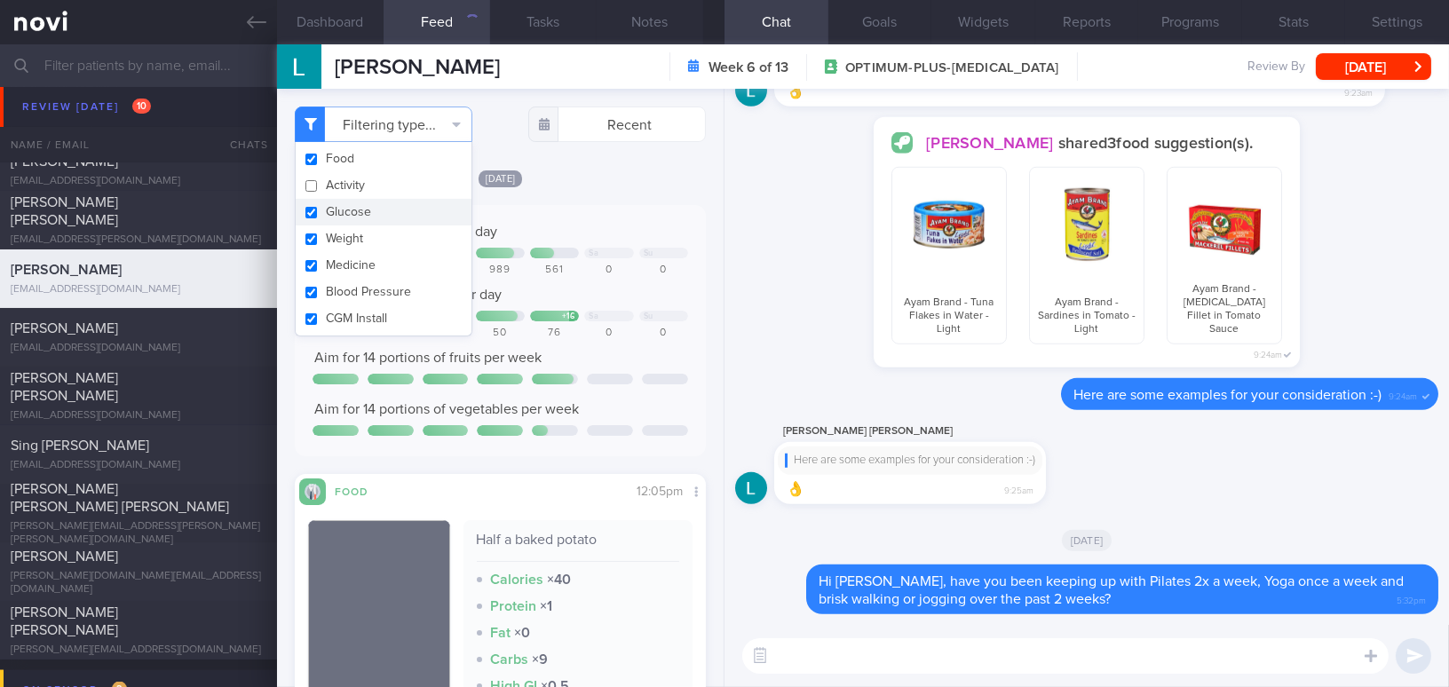
click at [631, 221] on div "Keep to 1300 calories per day Sa Su 1218 1214 1260 989 561 0 0 Aim for 60g of p…" at bounding box center [500, 330] width 411 height 251
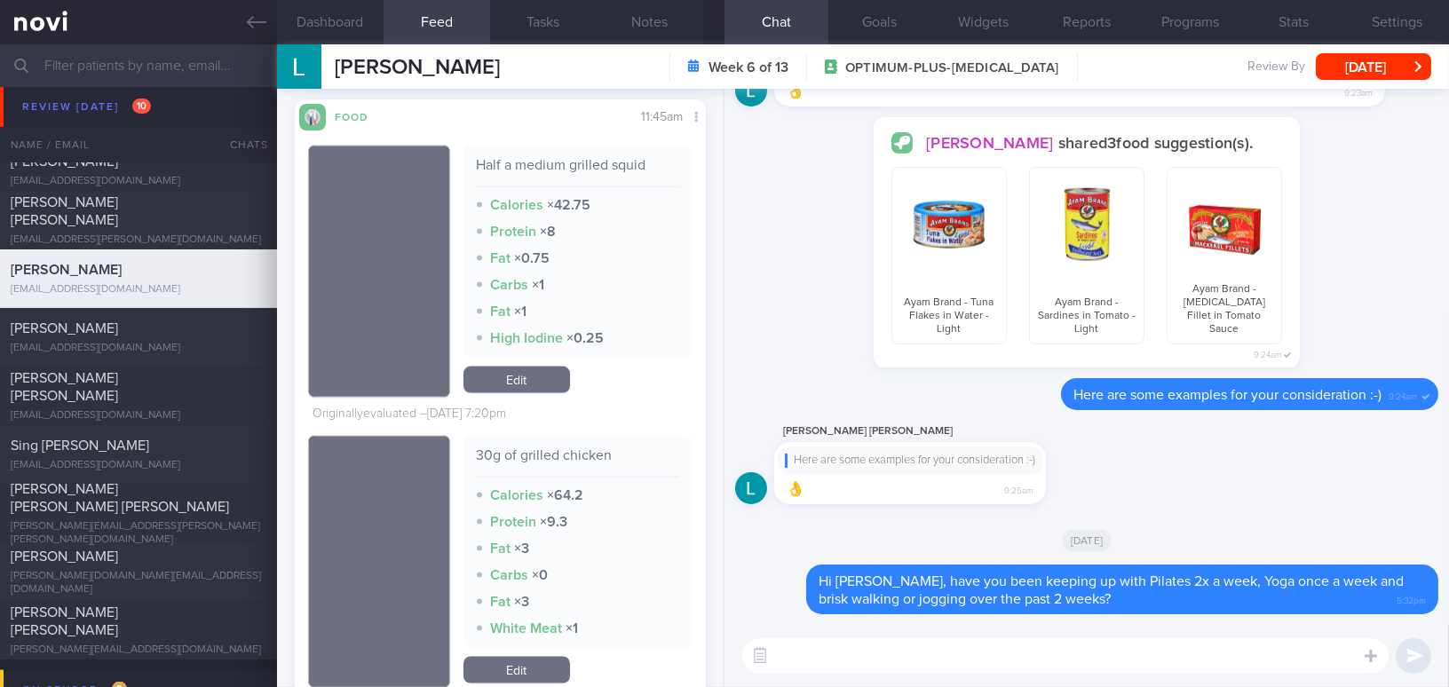
scroll to position [31883, 0]
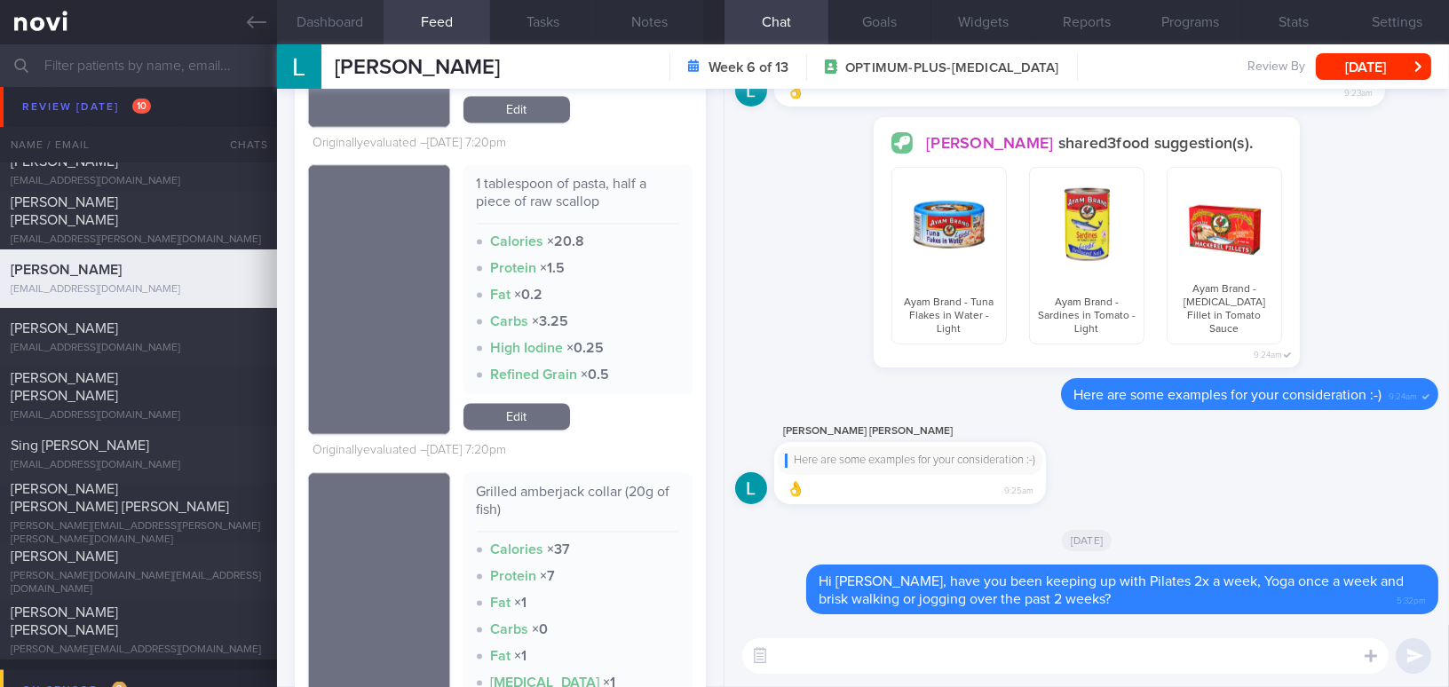
click at [335, 18] on button "Dashboard" at bounding box center [330, 22] width 107 height 44
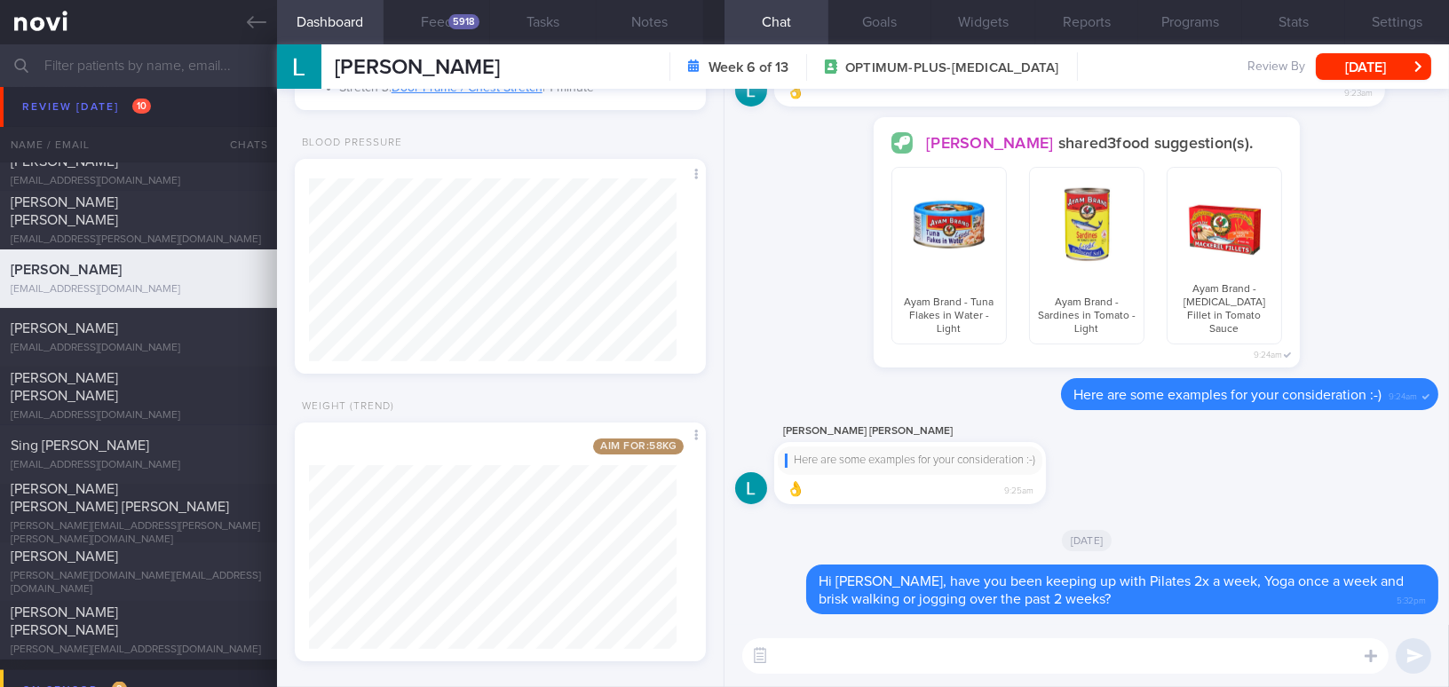
scroll to position [777, 0]
click at [1365, 77] on button "[DATE]" at bounding box center [1373, 66] width 115 height 27
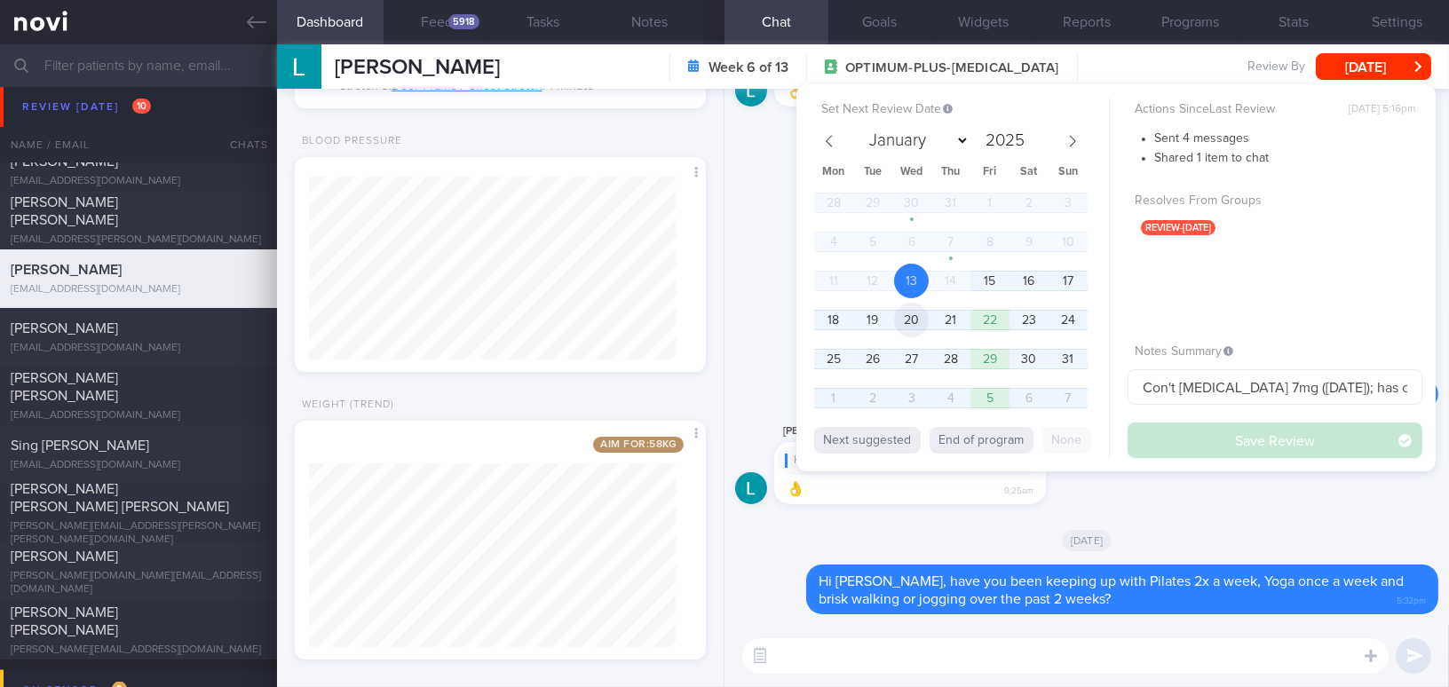
click at [919, 321] on span "20" at bounding box center [911, 320] width 35 height 35
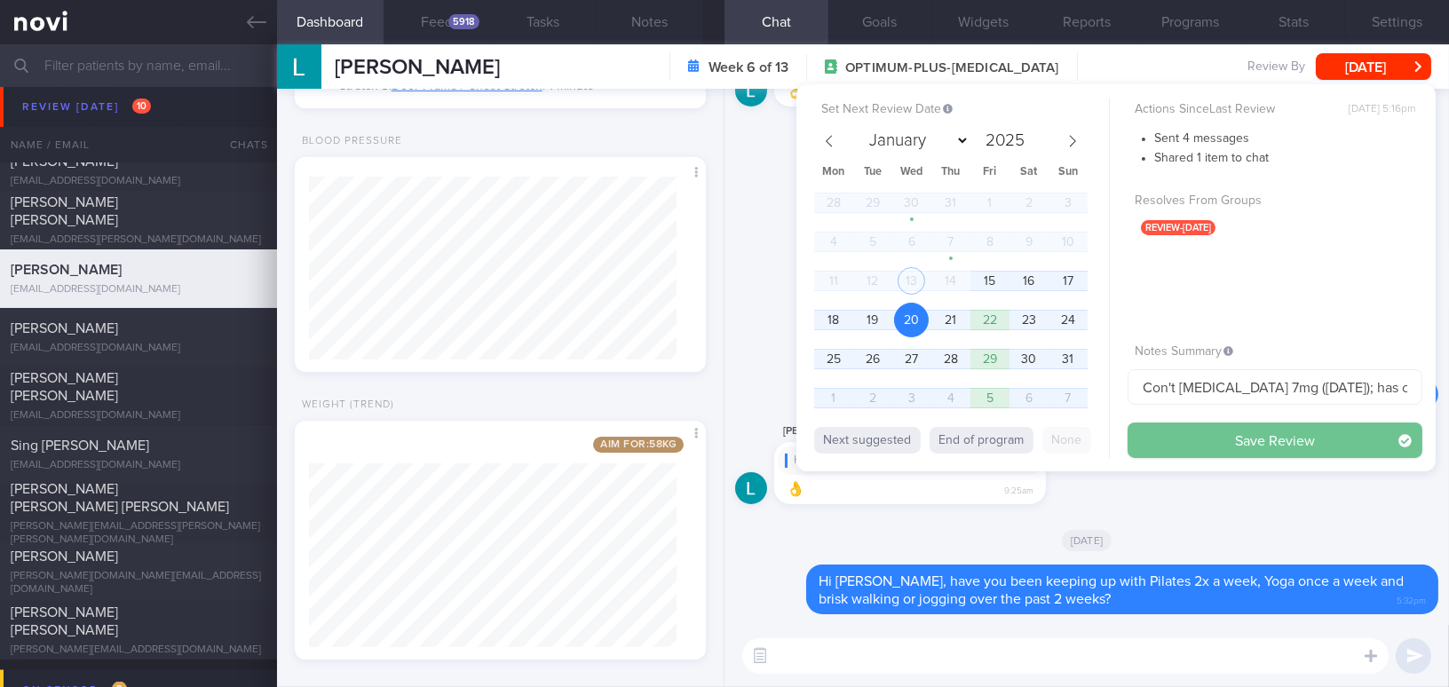
click at [1178, 440] on button "Save Review" at bounding box center [1275, 441] width 295 height 36
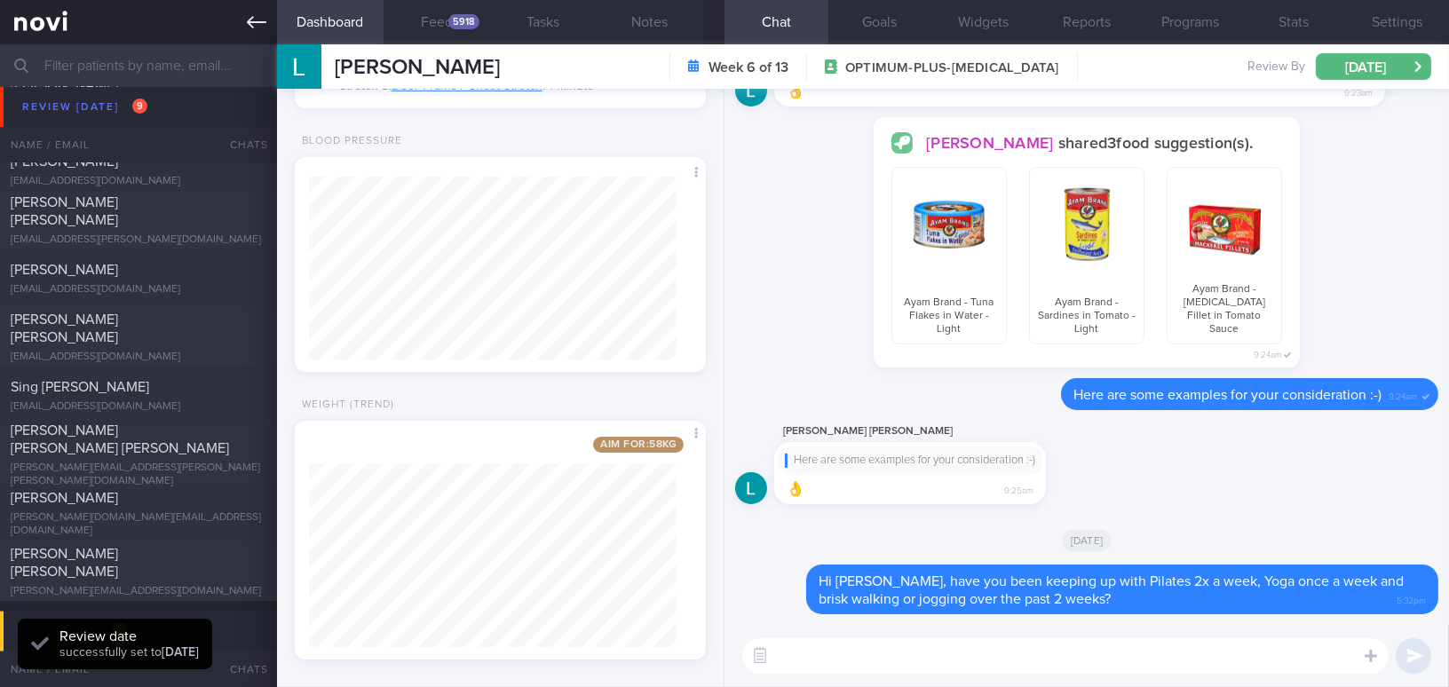
click at [256, 34] on link at bounding box center [138, 22] width 277 height 44
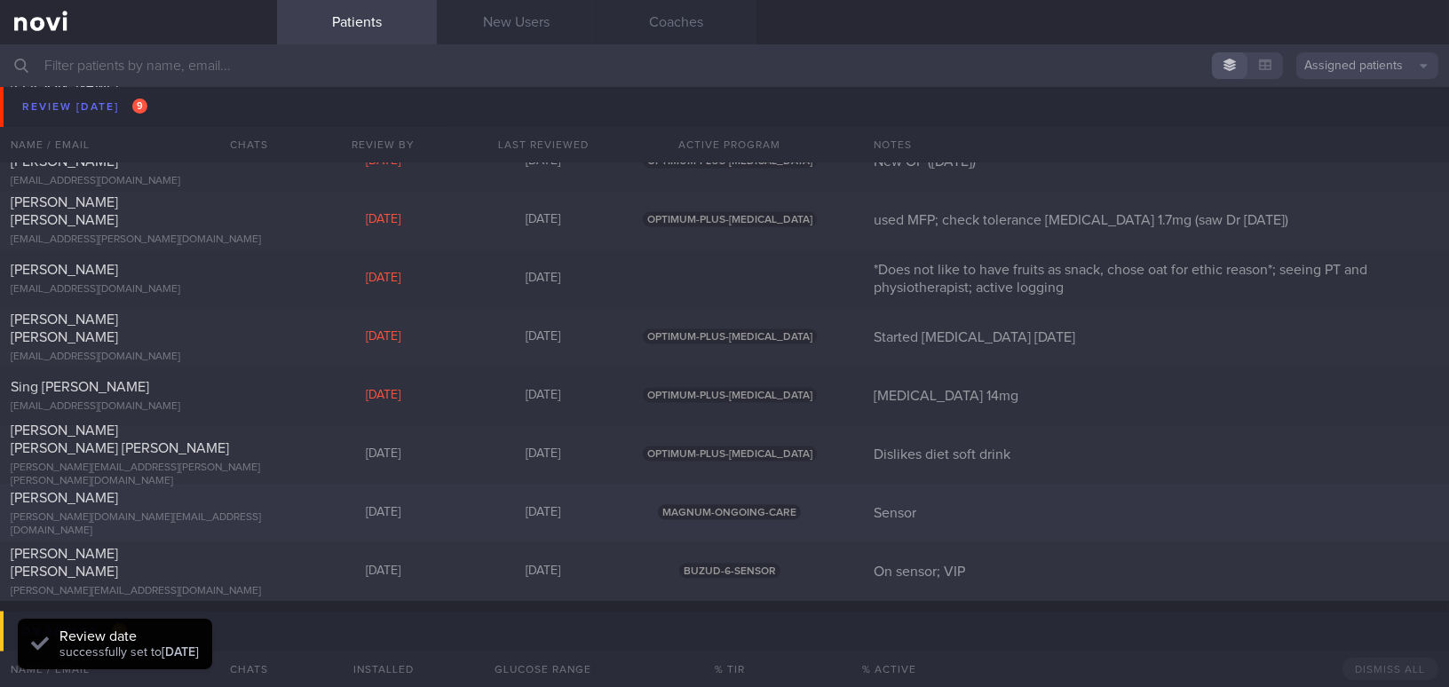
click at [170, 507] on div "[PERSON_NAME]" at bounding box center [136, 498] width 251 height 18
select select "7"
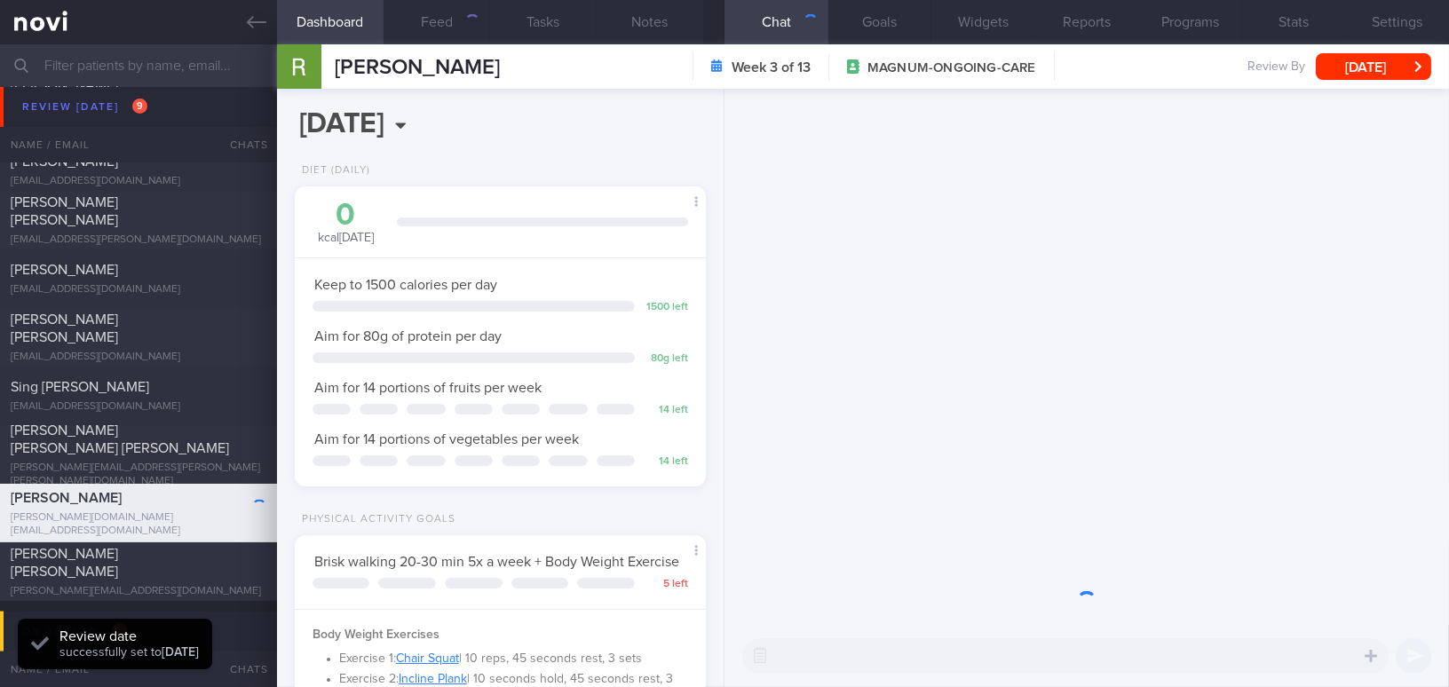
scroll to position [187, 374]
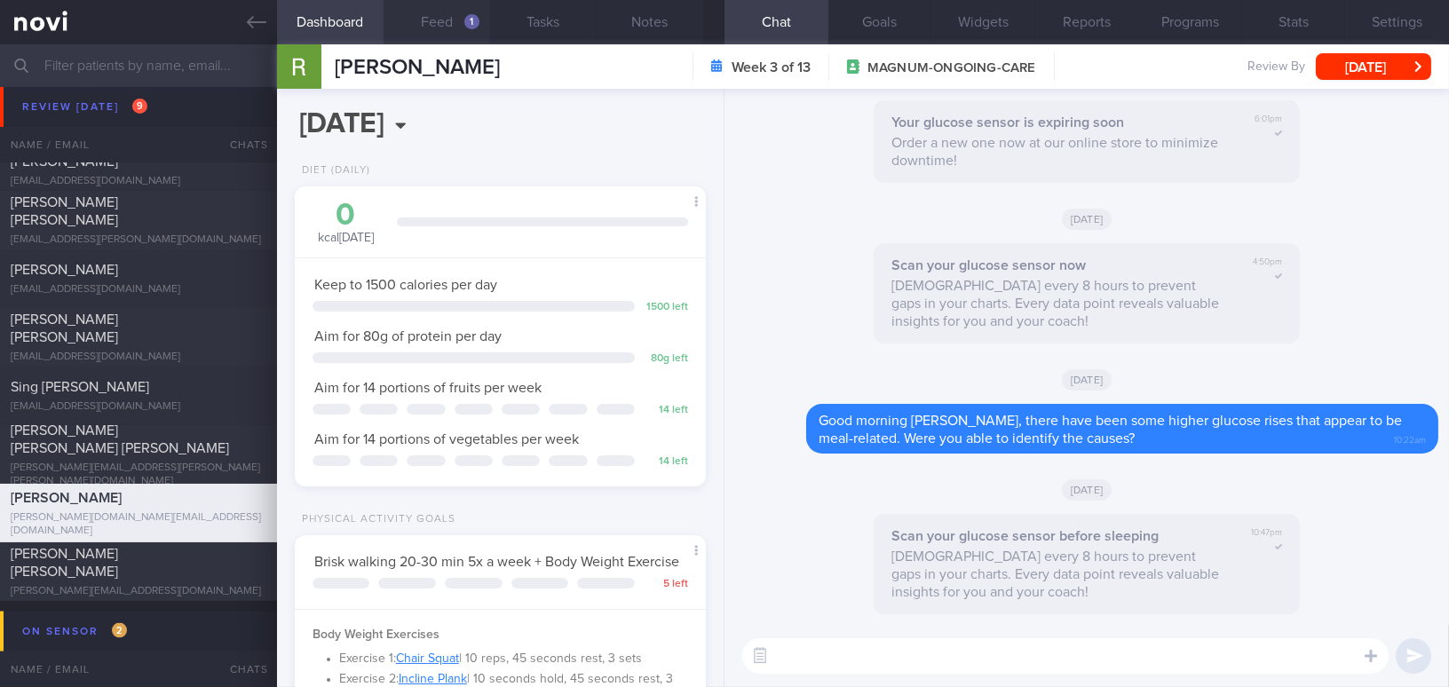
click at [456, 22] on button "Feed 1" at bounding box center [437, 22] width 107 height 44
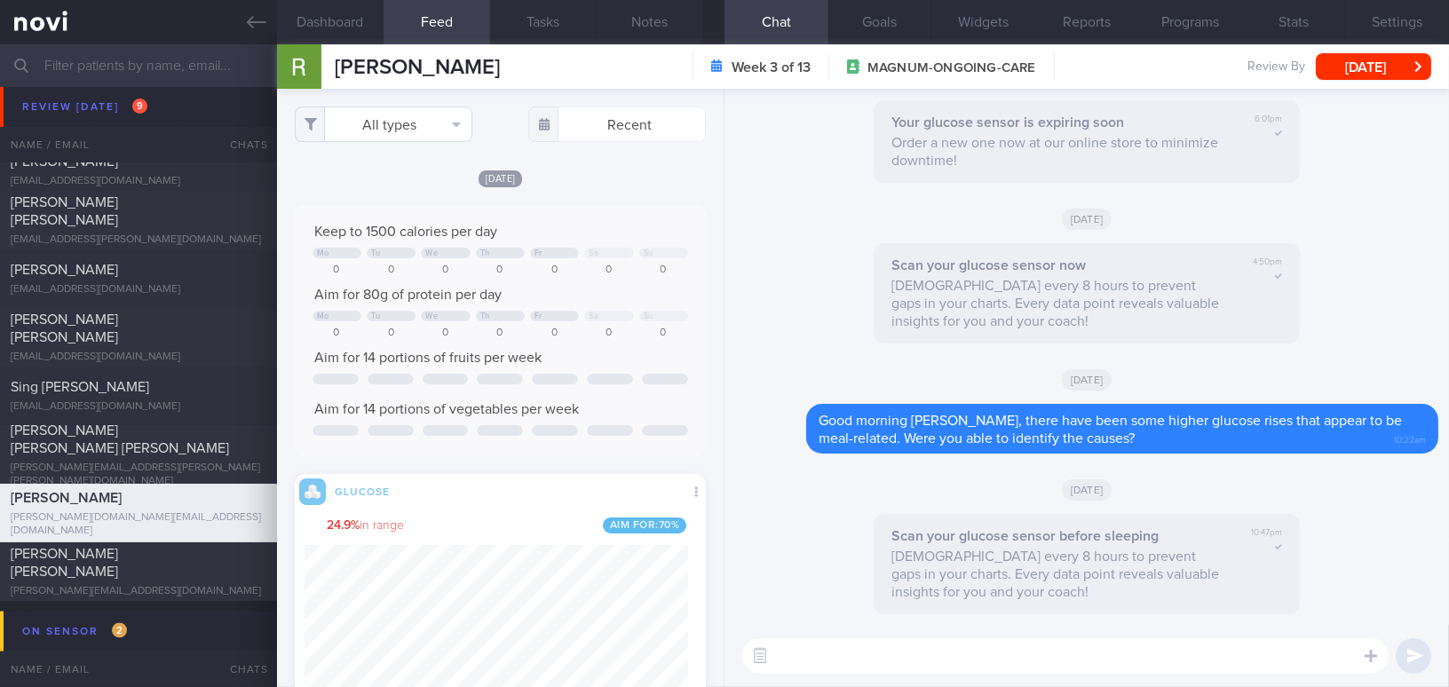
scroll to position [250, 384]
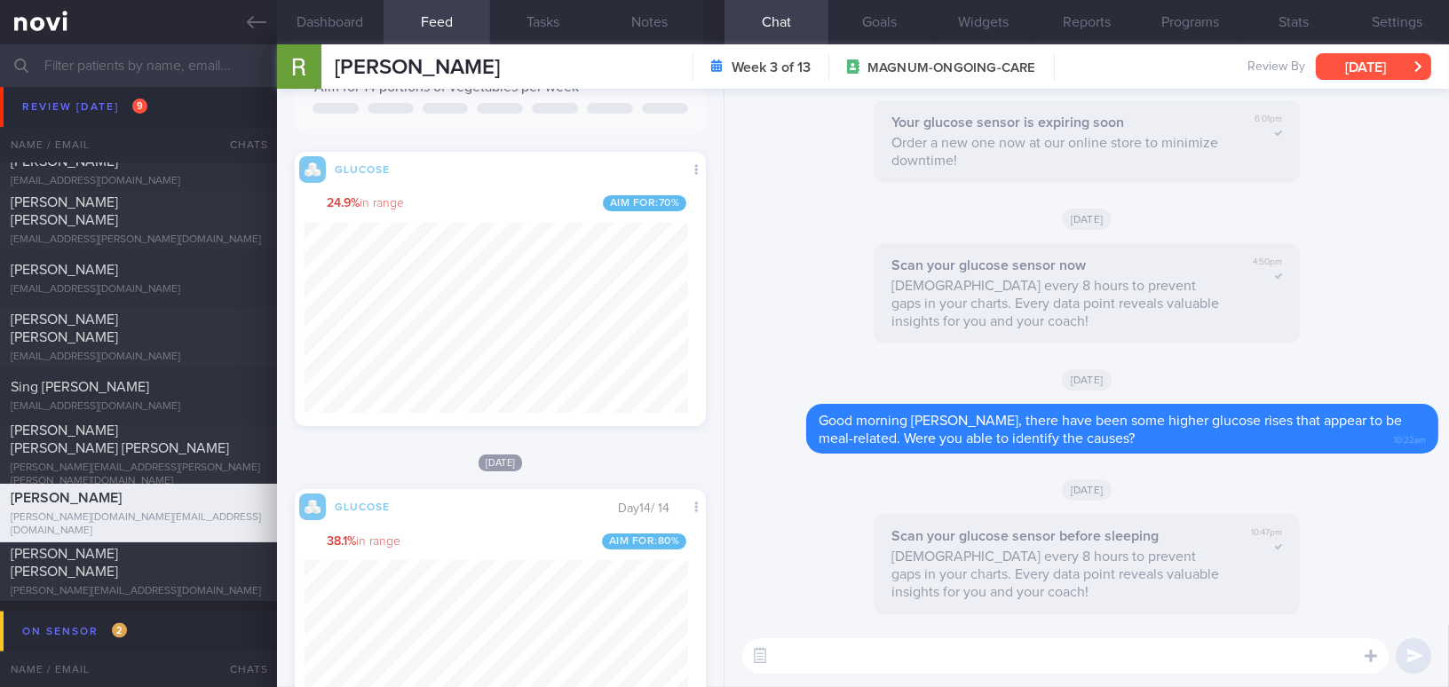
click at [1343, 66] on button "[DATE]" at bounding box center [1373, 66] width 115 height 27
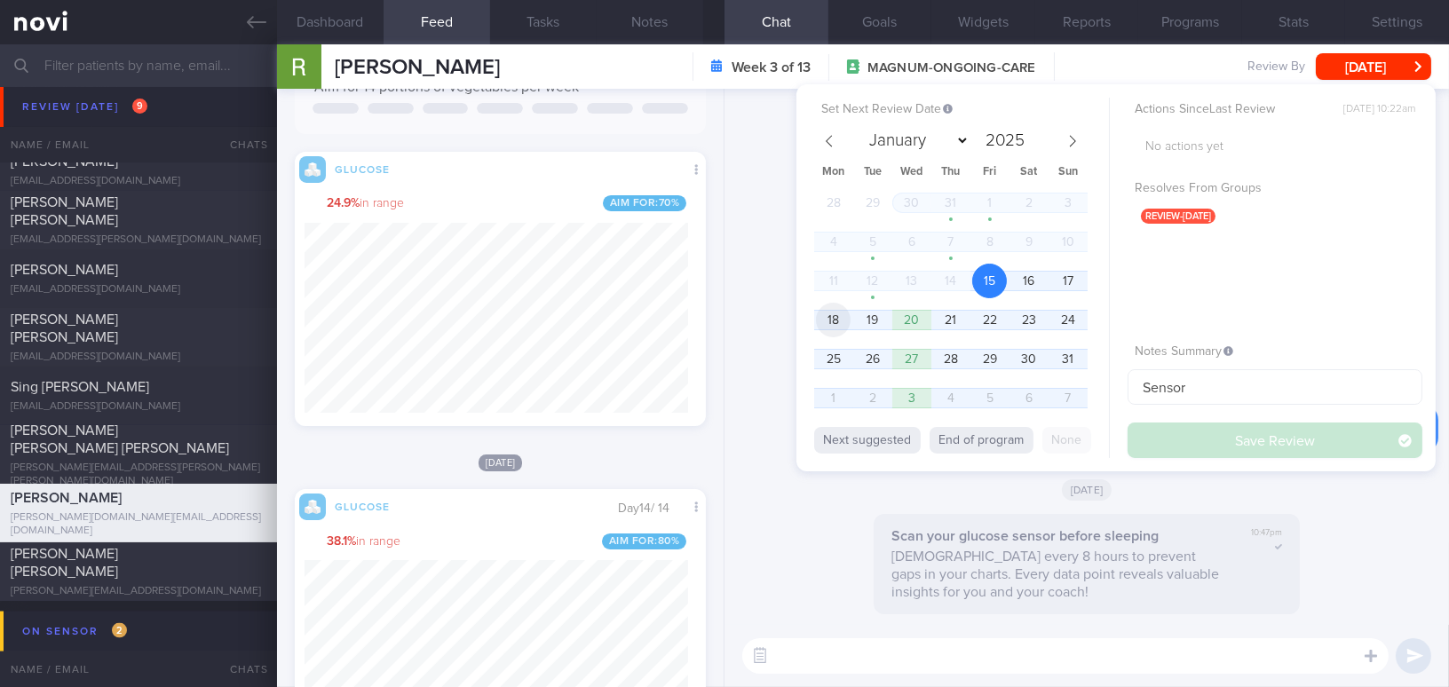
click at [832, 319] on span "18" at bounding box center [833, 320] width 35 height 35
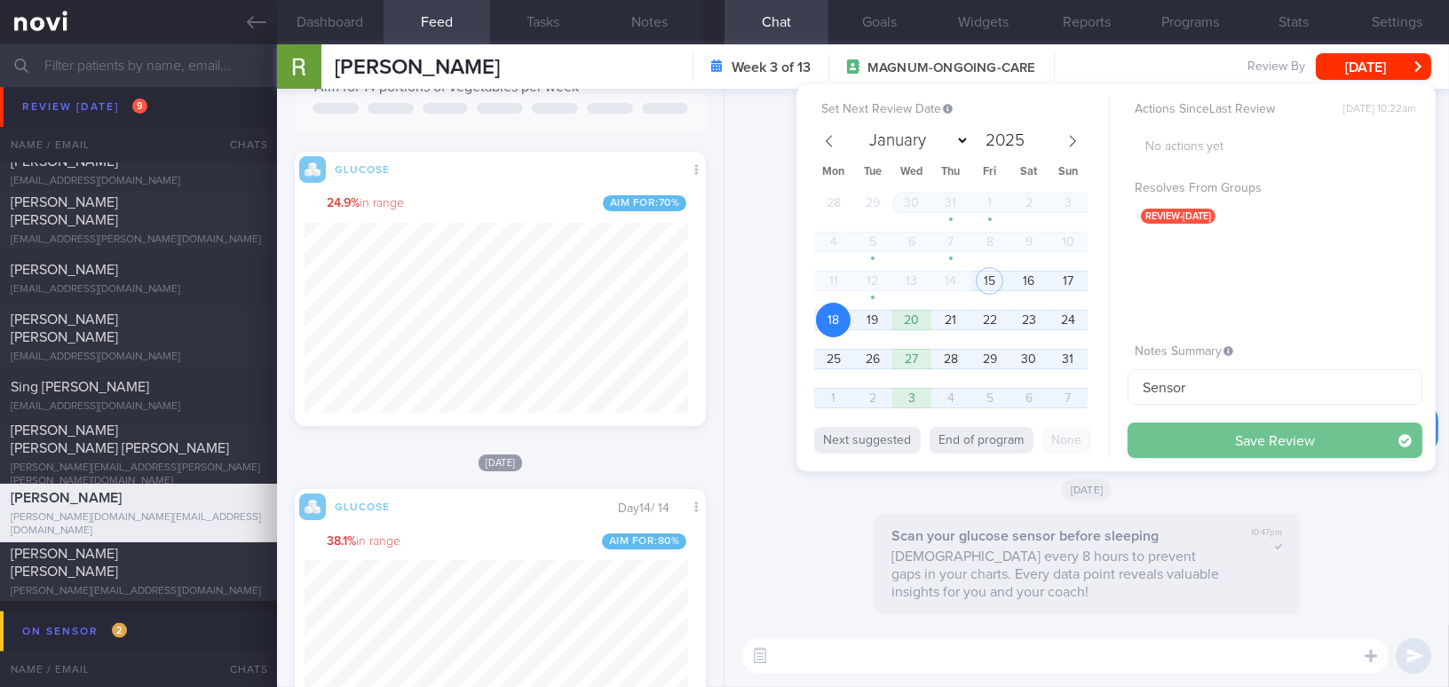
click at [1193, 448] on button "Save Review" at bounding box center [1275, 441] width 295 height 36
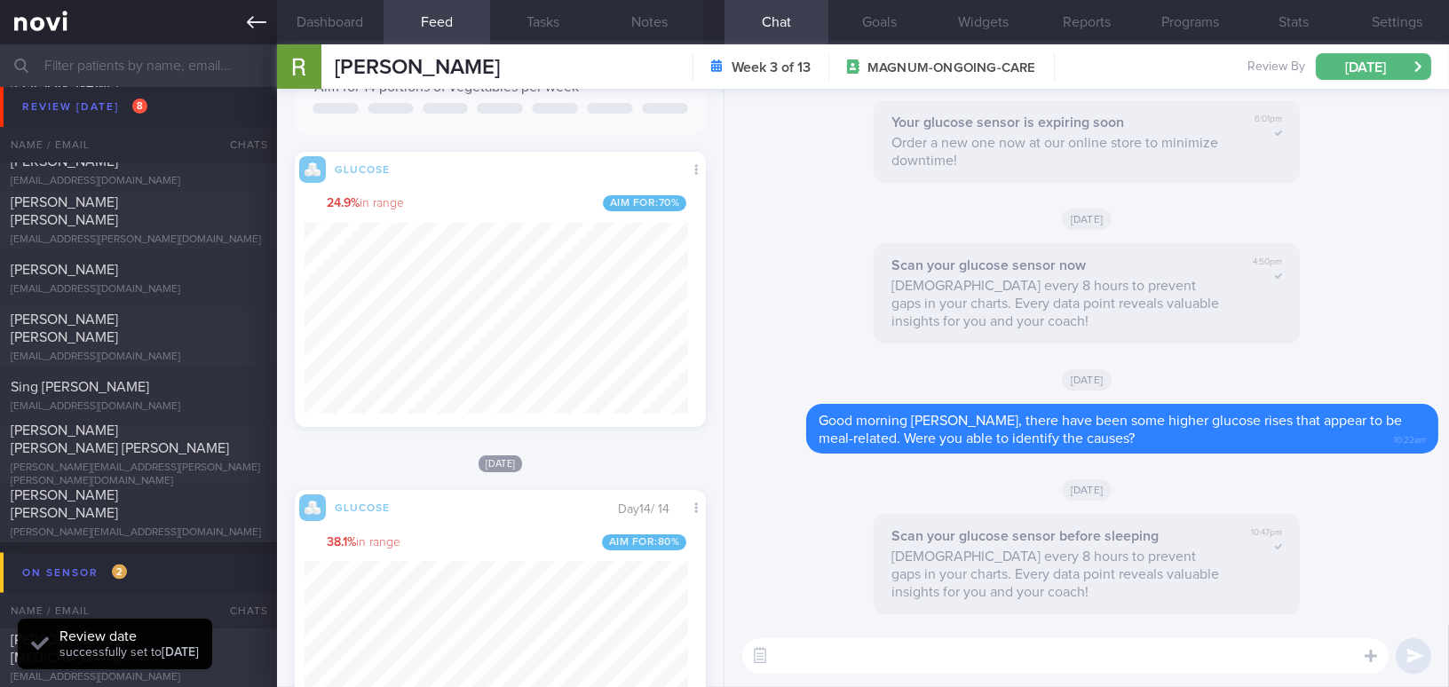
click at [251, 23] on icon at bounding box center [257, 22] width 20 height 20
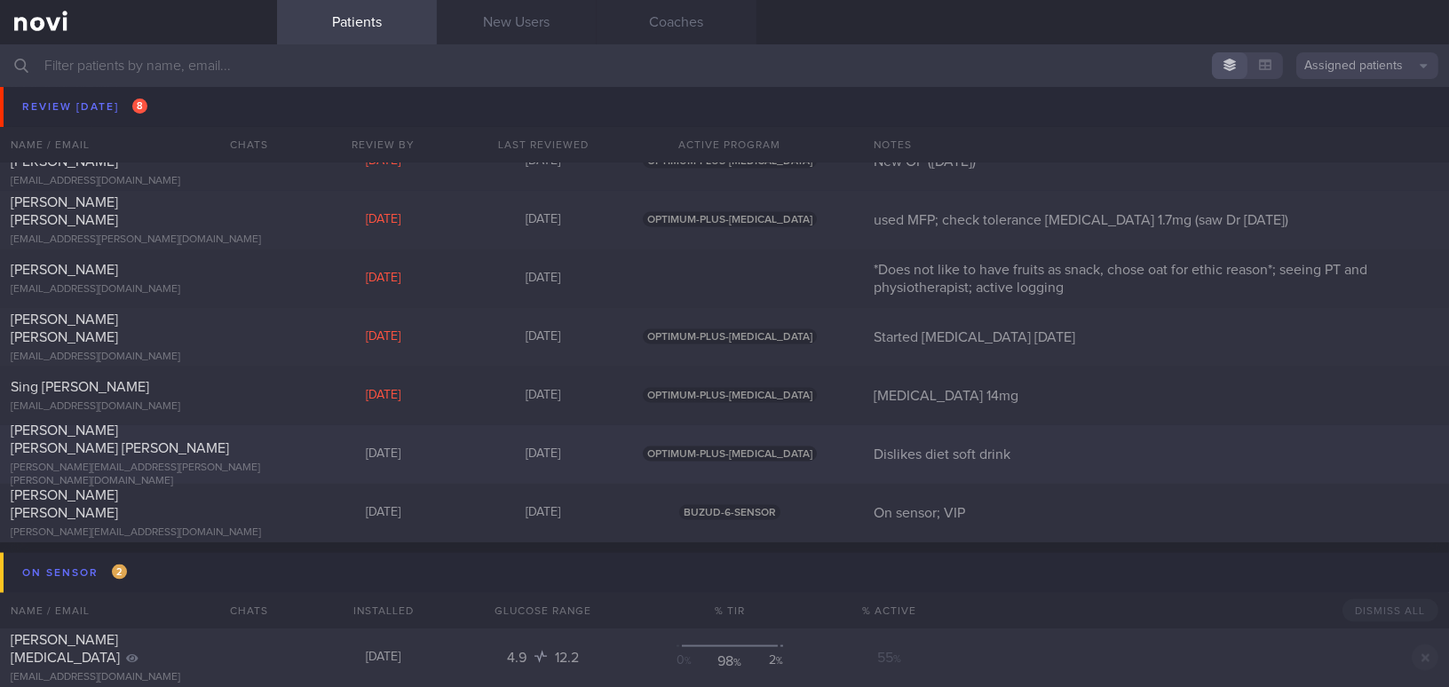
click at [242, 454] on div "[PERSON_NAME] [PERSON_NAME] [PERSON_NAME]" at bounding box center [136, 440] width 251 height 36
select select "7"
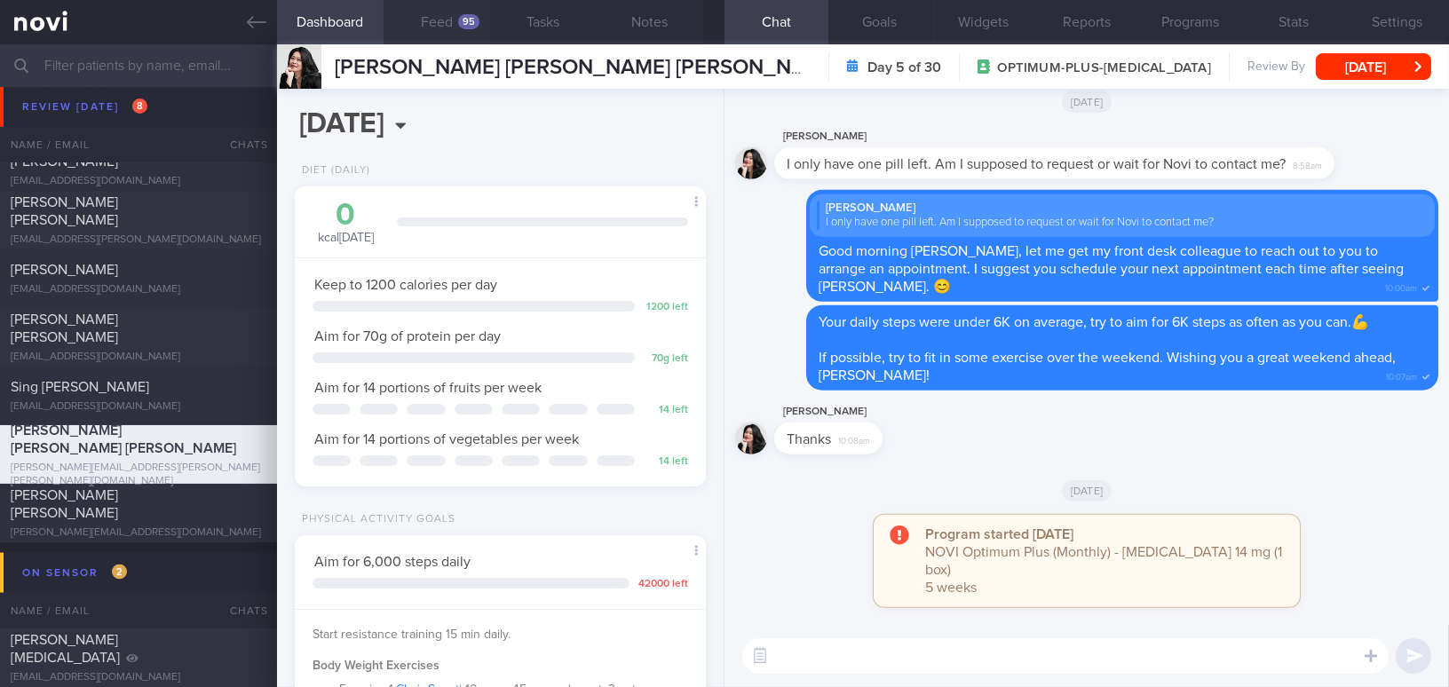
click at [448, 28] on button "Feed 95" at bounding box center [437, 22] width 107 height 44
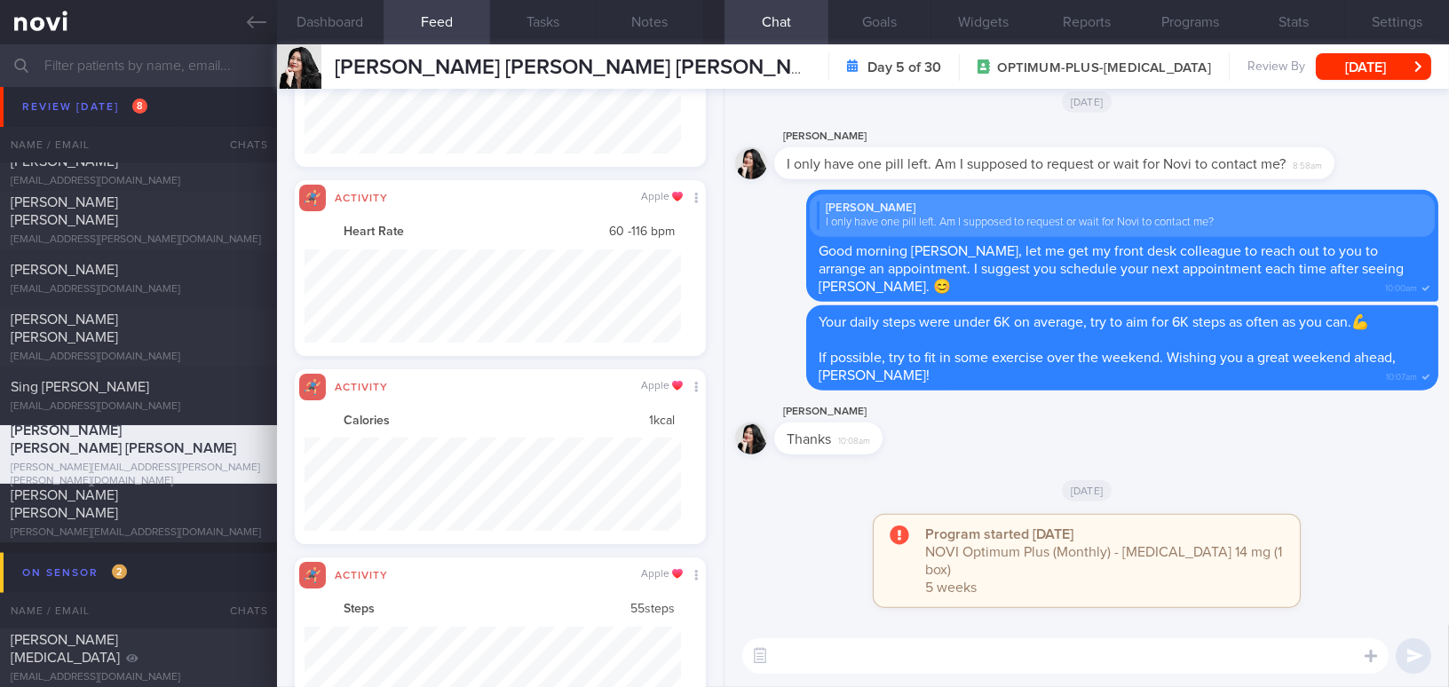
click at [172, 66] on input "text" at bounding box center [724, 65] width 1449 height 43
click at [155, 66] on input "text" at bounding box center [724, 65] width 1449 height 43
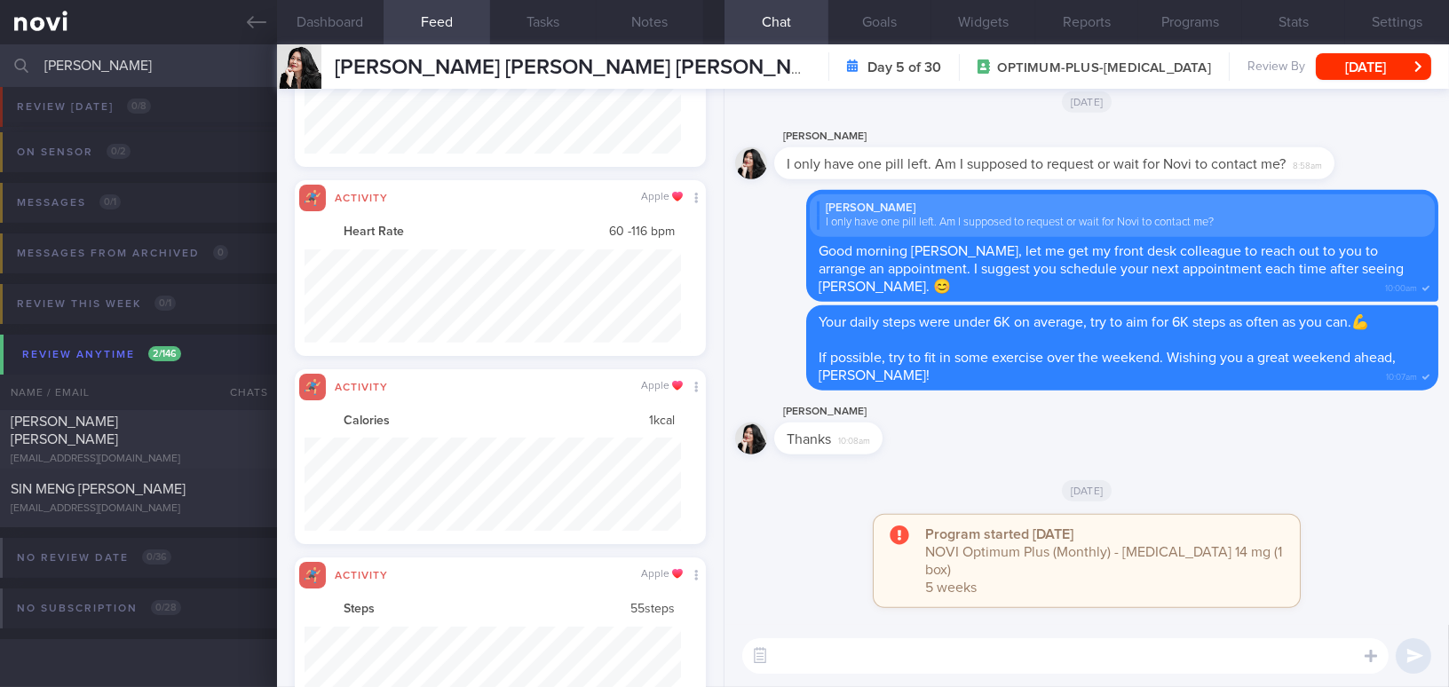
scroll to position [66, 0]
type input "[PERSON_NAME]"
click at [164, 434] on div "[PERSON_NAME] [PERSON_NAME]" at bounding box center [136, 432] width 251 height 36
type input "On Buzud; check vit D and [MEDICAL_DATA]; note client's preference"
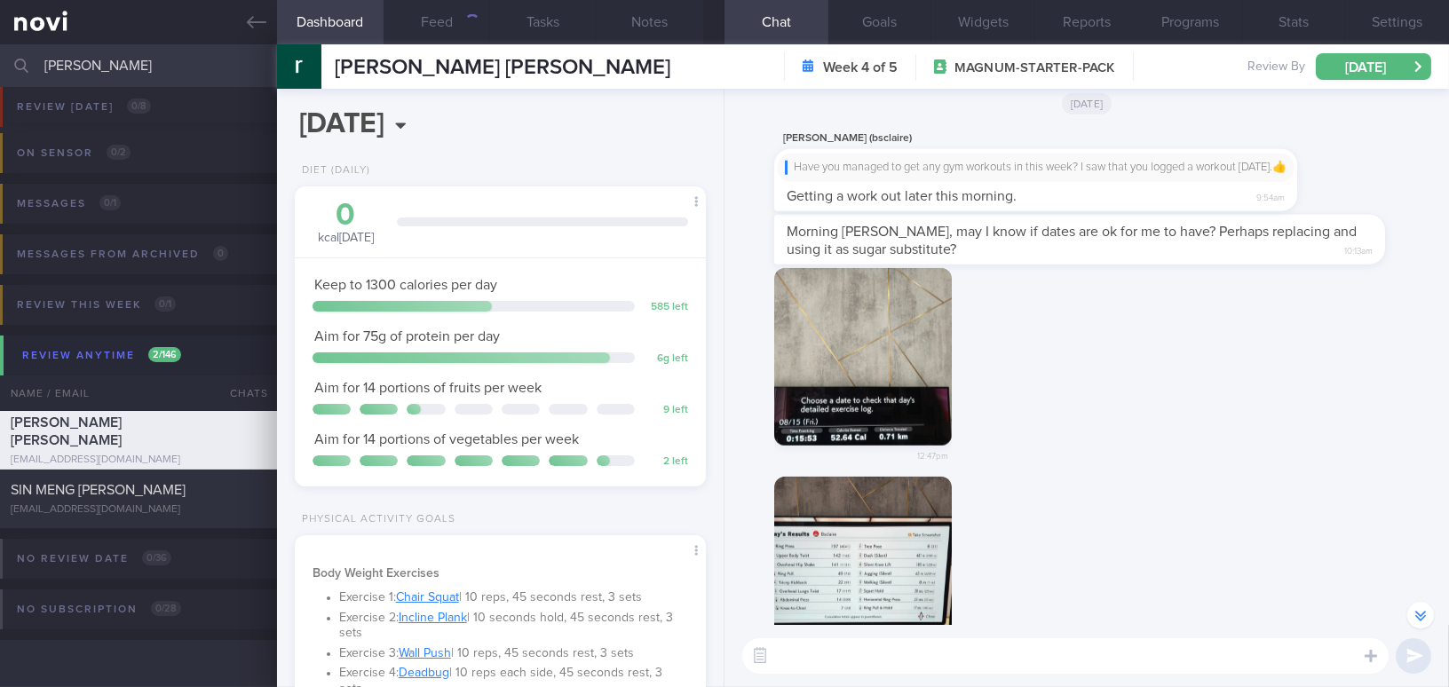
scroll to position [-400, 0]
